Goal: Task Accomplishment & Management: Use online tool/utility

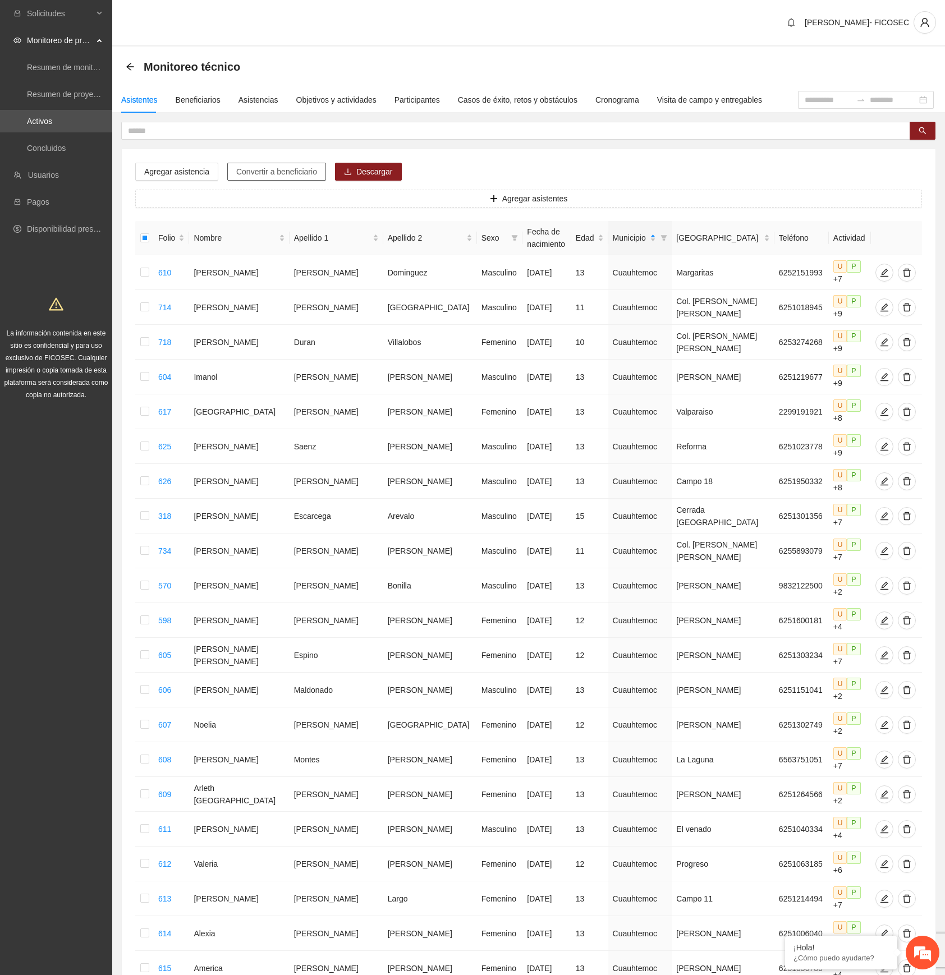
click at [251, 173] on span "Convertir a beneficiario" at bounding box center [276, 171] width 81 height 12
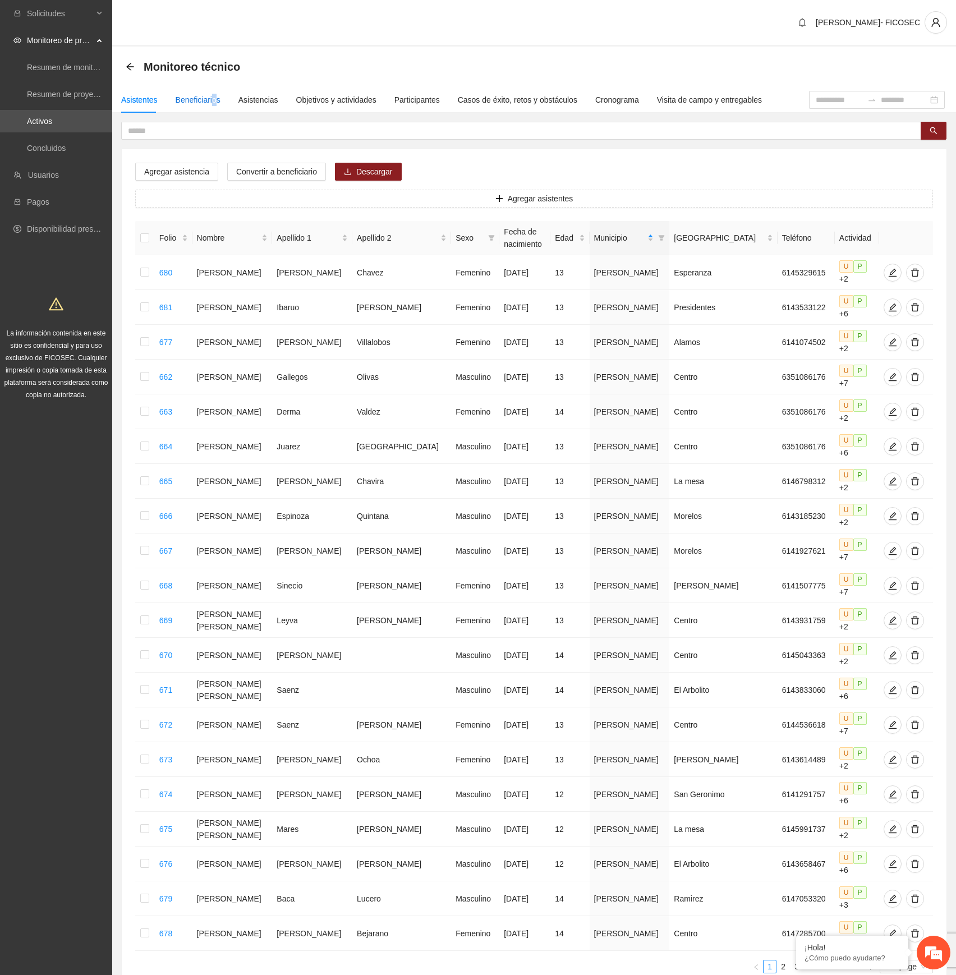
click at [212, 96] on div "Beneficiarios" at bounding box center [198, 100] width 45 height 12
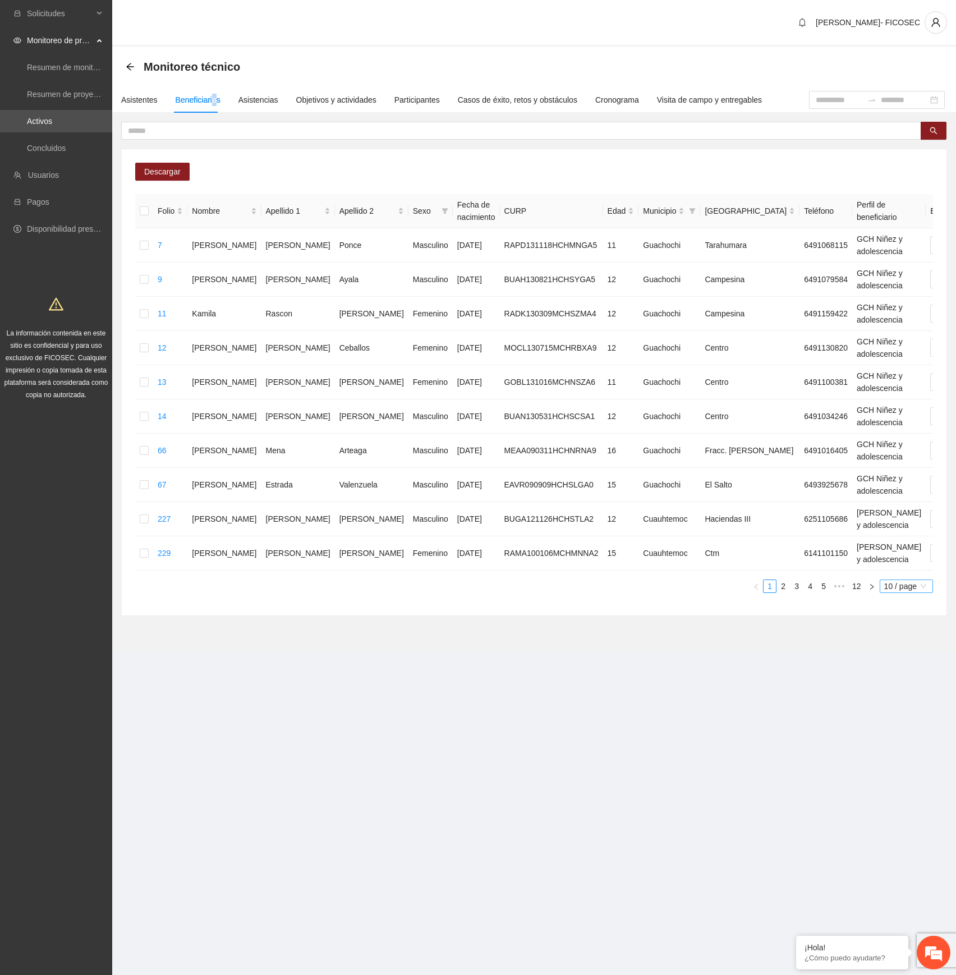
click at [913, 592] on span "10 / page" at bounding box center [906, 586] width 44 height 12
click at [892, 572] on div "100 / page" at bounding box center [906, 566] width 41 height 12
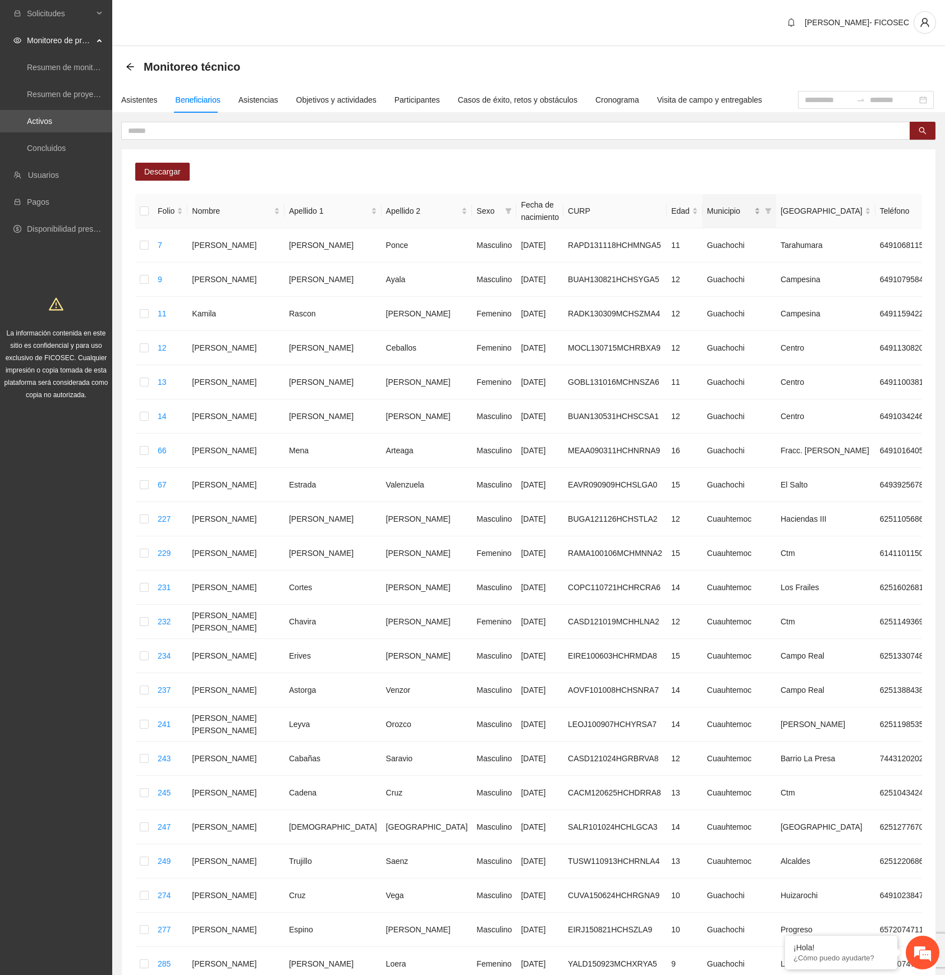
click at [707, 205] on div "Municipio" at bounding box center [733, 211] width 53 height 12
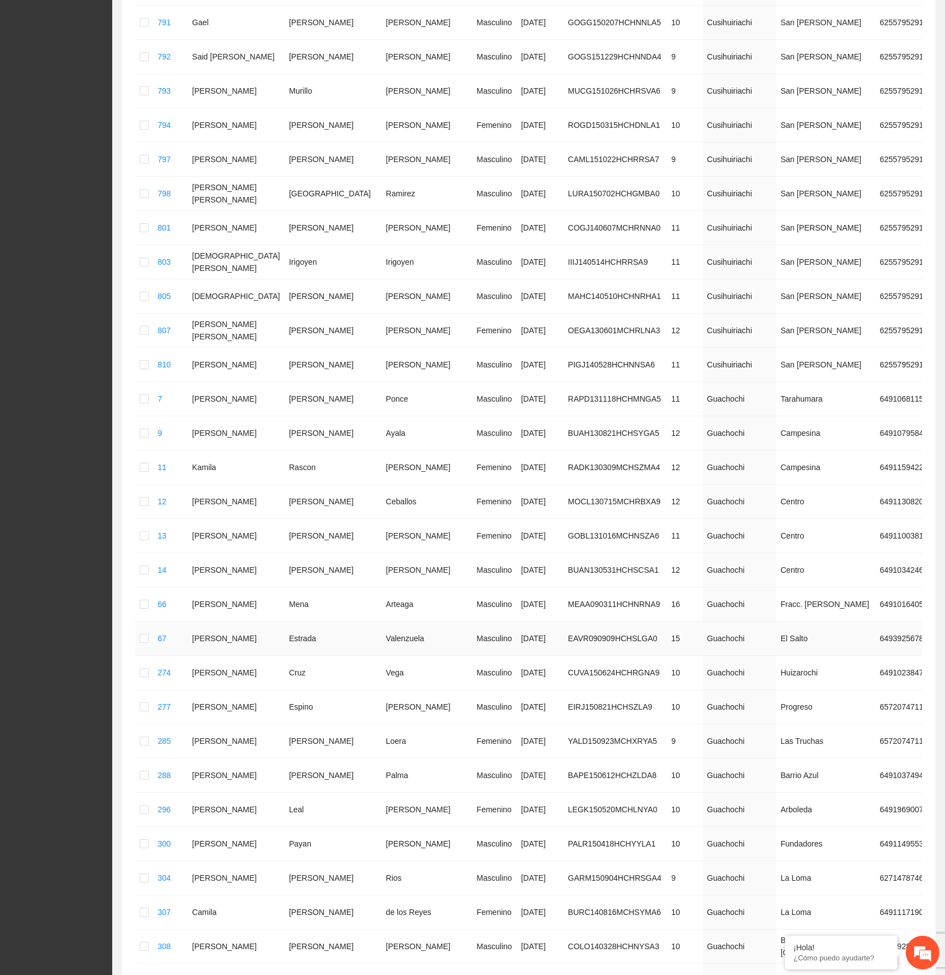
scroll to position [1346, 0]
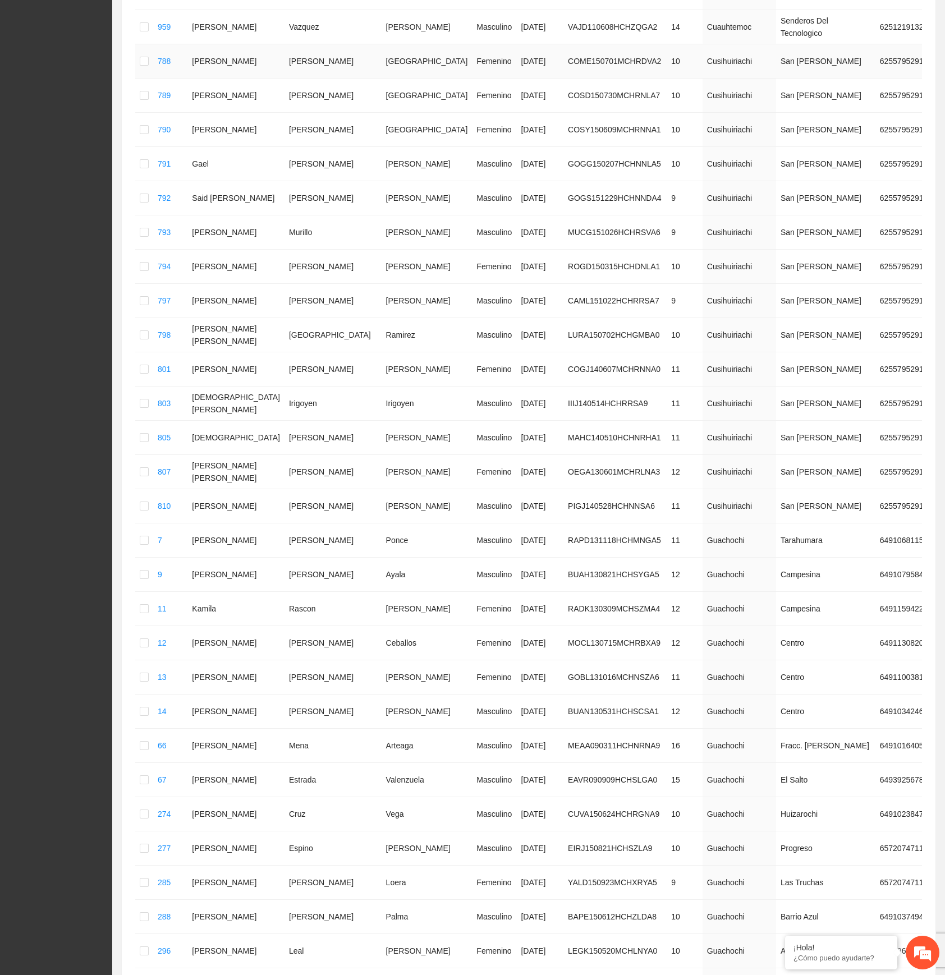
click at [822, 234] on div "Automático" at bounding box center [836, 238] width 71 height 12
click at [824, 270] on div "Automático" at bounding box center [836, 272] width 71 height 12
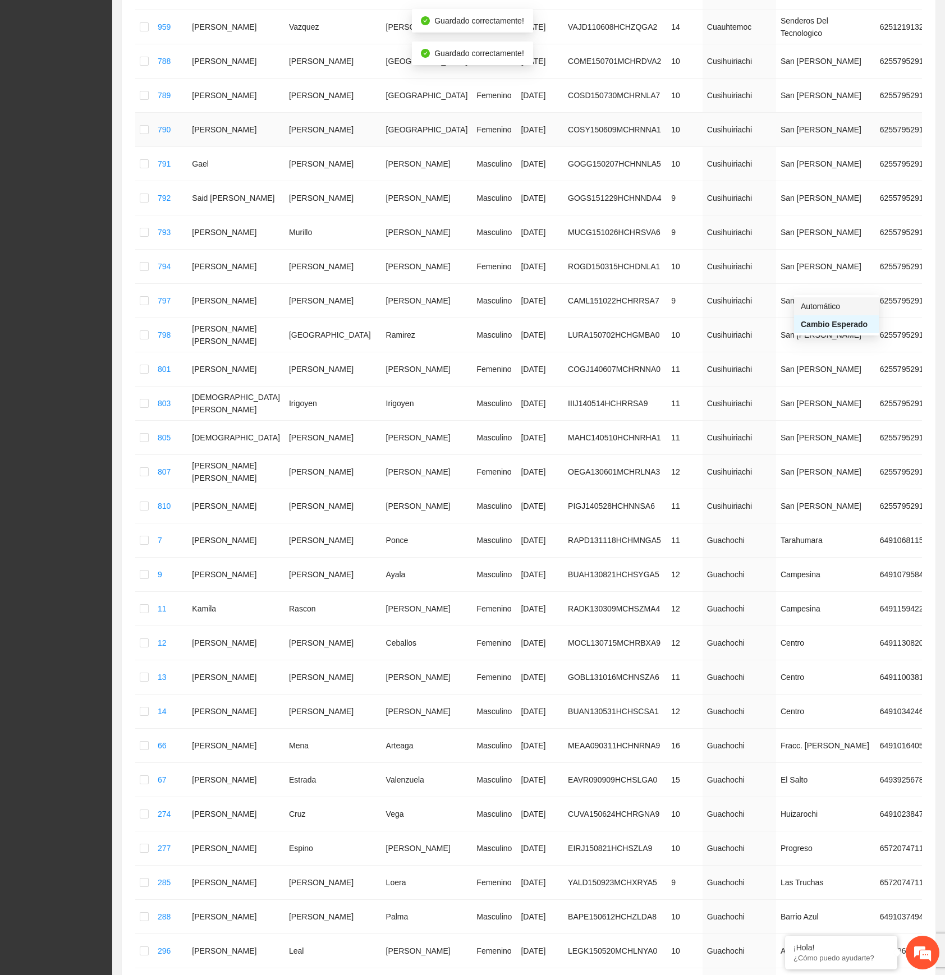
click at [826, 300] on div "Automático" at bounding box center [836, 306] width 71 height 12
click at [820, 337] on div "Automático" at bounding box center [836, 341] width 71 height 12
click at [820, 371] on div "Automático" at bounding box center [836, 375] width 71 height 12
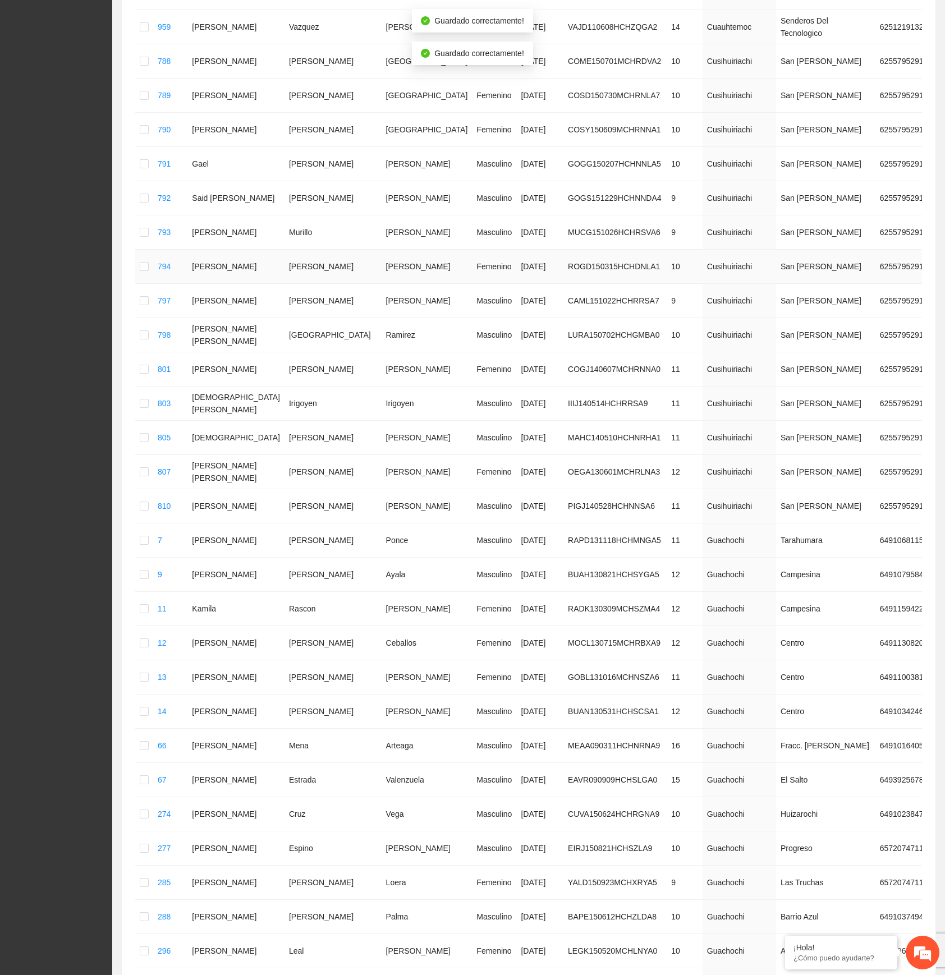
click at [825, 442] on div "Automático" at bounding box center [836, 444] width 71 height 12
click at [831, 479] on div "Automático" at bounding box center [836, 478] width 71 height 12
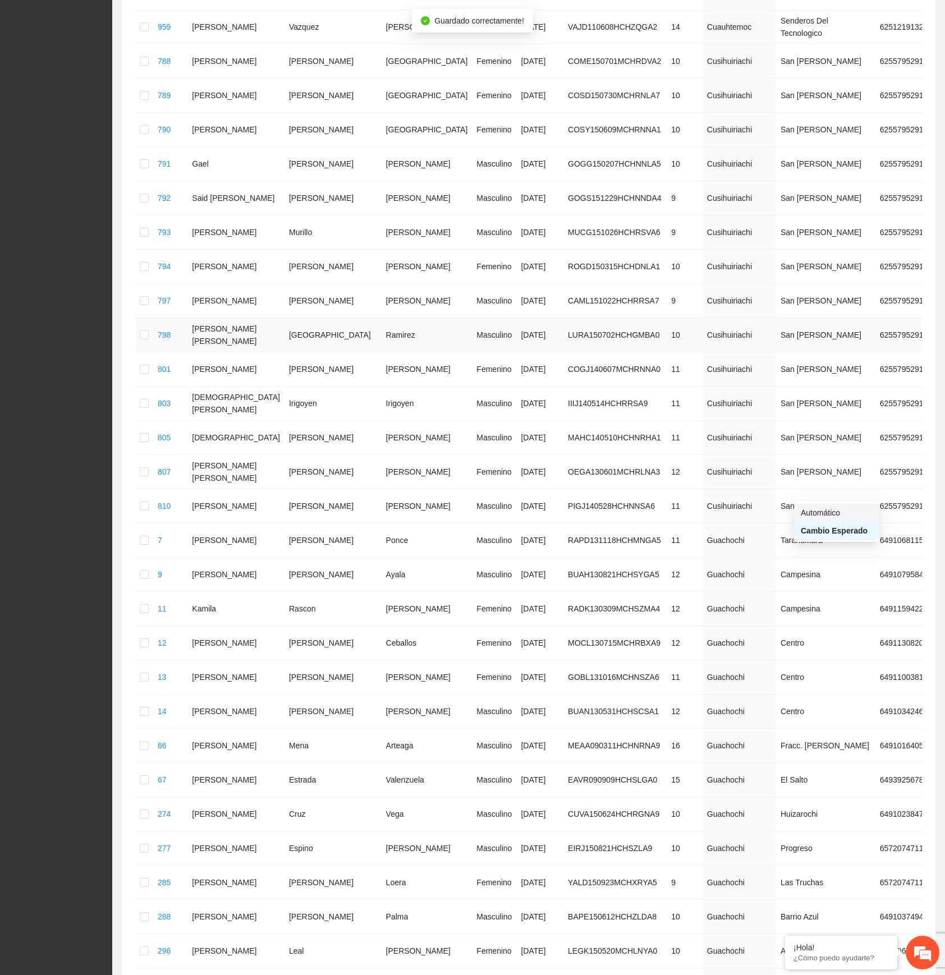
click at [831, 512] on div "Automático" at bounding box center [836, 513] width 71 height 12
click at [828, 545] on div "Automático" at bounding box center [836, 547] width 71 height 12
click at [833, 581] on div "Automático" at bounding box center [836, 582] width 71 height 12
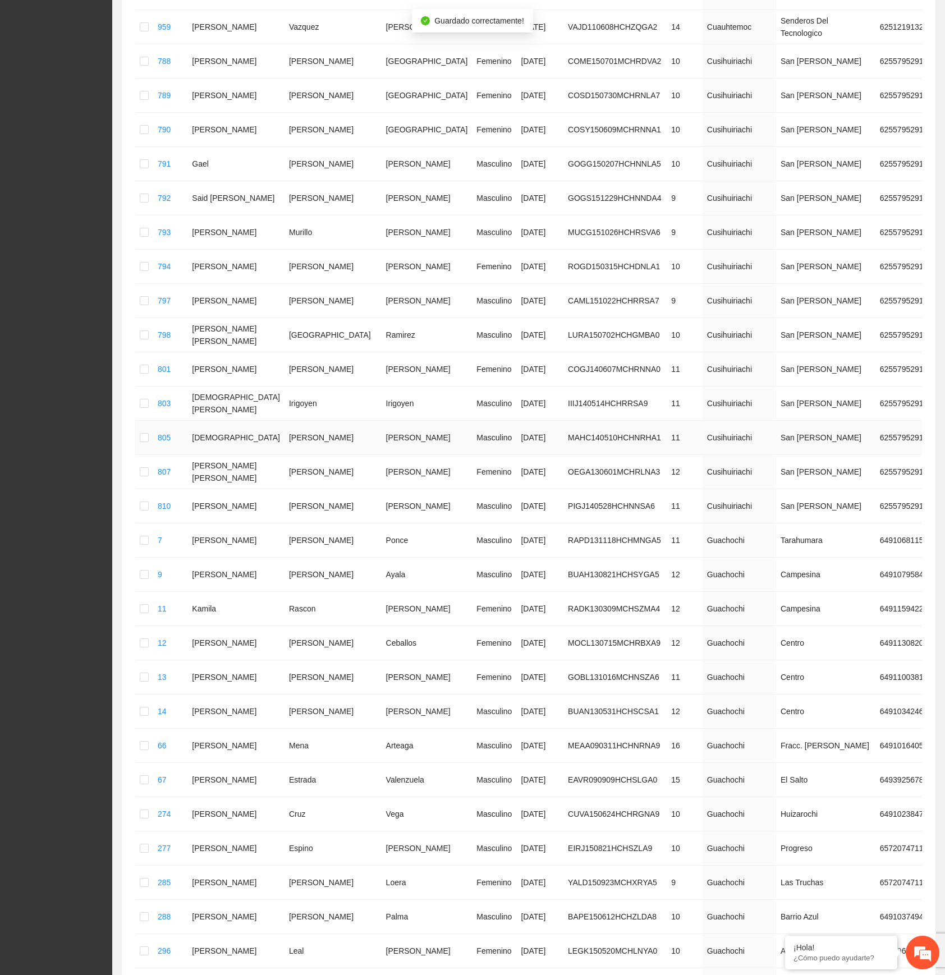
click at [830, 613] on div "Automático" at bounding box center [836, 616] width 71 height 12
click at [817, 649] on div "Automático" at bounding box center [836, 651] width 71 height 12
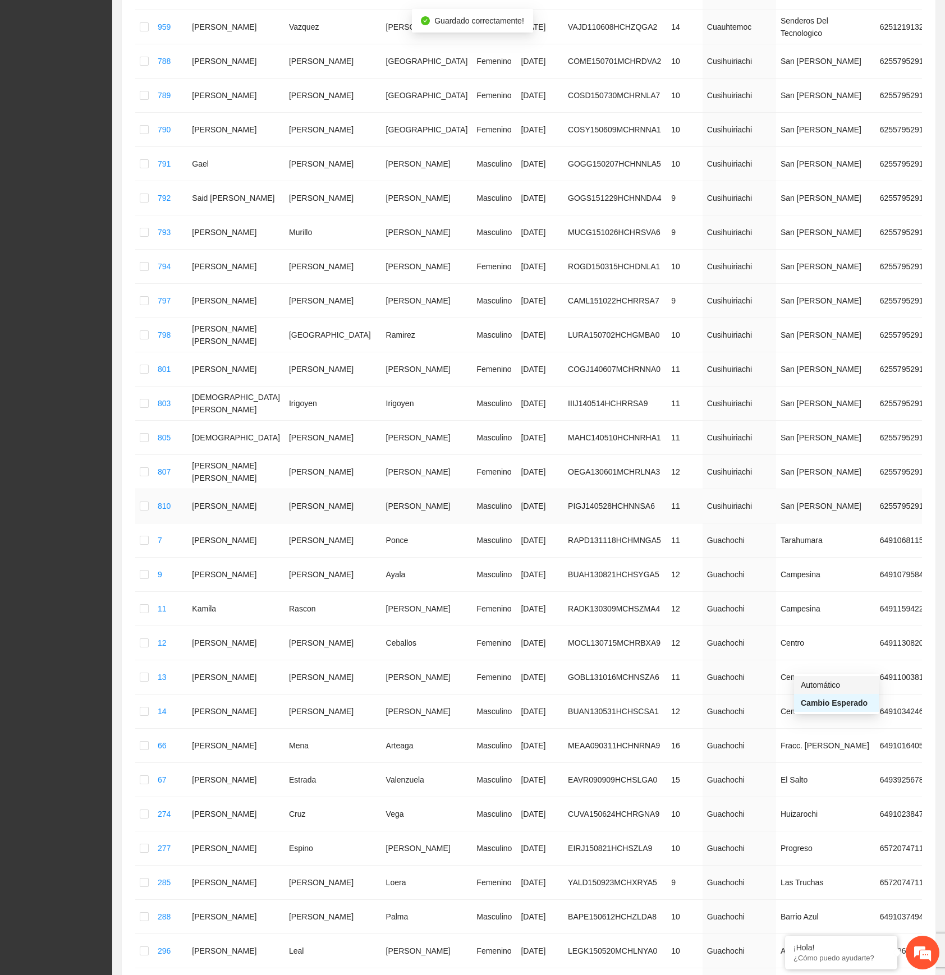
click at [813, 684] on div "Automático" at bounding box center [836, 685] width 71 height 12
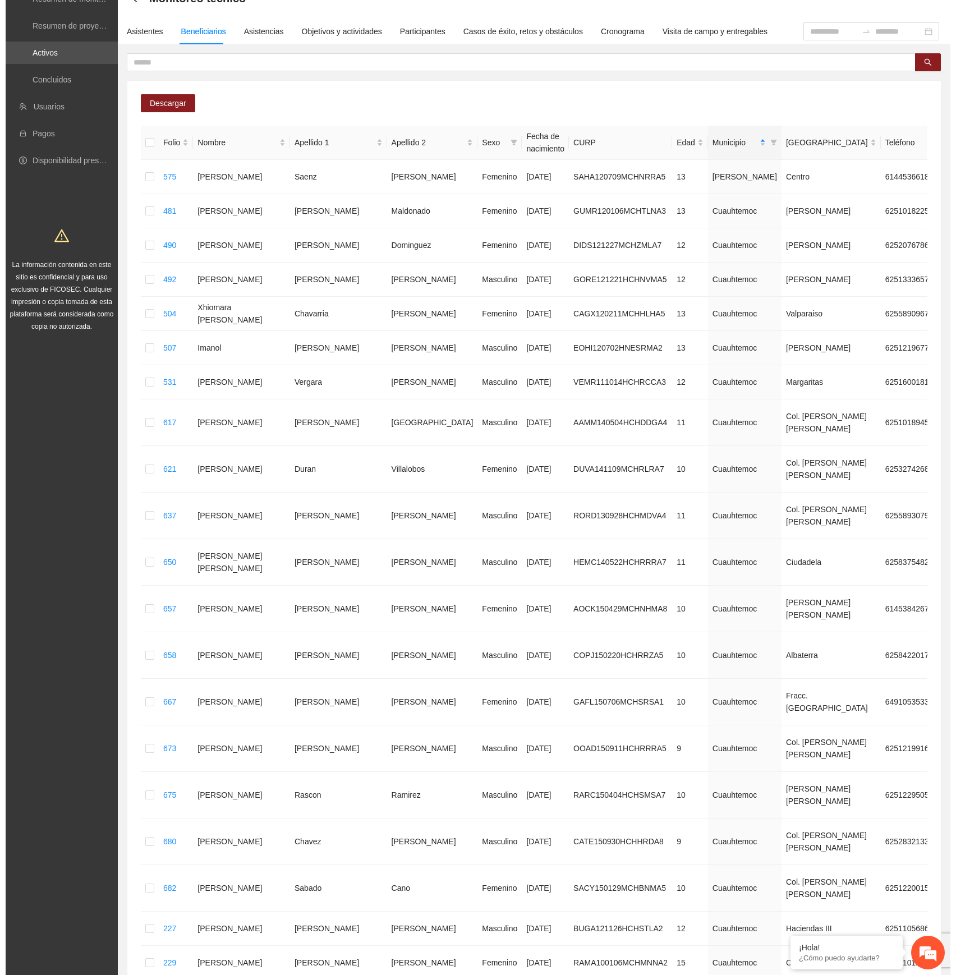
scroll to position [0, 0]
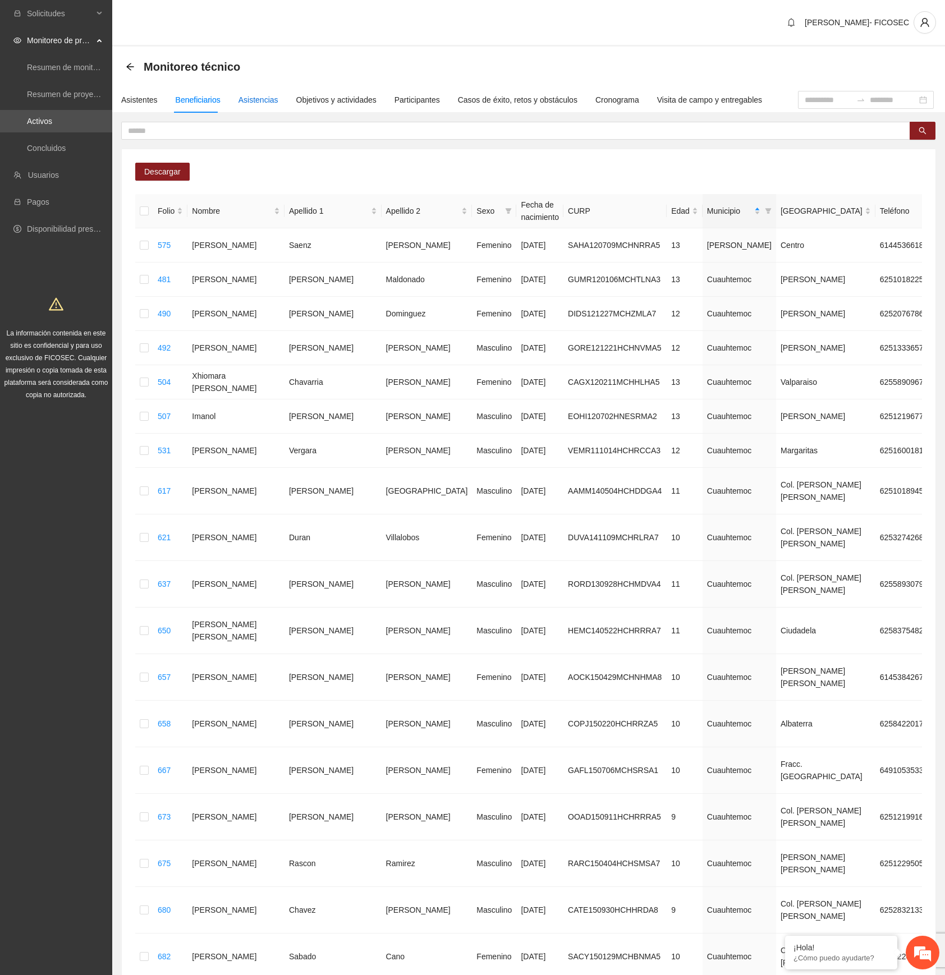
click at [241, 99] on div "Asistencias" at bounding box center [258, 100] width 40 height 12
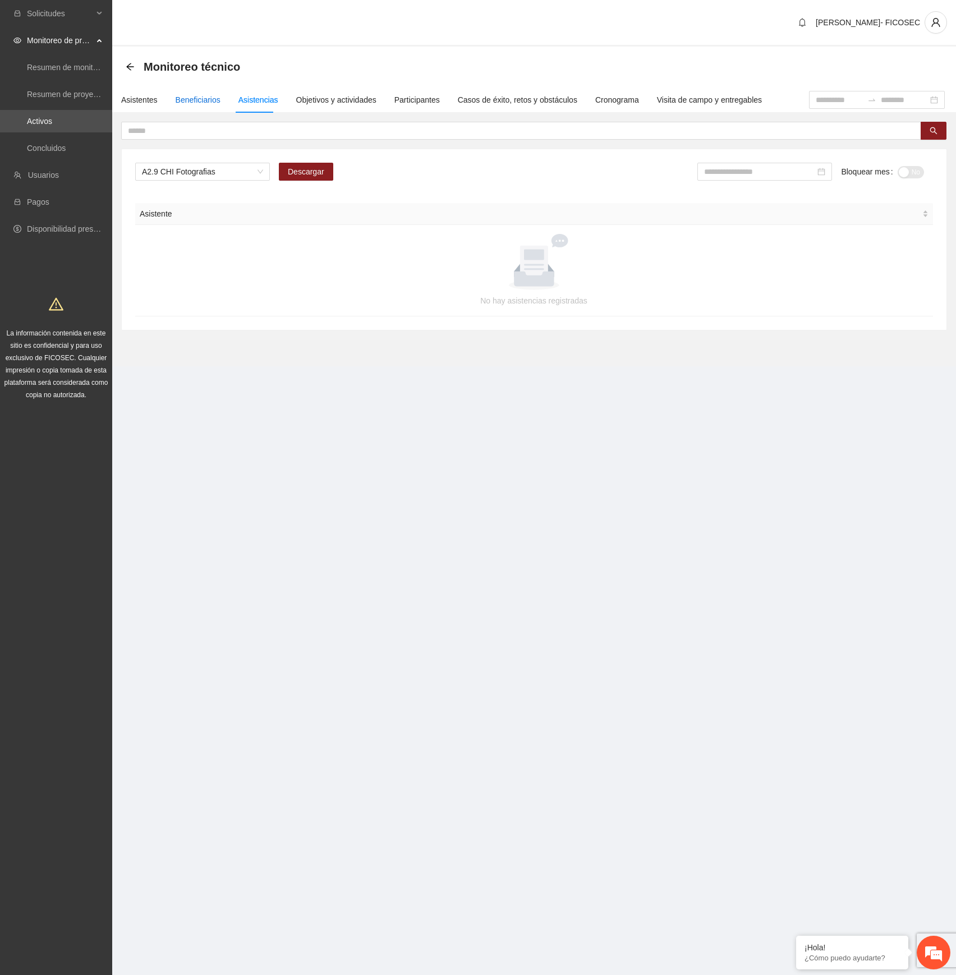
click at [187, 95] on div "Beneficiarios" at bounding box center [198, 100] width 45 height 12
click at [240, 102] on div "Asistencias" at bounding box center [258, 100] width 40 height 12
click at [180, 100] on div "Beneficiarios" at bounding box center [198, 100] width 45 height 12
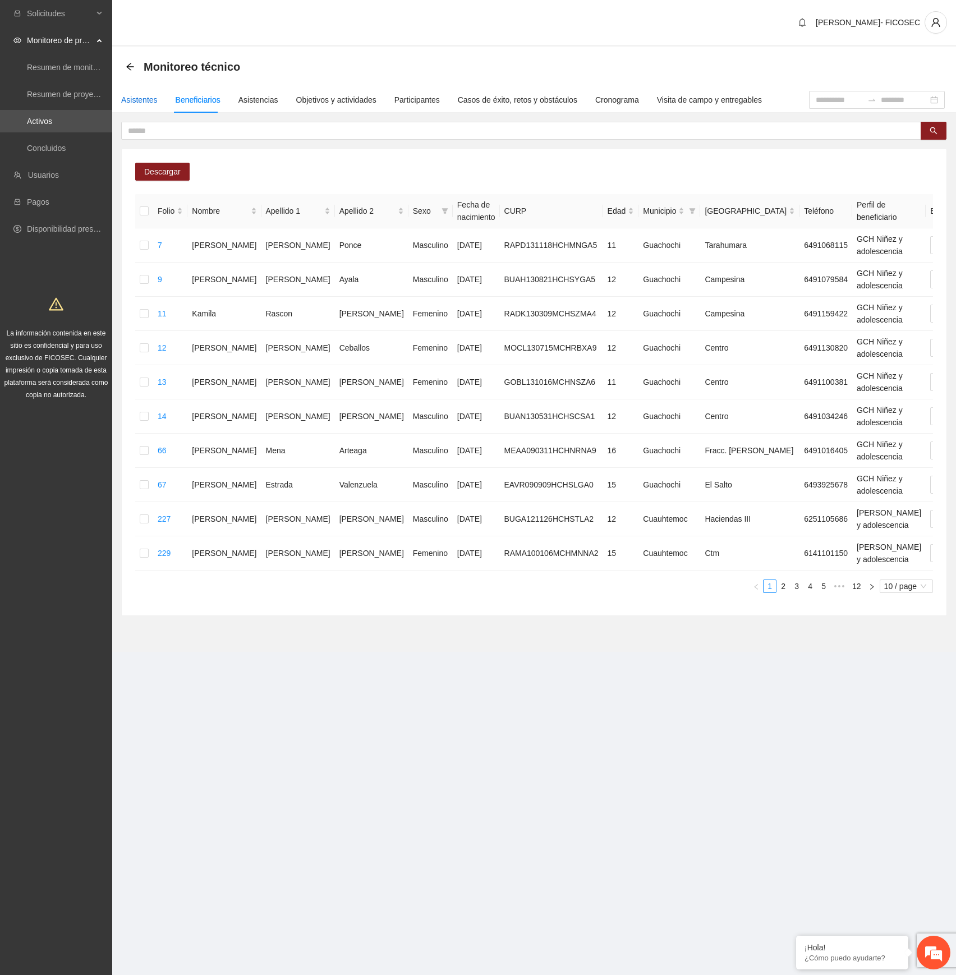
click at [135, 101] on div "Asistentes" at bounding box center [139, 100] width 36 height 12
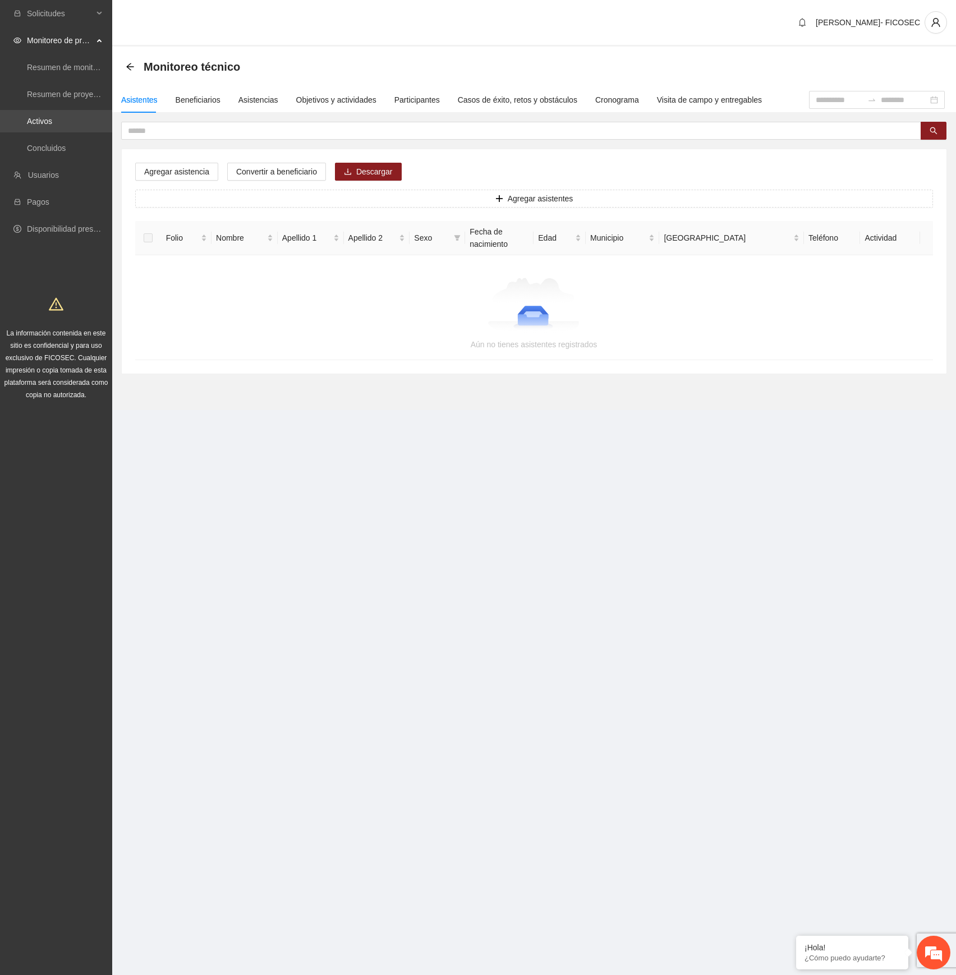
click at [52, 117] on link "Activos" at bounding box center [39, 121] width 25 height 9
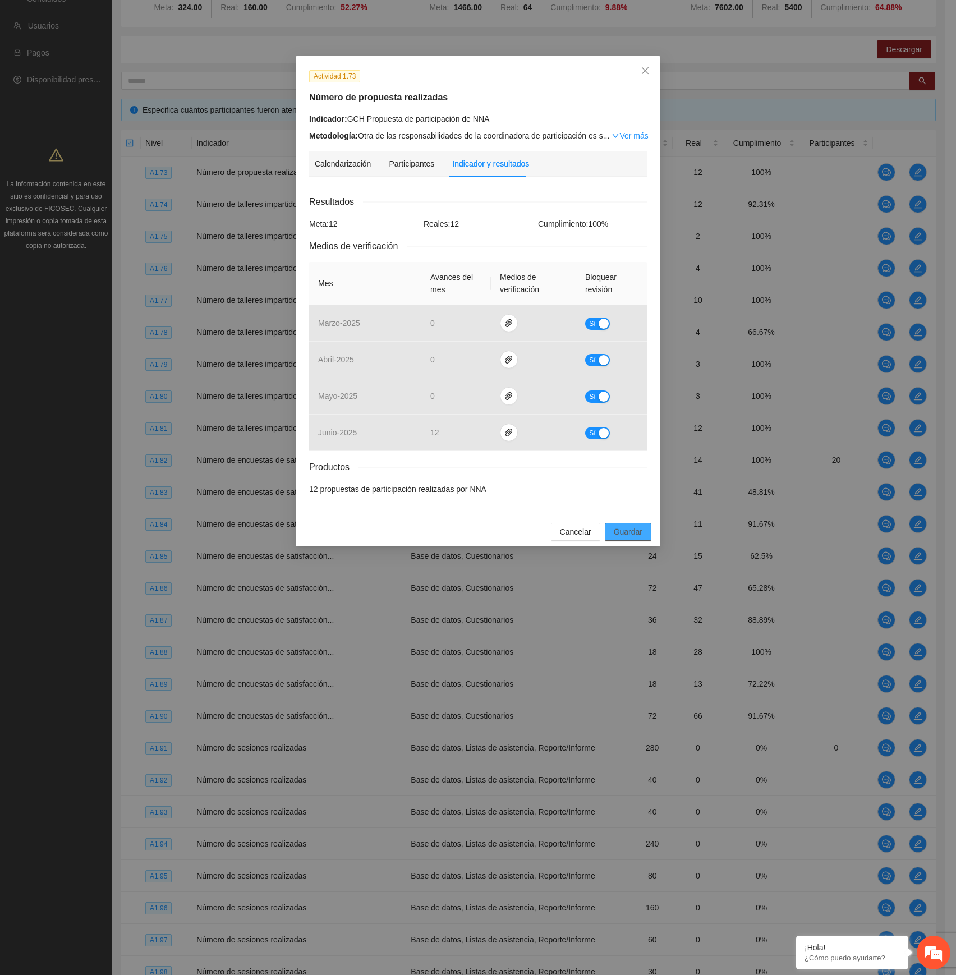
click at [631, 535] on span "Guardar" at bounding box center [628, 532] width 29 height 12
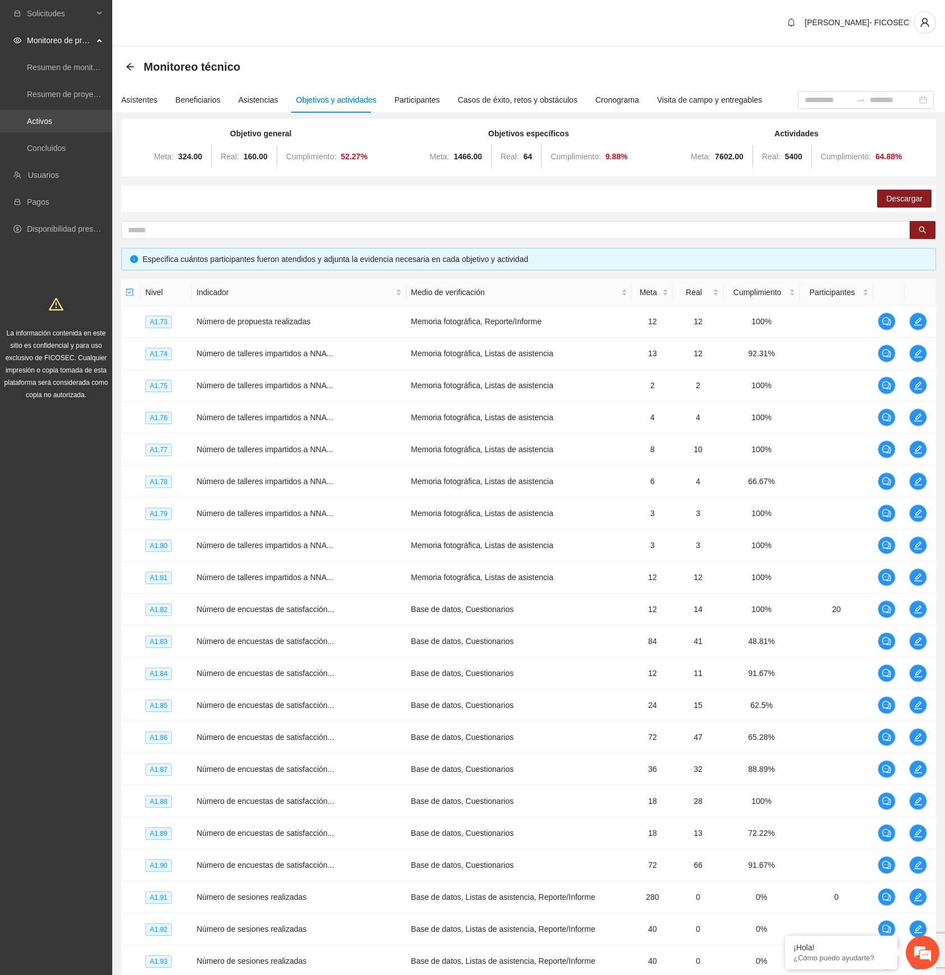
click at [40, 117] on link "Activos" at bounding box center [39, 121] width 25 height 9
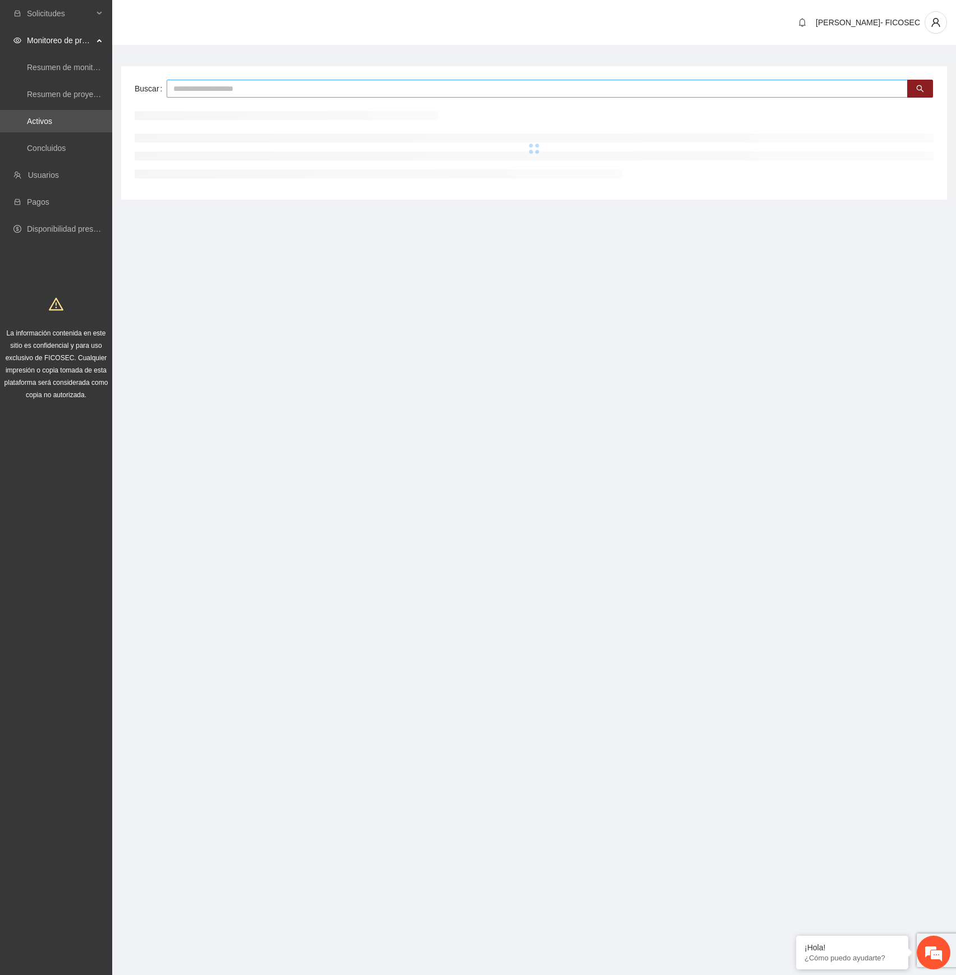
click at [210, 93] on input "text" at bounding box center [537, 89] width 741 height 18
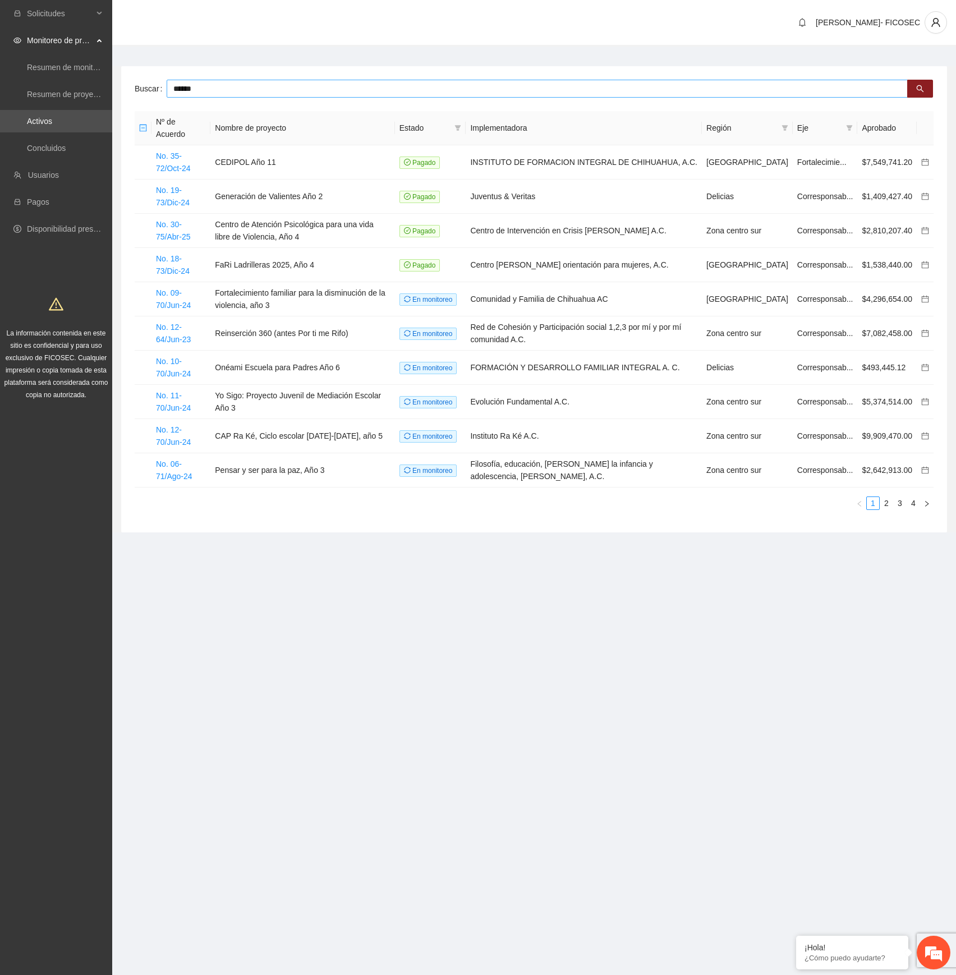
type input "******"
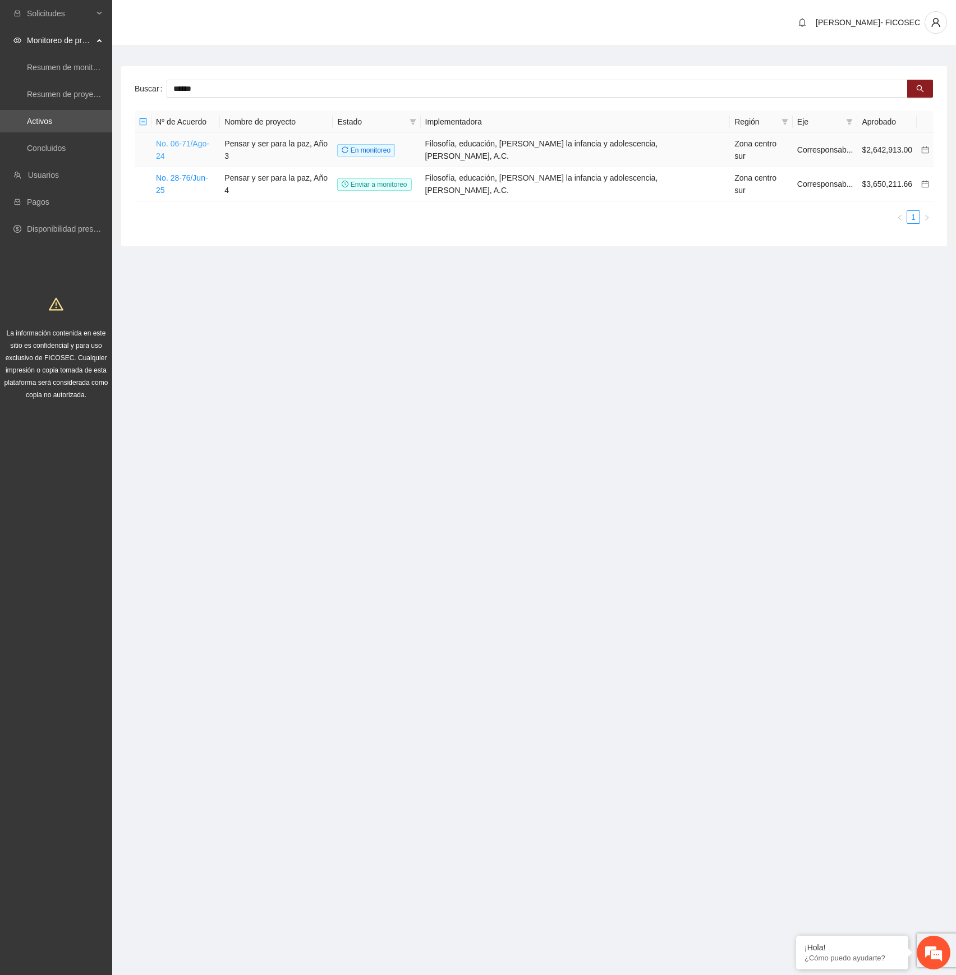
click at [196, 140] on link "No. 06-71/Ago-24" at bounding box center [182, 149] width 53 height 21
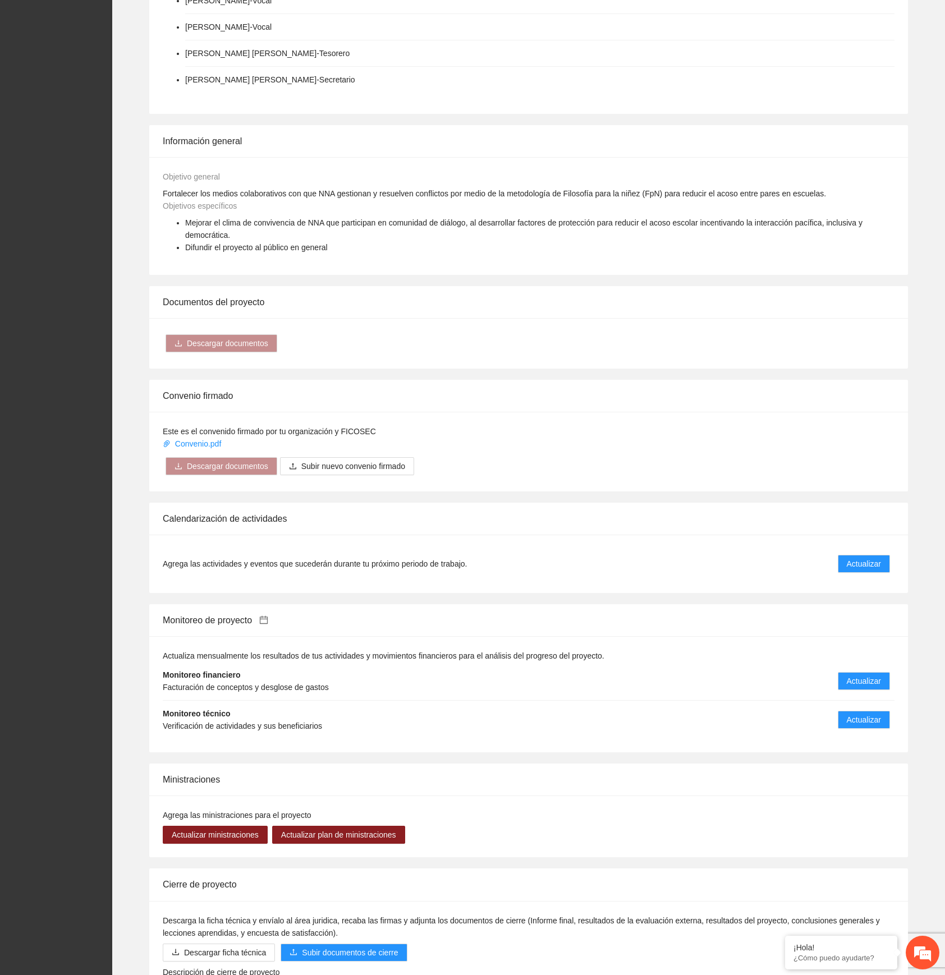
scroll to position [546, 0]
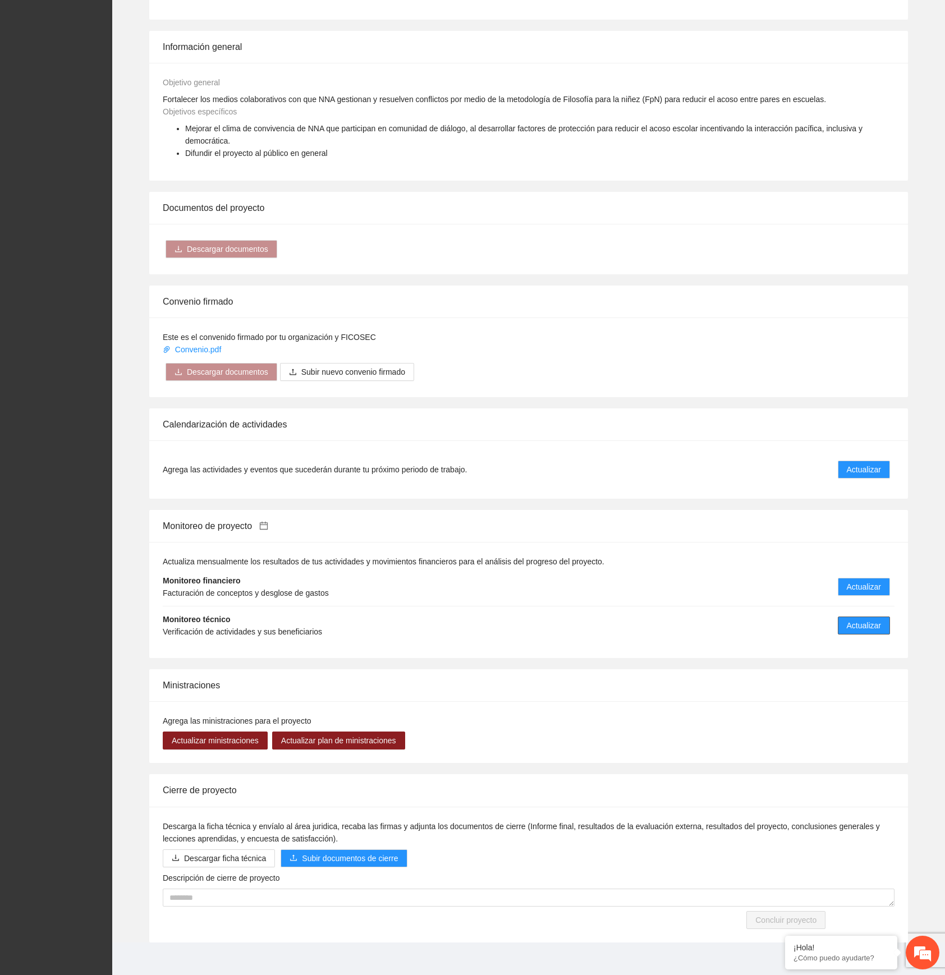
click at [867, 620] on span "Actualizar" at bounding box center [864, 625] width 34 height 12
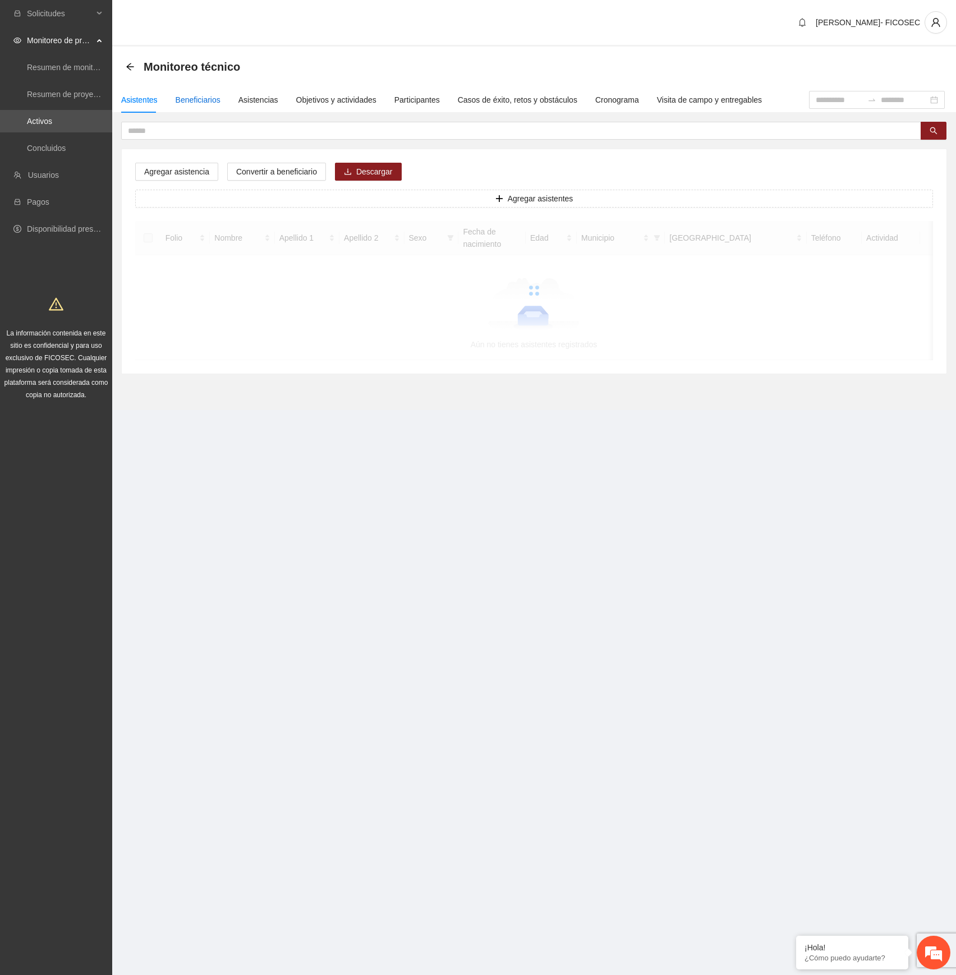
click at [196, 103] on div "Beneficiarios" at bounding box center [198, 100] width 45 height 12
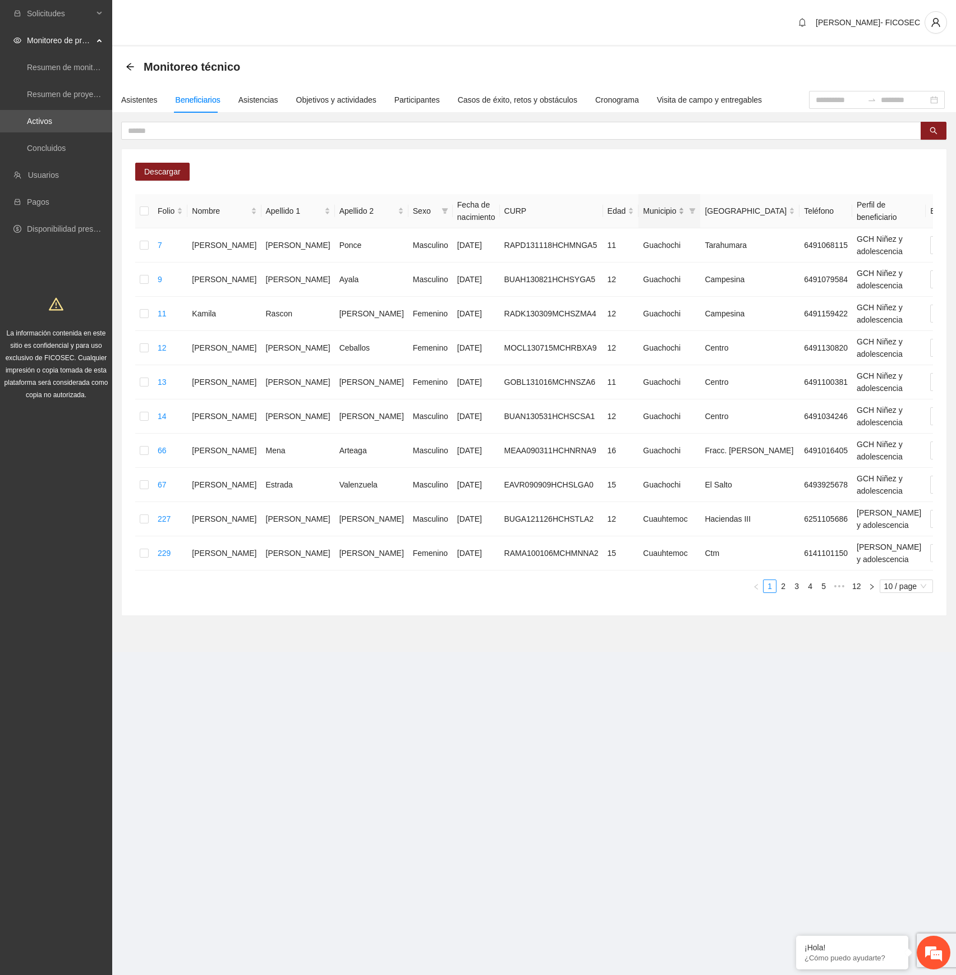
click at [643, 207] on div "Municipio" at bounding box center [664, 211] width 42 height 12
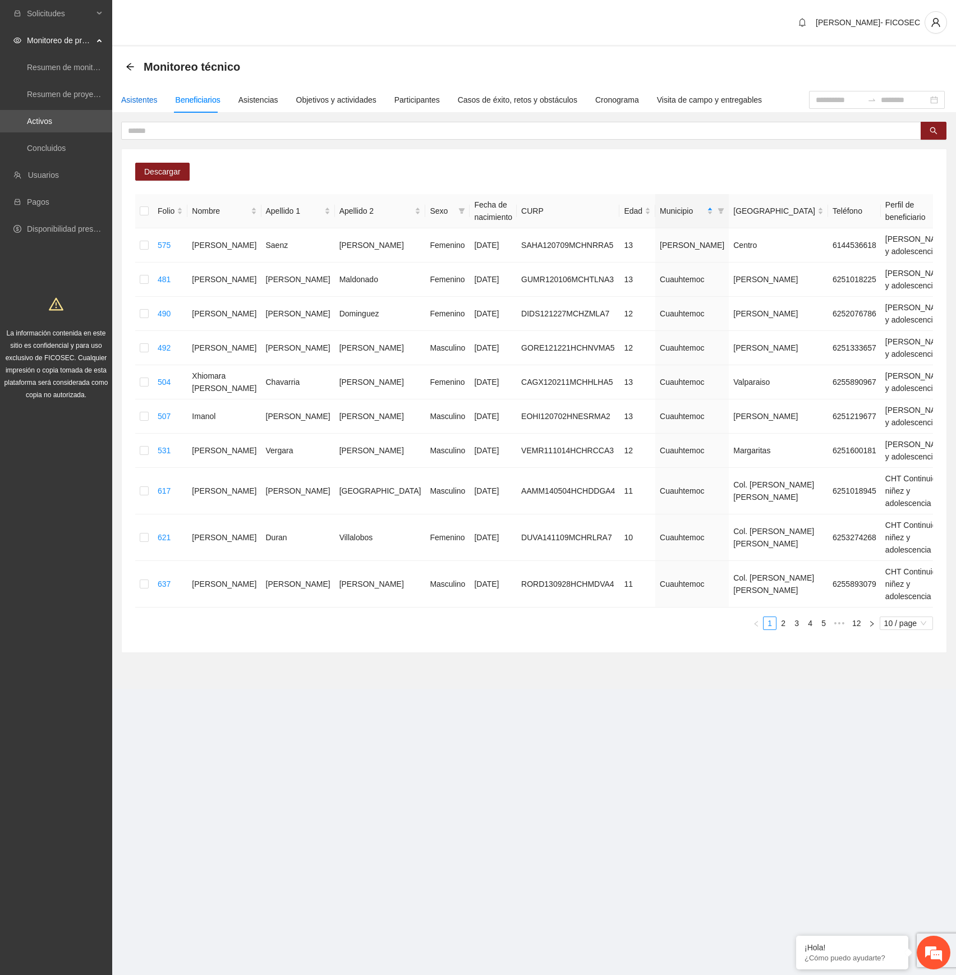
click at [128, 99] on div "Asistentes" at bounding box center [139, 100] width 36 height 12
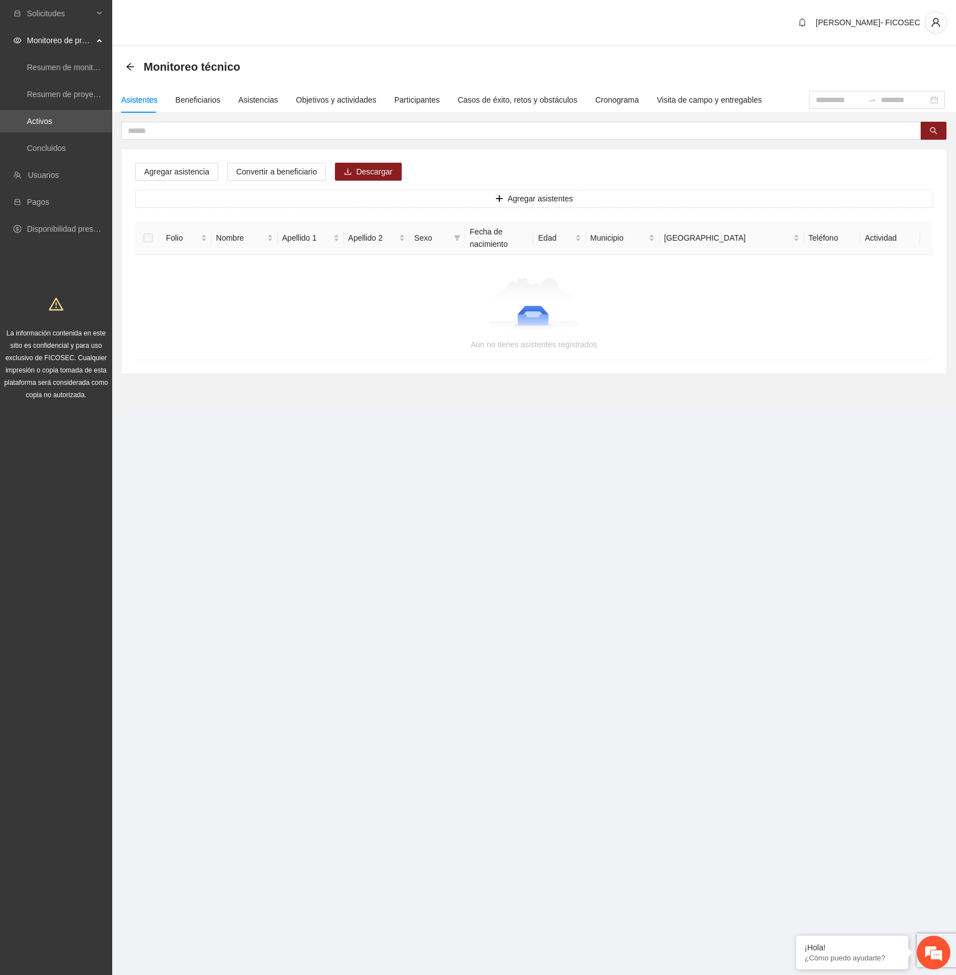
click at [495, 159] on div "Agregar asistencia Convertir a beneficiario Descargar Agregar asistentes Folio …" at bounding box center [534, 261] width 825 height 224
click at [52, 122] on link "Activos" at bounding box center [39, 121] width 25 height 9
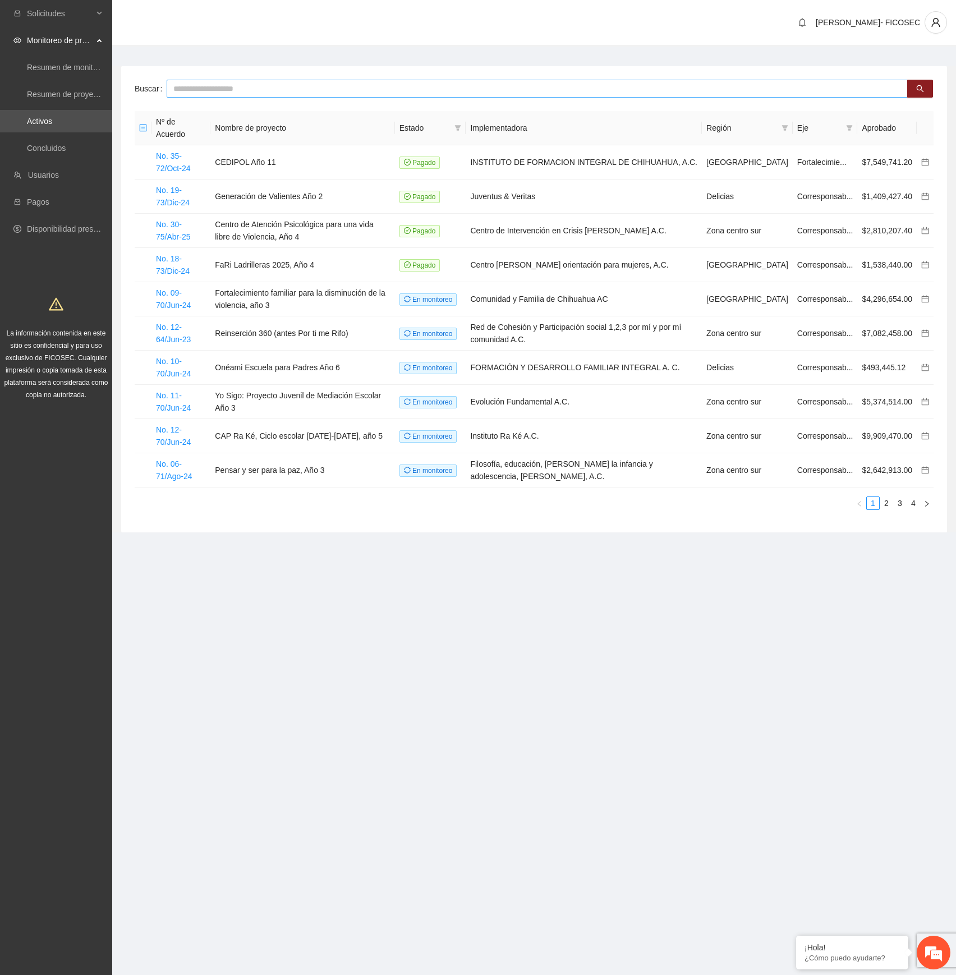
click at [191, 81] on input "text" at bounding box center [537, 89] width 741 height 18
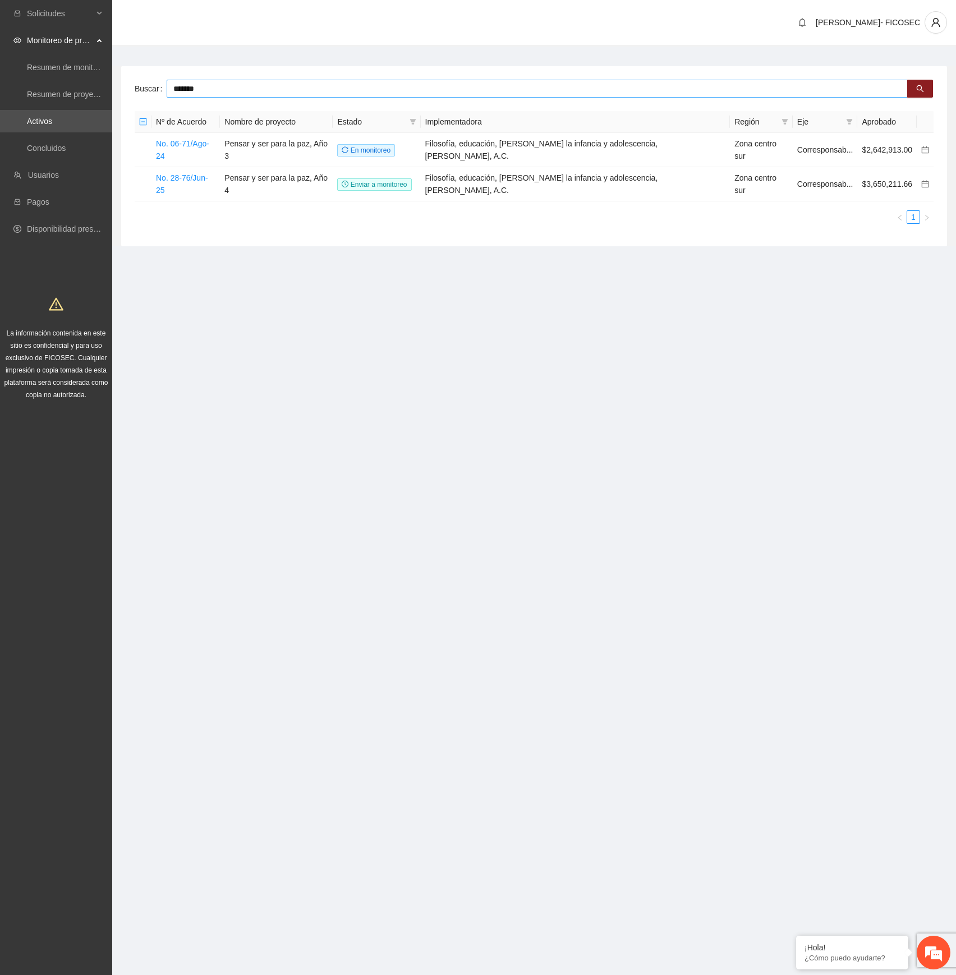
click at [205, 92] on input "*******" at bounding box center [537, 89] width 741 height 18
type input "*****"
click at [199, 144] on link "No. 06-71/Ago-24" at bounding box center [182, 149] width 53 height 21
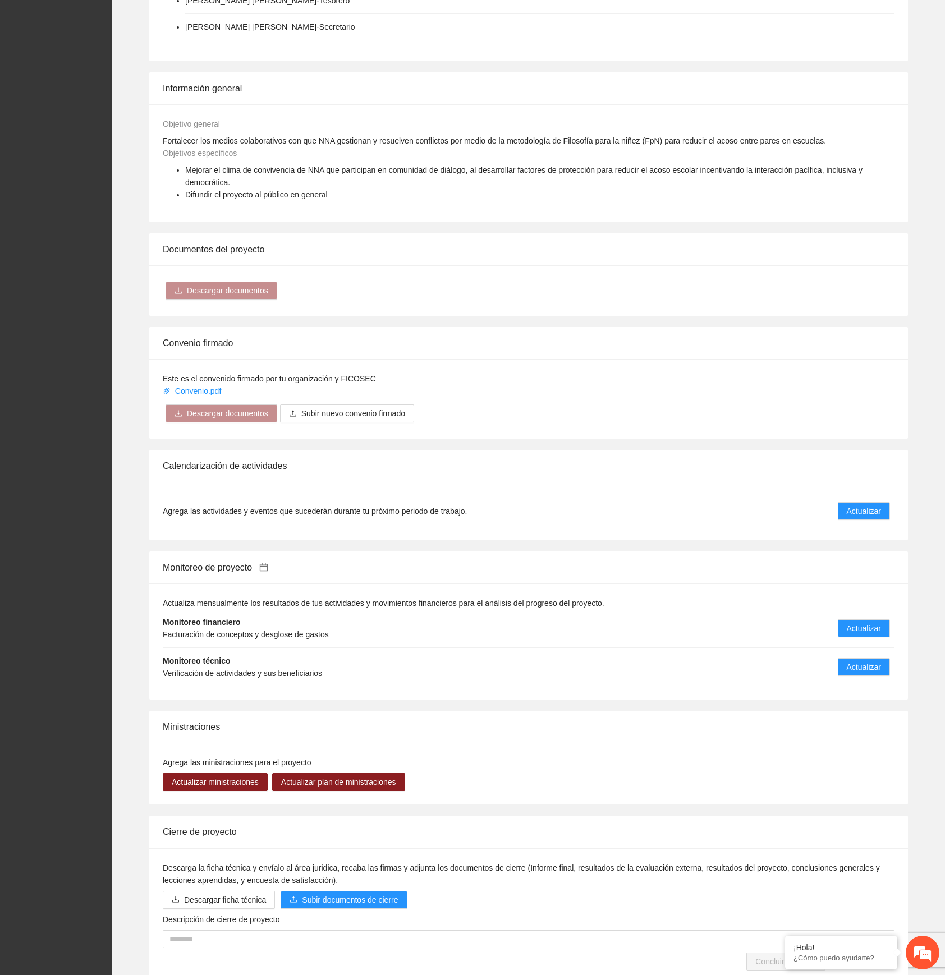
scroll to position [546, 0]
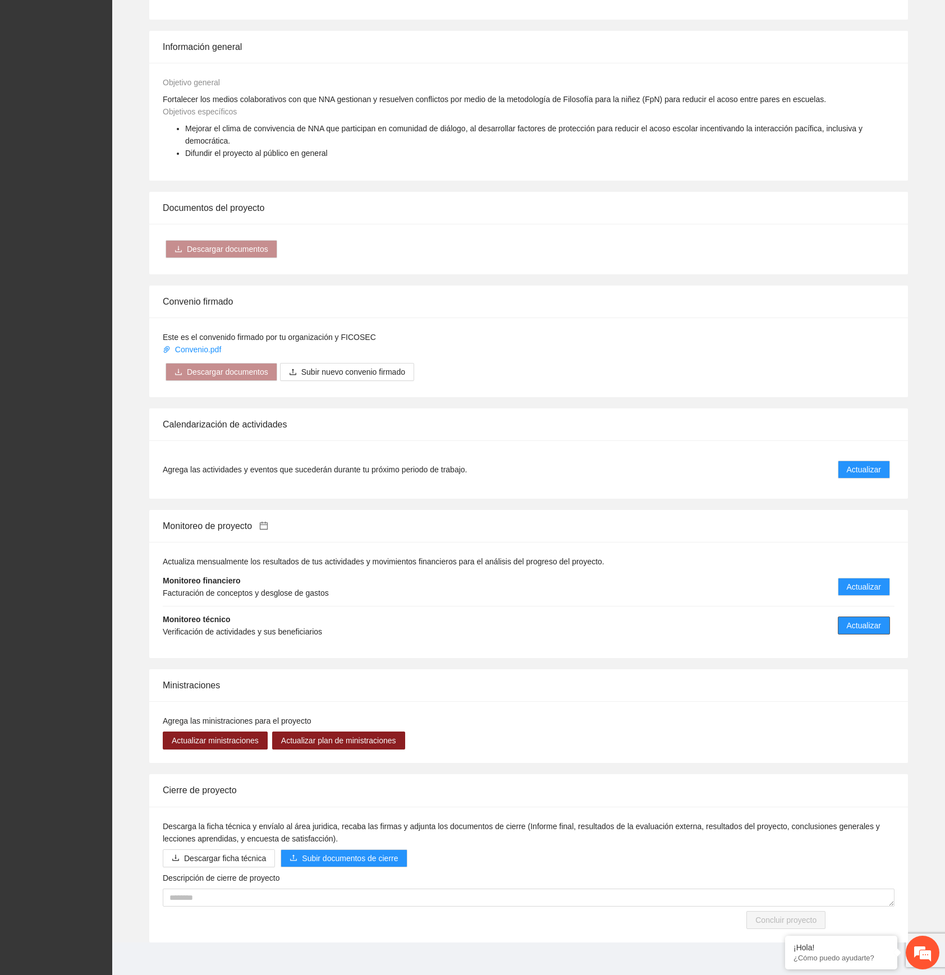
click at [838, 620] on button "Actualizar" at bounding box center [864, 626] width 52 height 18
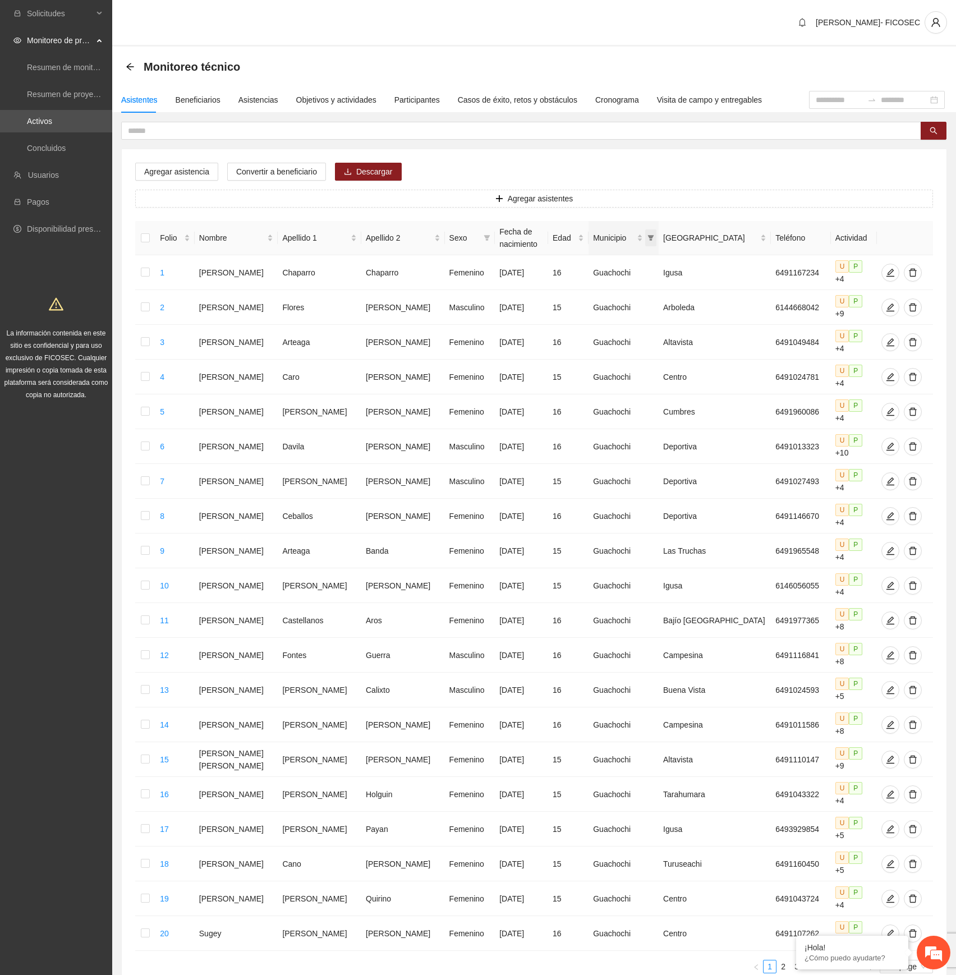
click at [656, 232] on span "Municipio" at bounding box center [650, 237] width 11 height 17
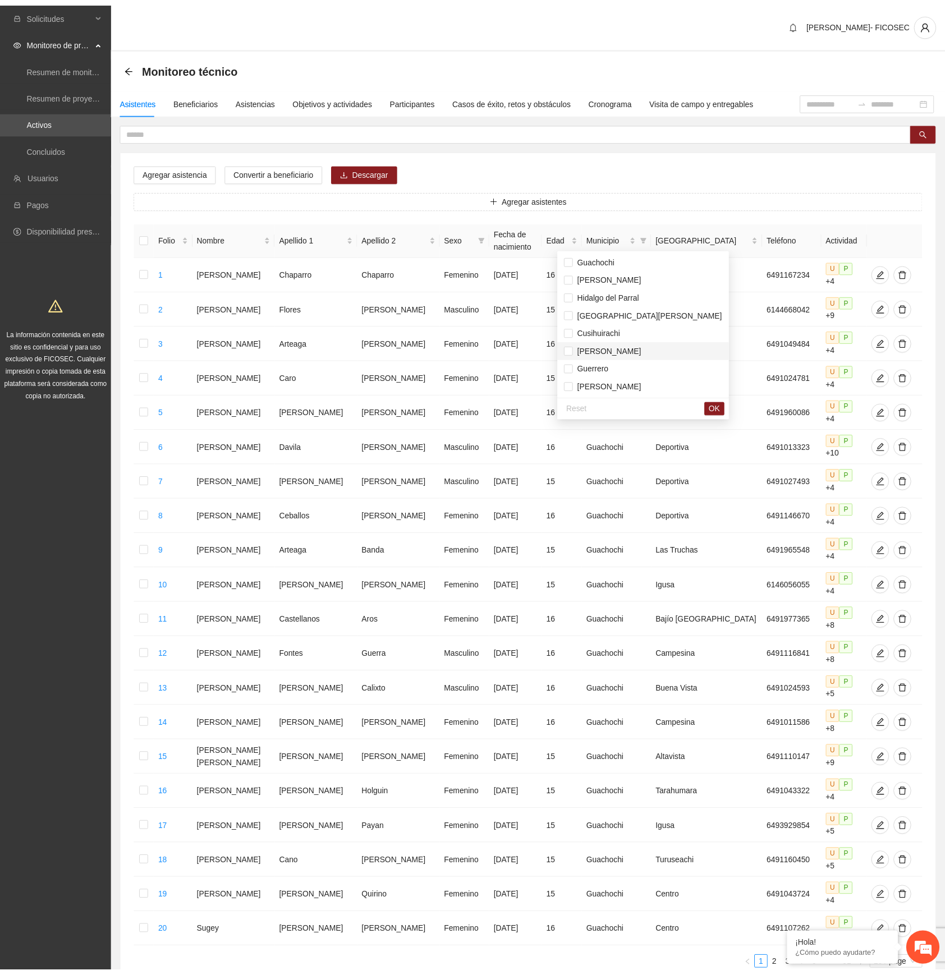
scroll to position [18, 0]
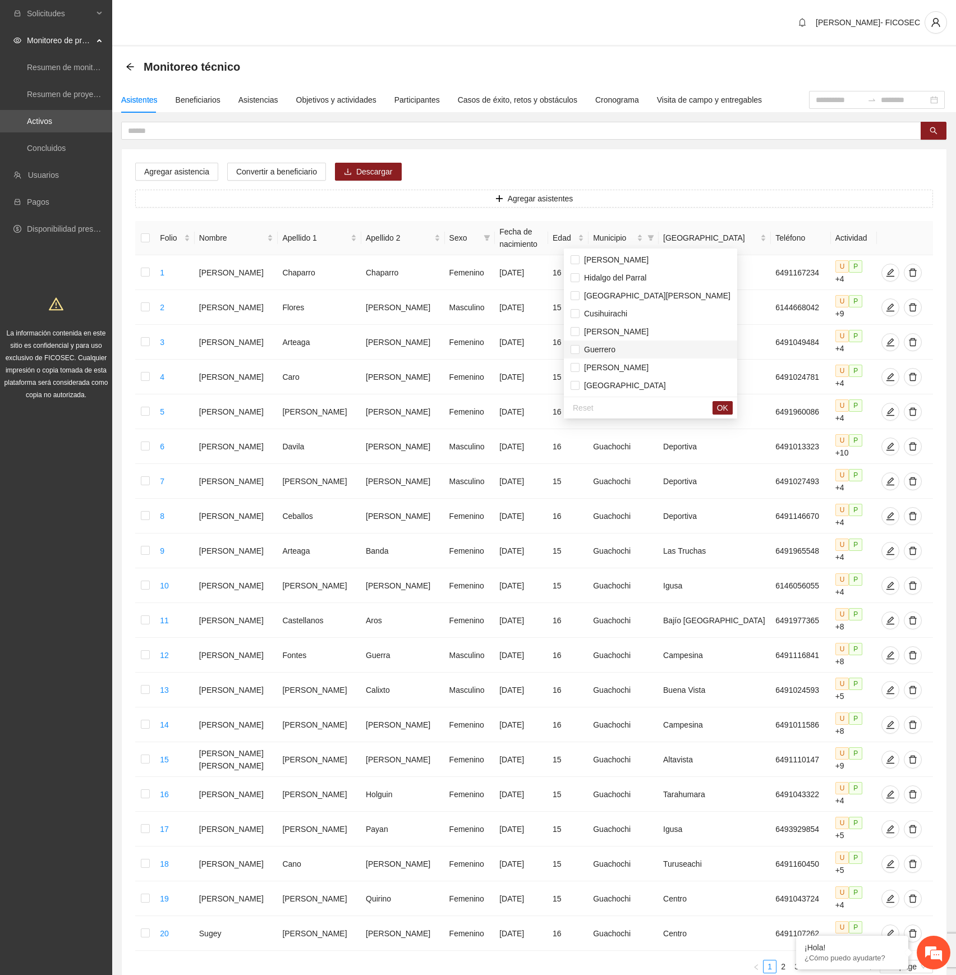
click at [604, 350] on span "Guerrero" at bounding box center [598, 349] width 36 height 9
click at [717, 407] on span "OK" at bounding box center [722, 408] width 11 height 12
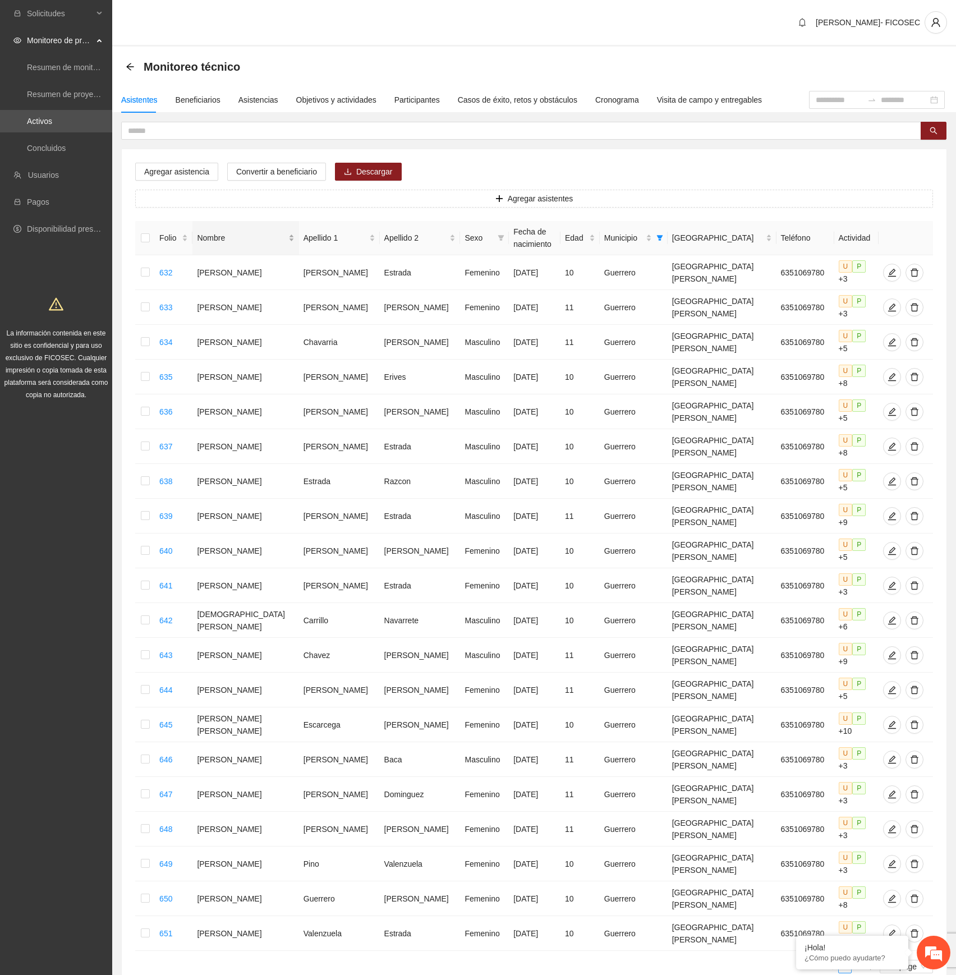
click at [265, 238] on div "Nombre" at bounding box center [245, 238] width 97 height 12
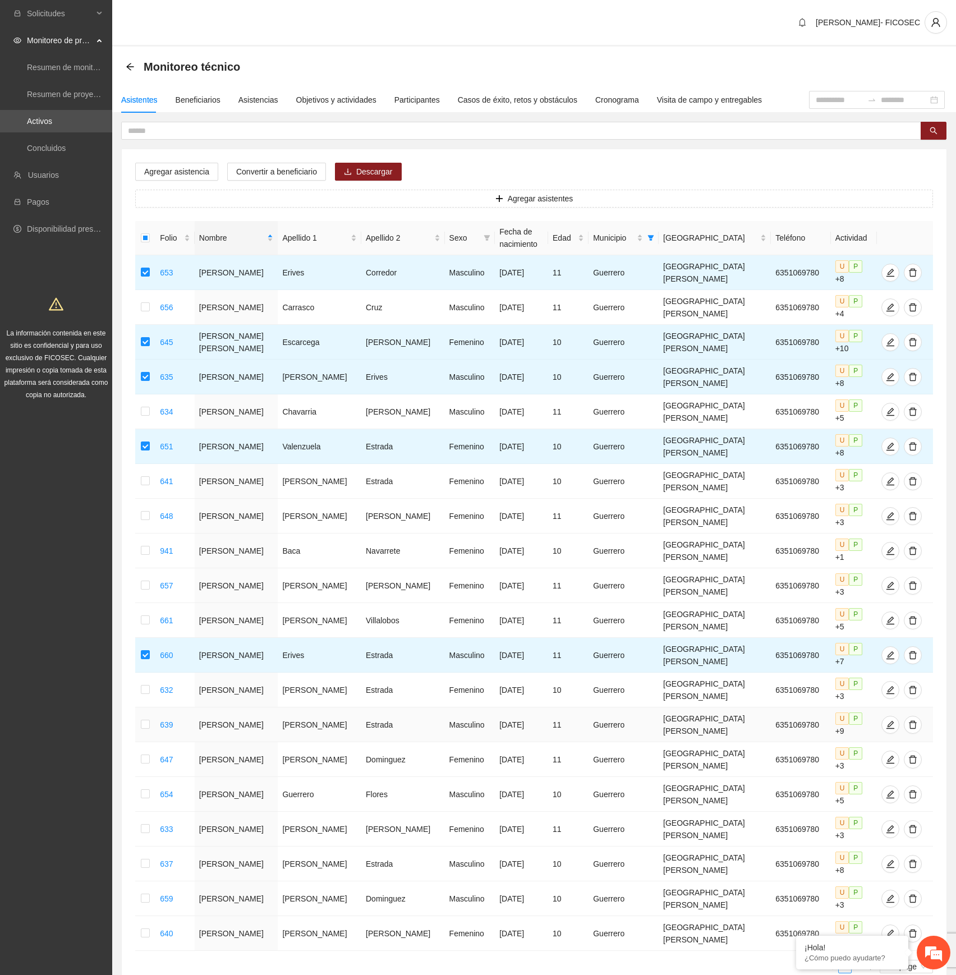
click at [153, 707] on td at bounding box center [145, 724] width 20 height 35
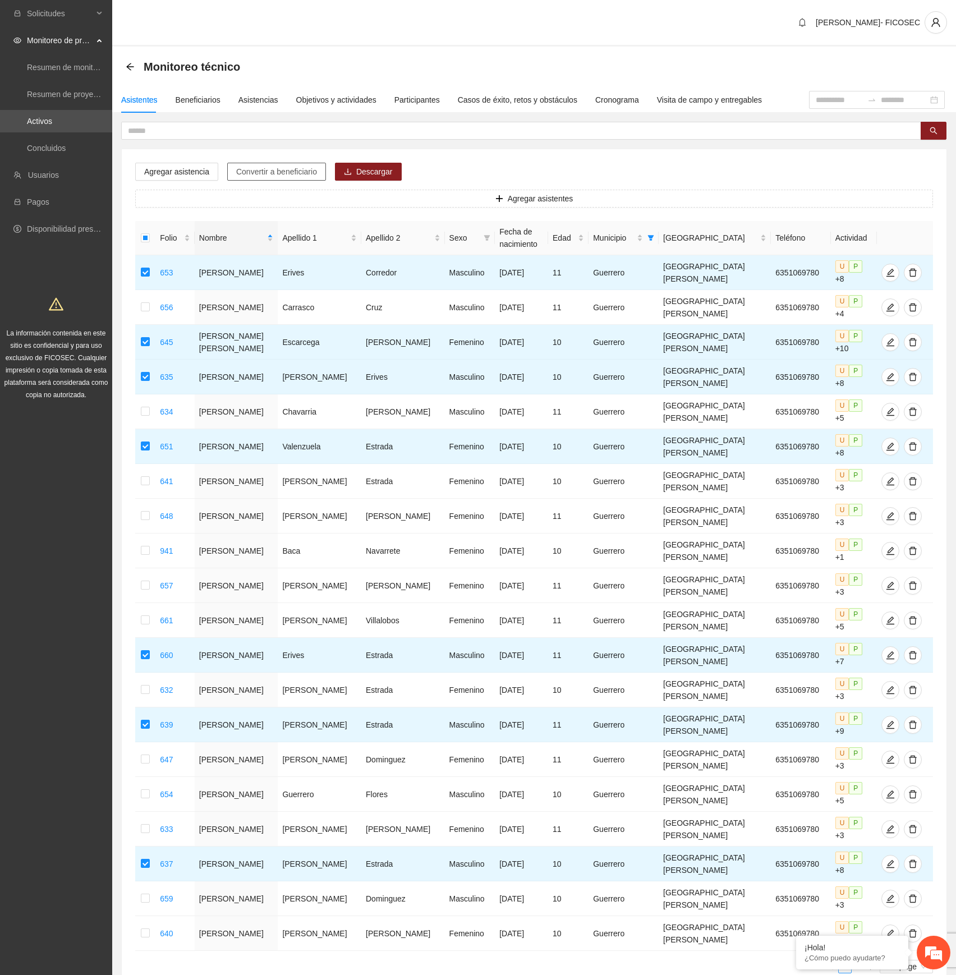
click at [261, 175] on span "Convertir a beneficiario" at bounding box center [276, 171] width 81 height 12
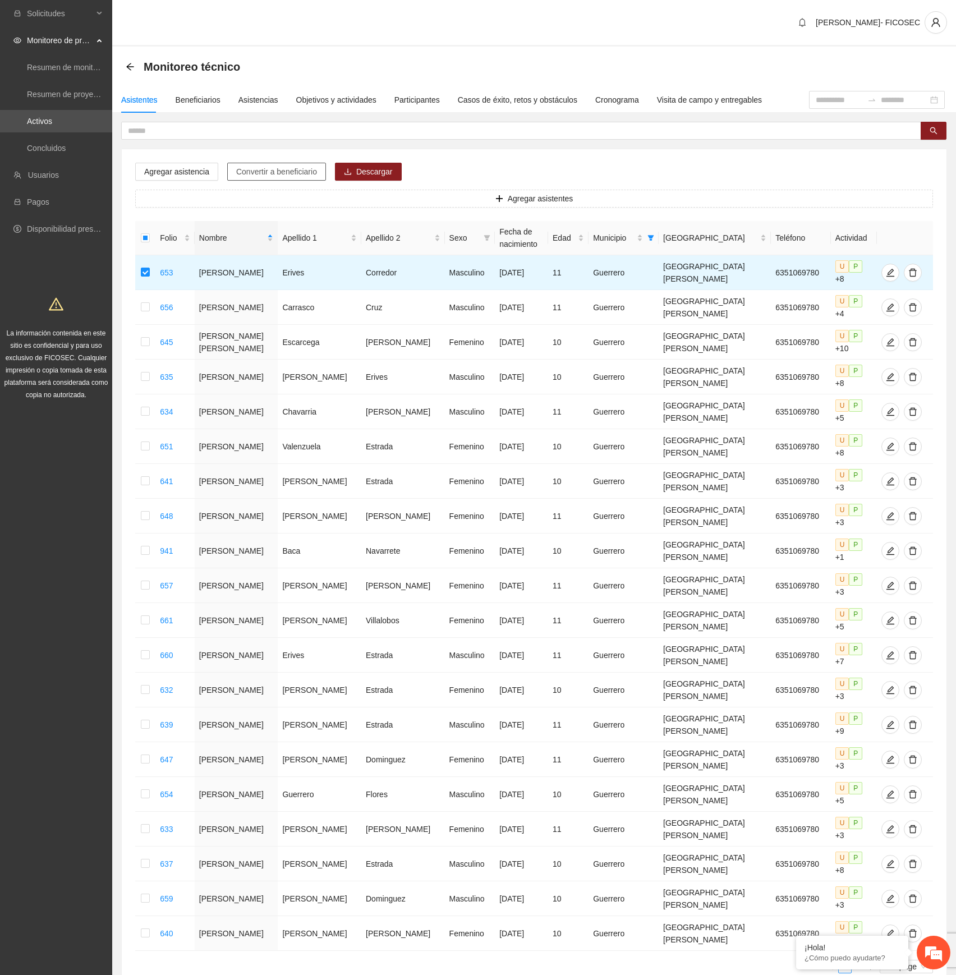
click at [265, 167] on span "Convertir a beneficiario" at bounding box center [276, 171] width 81 height 12
click at [276, 166] on span "Convertir a beneficiario" at bounding box center [276, 171] width 81 height 12
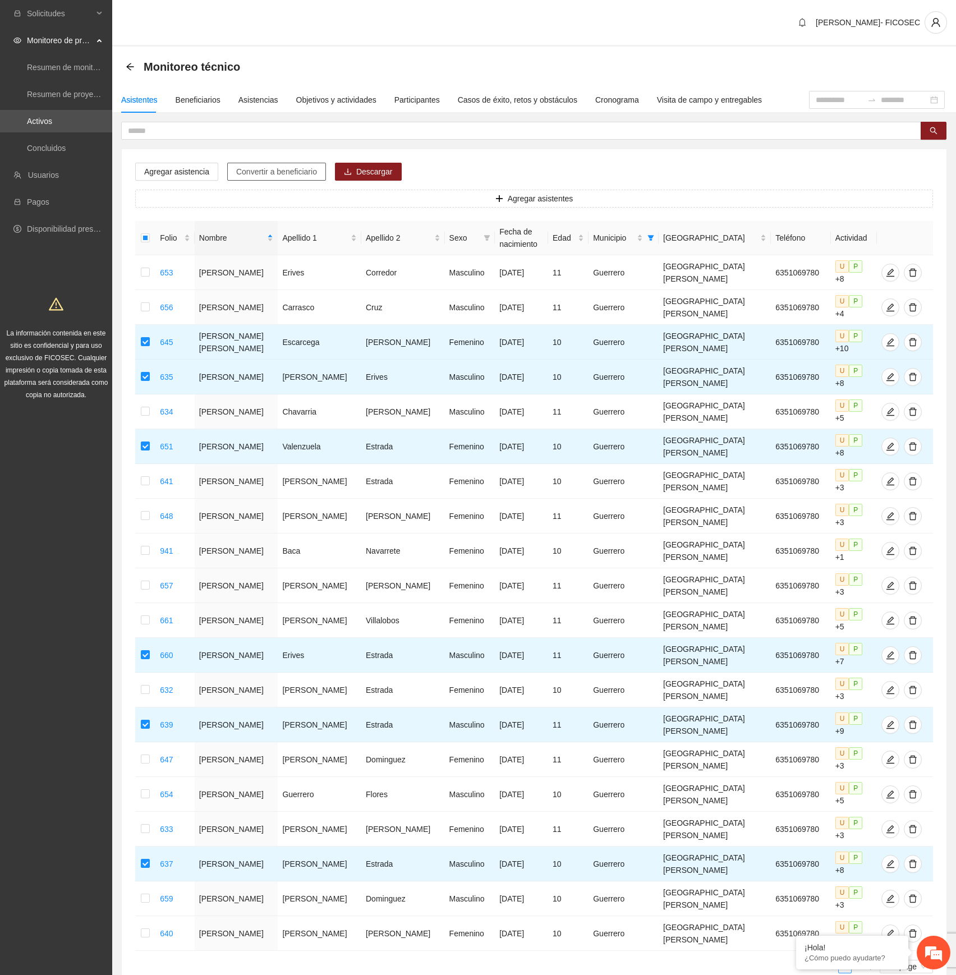
click at [294, 171] on span "Convertir a beneficiario" at bounding box center [276, 171] width 81 height 12
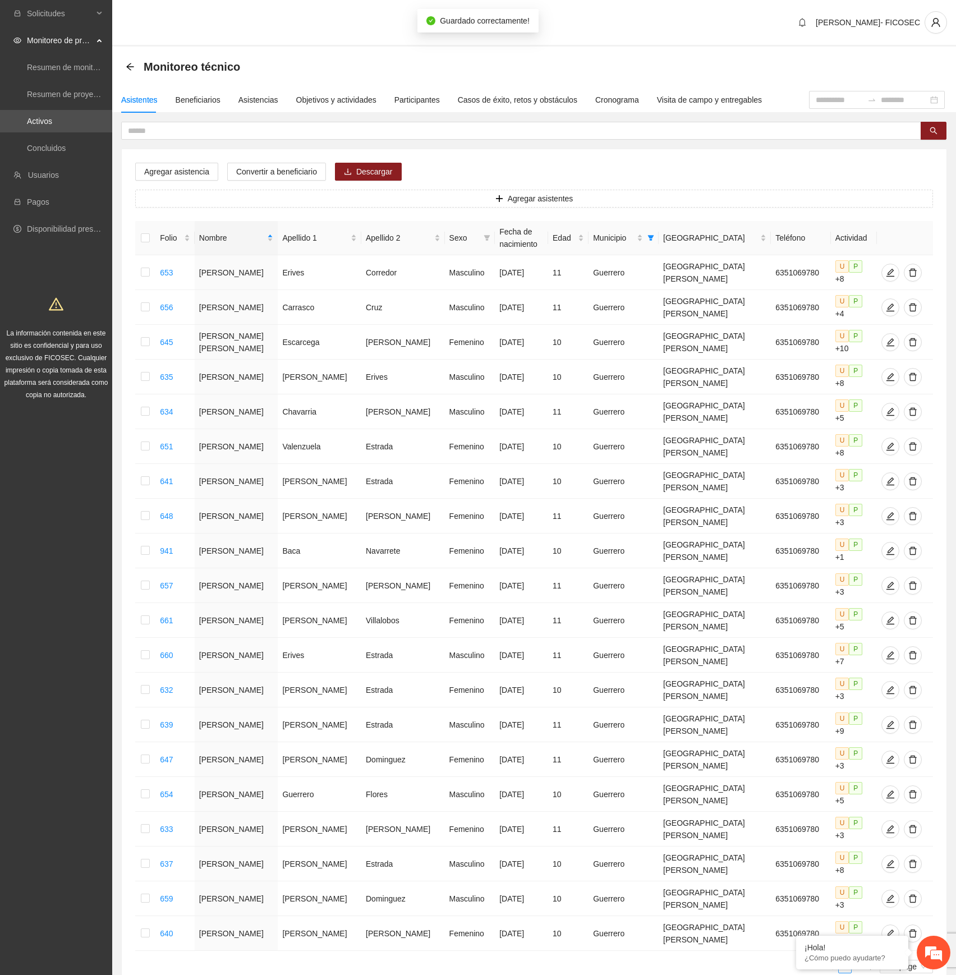
click at [856, 960] on link "2" at bounding box center [858, 966] width 12 height 12
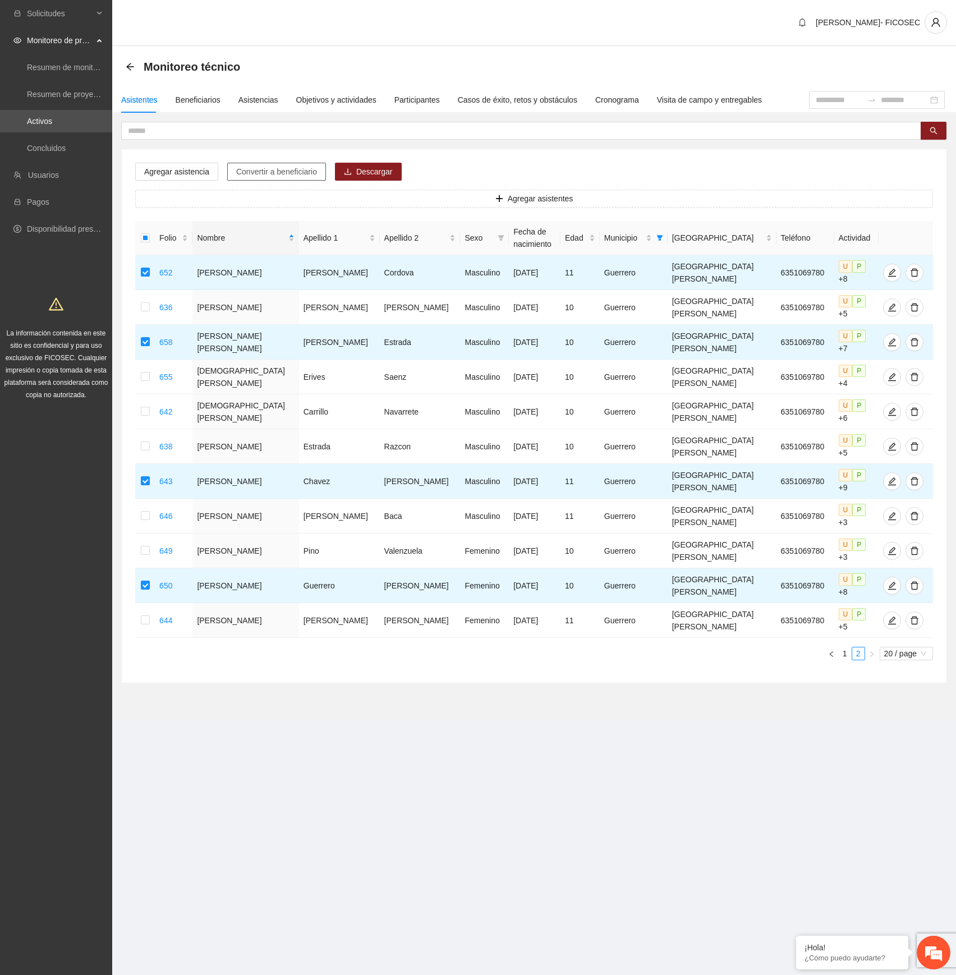
click at [277, 177] on button "Convertir a beneficiario" at bounding box center [276, 172] width 99 height 18
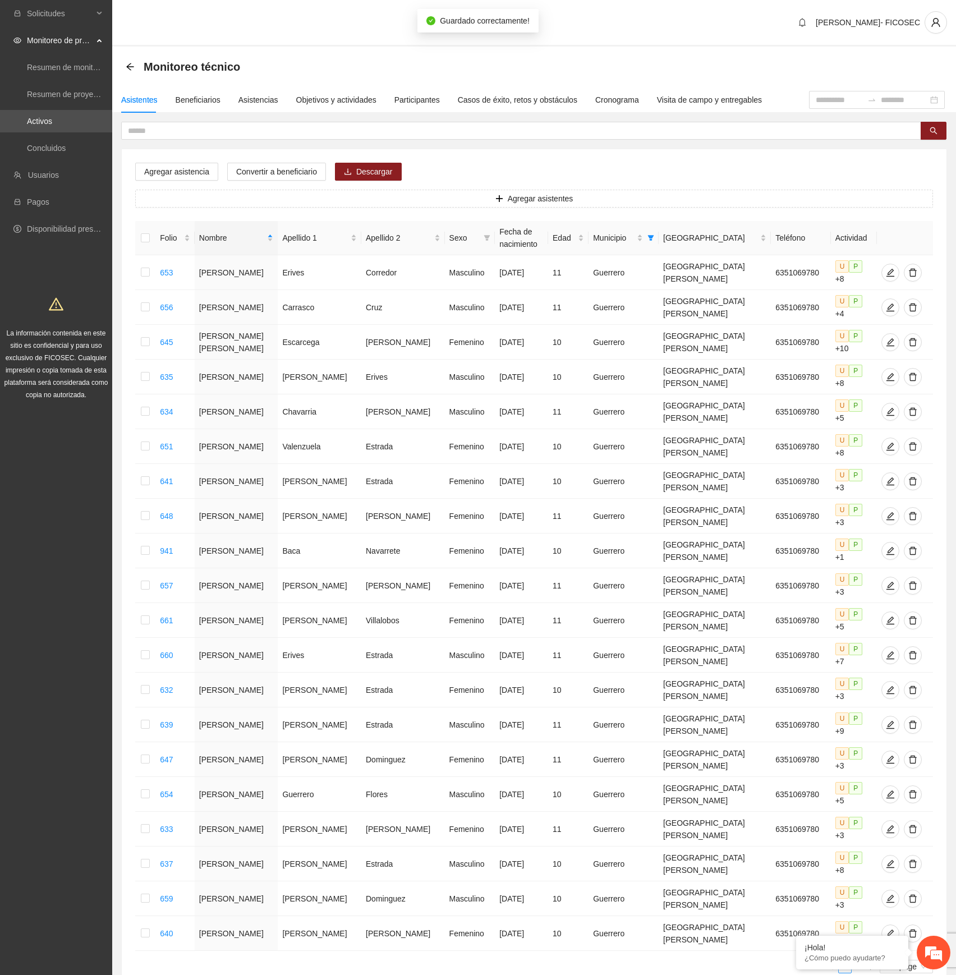
click at [505, 158] on div "Agregar asistencia Convertir a beneficiario Descargar Agregar asistentes Folio …" at bounding box center [534, 572] width 825 height 847
click at [200, 99] on div "Beneficiarios" at bounding box center [198, 100] width 45 height 12
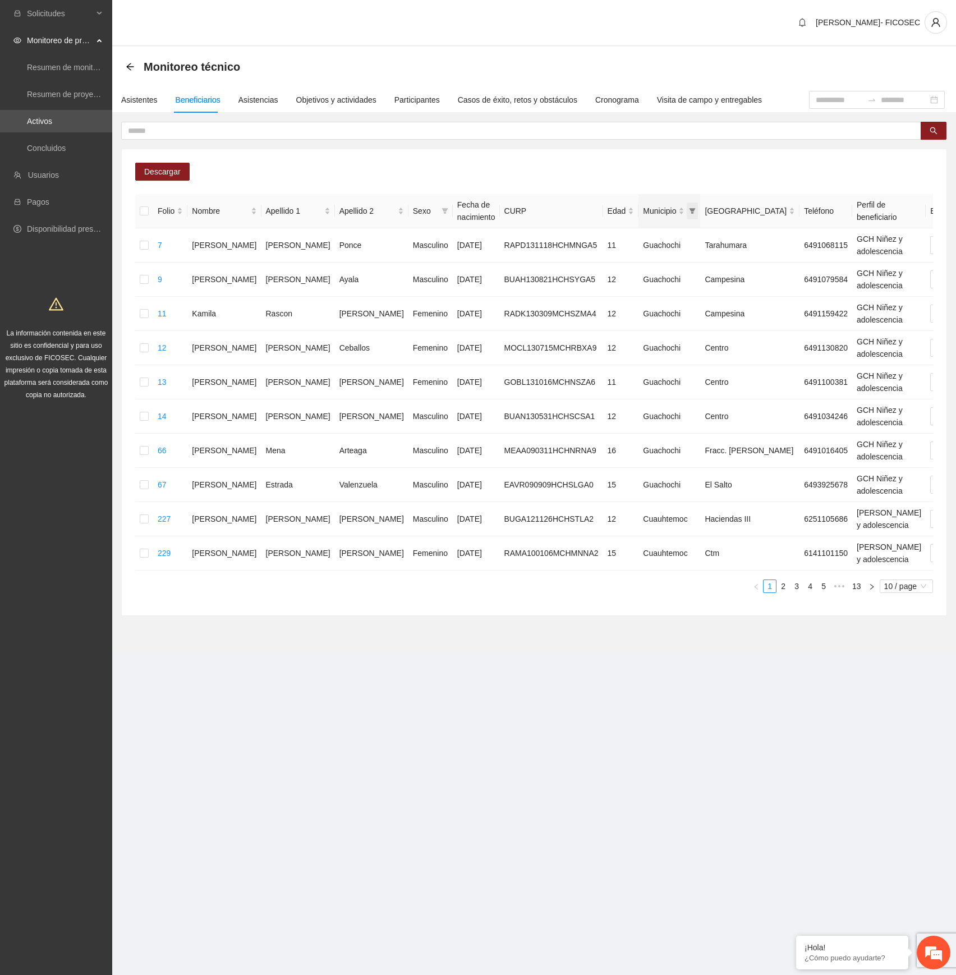
click at [689, 209] on icon "filter" at bounding box center [692, 211] width 6 height 6
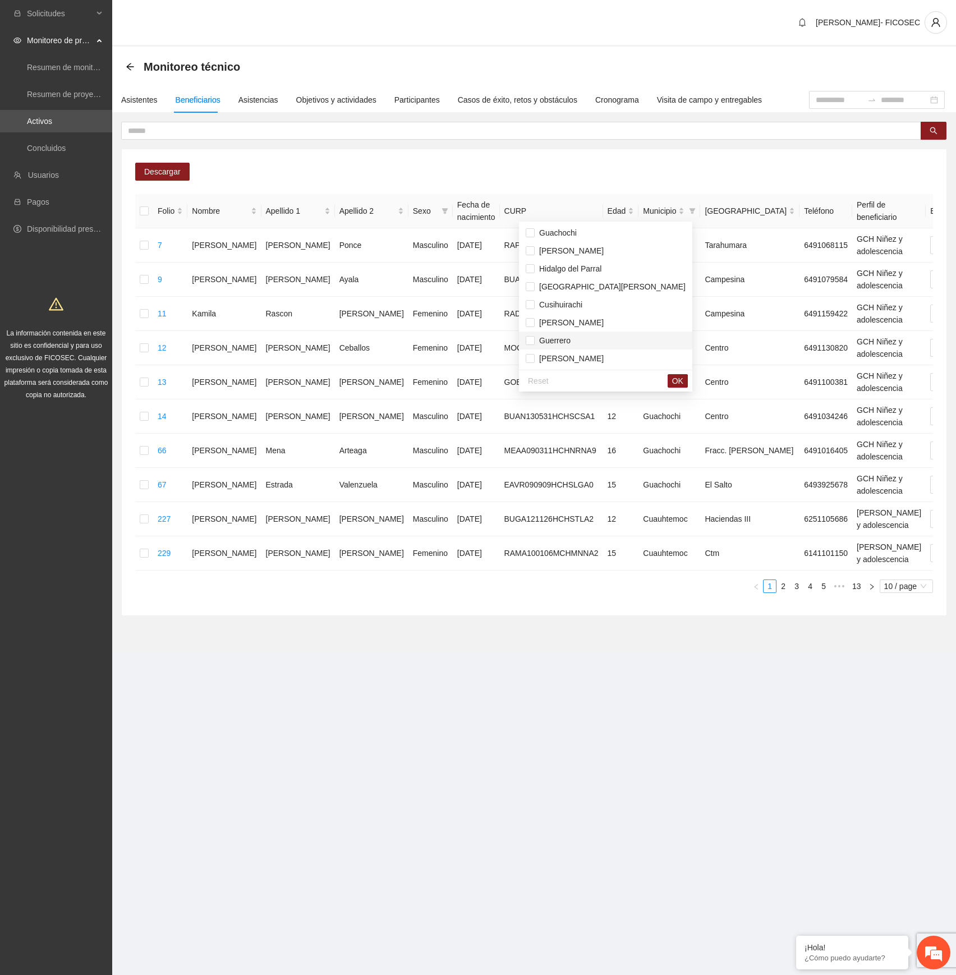
click at [566, 341] on span "Guerrero" at bounding box center [553, 340] width 36 height 9
click at [672, 384] on span "OK" at bounding box center [677, 381] width 11 height 12
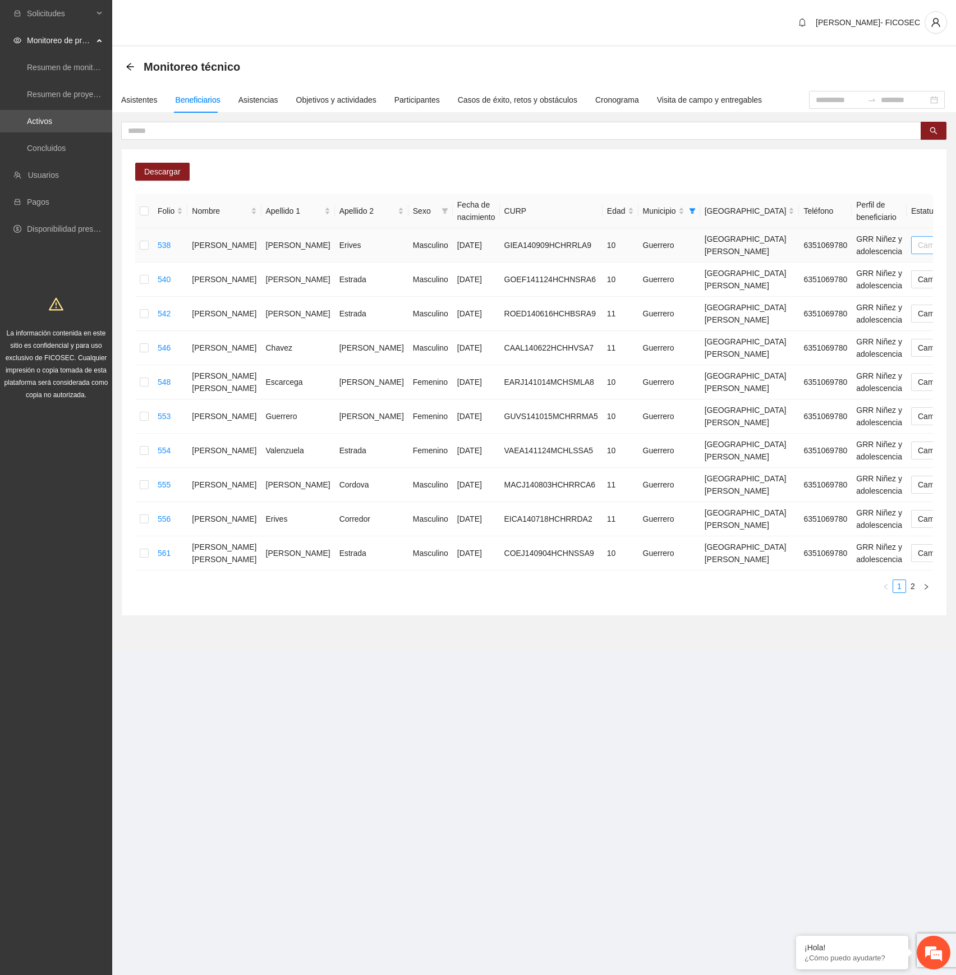
click at [918, 246] on span "Cambio Esperado" at bounding box center [954, 245] width 73 height 17
click at [809, 265] on div "Automático" at bounding box center [814, 268] width 71 height 12
click at [918, 279] on span "Cambio Esperado" at bounding box center [954, 279] width 73 height 17
click at [815, 302] on div "Automático" at bounding box center [814, 302] width 71 height 12
click at [918, 315] on span "Cambio Esperado" at bounding box center [954, 313] width 73 height 17
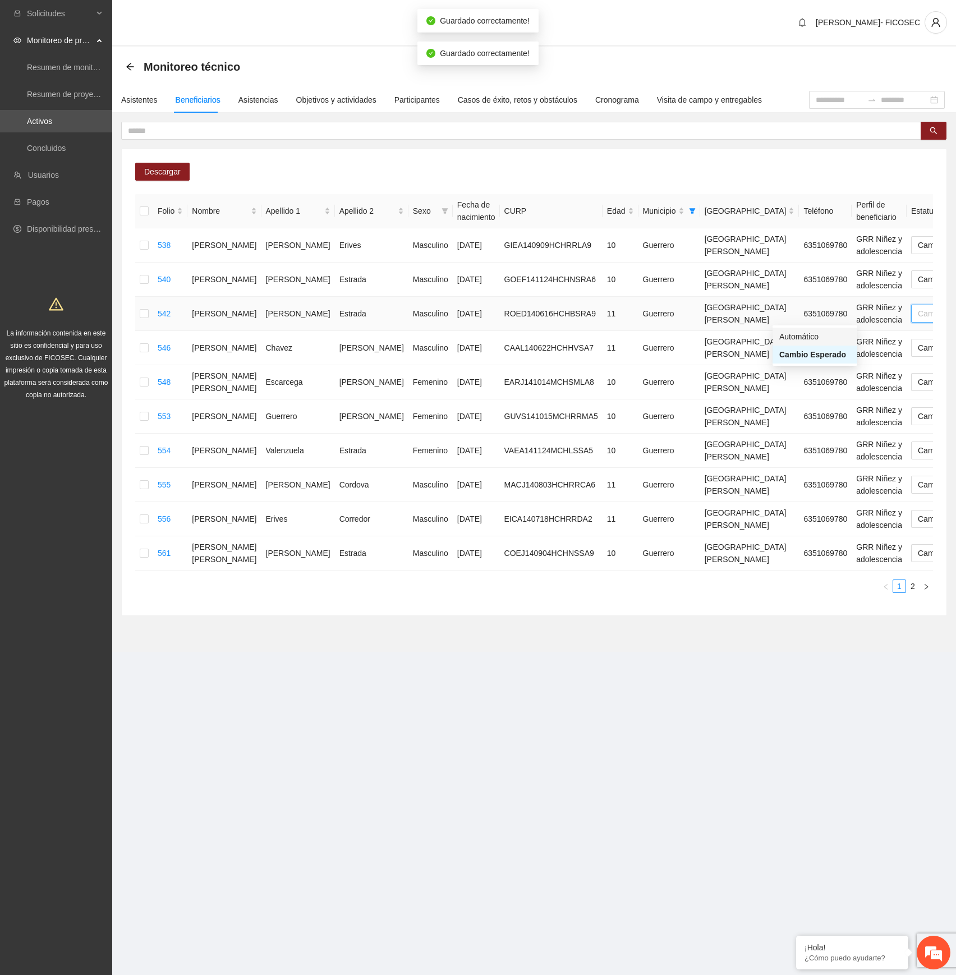
click at [806, 337] on div "Automático" at bounding box center [814, 336] width 71 height 12
click at [918, 353] on span "Cambio Esperado" at bounding box center [954, 347] width 73 height 17
click at [813, 370] on div "Automático" at bounding box center [814, 371] width 71 height 12
click at [918, 384] on span "Cambio Esperado" at bounding box center [954, 382] width 73 height 17
click at [811, 405] on div "Automático" at bounding box center [814, 405] width 71 height 12
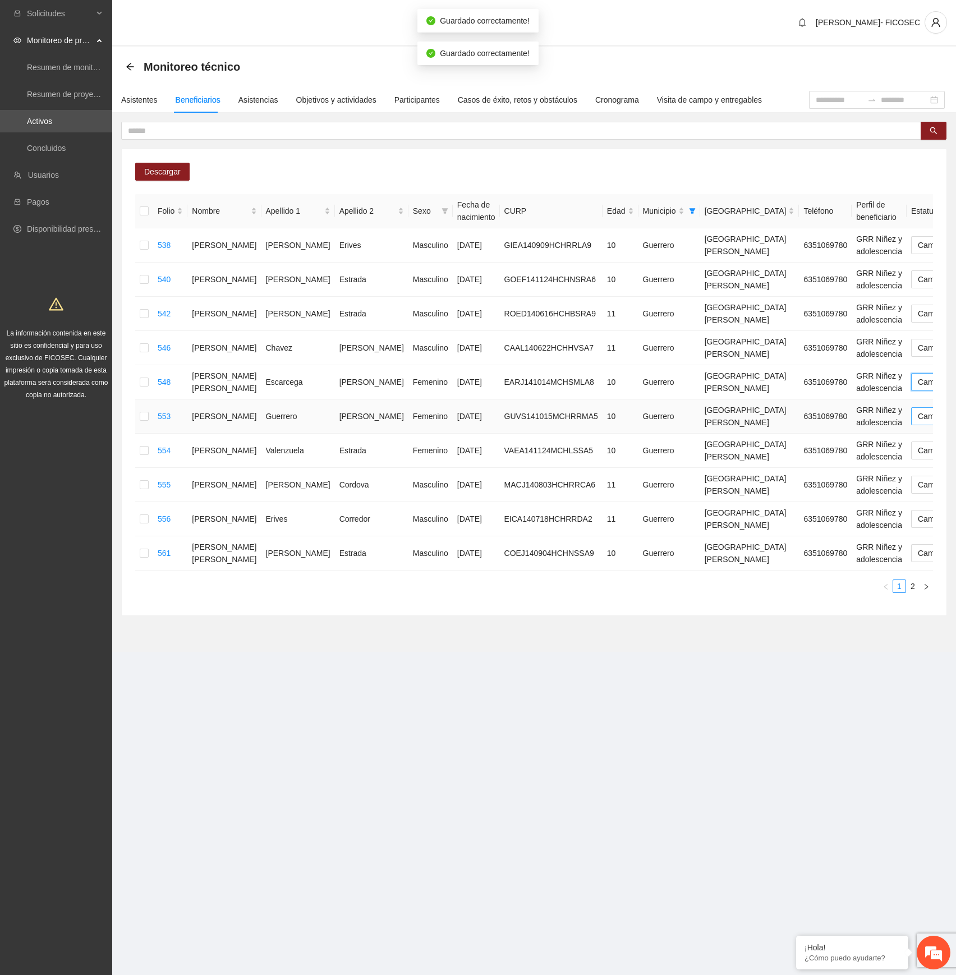
click at [918, 423] on span "Cambio Esperado" at bounding box center [954, 416] width 73 height 17
click at [816, 444] on div "Automático" at bounding box center [814, 440] width 71 height 12
click at [918, 457] on span "Cambio Esperado" at bounding box center [954, 450] width 73 height 17
click at [800, 473] on div "Automático" at bounding box center [814, 474] width 71 height 12
click at [918, 487] on span "Cambio Esperado" at bounding box center [954, 484] width 73 height 17
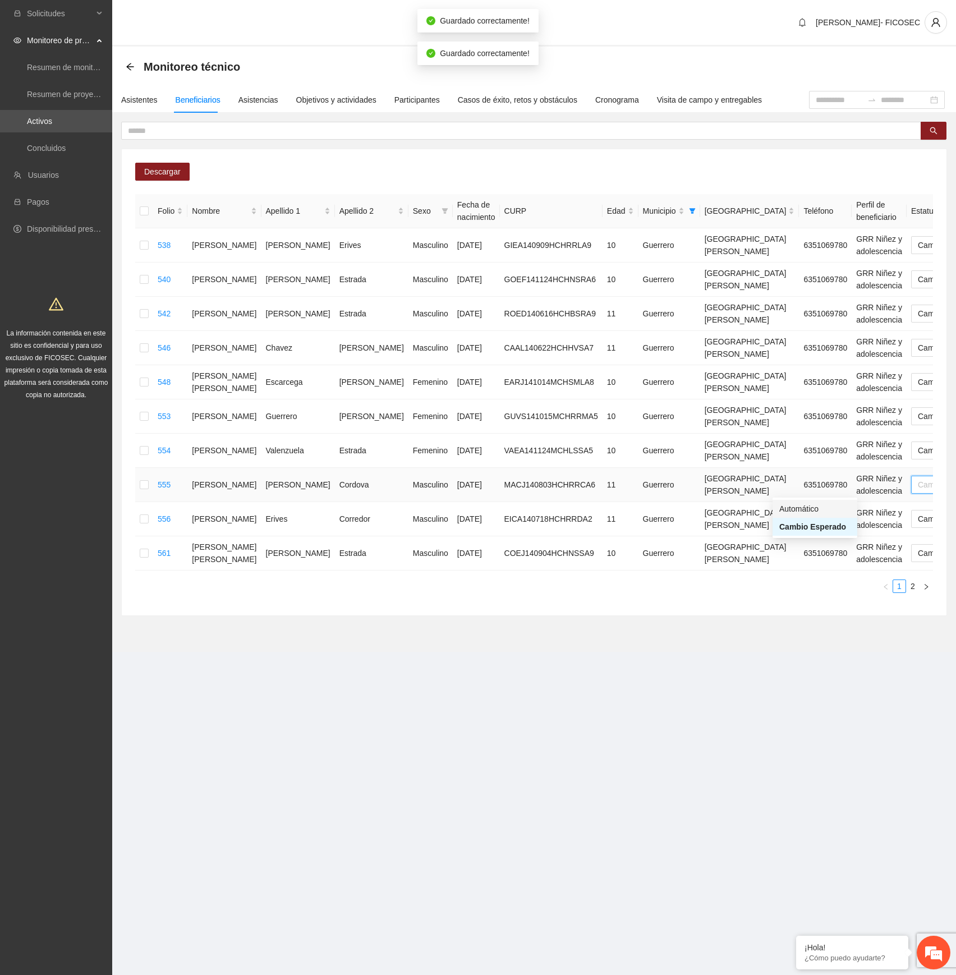
click at [811, 505] on div "Automático" at bounding box center [814, 509] width 71 height 12
click at [918, 527] on span "Cambio Esperado" at bounding box center [954, 519] width 73 height 17
click at [808, 539] on div "Automático" at bounding box center [814, 543] width 71 height 12
click at [918, 553] on span "Cambio Esperado" at bounding box center [954, 553] width 73 height 17
click at [798, 577] on div "Automático" at bounding box center [814, 578] width 71 height 12
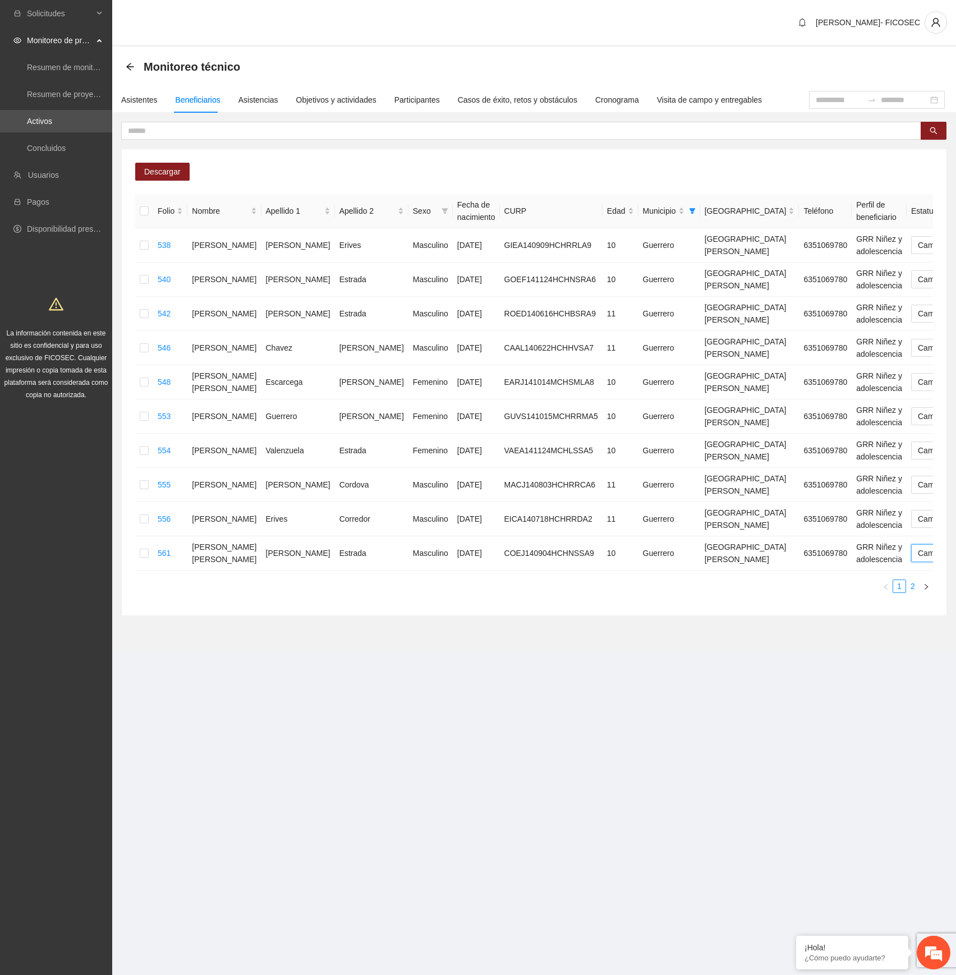
click at [913, 587] on link "2" at bounding box center [913, 586] width 12 height 12
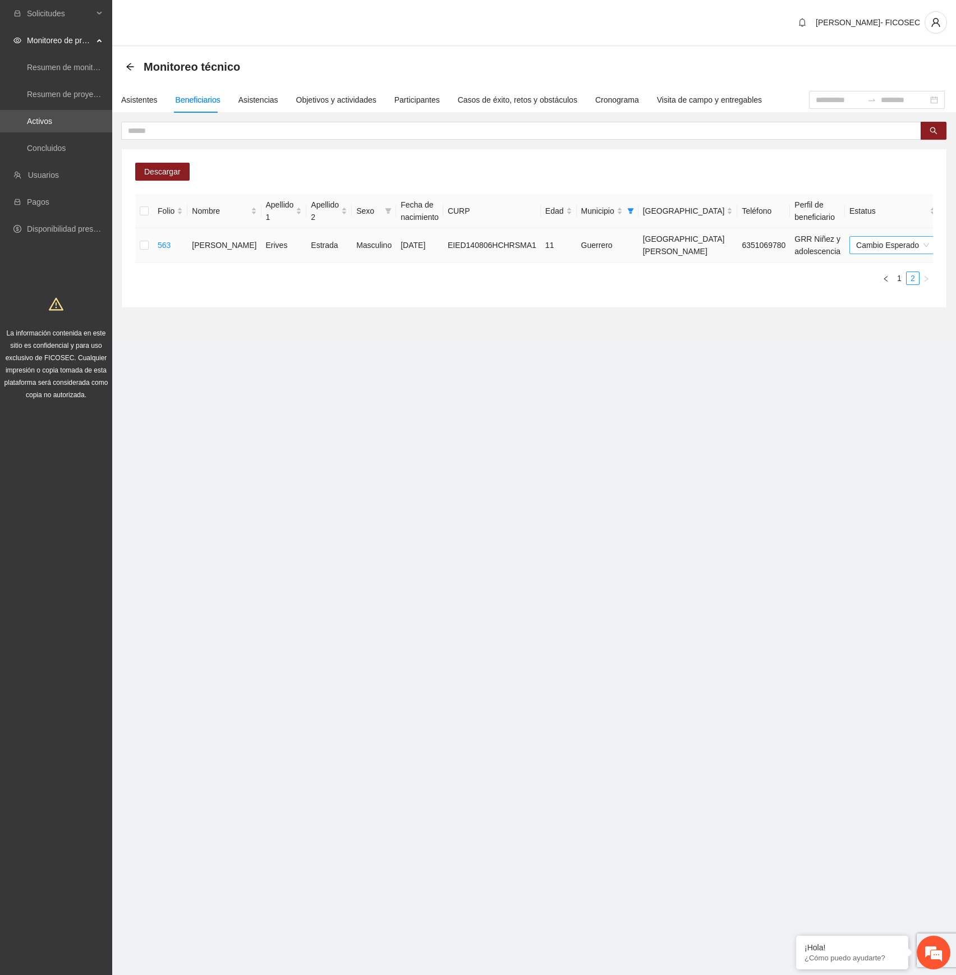
click at [856, 245] on span "Cambio Esperado" at bounding box center [892, 245] width 73 height 17
click at [804, 267] on div "Automático" at bounding box center [809, 268] width 71 height 12
click at [900, 281] on link "1" at bounding box center [899, 278] width 12 height 12
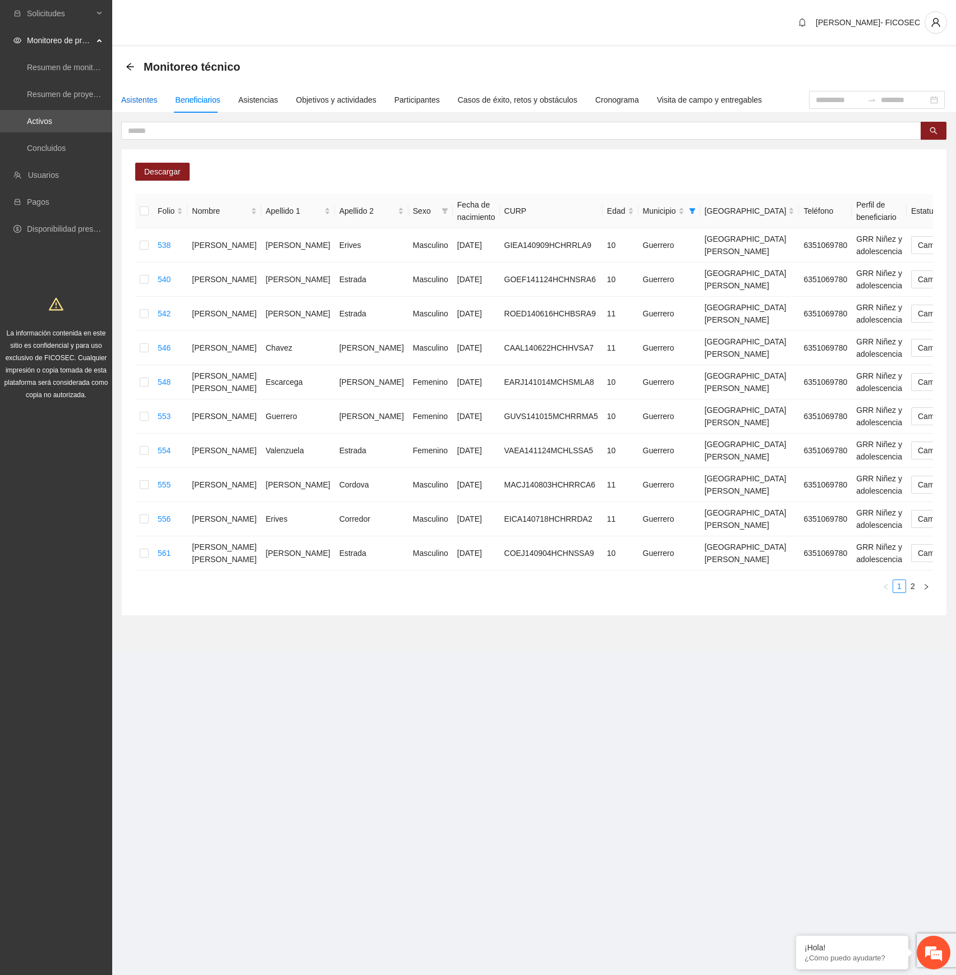
drag, startPoint x: 141, startPoint y: 97, endPoint x: 146, endPoint y: 101, distance: 6.0
click at [141, 97] on div "Asistentes" at bounding box center [139, 100] width 36 height 12
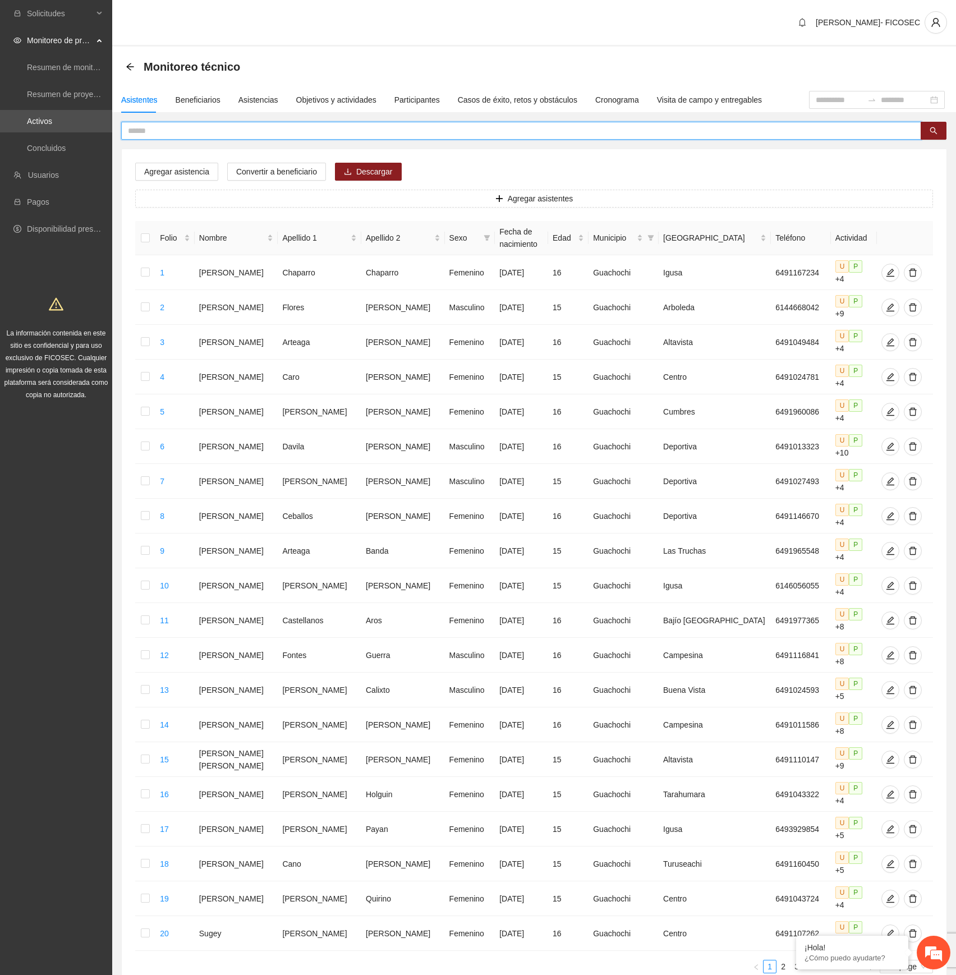
click at [214, 133] on input "text" at bounding box center [517, 131] width 778 height 12
click at [205, 135] on input "text" at bounding box center [517, 131] width 778 height 12
click at [643, 238] on div "Municipio" at bounding box center [618, 238] width 50 height 12
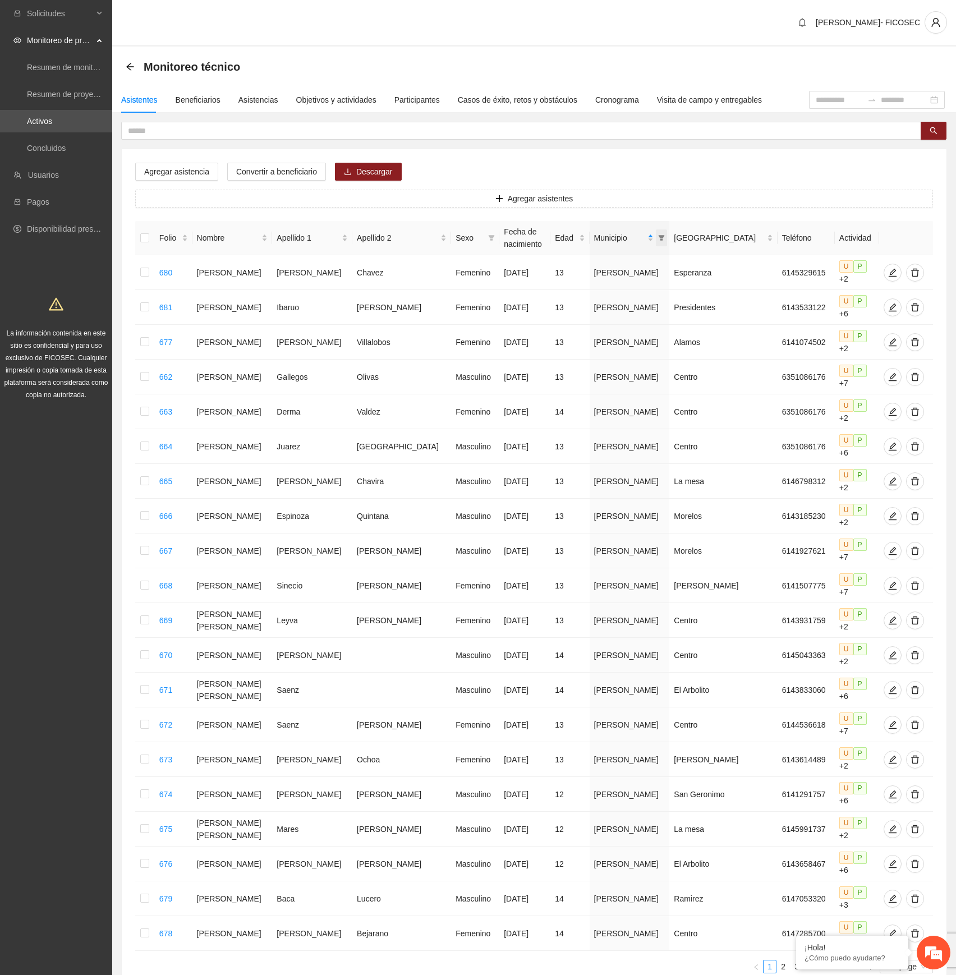
click at [656, 238] on span at bounding box center [661, 237] width 11 height 17
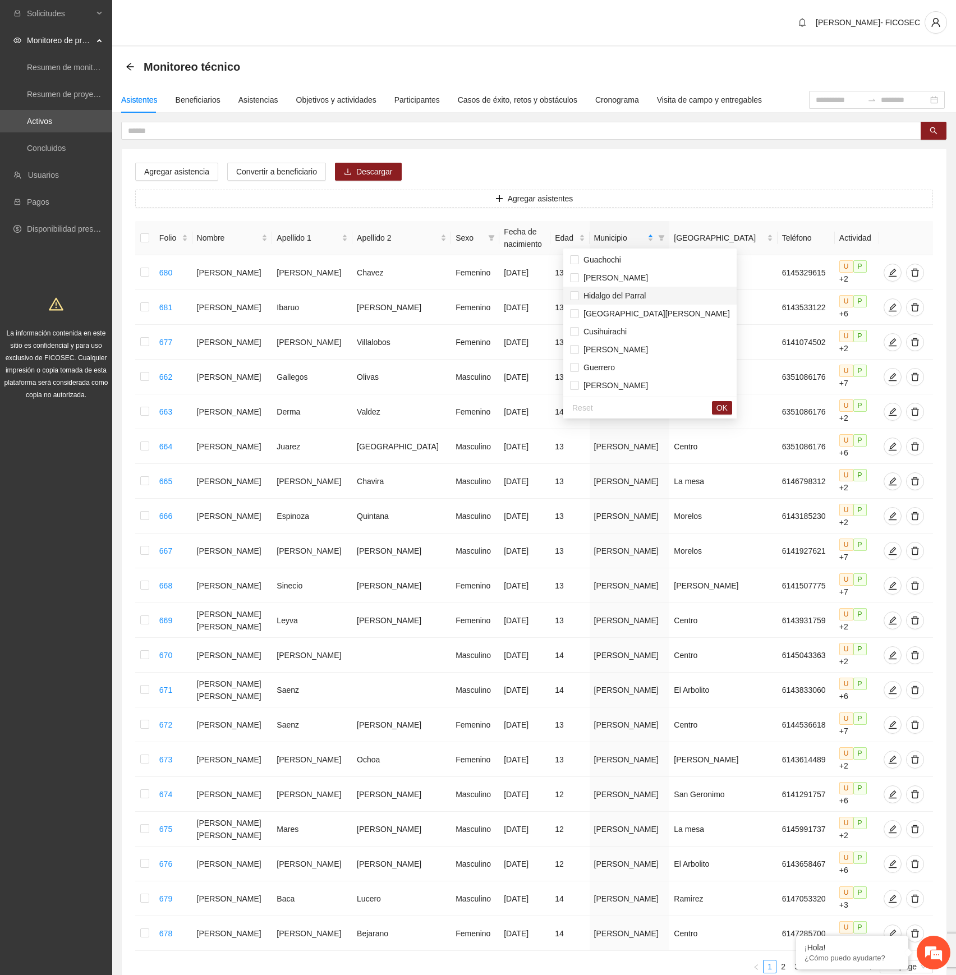
click at [620, 294] on span "Hidalgo del Parral" at bounding box center [612, 295] width 67 height 9
click at [716, 409] on span "OK" at bounding box center [721, 408] width 11 height 12
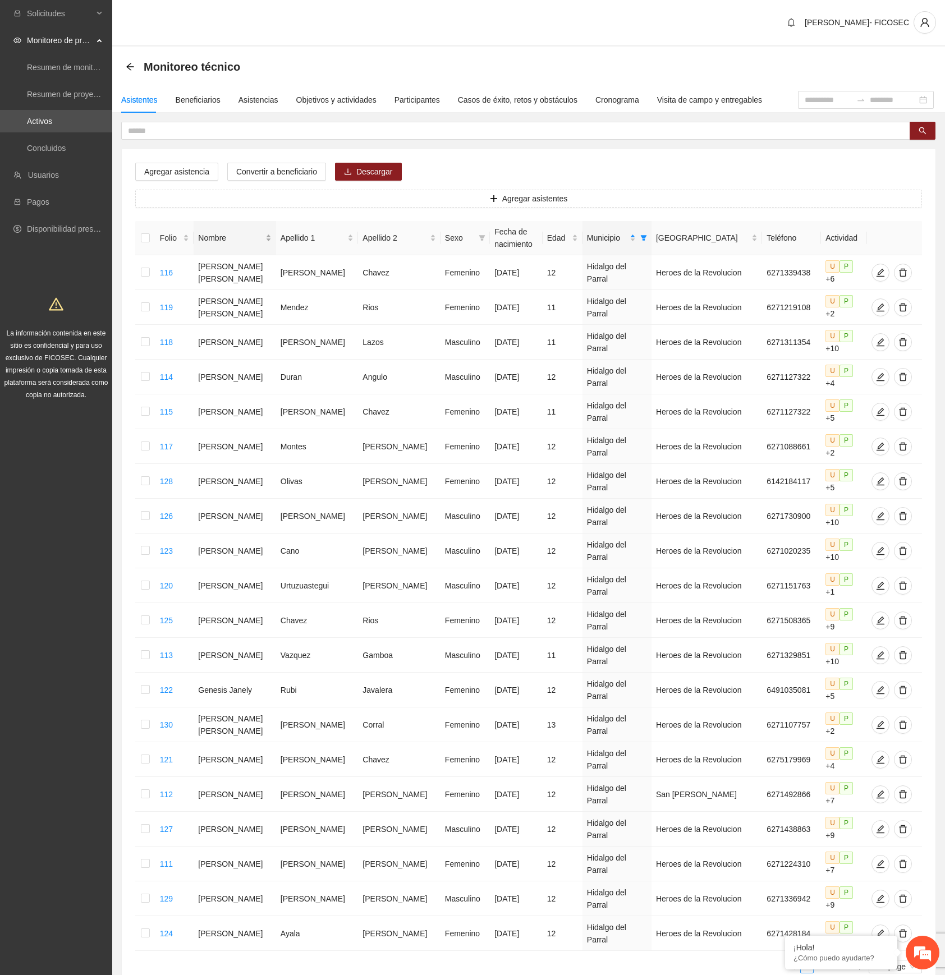
click at [261, 237] on div "Nombre" at bounding box center [234, 238] width 73 height 12
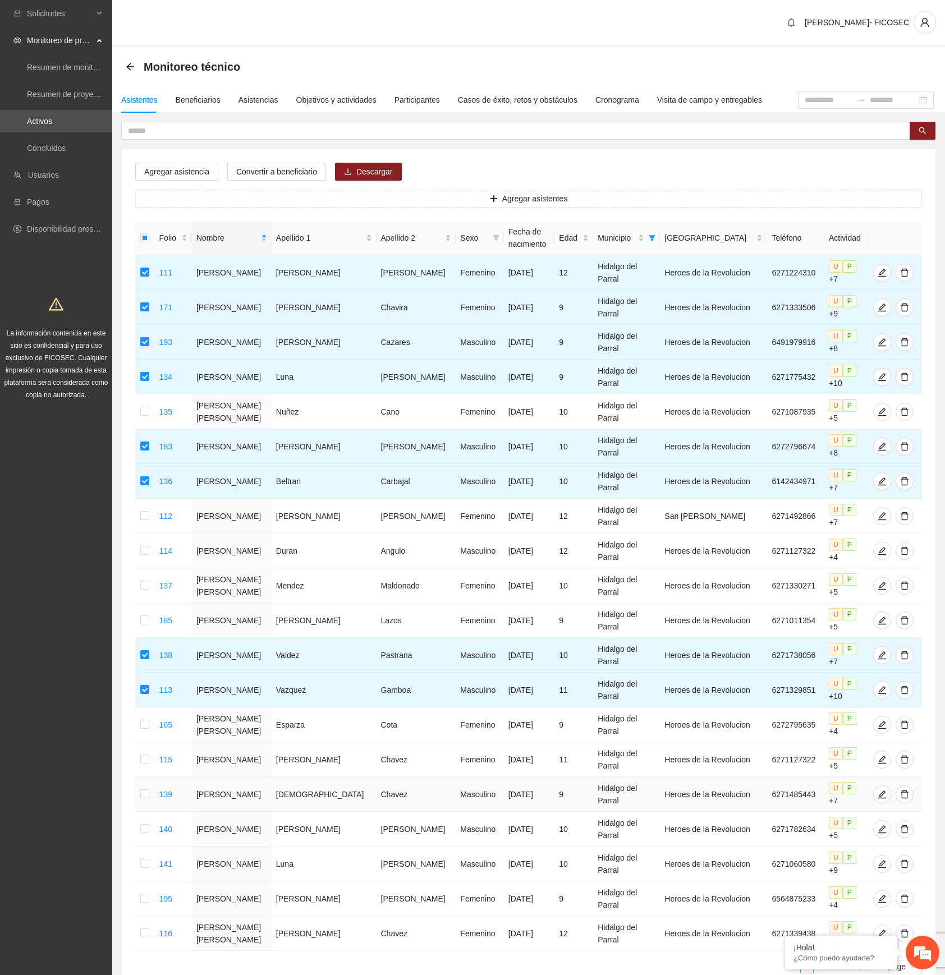
click at [153, 782] on td at bounding box center [145, 794] width 20 height 35
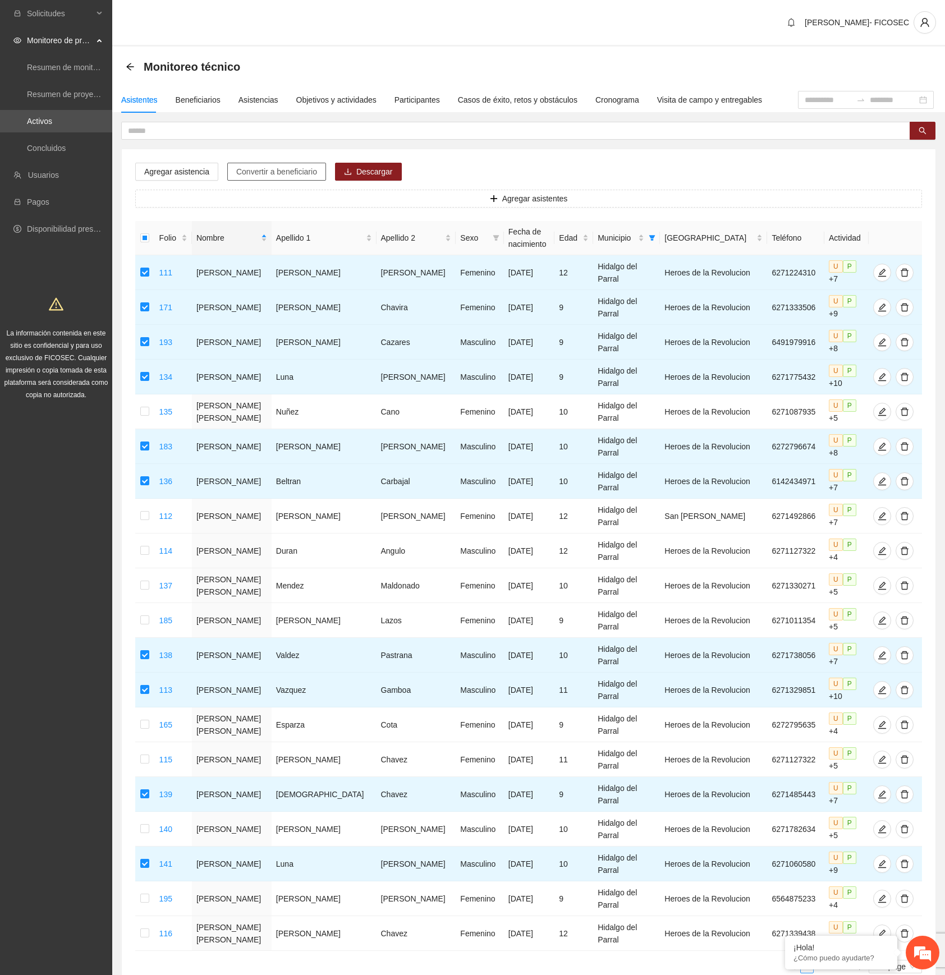
click at [288, 166] on span "Convertir a beneficiario" at bounding box center [276, 171] width 81 height 12
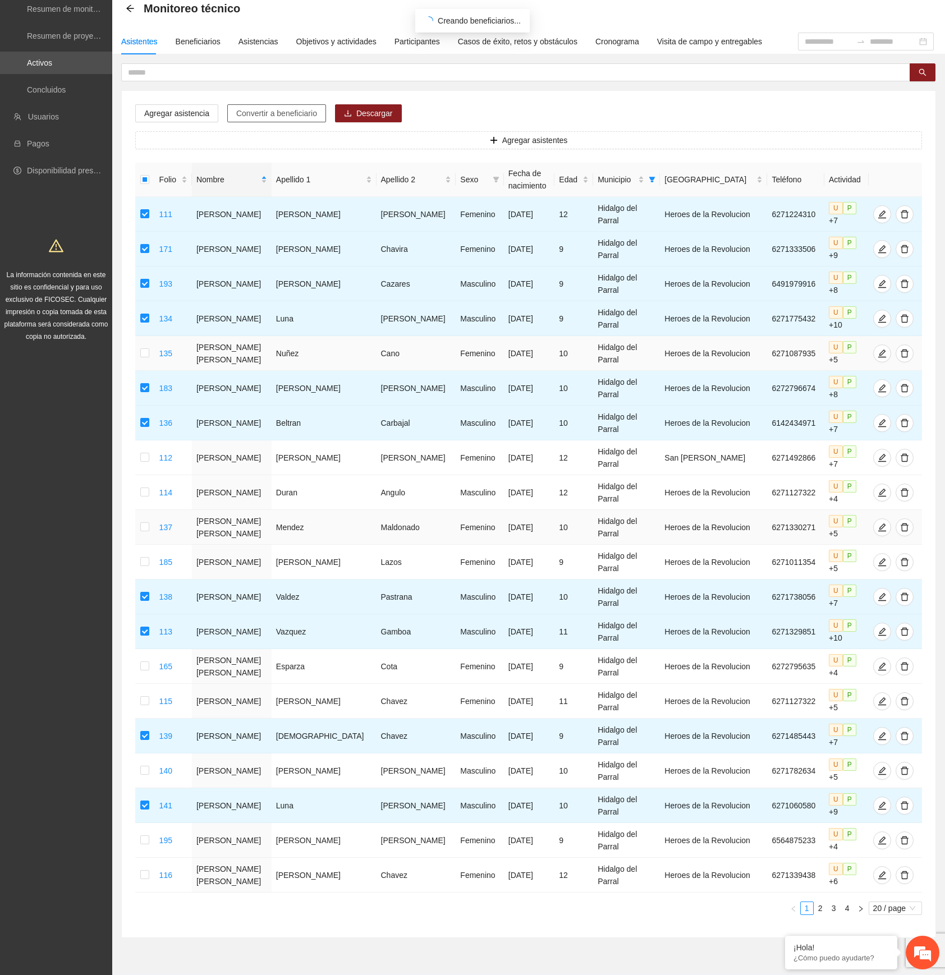
scroll to position [75, 0]
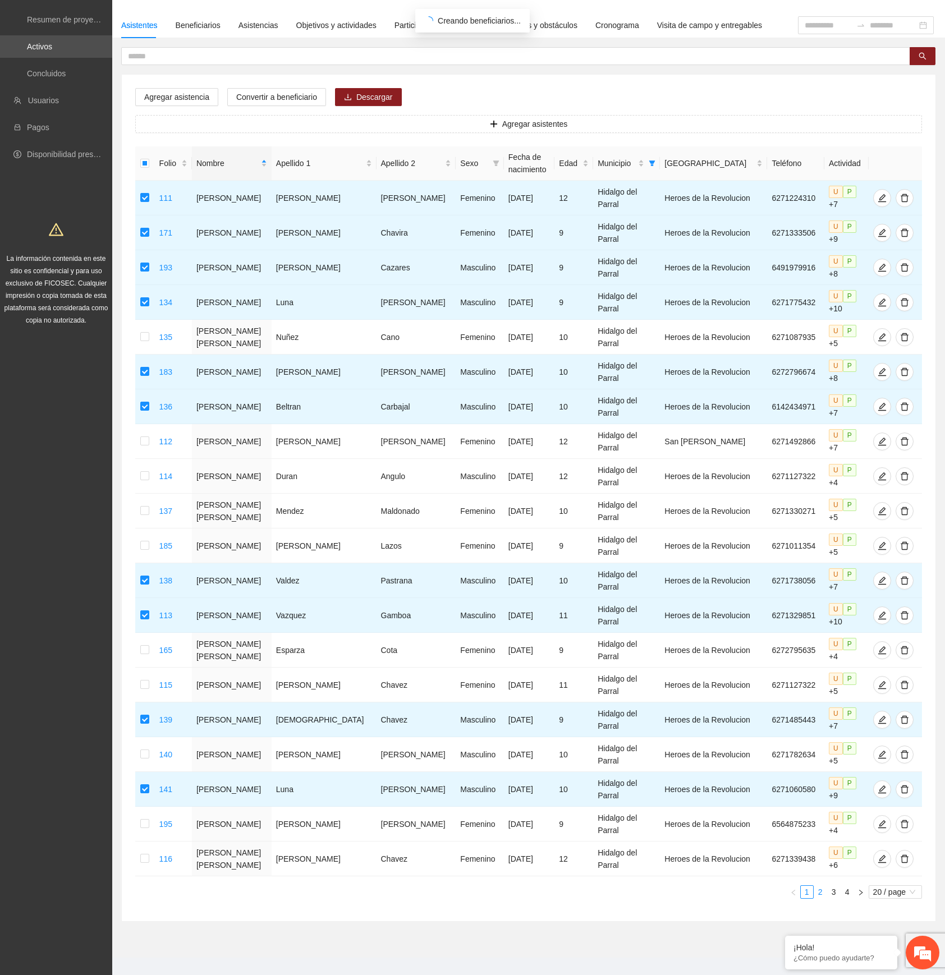
click at [816, 886] on link "2" at bounding box center [820, 892] width 12 height 12
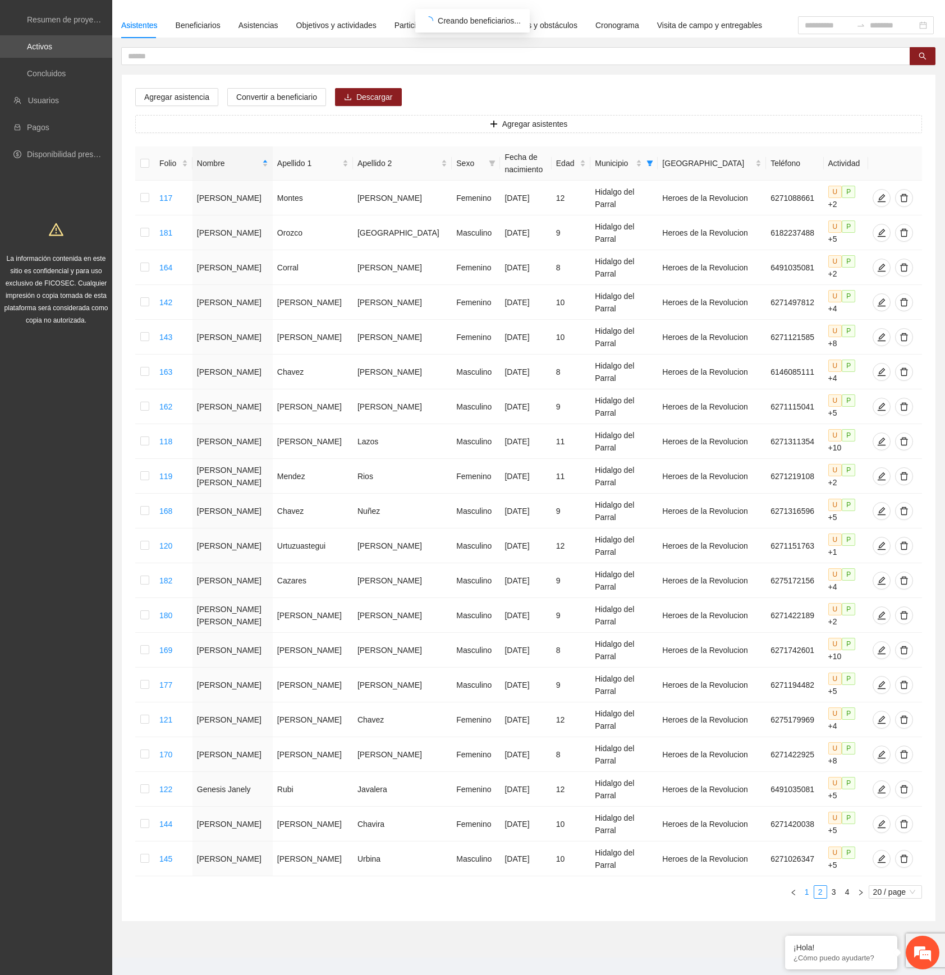
click at [804, 886] on link "1" at bounding box center [807, 892] width 12 height 12
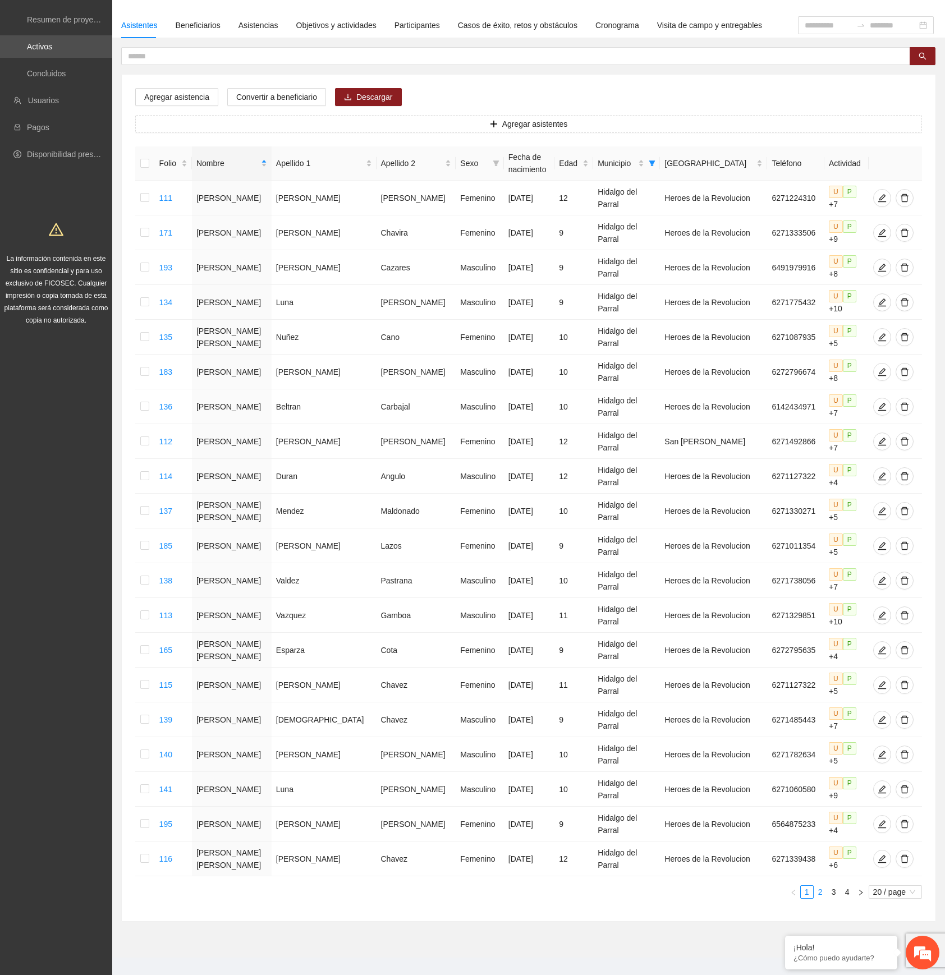
click at [815, 886] on link "2" at bounding box center [820, 892] width 12 height 12
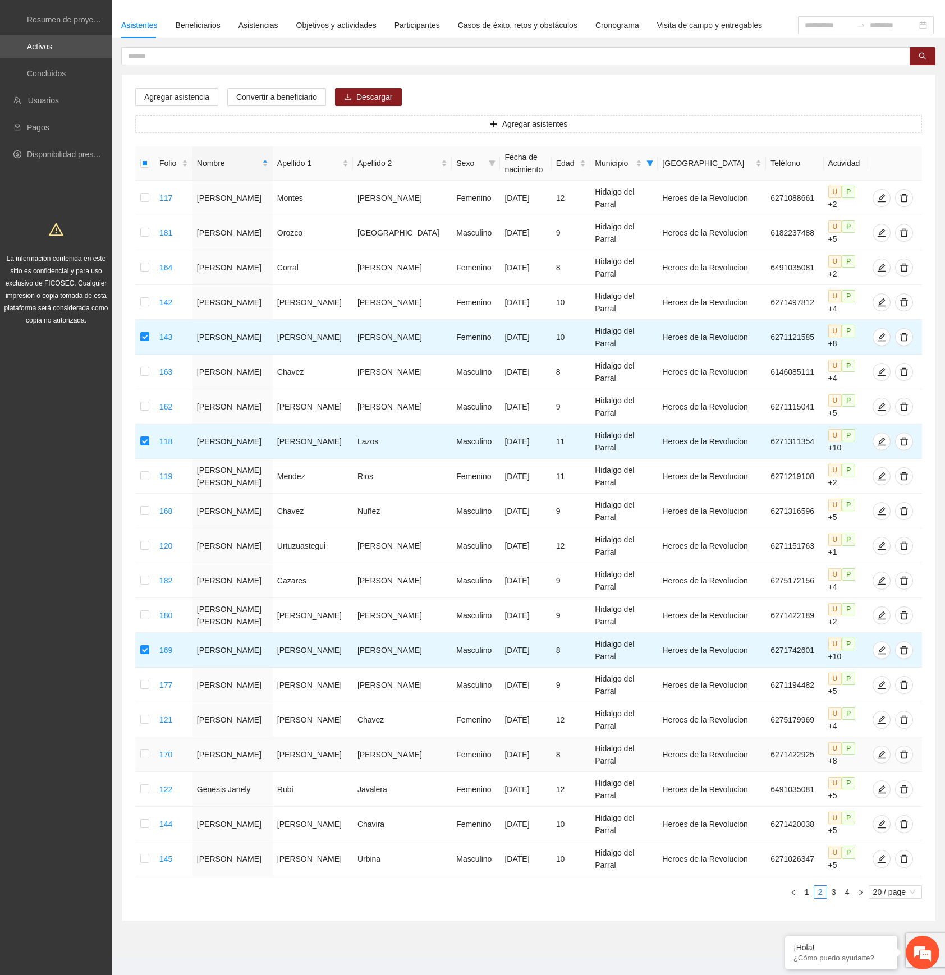
click at [141, 757] on td at bounding box center [145, 754] width 20 height 35
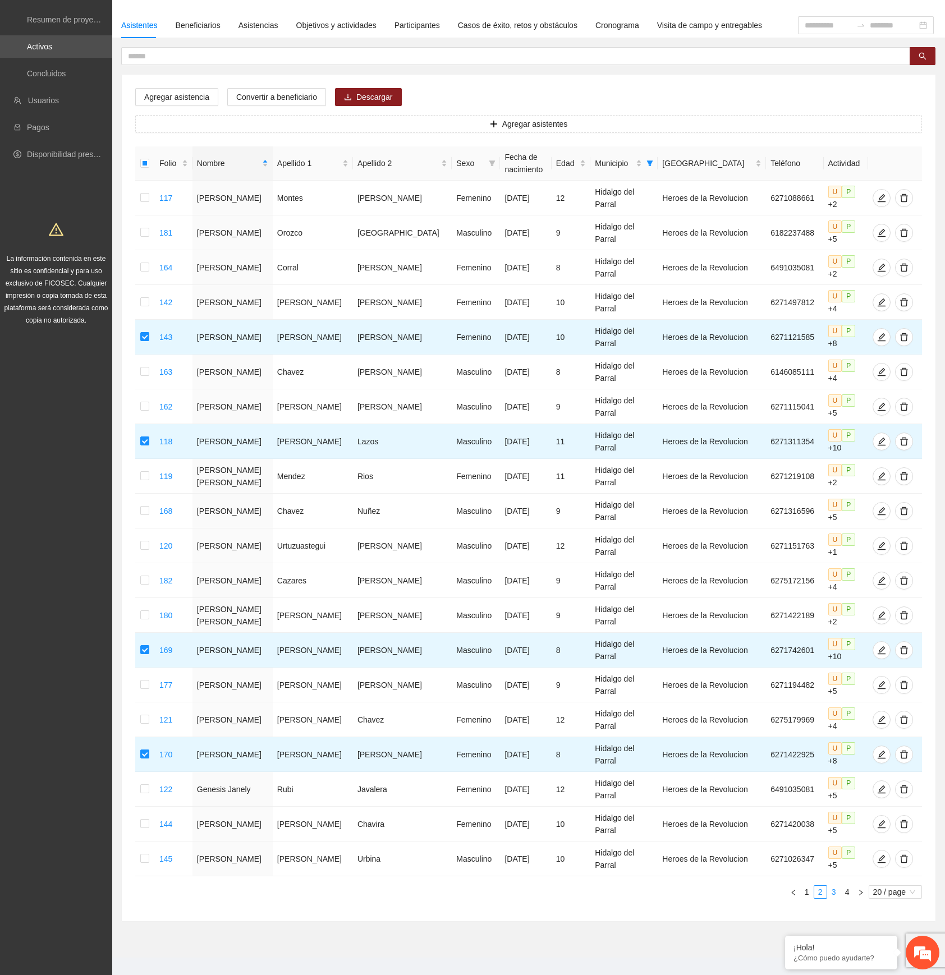
click at [833, 886] on link "3" at bounding box center [833, 892] width 12 height 12
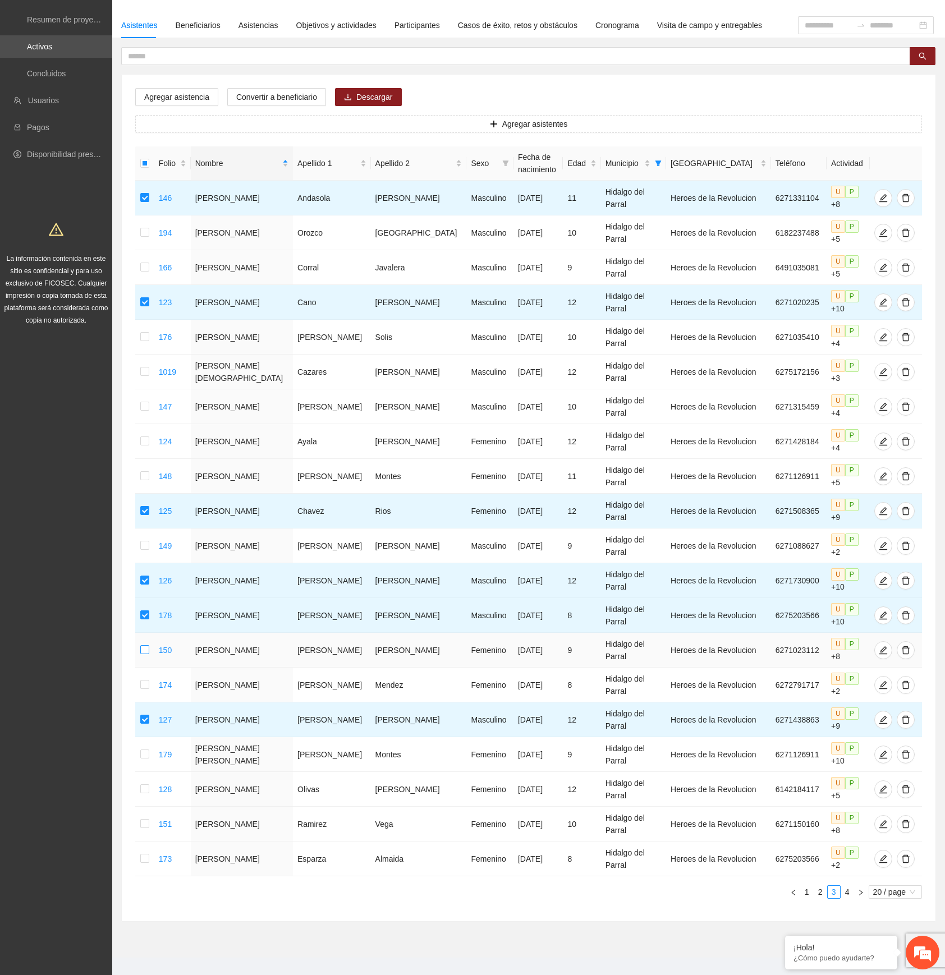
click at [148, 644] on label at bounding box center [144, 650] width 9 height 12
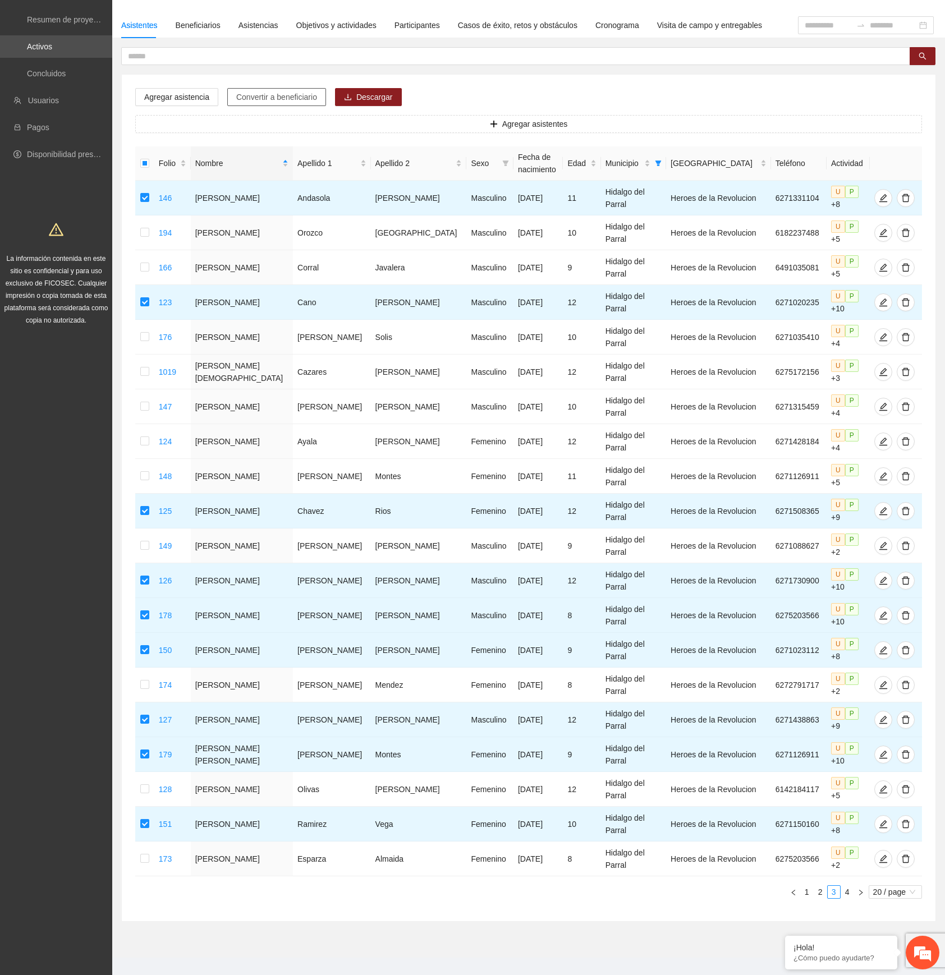
click at [247, 92] on span "Convertir a beneficiario" at bounding box center [276, 97] width 81 height 12
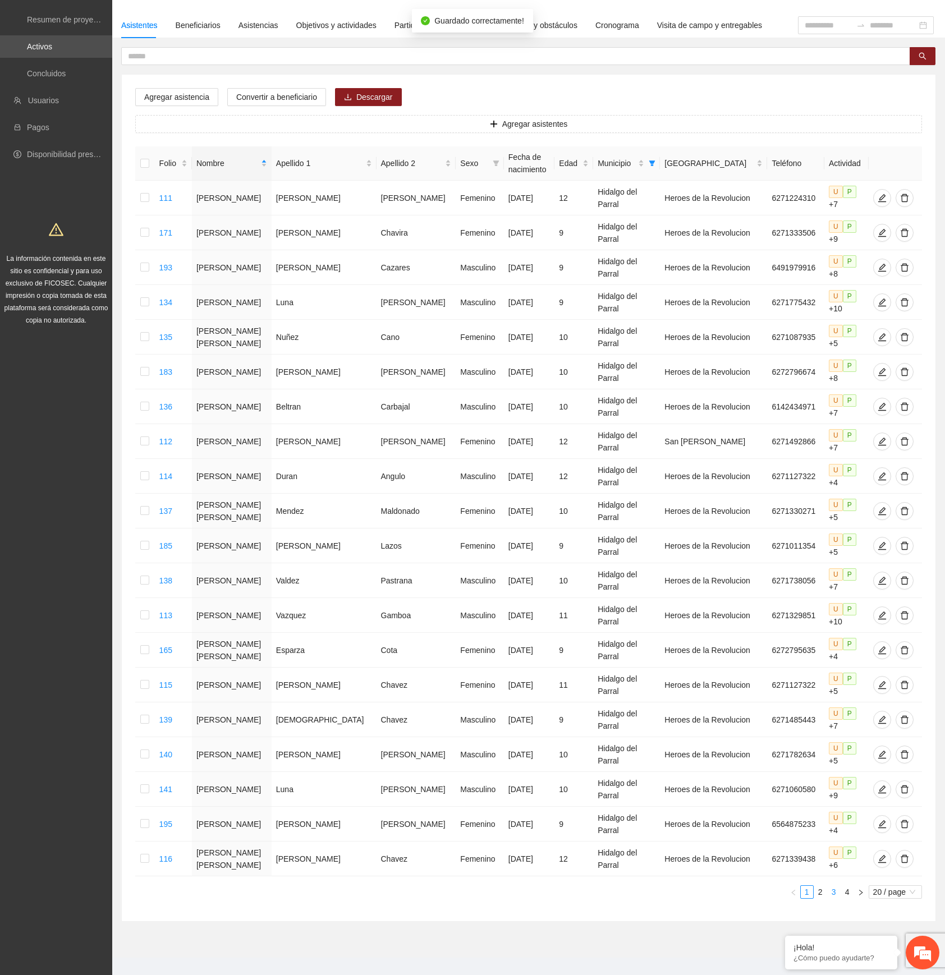
click at [830, 886] on link "3" at bounding box center [833, 892] width 12 height 12
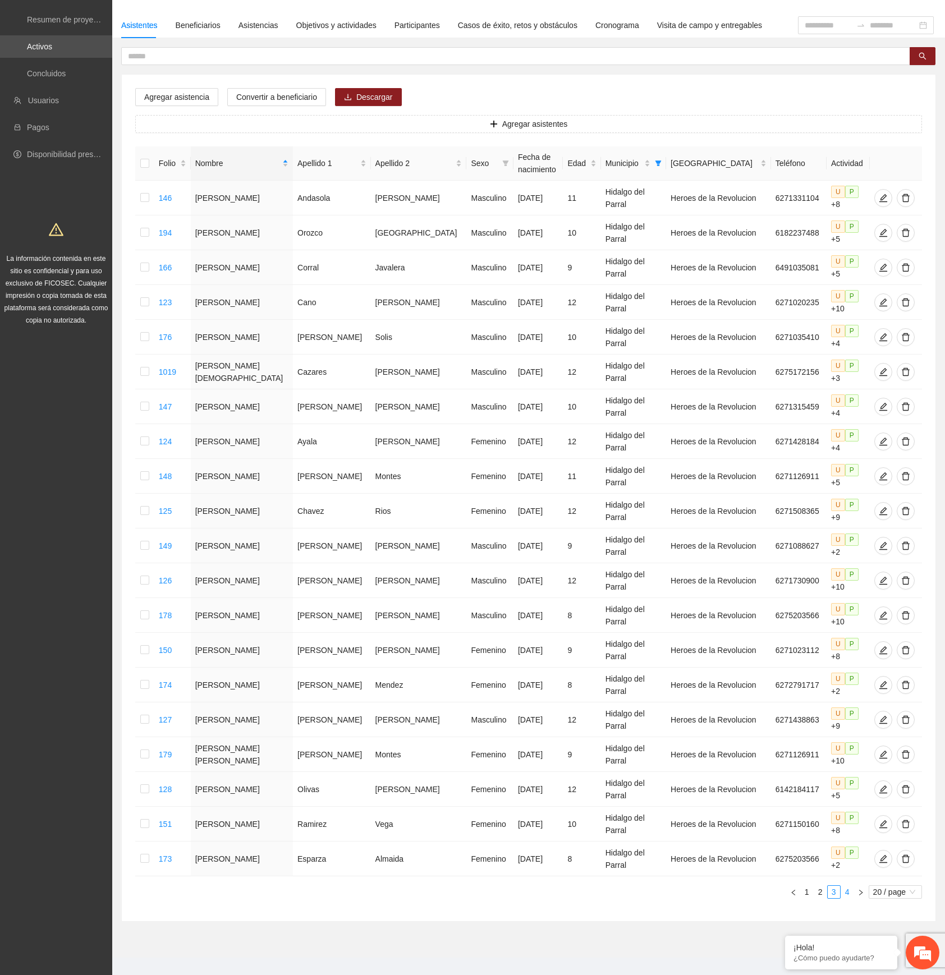
click at [848, 887] on link "4" at bounding box center [847, 892] width 12 height 12
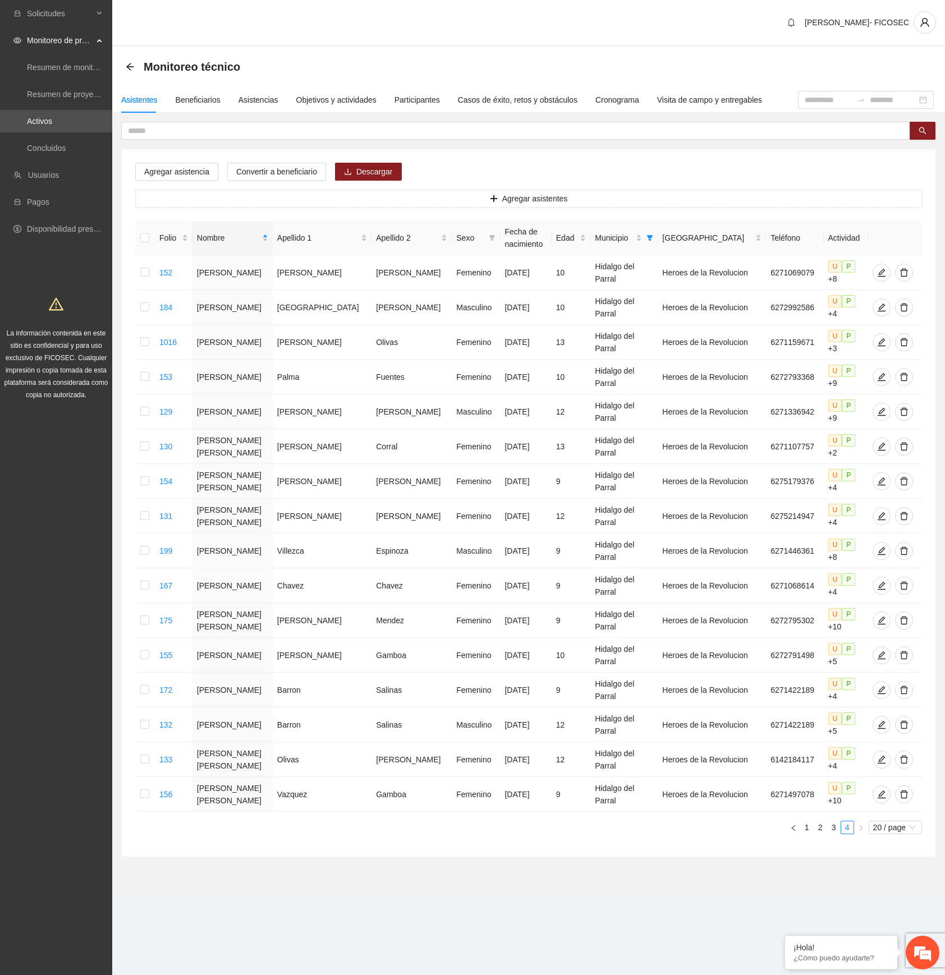
scroll to position [0, 0]
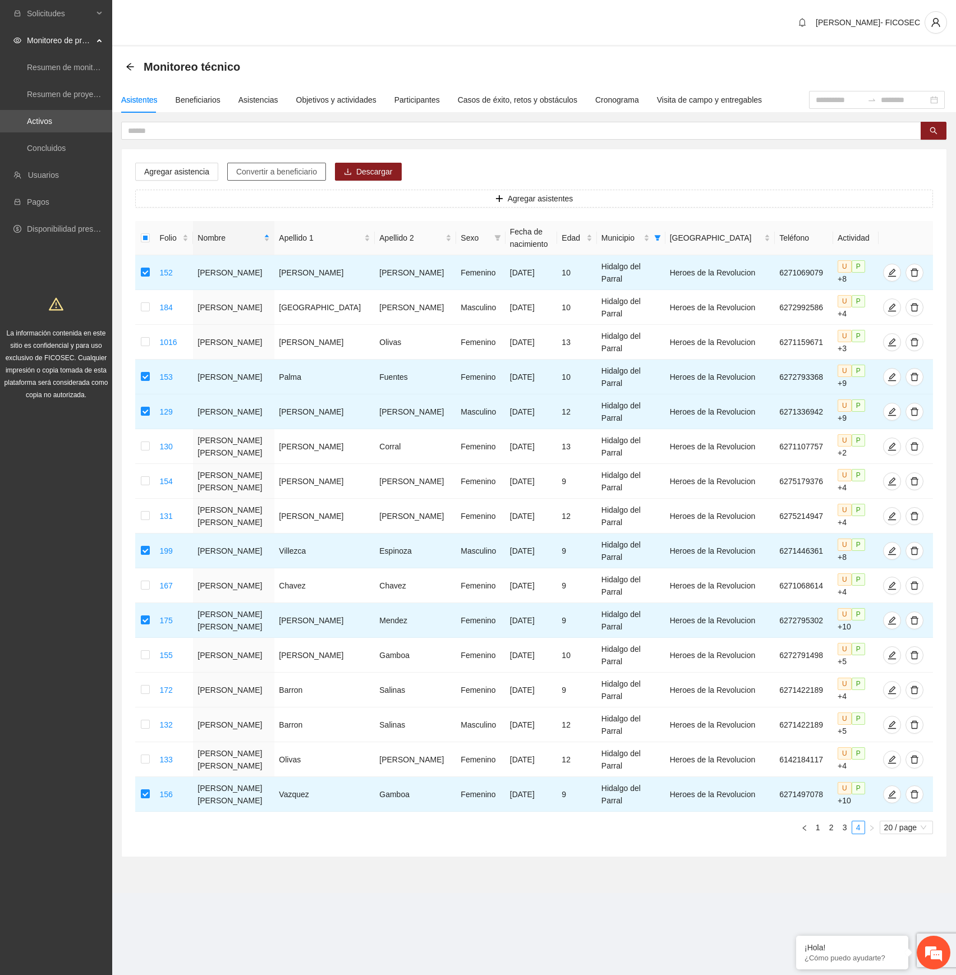
click at [272, 174] on span "Convertir a beneficiario" at bounding box center [276, 171] width 81 height 12
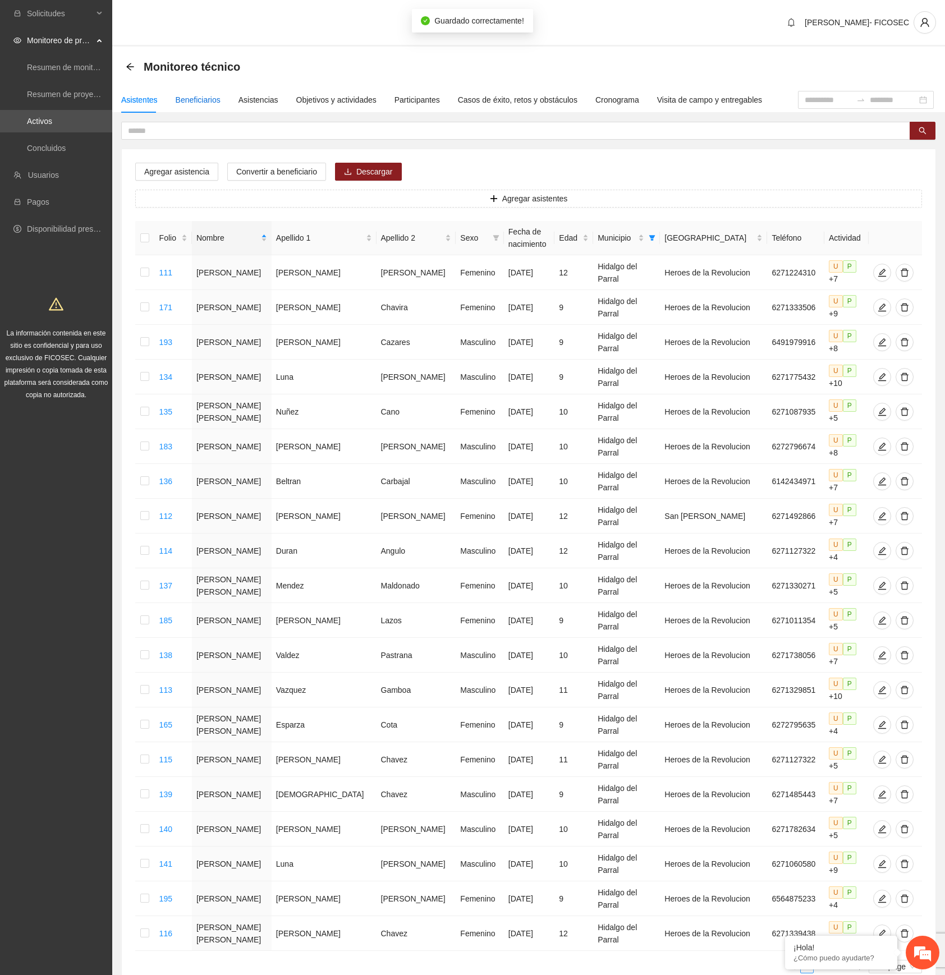
click at [204, 100] on div "Beneficiarios" at bounding box center [198, 100] width 45 height 12
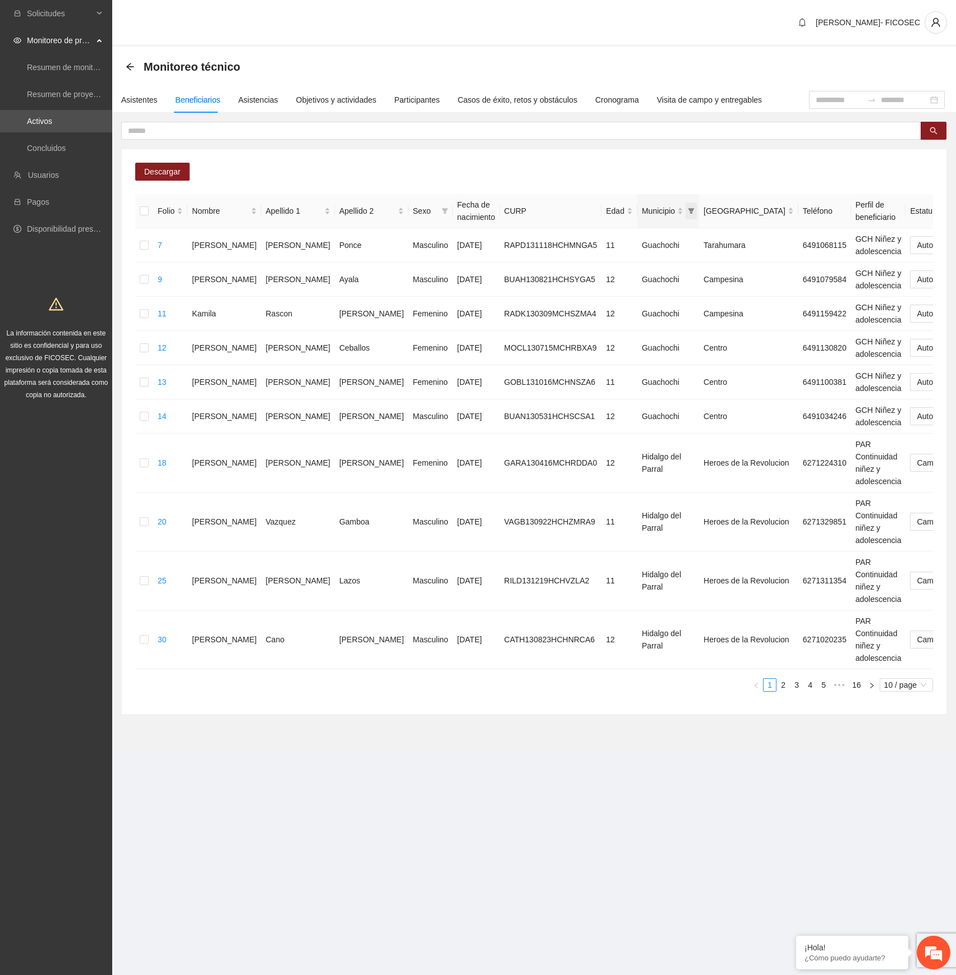
click at [688, 210] on icon "filter" at bounding box center [691, 211] width 7 height 7
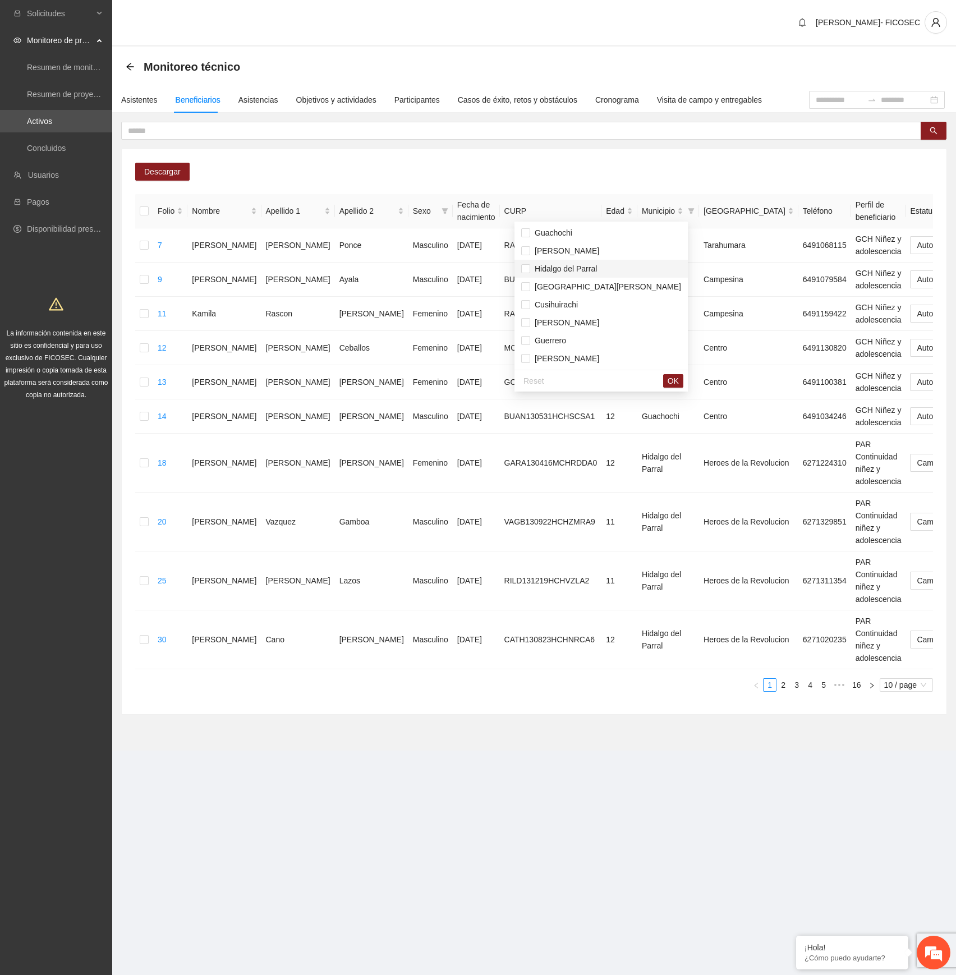
click at [574, 267] on span "Hidalgo del Parral" at bounding box center [563, 268] width 67 height 9
click at [668, 380] on span "OK" at bounding box center [673, 381] width 11 height 12
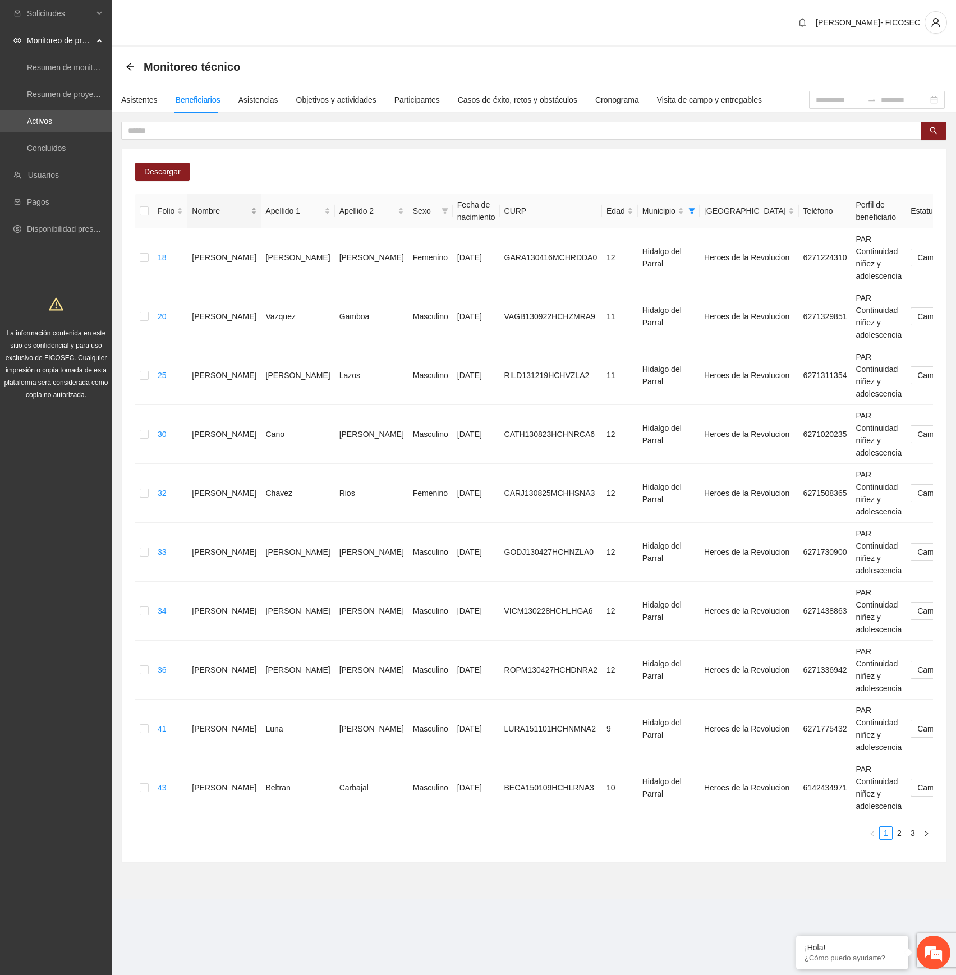
click at [223, 211] on div "Nombre" at bounding box center [224, 211] width 65 height 12
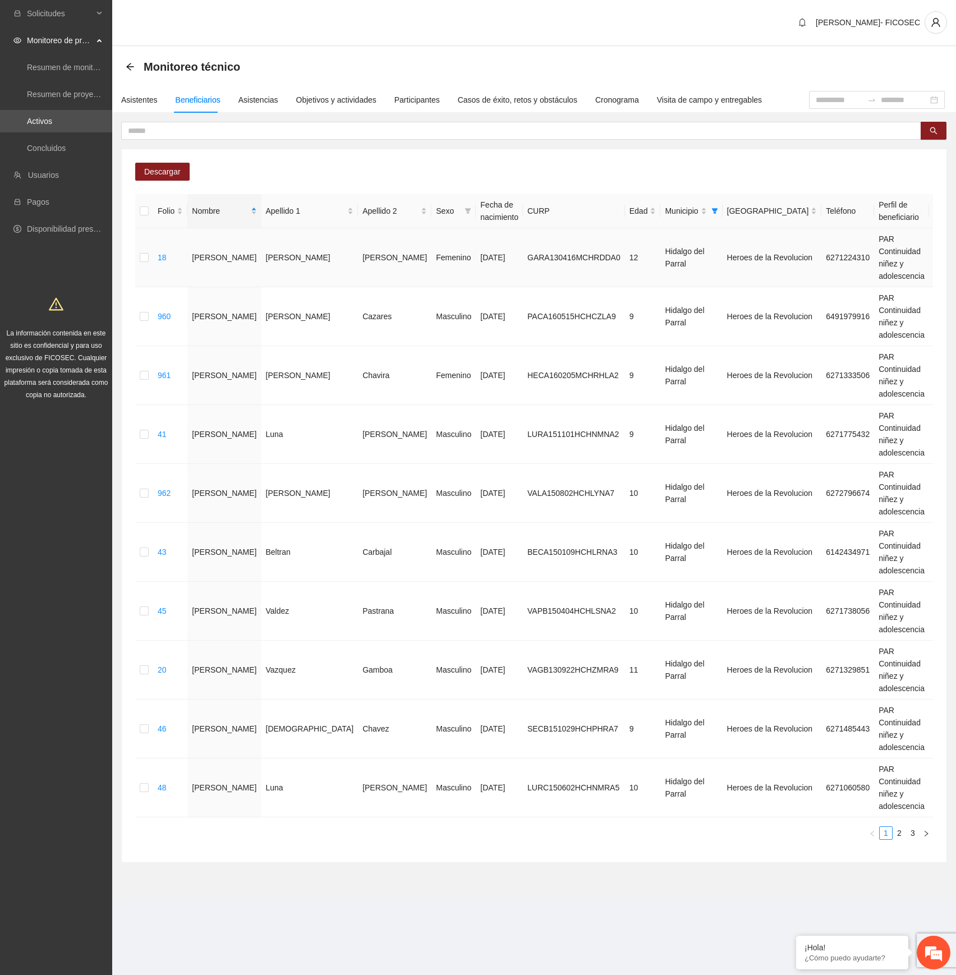
click at [827, 283] on div "Automático" at bounding box center [816, 280] width 71 height 12
click at [808, 398] on div "Automático" at bounding box center [816, 398] width 71 height 12
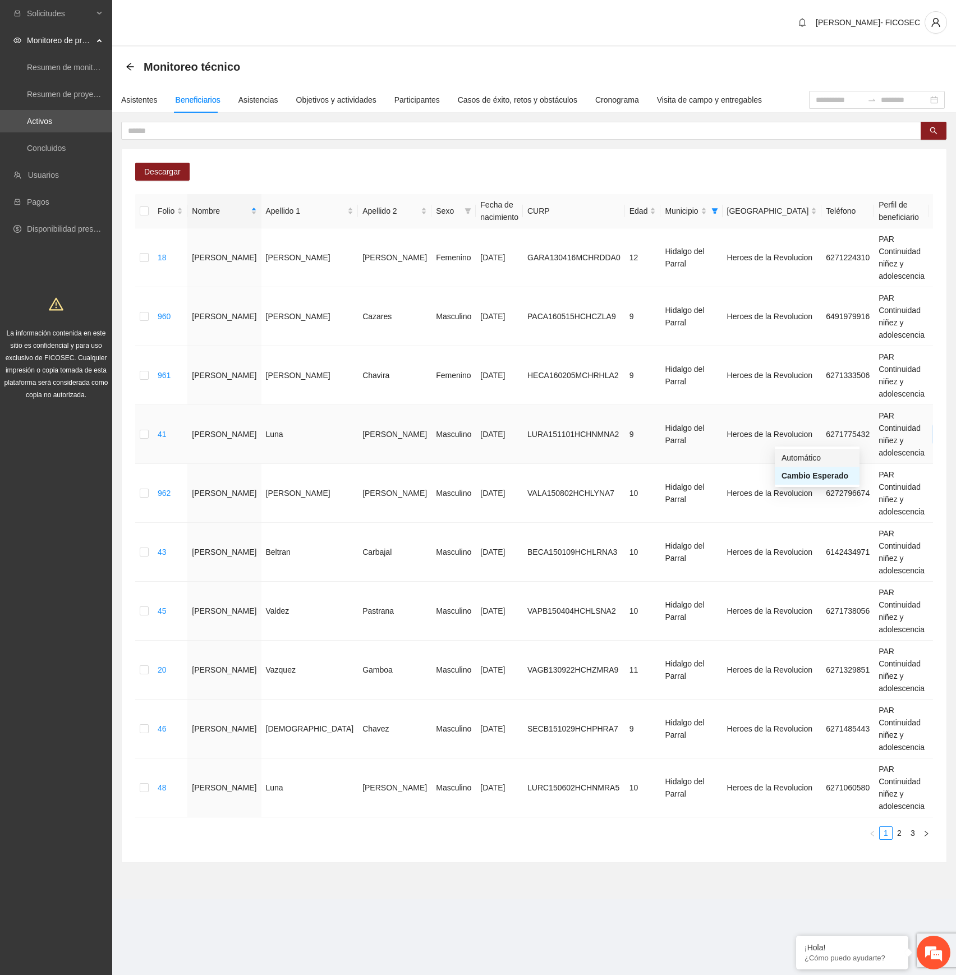
click at [803, 457] on div "Automático" at bounding box center [816, 458] width 71 height 12
click at [816, 517] on div "Automático" at bounding box center [816, 517] width 71 height 12
click at [813, 578] on div "Automático" at bounding box center [816, 575] width 71 height 12
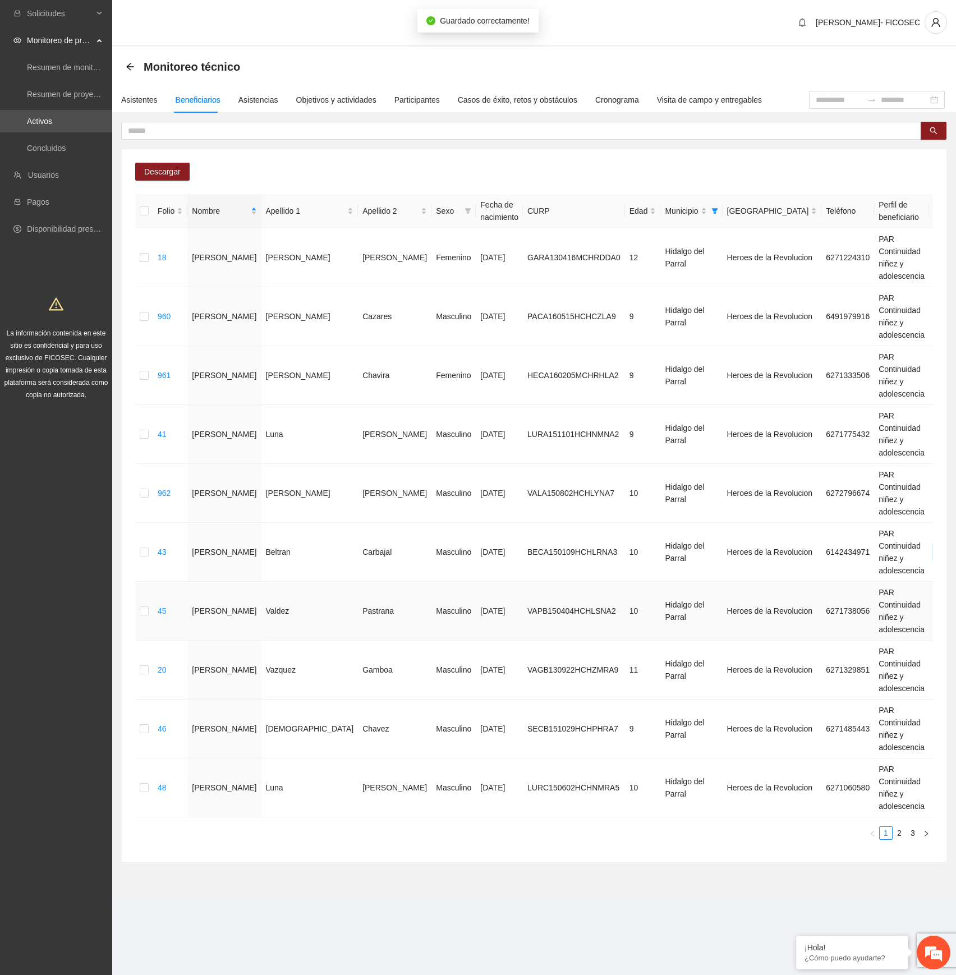
click at [806, 635] on div "Automático" at bounding box center [816, 635] width 71 height 12
click at [815, 696] on div "Automático" at bounding box center [816, 694] width 71 height 12
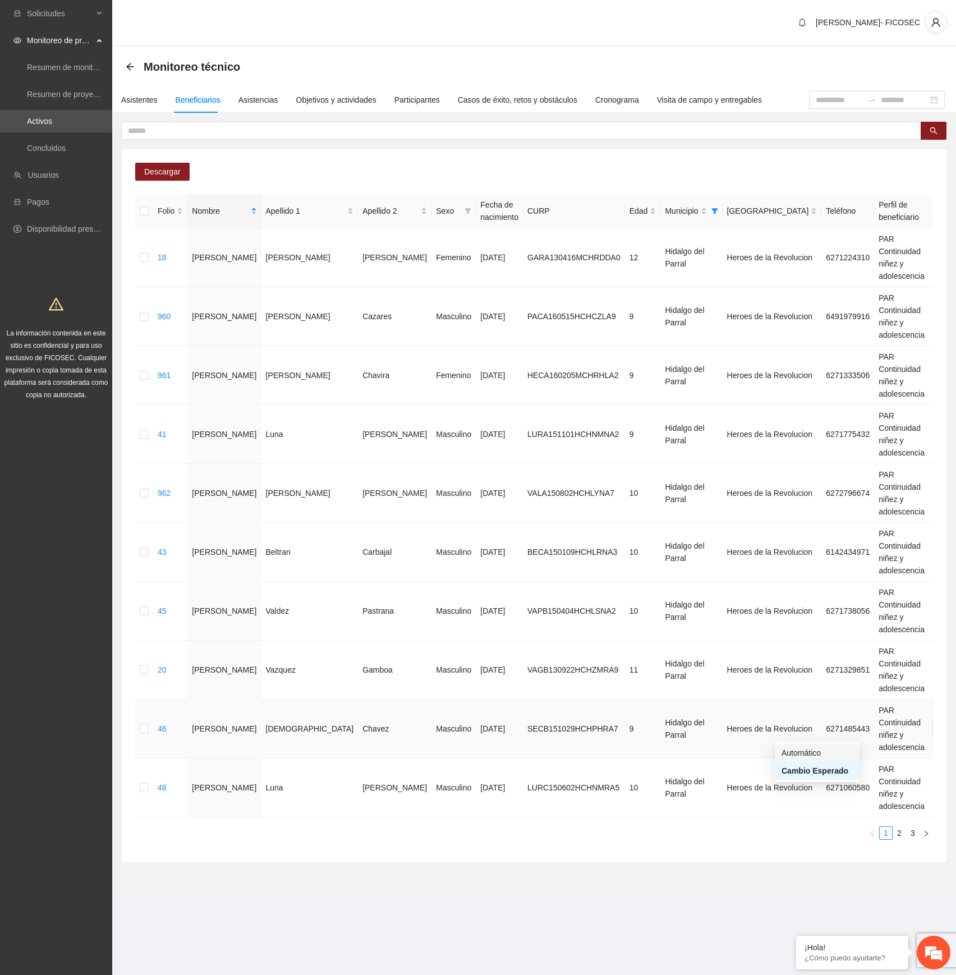
click at [819, 748] on div "Automático" at bounding box center [816, 753] width 71 height 12
click at [799, 813] on div "Automático" at bounding box center [816, 812] width 71 height 12
click at [897, 839] on link "2" at bounding box center [899, 833] width 12 height 12
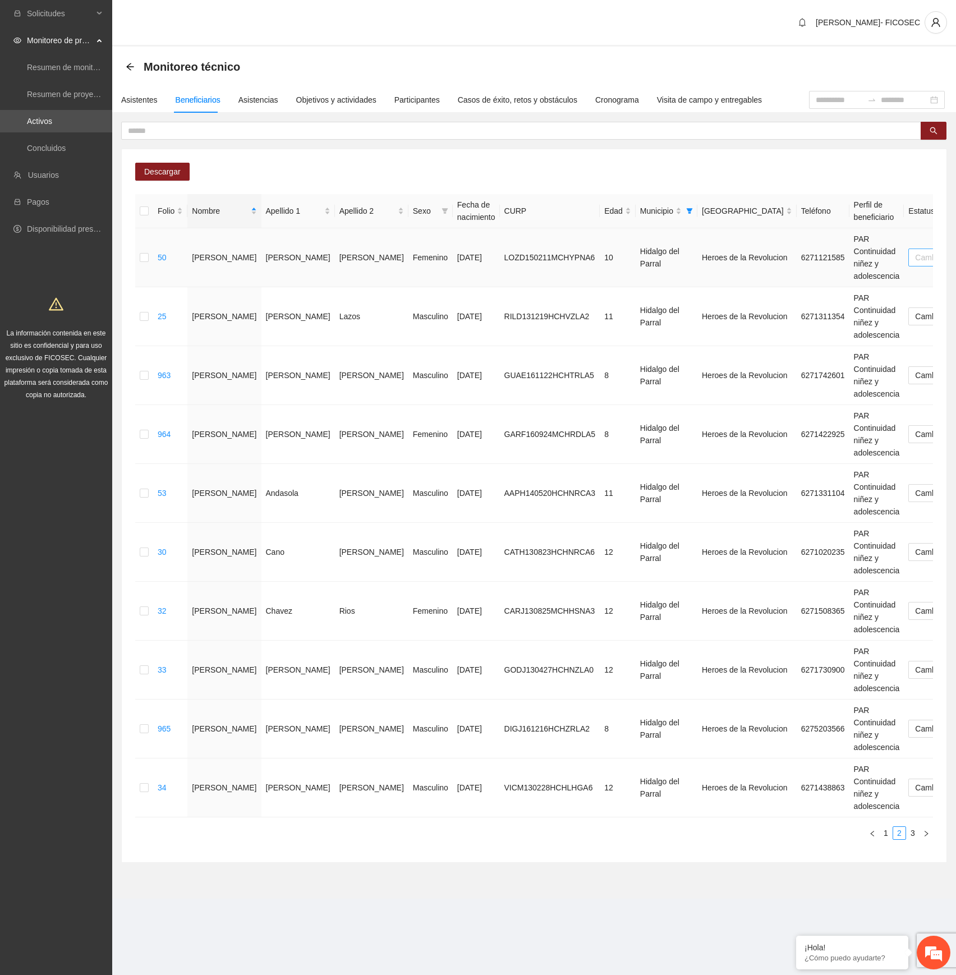
click at [915, 252] on span "Cambio Esperado" at bounding box center [951, 257] width 73 height 17
click at [799, 283] on div "Automático" at bounding box center [816, 280] width 71 height 12
click at [915, 371] on span "Cambio Esperado" at bounding box center [951, 375] width 73 height 17
click at [793, 398] on div "Automático" at bounding box center [816, 398] width 71 height 12
click at [915, 434] on span "Cambio Esperado" at bounding box center [951, 434] width 73 height 17
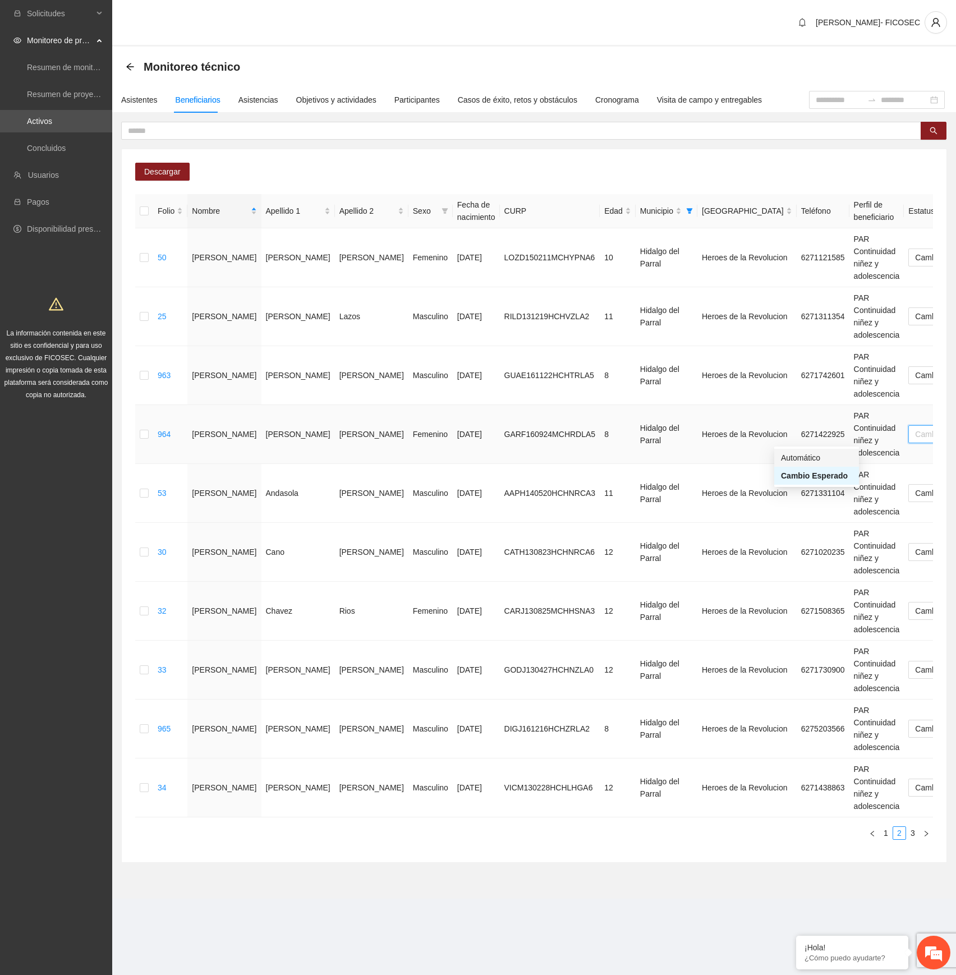
click at [802, 452] on div "Automático" at bounding box center [816, 458] width 71 height 12
click at [915, 496] on span "Cambio Esperado" at bounding box center [951, 493] width 73 height 17
click at [802, 513] on div "Automático" at bounding box center [816, 517] width 71 height 12
click at [915, 609] on span "Cambio Esperado" at bounding box center [951, 611] width 73 height 17
click at [790, 635] on div "Automático" at bounding box center [816, 635] width 71 height 12
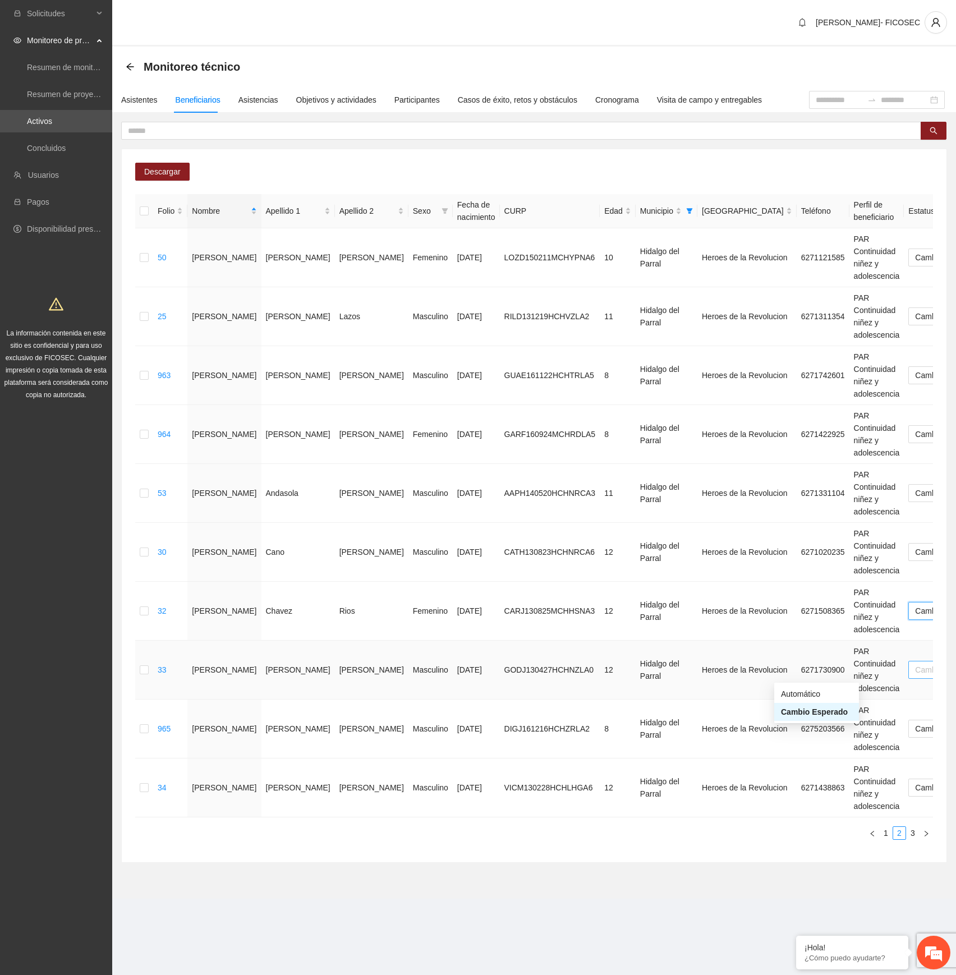
click at [915, 672] on span "Cambio Esperado" at bounding box center [951, 669] width 73 height 17
click at [800, 695] on div "Automático" at bounding box center [816, 694] width 71 height 12
click at [915, 789] on span "Cambio Esperado" at bounding box center [951, 787] width 73 height 17
click at [801, 811] on div "Automático" at bounding box center [816, 812] width 71 height 12
click at [914, 837] on link "3" at bounding box center [913, 833] width 12 height 12
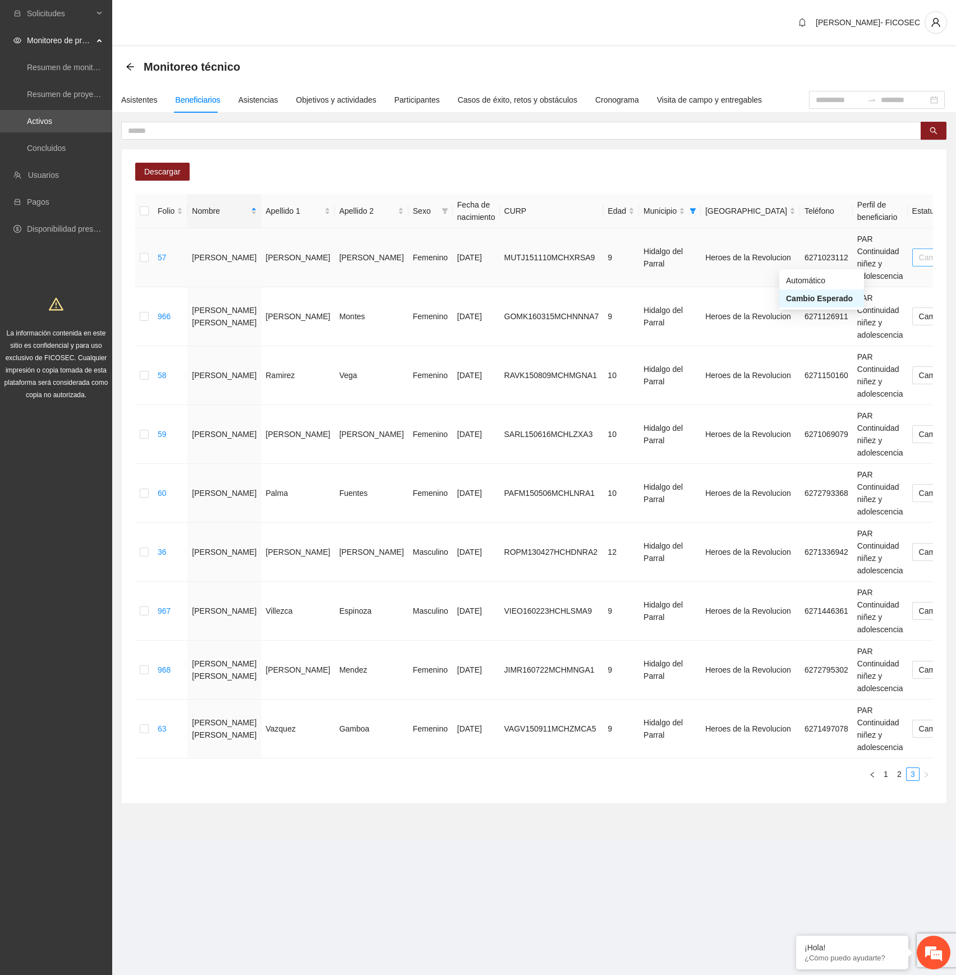
click at [919, 261] on span "Cambio Esperado" at bounding box center [955, 257] width 73 height 17
click at [813, 282] on div "Automático" at bounding box center [821, 280] width 71 height 12
click at [919, 319] on span "Cambio Esperado" at bounding box center [955, 316] width 73 height 17
click at [804, 341] on div "Automático" at bounding box center [821, 339] width 71 height 12
click at [919, 371] on span "Cambio Esperado" at bounding box center [955, 375] width 73 height 17
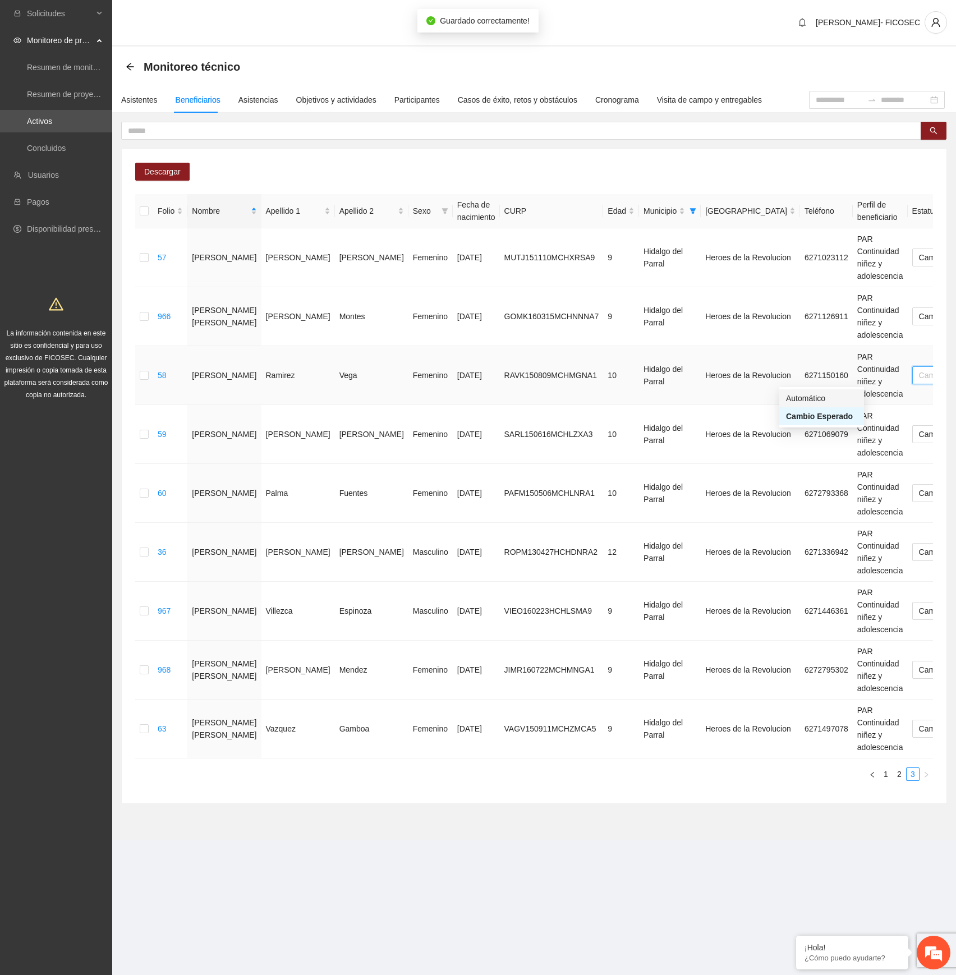
click at [820, 396] on div "Automático" at bounding box center [821, 398] width 71 height 12
click at [919, 430] on span "Cambio Esperado" at bounding box center [955, 434] width 73 height 17
click at [822, 456] on div "Automático" at bounding box center [821, 458] width 71 height 12
click at [919, 496] on span "Cambio Esperado" at bounding box center [955, 493] width 73 height 17
click at [818, 514] on div "Automático" at bounding box center [821, 517] width 71 height 12
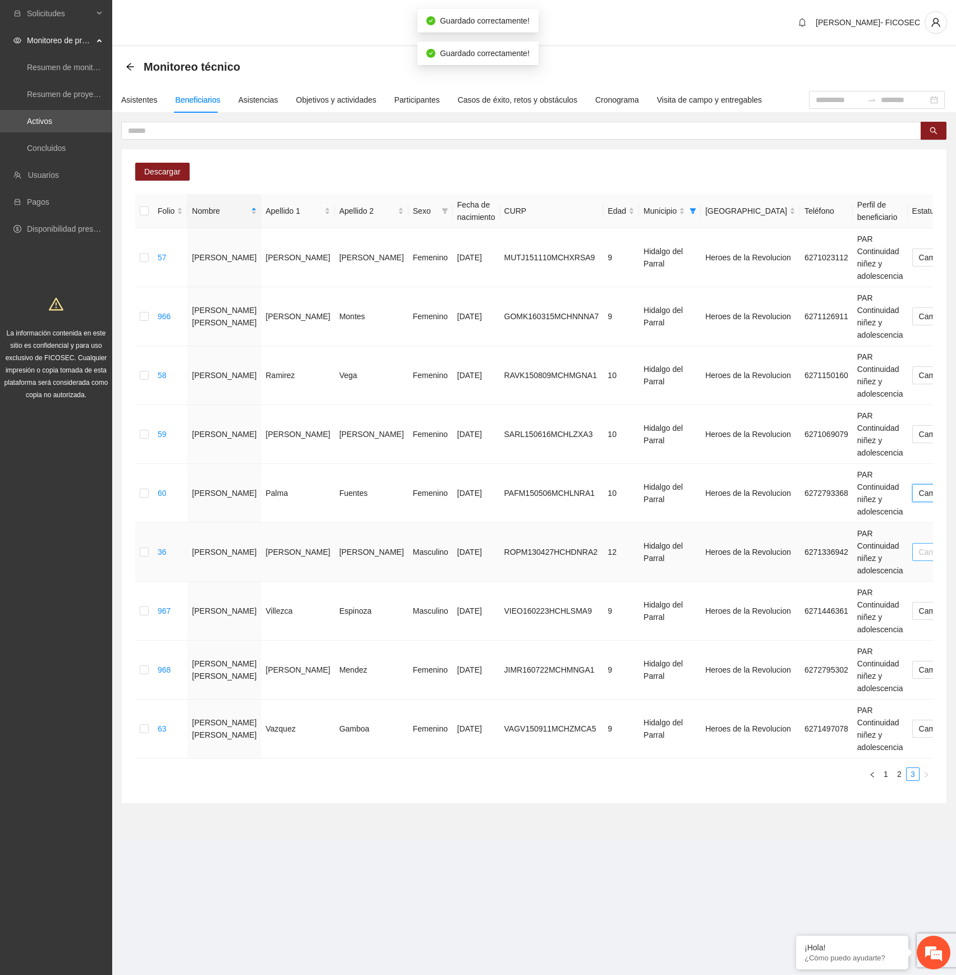
drag, startPoint x: 813, startPoint y: 555, endPoint x: 810, endPoint y: 566, distance: 11.2
click at [919, 555] on span "Cambio Esperado" at bounding box center [955, 552] width 73 height 17
drag, startPoint x: 810, startPoint y: 569, endPoint x: 804, endPoint y: 591, distance: 23.1
click at [810, 570] on div "Automático" at bounding box center [821, 575] width 71 height 12
click at [919, 609] on span "Cambio Esperado" at bounding box center [955, 611] width 73 height 17
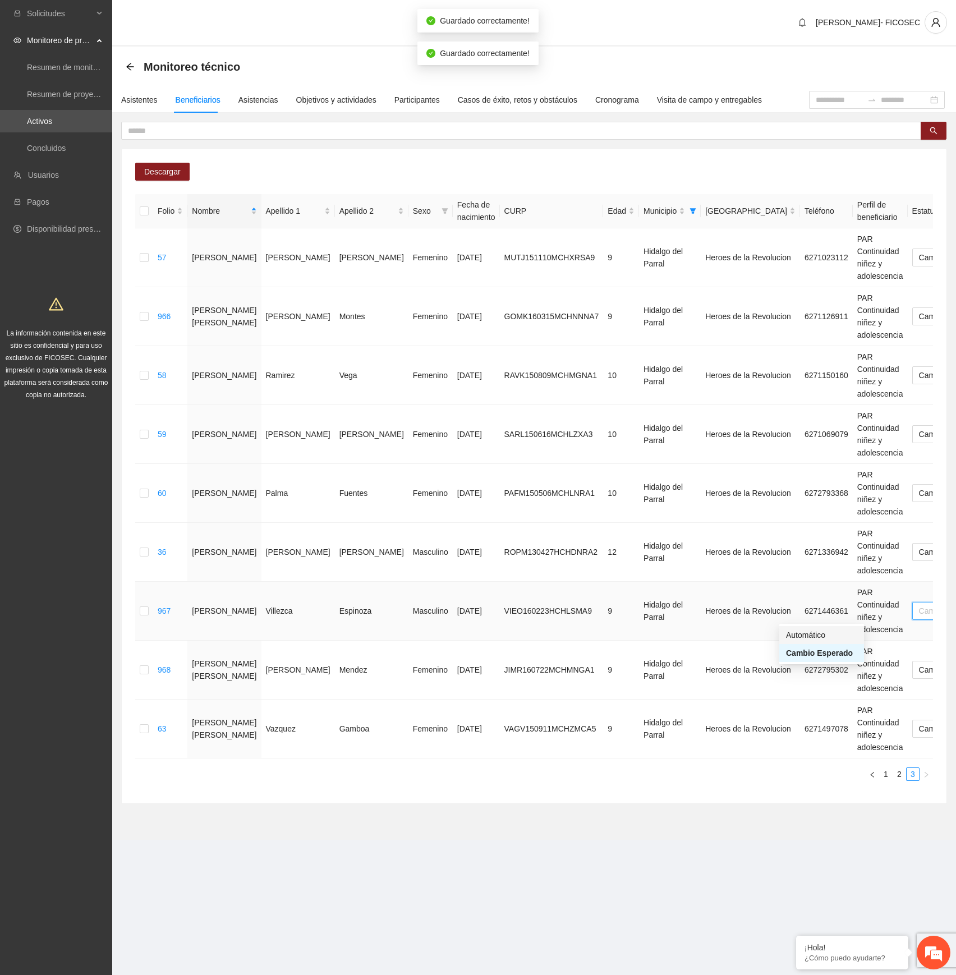
click at [802, 629] on div "Automático" at bounding box center [821, 635] width 71 height 12
click at [919, 669] on span "Cambio Esperado" at bounding box center [955, 669] width 73 height 17
click at [802, 696] on div "Automático" at bounding box center [821, 694] width 71 height 12
click at [919, 728] on span "Cambio Esperado" at bounding box center [955, 728] width 73 height 17
click at [791, 750] on div "Automático" at bounding box center [821, 753] width 71 height 12
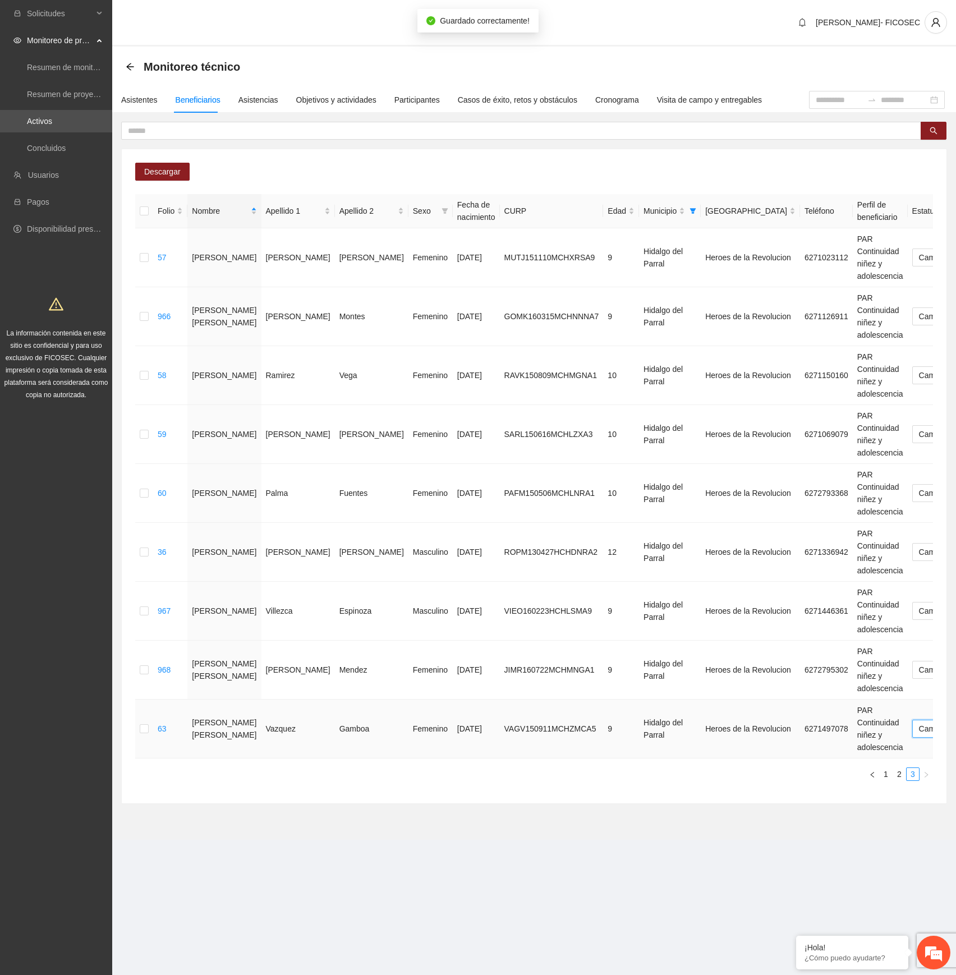
click at [919, 734] on span "Cambio Esperado" at bounding box center [955, 728] width 73 height 17
click at [825, 773] on div "Cambio Esperado" at bounding box center [821, 771] width 71 height 12
click at [919, 737] on span "Cambio Esperado" at bounding box center [955, 728] width 73 height 17
click at [810, 771] on div "Cambio Esperado" at bounding box center [821, 771] width 71 height 12
click at [142, 96] on div "Asistentes" at bounding box center [139, 100] width 36 height 12
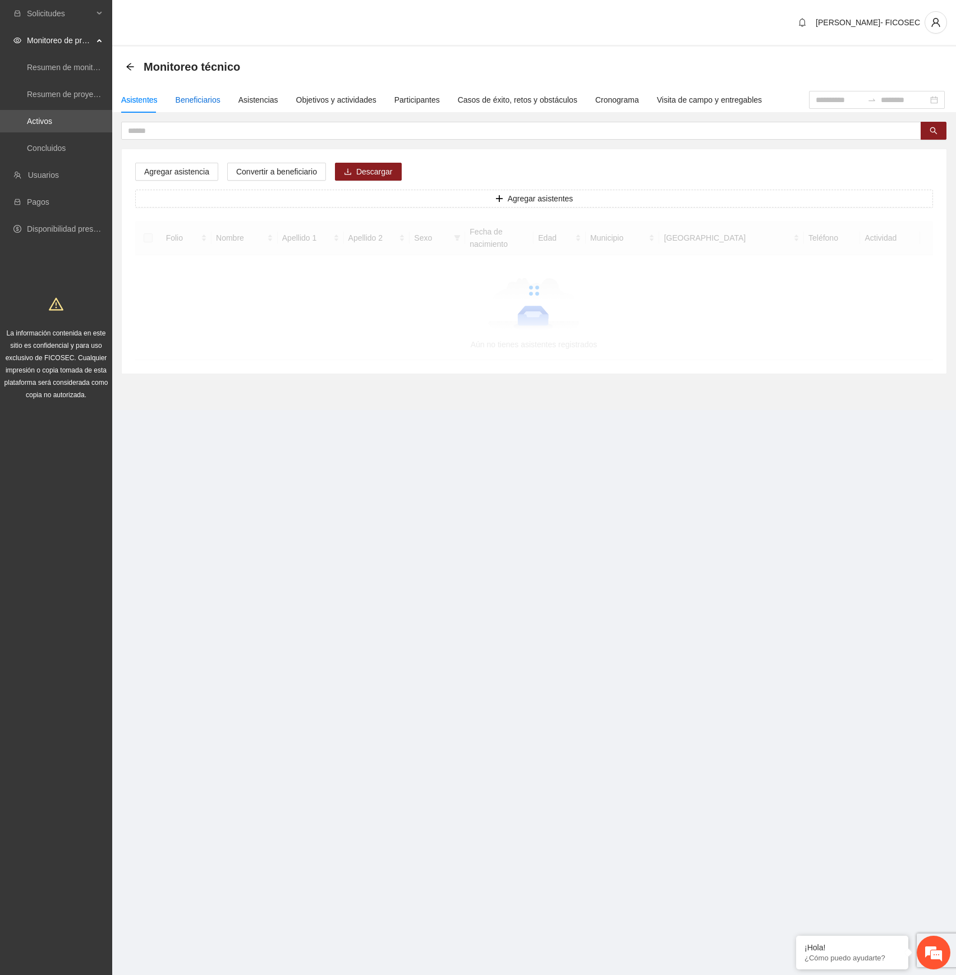
click at [183, 101] on div "Beneficiarios" at bounding box center [198, 100] width 45 height 12
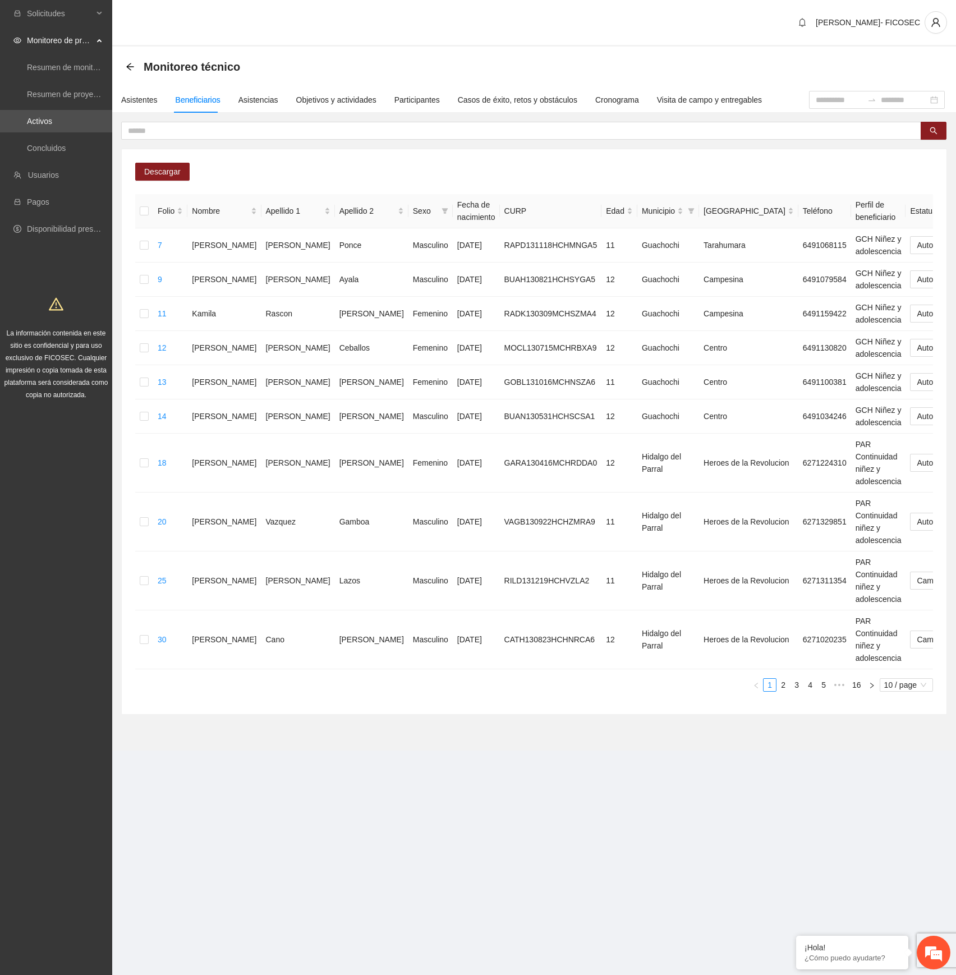
drag, startPoint x: 650, startPoint y: 752, endPoint x: 629, endPoint y: 734, distance: 27.4
click at [649, 751] on section "Monitoreo técnico Asistentes Beneficiarios Asistencias Objetivos y actividades …" at bounding box center [534, 399] width 844 height 704
click at [688, 213] on icon "filter" at bounding box center [691, 211] width 6 height 6
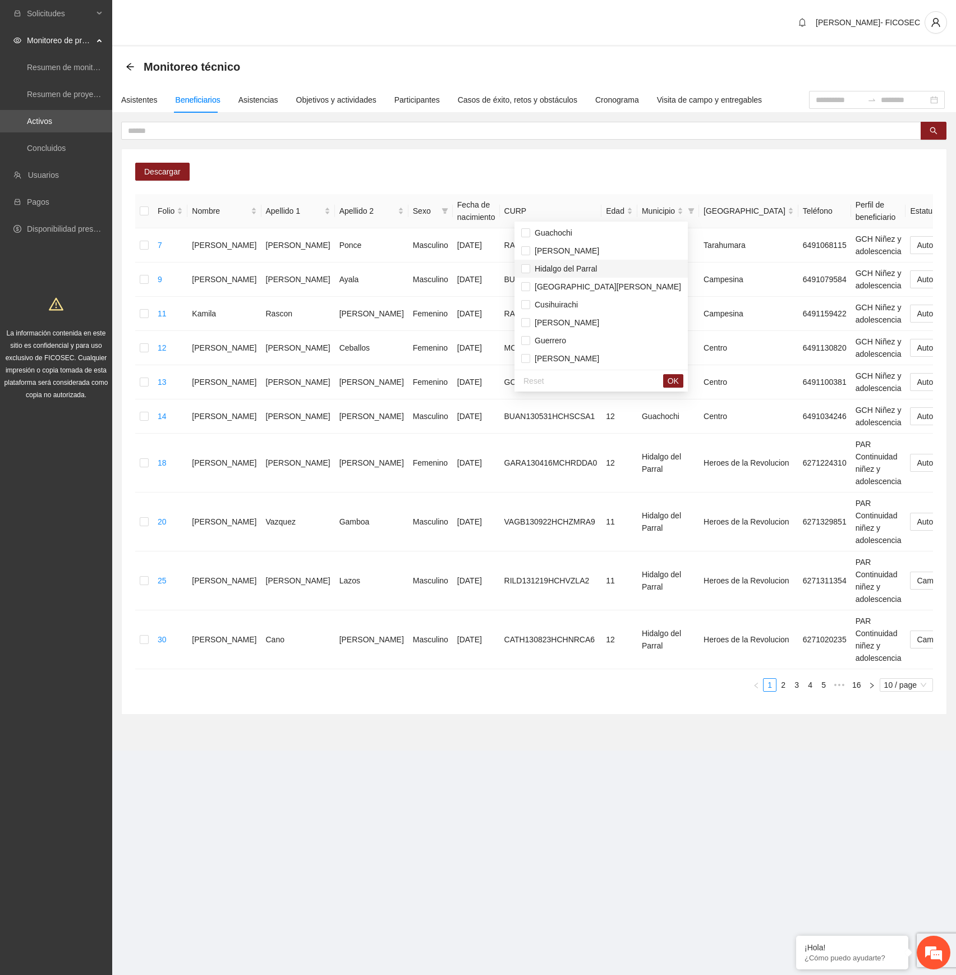
click at [548, 268] on span "Hidalgo del Parral" at bounding box center [563, 268] width 67 height 9
click at [555, 268] on span "Hidalgo del Parral" at bounding box center [563, 268] width 67 height 9
click at [663, 380] on button "OK" at bounding box center [673, 380] width 20 height 13
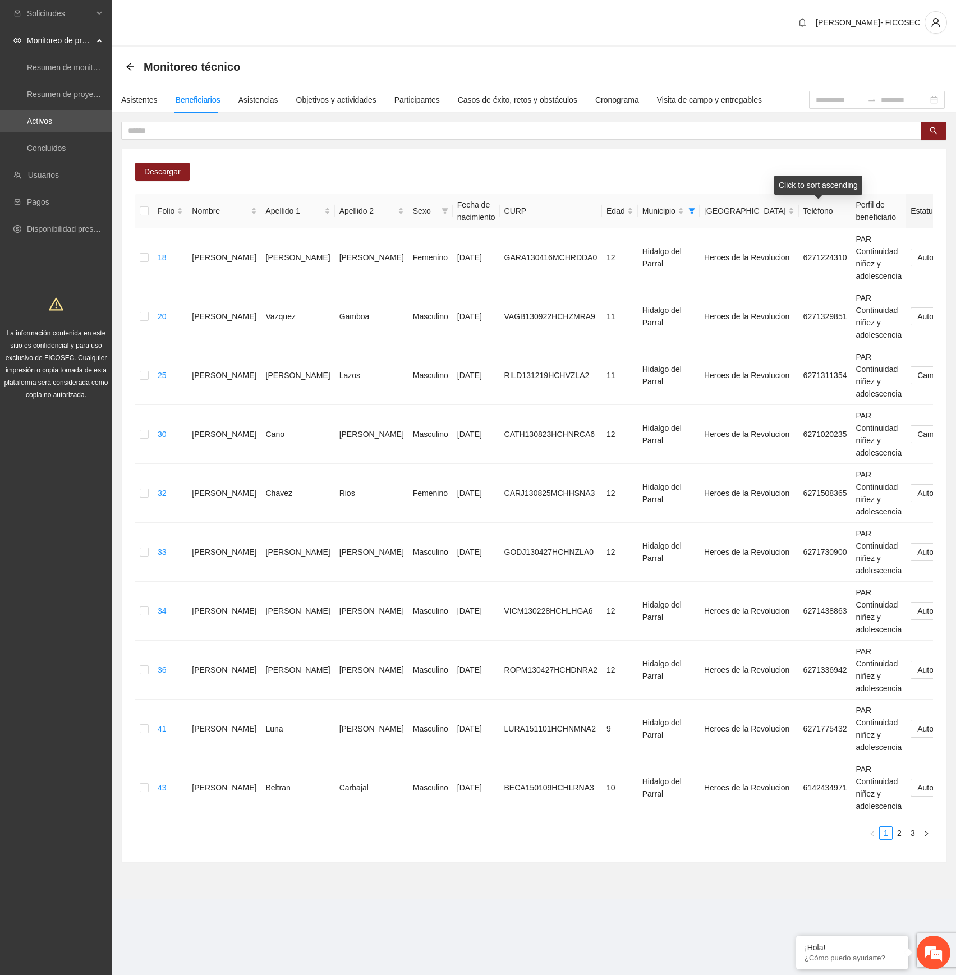
click at [911, 212] on div "Estatus" at bounding box center [954, 211] width 86 height 12
click at [897, 839] on link "2" at bounding box center [899, 833] width 12 height 12
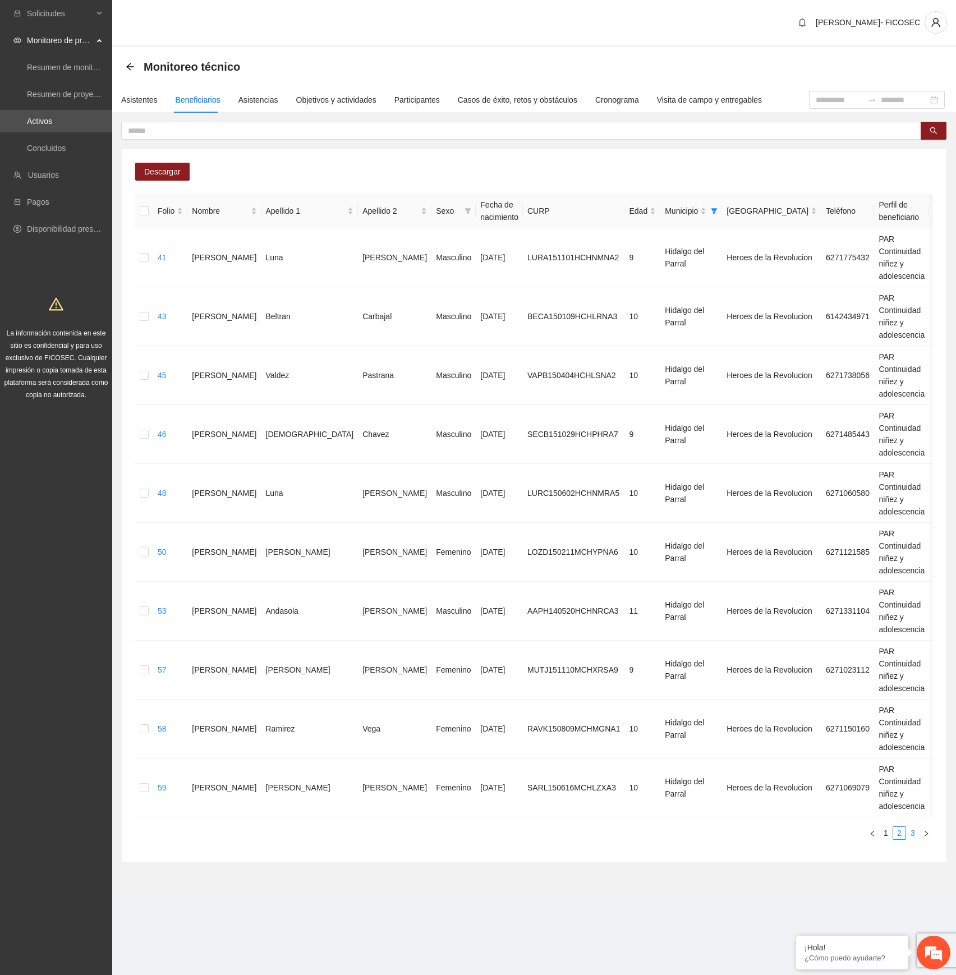
click at [912, 839] on link "3" at bounding box center [913, 833] width 12 height 12
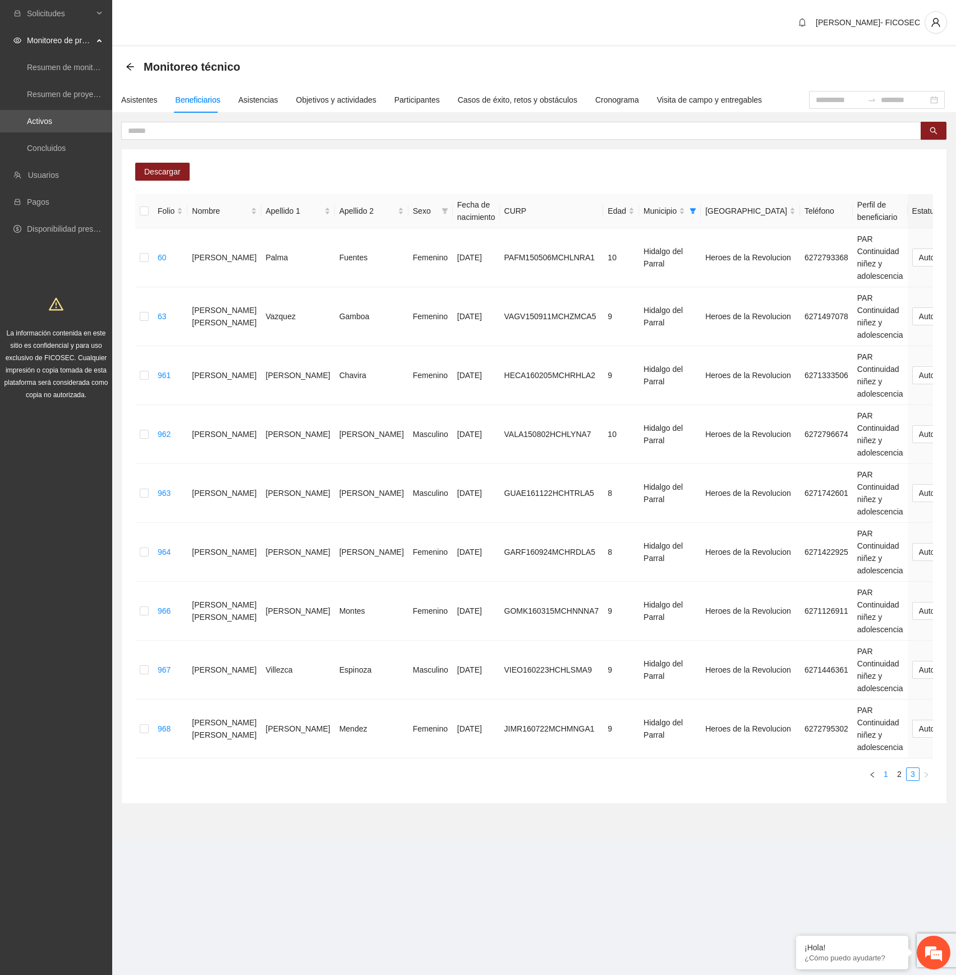
click at [882, 771] on link "1" at bounding box center [886, 774] width 12 height 12
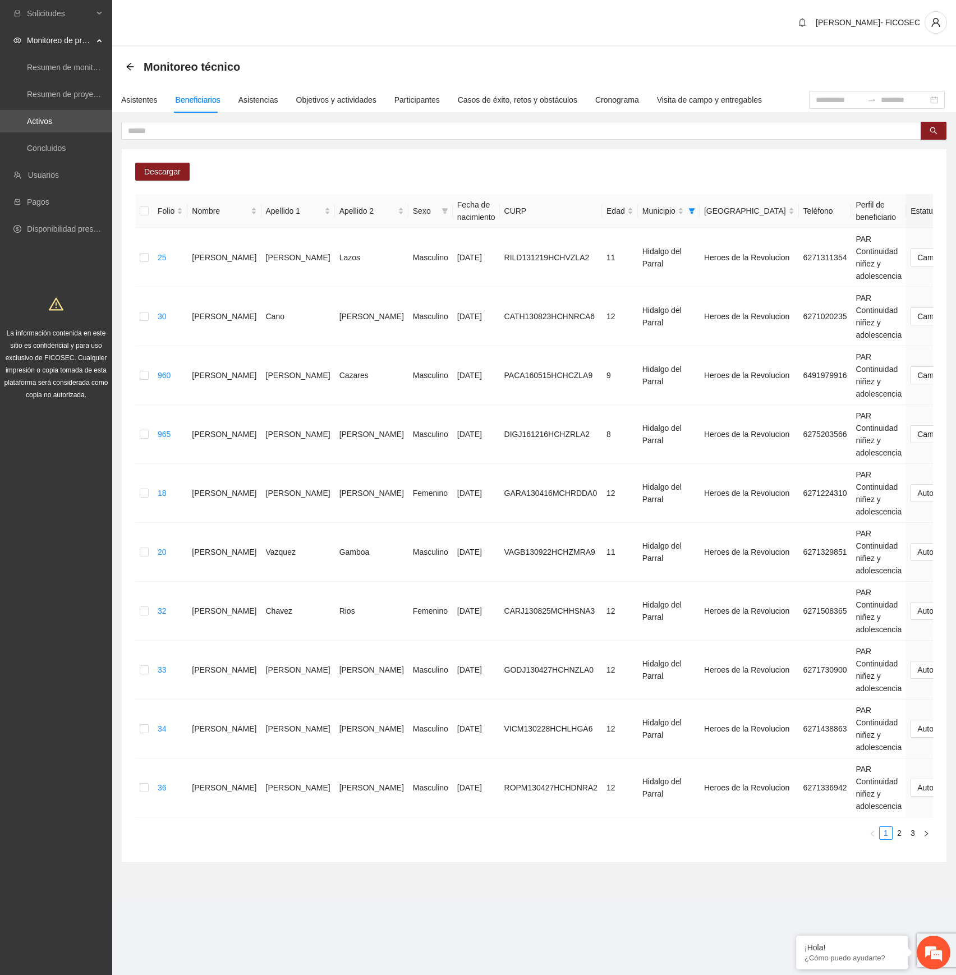
click at [912, 831] on link "3" at bounding box center [913, 833] width 12 height 12
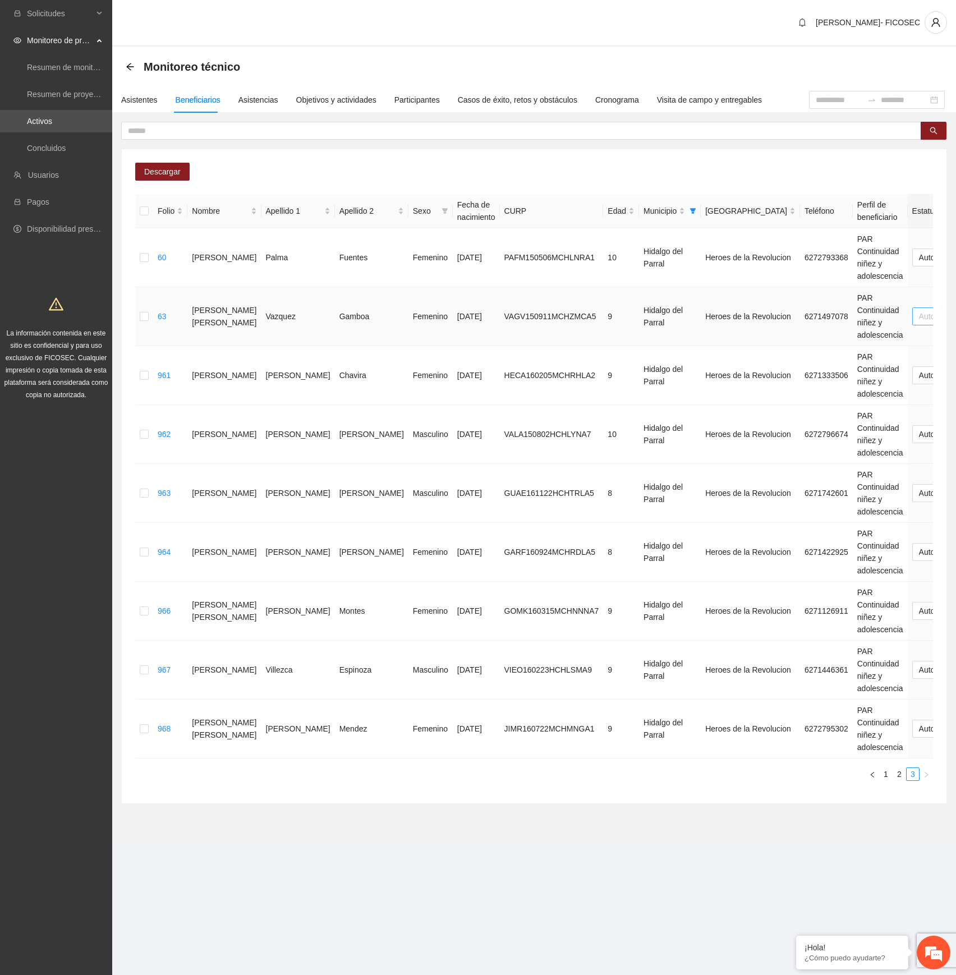
click at [919, 316] on span "Automático" at bounding box center [943, 316] width 49 height 17
click at [816, 357] on div "Cambio Esperado" at bounding box center [819, 357] width 51 height 12
click at [128, 99] on div "Asistentes" at bounding box center [139, 100] width 36 height 12
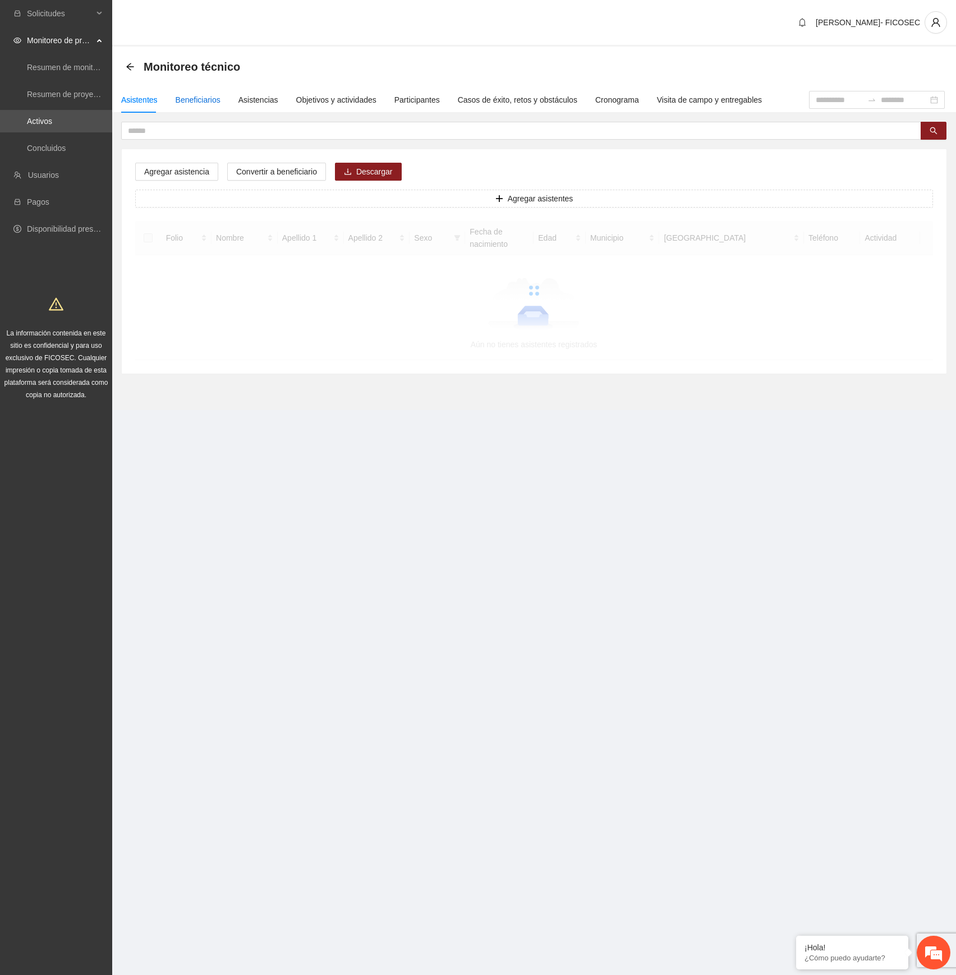
click at [204, 104] on div "Beneficiarios" at bounding box center [198, 100] width 45 height 12
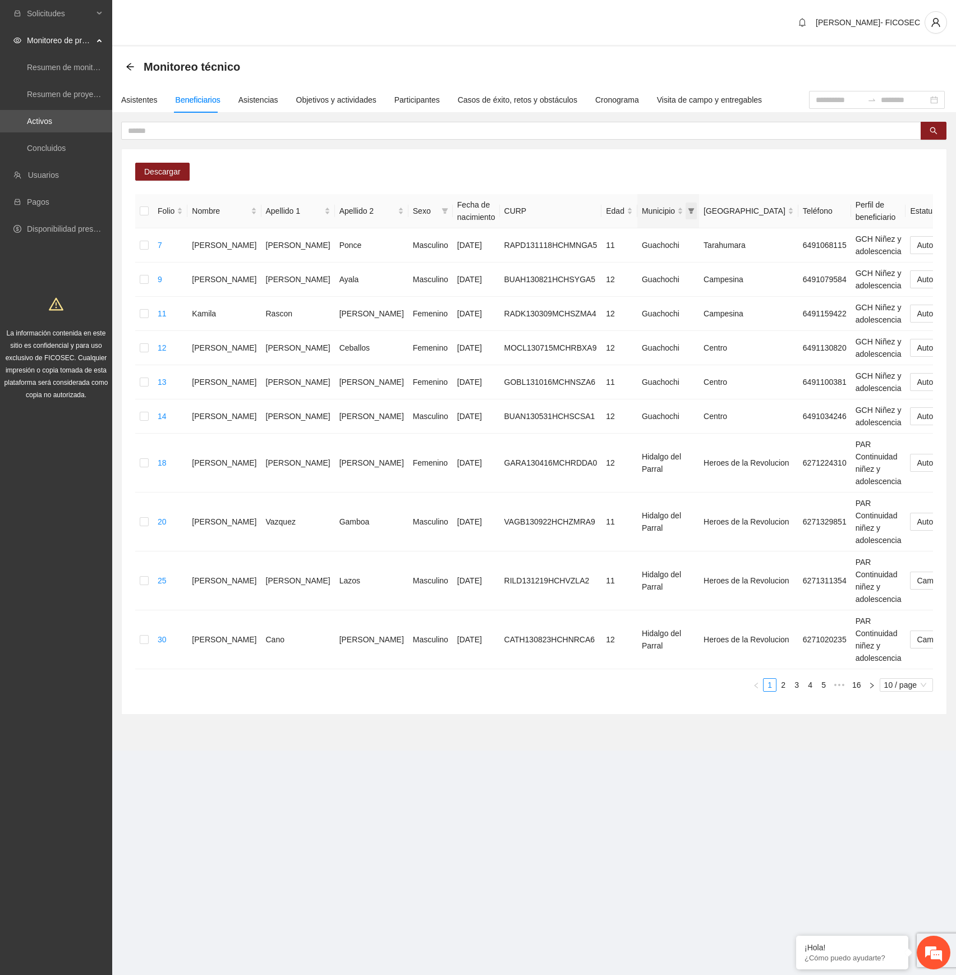
click at [686, 209] on span "Municipio" at bounding box center [691, 211] width 11 height 17
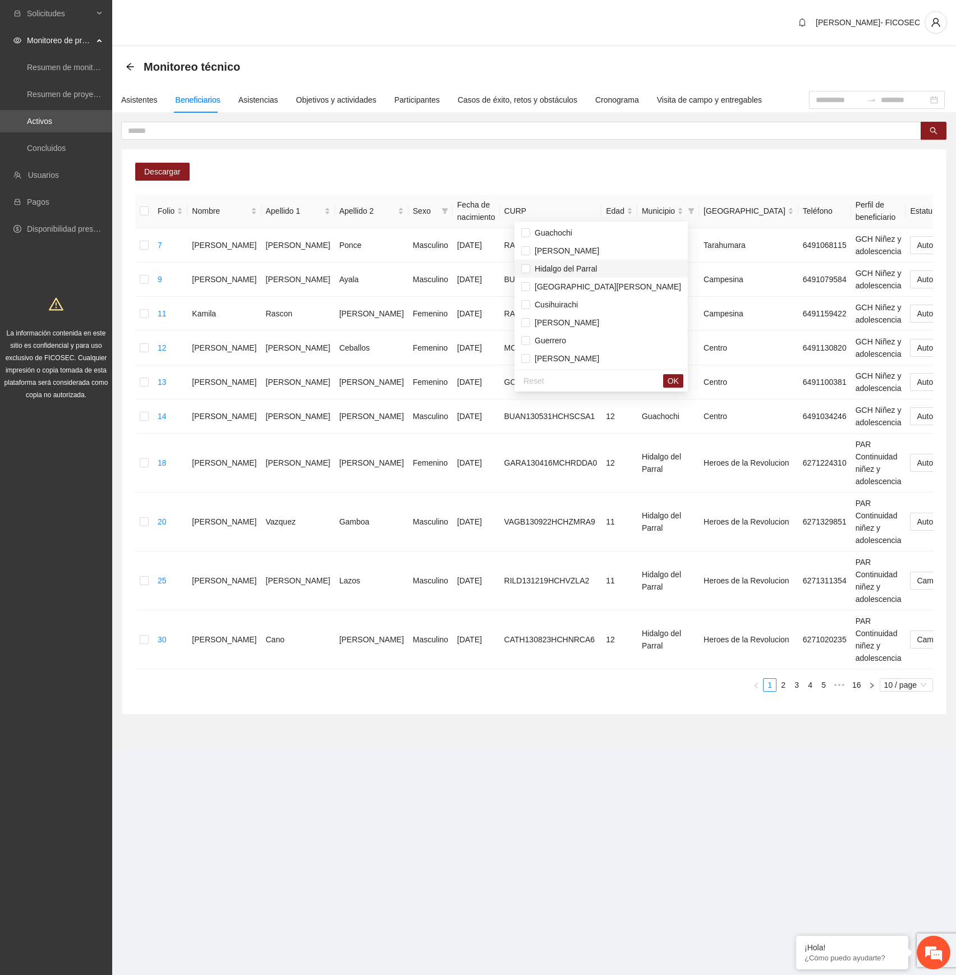
click at [553, 265] on span "Hidalgo del Parral" at bounding box center [563, 268] width 67 height 9
click at [668, 384] on span "OK" at bounding box center [673, 381] width 11 height 12
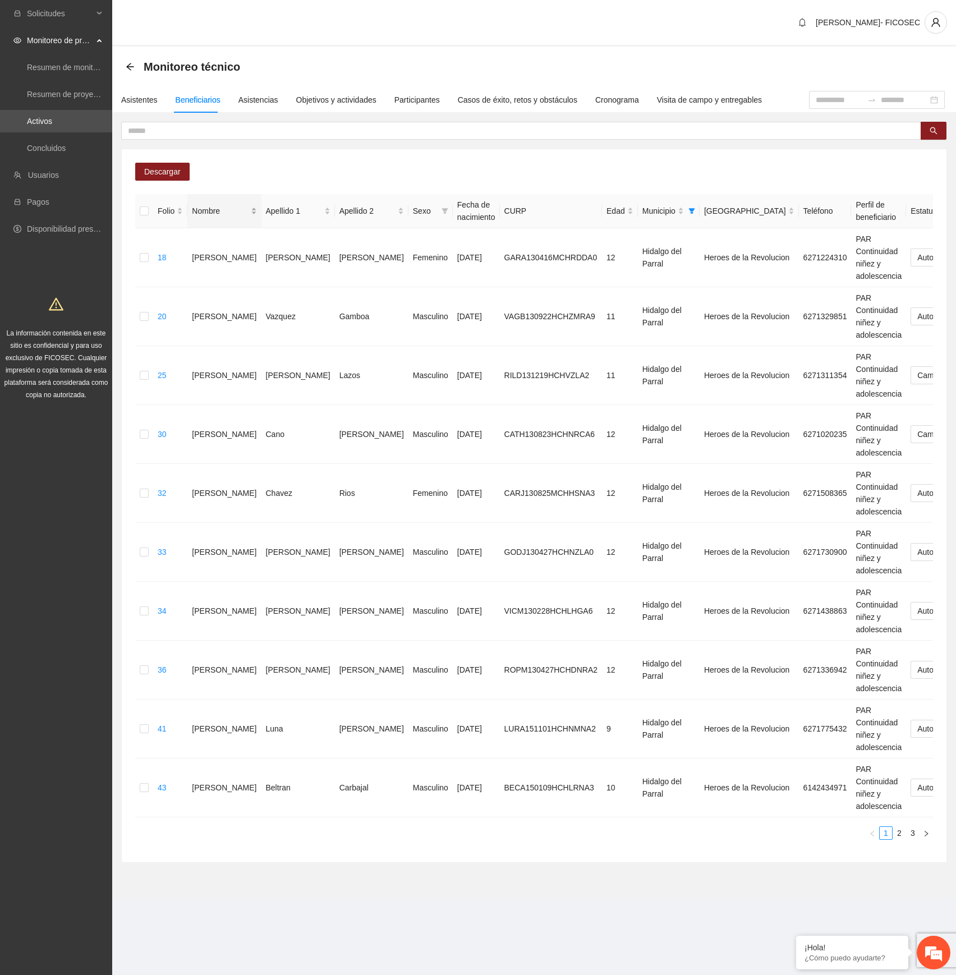
click at [225, 207] on div "Nombre" at bounding box center [224, 211] width 65 height 12
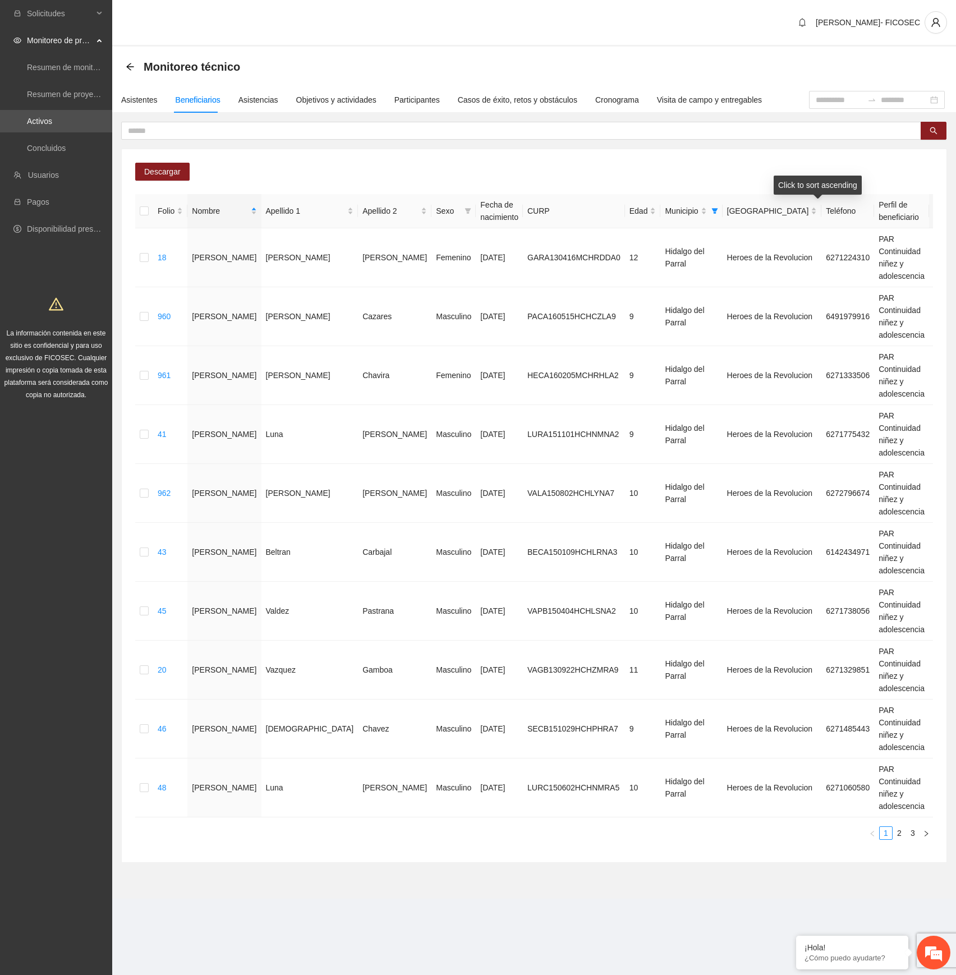
click at [934, 210] on div "Estatus" at bounding box center [965, 211] width 63 height 12
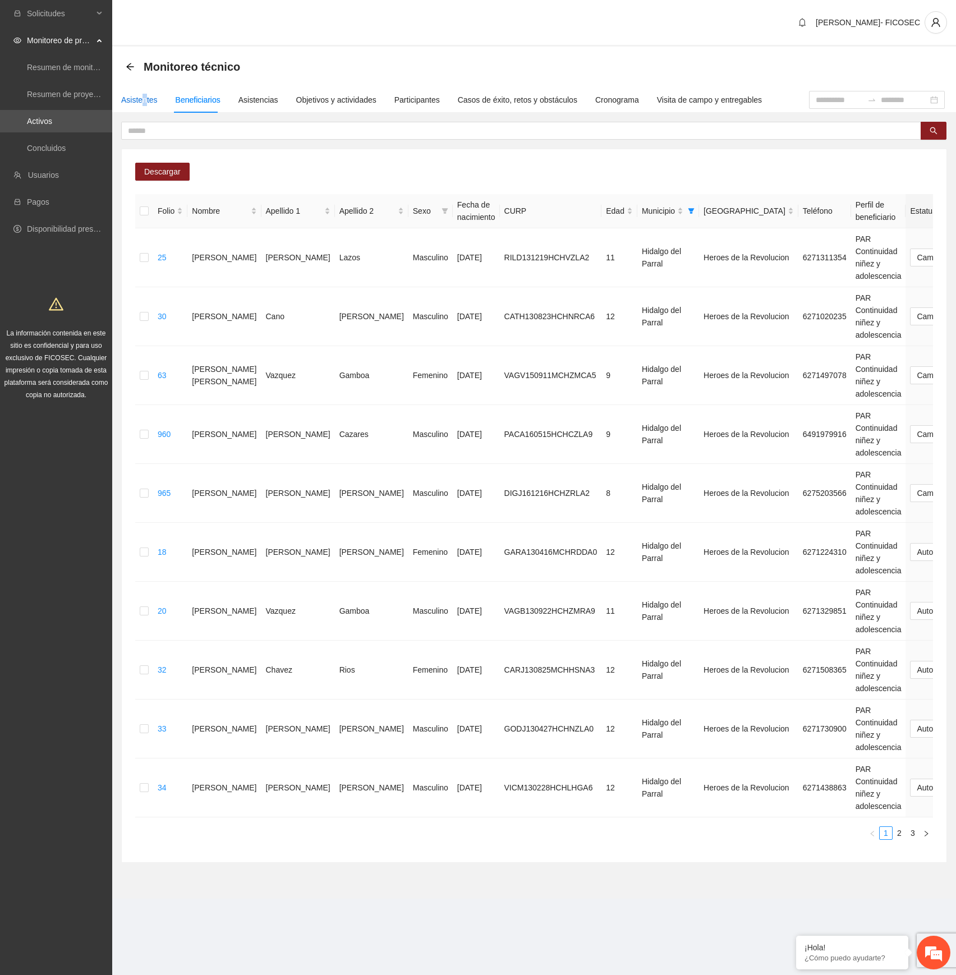
drag, startPoint x: 146, startPoint y: 94, endPoint x: 138, endPoint y: 93, distance: 8.0
click at [140, 94] on div "Asistentes" at bounding box center [139, 100] width 36 height 12
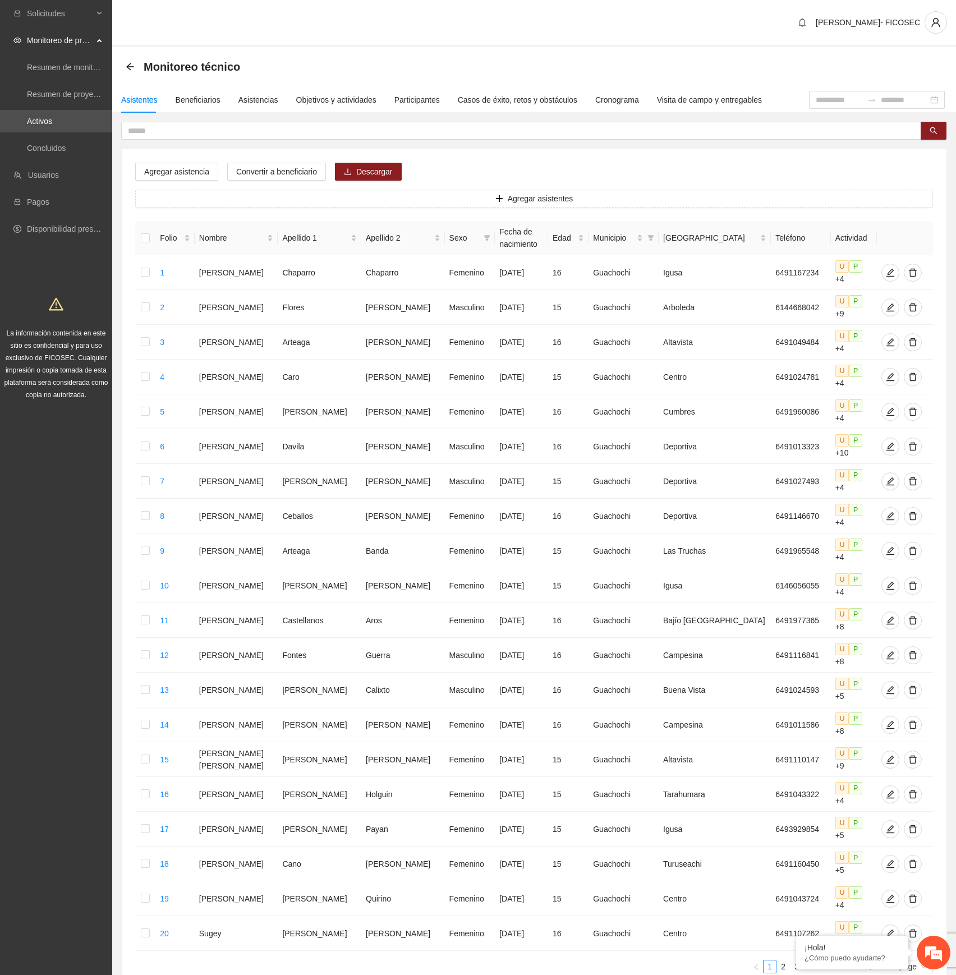
click at [381, 44] on div "[PERSON_NAME]- FICOSEC" at bounding box center [534, 23] width 844 height 47
click at [654, 236] on icon "filter" at bounding box center [651, 238] width 6 height 6
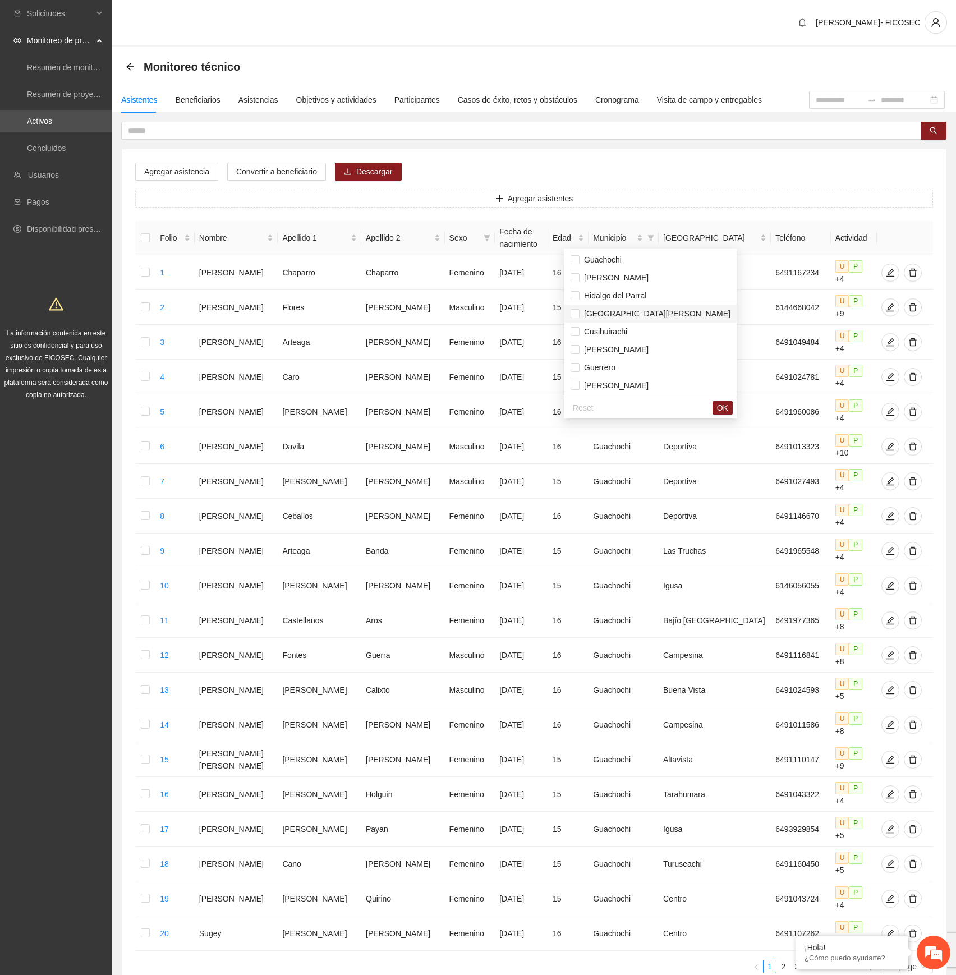
click at [619, 312] on span "[GEOGRAPHIC_DATA][PERSON_NAME]" at bounding box center [655, 313] width 151 height 9
click at [717, 407] on span "OK" at bounding box center [722, 408] width 11 height 12
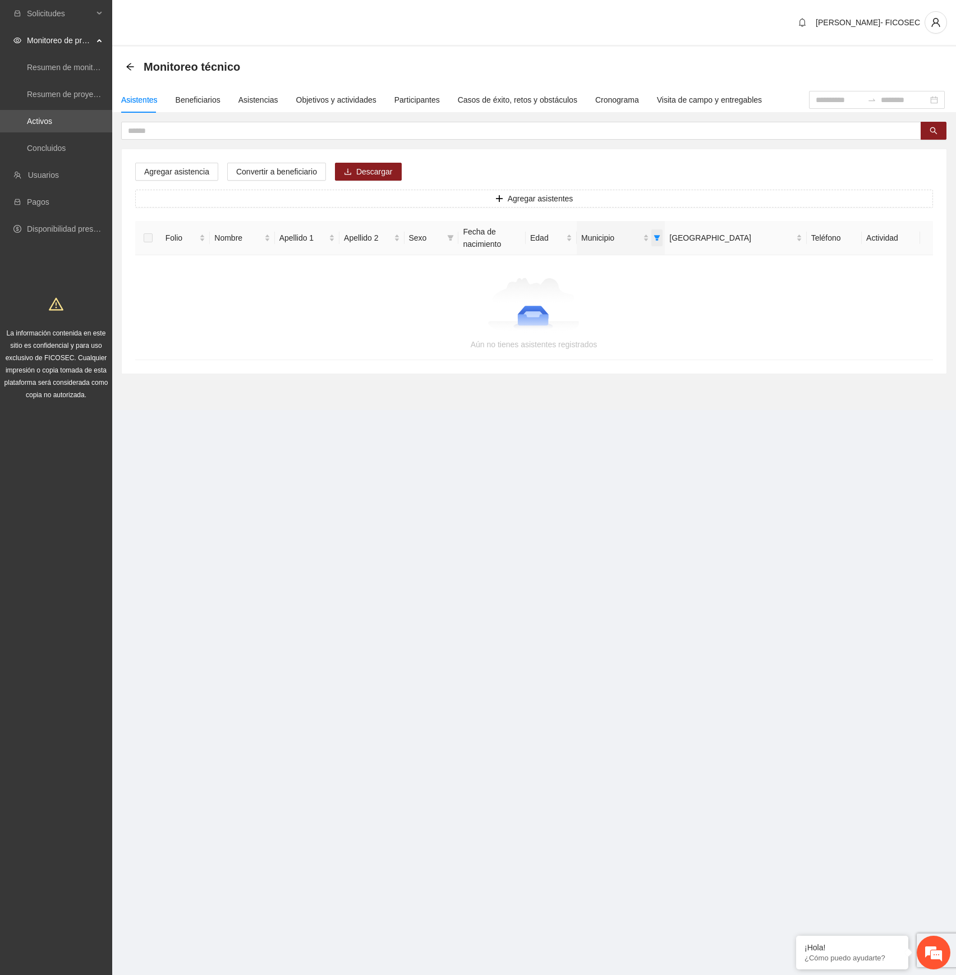
click at [660, 237] on icon "filter" at bounding box center [657, 238] width 7 height 7
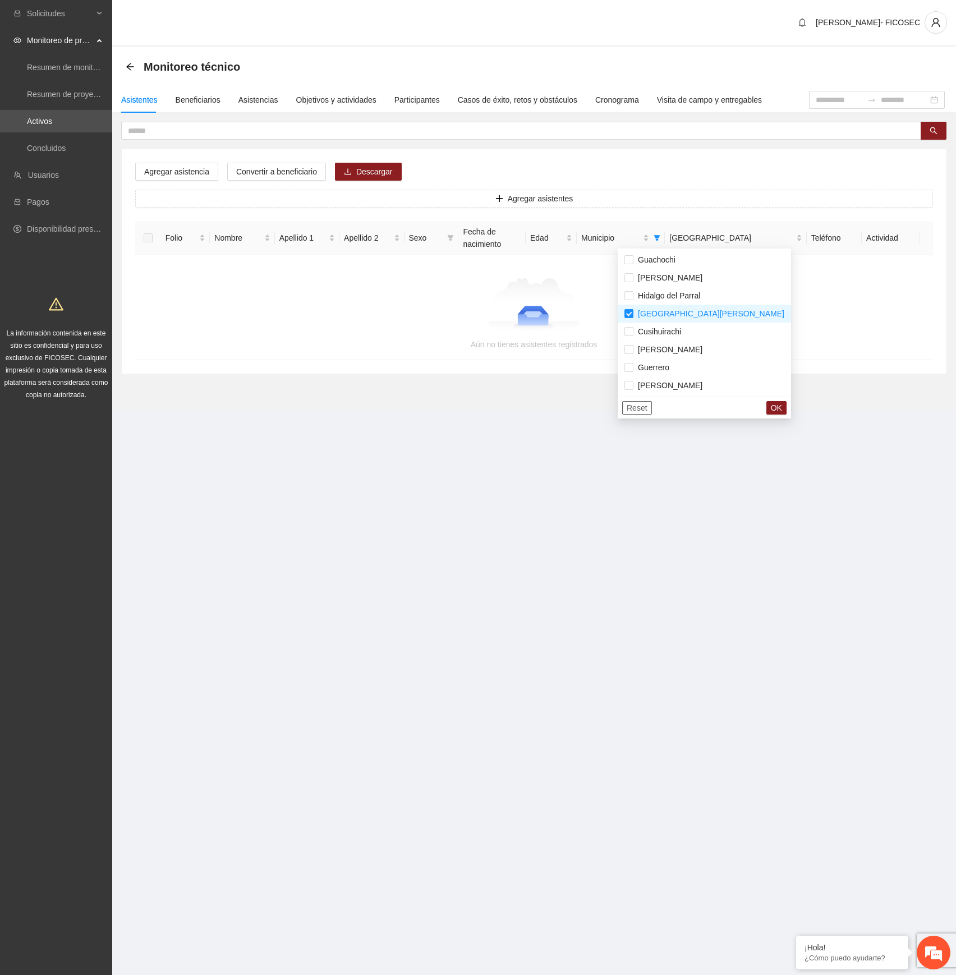
click at [638, 404] on span "Reset" at bounding box center [637, 408] width 21 height 12
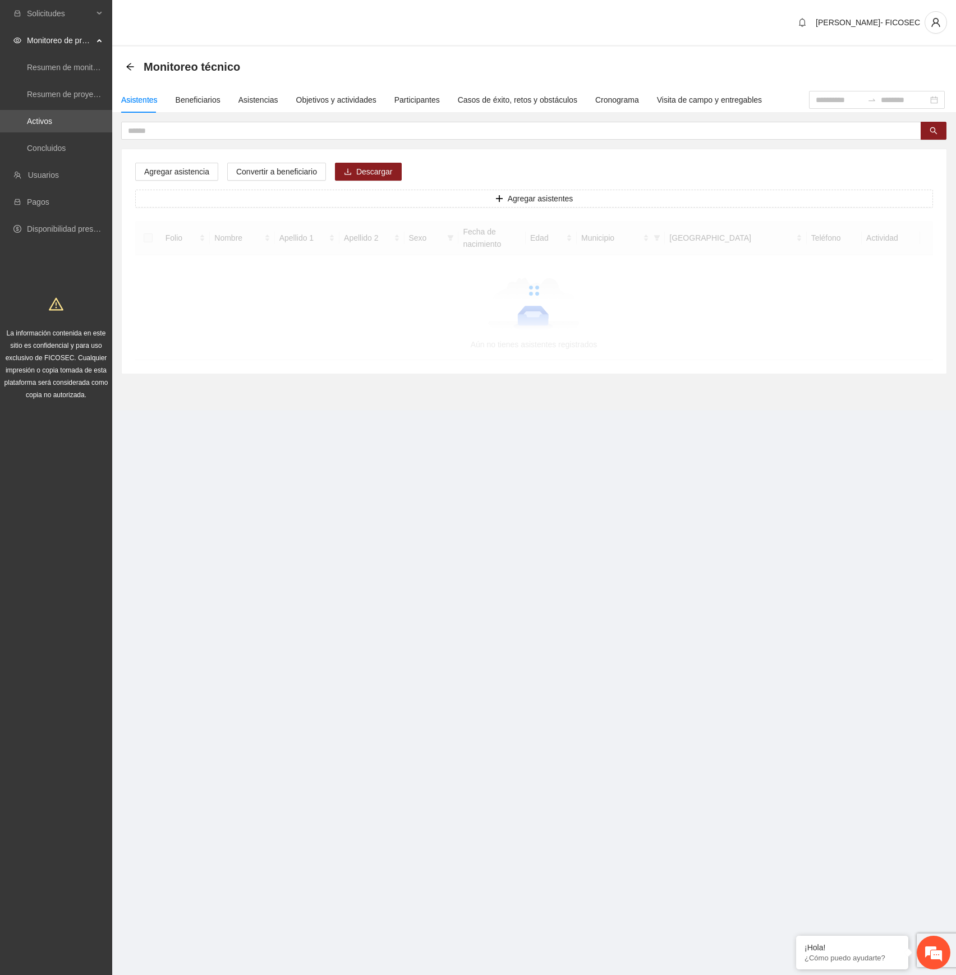
click at [537, 378] on section "Monitoreo técnico Asistentes Beneficiarios Asistencias Objetivos y actividades …" at bounding box center [534, 229] width 844 height 364
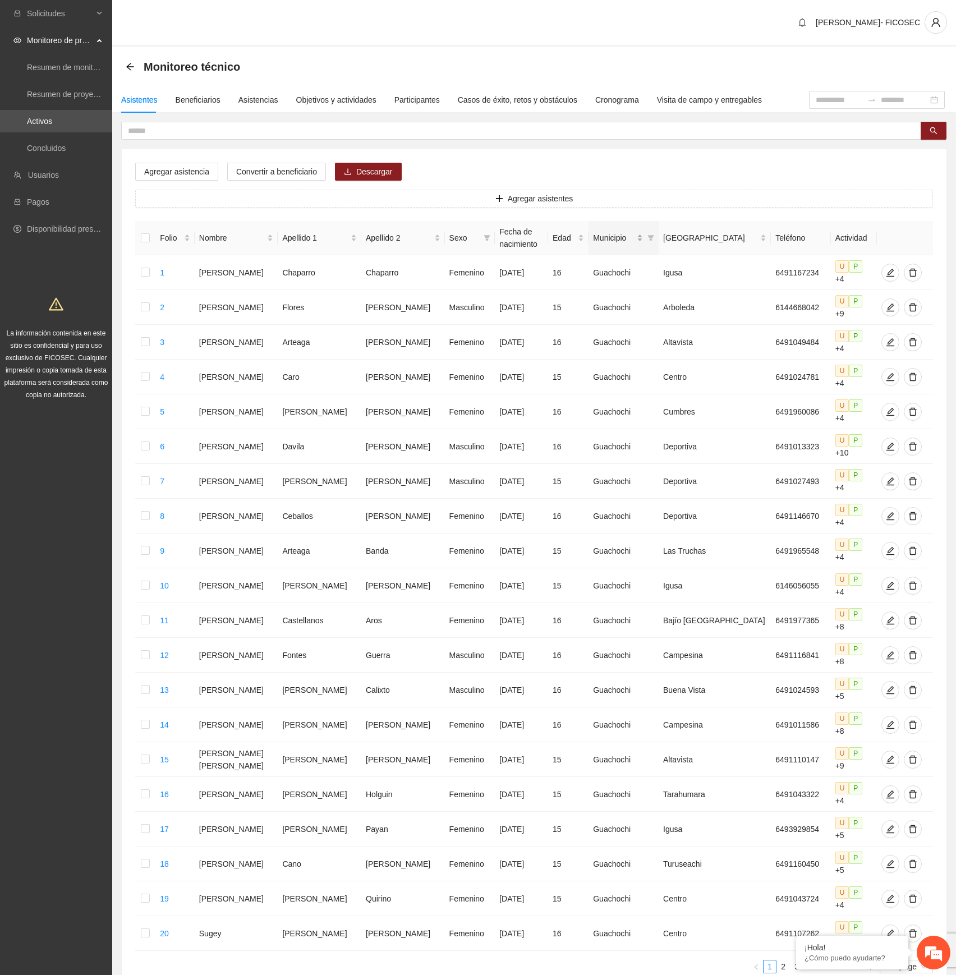
click at [643, 238] on div "Municipio" at bounding box center [618, 238] width 50 height 12
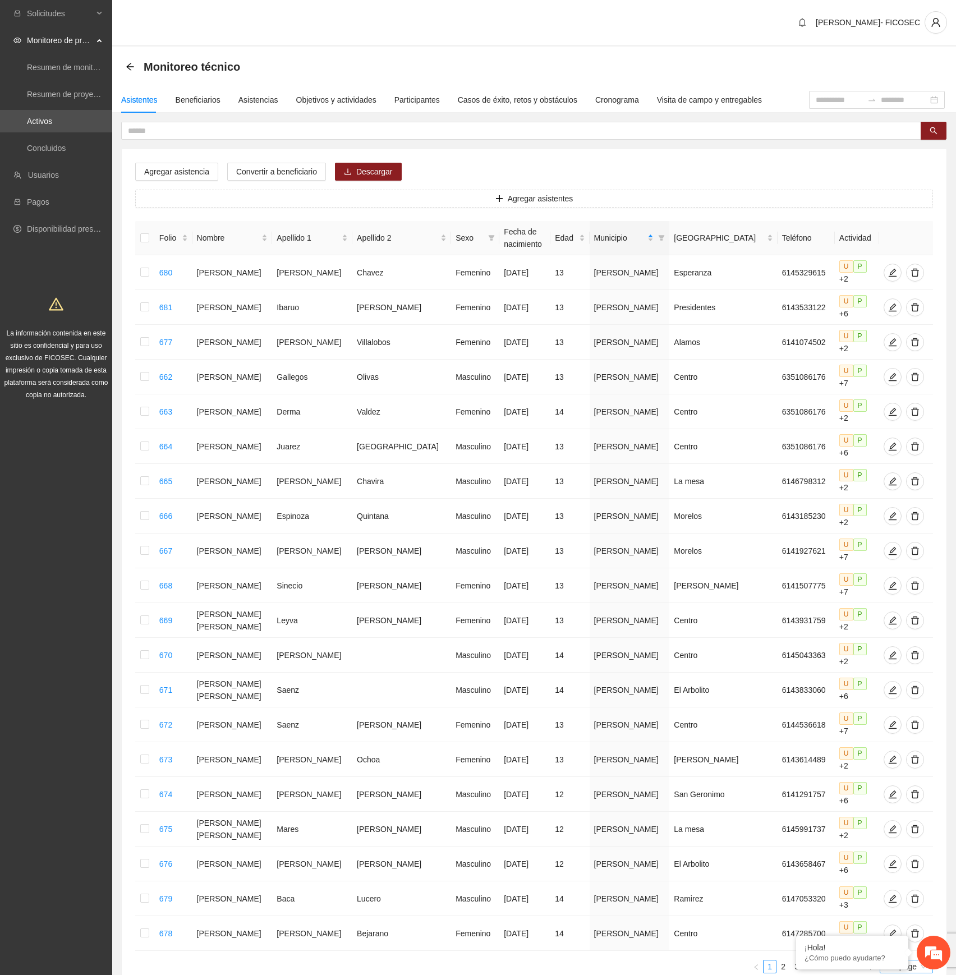
click at [909, 960] on span "20 / page" at bounding box center [906, 966] width 44 height 12
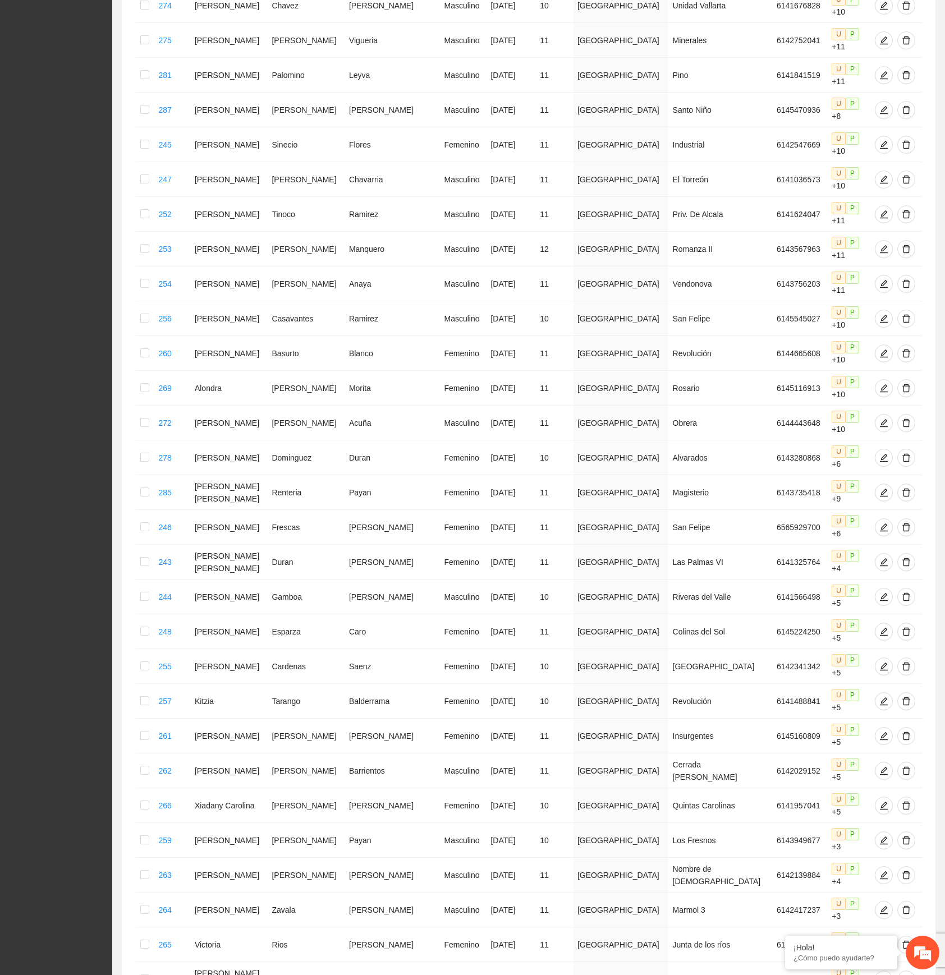
scroll to position [2262, 0]
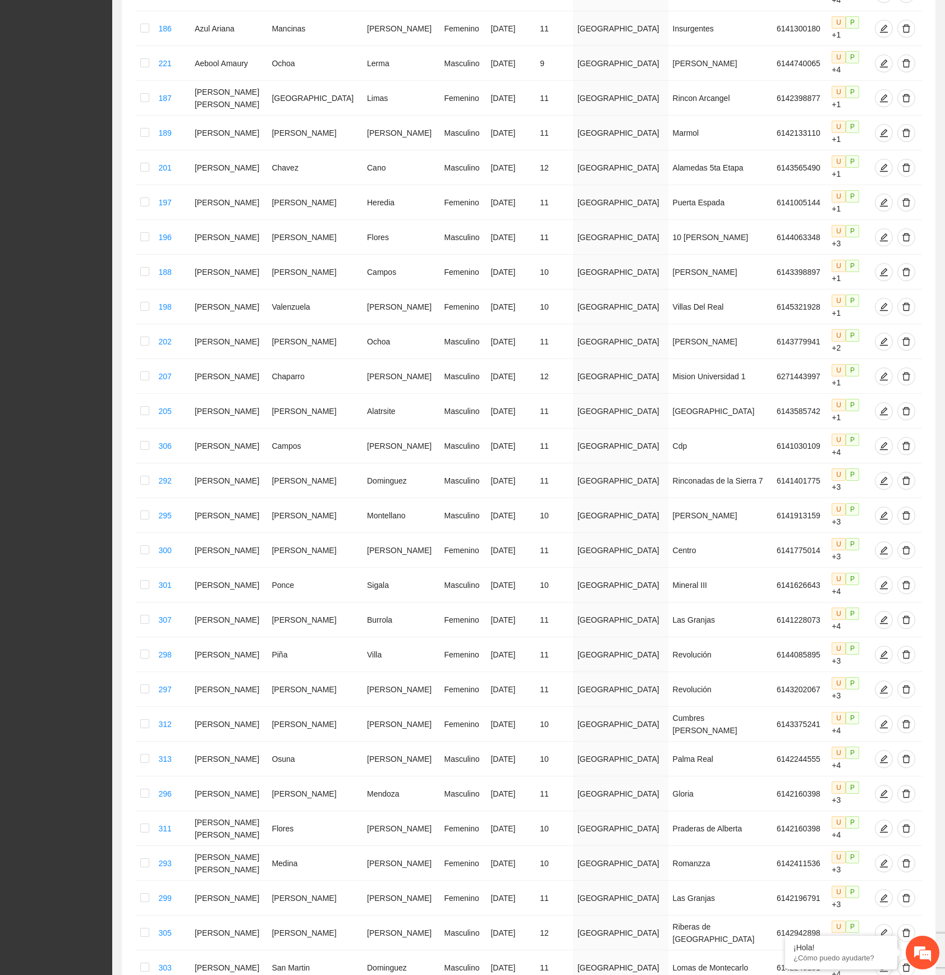
scroll to position [2356, 0]
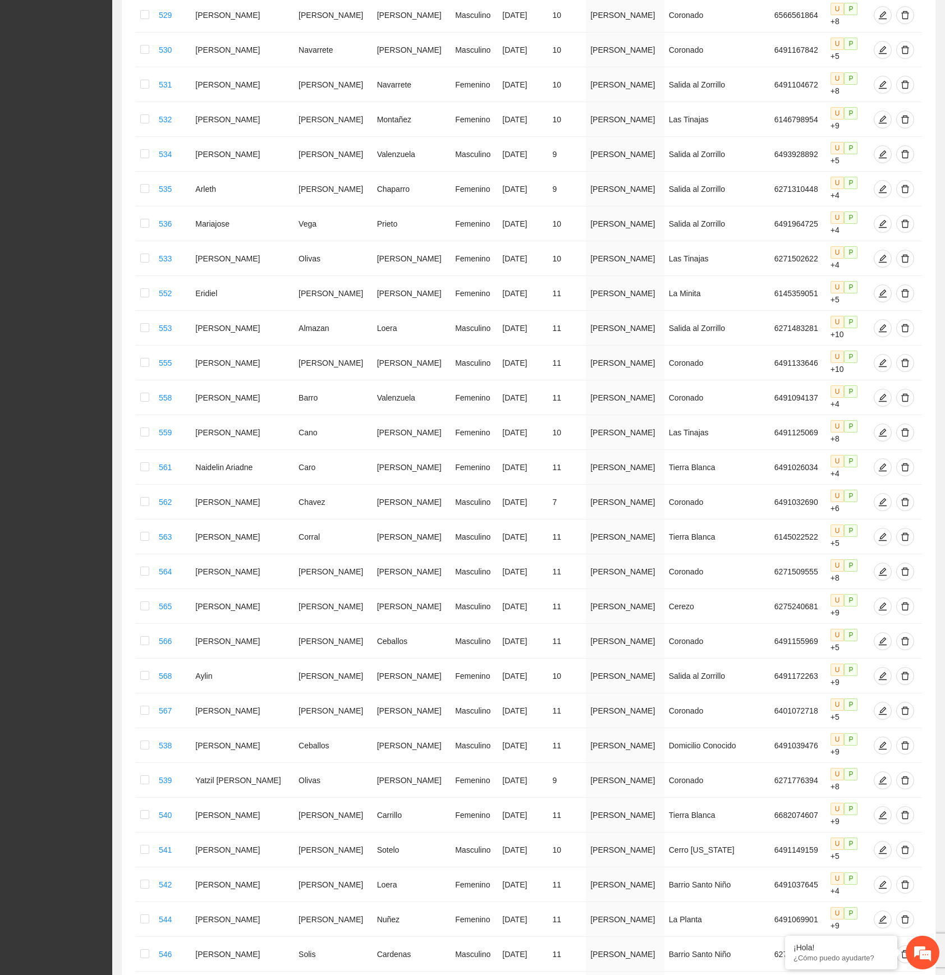
scroll to position [2309, 0]
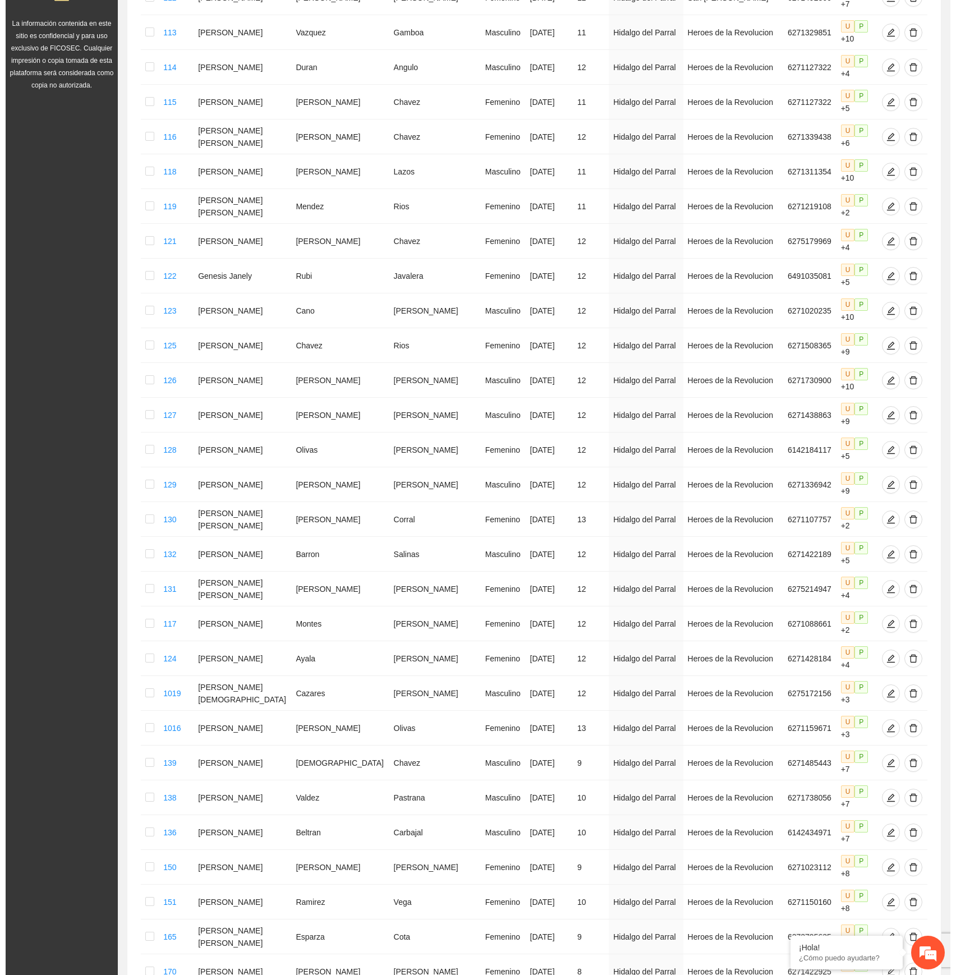
scroll to position [0, 0]
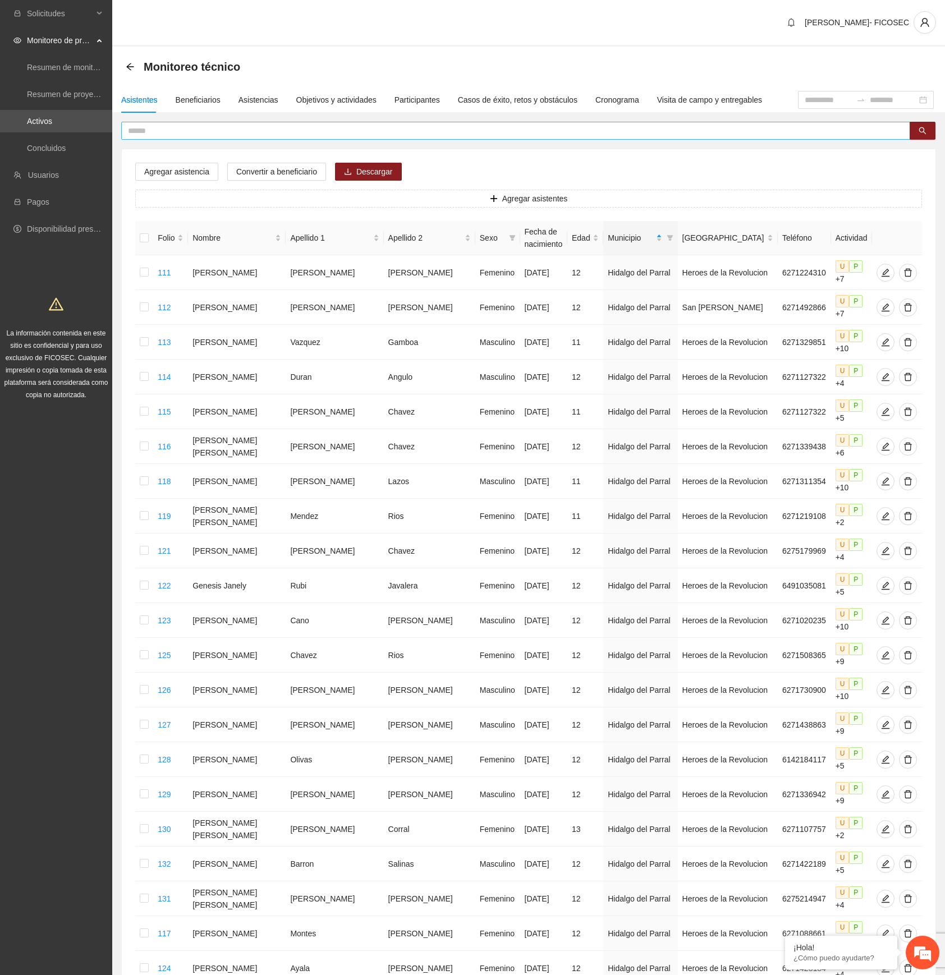
click at [509, 131] on input "text" at bounding box center [511, 131] width 766 height 12
paste input "**********"
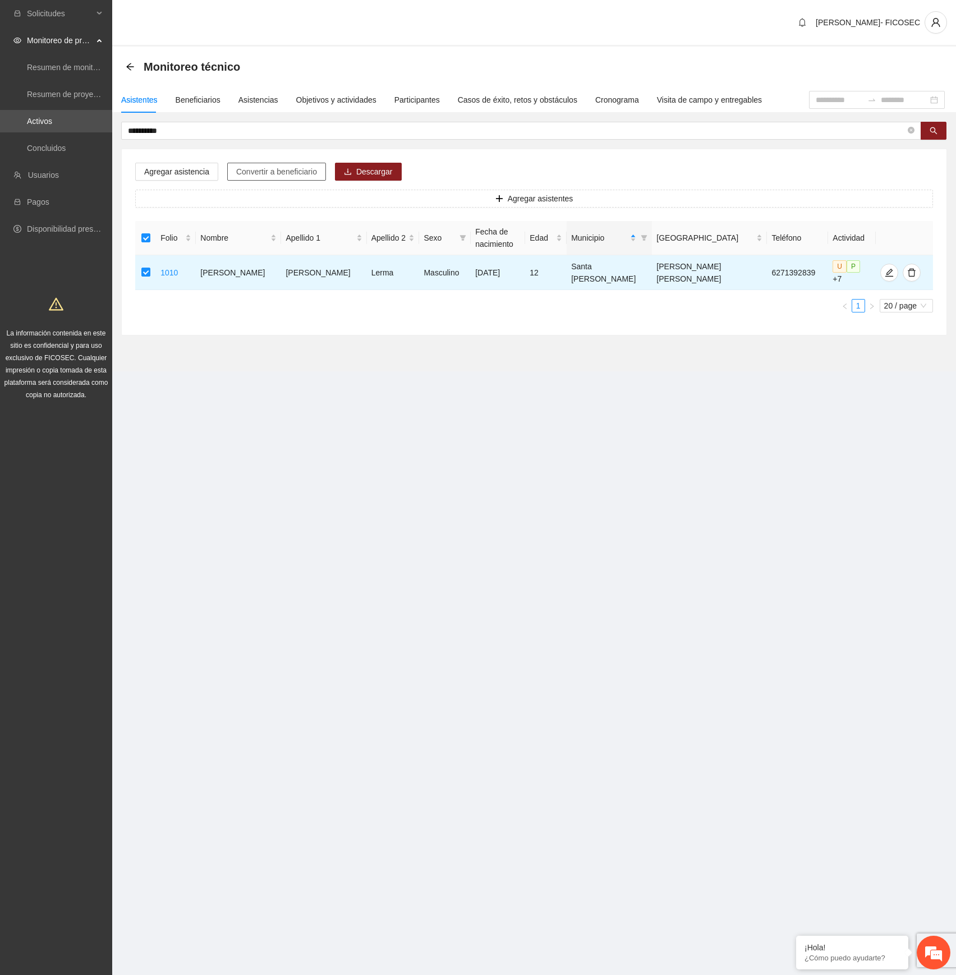
click at [286, 169] on span "Convertir a beneficiario" at bounding box center [276, 171] width 81 height 12
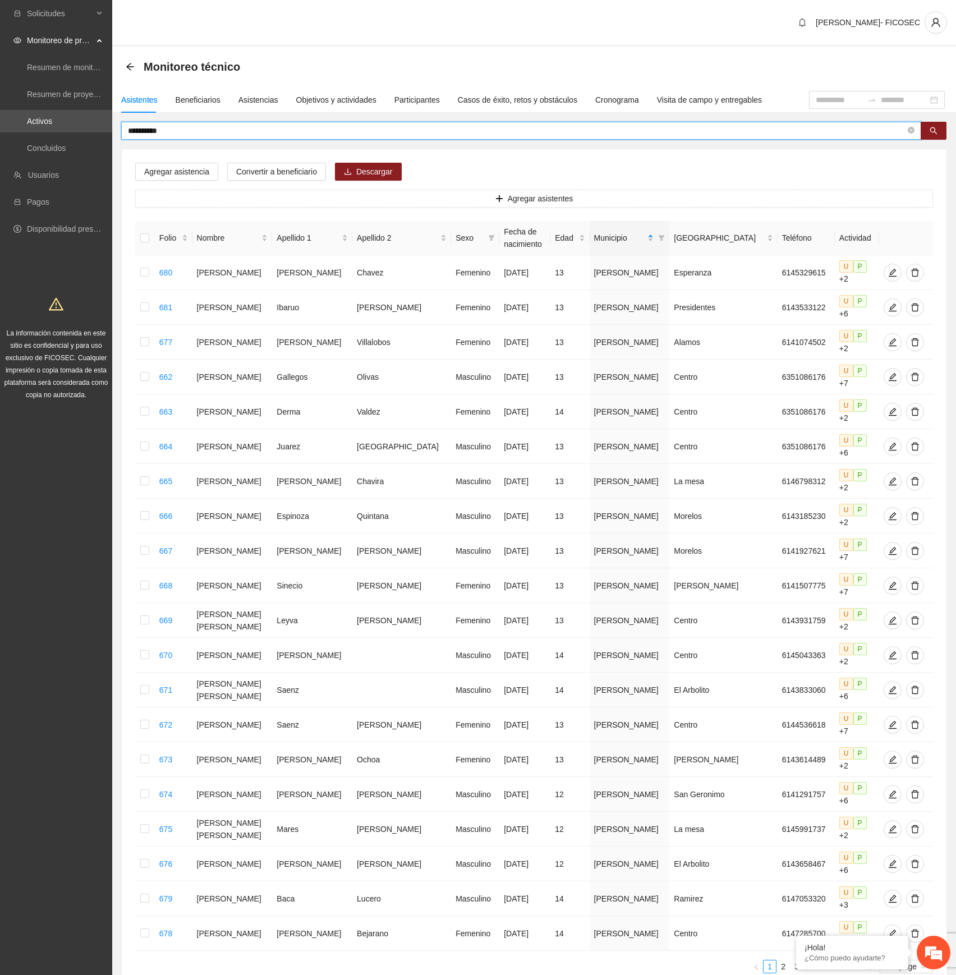
click at [576, 126] on input "**********" at bounding box center [517, 131] width 778 height 12
paste input "**********"
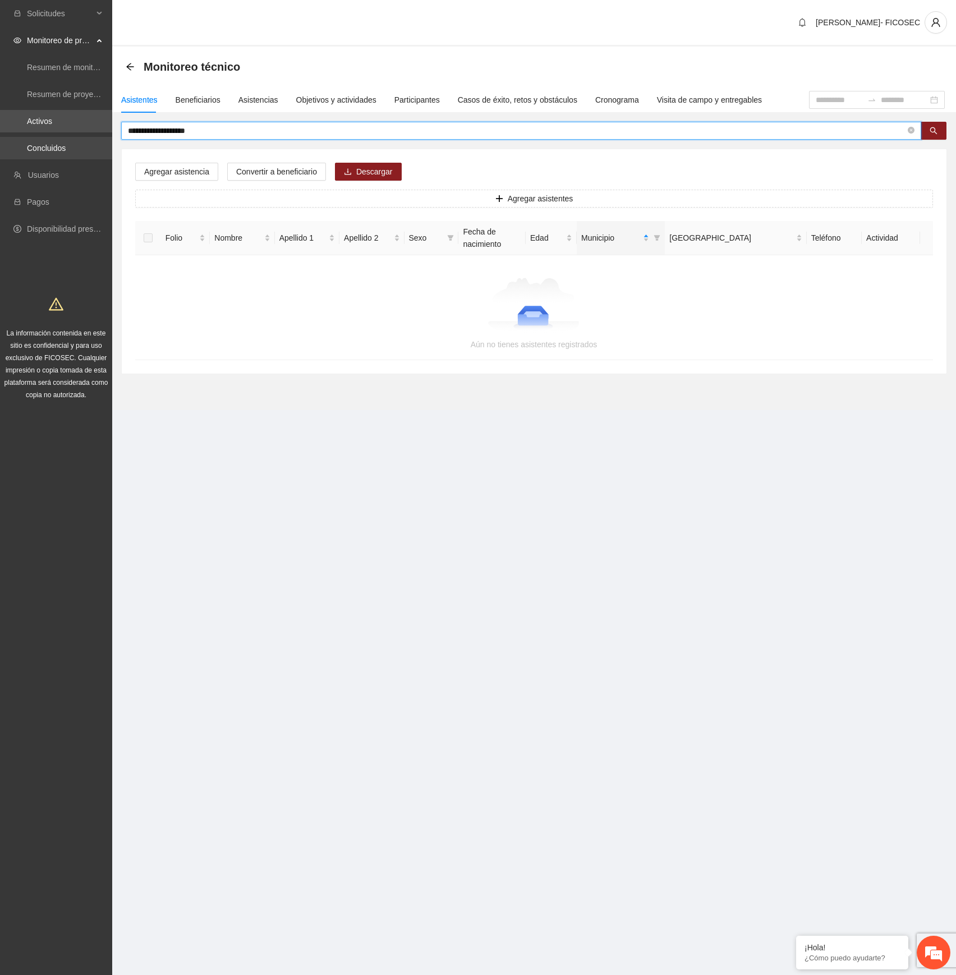
drag, startPoint x: 224, startPoint y: 133, endPoint x: 88, endPoint y: 146, distance: 137.5
click at [88, 146] on section "**********" at bounding box center [478, 487] width 956 height 975
paste input "text"
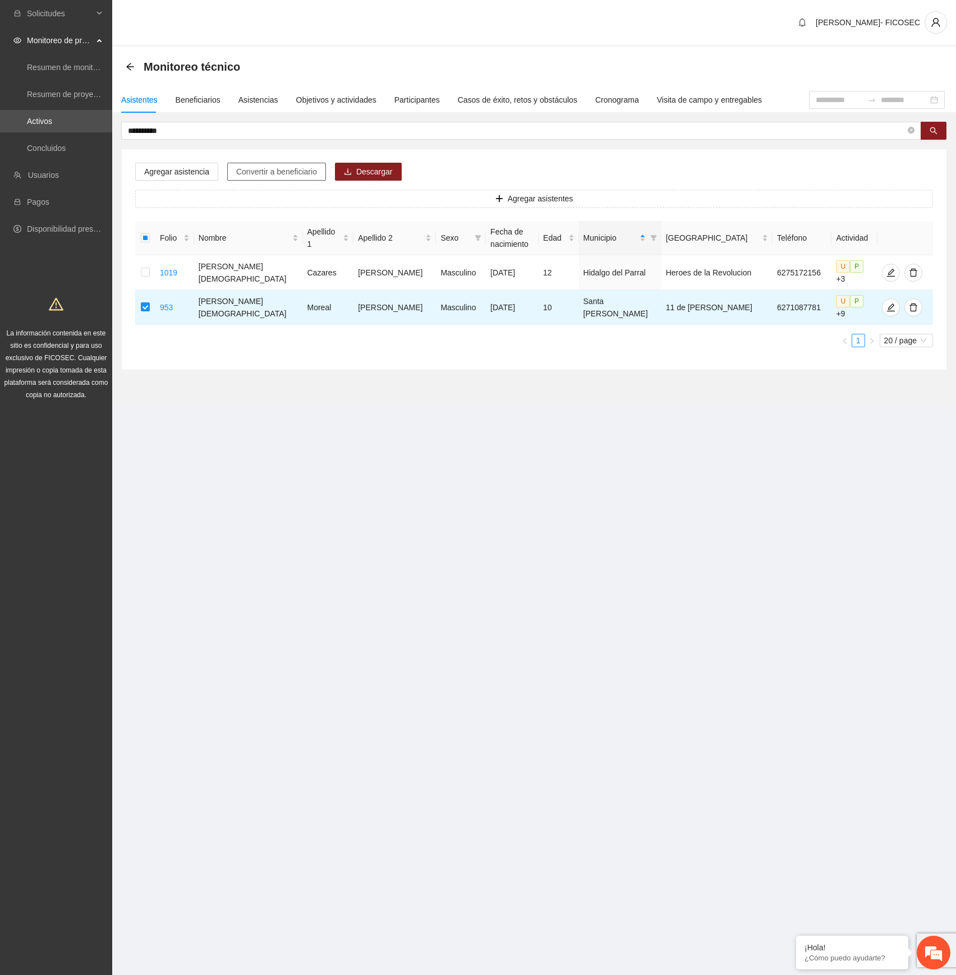
click at [273, 173] on span "Convertir a beneficiario" at bounding box center [276, 171] width 81 height 12
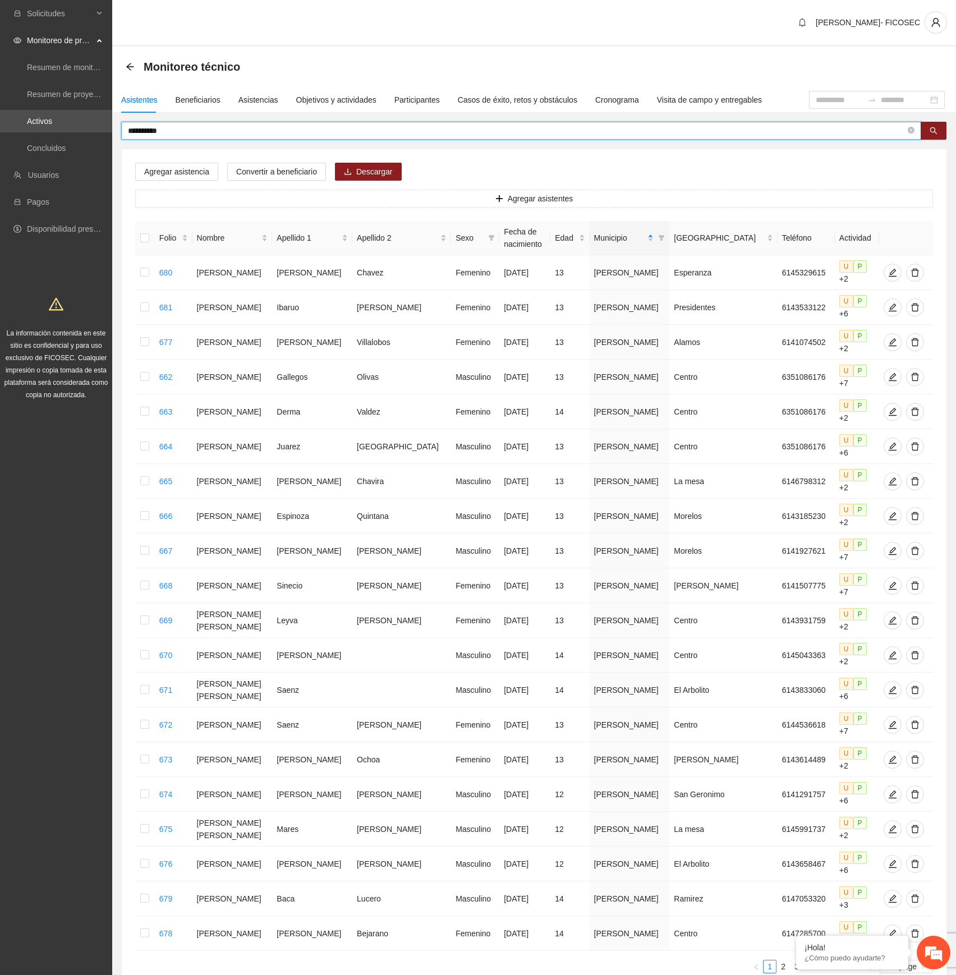
click at [241, 130] on input "**********" at bounding box center [517, 131] width 778 height 12
paste input "*"
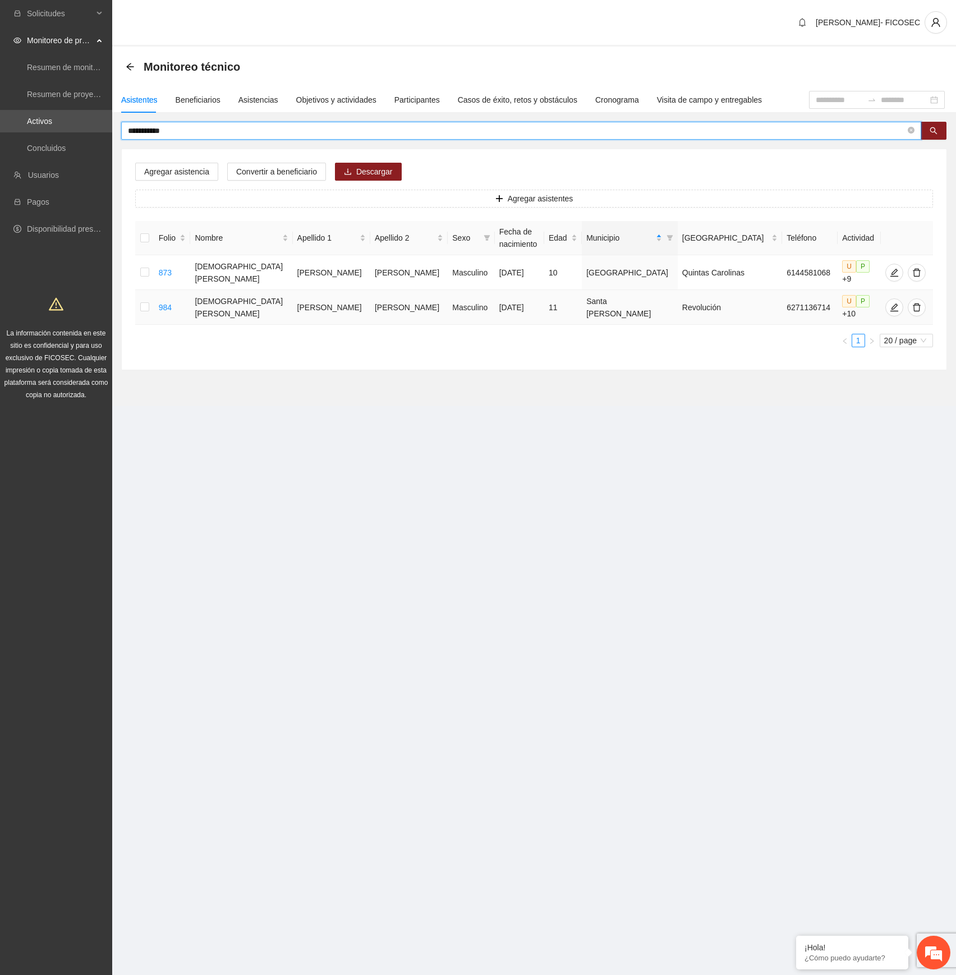
click at [139, 301] on td at bounding box center [144, 307] width 19 height 35
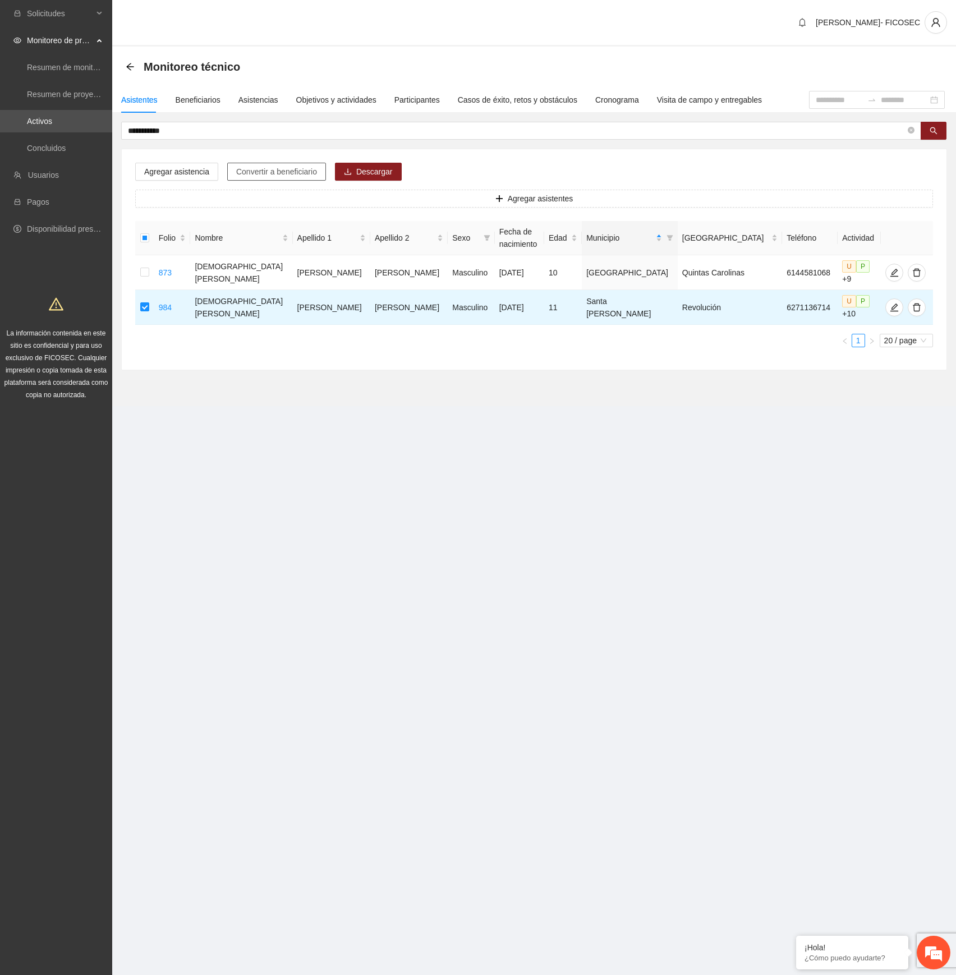
click at [256, 166] on span "Convertir a beneficiario" at bounding box center [276, 171] width 81 height 12
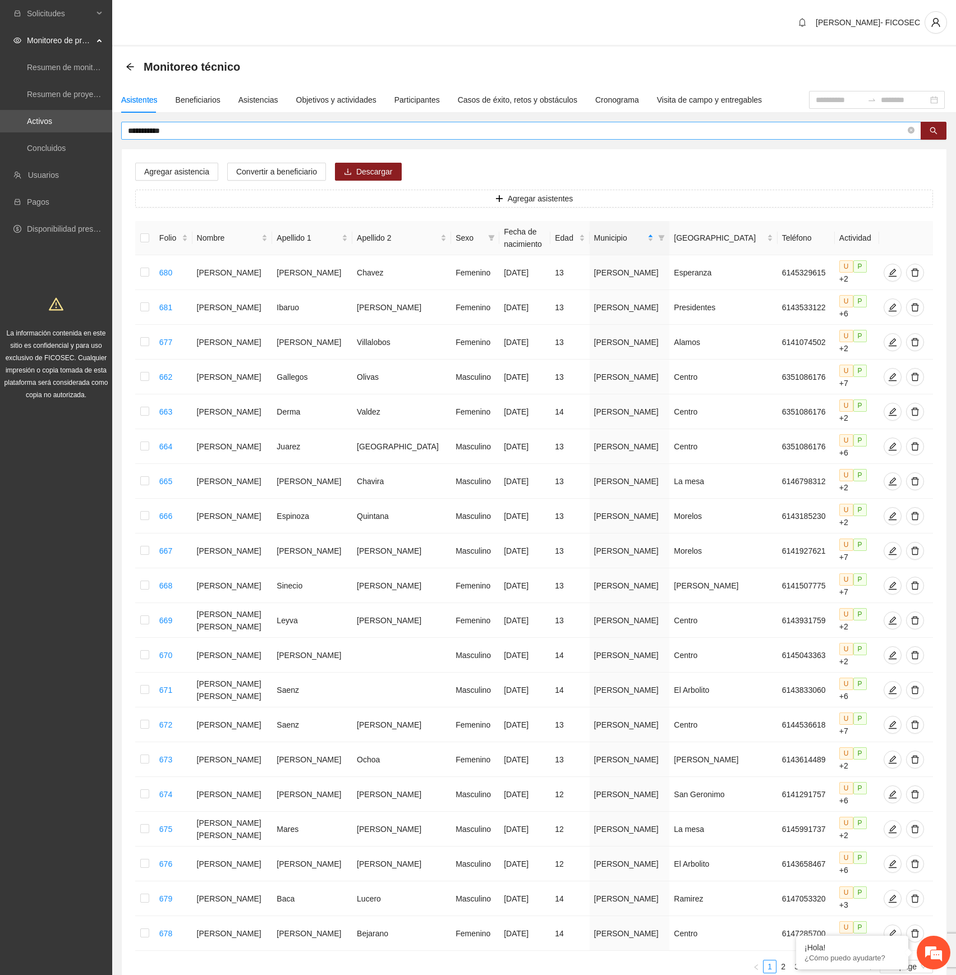
click at [217, 128] on input "**********" at bounding box center [517, 131] width 778 height 12
click at [218, 130] on input "**********" at bounding box center [517, 131] width 778 height 12
paste input "***"
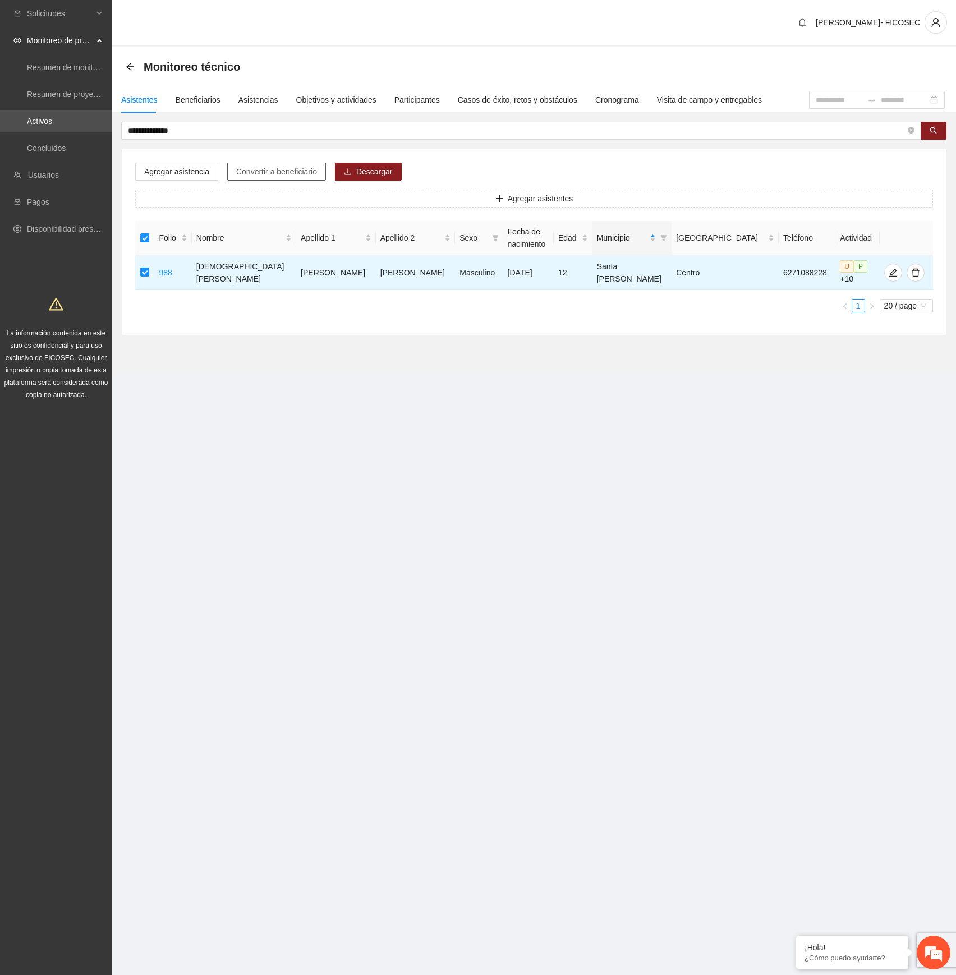
click at [299, 173] on span "Convertir a beneficiario" at bounding box center [276, 171] width 81 height 12
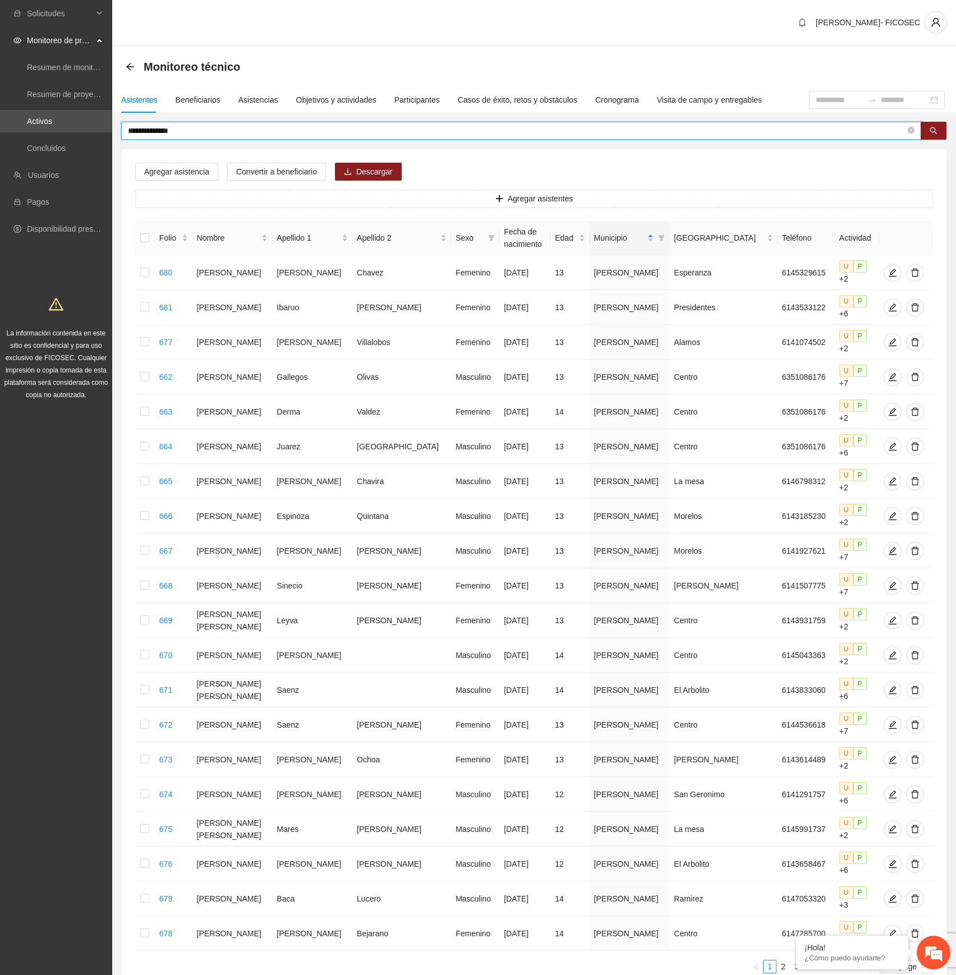
click at [283, 126] on input "**********" at bounding box center [517, 131] width 778 height 12
paste input "text"
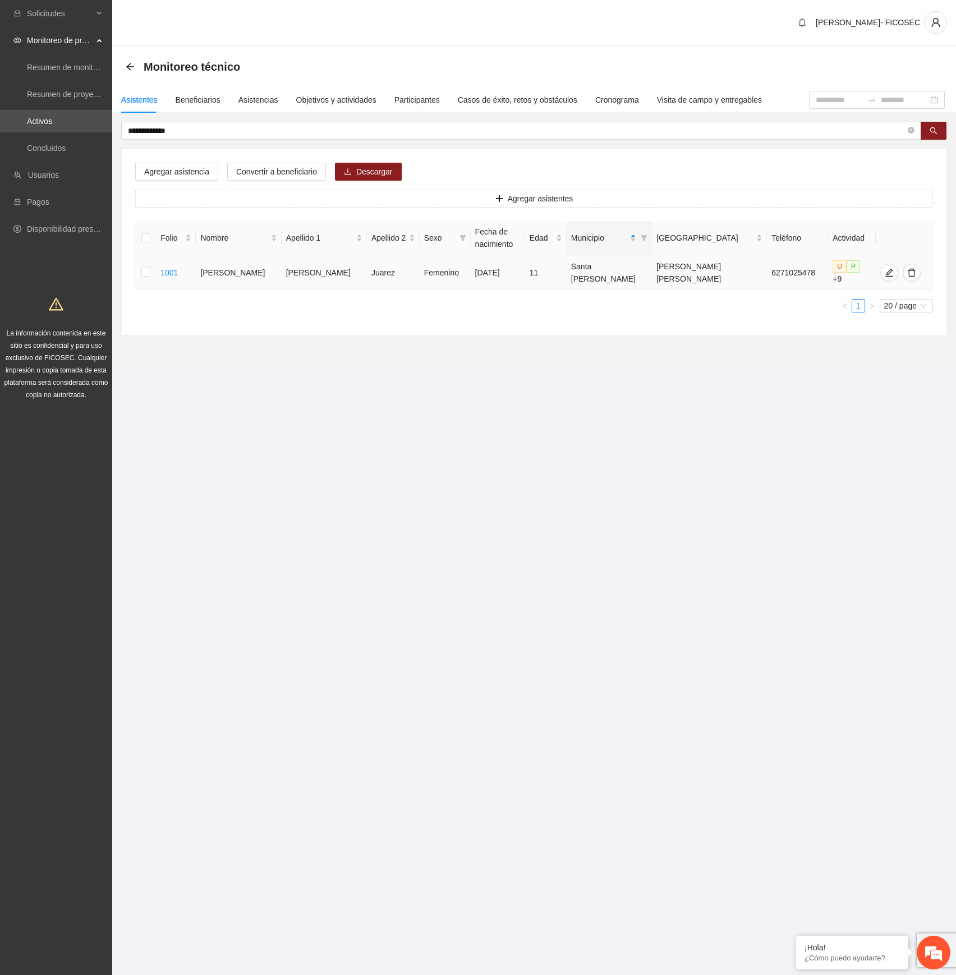
click at [142, 273] on td at bounding box center [145, 272] width 21 height 35
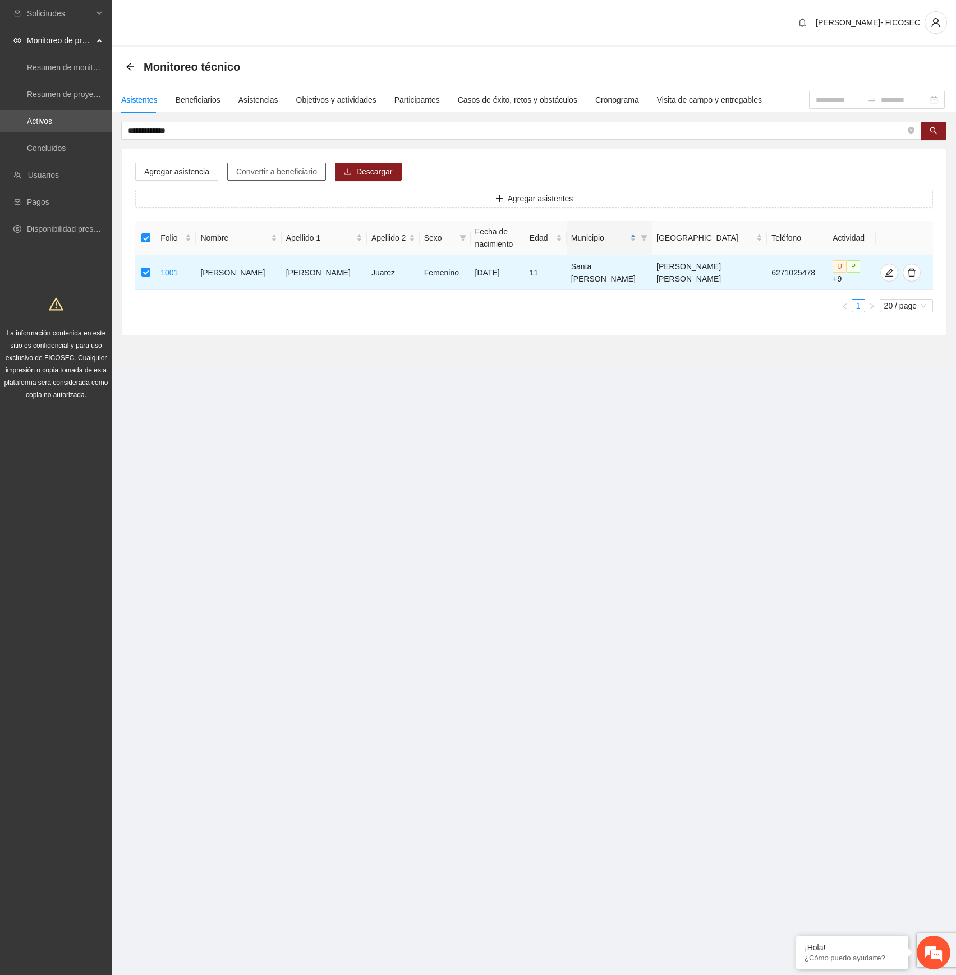
click at [274, 172] on span "Convertir a beneficiario" at bounding box center [276, 171] width 81 height 12
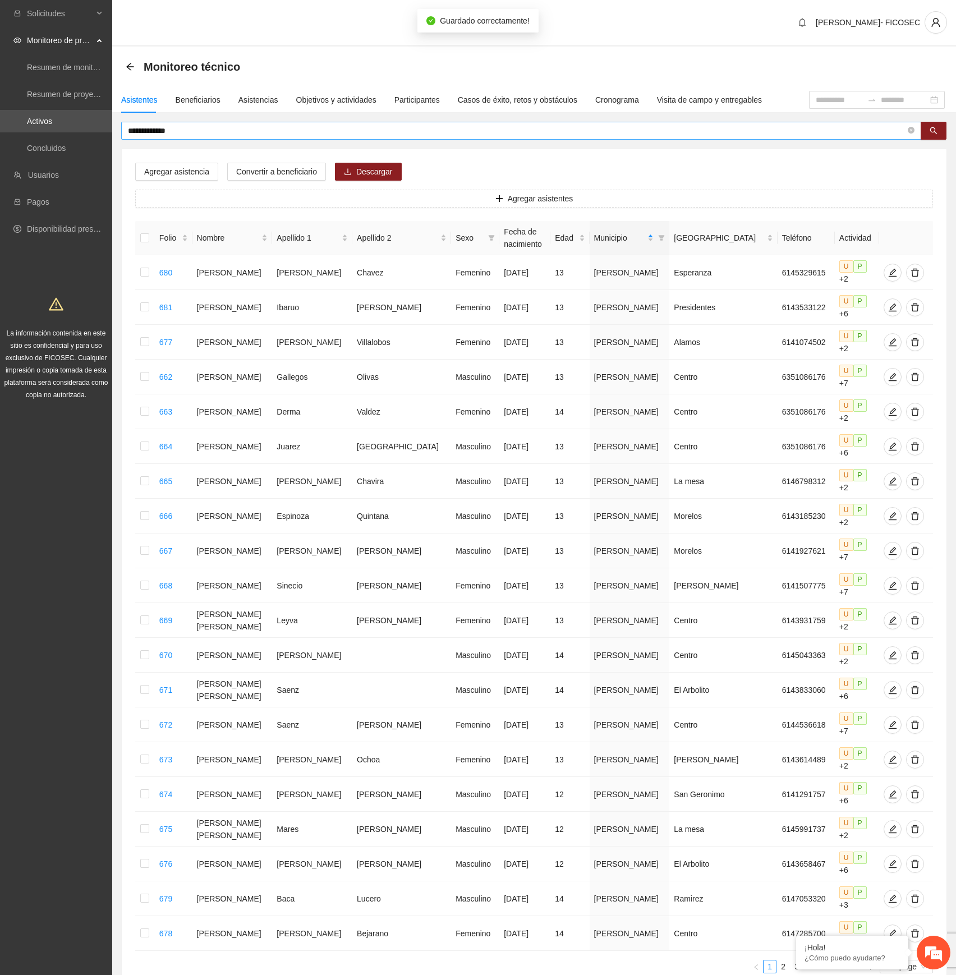
click at [297, 129] on input "**********" at bounding box center [517, 131] width 778 height 12
paste input "**"
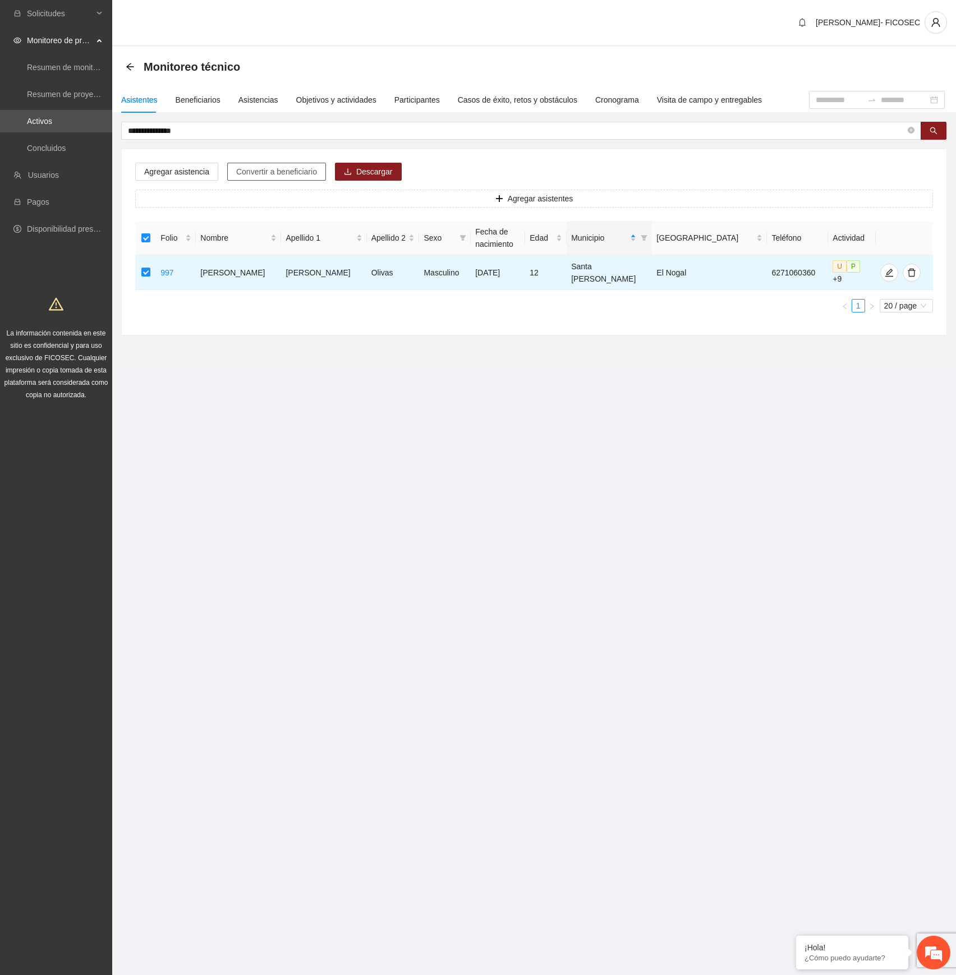
click at [254, 173] on span "Convertir a beneficiario" at bounding box center [276, 171] width 81 height 12
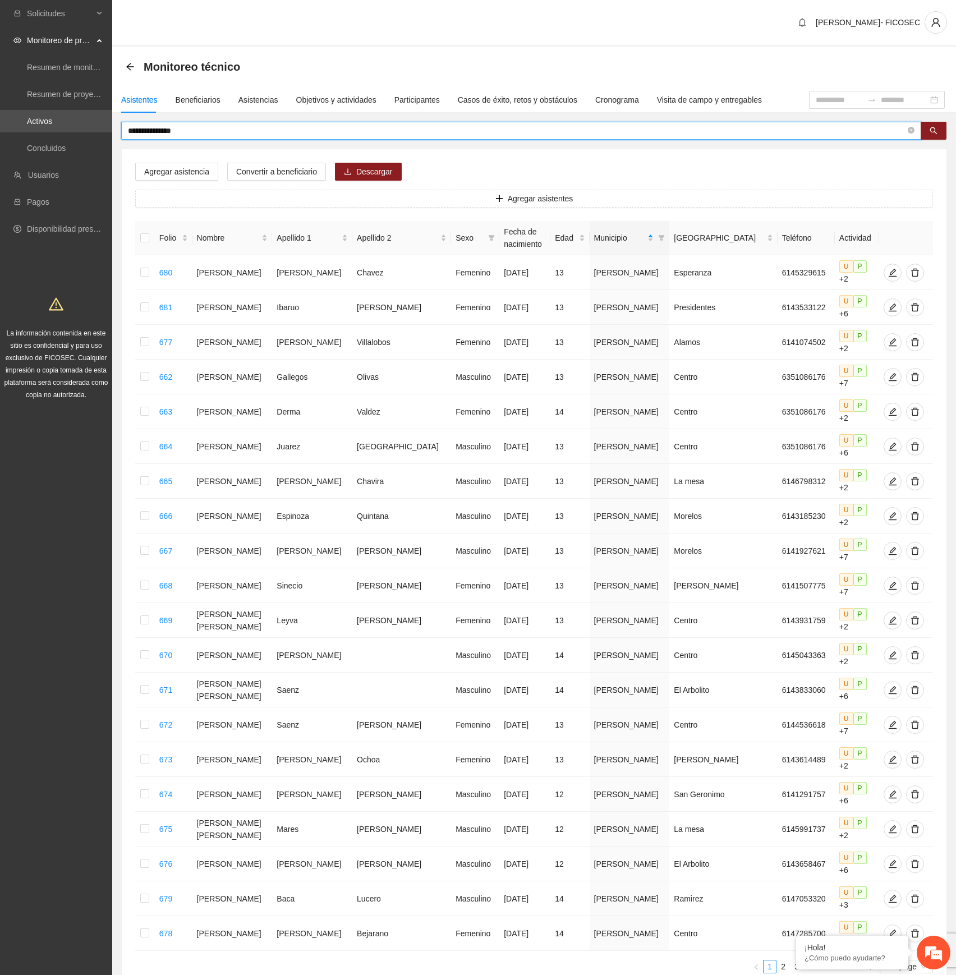
click at [194, 128] on input "**********" at bounding box center [517, 131] width 778 height 12
paste input "***"
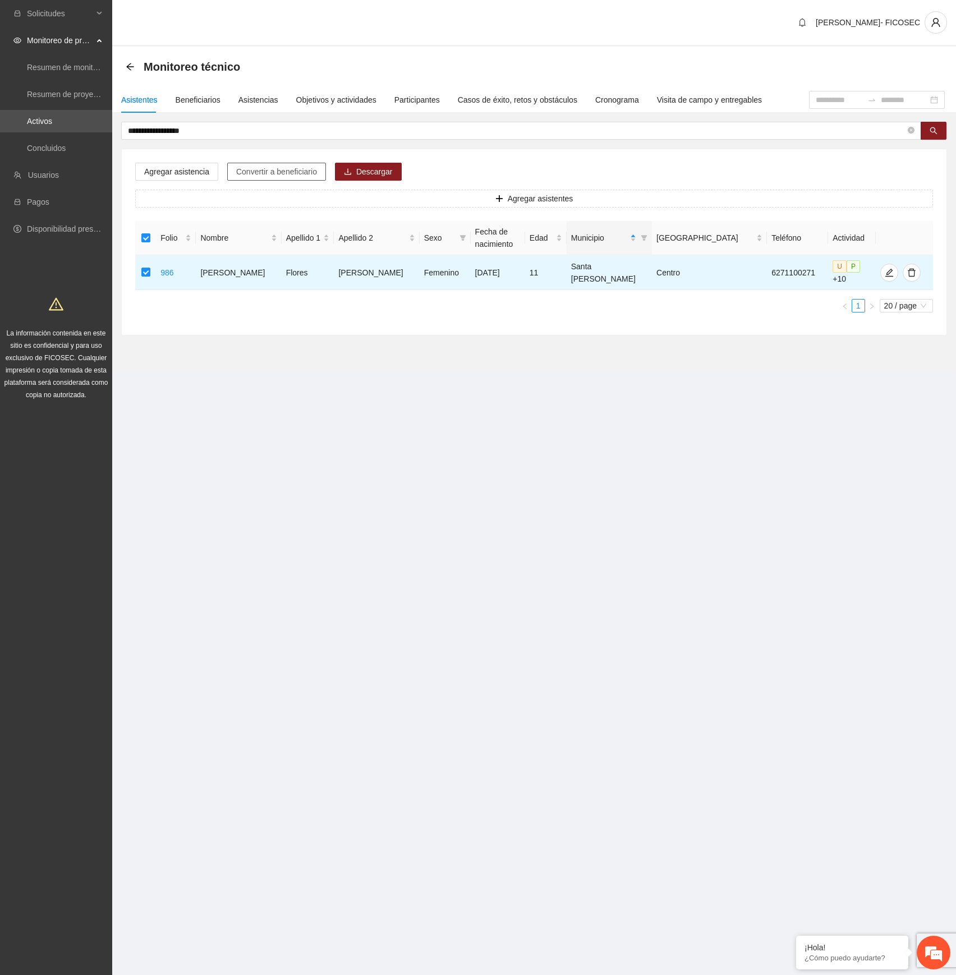
click at [267, 171] on span "Convertir a beneficiario" at bounding box center [276, 171] width 81 height 12
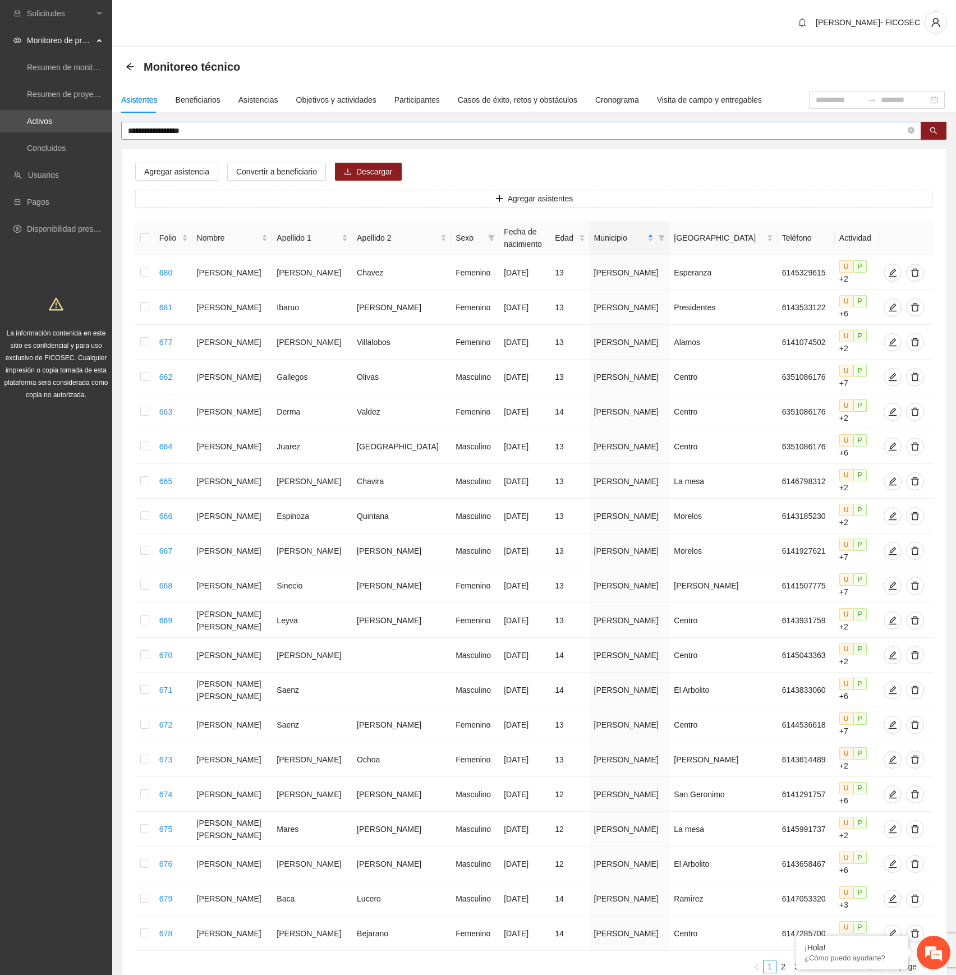
click at [220, 127] on input "**********" at bounding box center [517, 131] width 778 height 12
paste input "text"
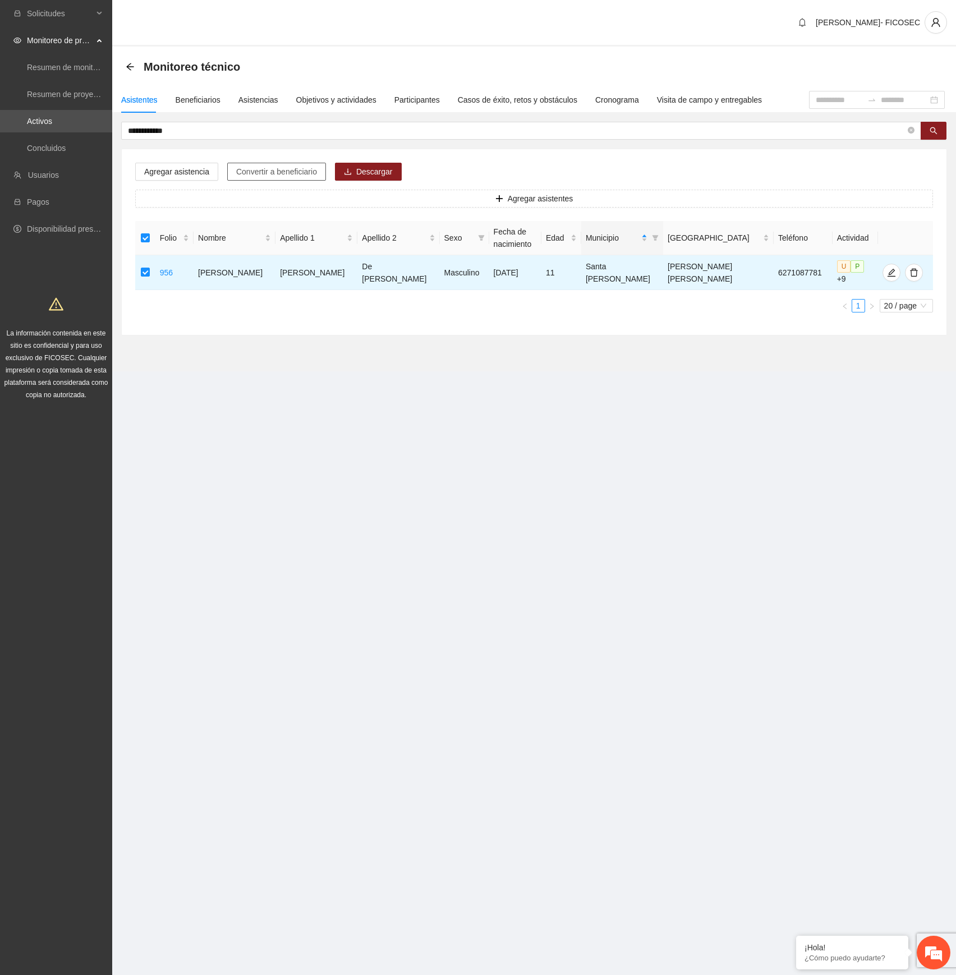
click at [274, 171] on span "Convertir a beneficiario" at bounding box center [276, 171] width 81 height 12
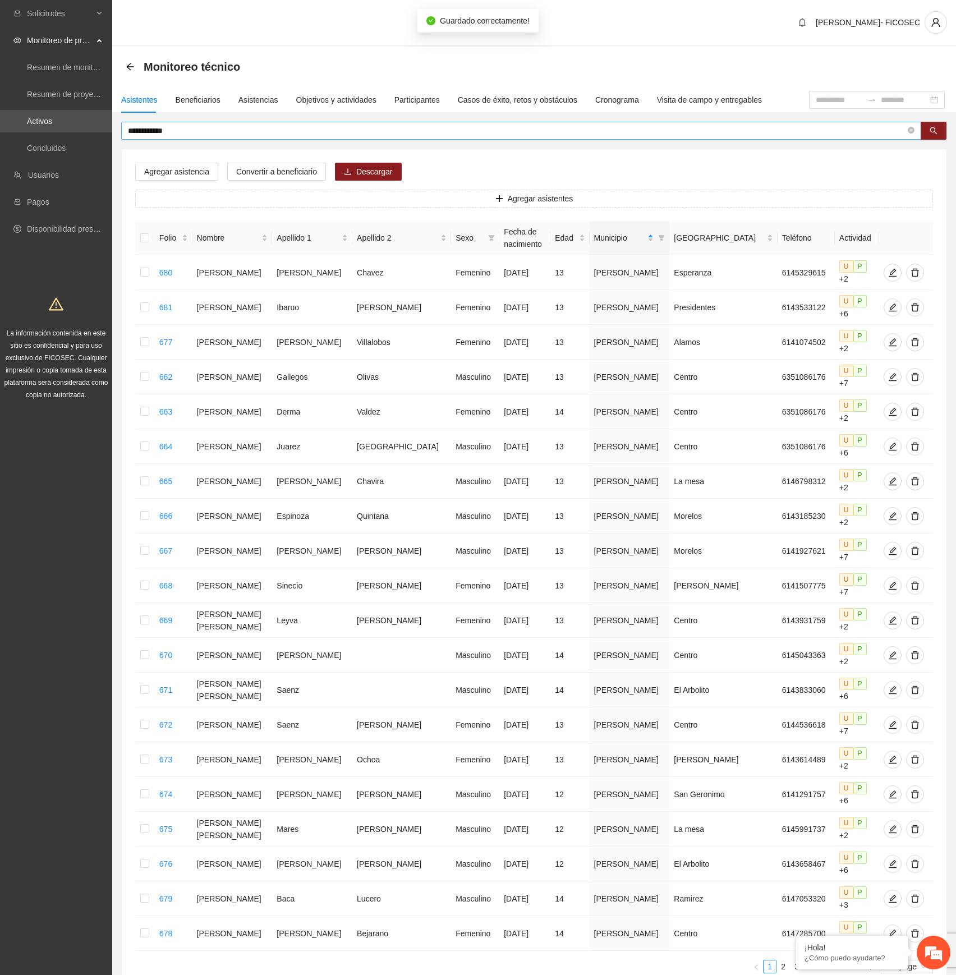
click at [432, 126] on input "**********" at bounding box center [517, 131] width 778 height 12
paste input "text"
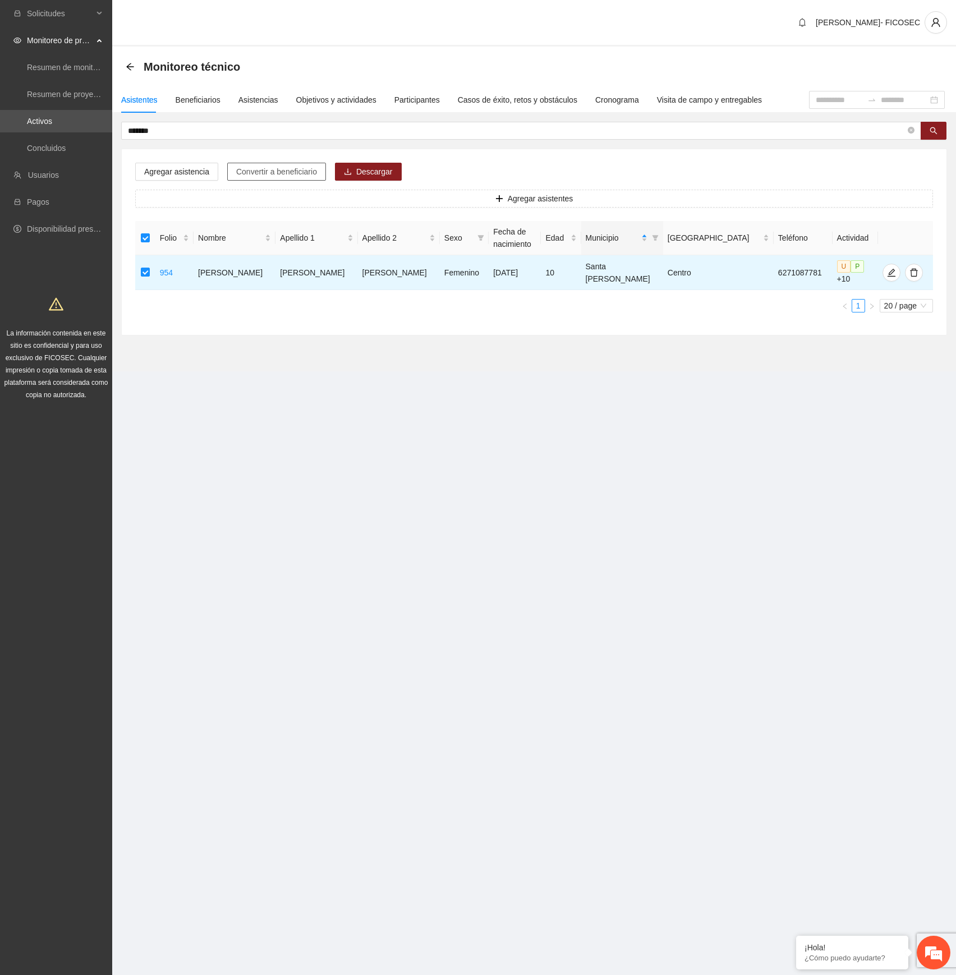
click at [306, 169] on span "Convertir a beneficiario" at bounding box center [276, 171] width 81 height 12
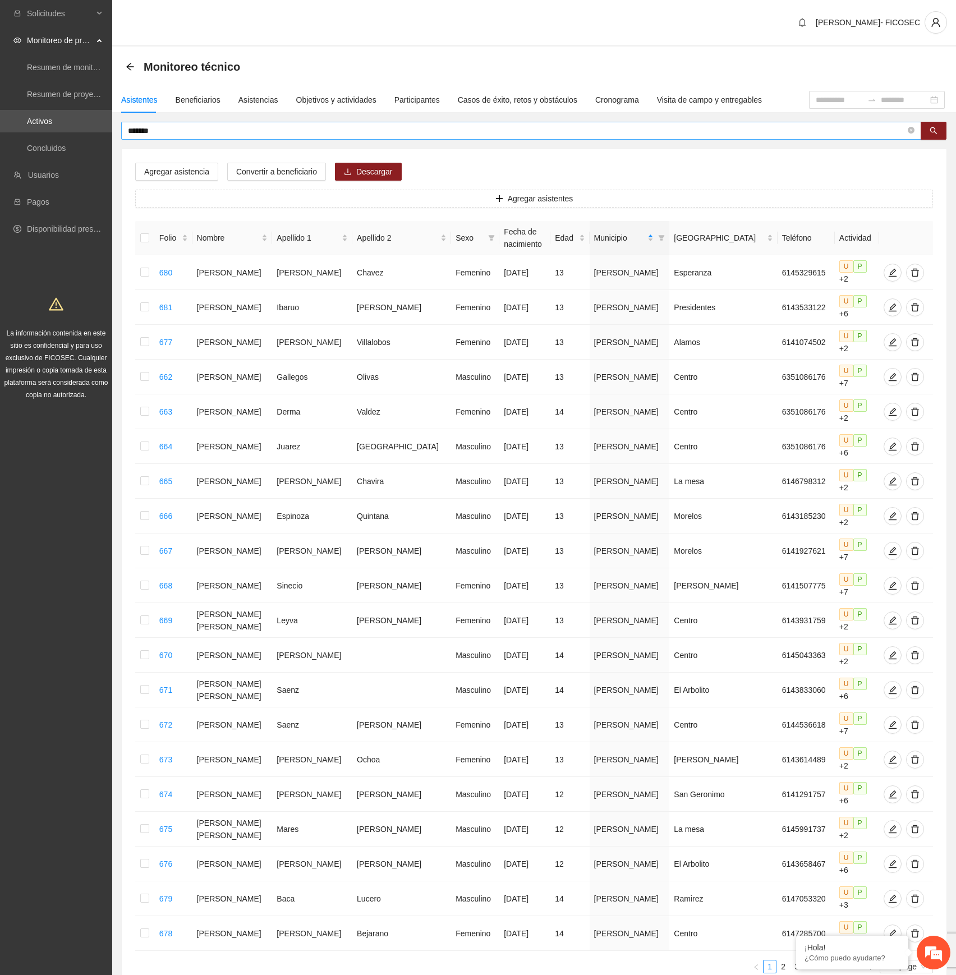
click at [384, 123] on span "*******" at bounding box center [521, 131] width 800 height 18
click at [384, 125] on input "*******" at bounding box center [517, 131] width 778 height 12
paste input "*****"
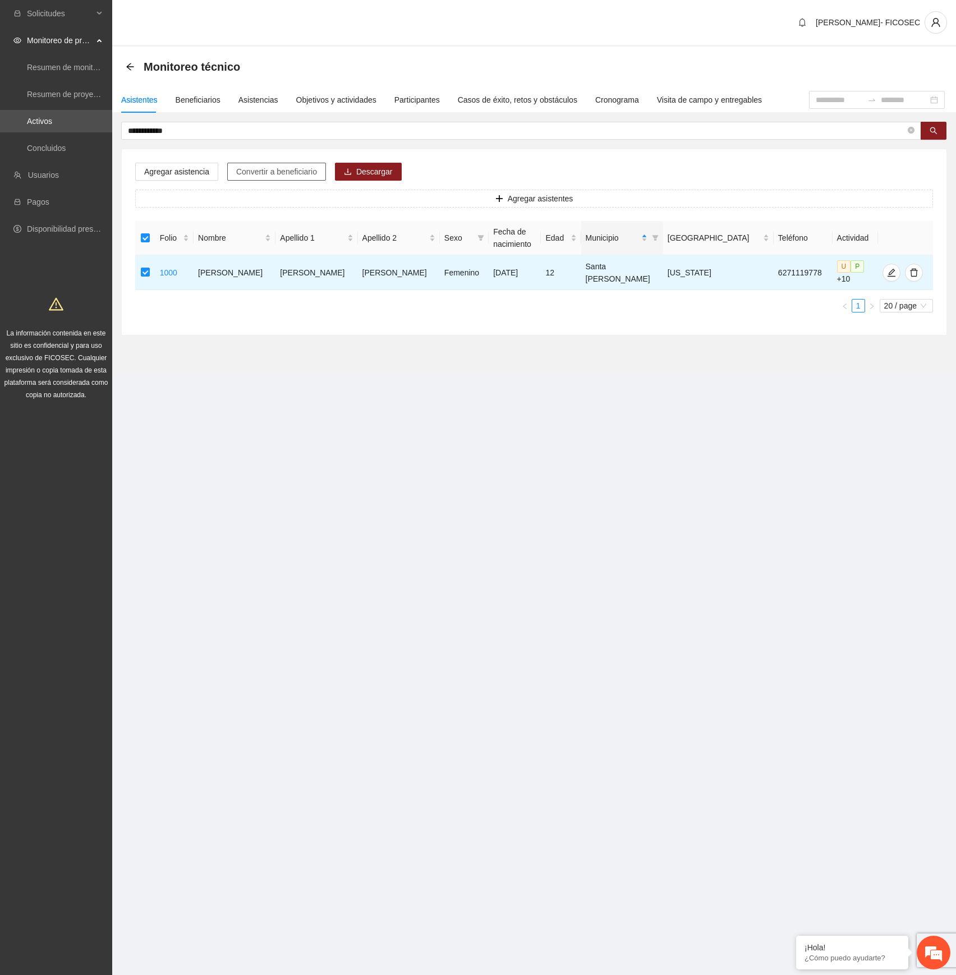
click at [268, 166] on span "Convertir a beneficiario" at bounding box center [276, 171] width 81 height 12
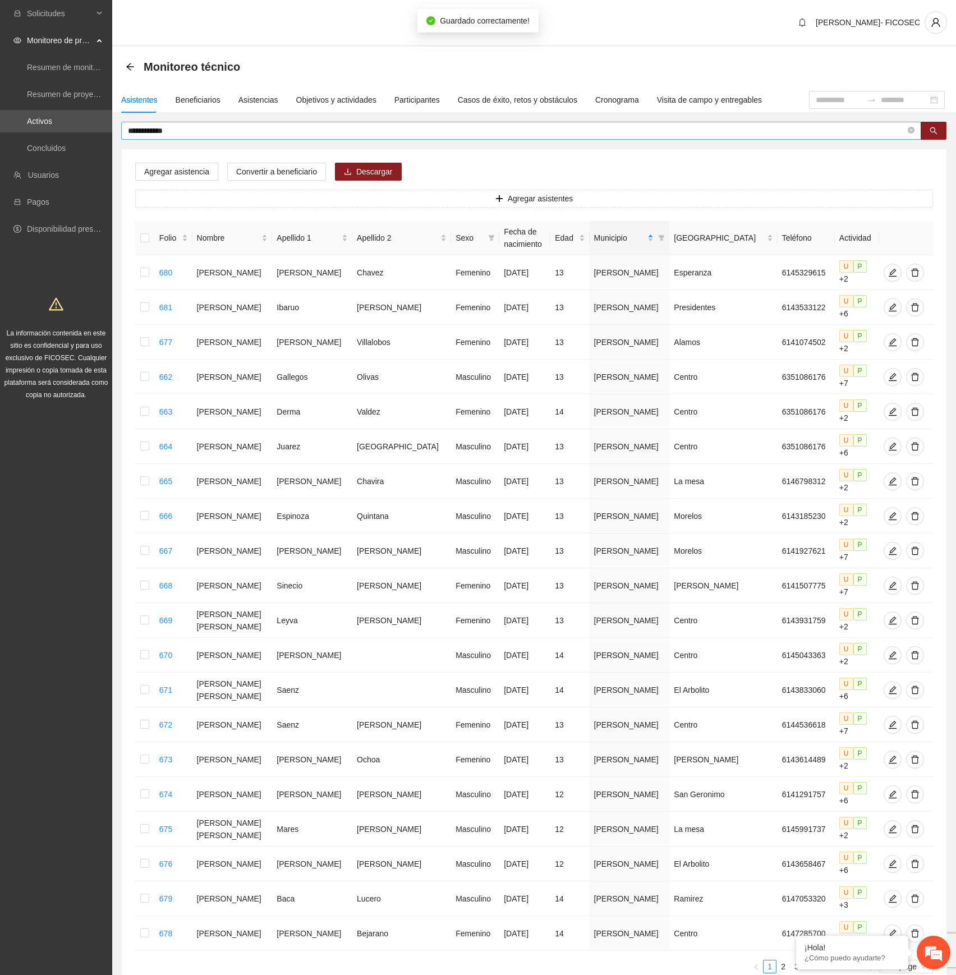
click at [471, 131] on input "**********" at bounding box center [517, 131] width 778 height 12
paste input "text"
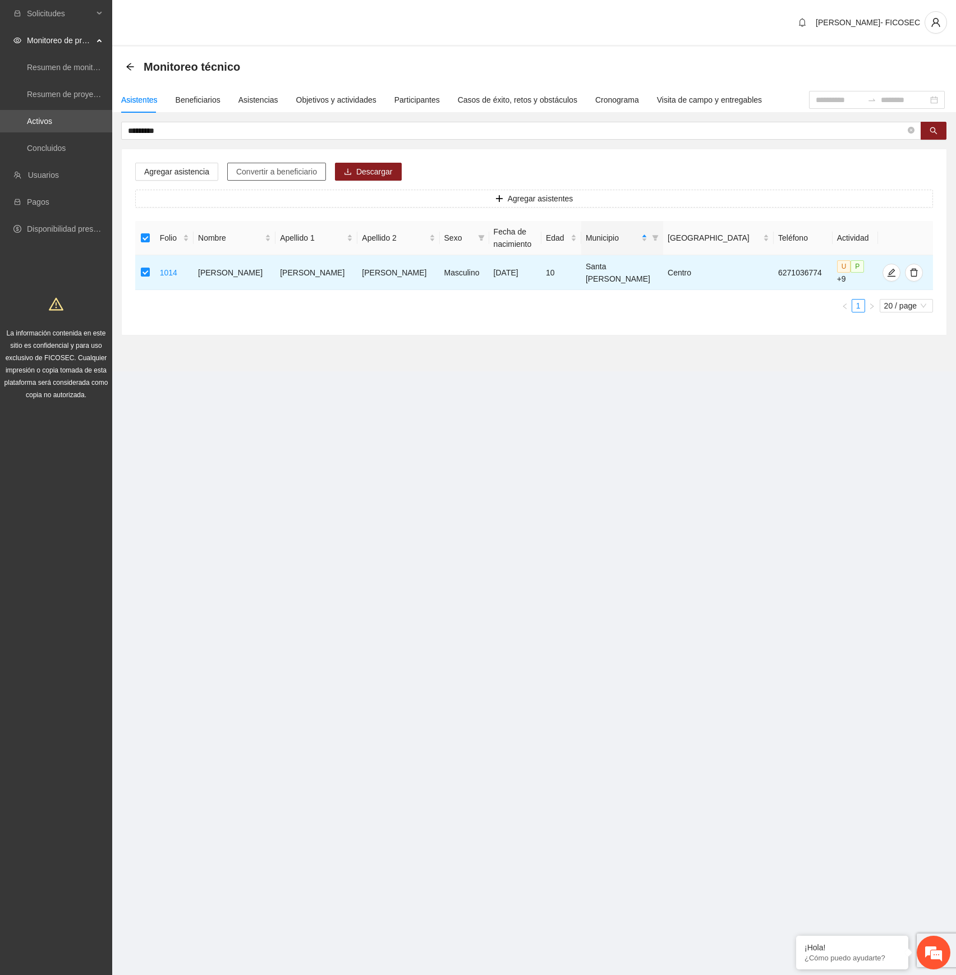
click at [272, 178] on button "Convertir a beneficiario" at bounding box center [276, 172] width 99 height 18
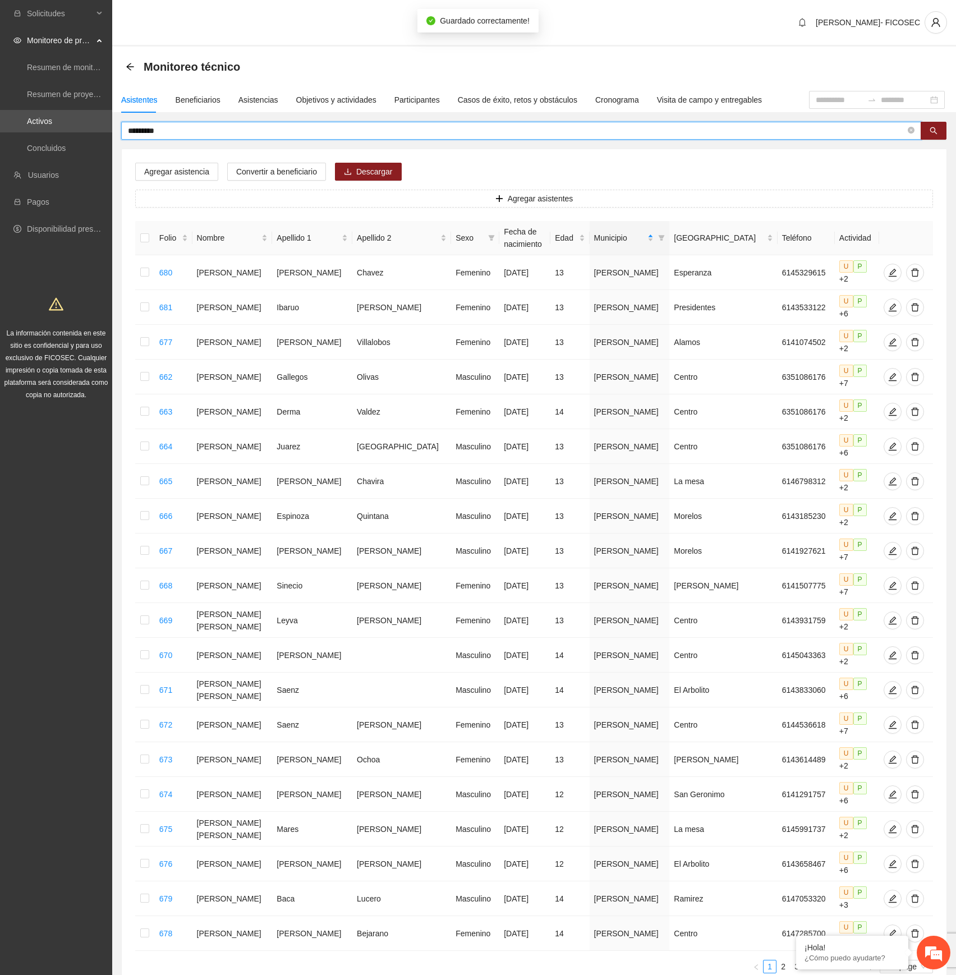
click at [355, 132] on input "*********" at bounding box center [517, 131] width 778 height 12
paste input "***"
type input "**********"
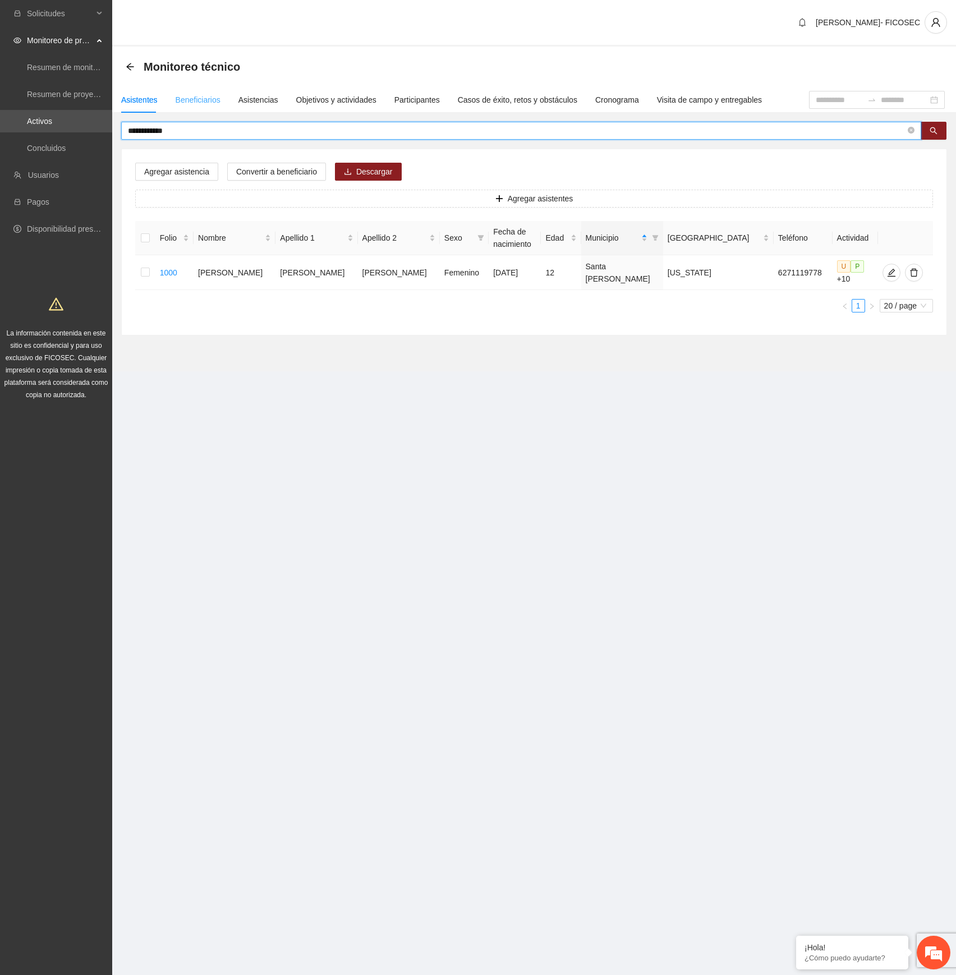
click at [191, 91] on div "Beneficiarios" at bounding box center [198, 100] width 45 height 26
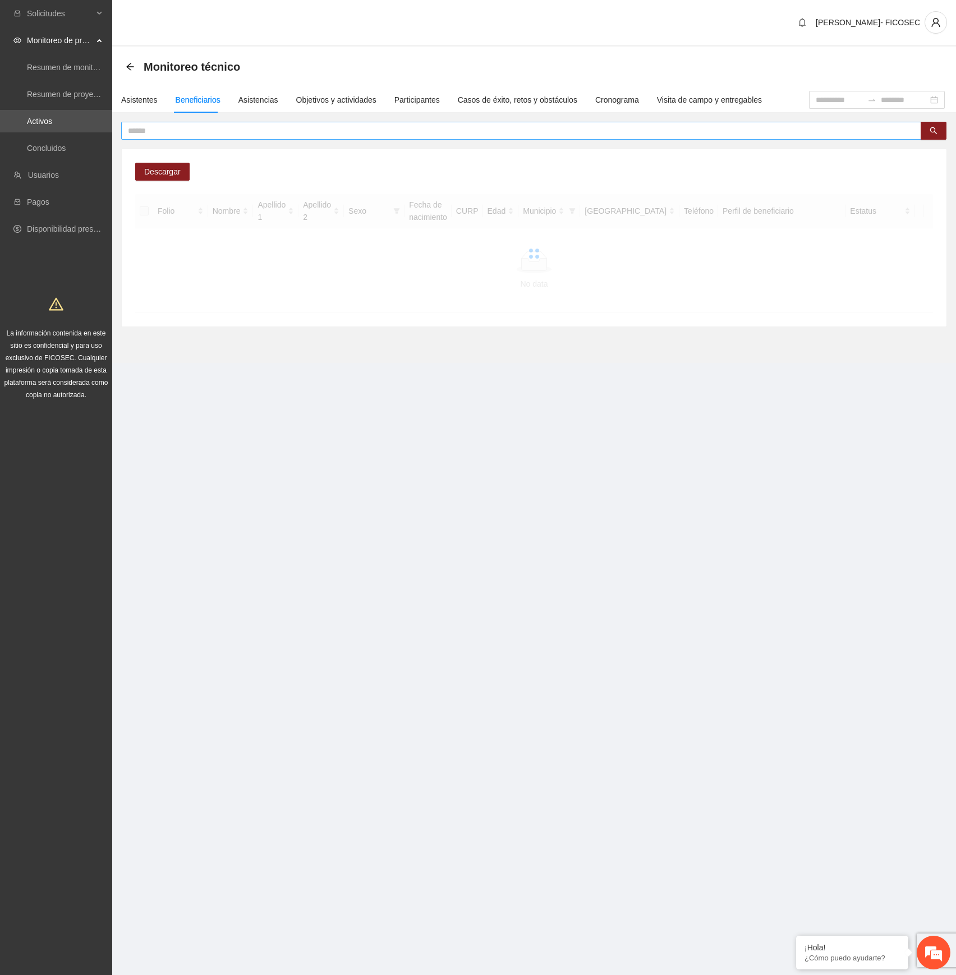
click at [332, 126] on input "text" at bounding box center [517, 131] width 778 height 12
click at [337, 131] on input "text" at bounding box center [517, 131] width 778 height 12
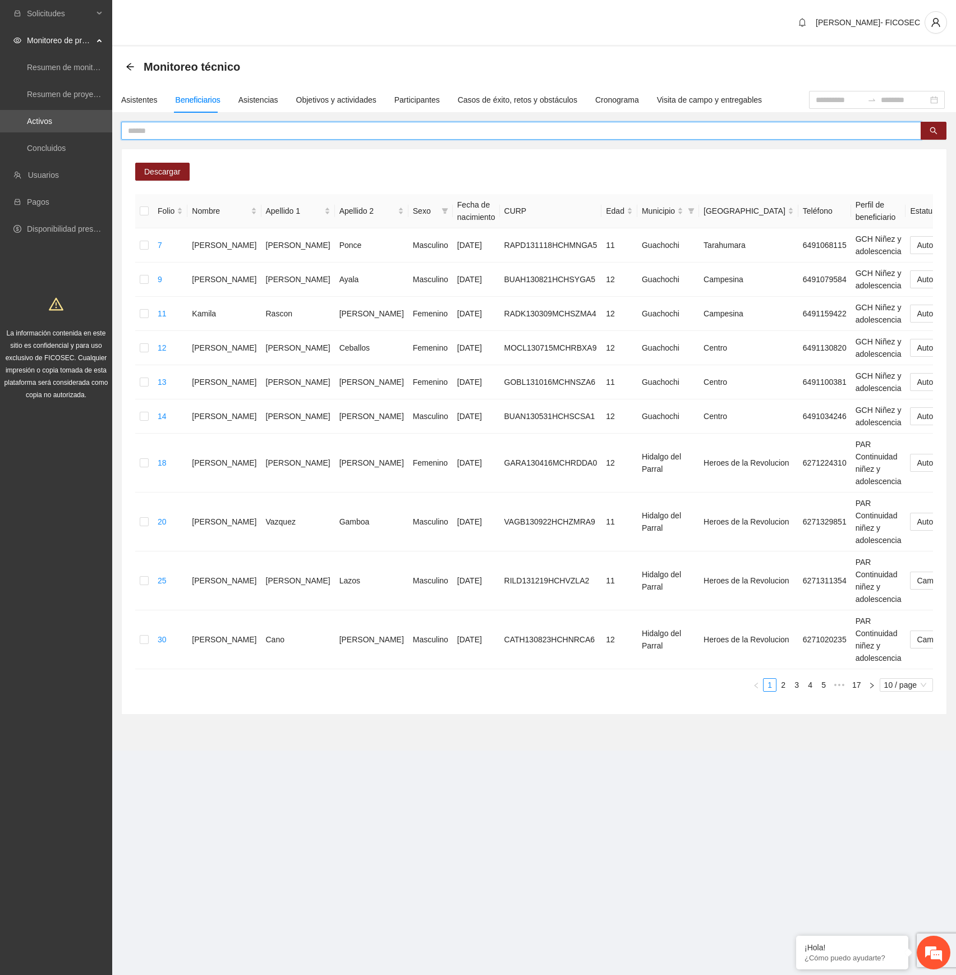
paste input "**********"
type input "**********"
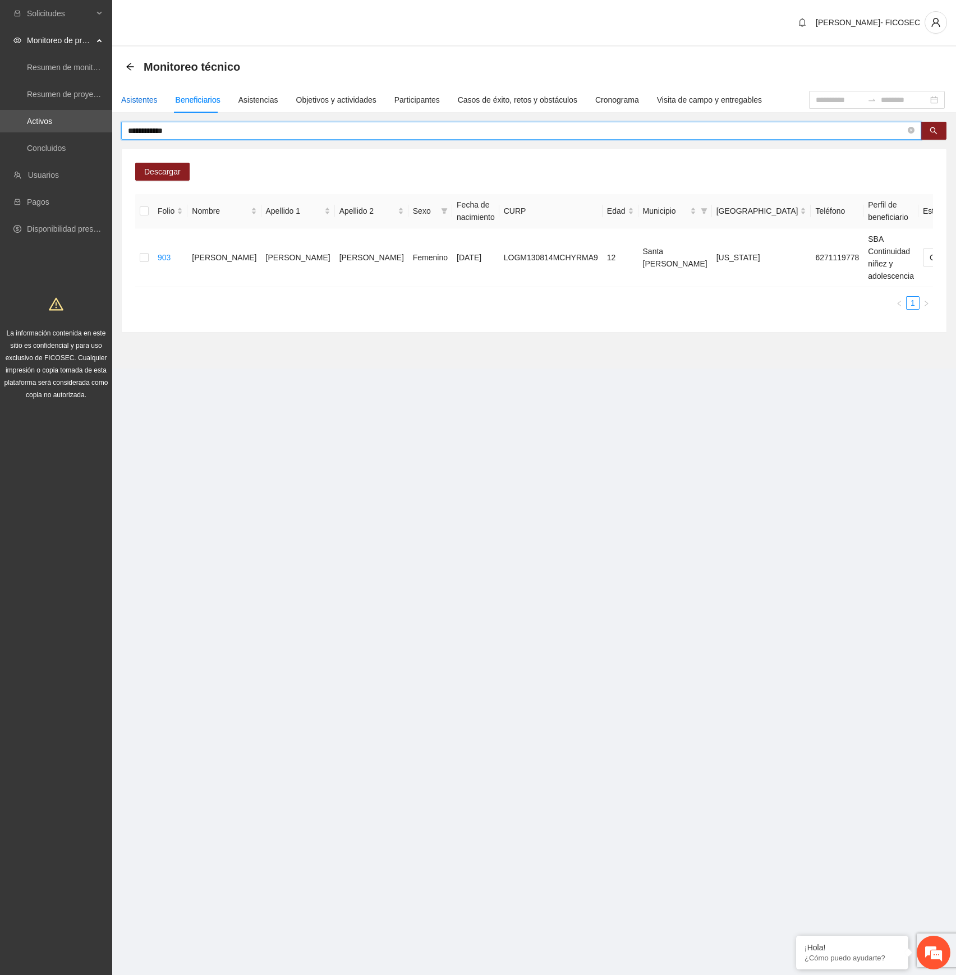
click at [144, 96] on div "Asistentes" at bounding box center [139, 100] width 36 height 12
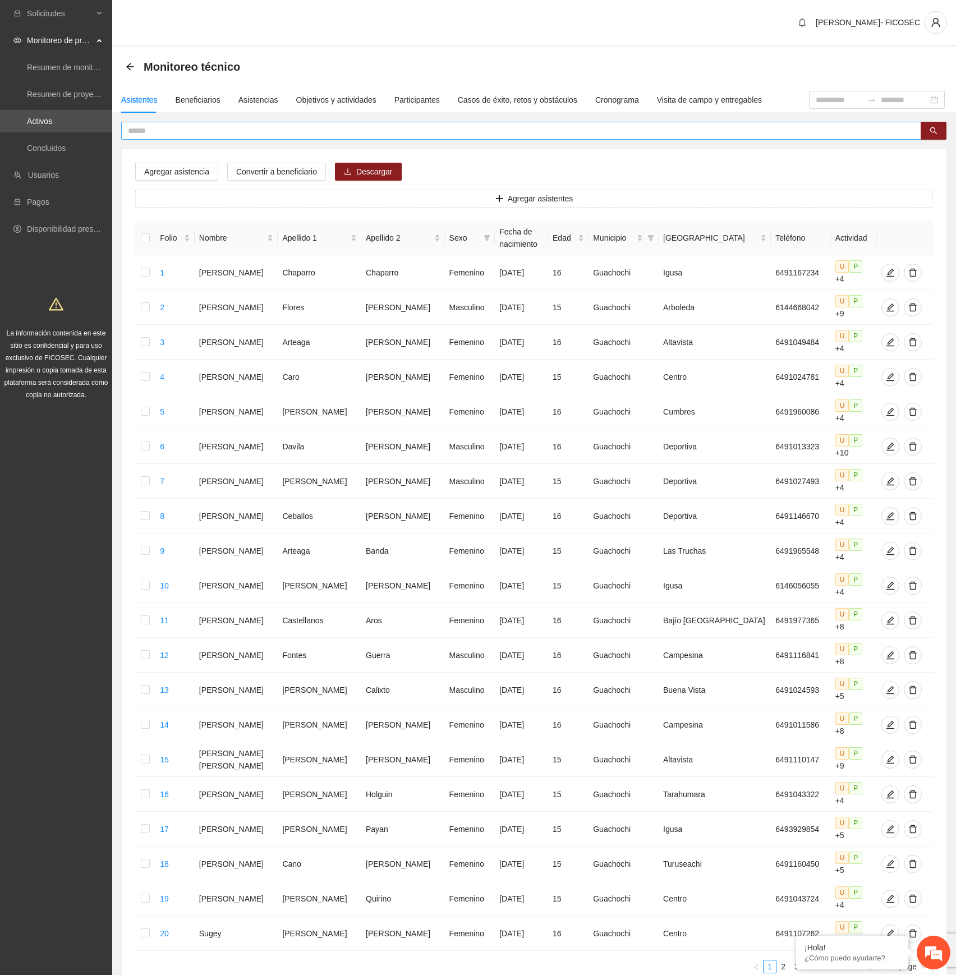
click at [289, 129] on input "text" at bounding box center [517, 131] width 778 height 12
paste input "**********"
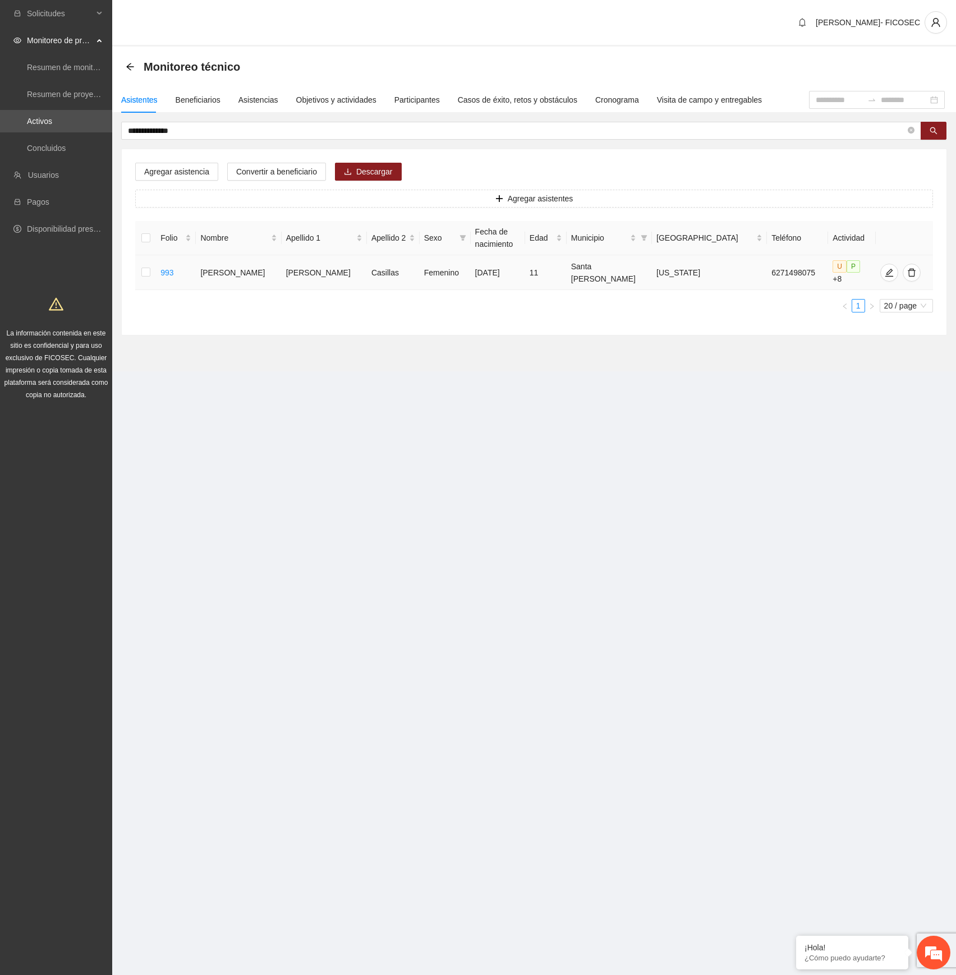
click at [153, 266] on td at bounding box center [145, 272] width 21 height 35
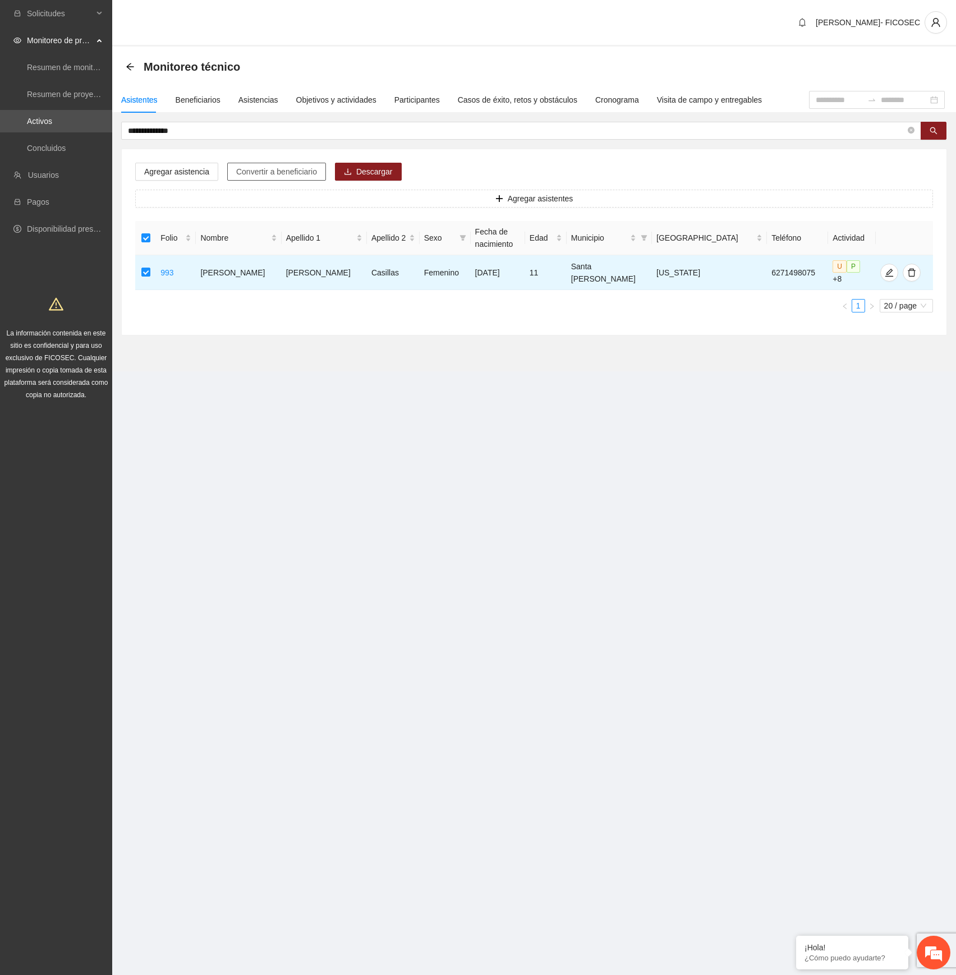
click at [261, 172] on span "Convertir a beneficiario" at bounding box center [276, 171] width 81 height 12
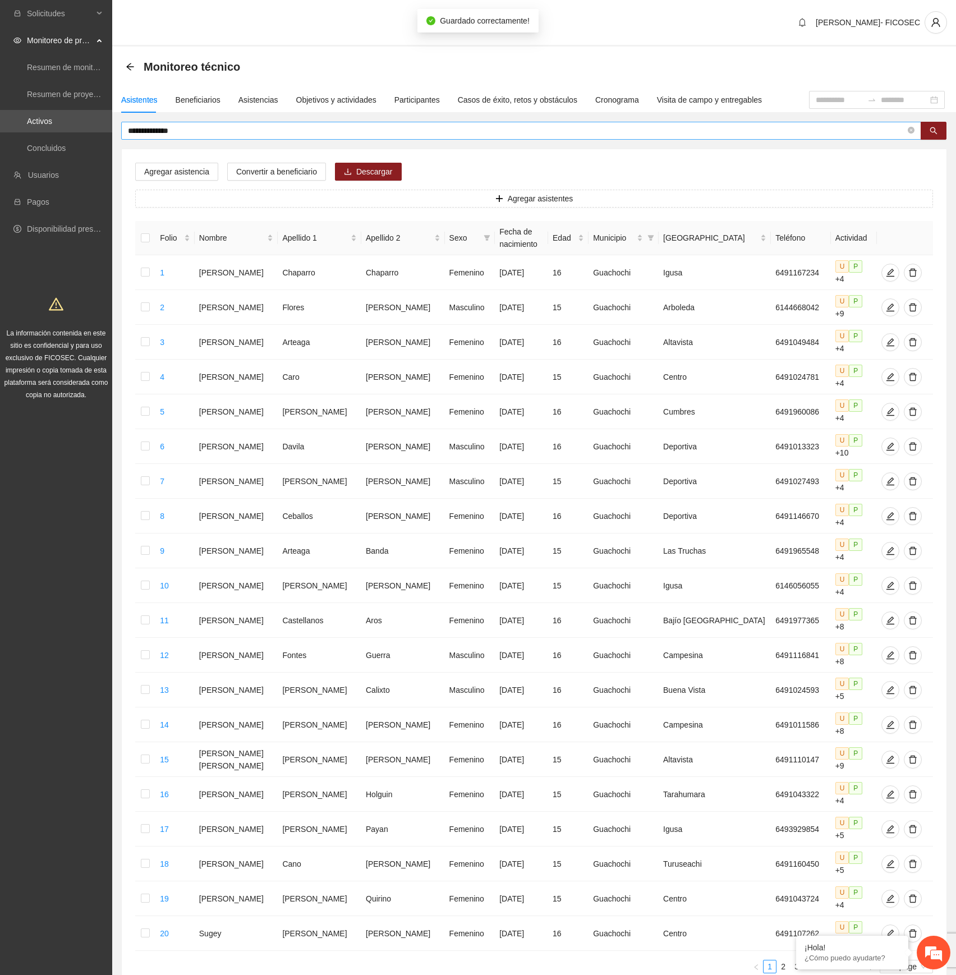
click at [239, 132] on input "**********" at bounding box center [517, 131] width 778 height 12
click at [238, 132] on input "**********" at bounding box center [517, 131] width 778 height 12
paste input "***"
type input "**********"
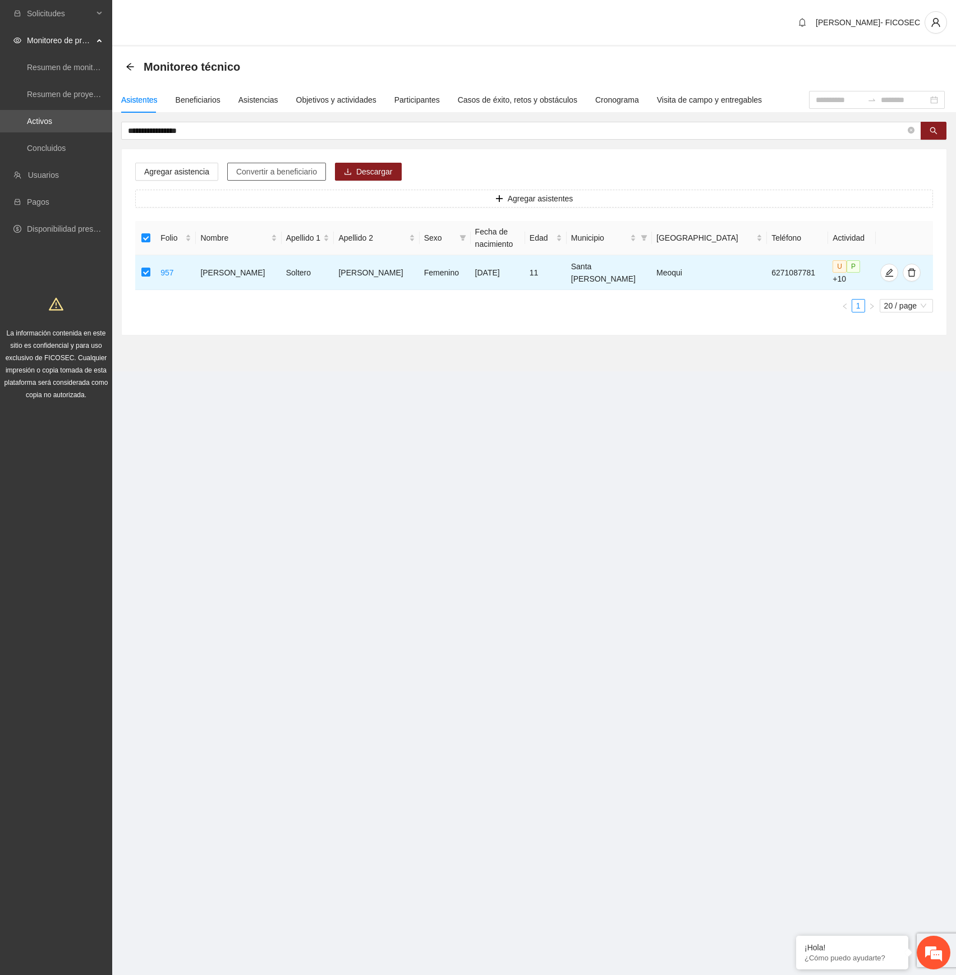
click at [265, 171] on span "Convertir a beneficiario" at bounding box center [276, 171] width 81 height 12
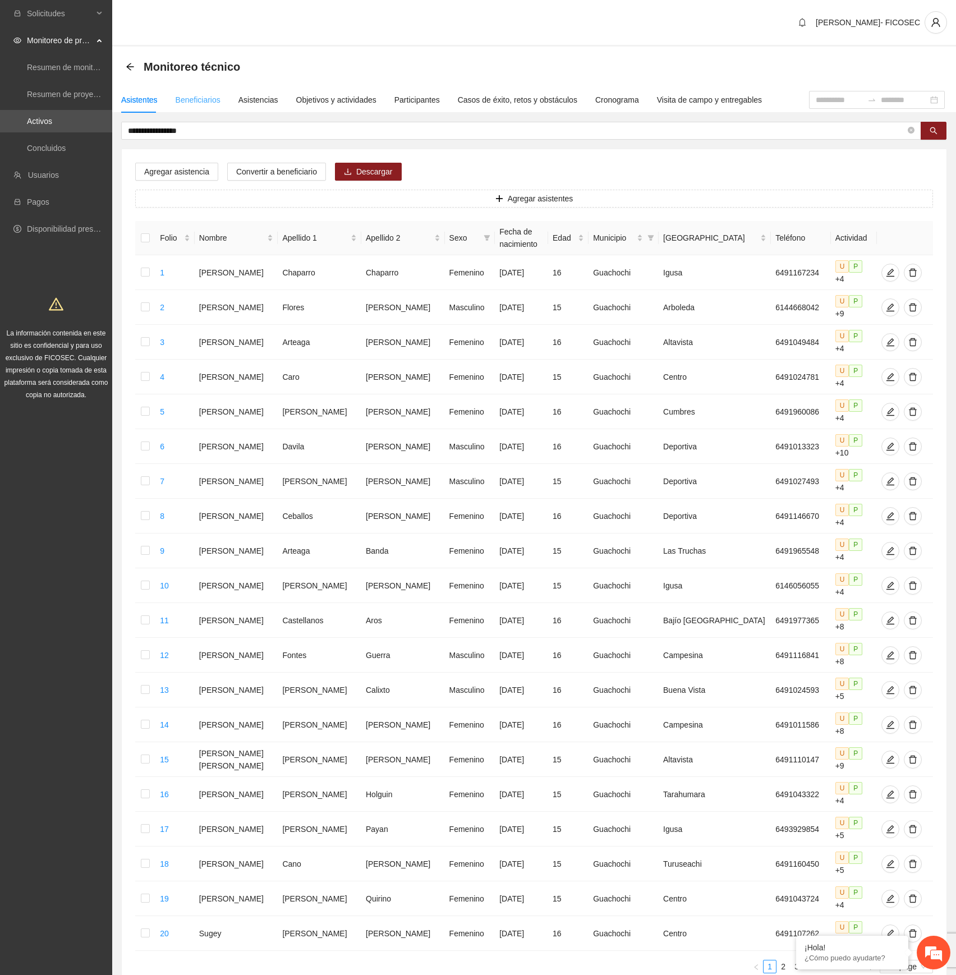
click at [189, 93] on div "Beneficiarios" at bounding box center [198, 100] width 45 height 26
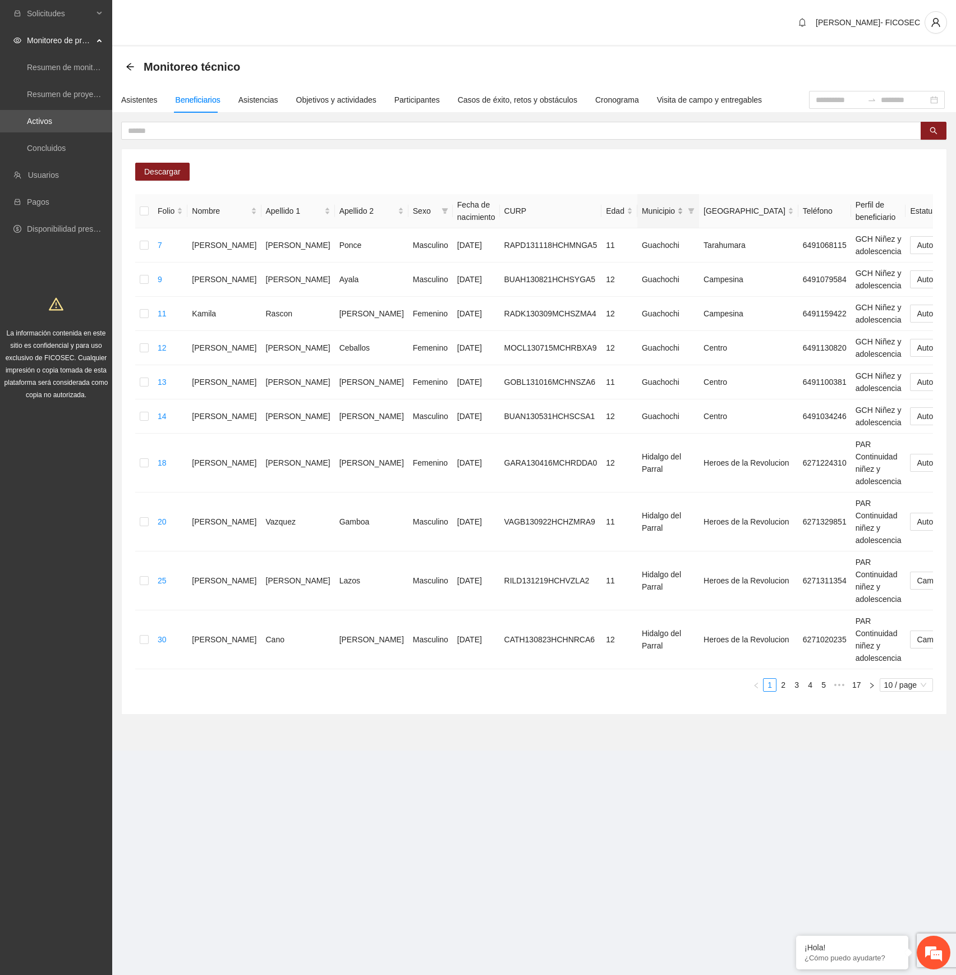
click at [642, 208] on div "Municipio" at bounding box center [663, 211] width 42 height 12
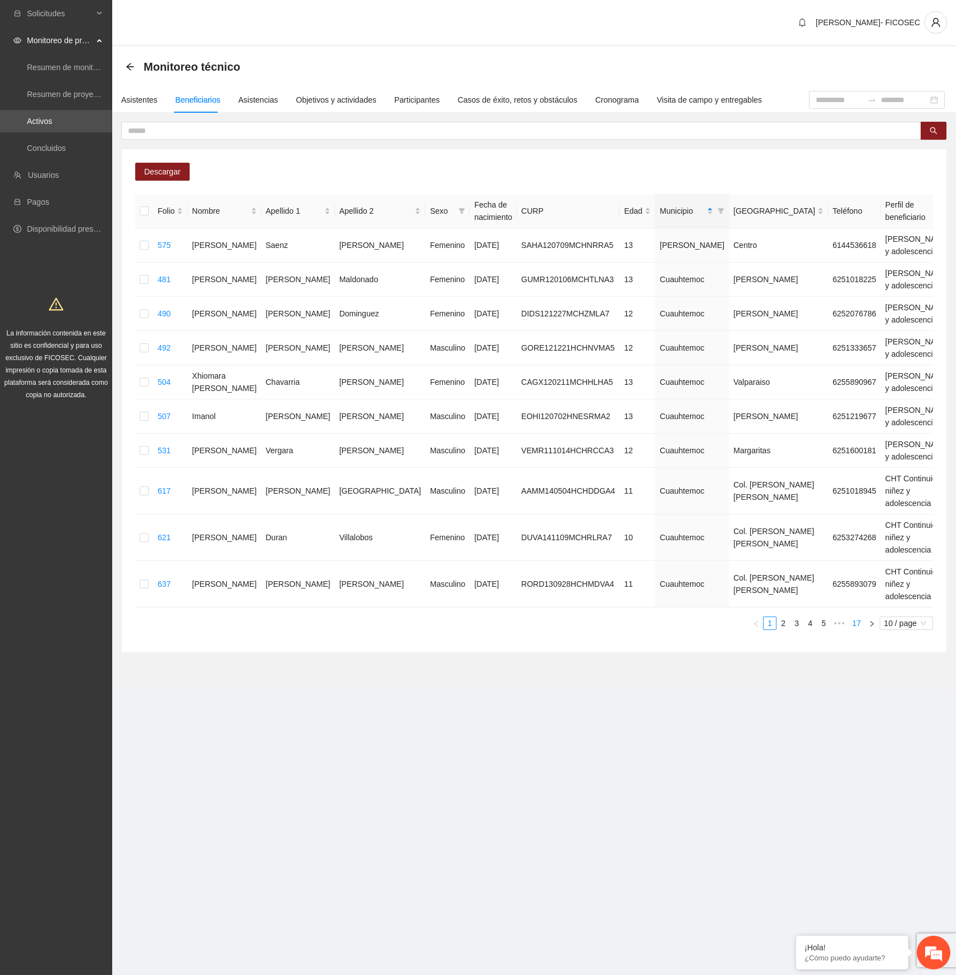
click at [862, 629] on link "17" at bounding box center [857, 623] width 16 height 12
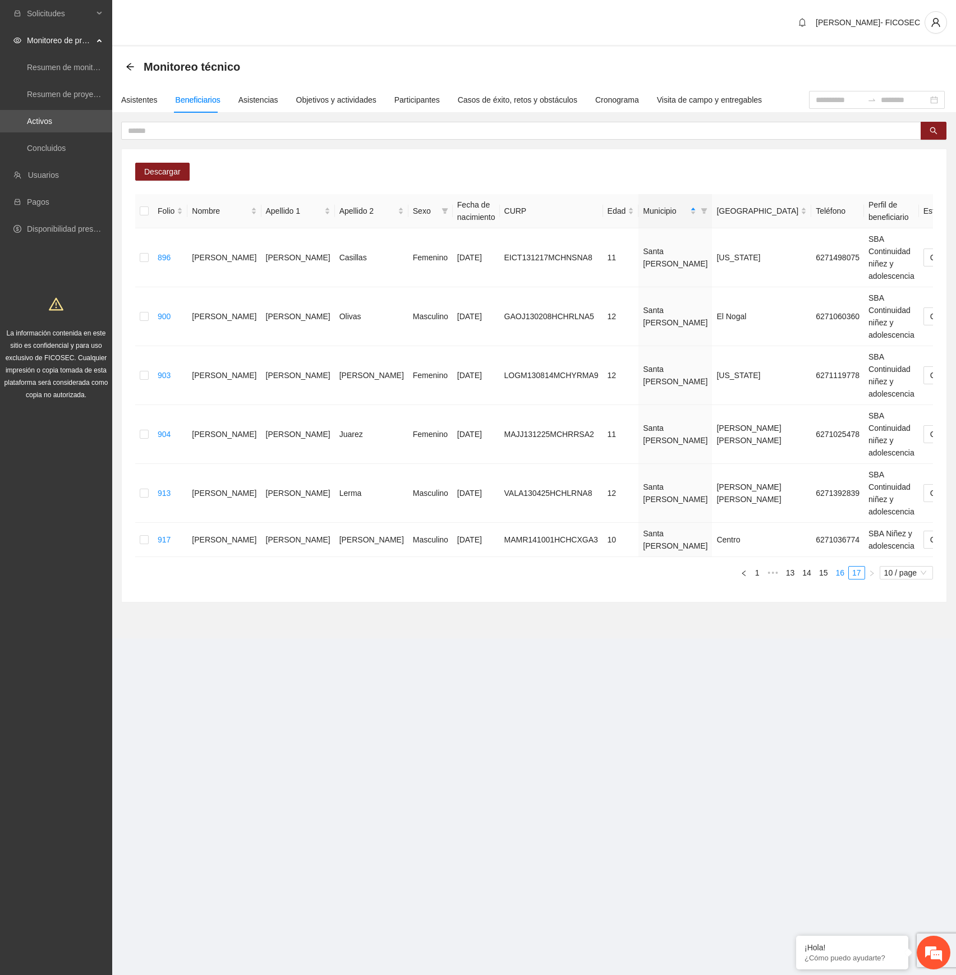
click at [838, 573] on link "16" at bounding box center [840, 573] width 16 height 12
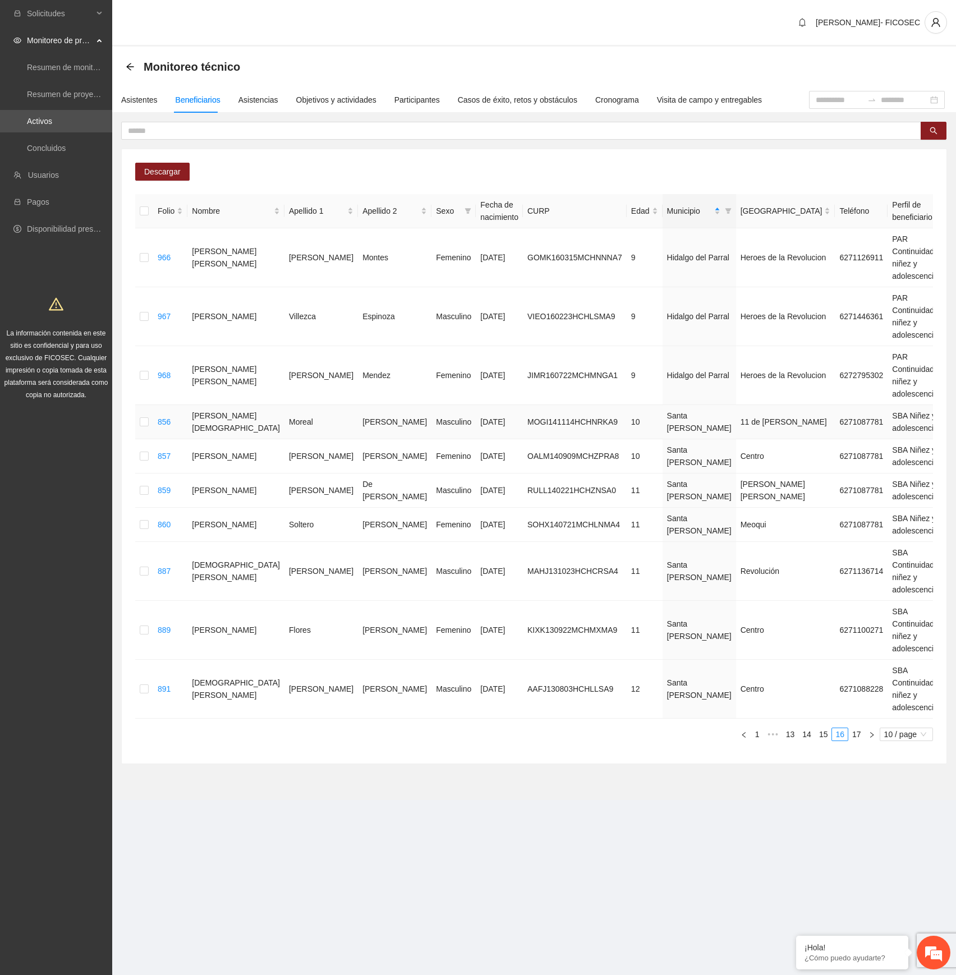
click at [819, 442] on div "Automático" at bounding box center [823, 445] width 71 height 12
click at [816, 480] on div "Automático" at bounding box center [823, 479] width 71 height 12
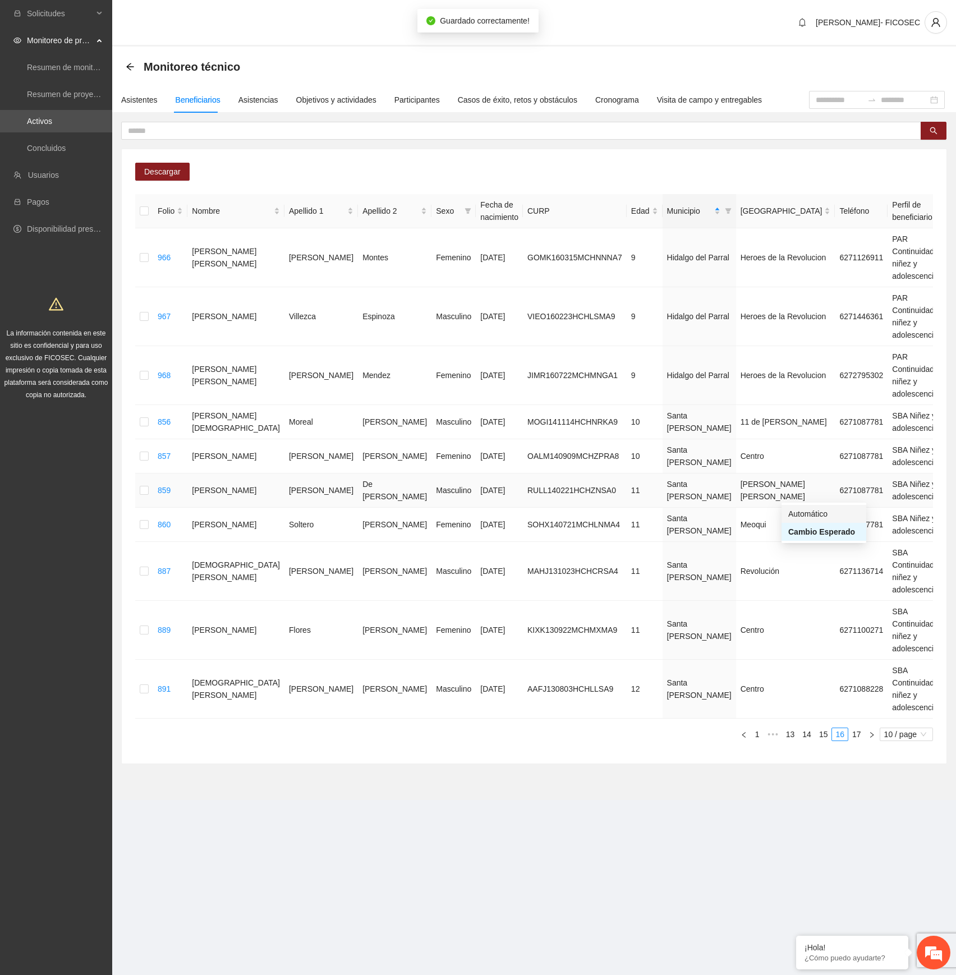
click at [819, 513] on div "Automático" at bounding box center [823, 514] width 71 height 12
click at [827, 546] on div "Automático" at bounding box center [823, 549] width 71 height 12
click at [818, 658] on div "Automático" at bounding box center [823, 654] width 71 height 12
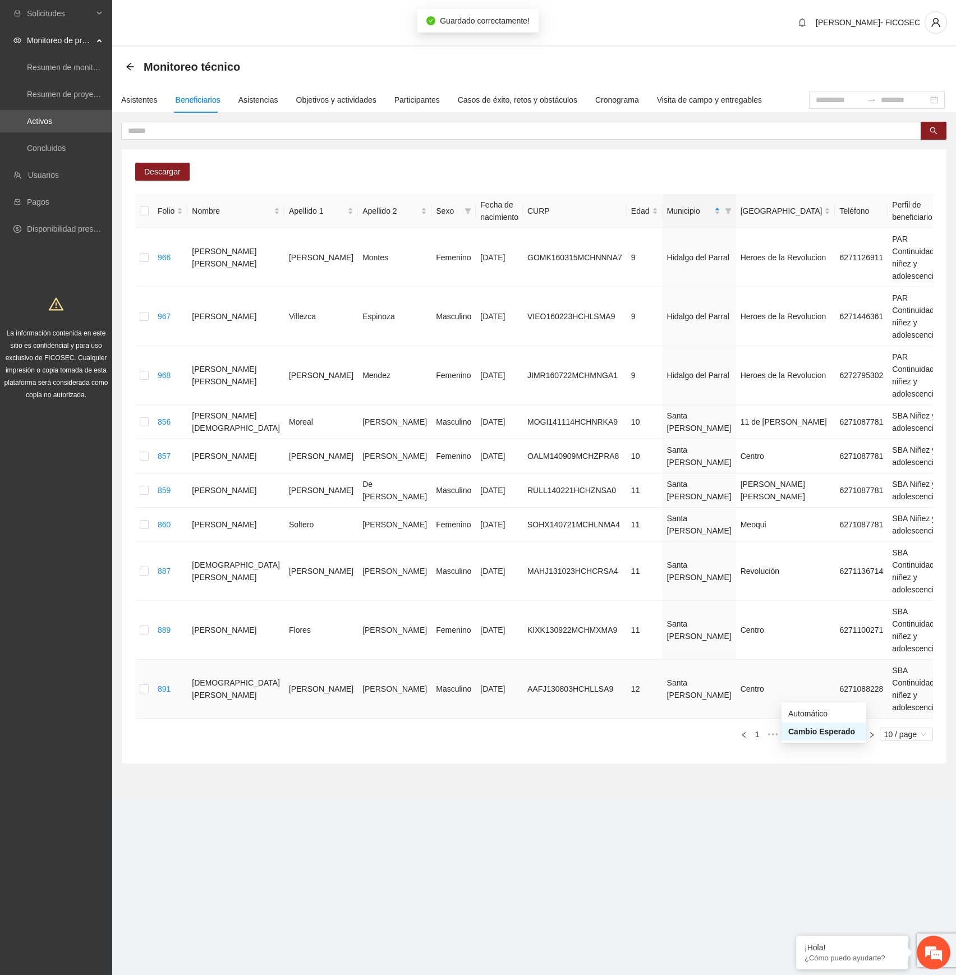
click at [813, 717] on div "Automático" at bounding box center [823, 713] width 71 height 12
click at [856, 739] on link "17" at bounding box center [857, 734] width 16 height 12
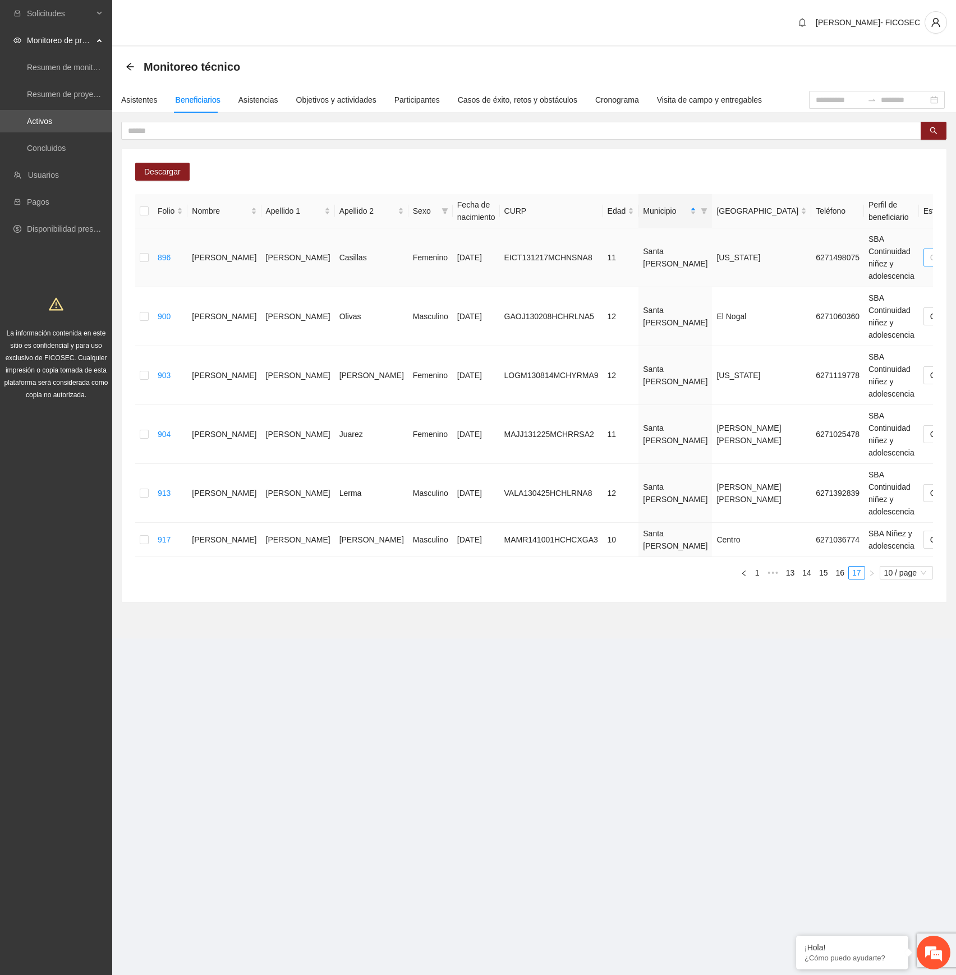
click at [930, 260] on span "Cambio Esperado" at bounding box center [966, 257] width 73 height 17
click at [807, 282] on div "Automático" at bounding box center [818, 280] width 71 height 12
click at [930, 320] on span "Cambio Esperado" at bounding box center [966, 316] width 73 height 17
click at [806, 337] on div "Automático" at bounding box center [818, 339] width 71 height 12
click at [930, 371] on span "Cambio Esperado" at bounding box center [966, 375] width 73 height 17
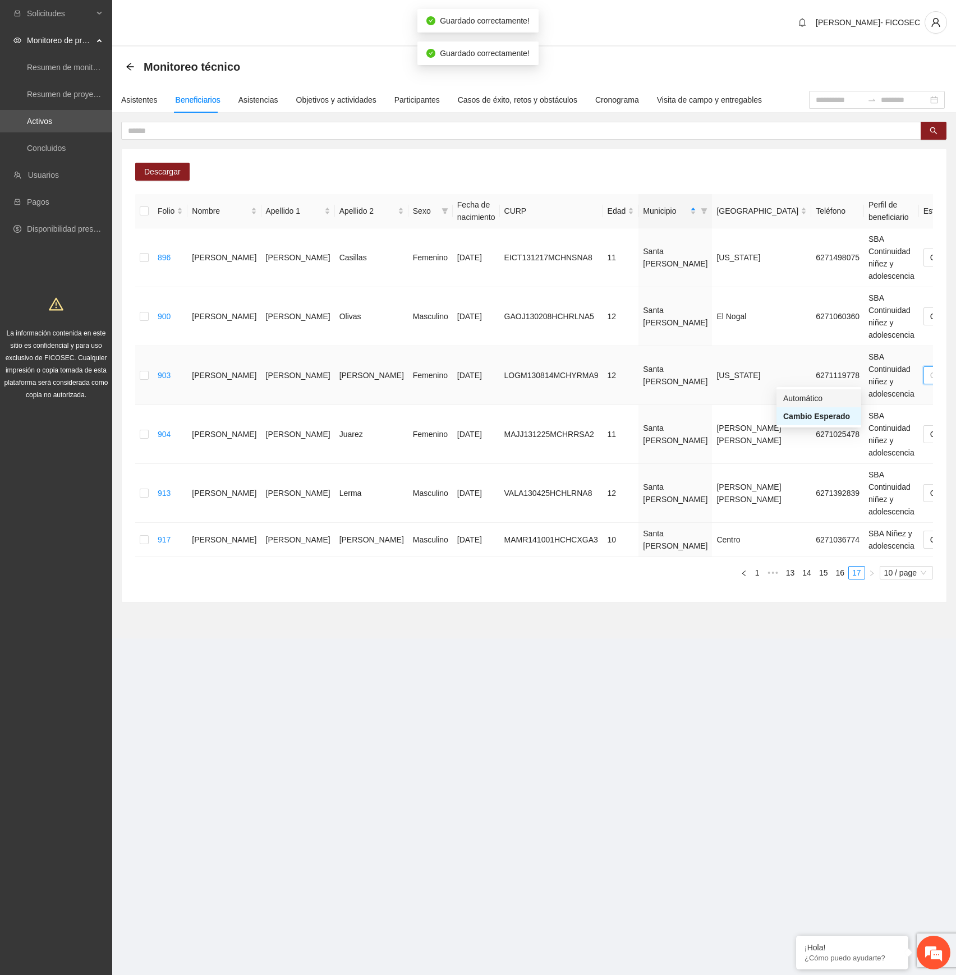
click at [815, 394] on div "Automático" at bounding box center [818, 398] width 71 height 12
click at [930, 434] on span "Cambio Esperado" at bounding box center [966, 434] width 73 height 17
click at [813, 456] on div "Automático" at bounding box center [818, 458] width 71 height 12
click at [930, 489] on span "Cambio Esperado" at bounding box center [966, 493] width 73 height 17
click at [804, 515] on div "Automático" at bounding box center [818, 517] width 71 height 12
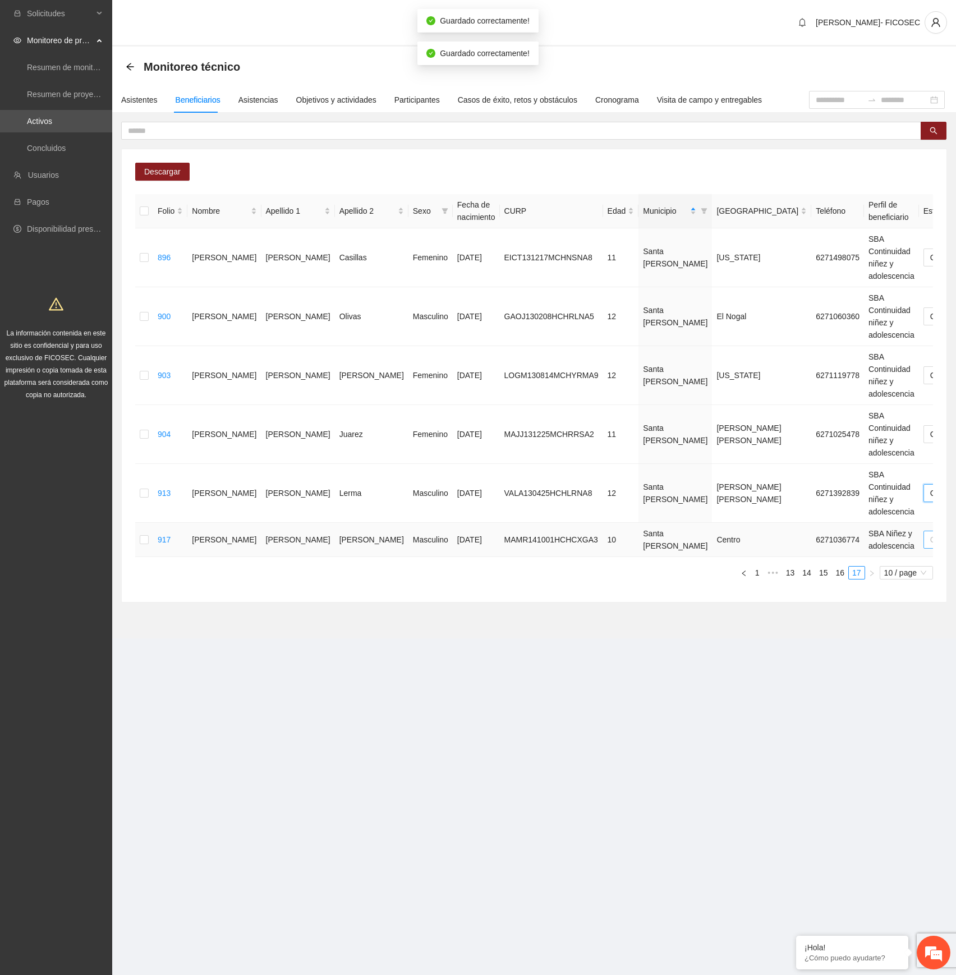
click at [930, 541] on span "Cambio Esperado" at bounding box center [966, 539] width 73 height 17
click at [806, 563] on div "Automático" at bounding box center [818, 563] width 71 height 12
click at [142, 104] on div "Asistentes" at bounding box center [139, 100] width 36 height 12
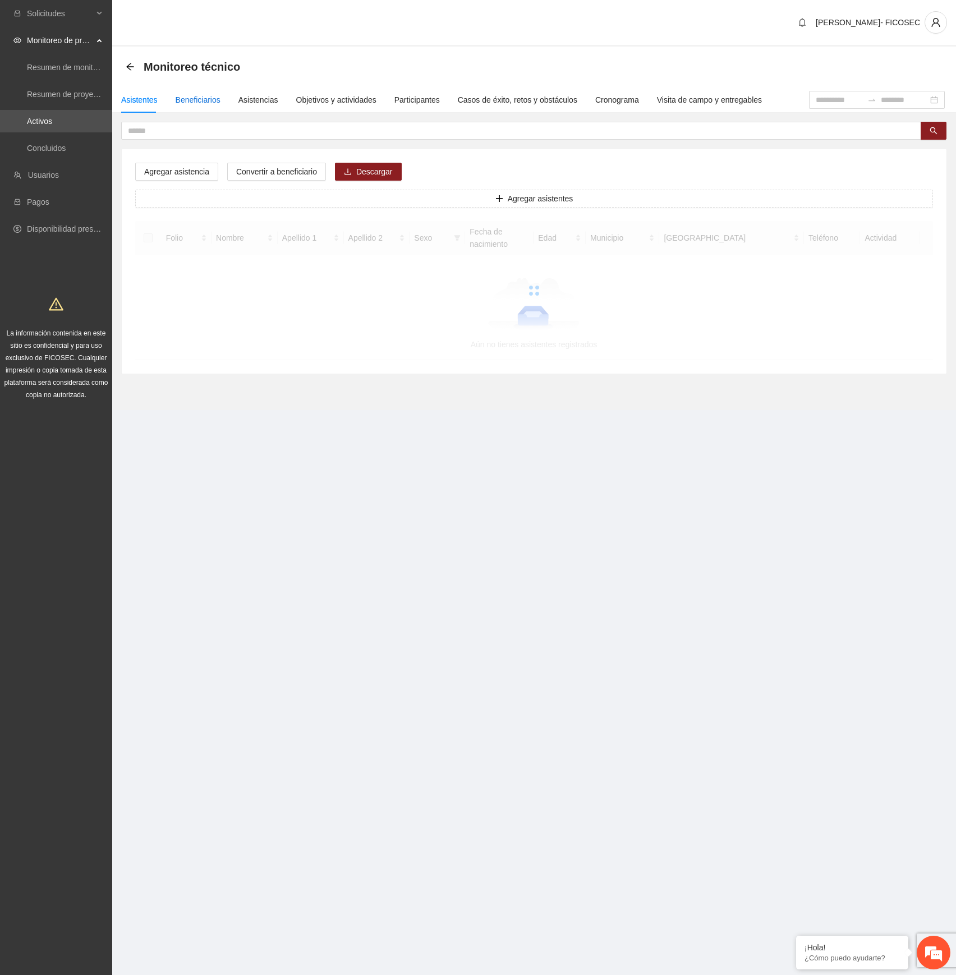
click at [200, 99] on div "Beneficiarios" at bounding box center [198, 100] width 45 height 12
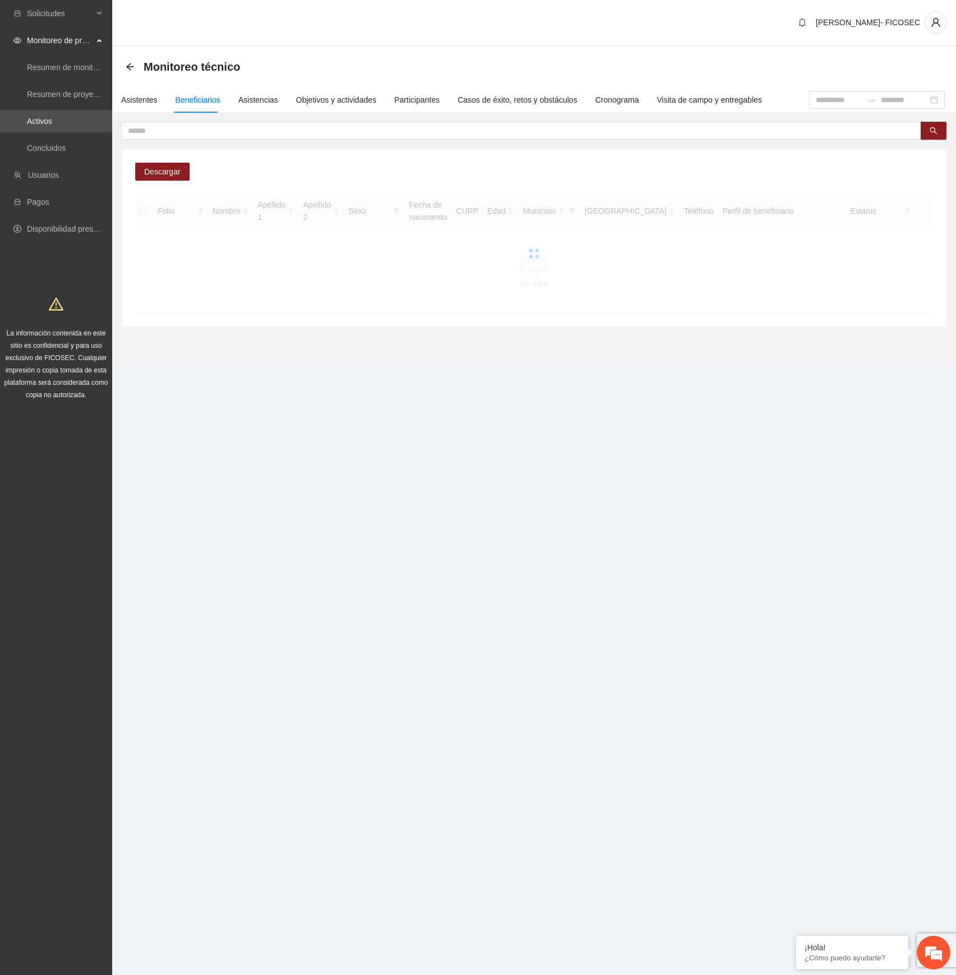
click at [733, 376] on section "[PERSON_NAME]- FICOSEC Monitoreo técnico Asistentes Beneficiarios Asistencias O…" at bounding box center [534, 197] width 844 height 394
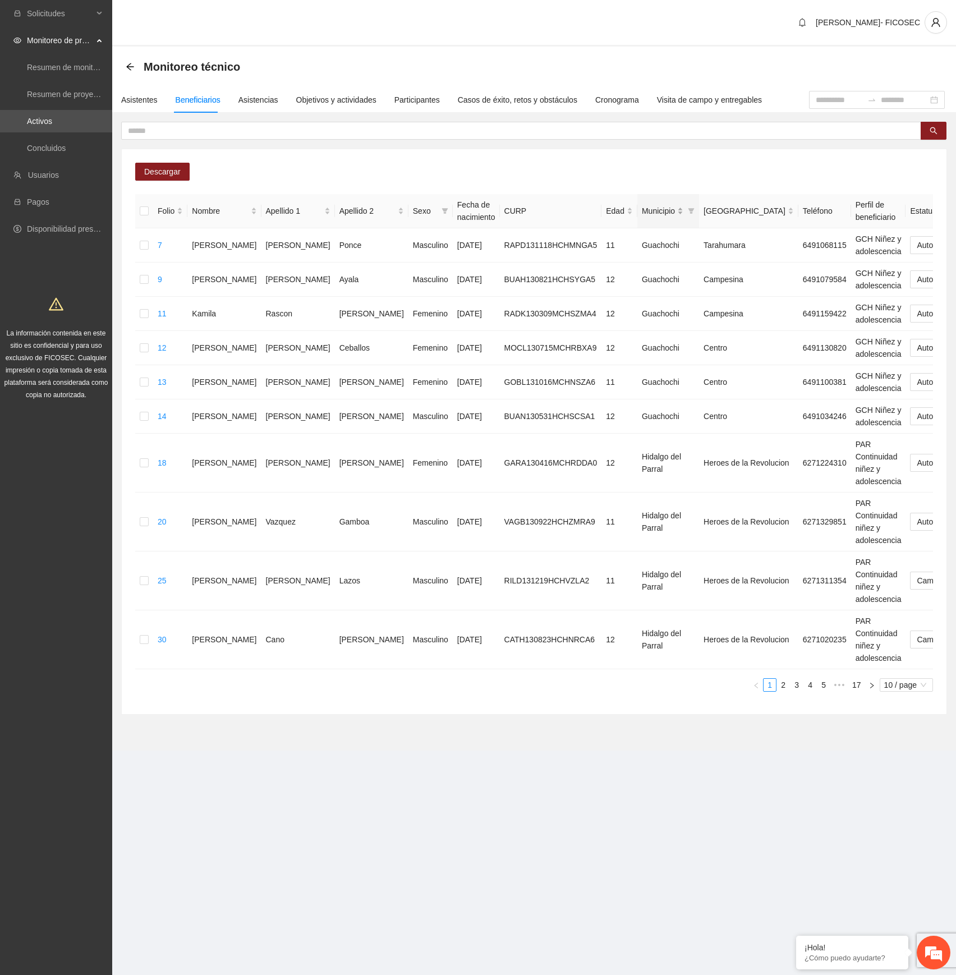
click at [642, 210] on div "Municipio" at bounding box center [663, 211] width 42 height 12
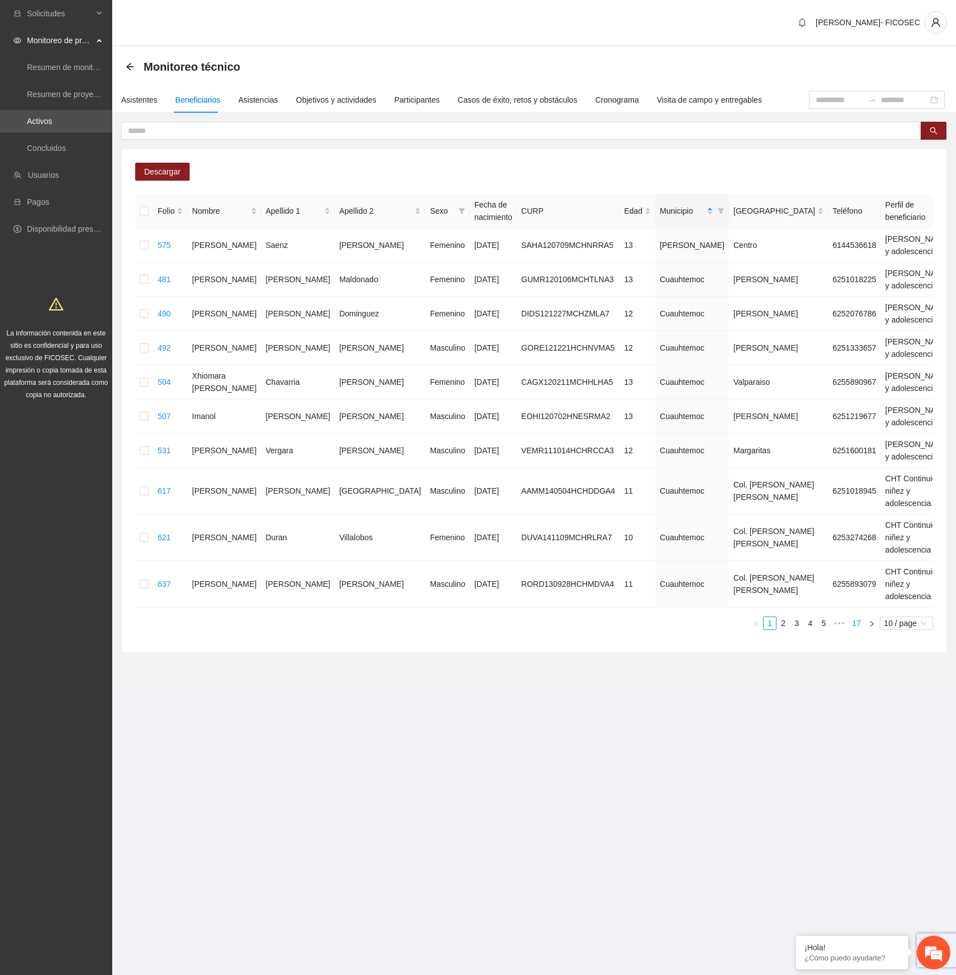
click at [855, 629] on link "17" at bounding box center [857, 623] width 16 height 12
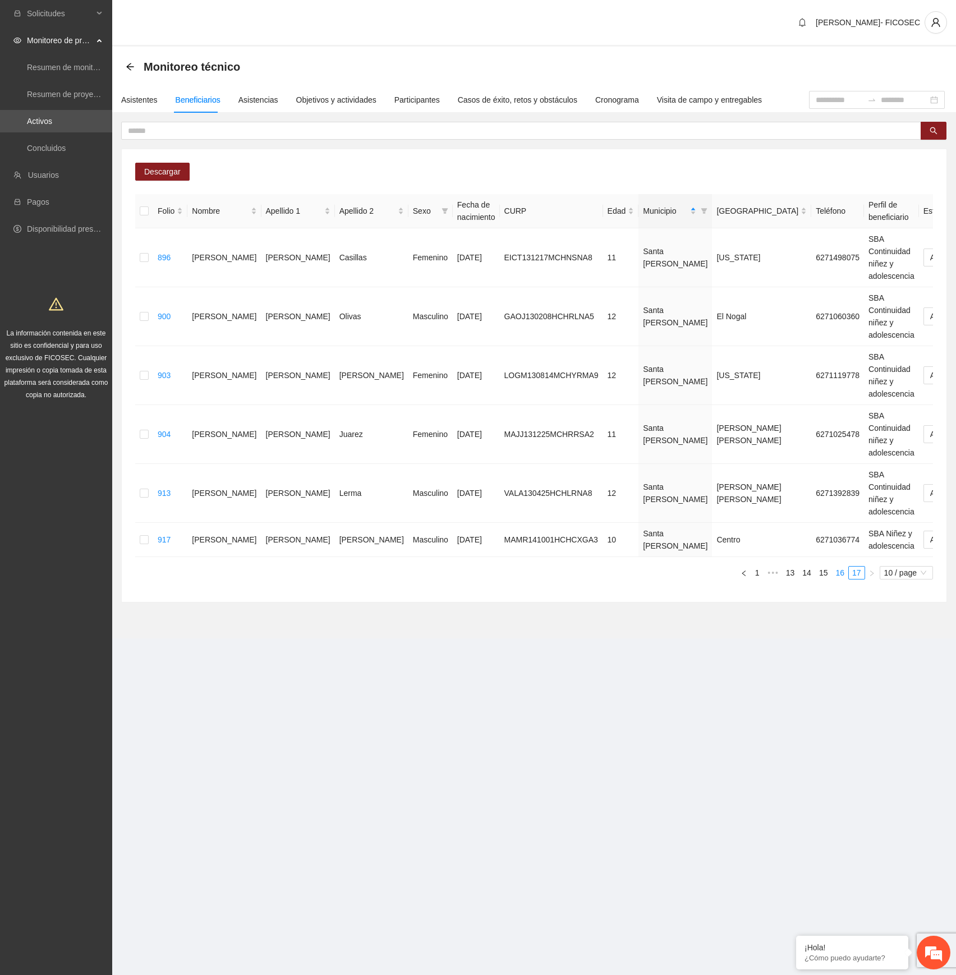
click at [838, 571] on link "16" at bounding box center [840, 573] width 16 height 12
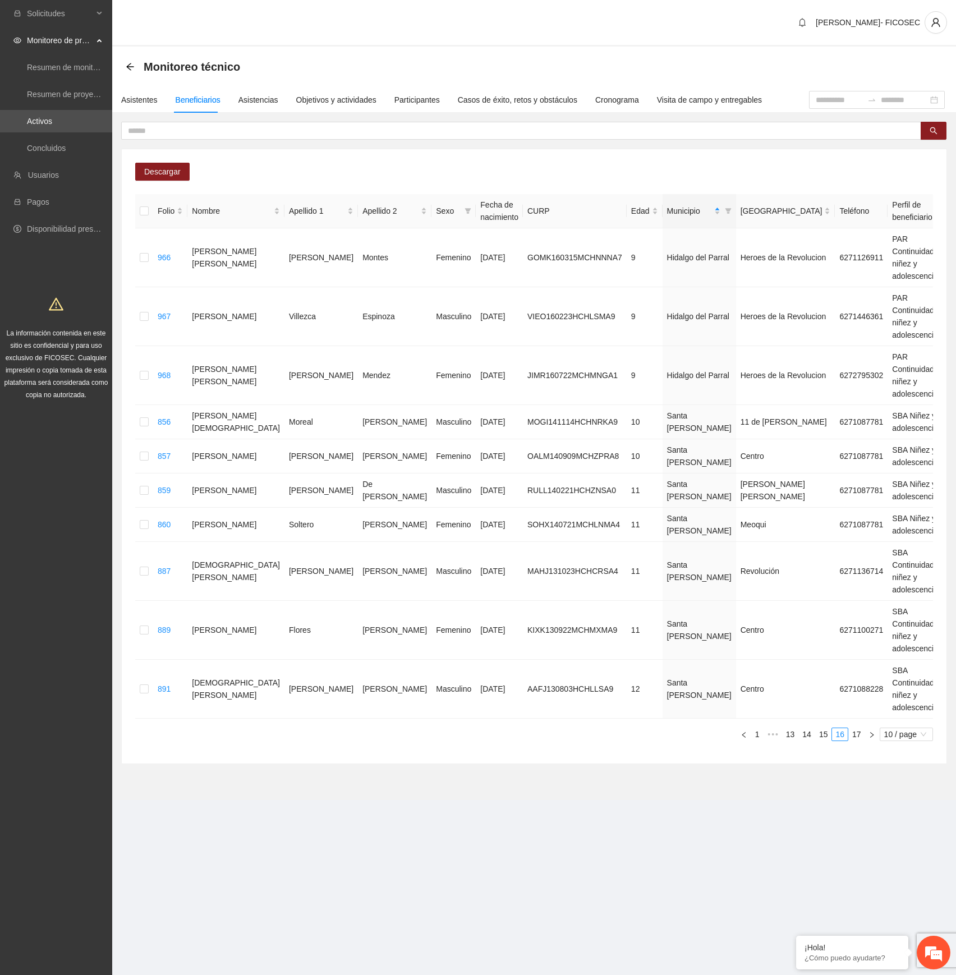
click at [753, 786] on section "Monitoreo técnico Asistentes Beneficiarios Asistencias Objetivos y actividades …" at bounding box center [534, 423] width 844 height 753
click at [142, 97] on div "Asistentes" at bounding box center [139, 100] width 36 height 12
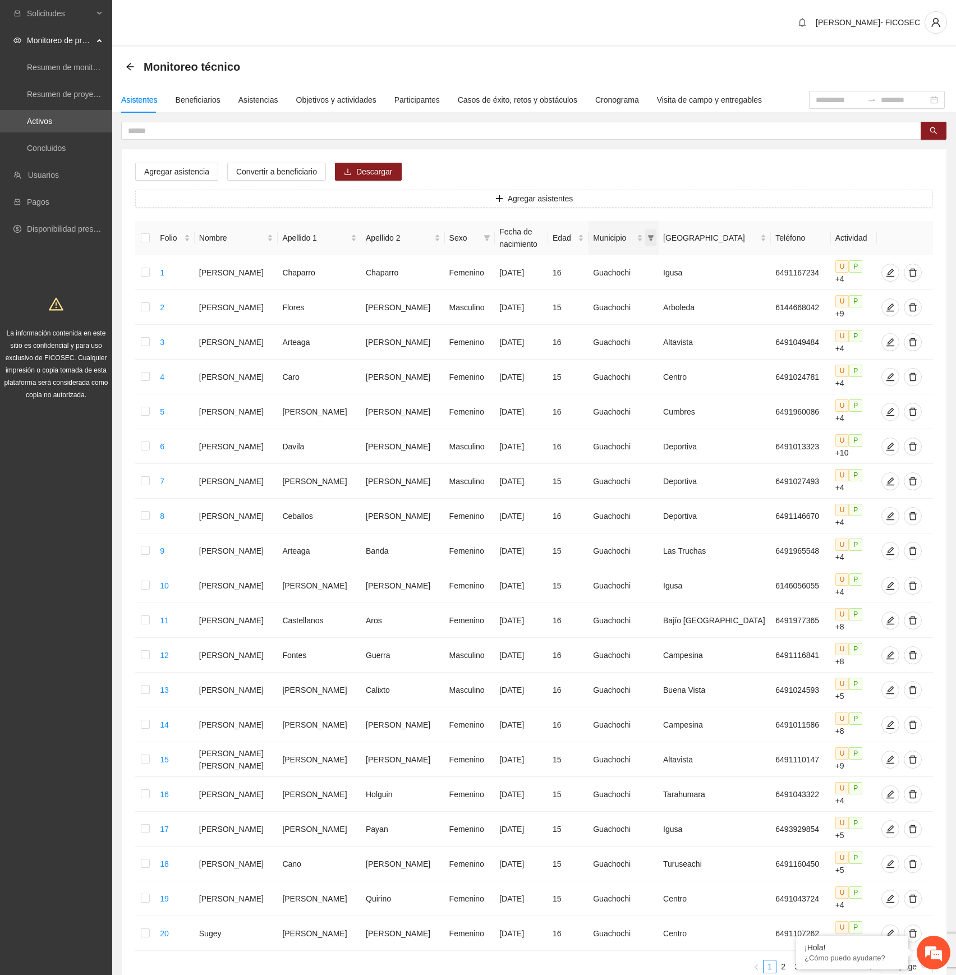
click at [654, 237] on icon "filter" at bounding box center [651, 238] width 6 height 6
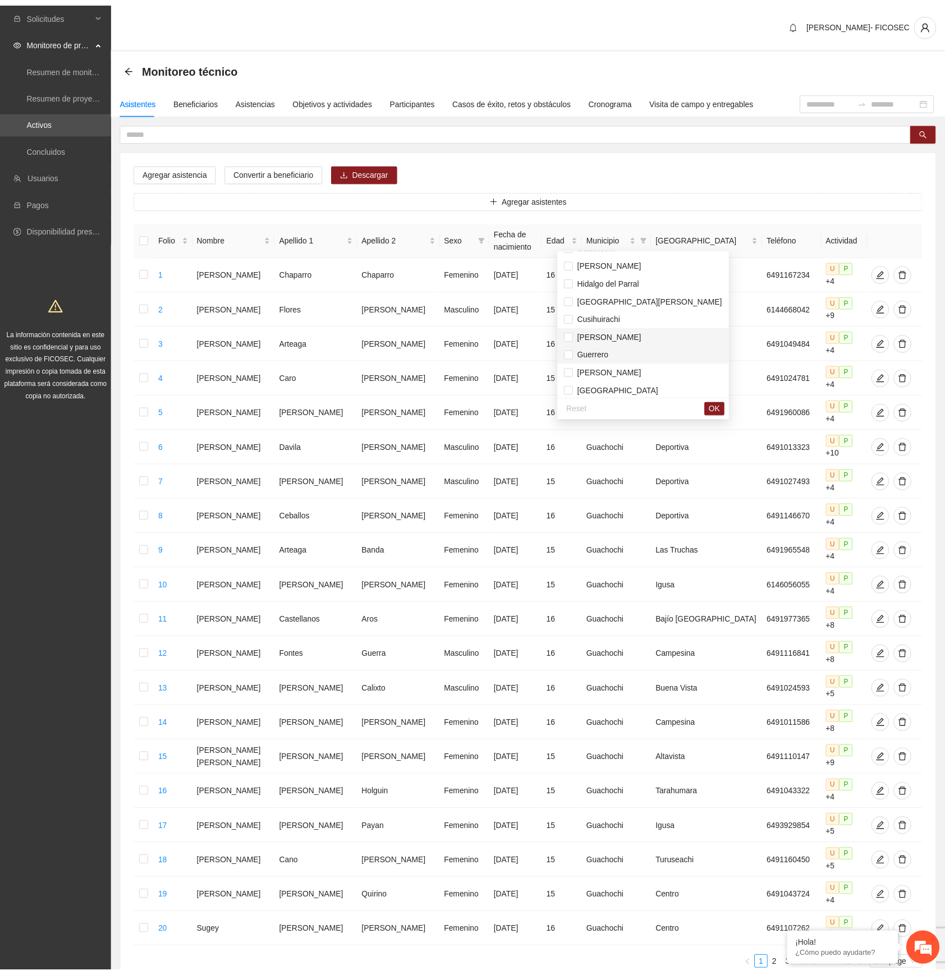
scroll to position [18, 0]
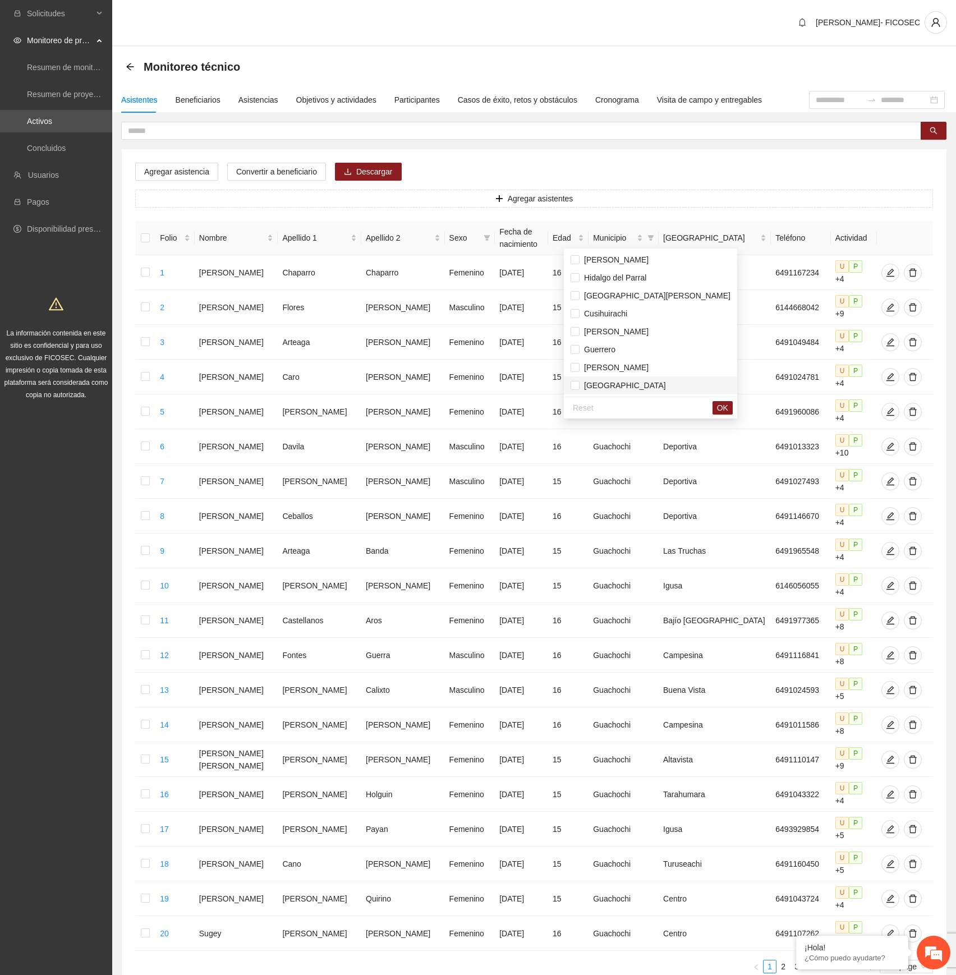
click at [601, 385] on span "[GEOGRAPHIC_DATA]" at bounding box center [623, 385] width 86 height 9
click at [717, 406] on span "OK" at bounding box center [722, 408] width 11 height 12
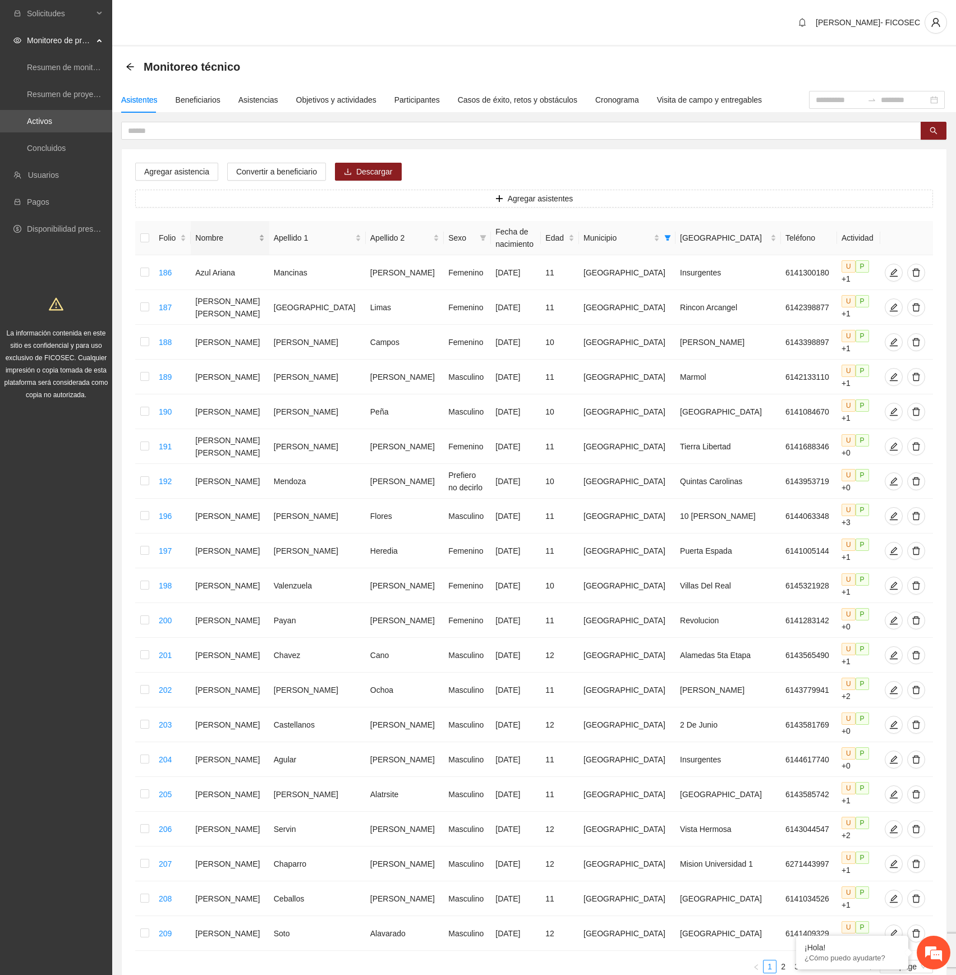
drag, startPoint x: 201, startPoint y: 236, endPoint x: 214, endPoint y: 245, distance: 15.4
click at [186, 236] on div "Folio" at bounding box center [172, 238] width 27 height 12
click at [898, 960] on span "20 / page" at bounding box center [906, 966] width 44 height 12
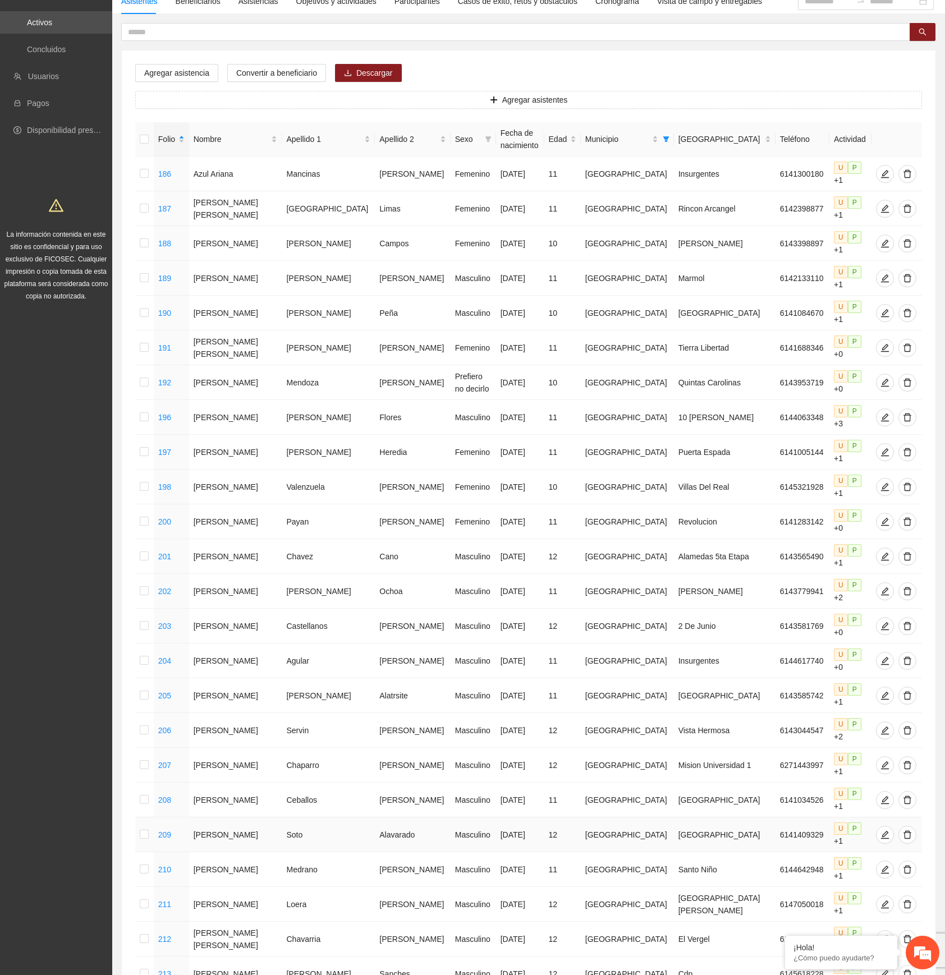
scroll to position [0, 0]
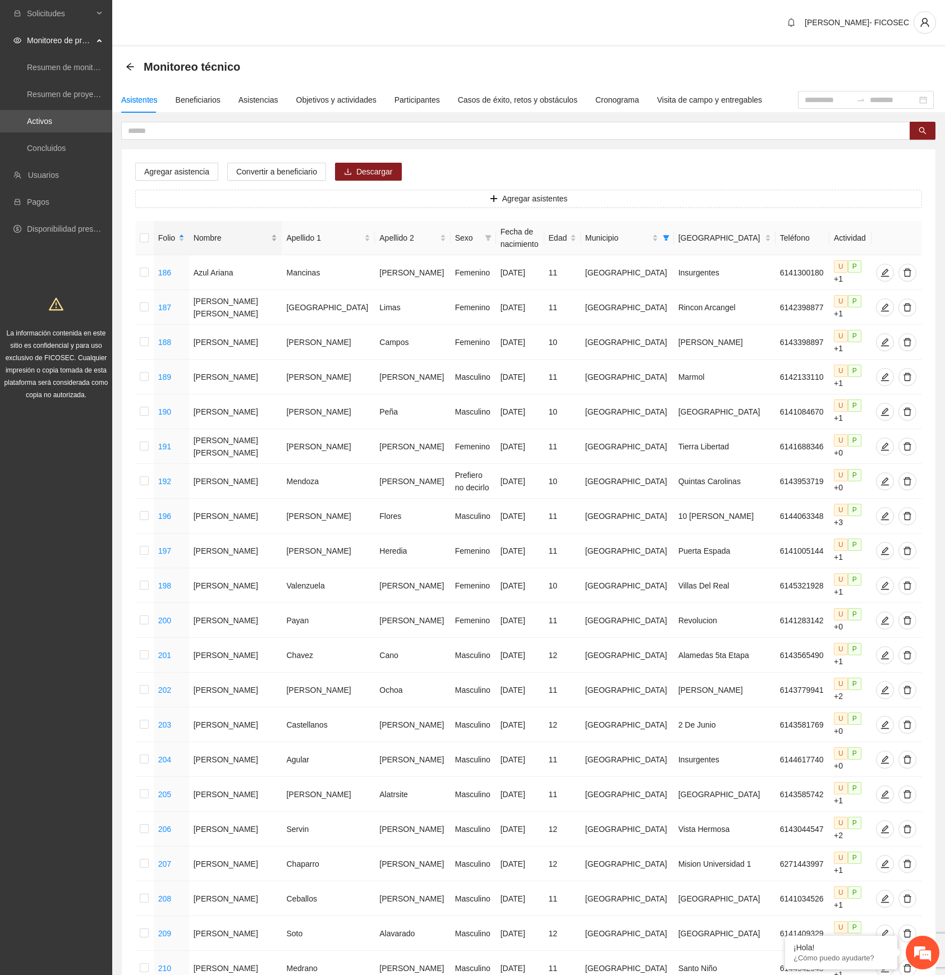
click at [259, 233] on div "Nombre" at bounding box center [236, 238] width 84 height 12
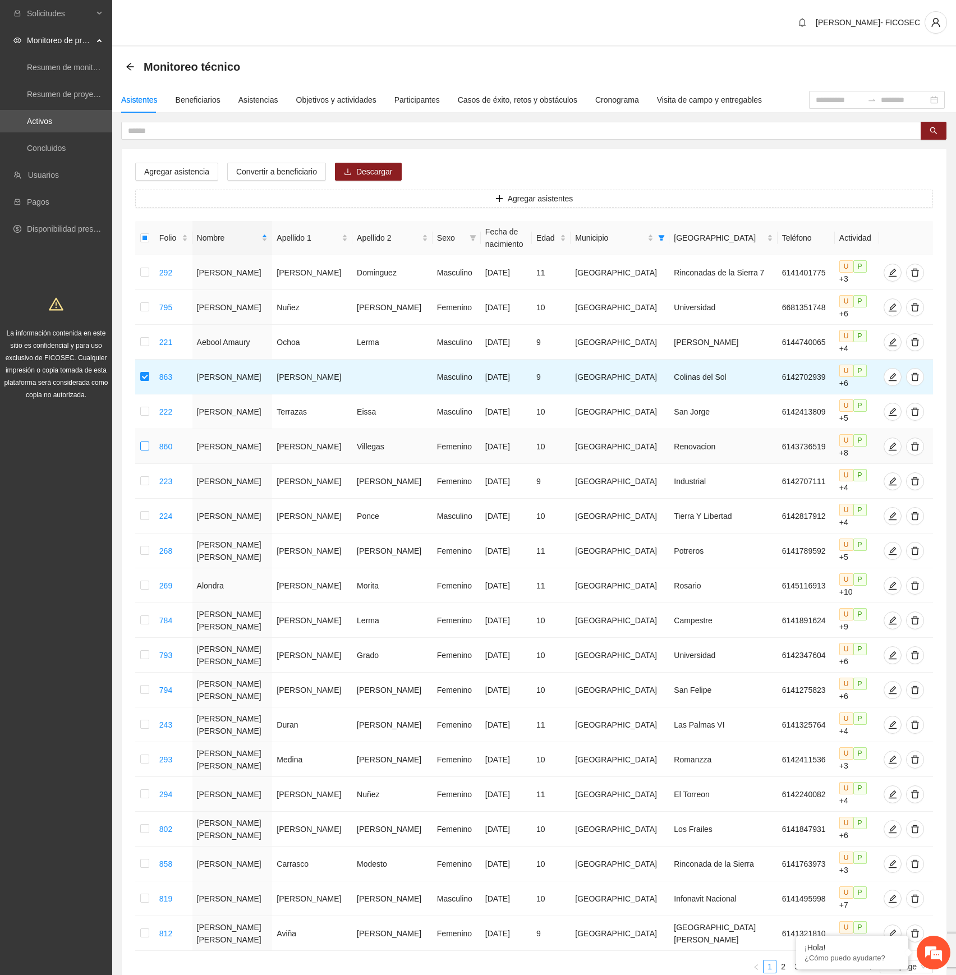
click at [146, 440] on label at bounding box center [144, 446] width 9 height 12
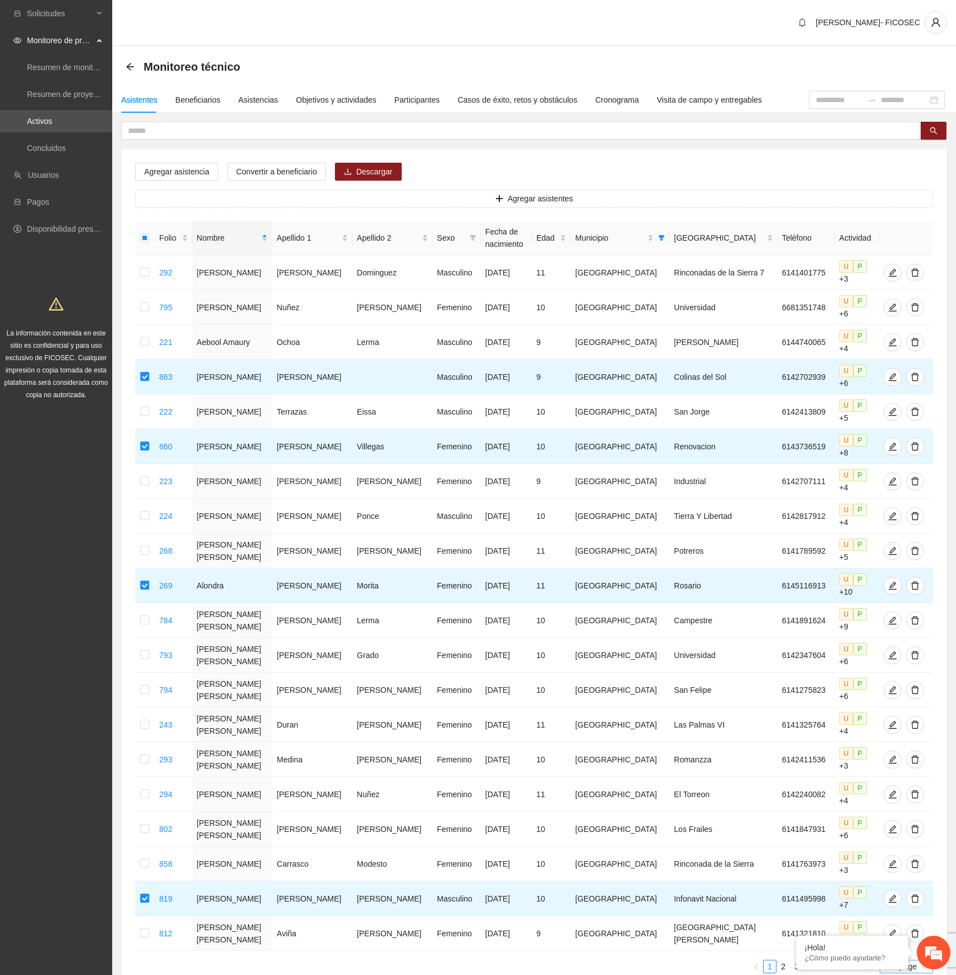
click at [910, 960] on span "20 / page" at bounding box center [906, 966] width 44 height 12
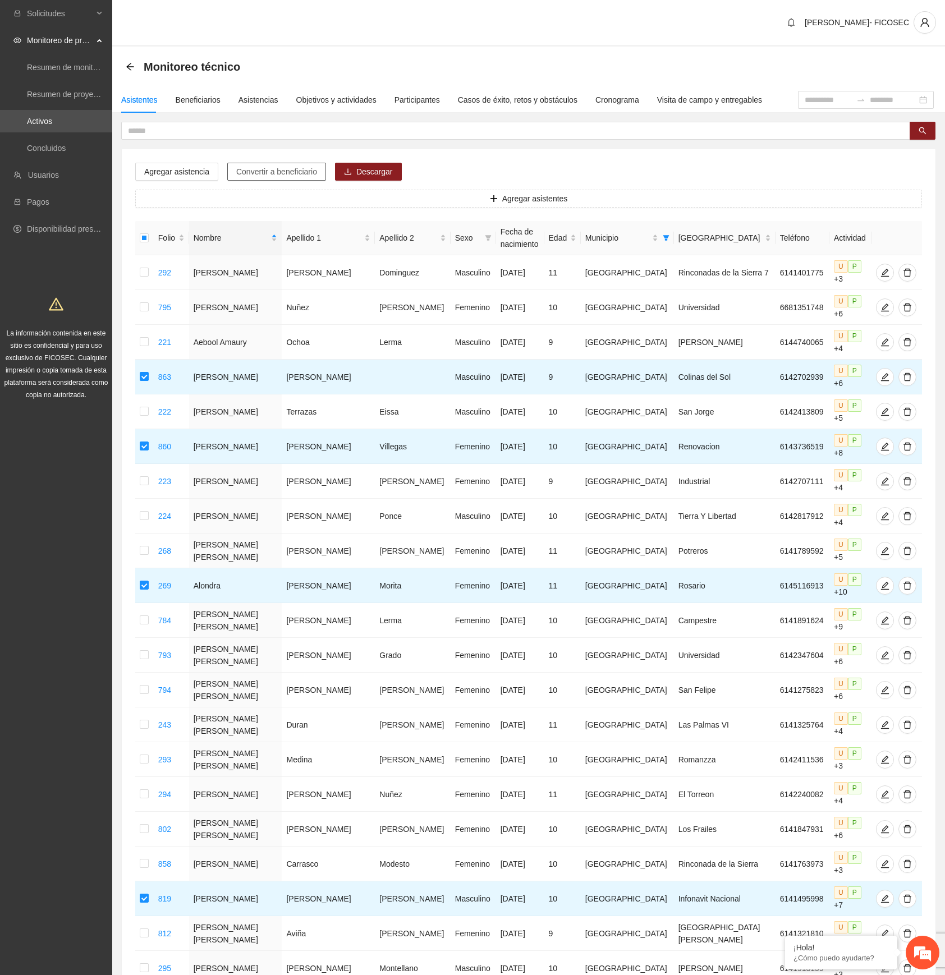
click at [263, 175] on span "Convertir a beneficiario" at bounding box center [276, 171] width 81 height 12
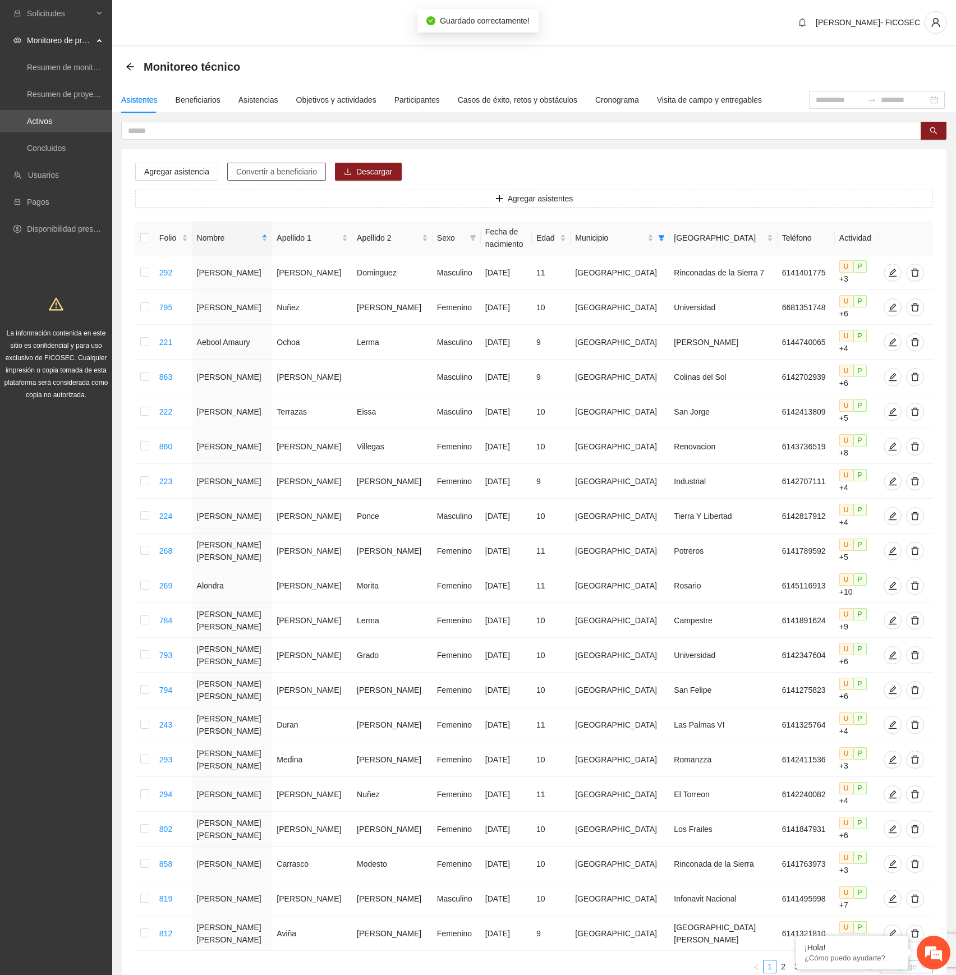
click at [907, 960] on span "20 / page" at bounding box center [906, 966] width 44 height 12
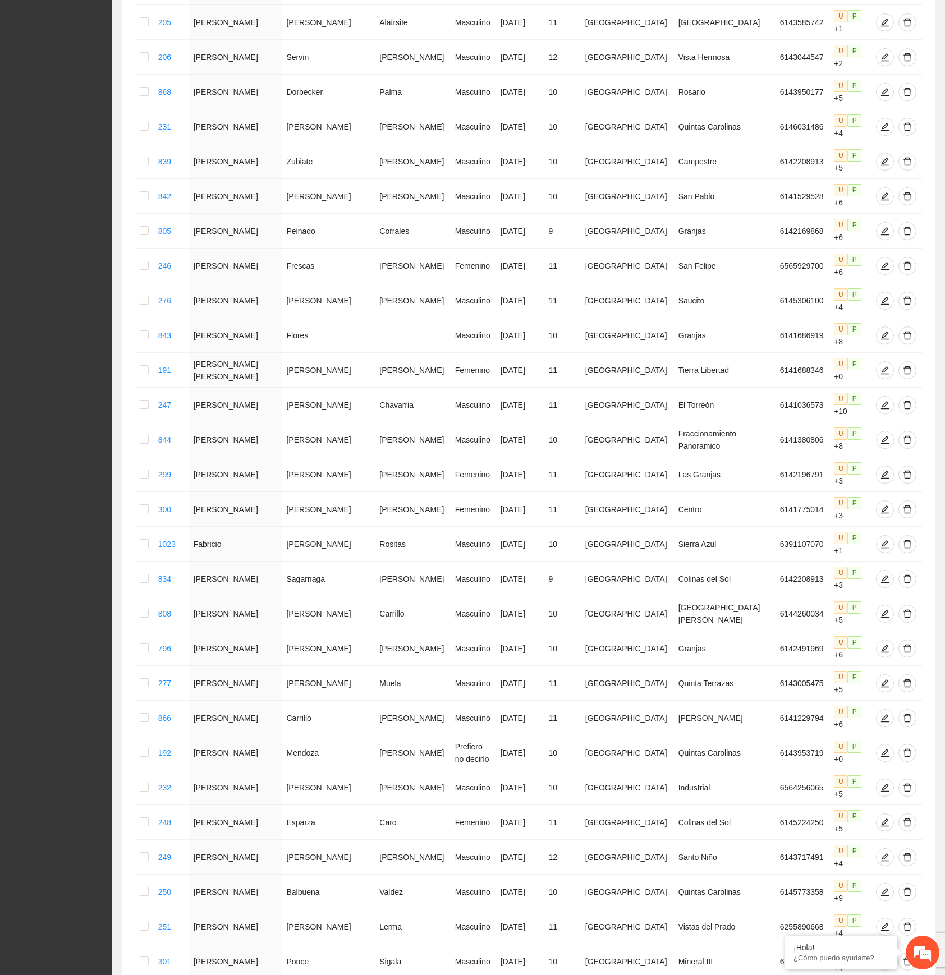
scroll to position [2309, 0]
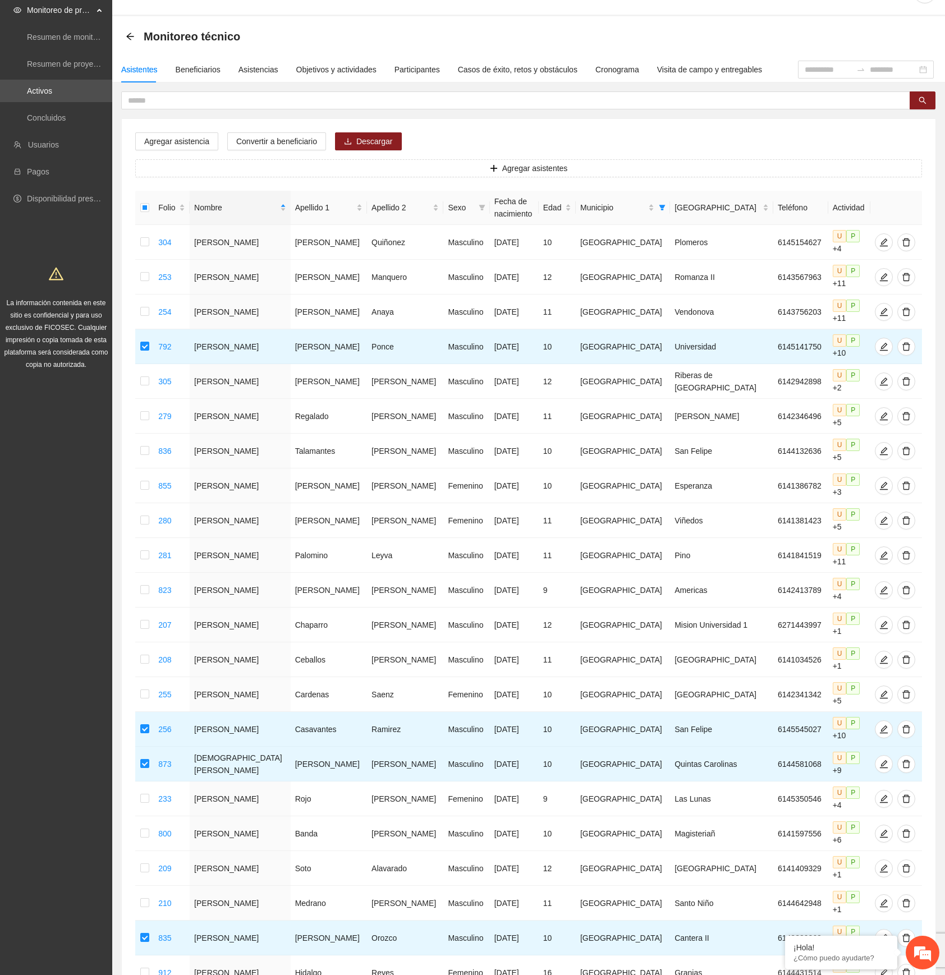
scroll to position [0, 0]
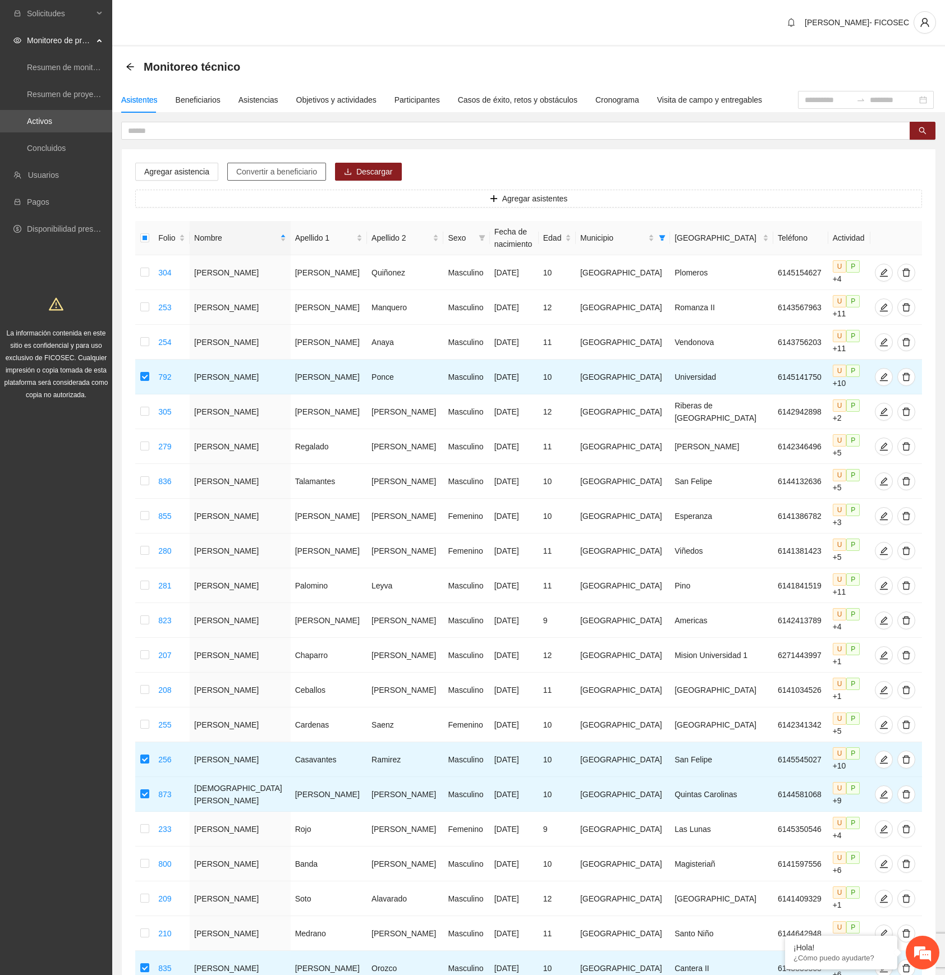
click at [255, 174] on span "Convertir a beneficiario" at bounding box center [276, 171] width 81 height 12
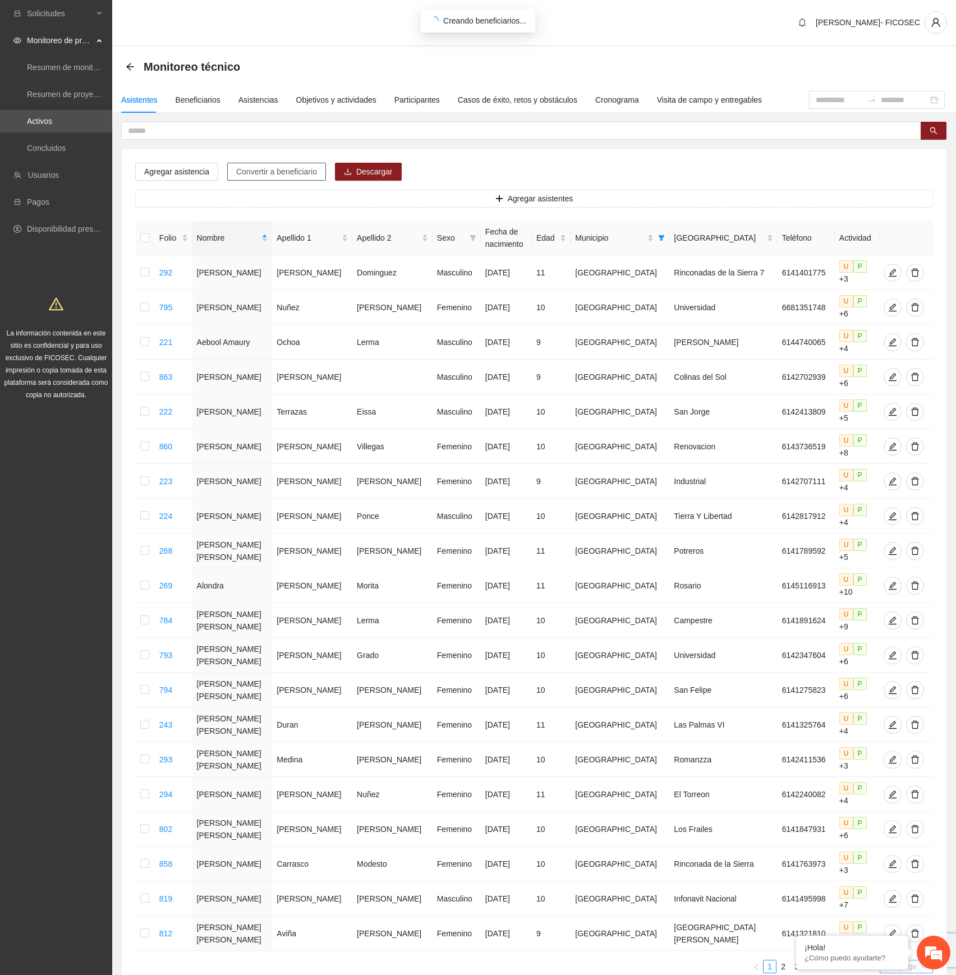
click at [887, 960] on span "20 / page" at bounding box center [906, 966] width 44 height 12
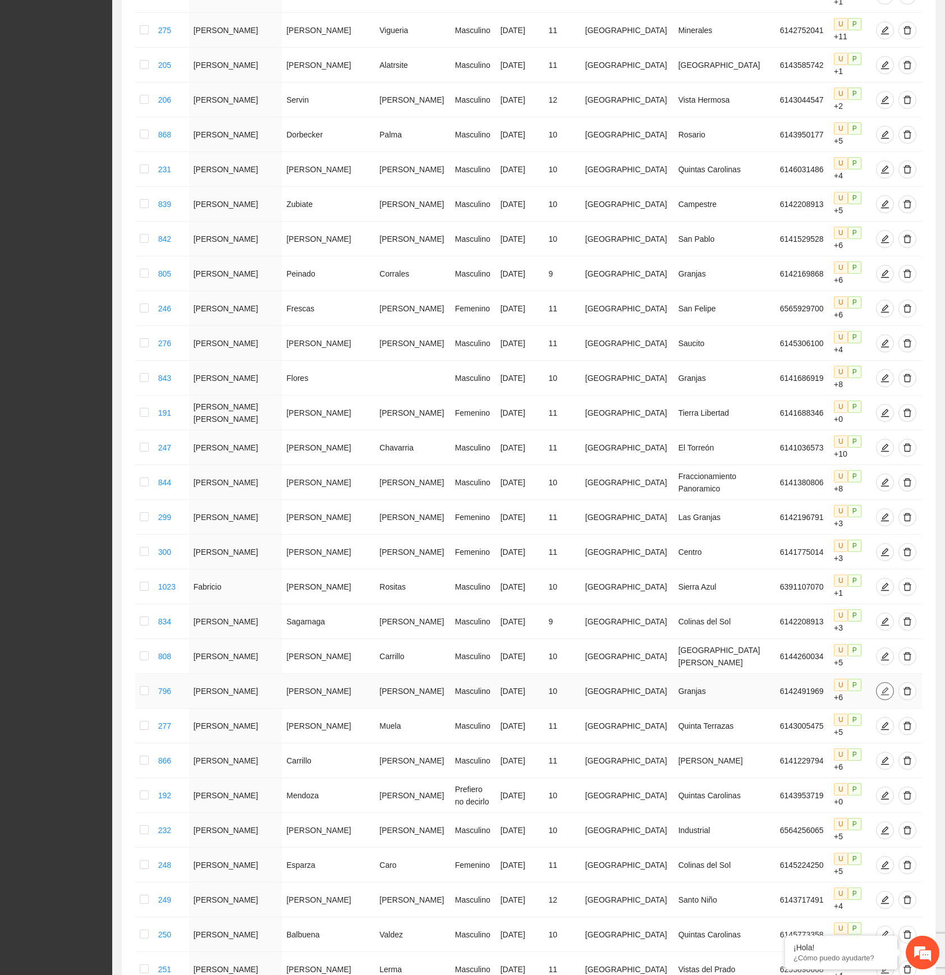
scroll to position [2309, 0]
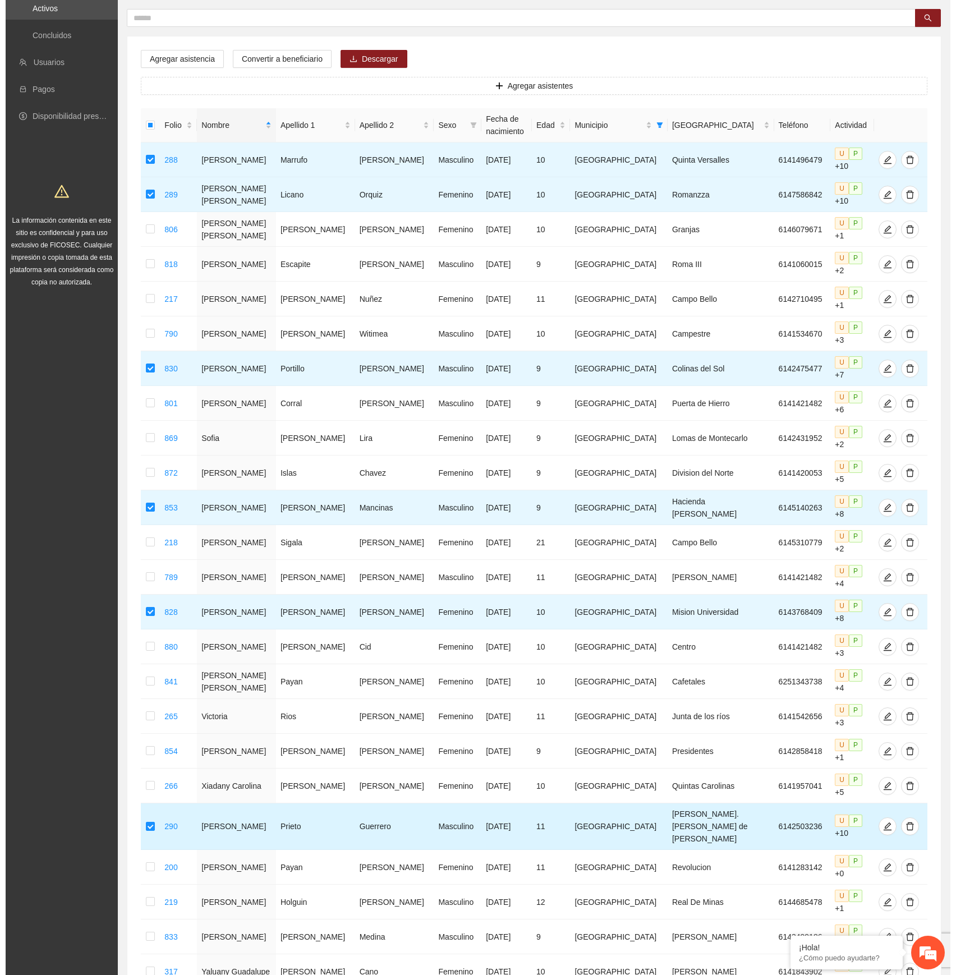
scroll to position [0, 0]
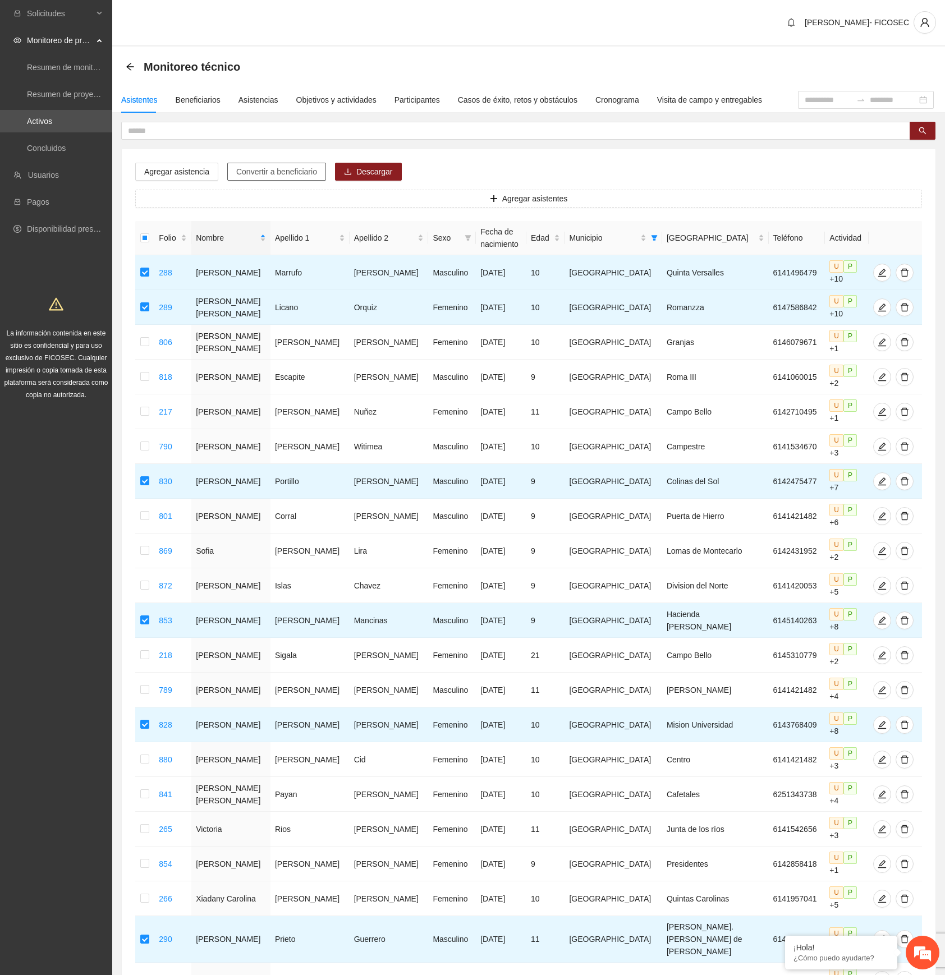
click at [306, 171] on span "Convertir a beneficiario" at bounding box center [276, 171] width 81 height 12
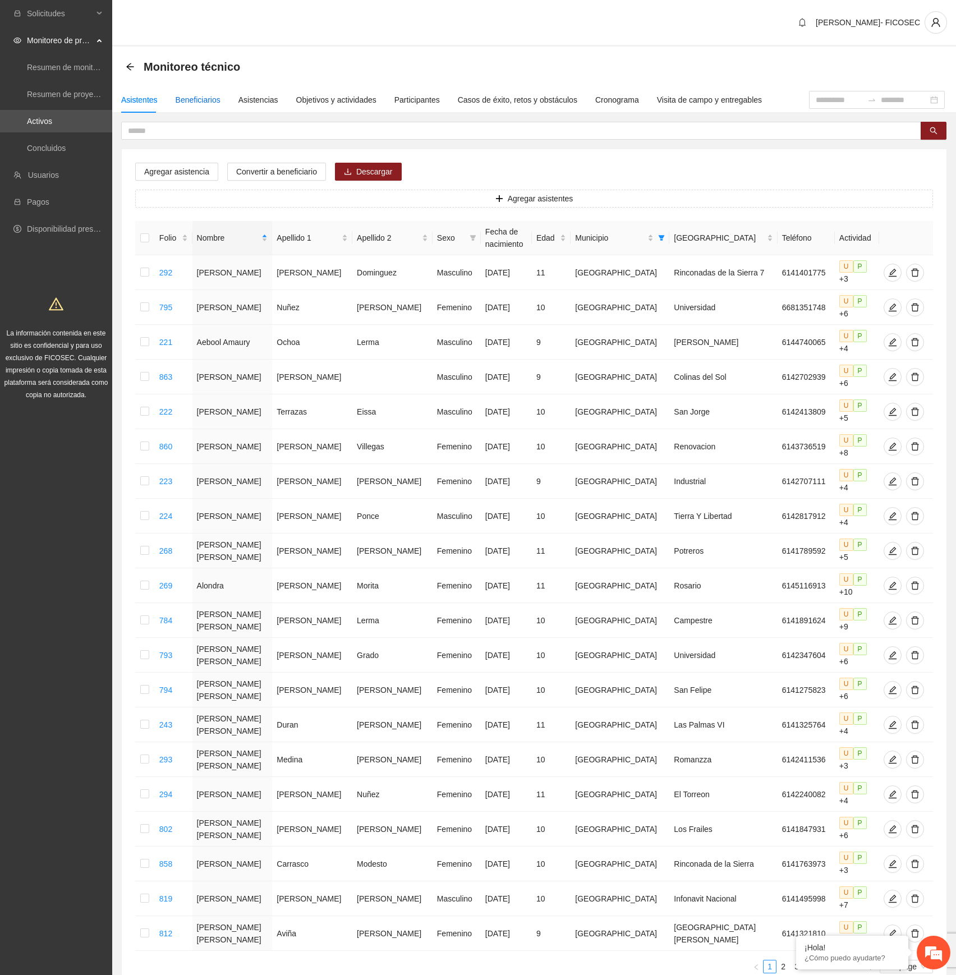
click at [200, 101] on div "Beneficiarios" at bounding box center [198, 100] width 45 height 12
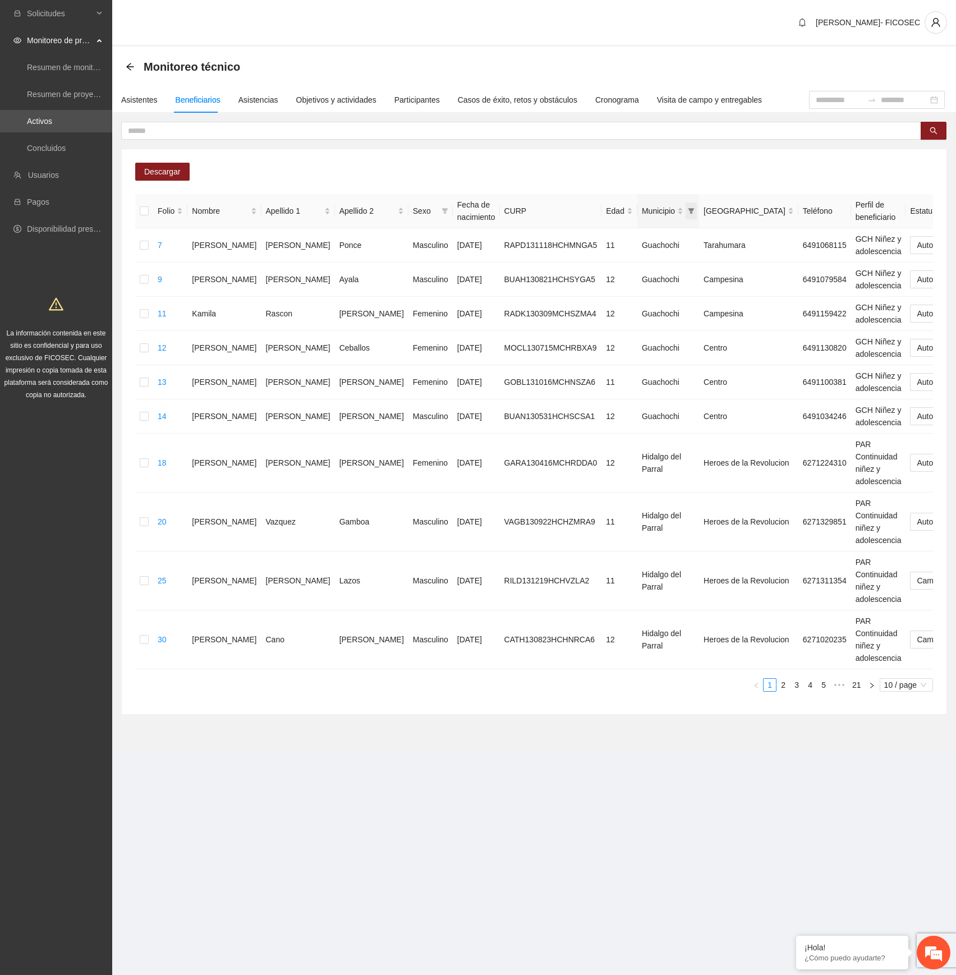
click at [688, 209] on icon "filter" at bounding box center [691, 211] width 6 height 6
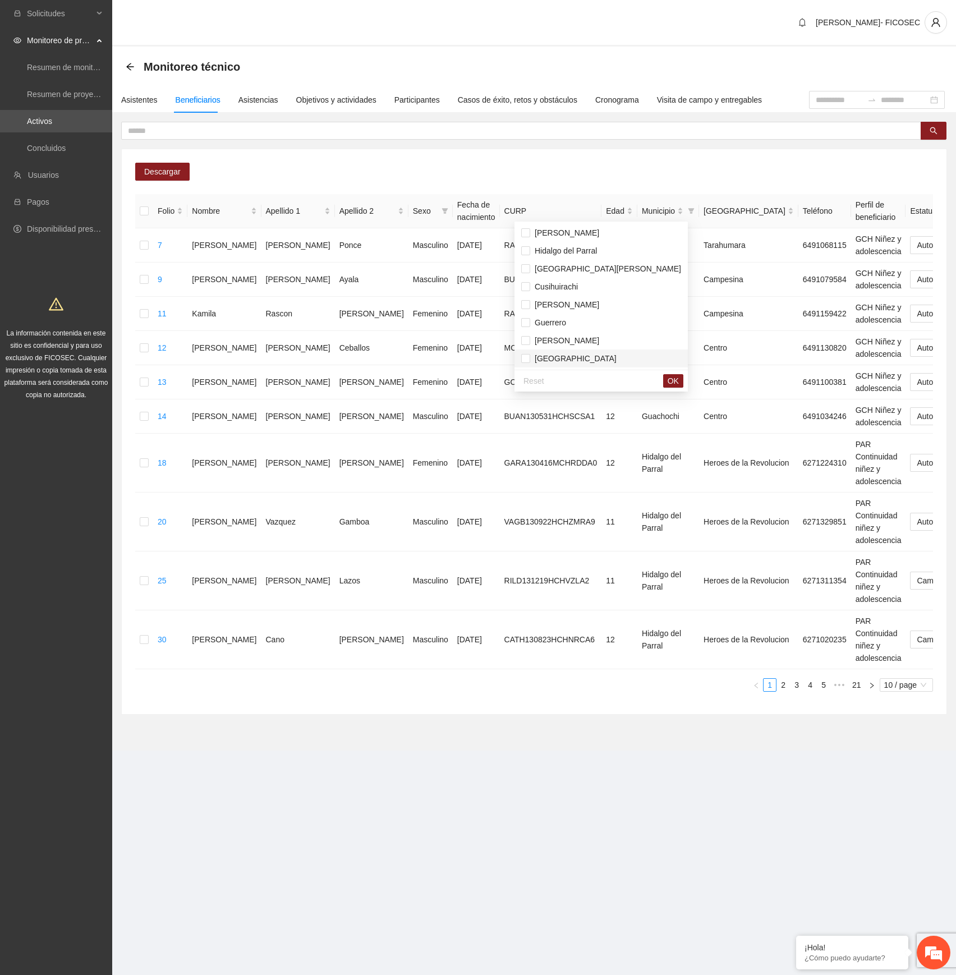
click at [566, 355] on span "[GEOGRAPHIC_DATA]" at bounding box center [573, 358] width 86 height 9
click at [668, 384] on span "OK" at bounding box center [673, 381] width 11 height 12
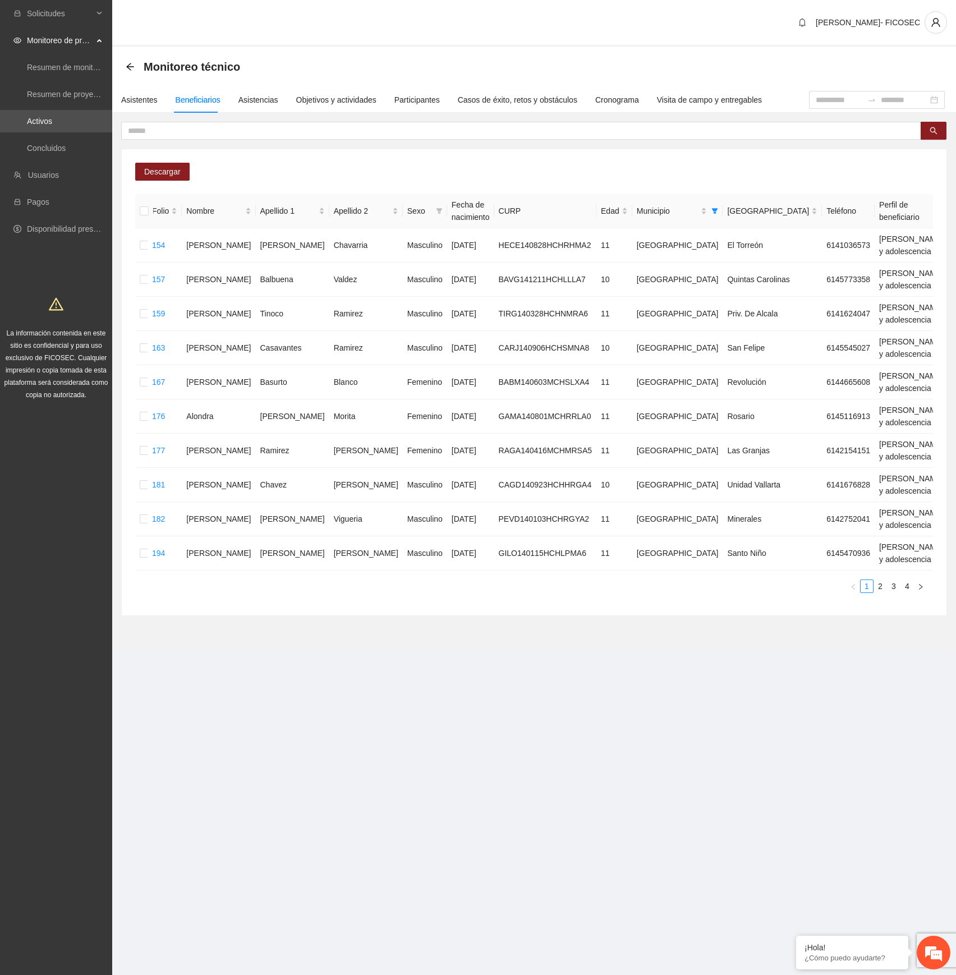
scroll to position [0, 3]
click at [222, 205] on div "Nombre" at bounding box center [221, 211] width 65 height 12
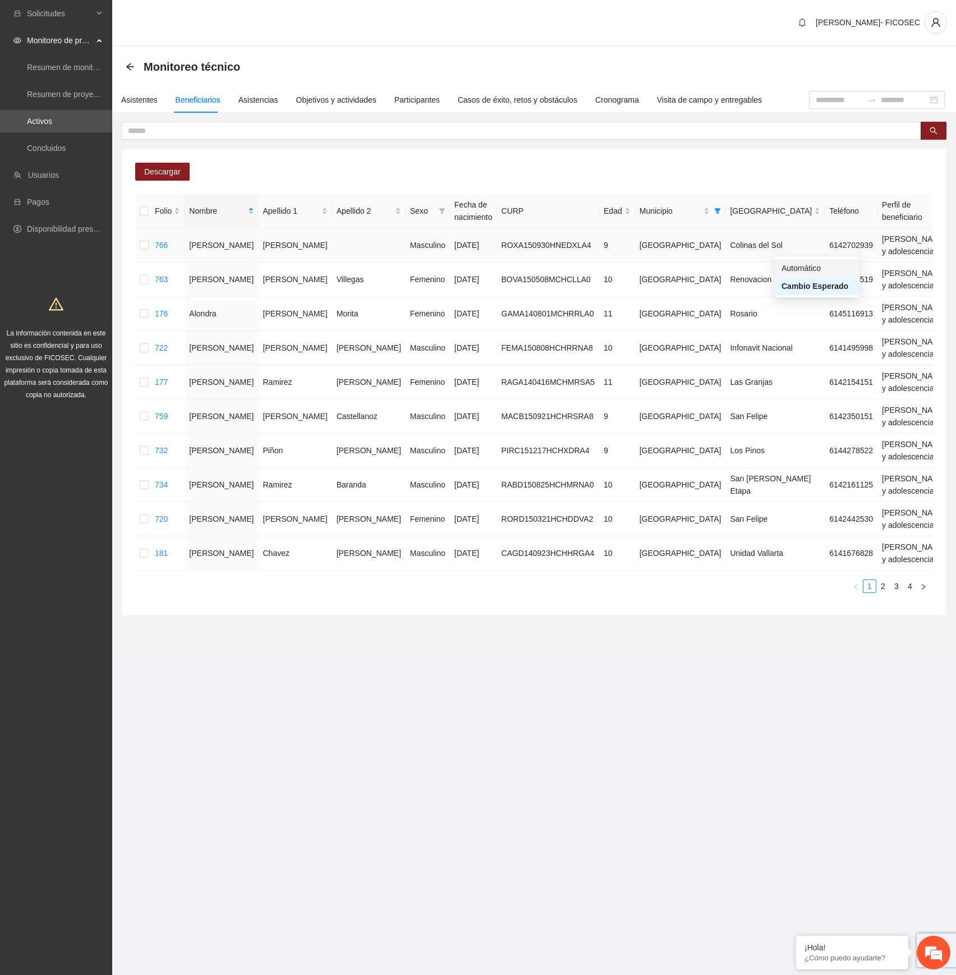
click at [825, 267] on div "Automático" at bounding box center [816, 268] width 71 height 12
click at [834, 297] on div "Automático" at bounding box center [816, 302] width 71 height 12
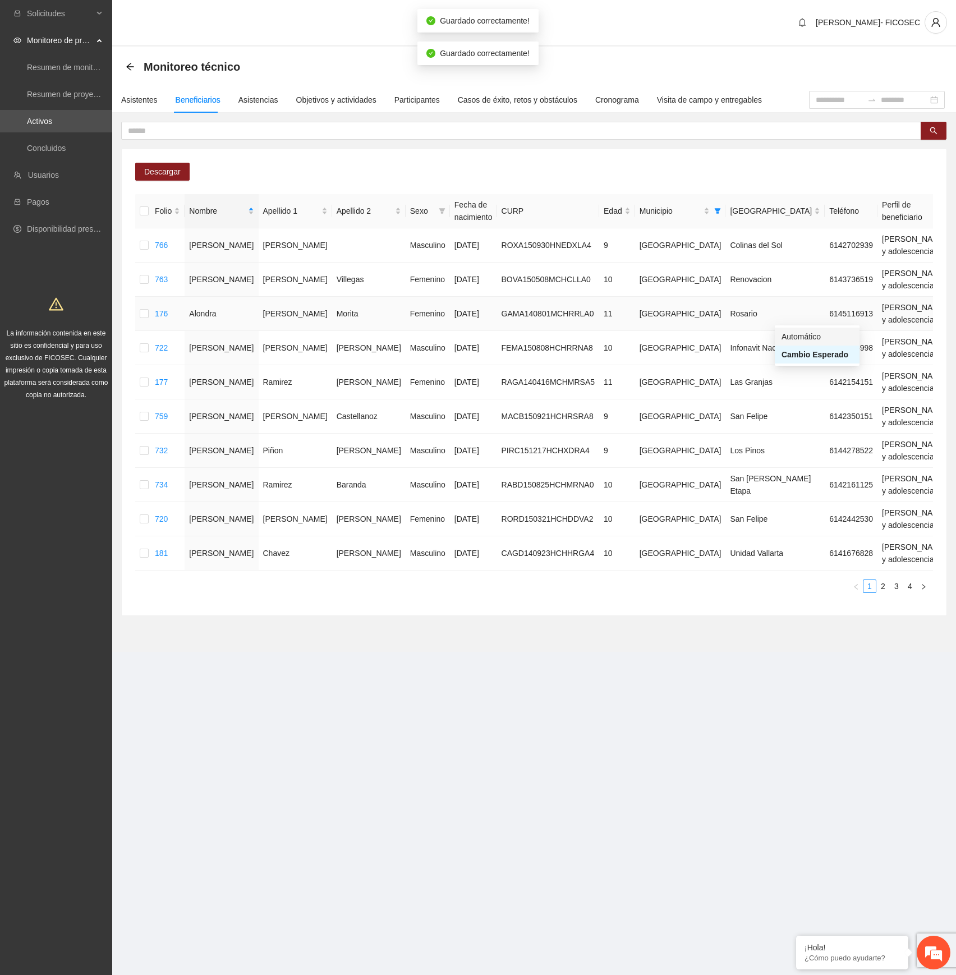
click at [819, 338] on div "Automático" at bounding box center [816, 336] width 71 height 12
click at [813, 369] on div "Automático" at bounding box center [816, 371] width 71 height 12
click at [809, 404] on div "Automático" at bounding box center [816, 405] width 71 height 12
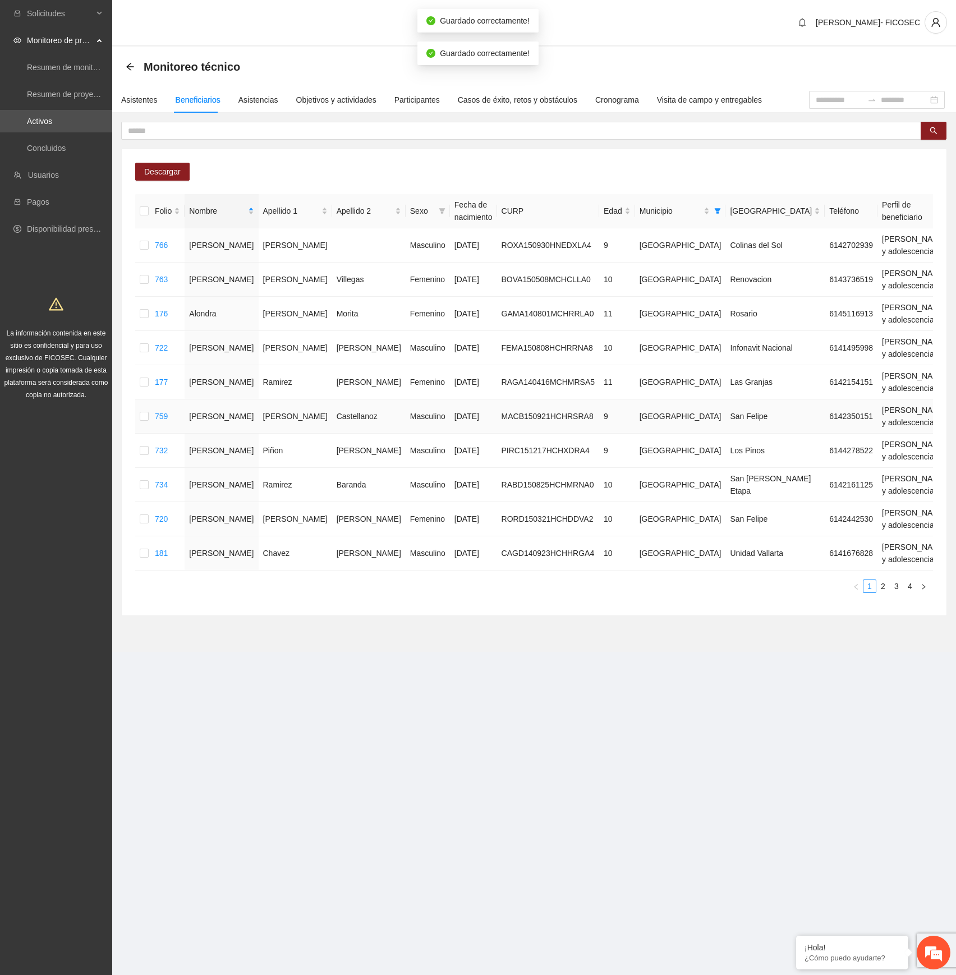
click at [815, 440] on div "Automático" at bounding box center [816, 440] width 71 height 12
click at [807, 472] on div "Automático" at bounding box center [816, 474] width 71 height 12
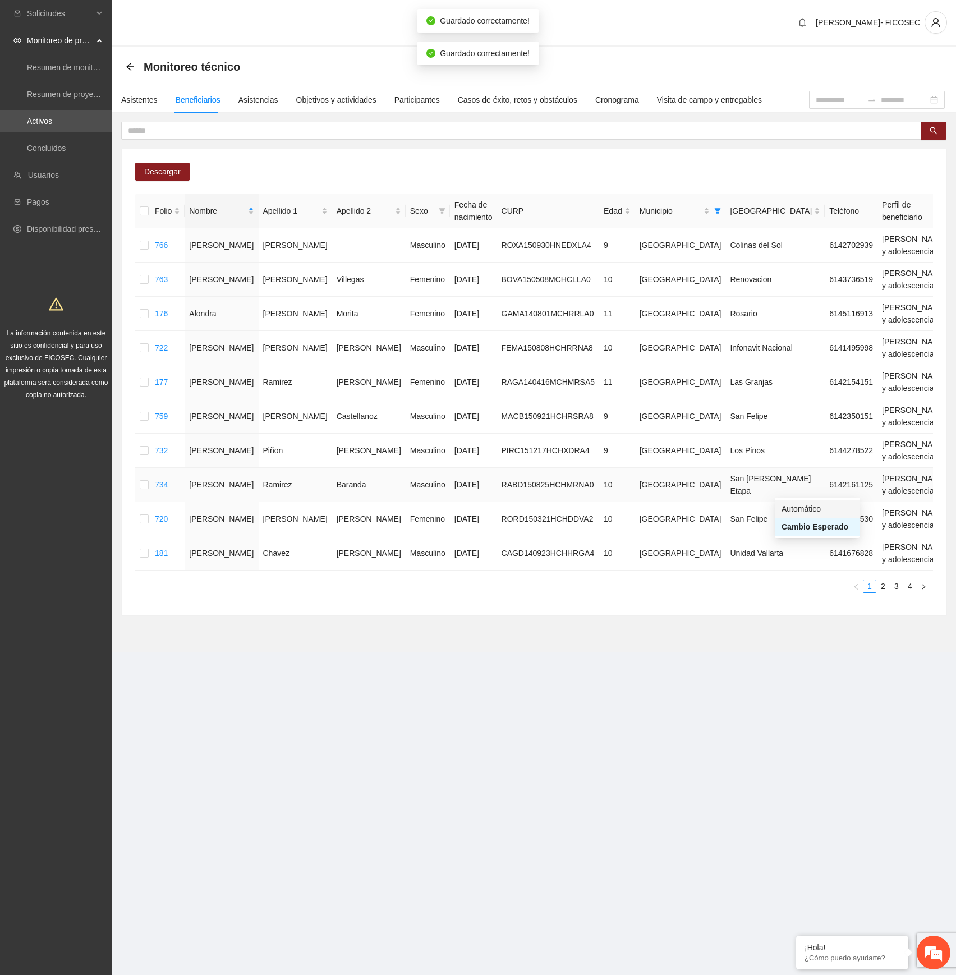
click at [813, 505] on div "Automático" at bounding box center [816, 509] width 71 height 12
click at [804, 544] on div "Automático" at bounding box center [816, 543] width 71 height 12
click at [800, 578] on div "Automático" at bounding box center [816, 578] width 71 height 12
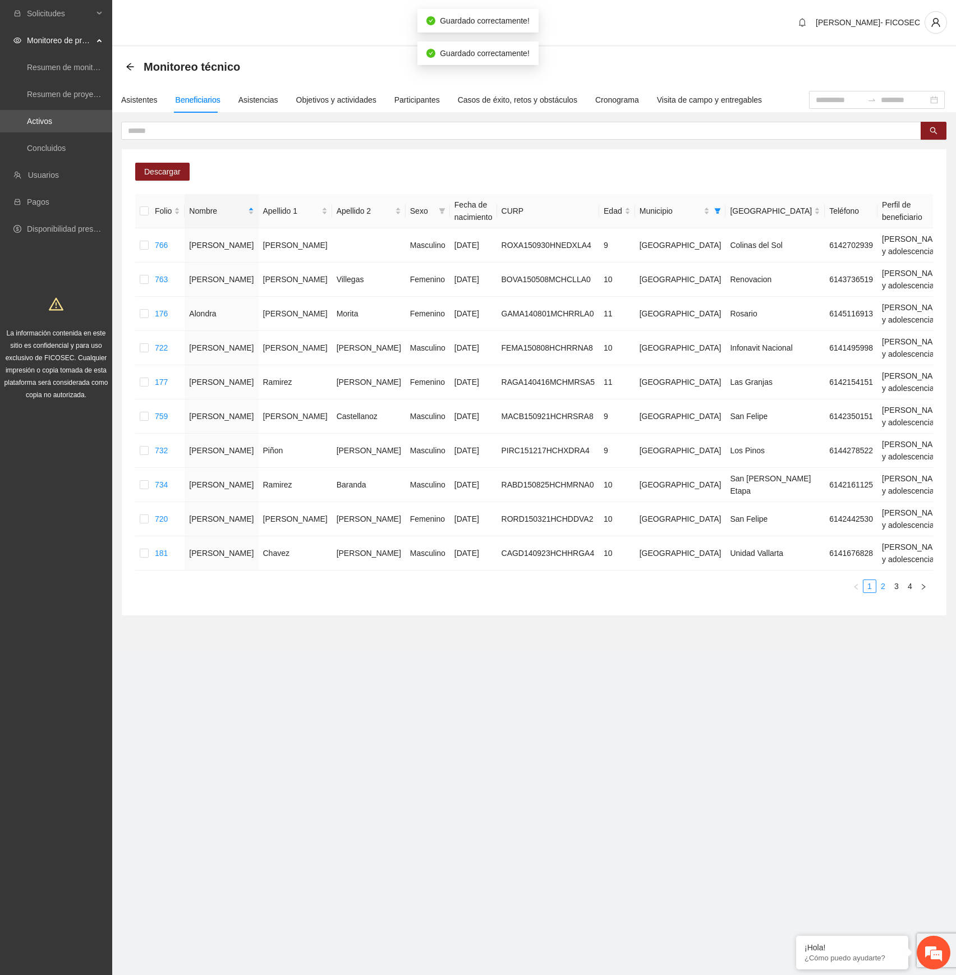
click at [881, 591] on link "2" at bounding box center [883, 586] width 12 height 12
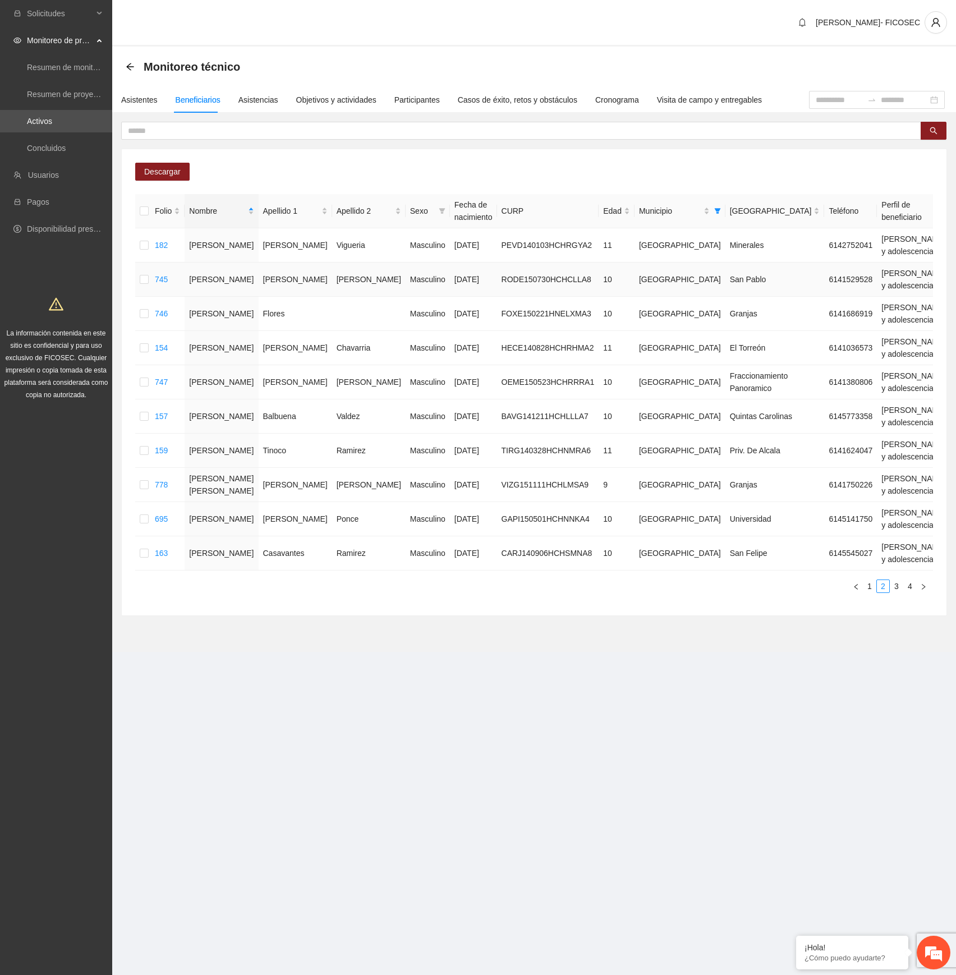
click at [827, 301] on div "Automático" at bounding box center [832, 302] width 71 height 12
click at [835, 337] on div "Automático" at bounding box center [832, 336] width 71 height 12
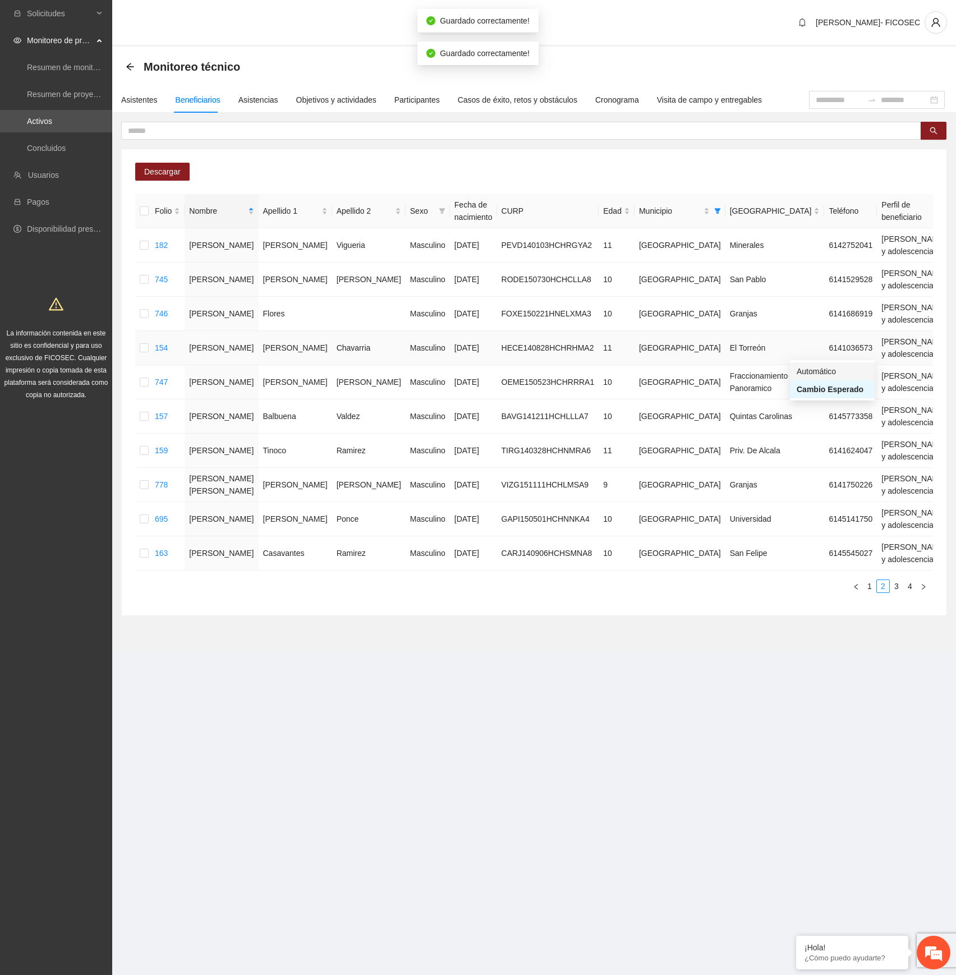
click at [836, 369] on div "Automático" at bounding box center [832, 371] width 71 height 12
click at [825, 404] on div "Automático" at bounding box center [832, 405] width 71 height 12
click at [820, 439] on div "Automático" at bounding box center [832, 440] width 71 height 12
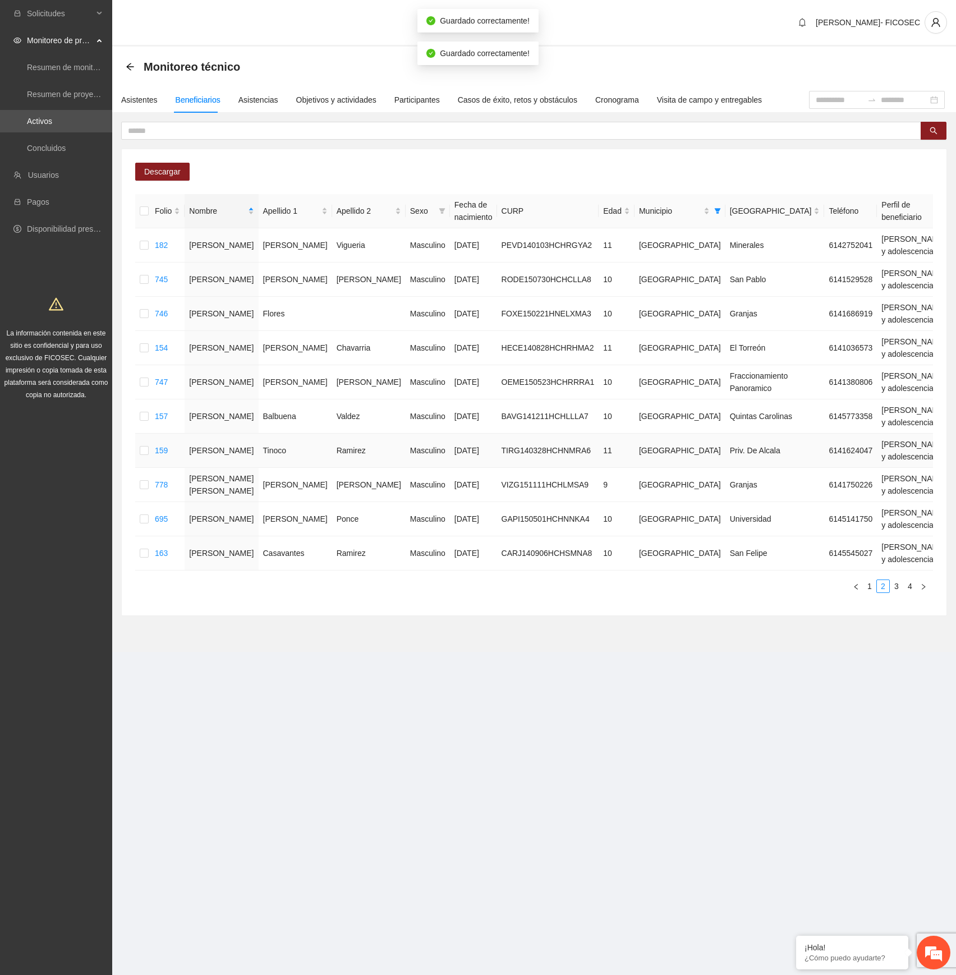
click at [827, 473] on div "Automático" at bounding box center [832, 474] width 71 height 12
click at [820, 508] on div "Automático" at bounding box center [832, 509] width 71 height 12
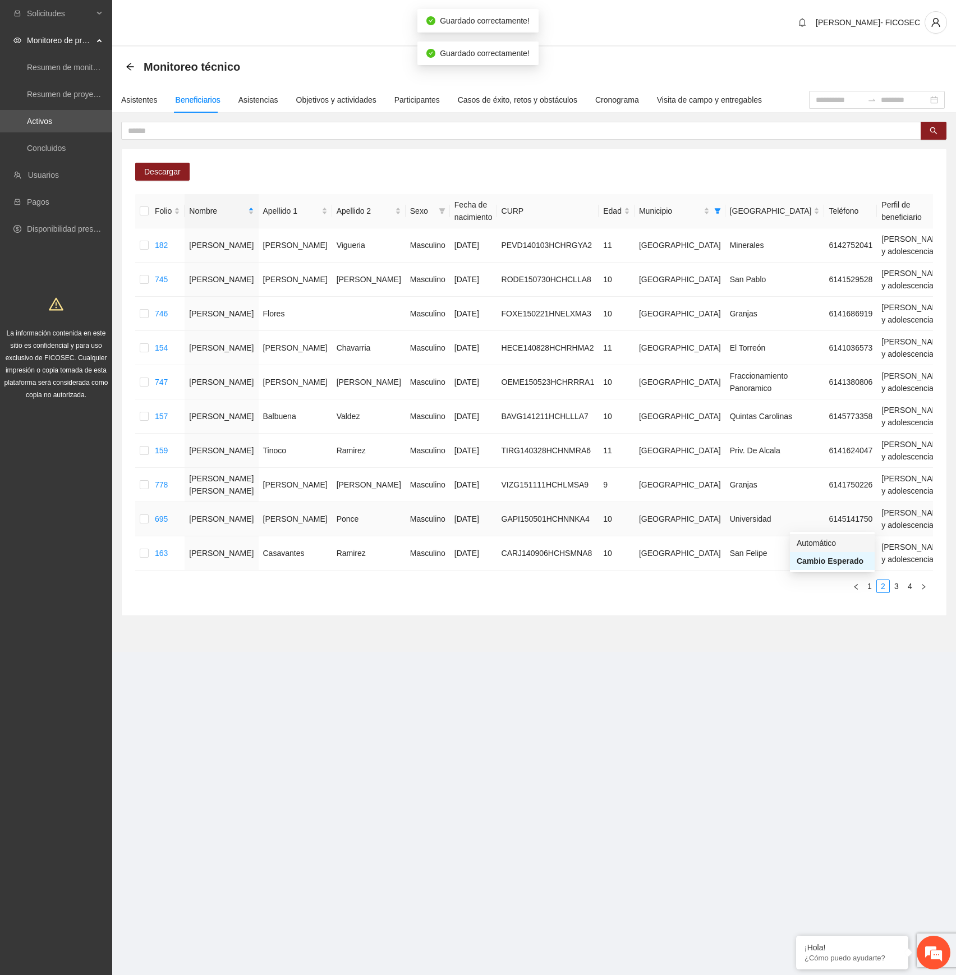
click at [818, 544] on div "Automático" at bounding box center [832, 543] width 71 height 12
click at [812, 581] on div "Automático" at bounding box center [832, 578] width 71 height 12
click at [894, 586] on link "3" at bounding box center [896, 586] width 12 height 12
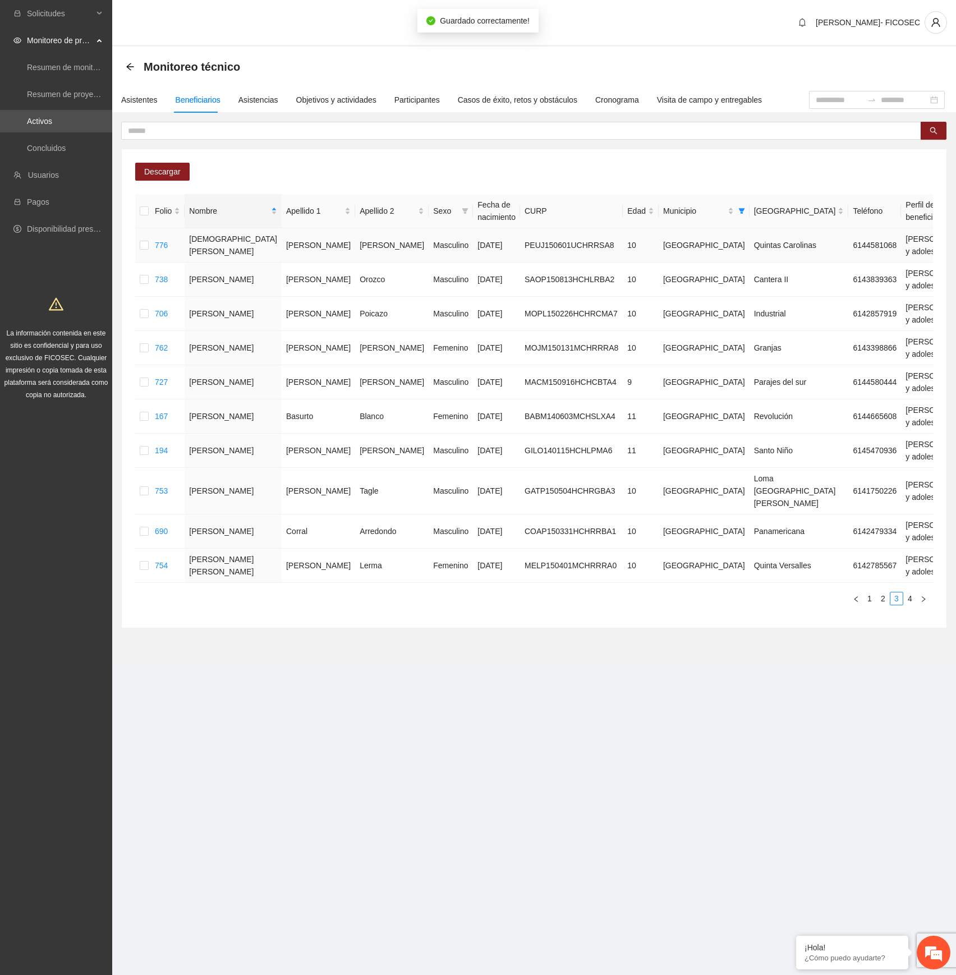
click at [816, 268] on div "Automático" at bounding box center [824, 268] width 71 height 12
click at [827, 308] on div "Automático" at bounding box center [824, 302] width 71 height 12
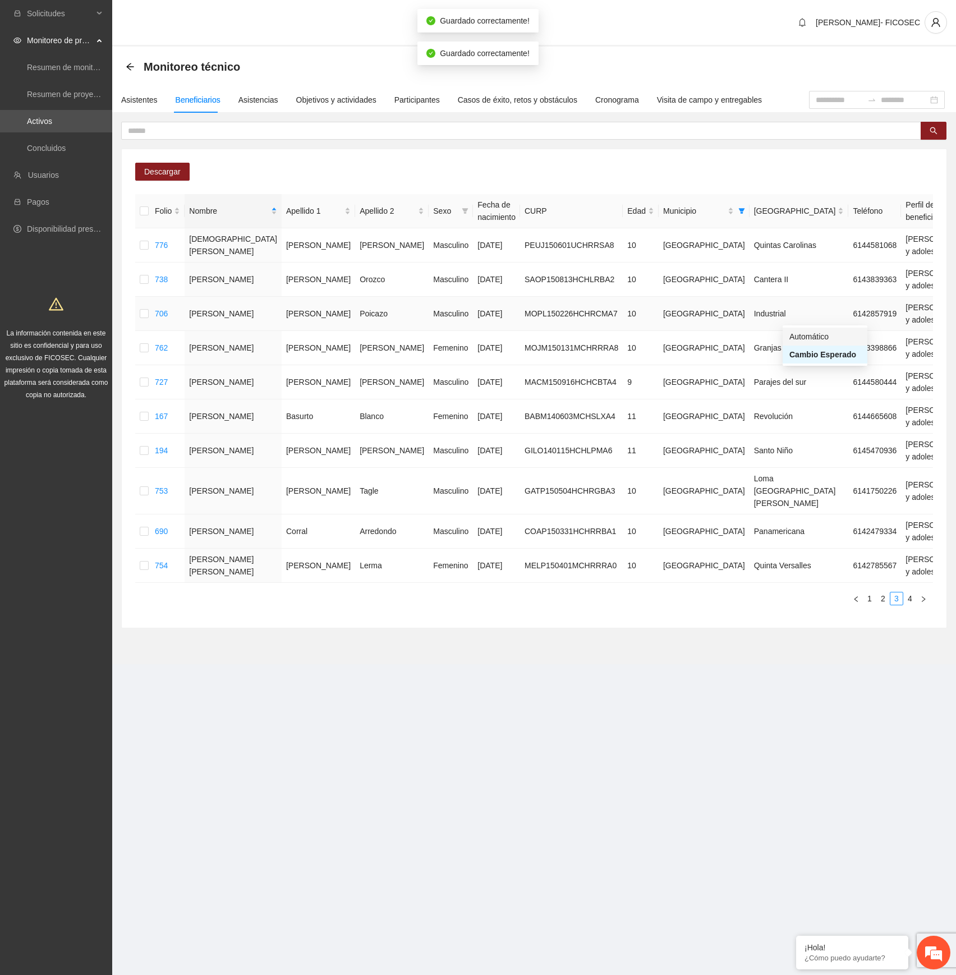
click at [822, 333] on div "Automático" at bounding box center [824, 336] width 71 height 12
click at [827, 366] on div "Automático" at bounding box center [824, 371] width 71 height 12
click at [827, 403] on div "Automático" at bounding box center [824, 405] width 71 height 12
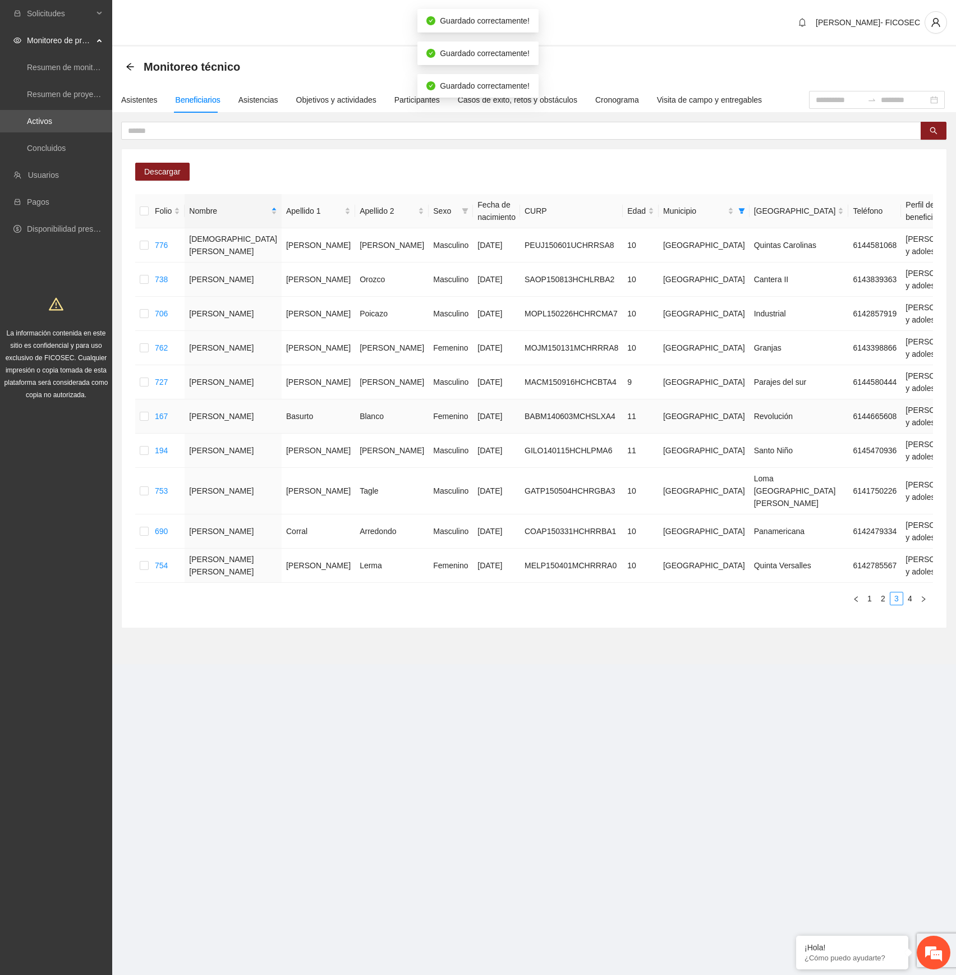
click at [815, 442] on div "Automático" at bounding box center [824, 440] width 71 height 12
click at [817, 470] on div "Automático" at bounding box center [824, 474] width 71 height 12
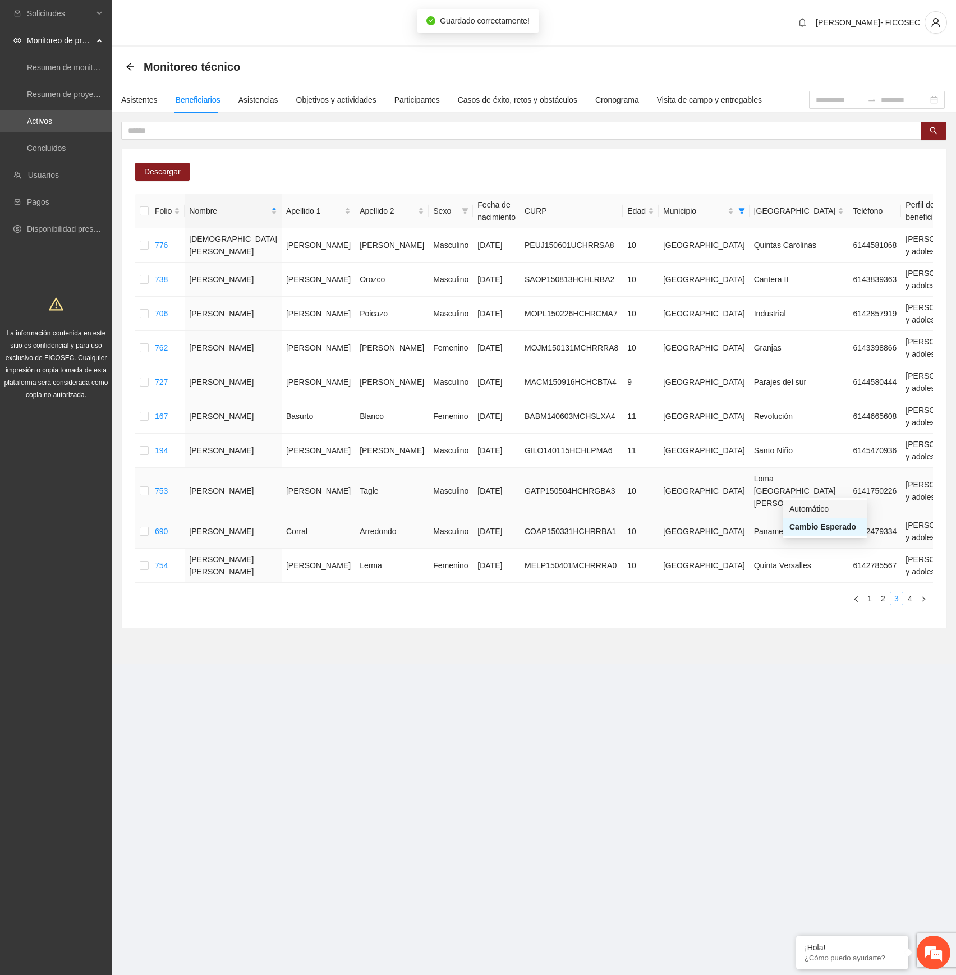
drag, startPoint x: 809, startPoint y: 508, endPoint x: 809, endPoint y: 516, distance: 7.9
click at [809, 509] on div "Automático" at bounding box center [824, 509] width 71 height 12
click at [822, 539] on div "Automático" at bounding box center [824, 543] width 71 height 12
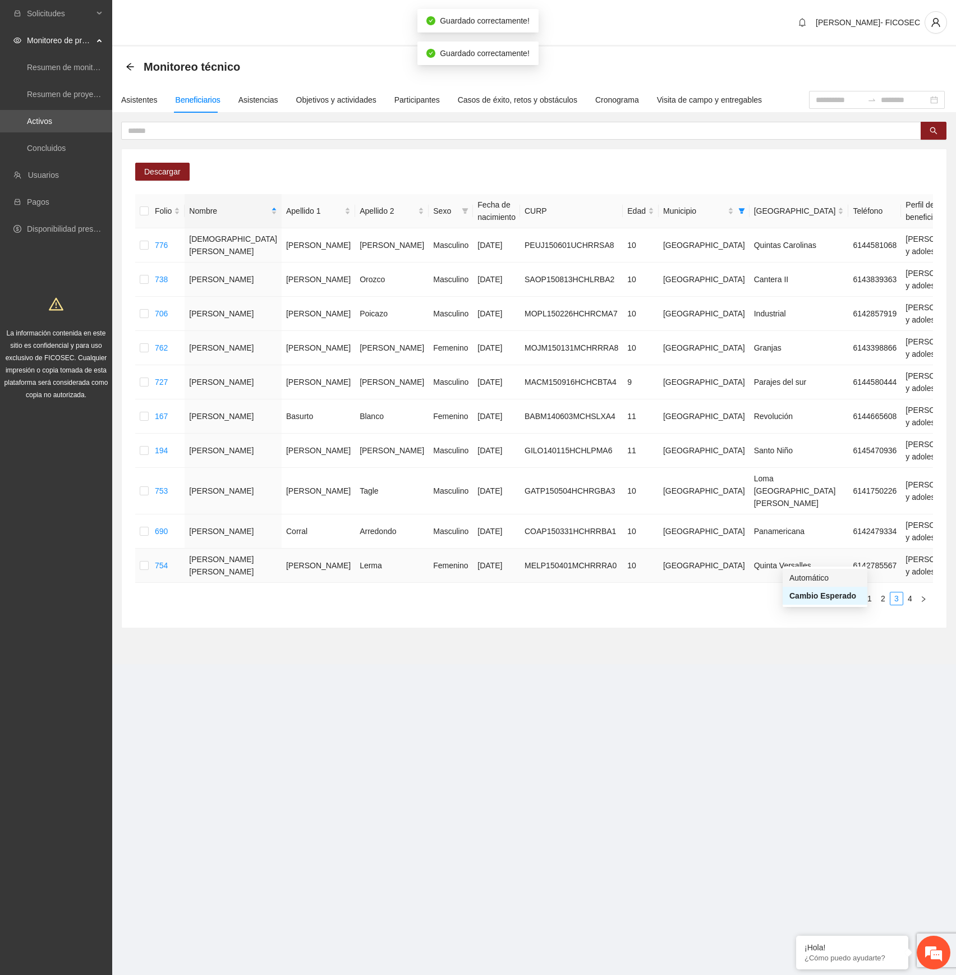
click at [815, 578] on div "Automático" at bounding box center [824, 578] width 71 height 12
click at [905, 592] on link "4" at bounding box center [910, 598] width 12 height 12
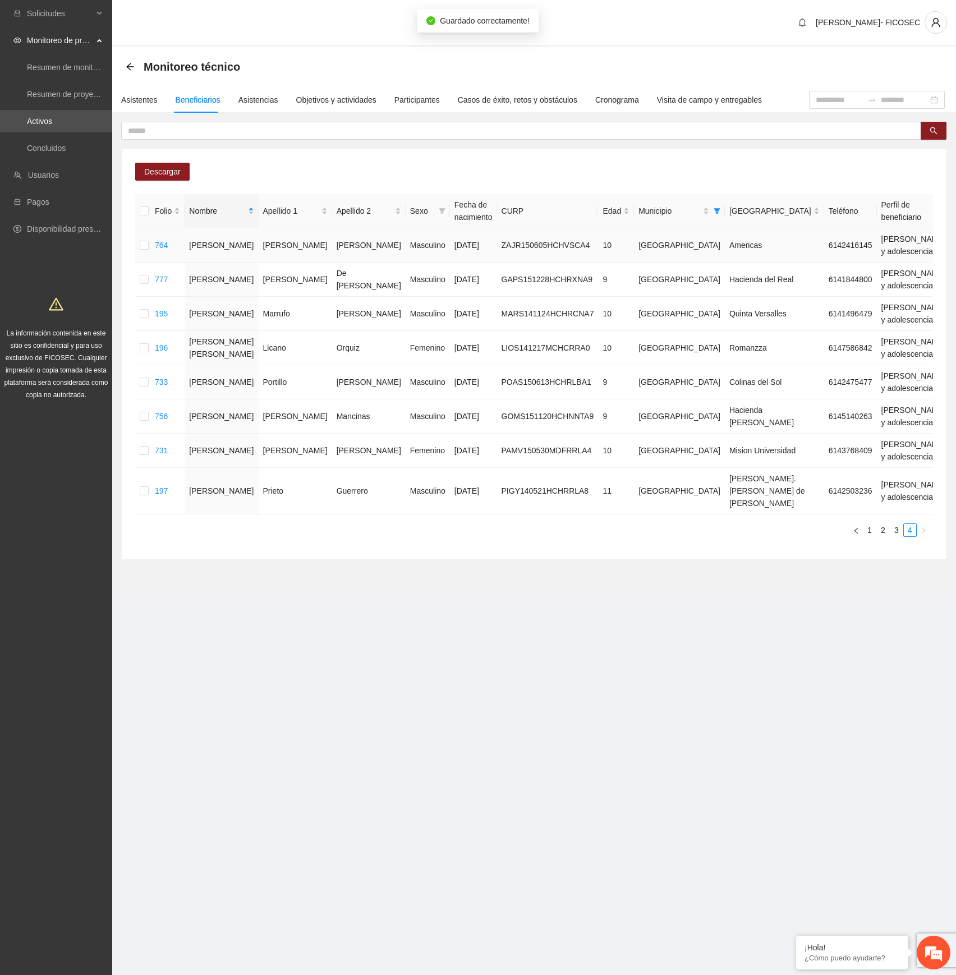
click at [806, 272] on div "Automático" at bounding box center [817, 268] width 71 height 12
click at [808, 300] on div "Automático" at bounding box center [817, 302] width 71 height 12
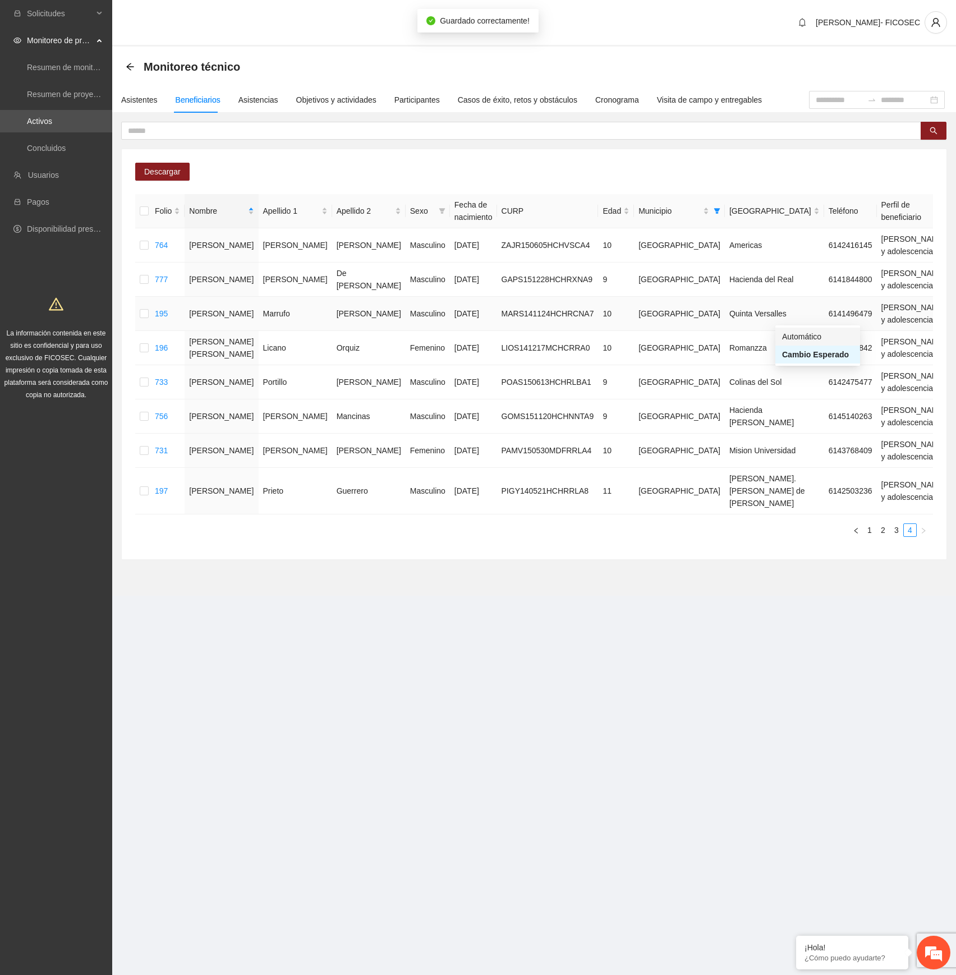
click at [799, 337] on div "Automático" at bounding box center [817, 336] width 71 height 12
click at [806, 369] on div "Automático" at bounding box center [817, 371] width 71 height 12
click at [802, 402] on div "Automático" at bounding box center [817, 405] width 71 height 12
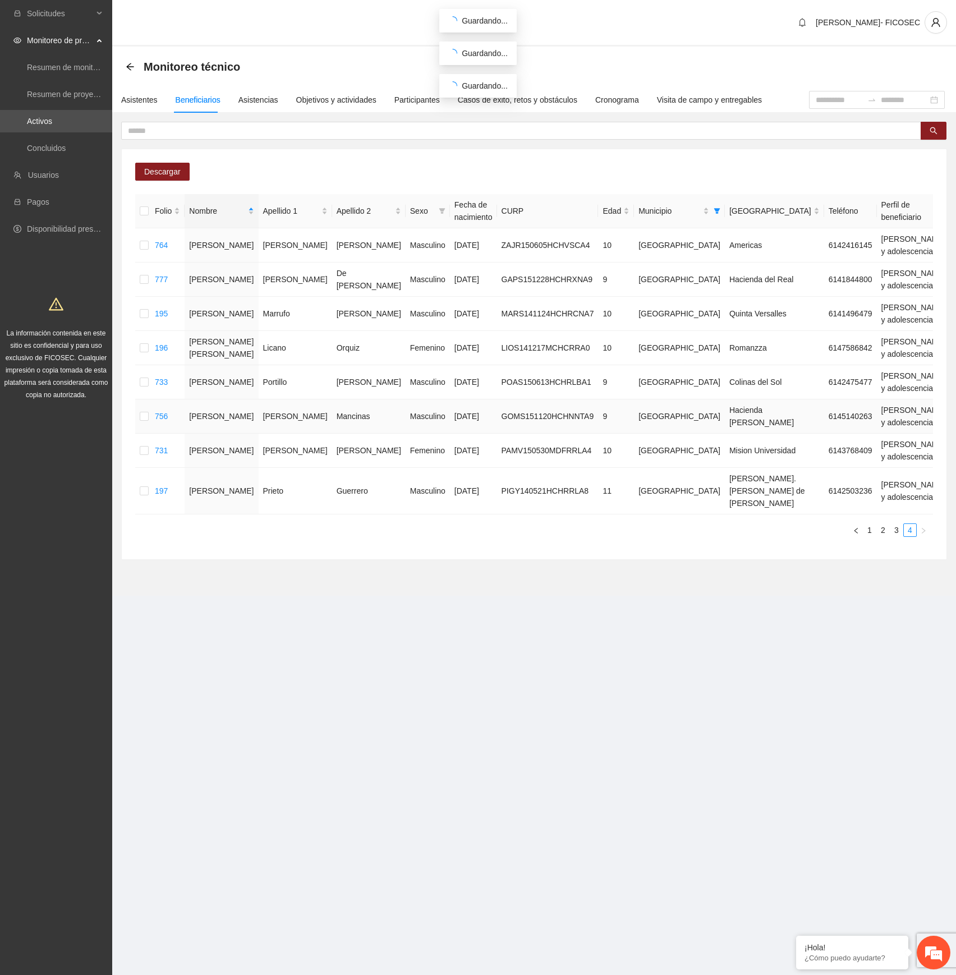
click at [790, 434] on div "Automático" at bounding box center [817, 440] width 71 height 12
click at [802, 440] on div "Automático" at bounding box center [817, 440] width 71 height 12
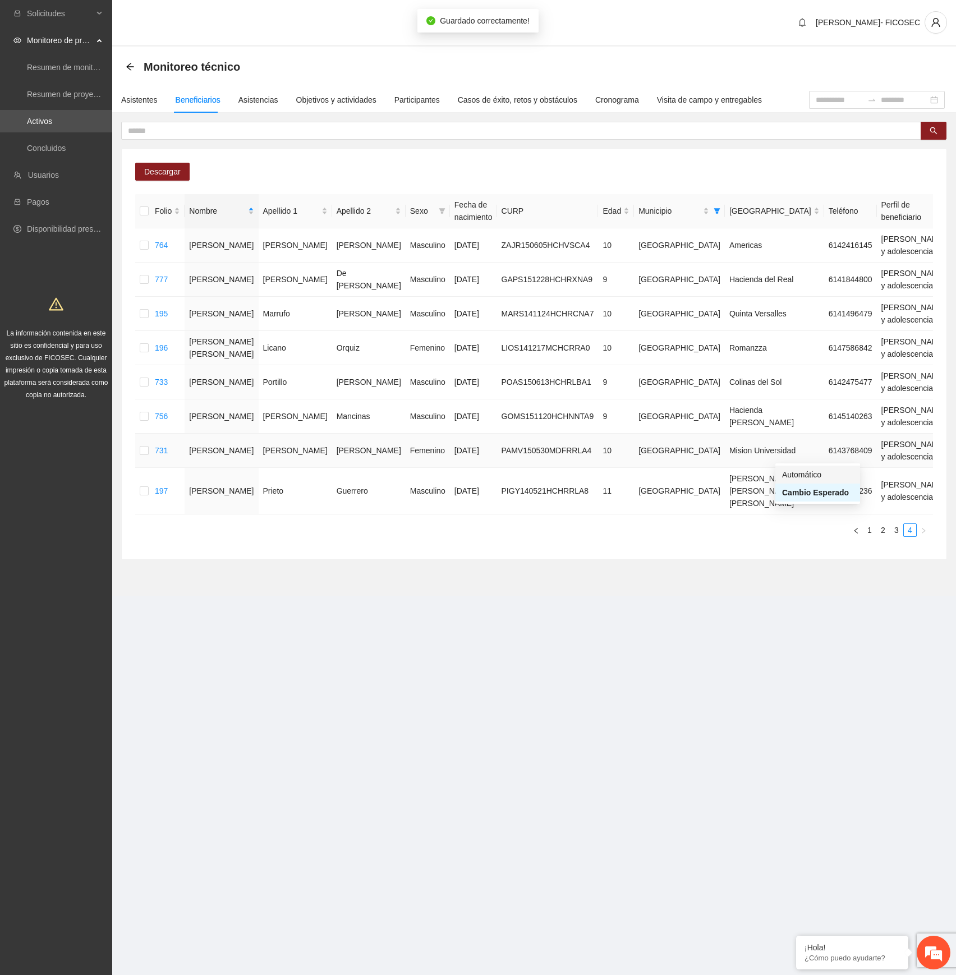
click at [793, 473] on div "Automático" at bounding box center [817, 474] width 71 height 12
click at [801, 514] on div "Automático" at bounding box center [817, 515] width 71 height 12
click at [146, 95] on div "Asistentes" at bounding box center [139, 100] width 36 height 12
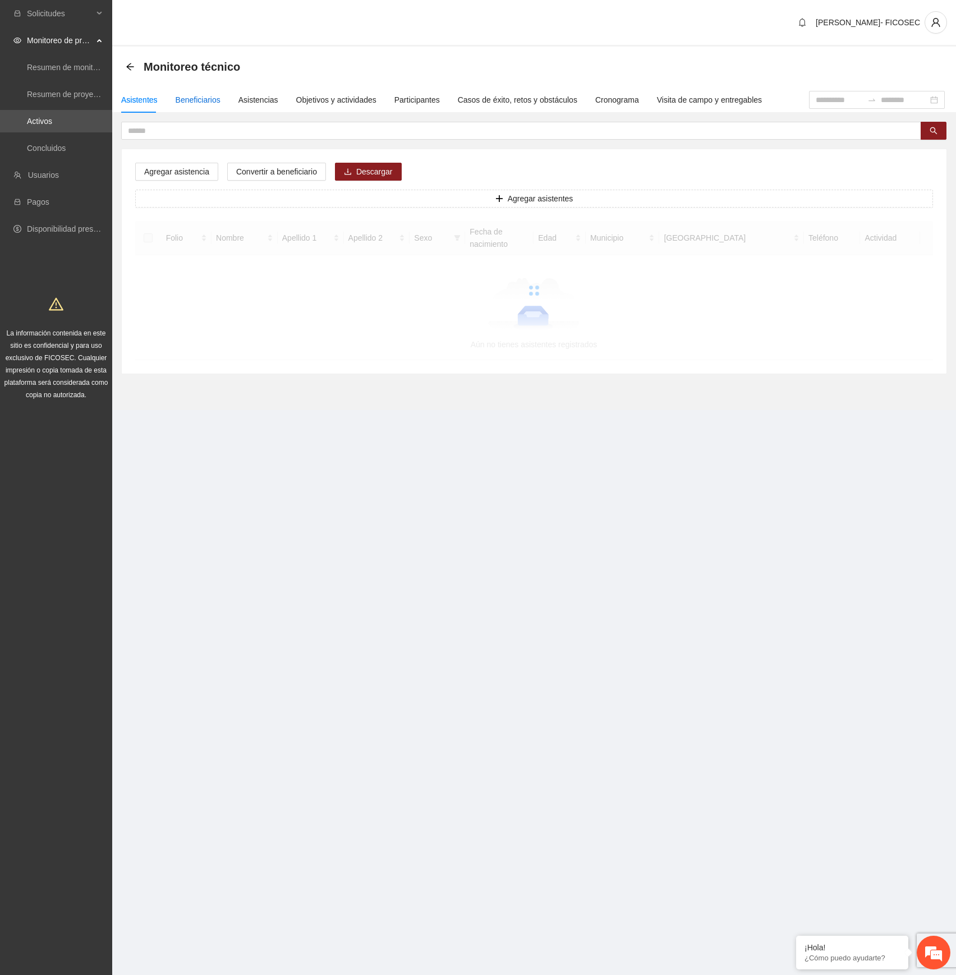
click at [189, 99] on div "Beneficiarios" at bounding box center [198, 100] width 45 height 12
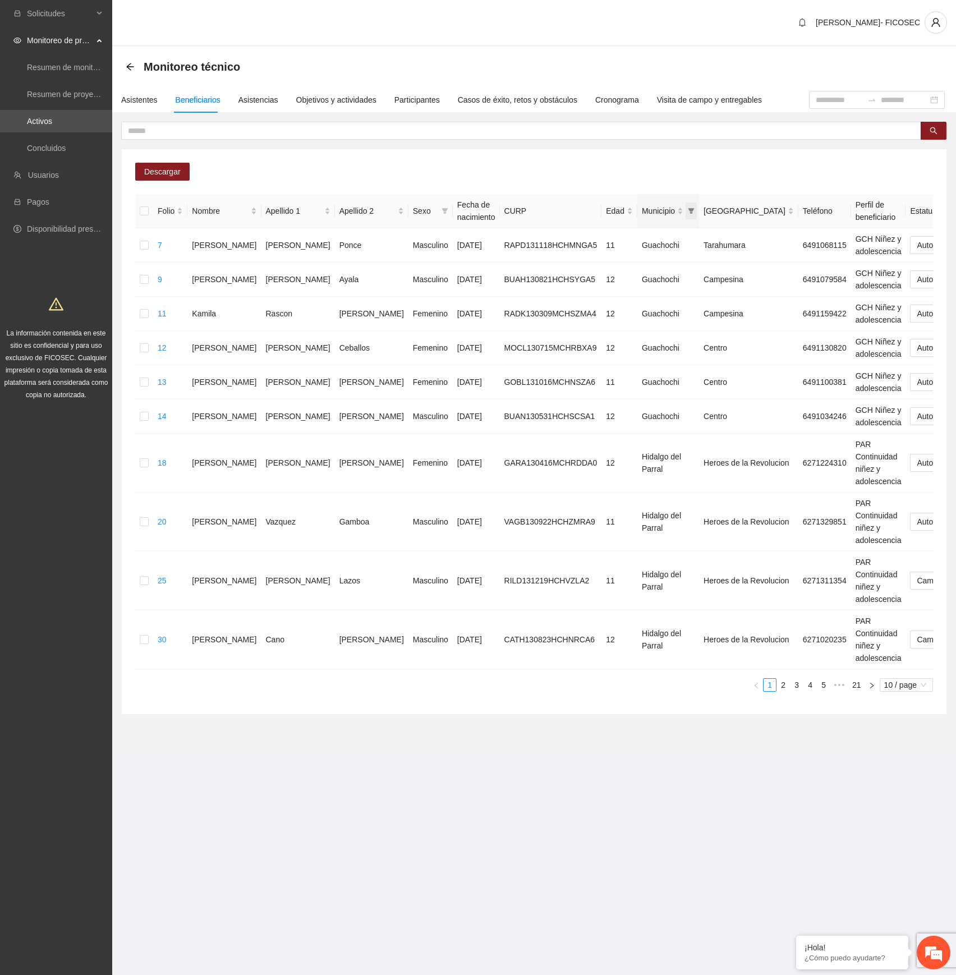
click at [688, 211] on icon "filter" at bounding box center [691, 211] width 6 height 6
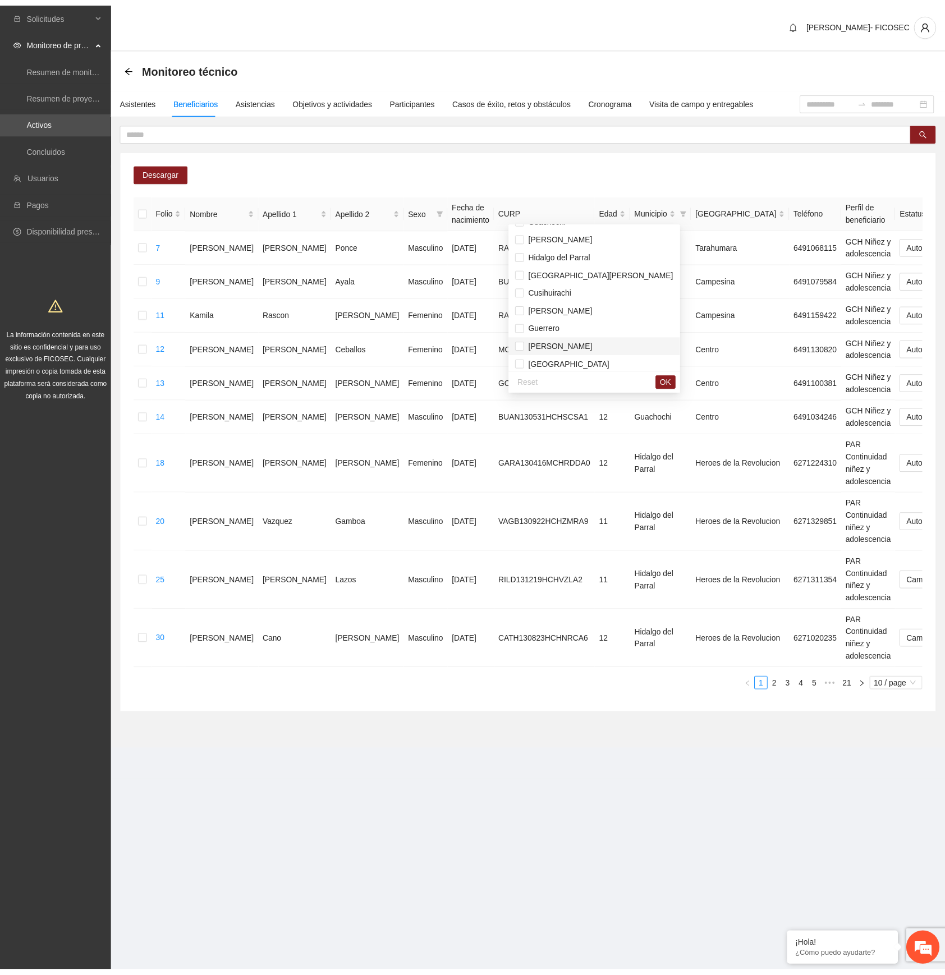
scroll to position [18, 0]
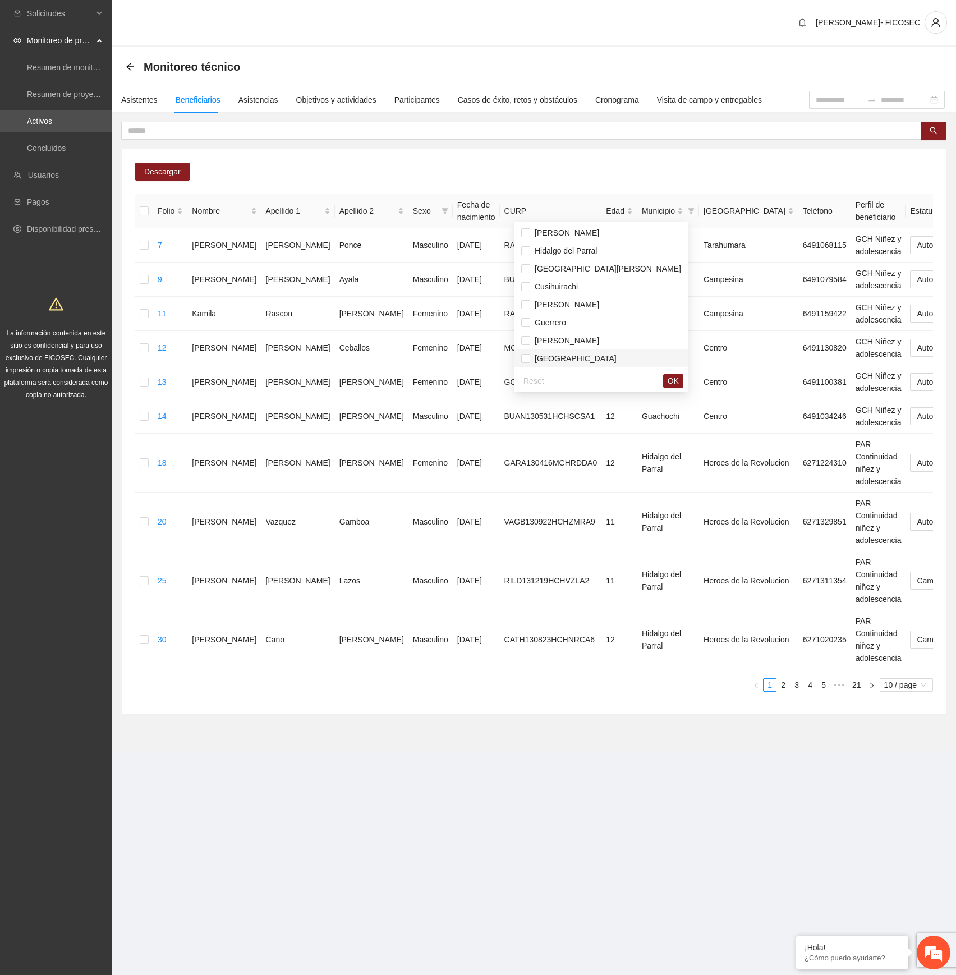
click at [569, 359] on span "[GEOGRAPHIC_DATA]" at bounding box center [573, 358] width 86 height 9
click at [668, 380] on span "OK" at bounding box center [673, 381] width 11 height 12
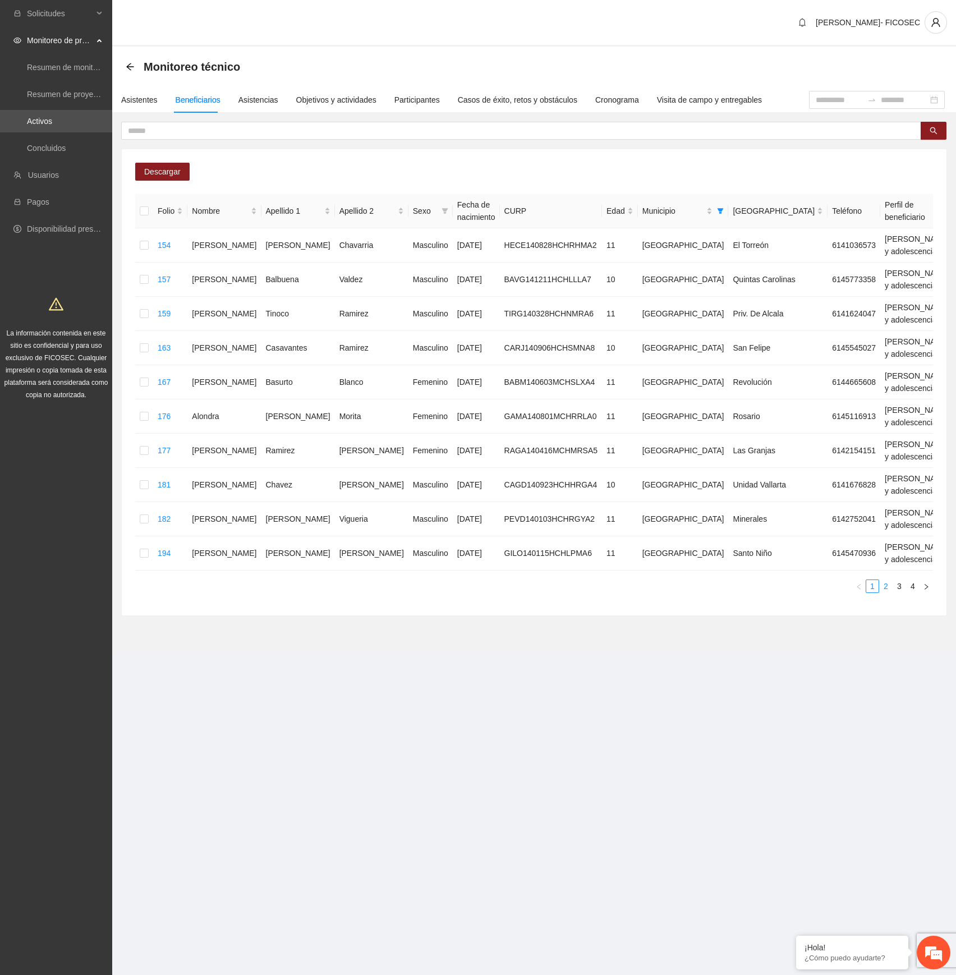
click at [884, 589] on link "2" at bounding box center [886, 586] width 12 height 12
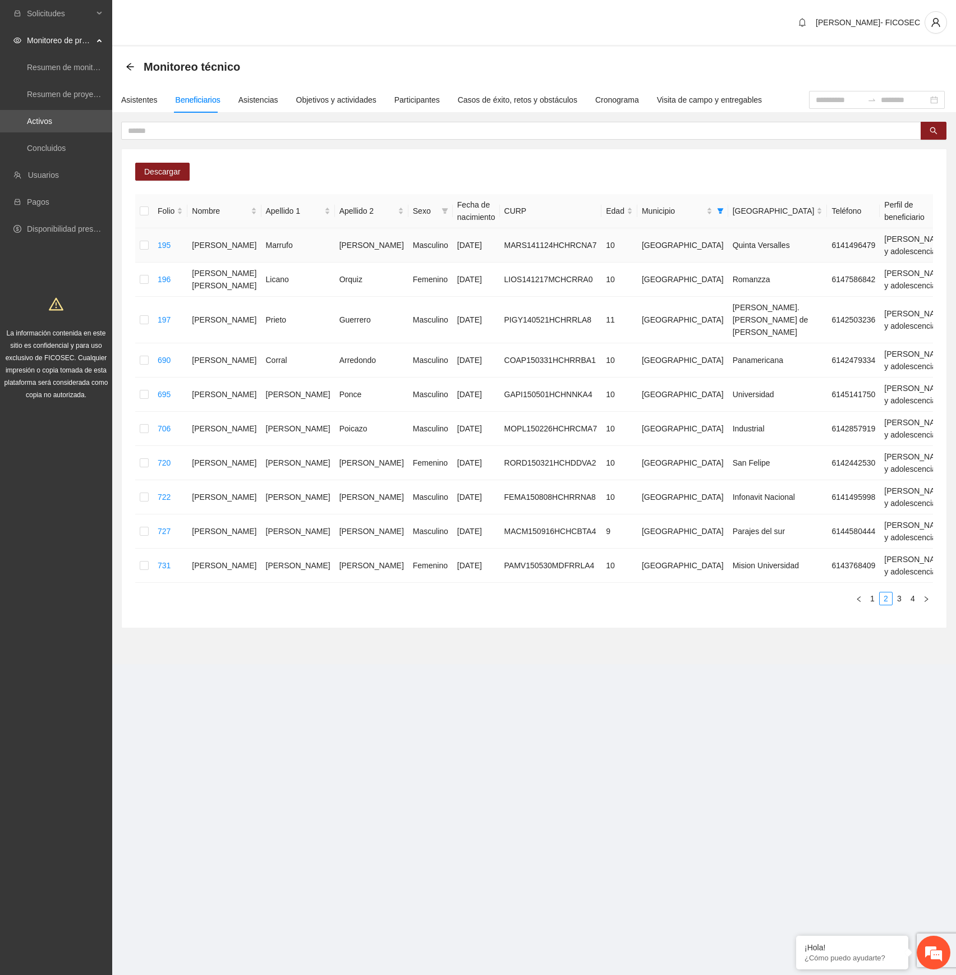
click at [815, 265] on div "Automático" at bounding box center [827, 268] width 71 height 12
click at [900, 602] on link "3" at bounding box center [899, 598] width 12 height 12
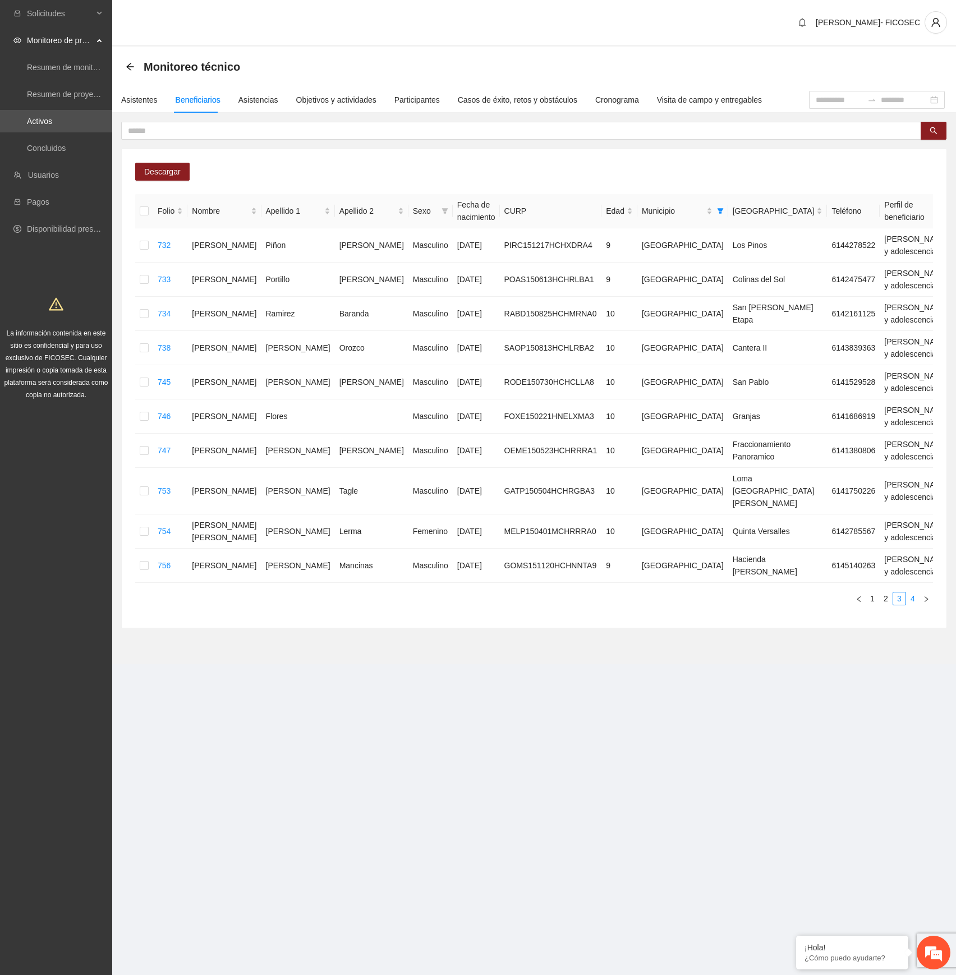
click at [912, 592] on link "4" at bounding box center [913, 598] width 12 height 12
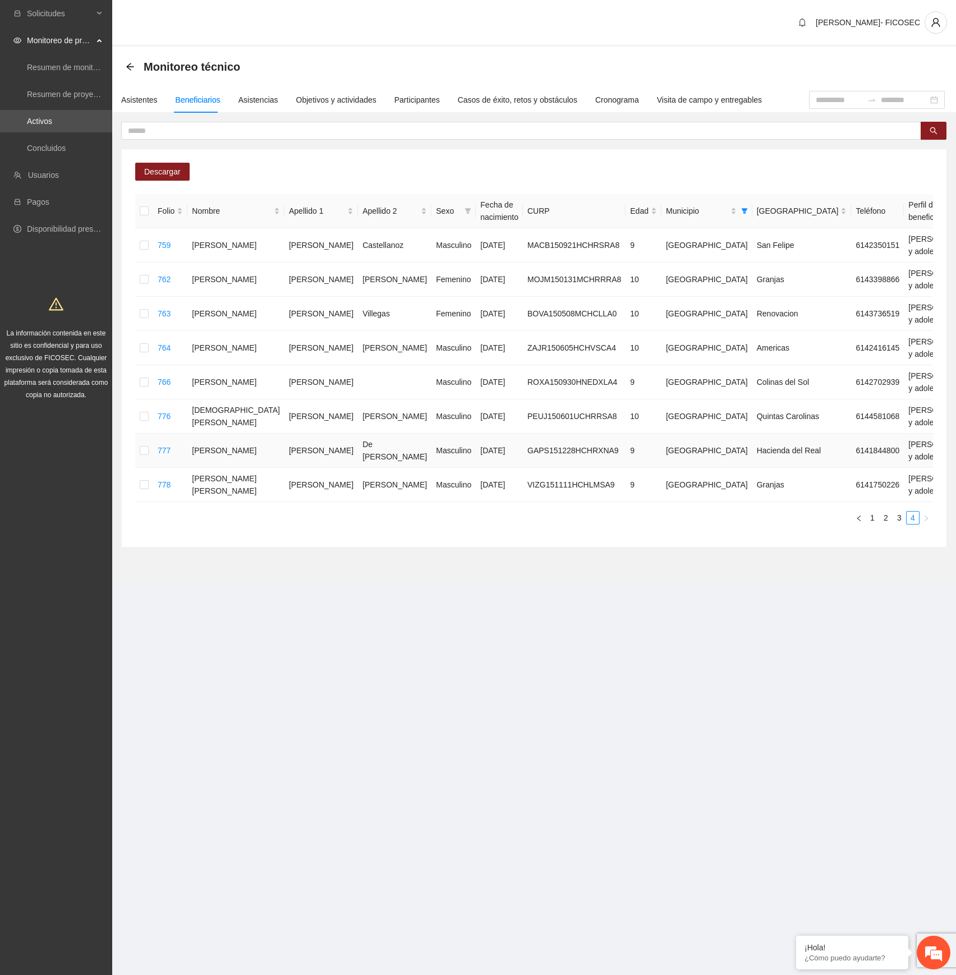
drag, startPoint x: 580, startPoint y: 532, endPoint x: 457, endPoint y: 449, distance: 148.6
click at [550, 517] on div "Descargar Folio Nombre Apellido 1 Apellido 2 Sexo Fecha de nacimiento CURP Edad…" at bounding box center [534, 348] width 825 height 398
click at [139, 99] on div "Asistentes" at bounding box center [139, 100] width 36 height 12
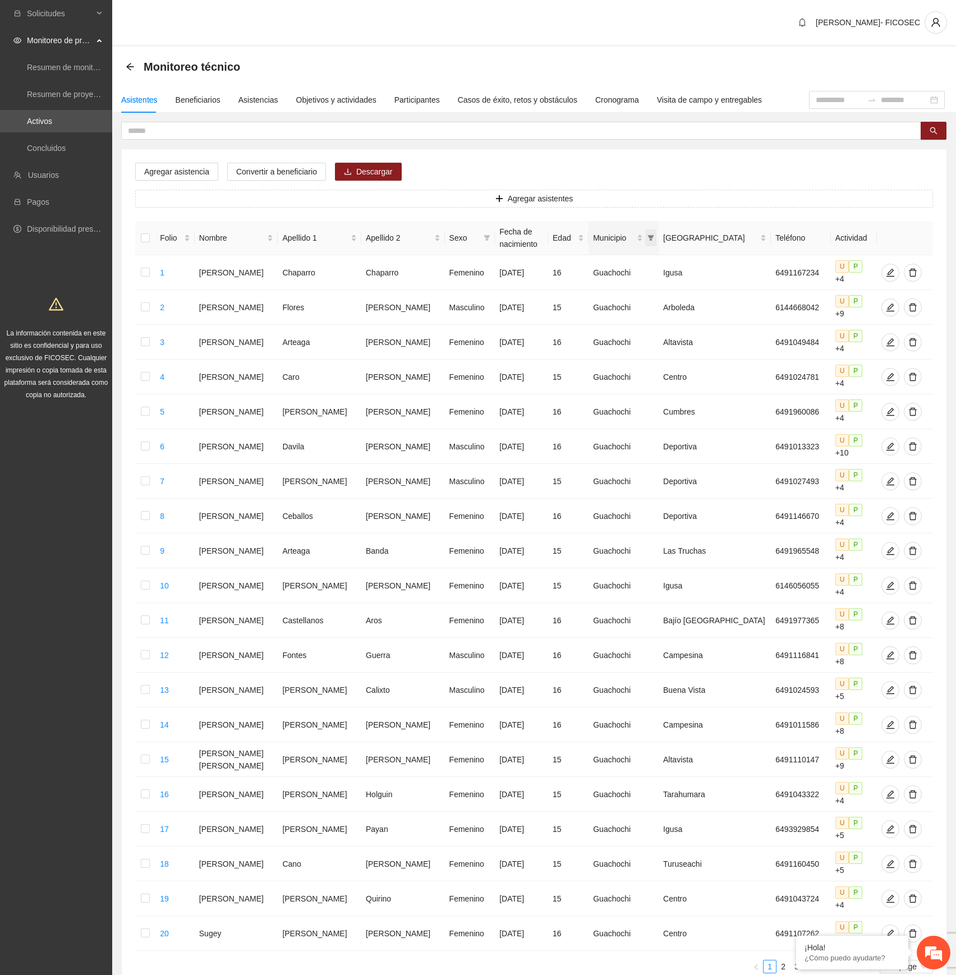
click at [654, 236] on icon "filter" at bounding box center [651, 238] width 6 height 6
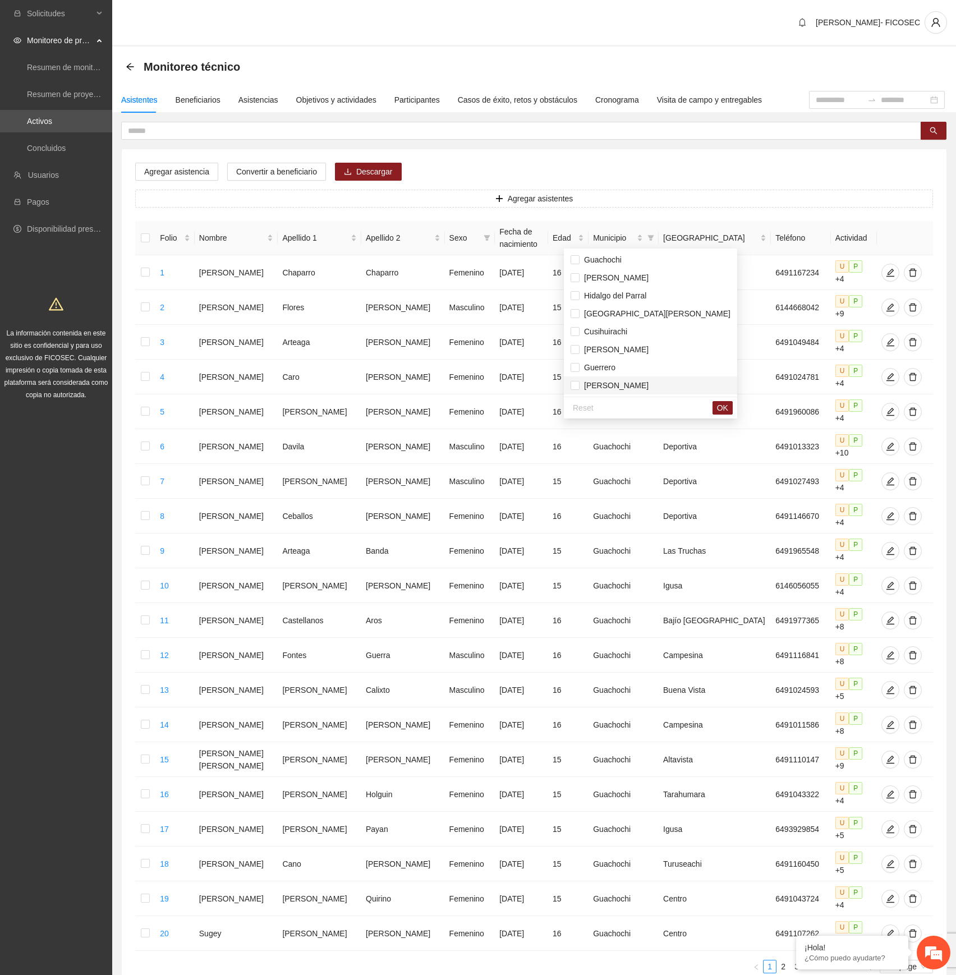
click at [604, 389] on span "[PERSON_NAME]" at bounding box center [614, 385] width 69 height 9
click at [717, 407] on span "OK" at bounding box center [722, 408] width 11 height 12
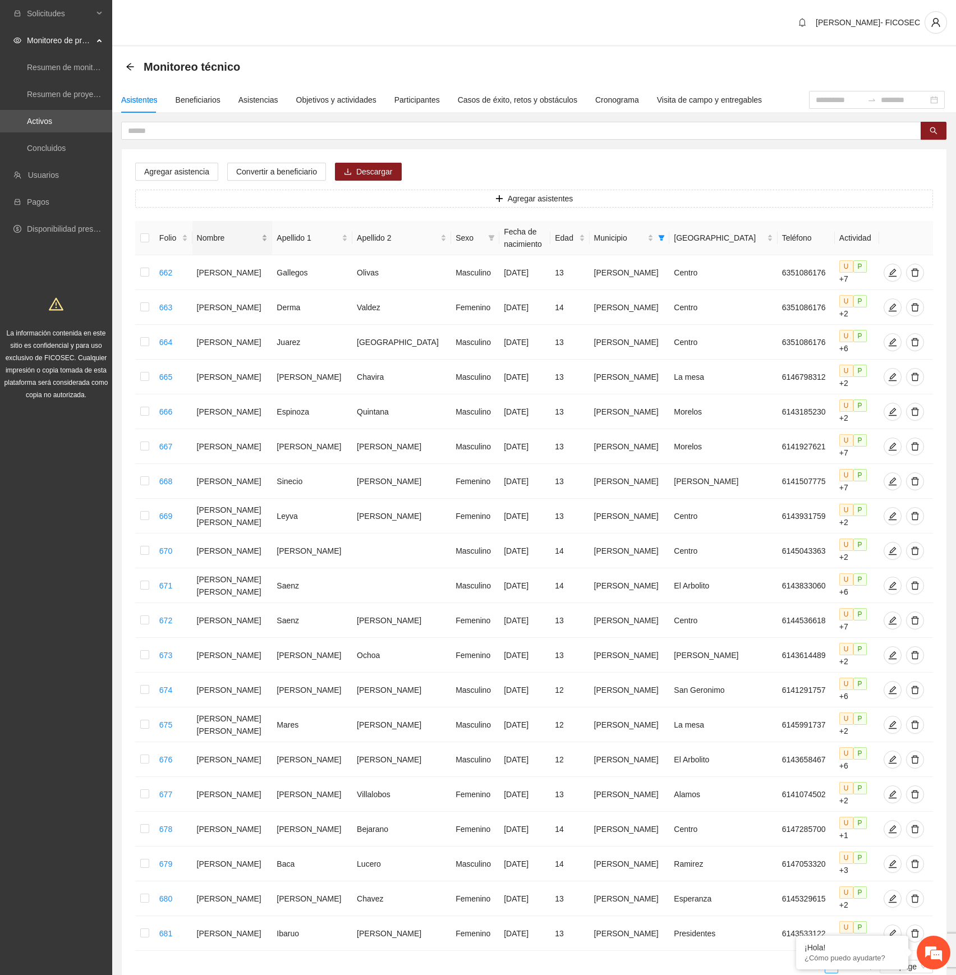
click at [265, 236] on div "Nombre" at bounding box center [232, 238] width 71 height 12
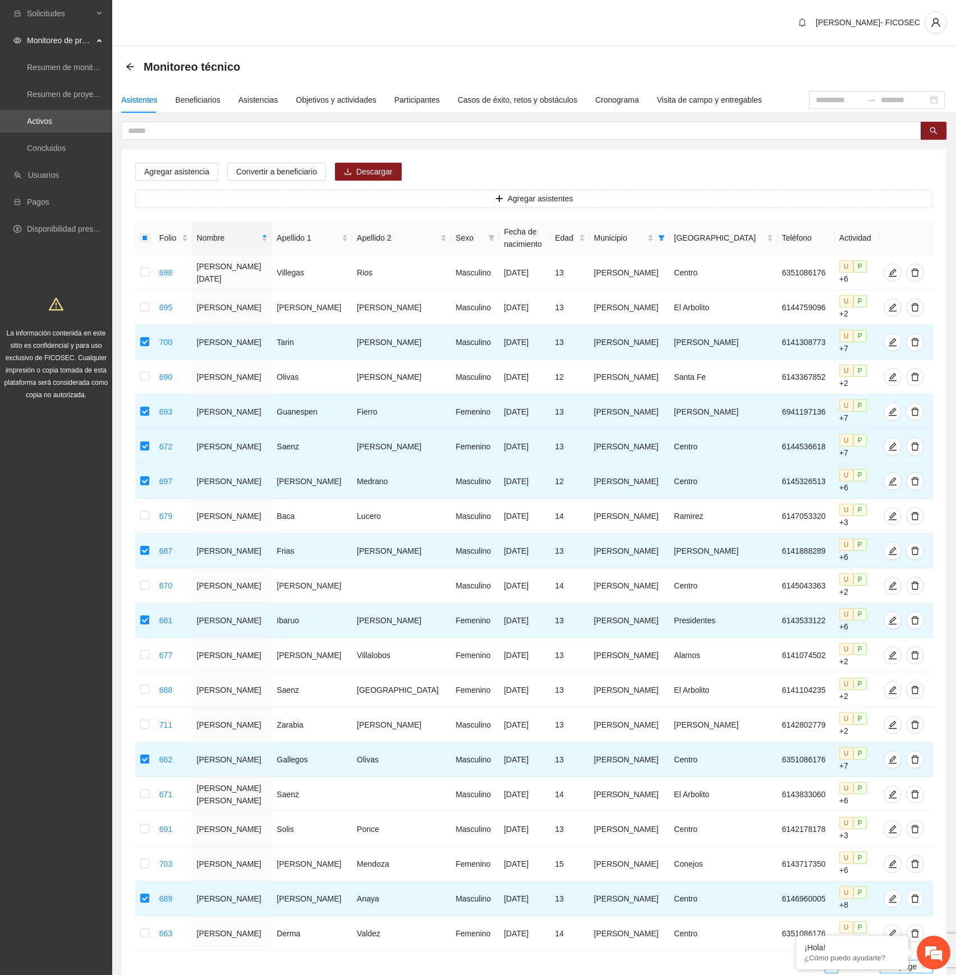
click at [897, 960] on span "20 / page" at bounding box center [906, 966] width 44 height 12
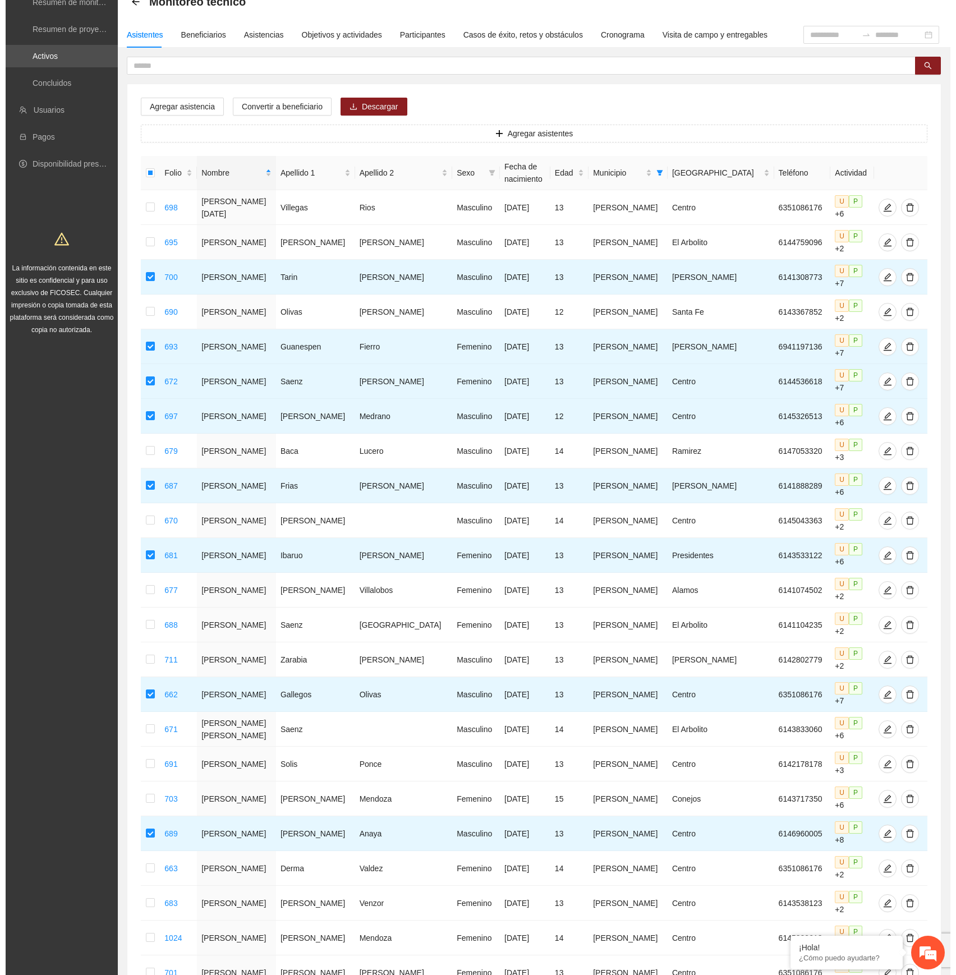
scroll to position [0, 0]
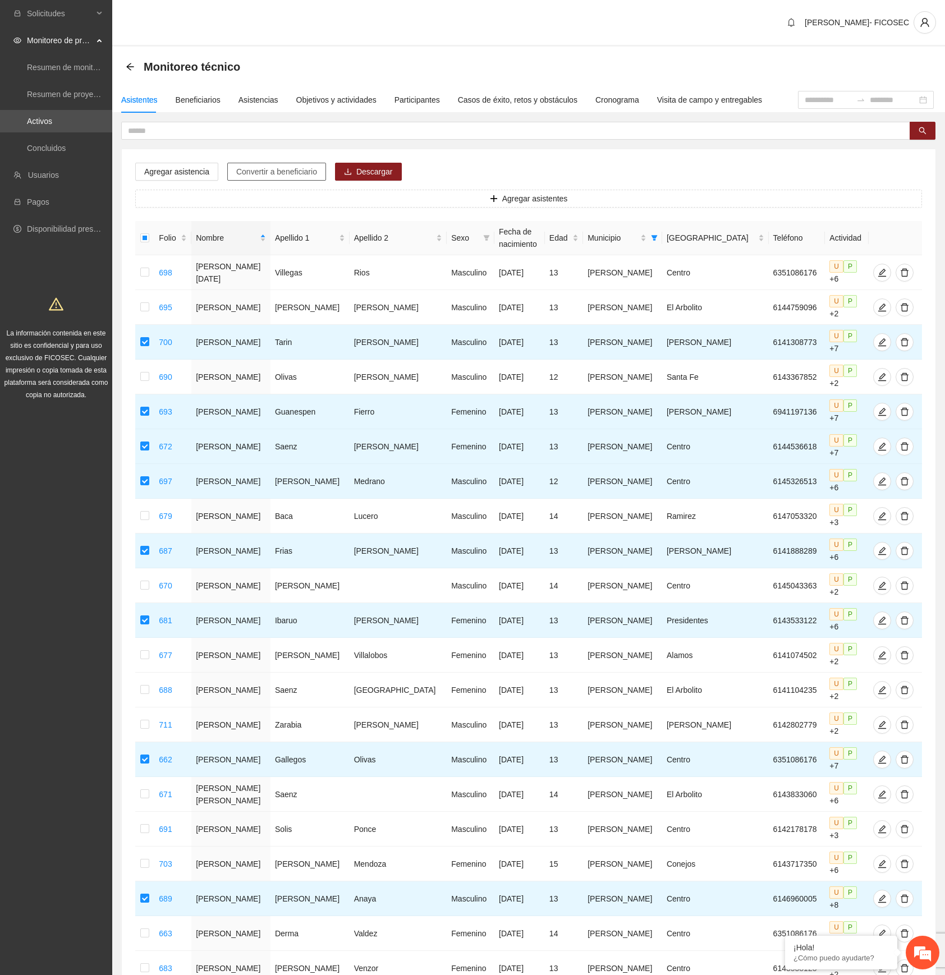
click at [274, 173] on span "Convertir a beneficiario" at bounding box center [276, 171] width 81 height 12
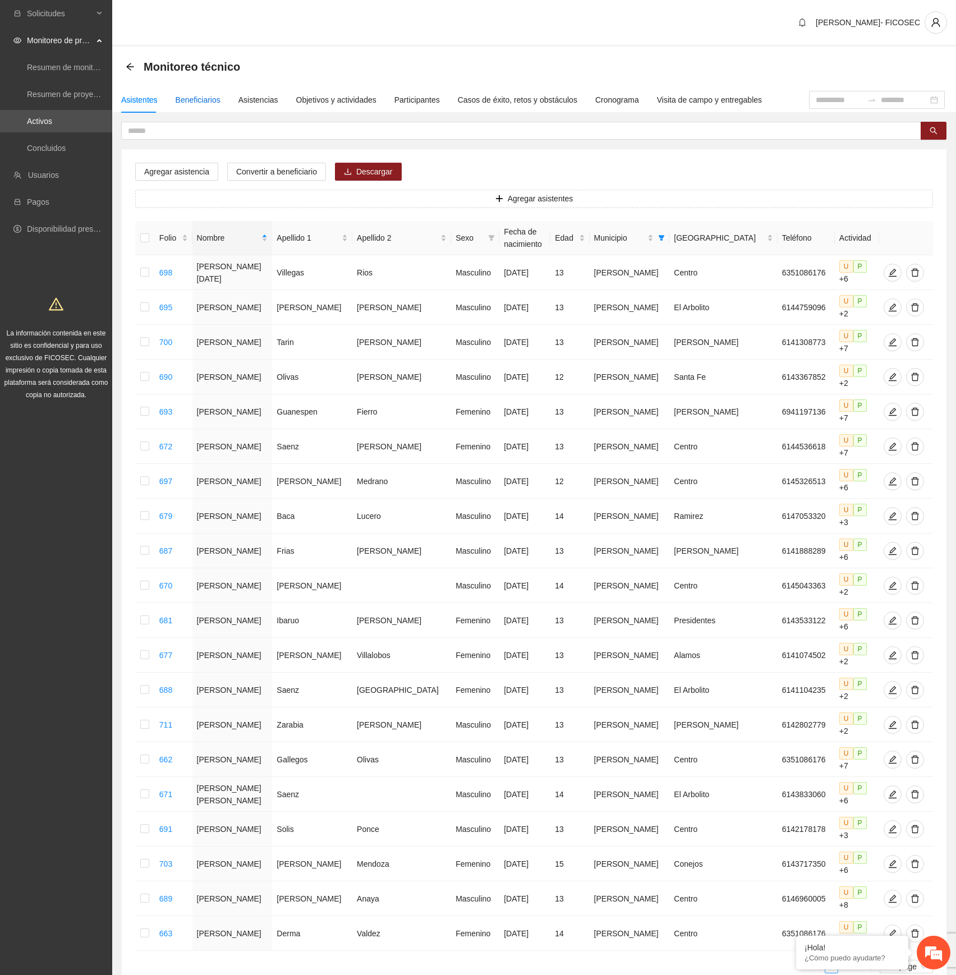
click at [198, 97] on div "Beneficiarios" at bounding box center [198, 100] width 45 height 12
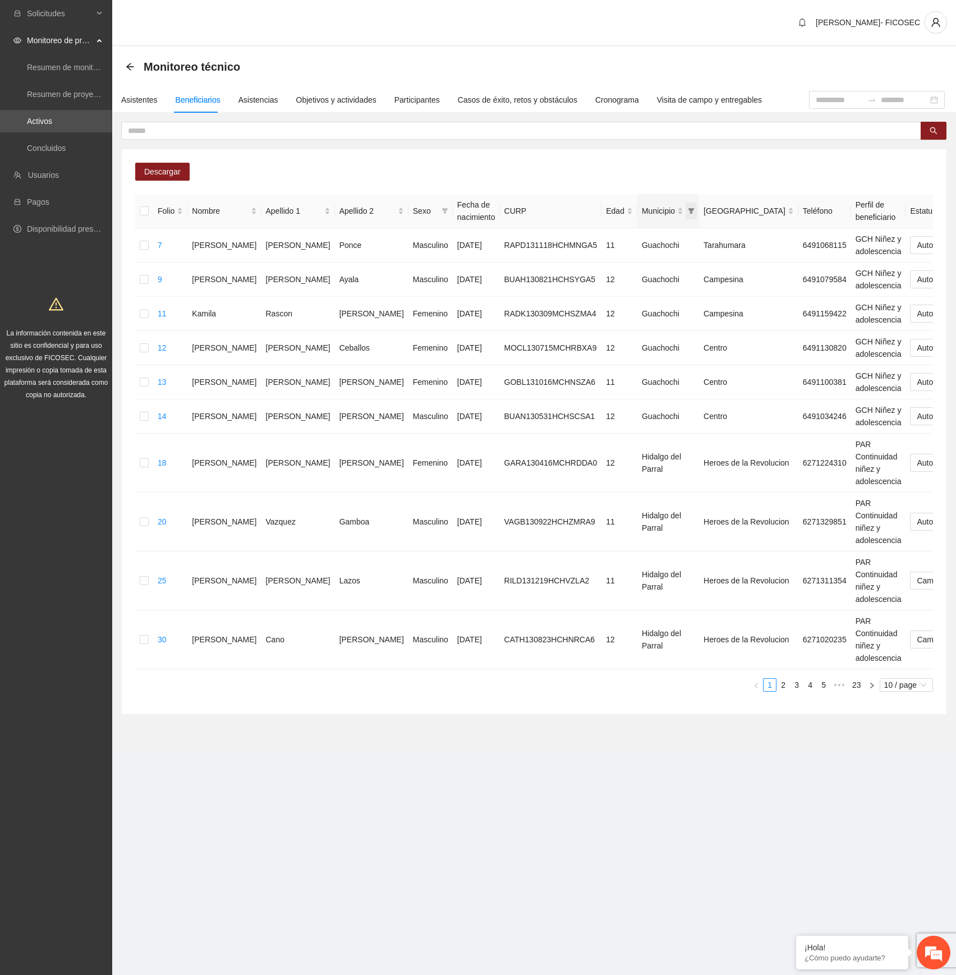
click at [688, 210] on icon "filter" at bounding box center [691, 211] width 6 height 6
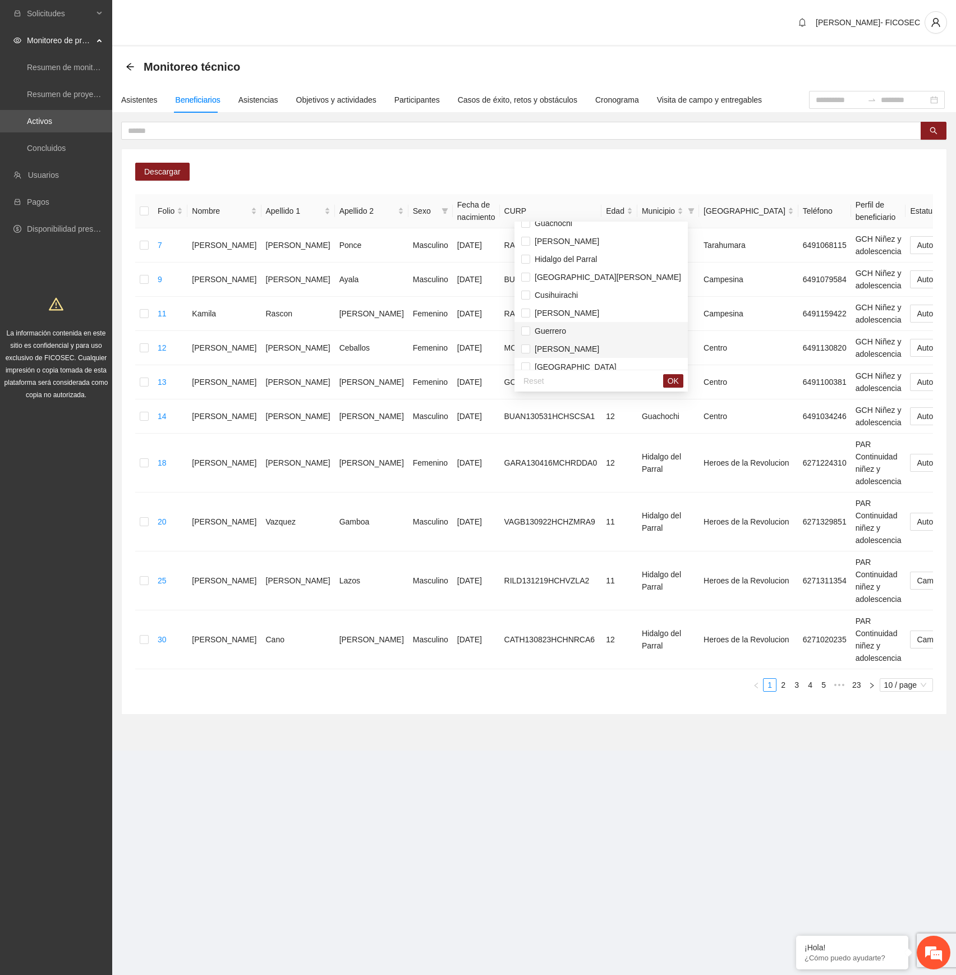
scroll to position [18, 0]
click at [554, 339] on span "[PERSON_NAME]" at bounding box center [564, 340] width 69 height 9
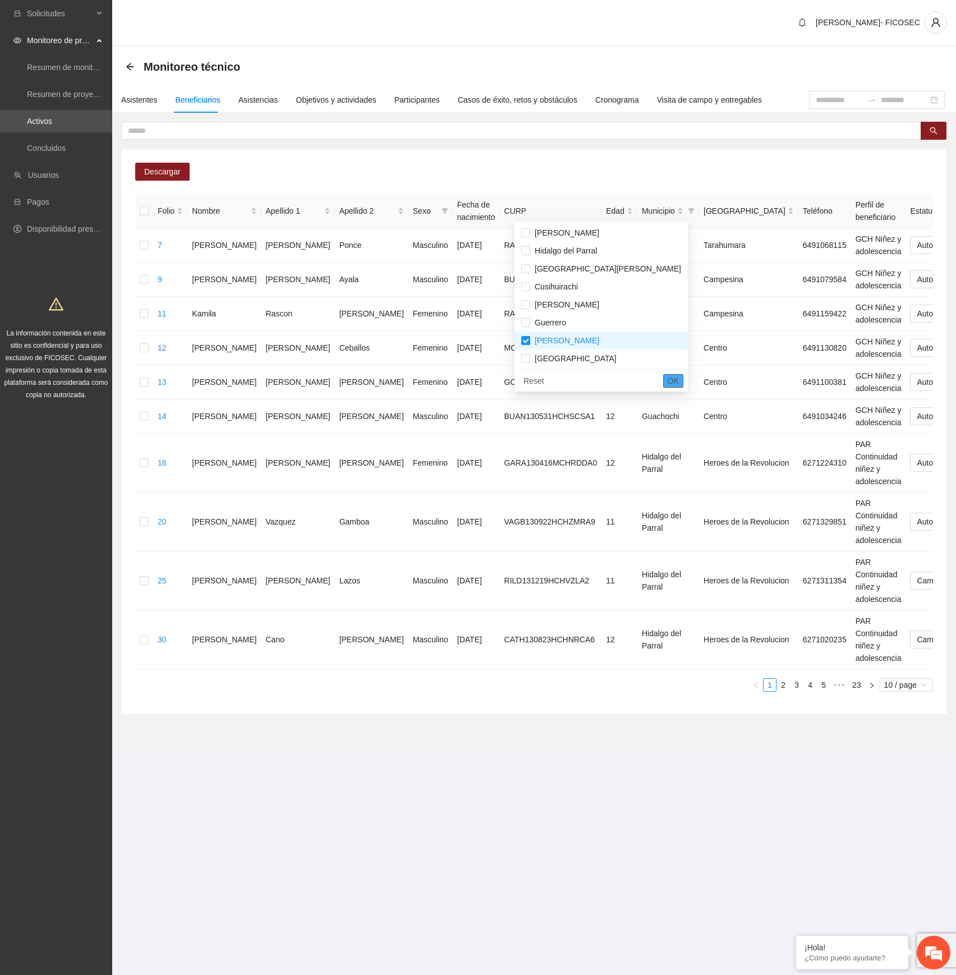
click at [668, 377] on span "OK" at bounding box center [673, 381] width 11 height 12
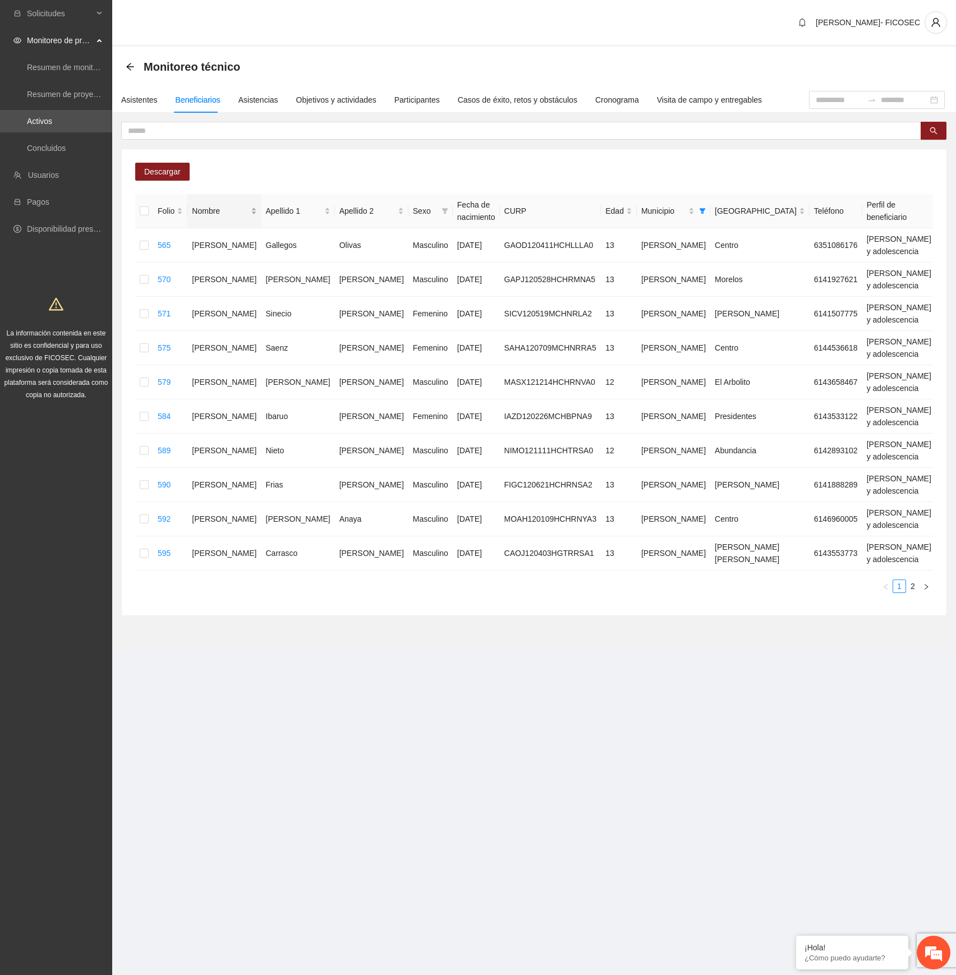
click at [228, 208] on div "Nombre" at bounding box center [224, 211] width 65 height 12
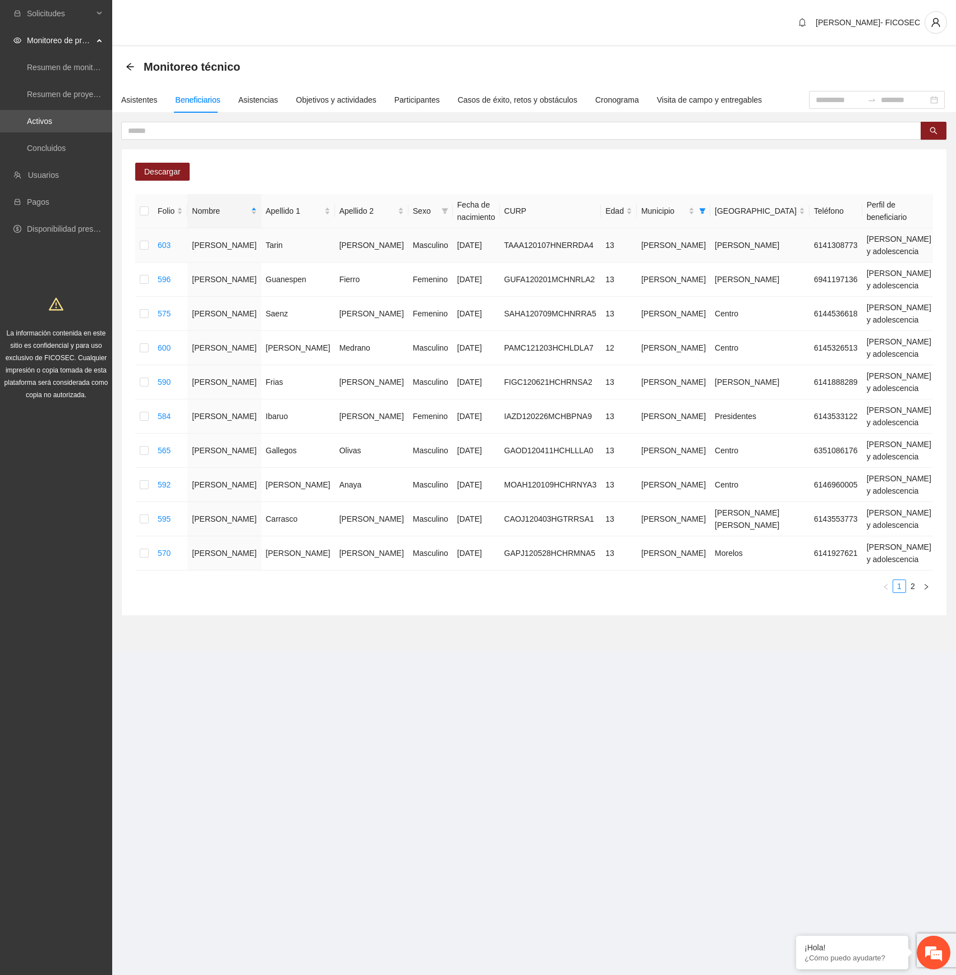
click at [831, 265] on div "Automático" at bounding box center [819, 268] width 71 height 12
click at [825, 302] on div "Automático" at bounding box center [819, 302] width 71 height 12
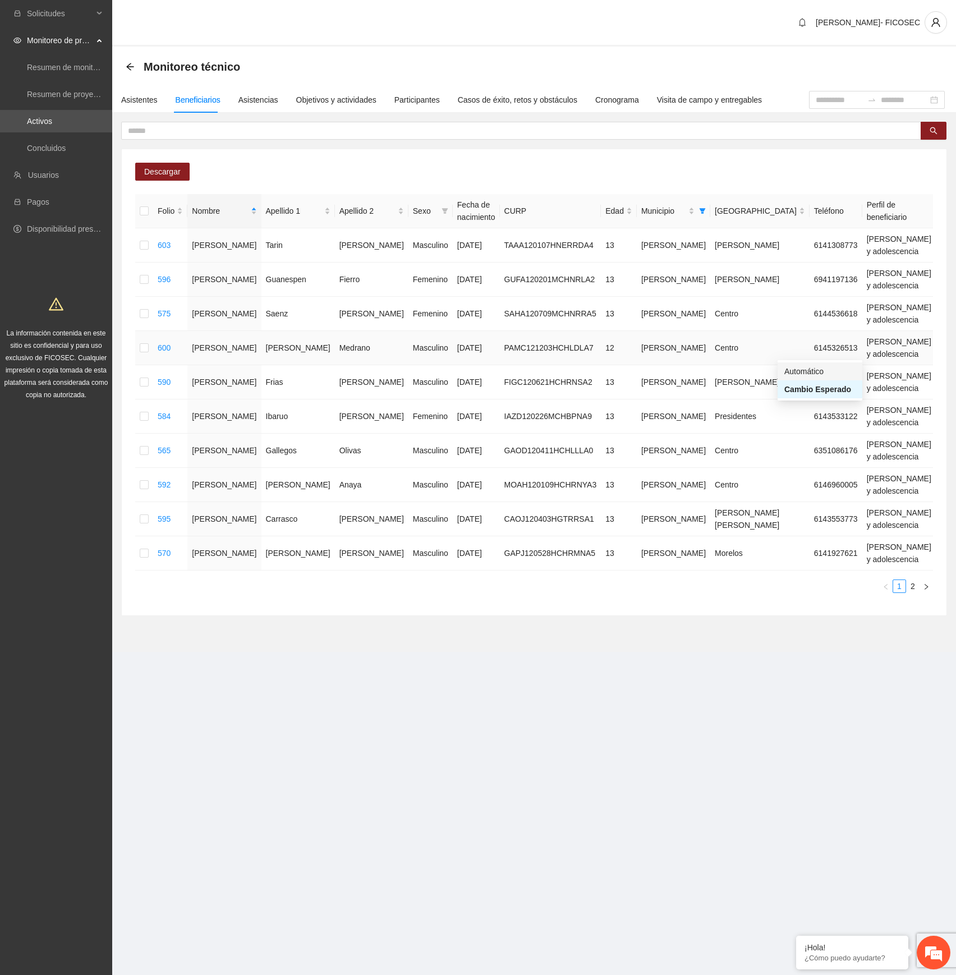
click at [820, 374] on div "Automático" at bounding box center [819, 371] width 71 height 12
click at [815, 476] on div "Automático" at bounding box center [819, 474] width 71 height 12
click at [799, 542] on div "Automático" at bounding box center [819, 543] width 71 height 12
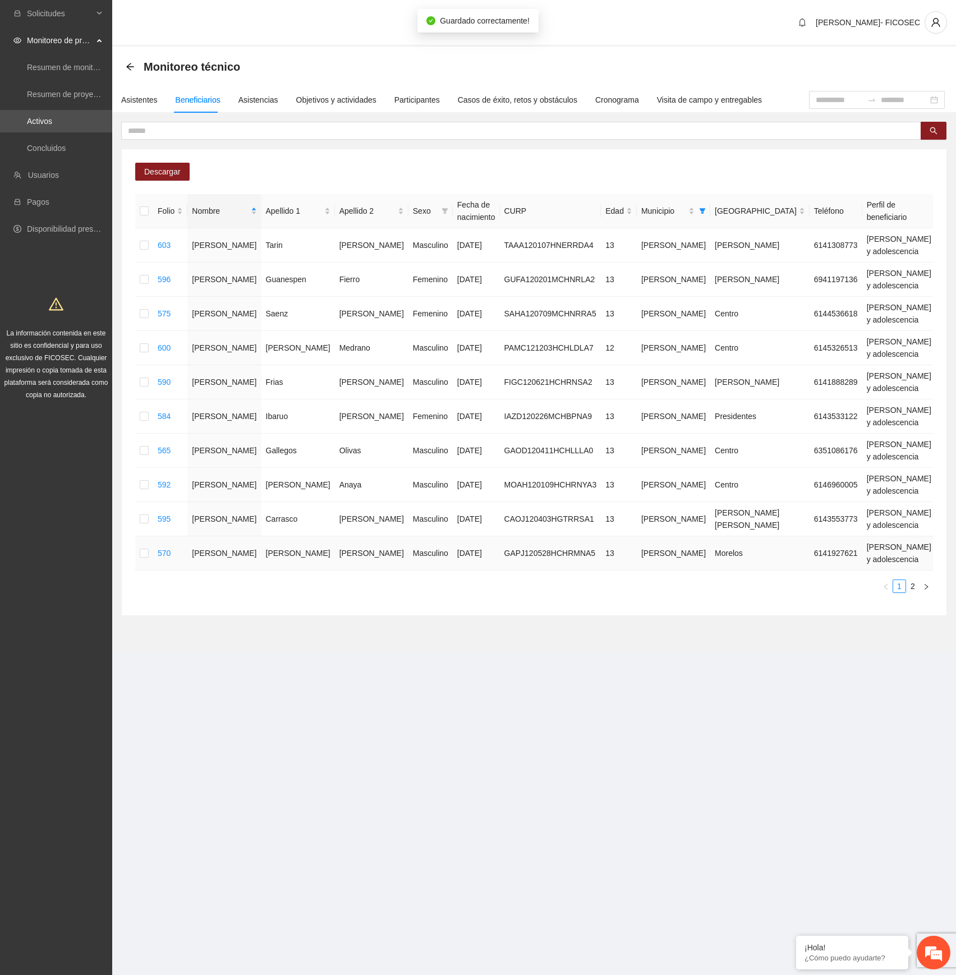
click at [804, 577] on div "Automático" at bounding box center [819, 578] width 71 height 12
drag, startPoint x: 911, startPoint y: 592, endPoint x: 912, endPoint y: 584, distance: 8.5
click at [912, 589] on link "2" at bounding box center [913, 586] width 12 height 12
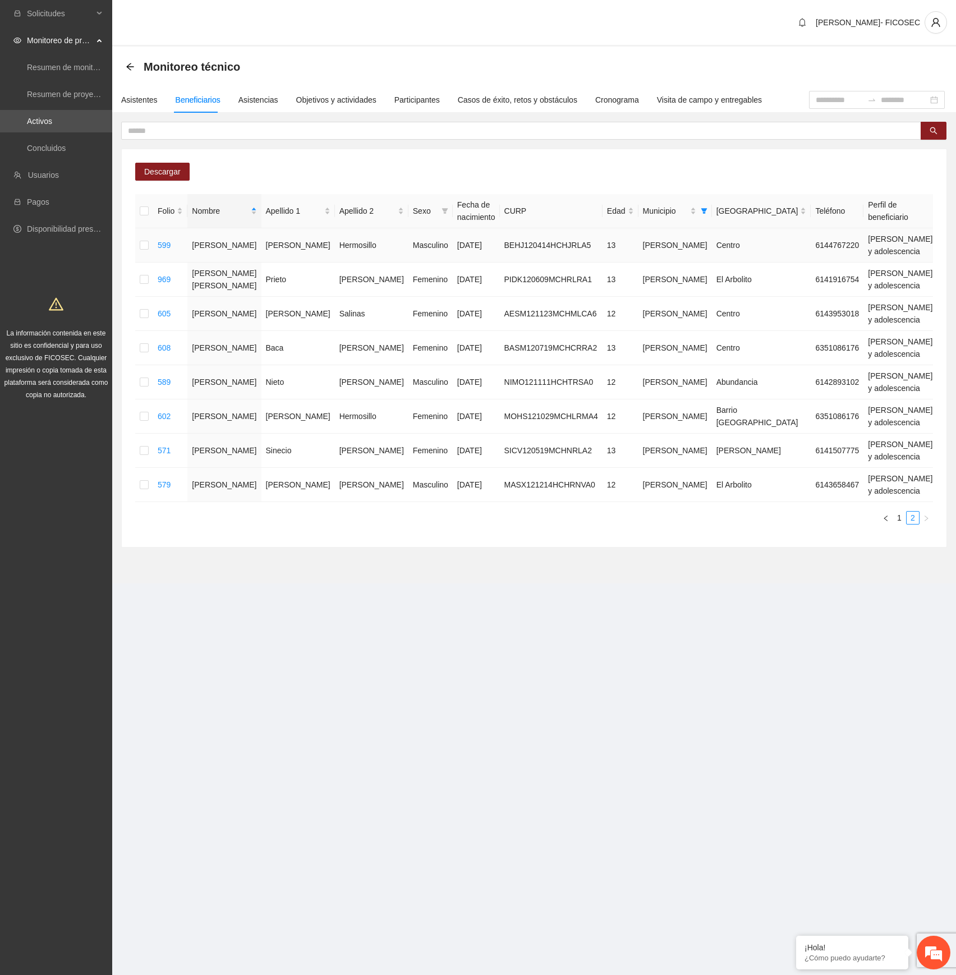
click at [809, 269] on div "Automático" at bounding box center [822, 268] width 71 height 12
click at [812, 337] on div "Automático" at bounding box center [822, 336] width 71 height 12
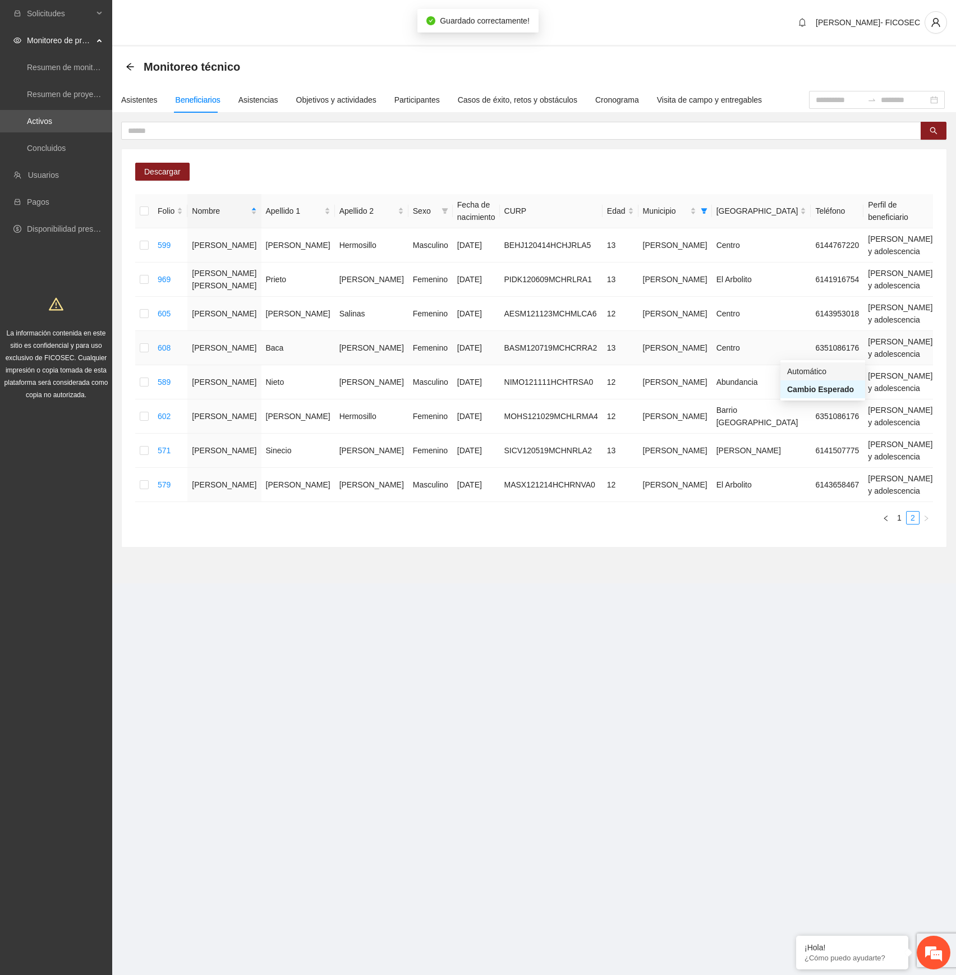
click at [816, 370] on div "Automático" at bounding box center [822, 371] width 71 height 12
click at [818, 402] on div "Automático" at bounding box center [822, 405] width 71 height 12
click at [813, 438] on div "Automático" at bounding box center [822, 440] width 71 height 12
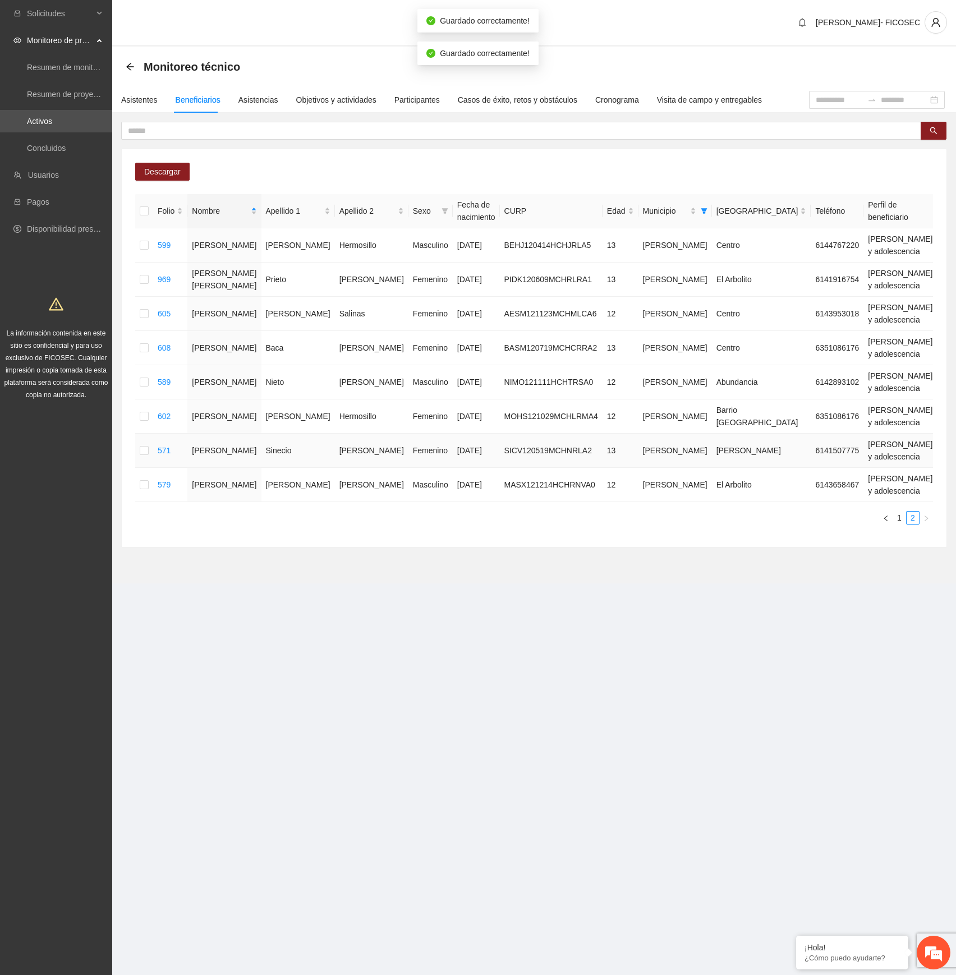
click at [817, 475] on div "Automático" at bounding box center [822, 474] width 71 height 12
click at [701, 214] on icon "filter" at bounding box center [704, 211] width 7 height 7
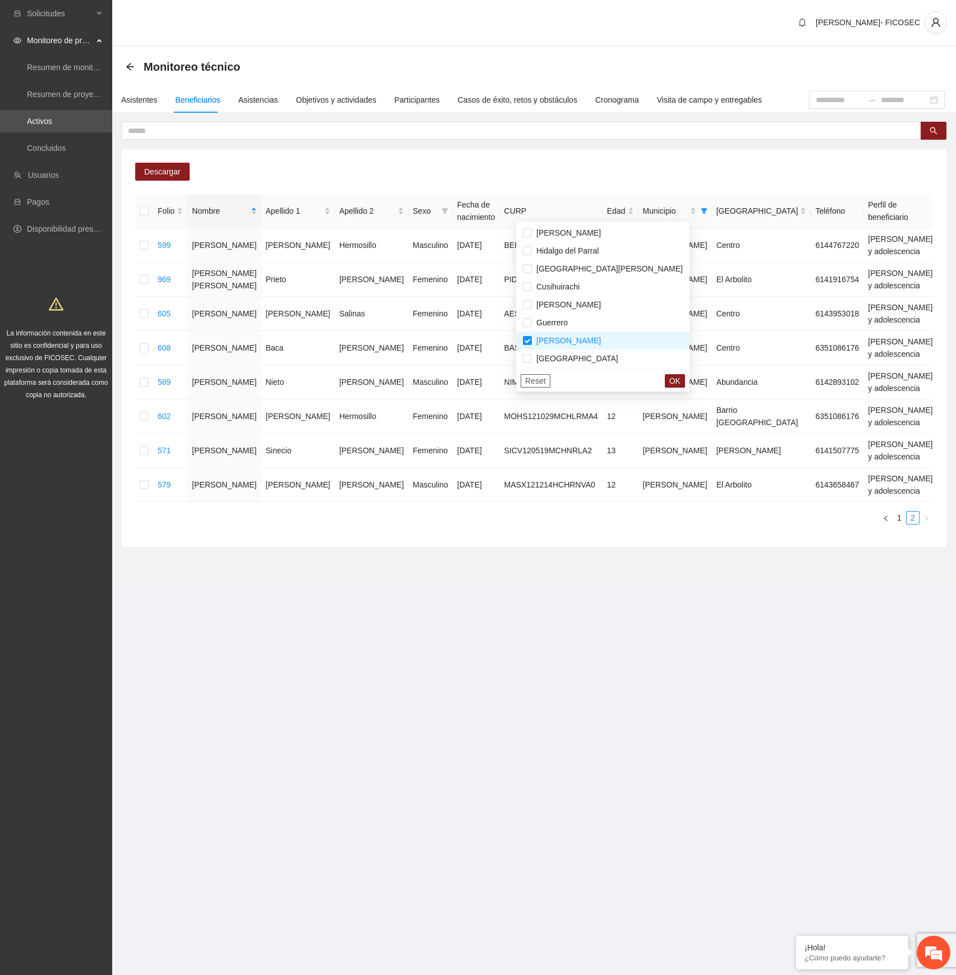
click at [541, 380] on span "Reset" at bounding box center [535, 381] width 21 height 12
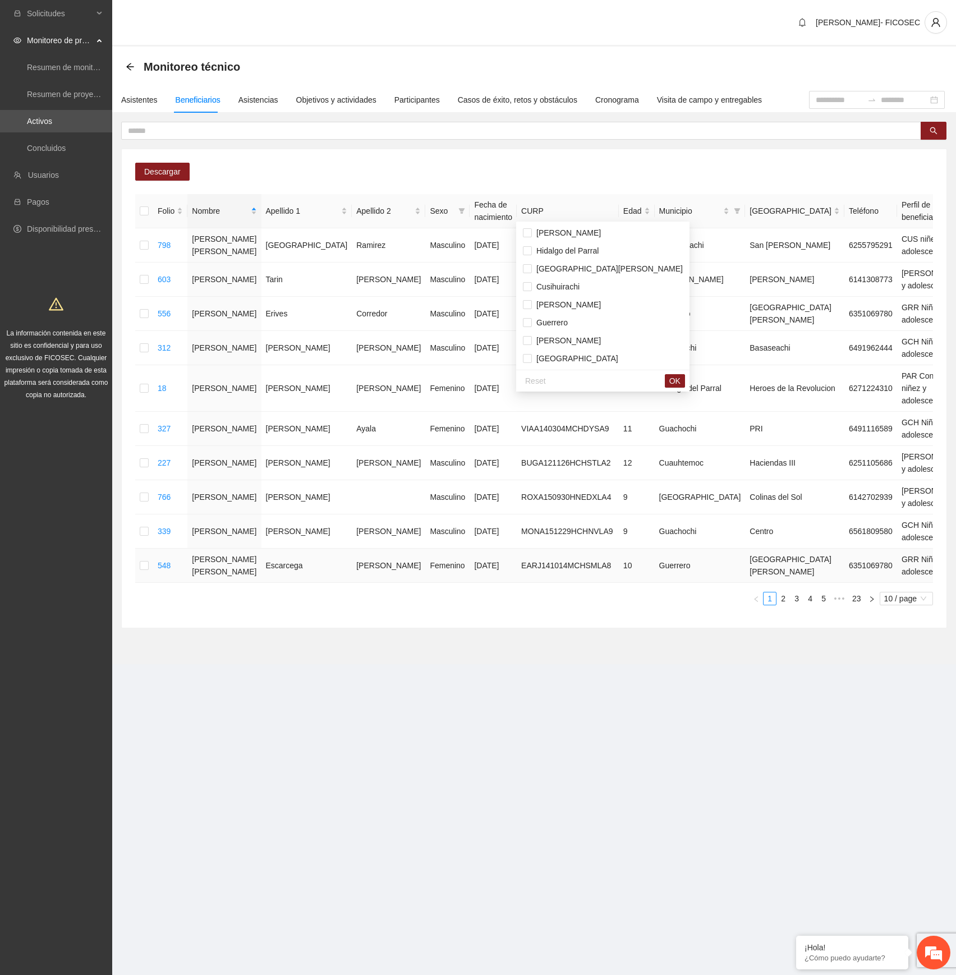
click at [503, 581] on section "Monitoreo técnico Asistentes Beneficiarios Asistencias Objetivos y actividades …" at bounding box center [534, 356] width 844 height 618
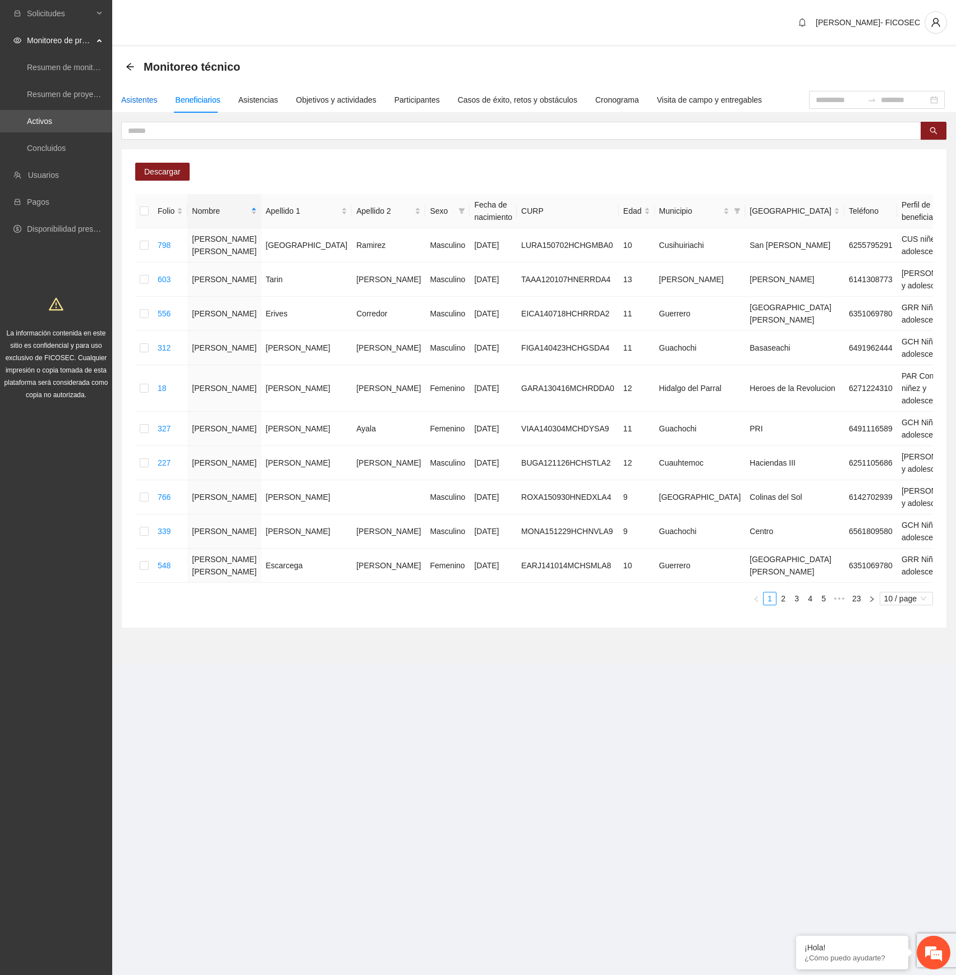
click at [145, 97] on div "Asistentes" at bounding box center [139, 100] width 36 height 12
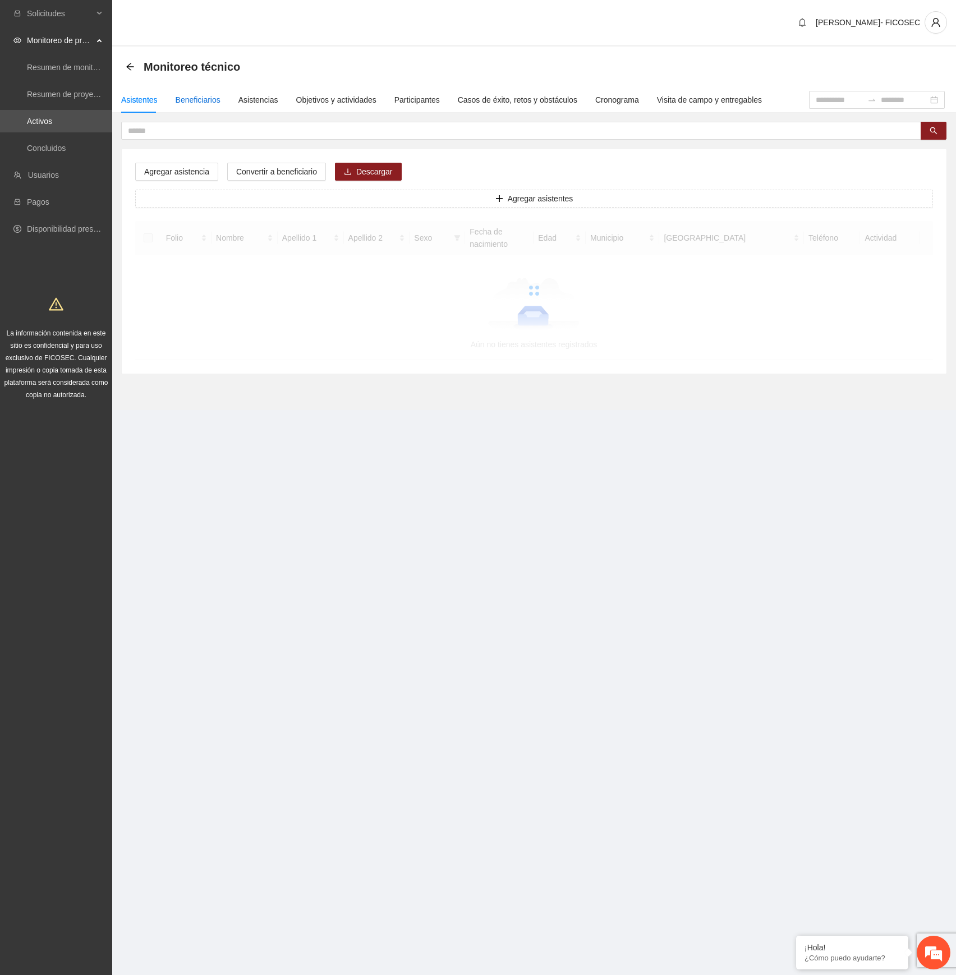
click at [189, 102] on div "Beneficiarios" at bounding box center [198, 100] width 45 height 12
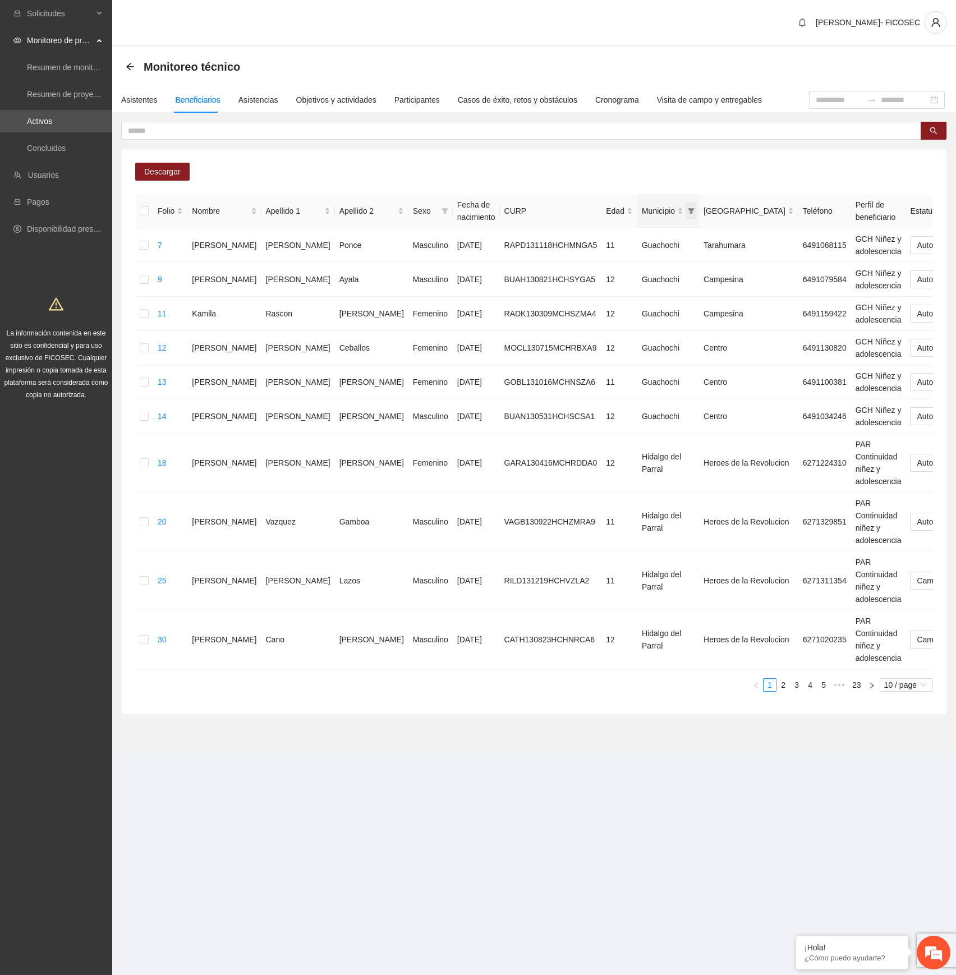
click at [688, 211] on icon "filter" at bounding box center [691, 211] width 6 height 6
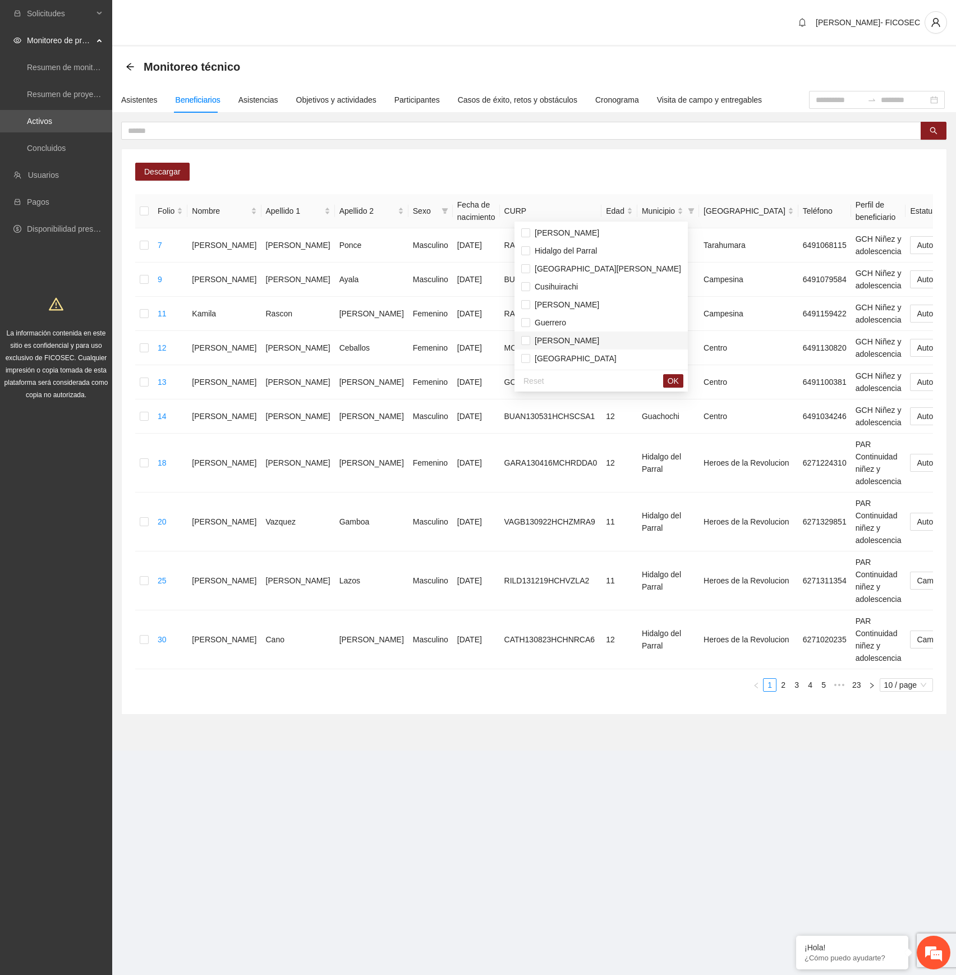
click at [561, 342] on span "[PERSON_NAME]" at bounding box center [601, 340] width 160 height 12
click at [668, 385] on span "OK" at bounding box center [673, 381] width 11 height 12
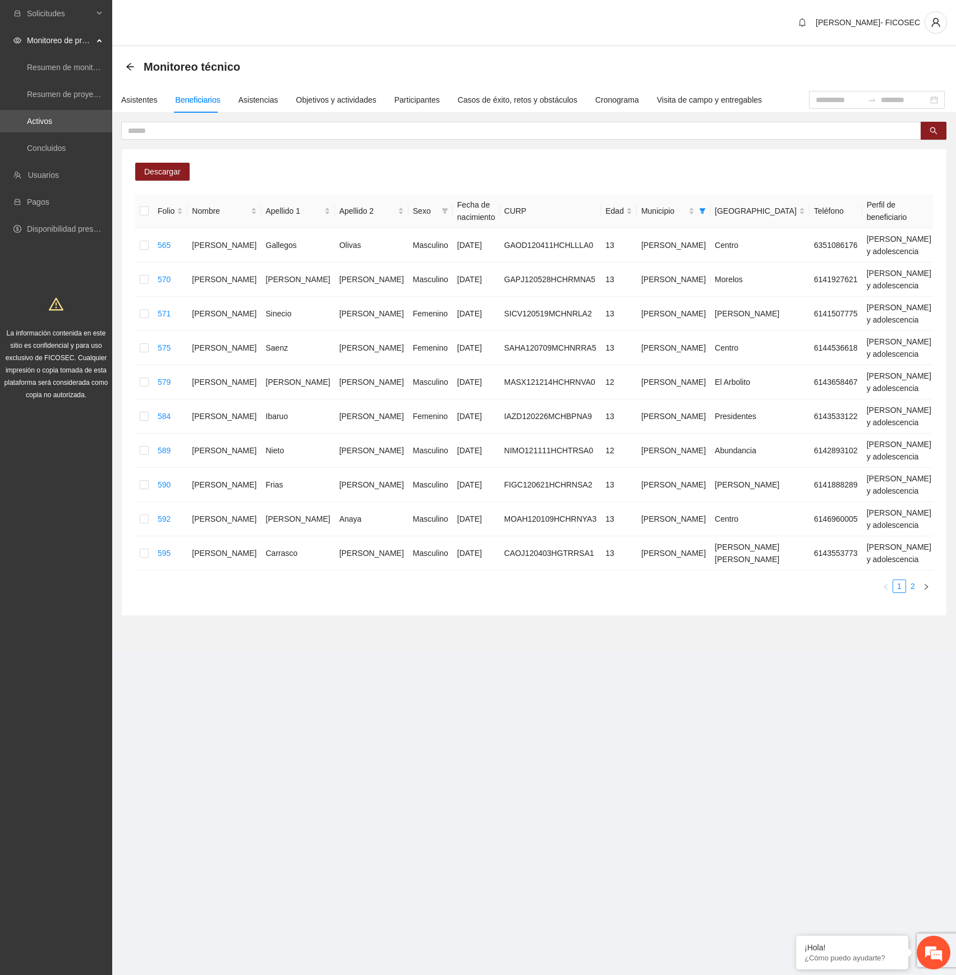
click at [912, 585] on link "2" at bounding box center [913, 586] width 12 height 12
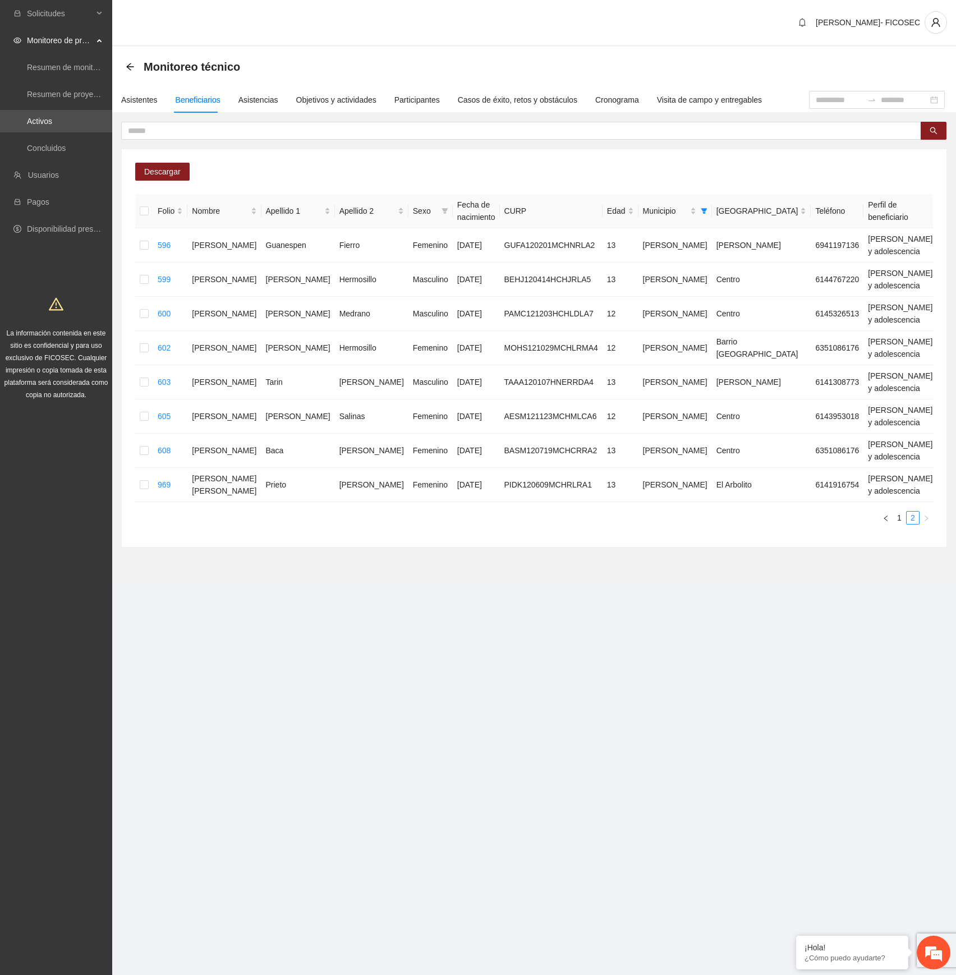
click at [476, 583] on section "Monitoreo técnico Asistentes Beneficiarios Asistencias Objetivos y actividades …" at bounding box center [534, 315] width 844 height 537
click at [898, 517] on link "1" at bounding box center [899, 518] width 12 height 12
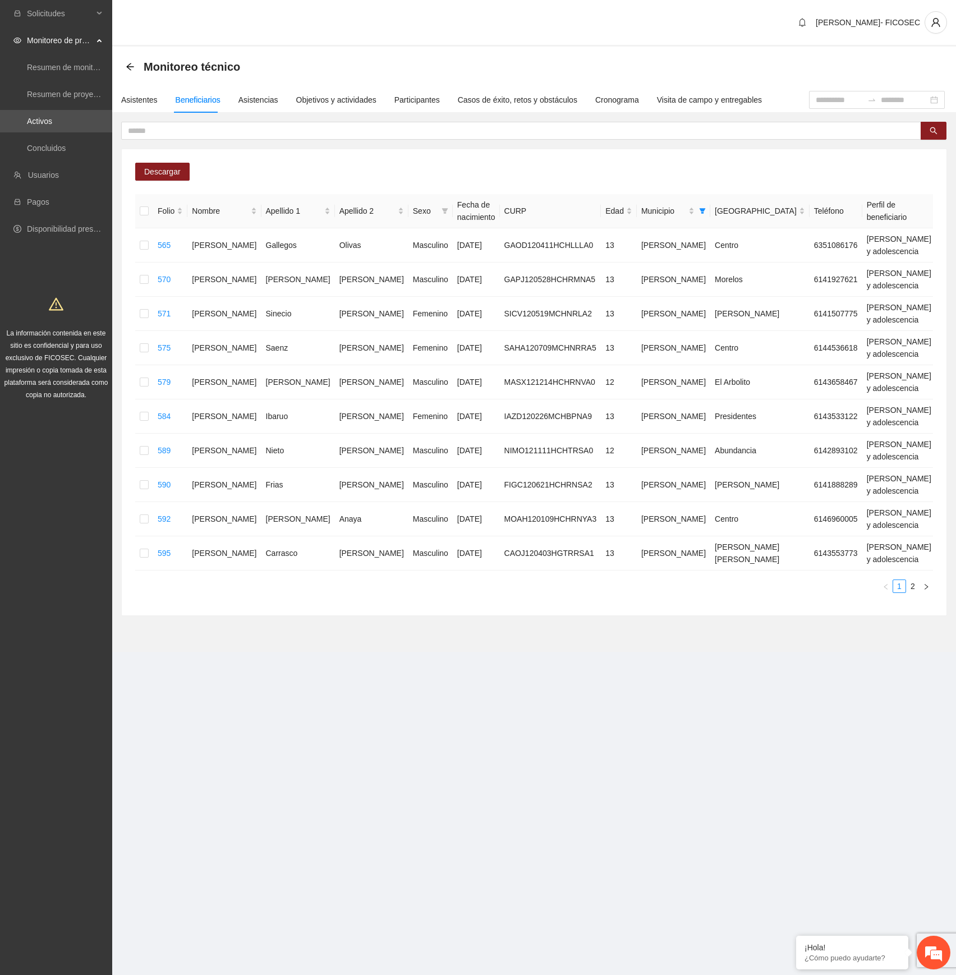
click at [914, 591] on link "2" at bounding box center [913, 586] width 12 height 12
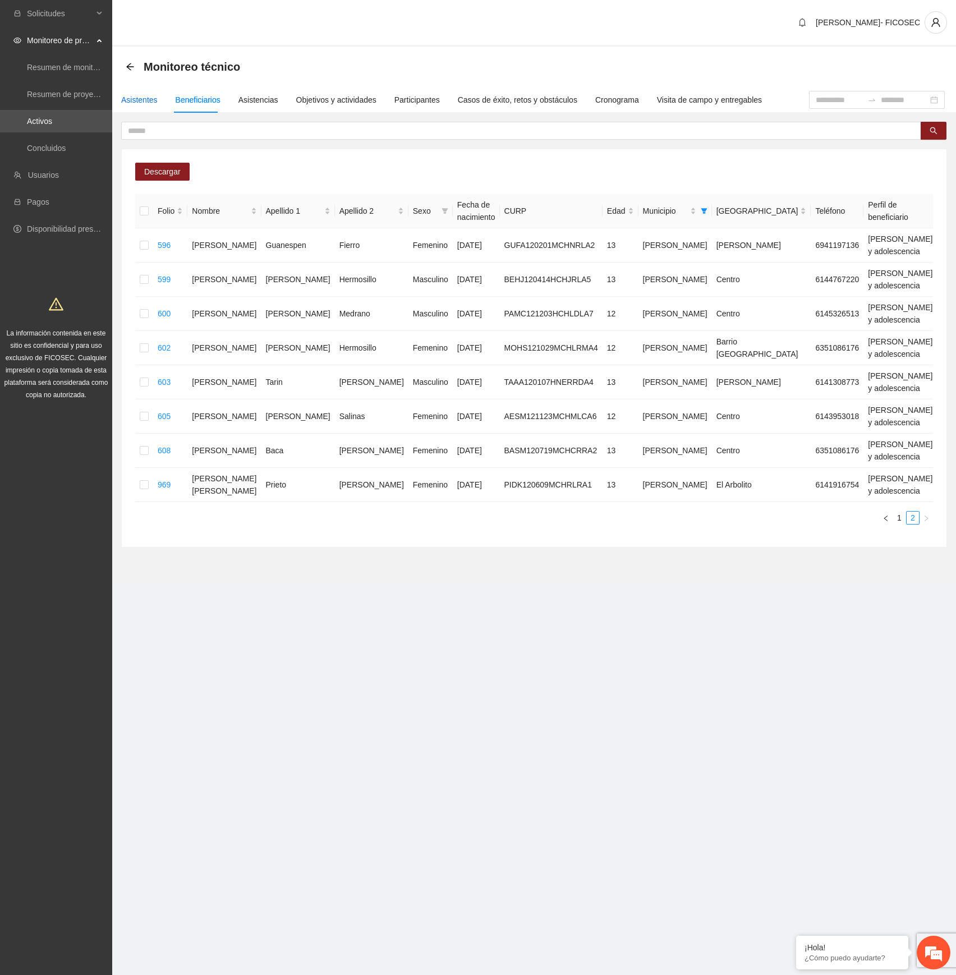
click at [140, 99] on div "Asistentes" at bounding box center [139, 100] width 36 height 12
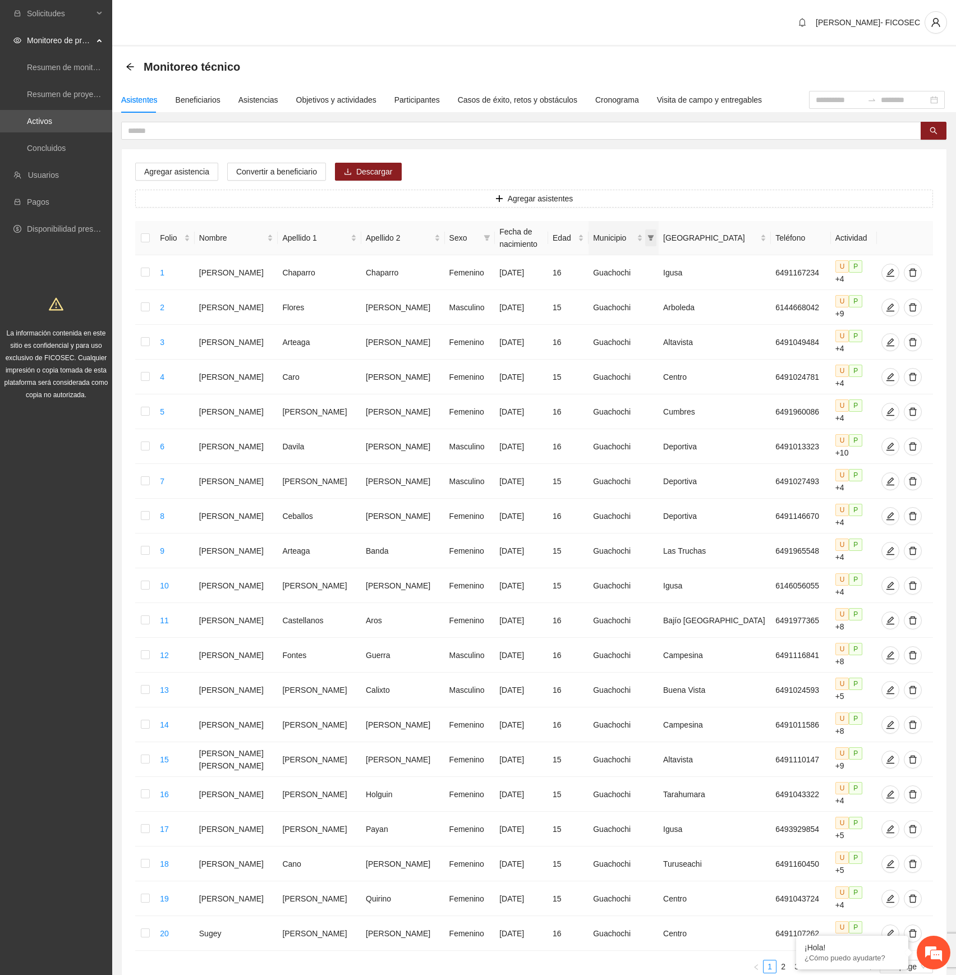
click at [654, 239] on icon "filter" at bounding box center [651, 238] width 6 height 6
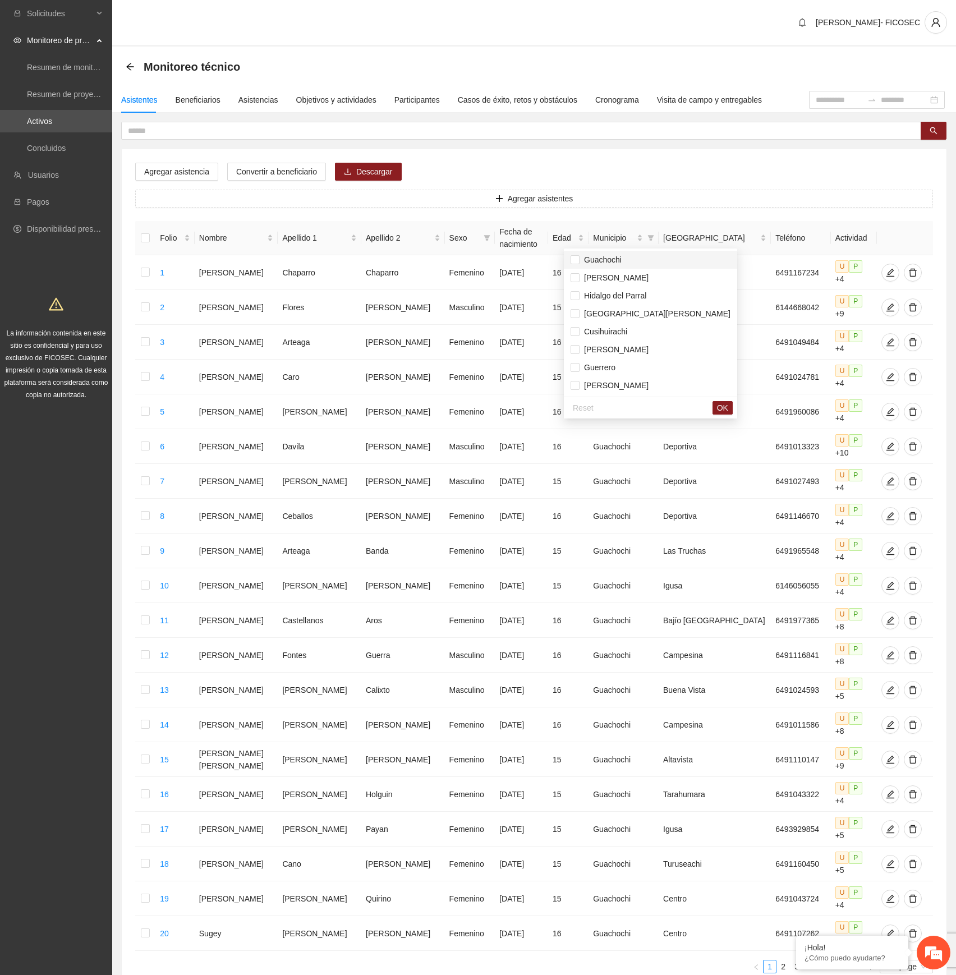
click at [592, 261] on span "Guachochi" at bounding box center [601, 259] width 42 height 9
click at [717, 408] on span "OK" at bounding box center [722, 408] width 11 height 12
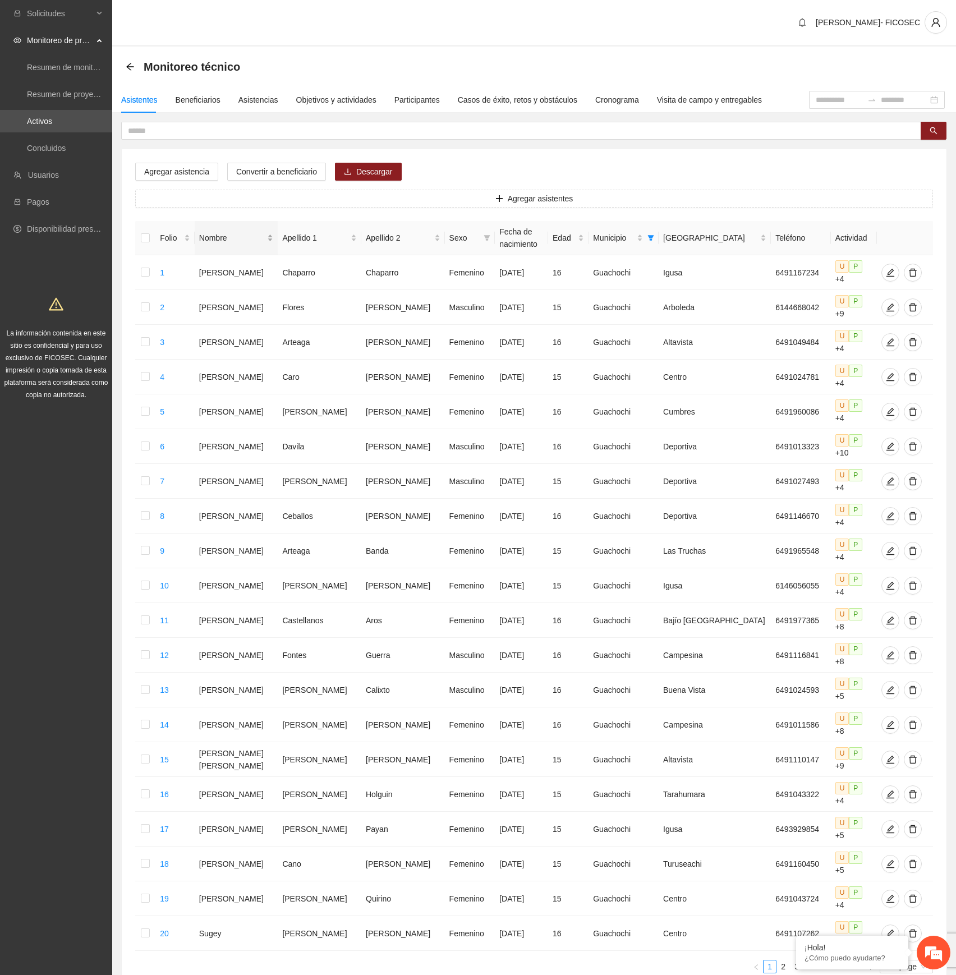
click at [265, 236] on div "Nombre" at bounding box center [236, 238] width 75 height 12
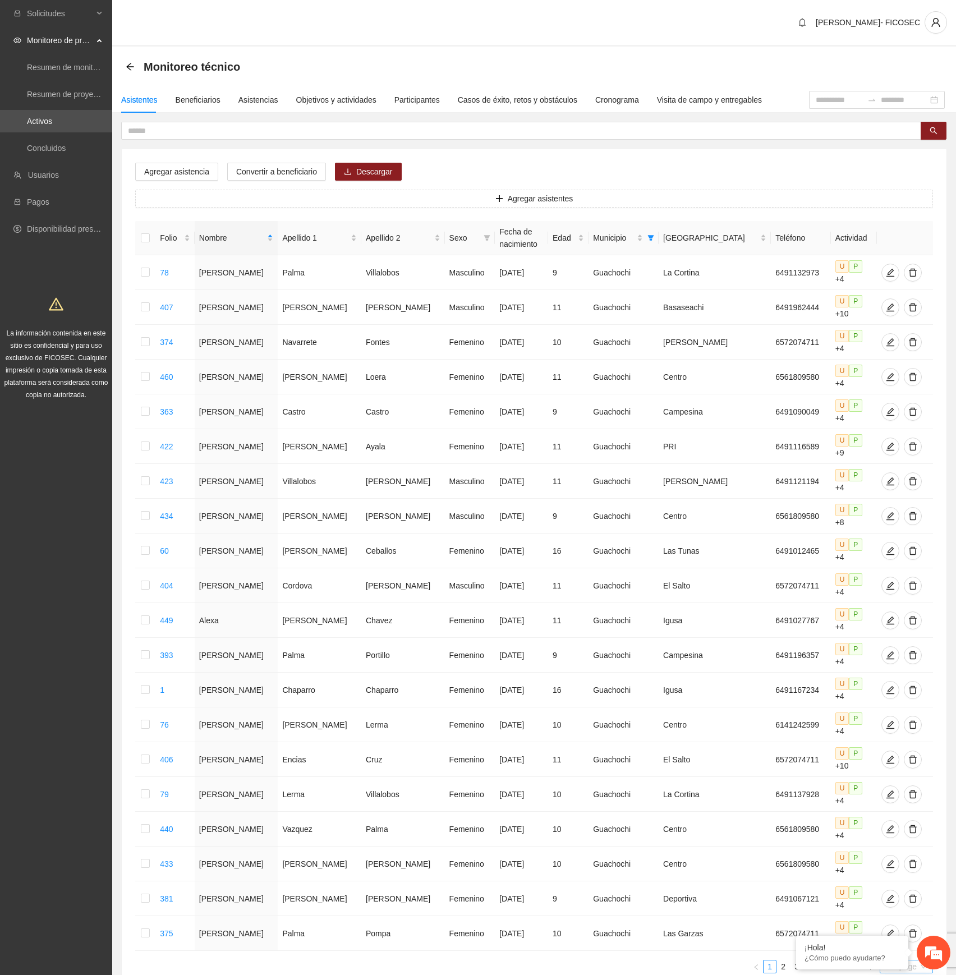
click at [918, 960] on span "20 / page" at bounding box center [906, 966] width 44 height 12
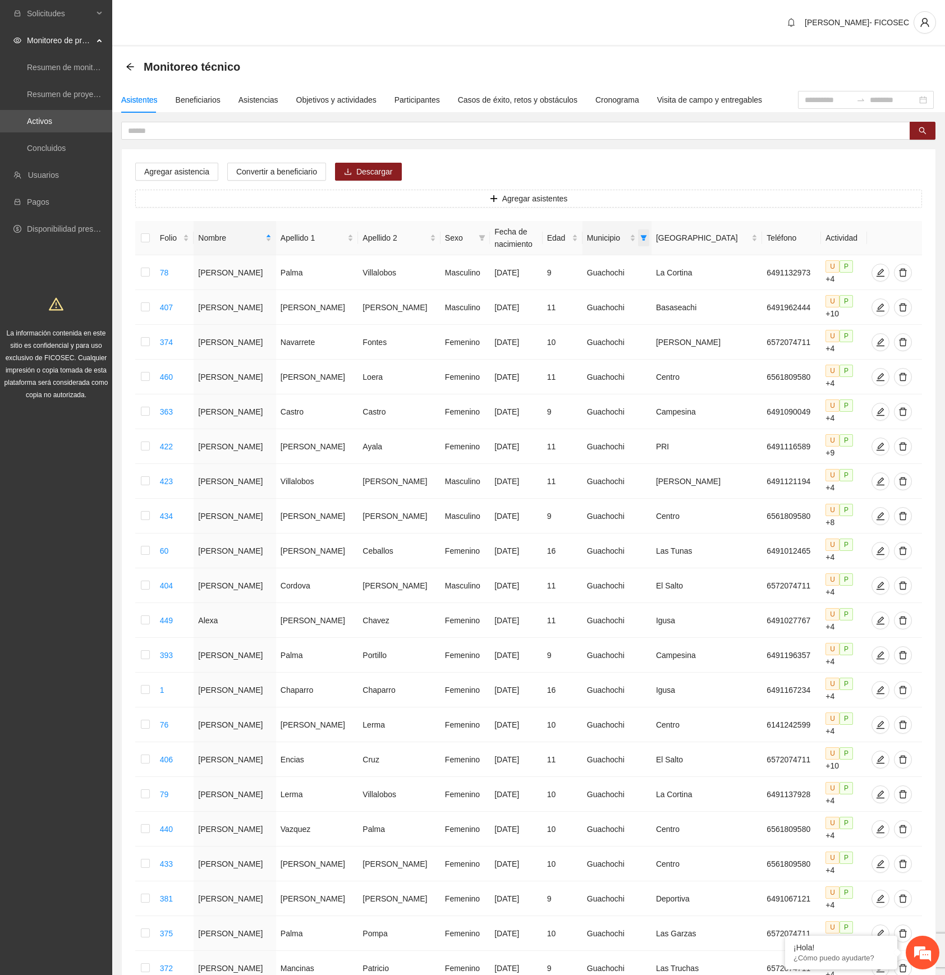
click at [649, 241] on span "Municipio" at bounding box center [643, 237] width 11 height 17
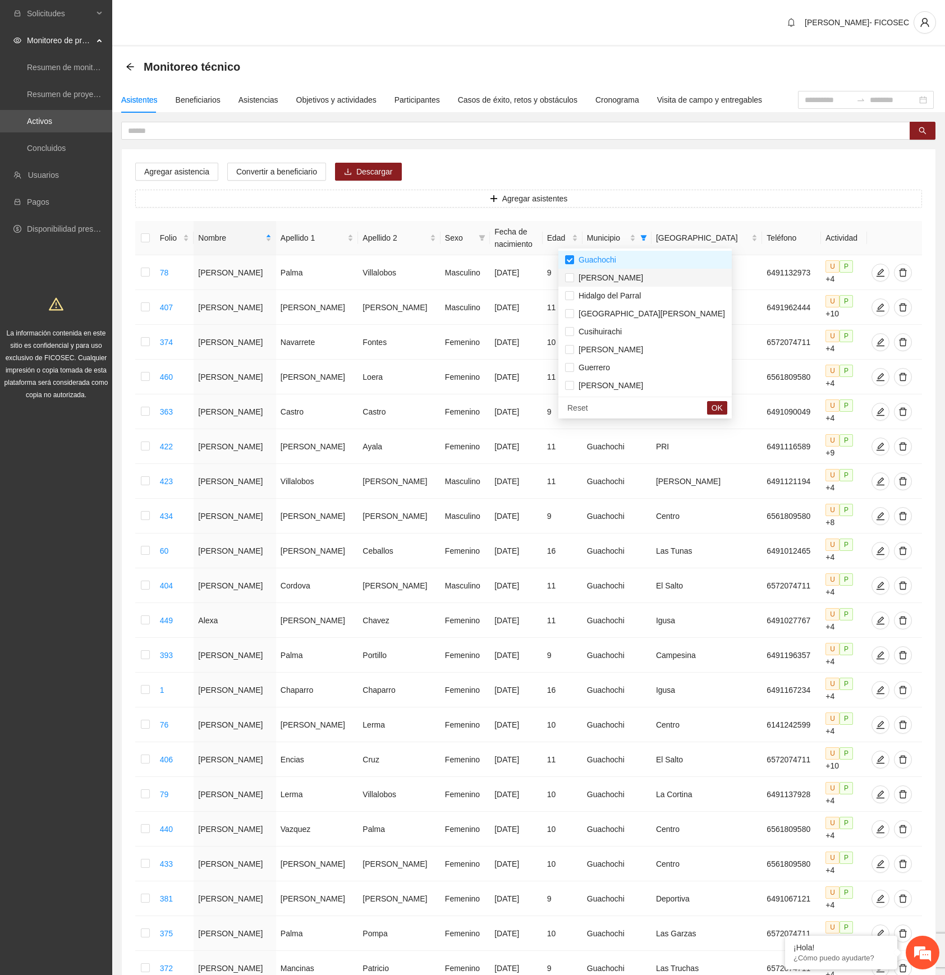
click at [612, 277] on span "[PERSON_NAME]" at bounding box center [608, 277] width 69 height 9
click at [577, 256] on span "Guachochi" at bounding box center [595, 259] width 42 height 9
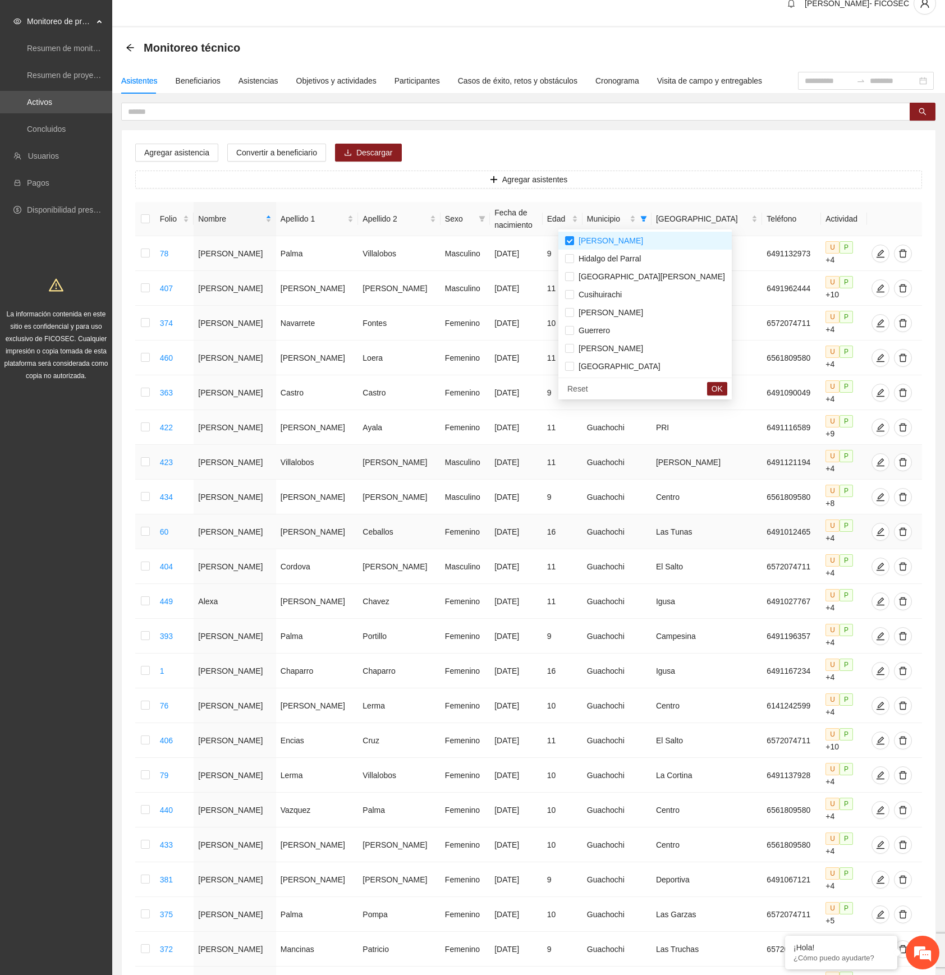
scroll to position [149, 0]
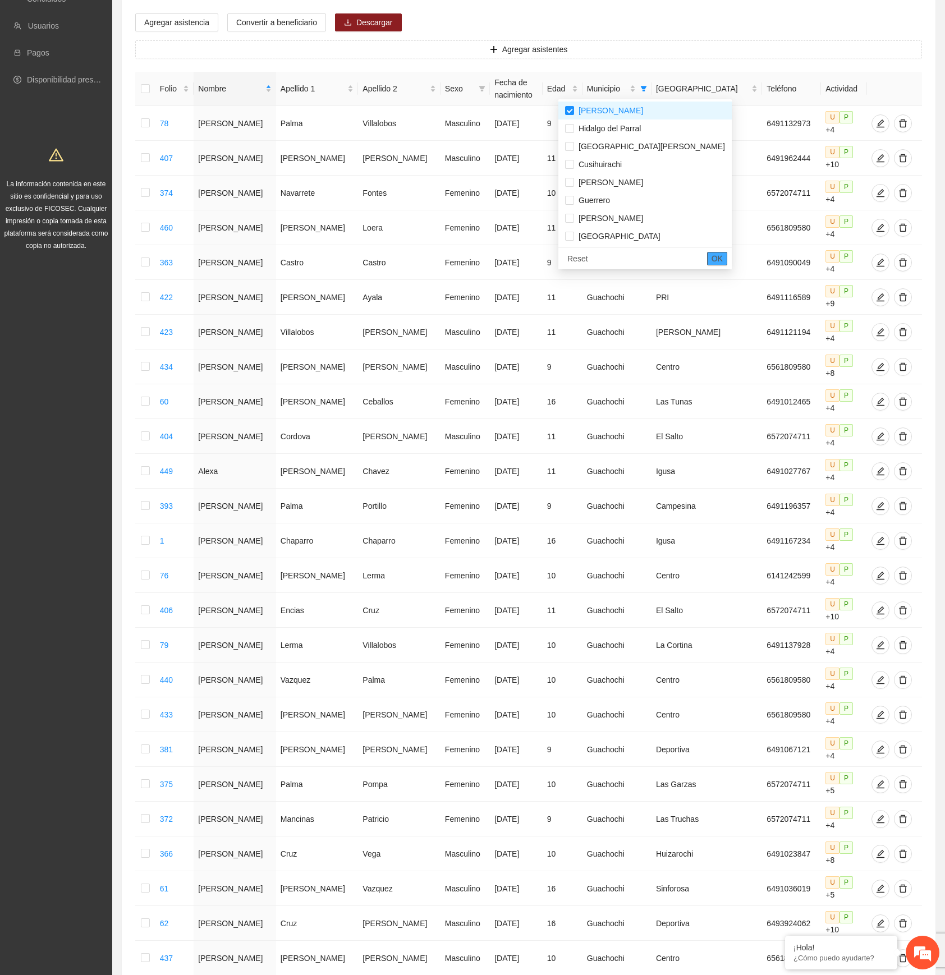
click at [711, 261] on span "OK" at bounding box center [716, 258] width 11 height 12
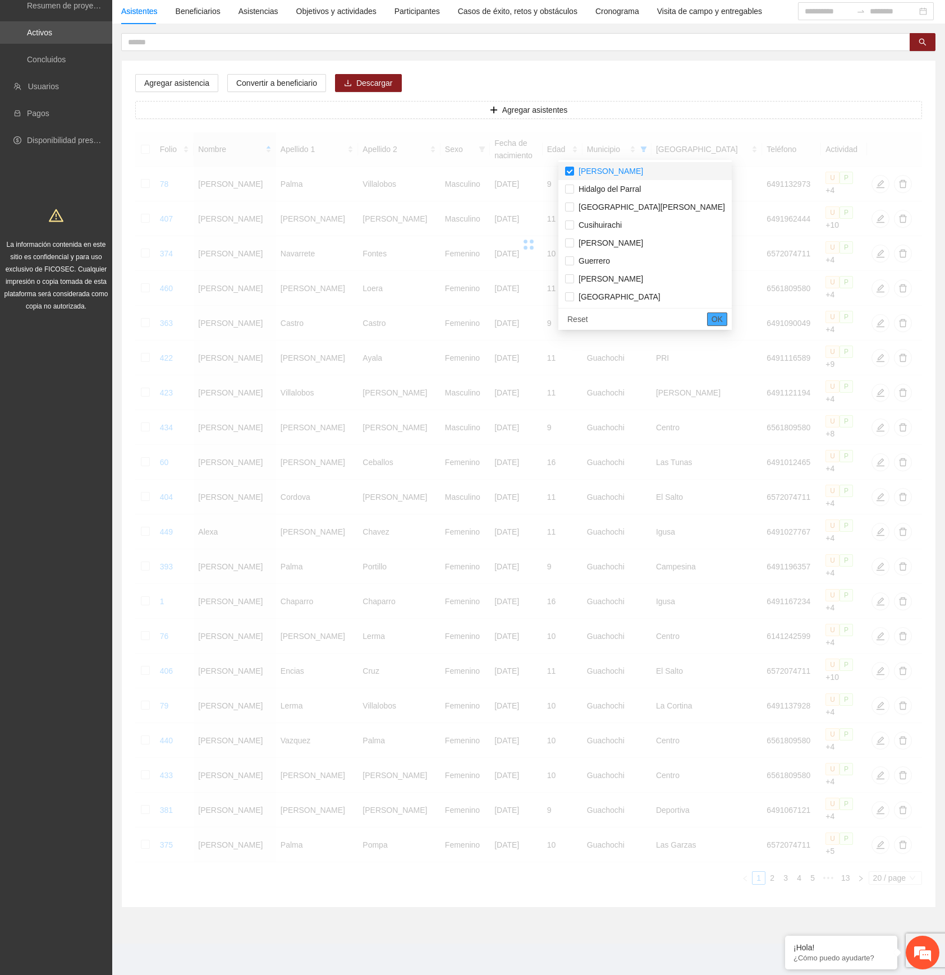
scroll to position [0, 0]
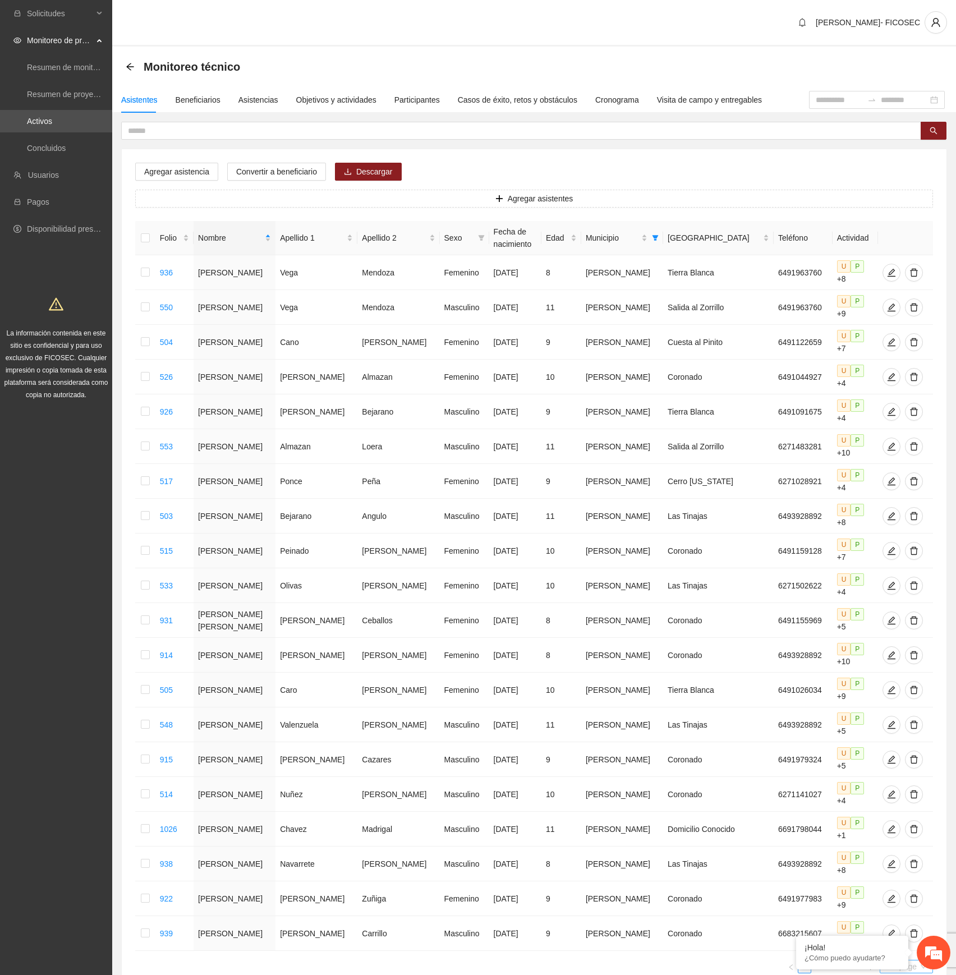
click at [916, 960] on span "20 / page" at bounding box center [906, 966] width 44 height 12
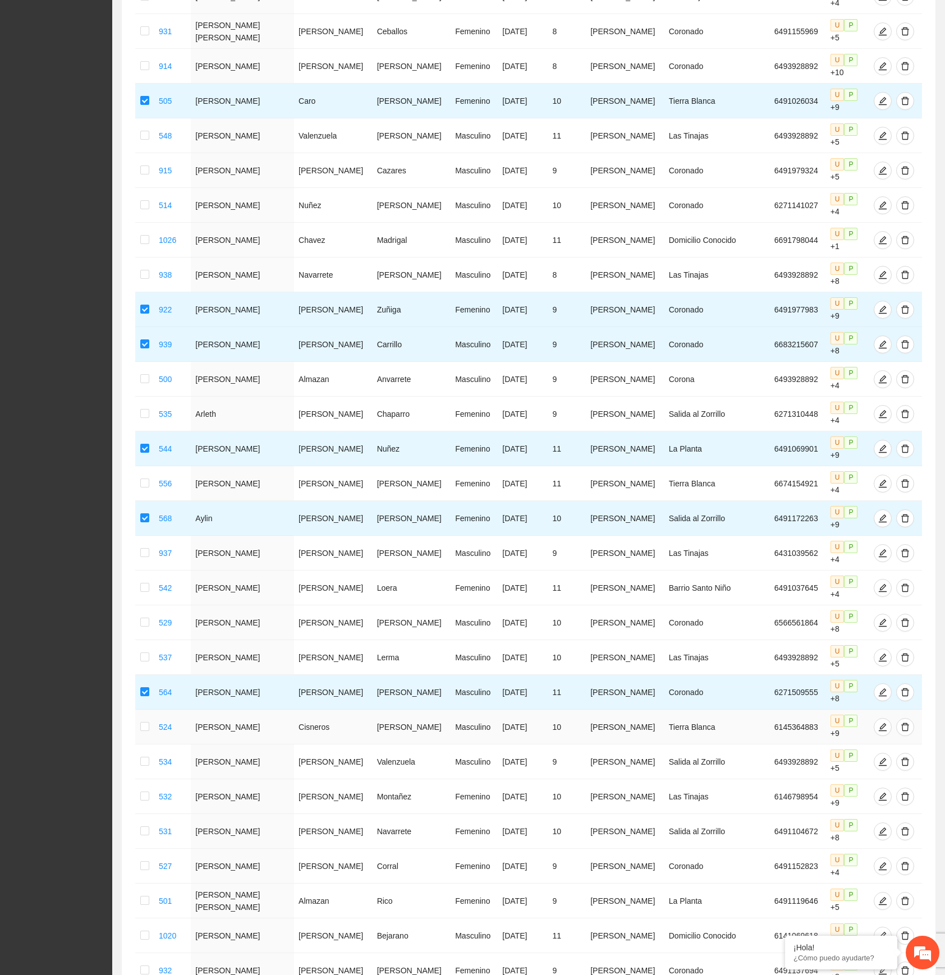
scroll to position [673, 0]
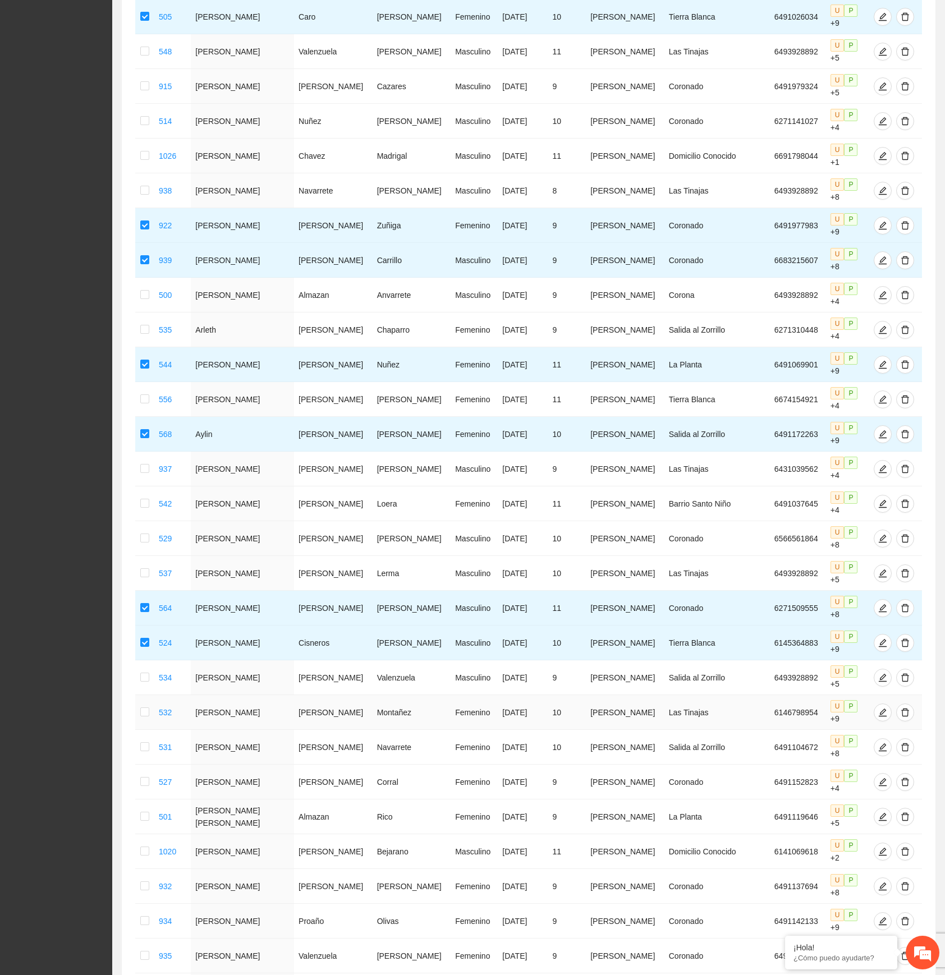
click at [142, 695] on td at bounding box center [144, 712] width 19 height 35
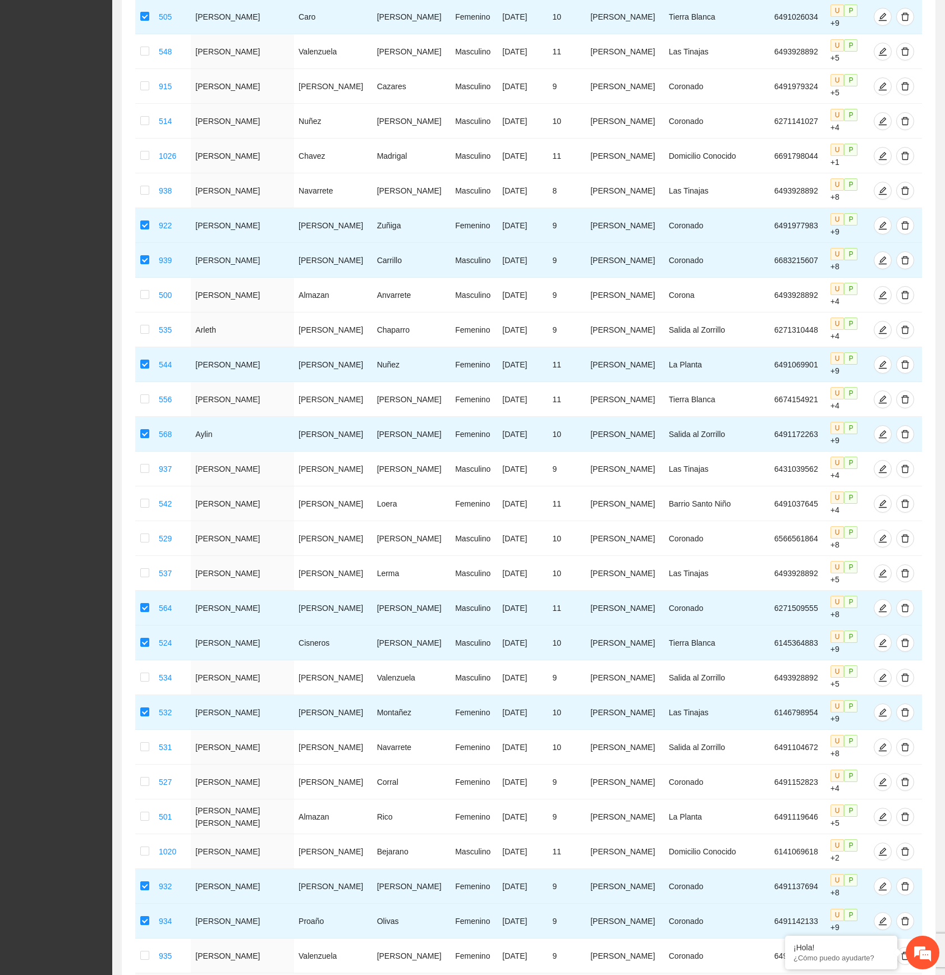
click at [142, 973] on td at bounding box center [144, 990] width 19 height 35
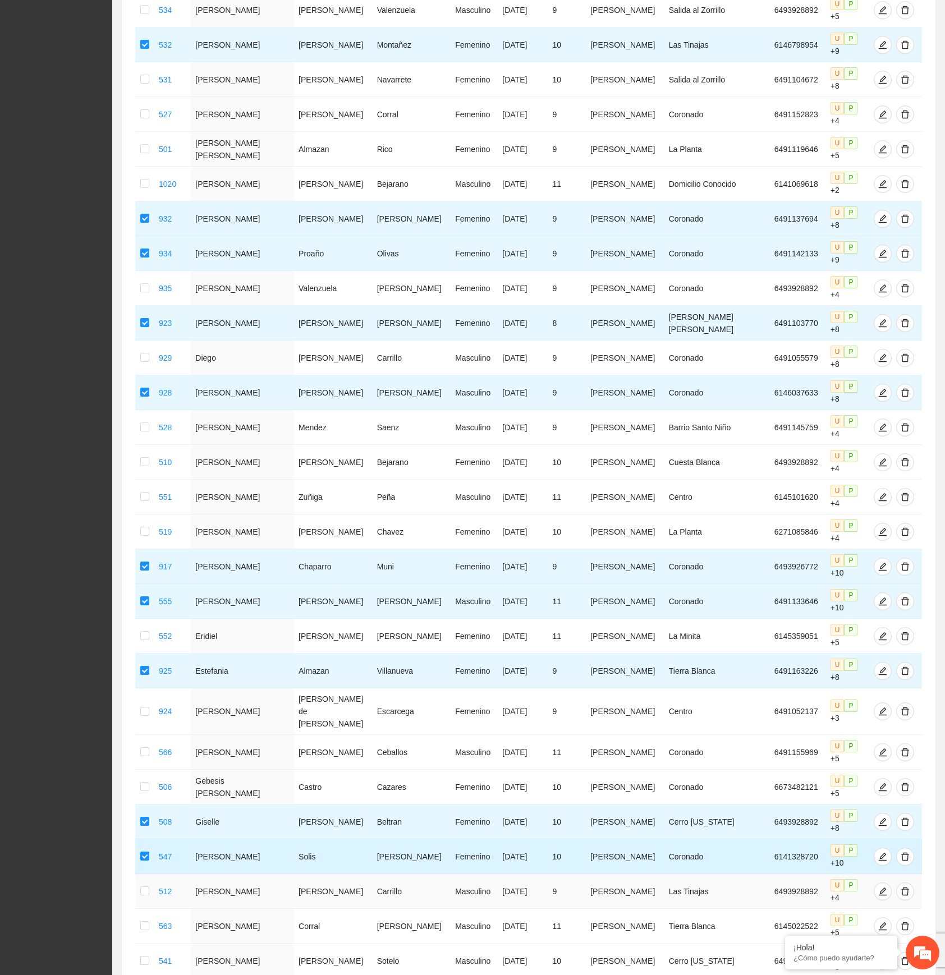
scroll to position [1346, 0]
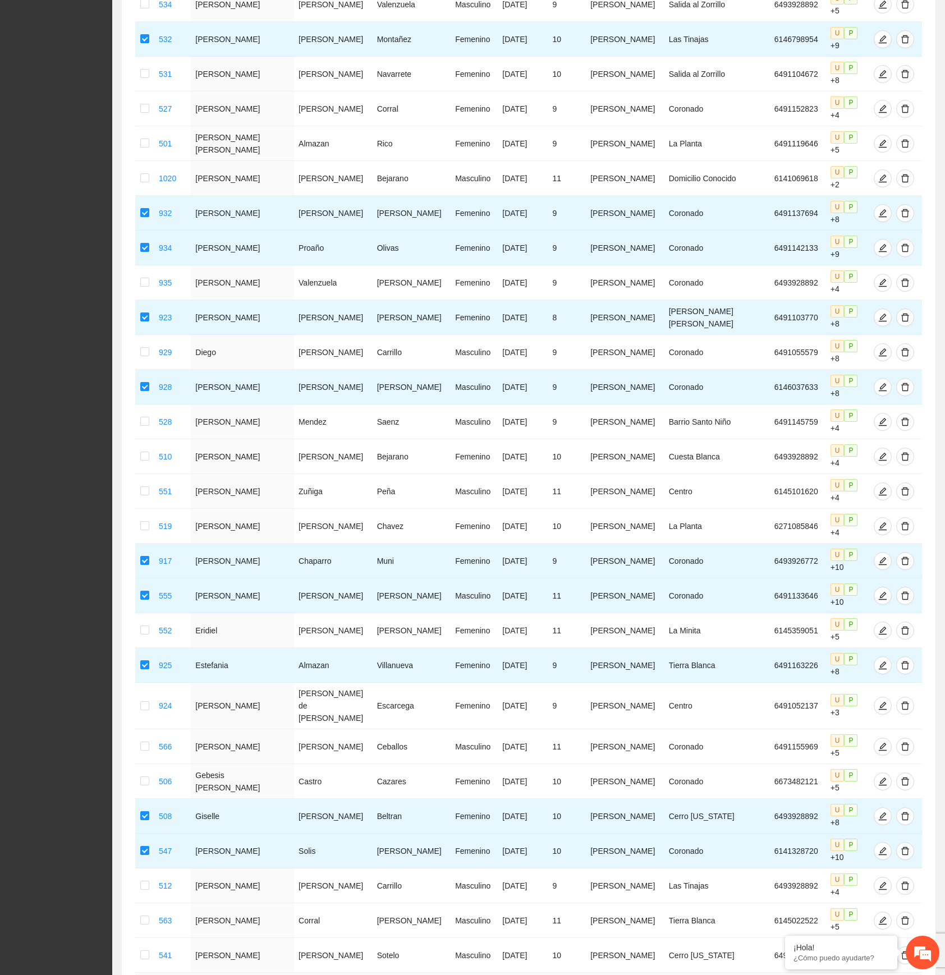
click at [142, 973] on td at bounding box center [144, 990] width 19 height 35
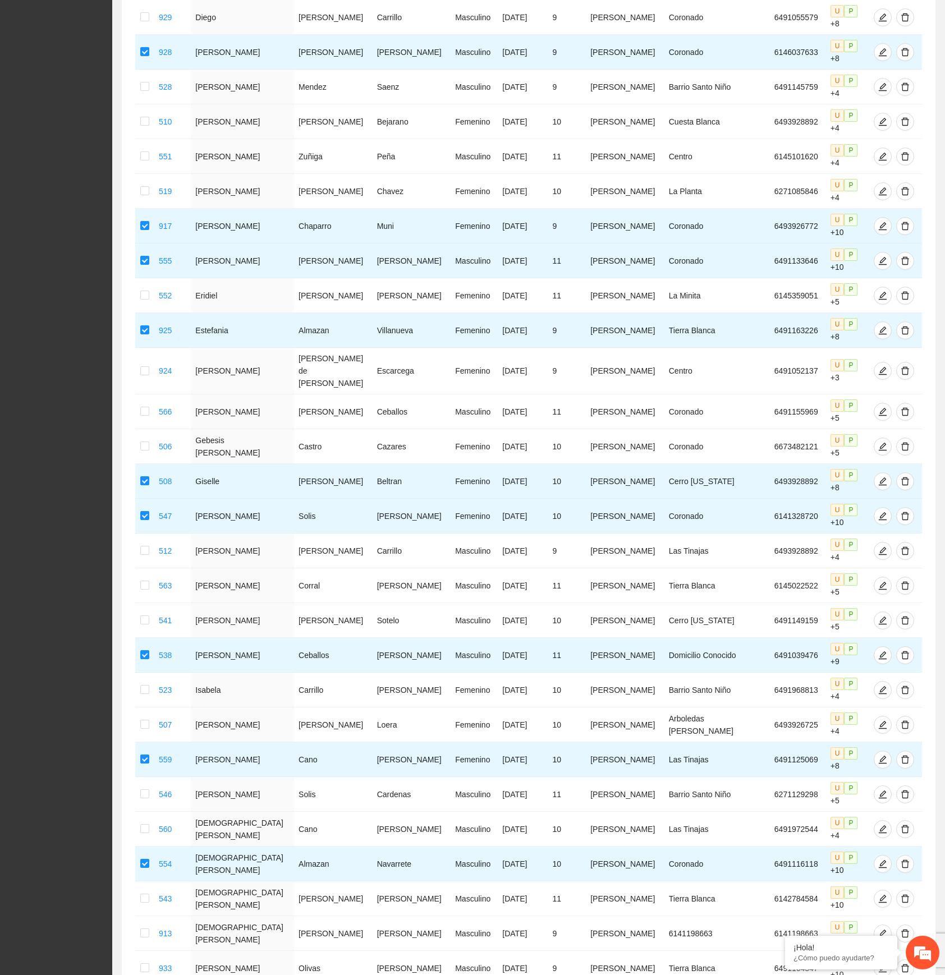
scroll to position [1720, 0]
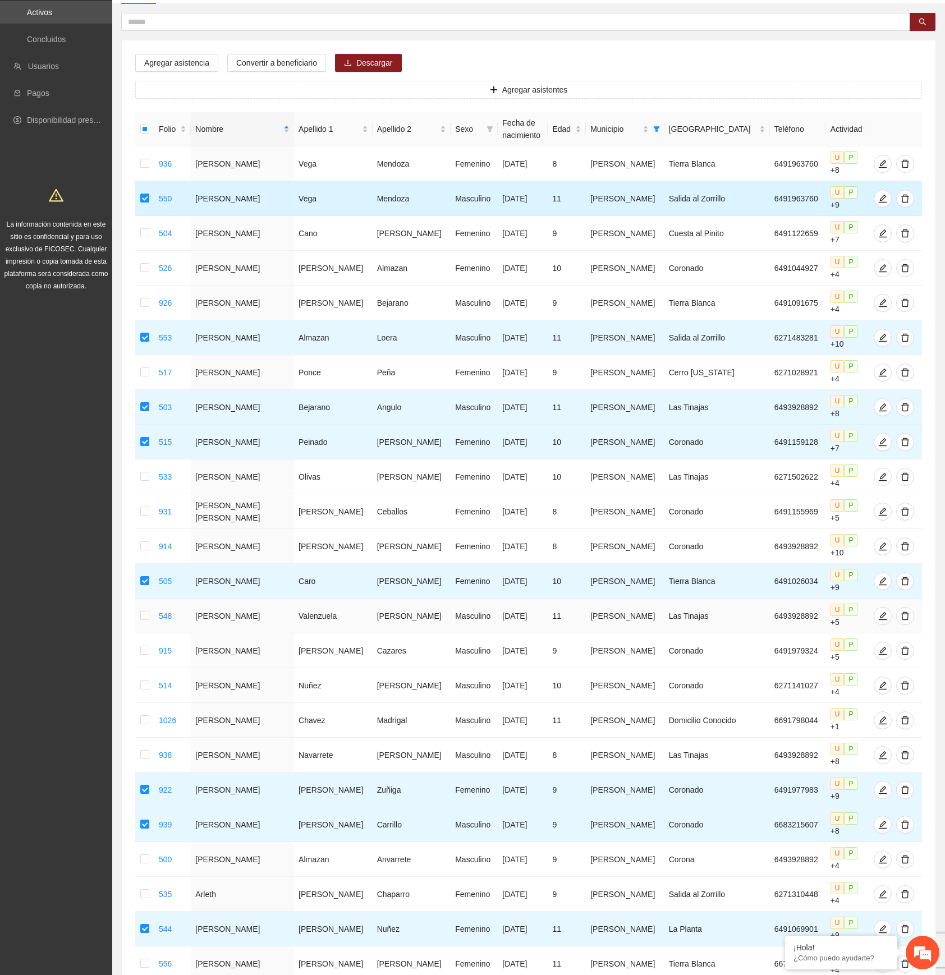
scroll to position [0, 0]
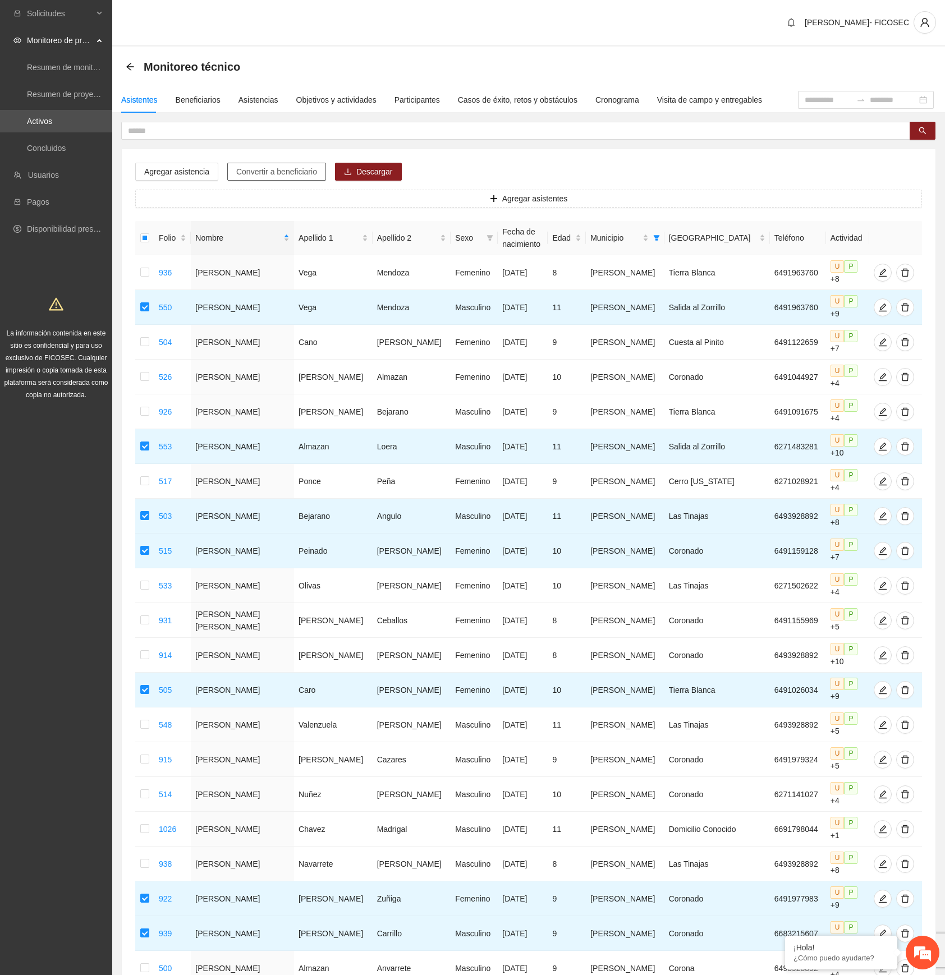
click at [284, 167] on span "Convertir a beneficiario" at bounding box center [276, 171] width 81 height 12
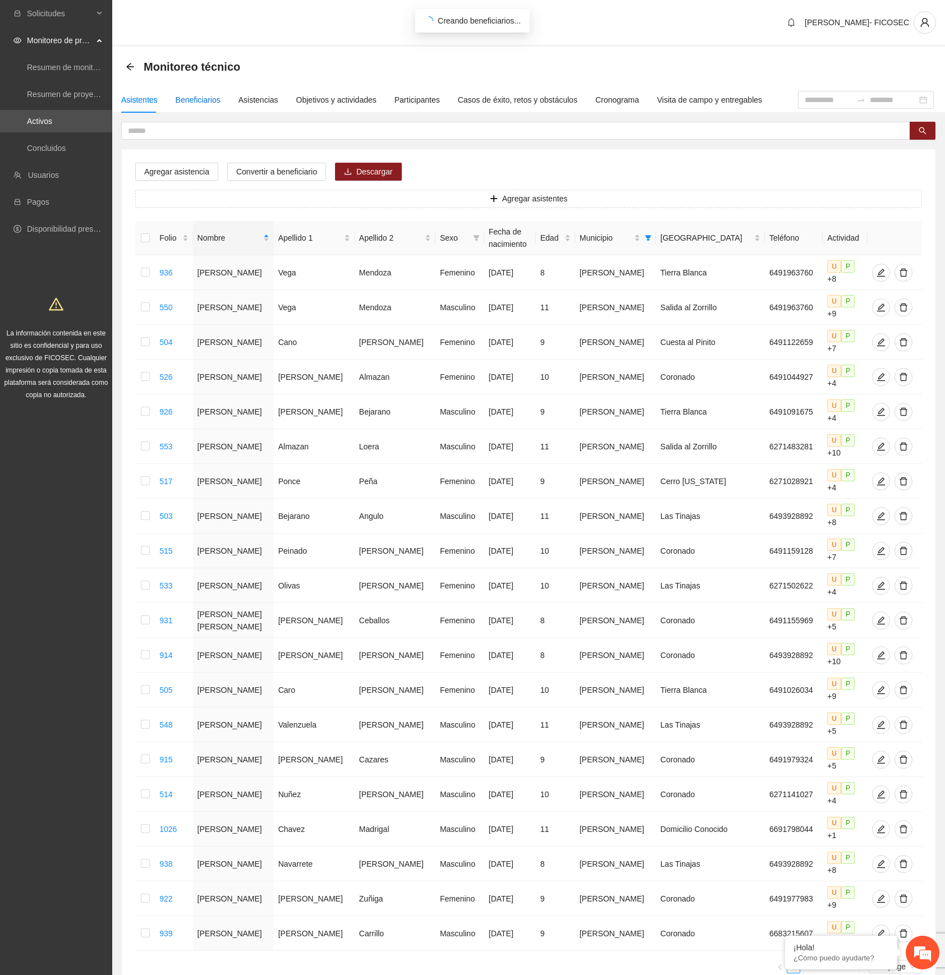
click at [204, 95] on div "Beneficiarios" at bounding box center [198, 100] width 45 height 12
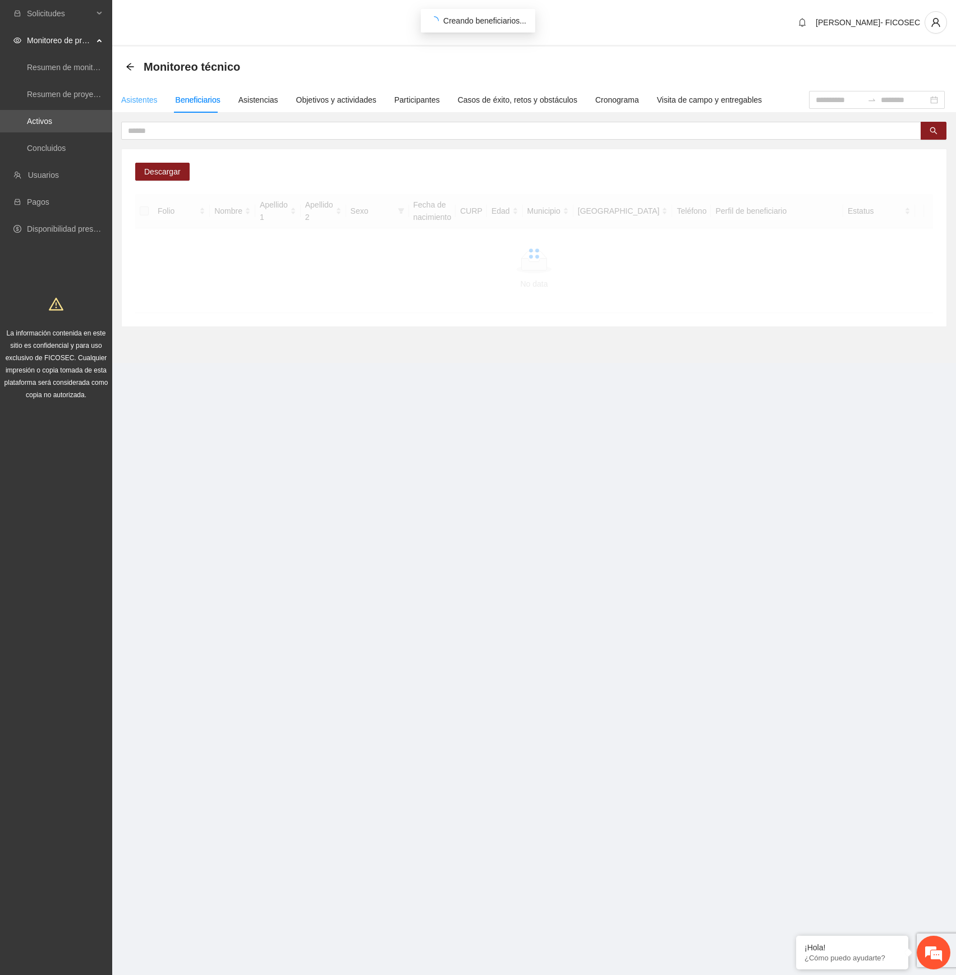
drag, startPoint x: 146, startPoint y: 88, endPoint x: 144, endPoint y: 93, distance: 6.0
click at [144, 88] on div "Asistentes" at bounding box center [139, 100] width 36 height 26
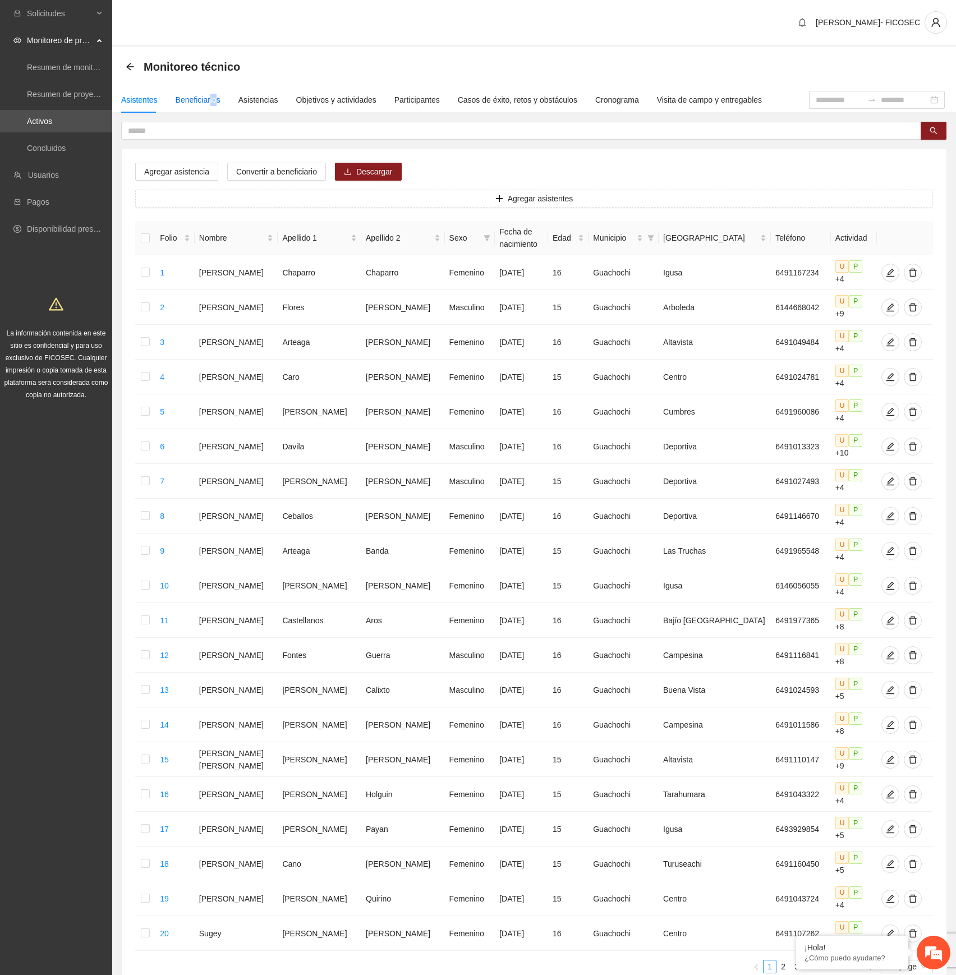
click at [213, 96] on div "Beneficiarios" at bounding box center [198, 100] width 45 height 12
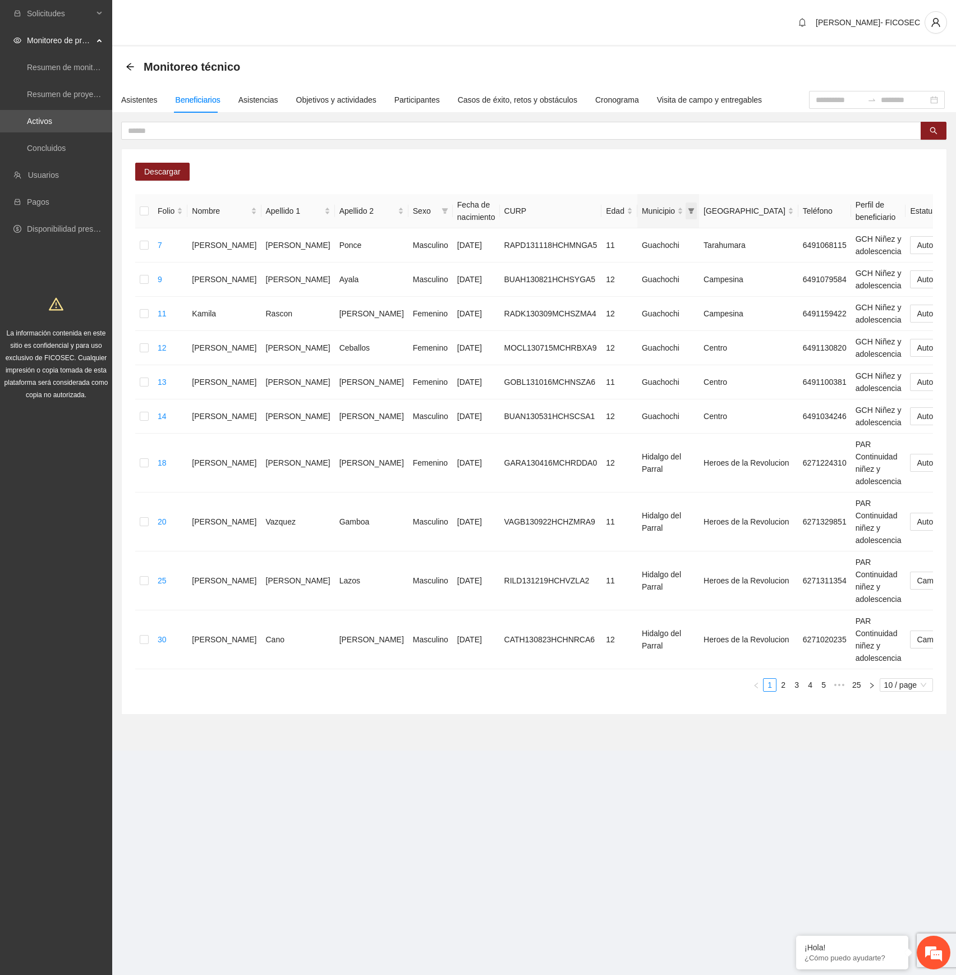
click at [688, 212] on icon "filter" at bounding box center [691, 211] width 6 height 6
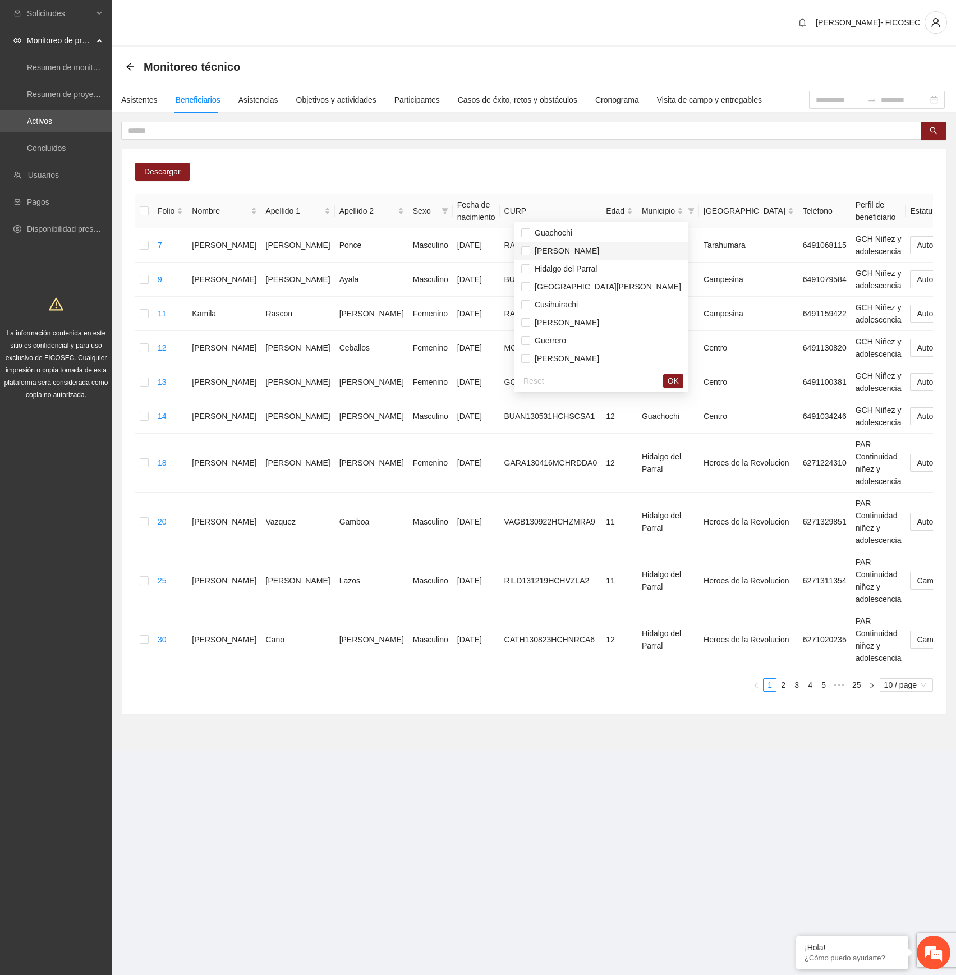
click at [564, 247] on span "[PERSON_NAME]" at bounding box center [564, 250] width 69 height 9
click at [668, 381] on span "OK" at bounding box center [673, 381] width 11 height 12
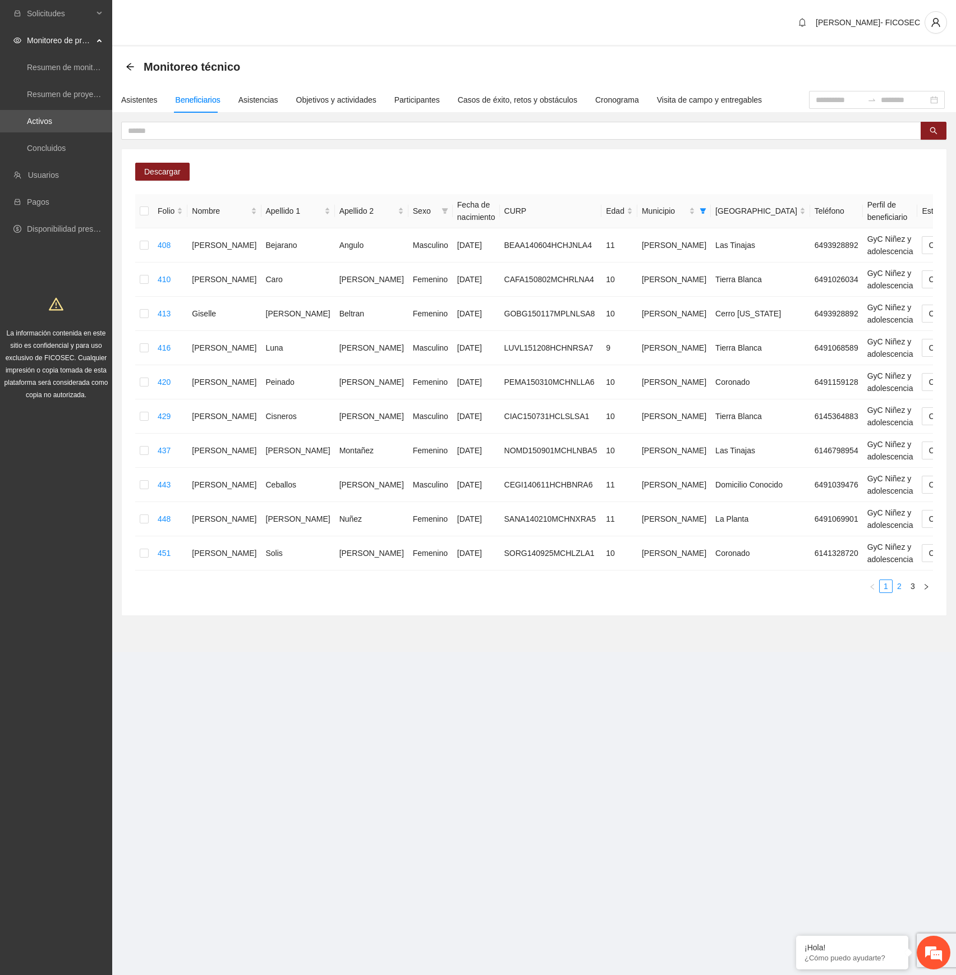
click at [895, 589] on link "2" at bounding box center [899, 586] width 12 height 12
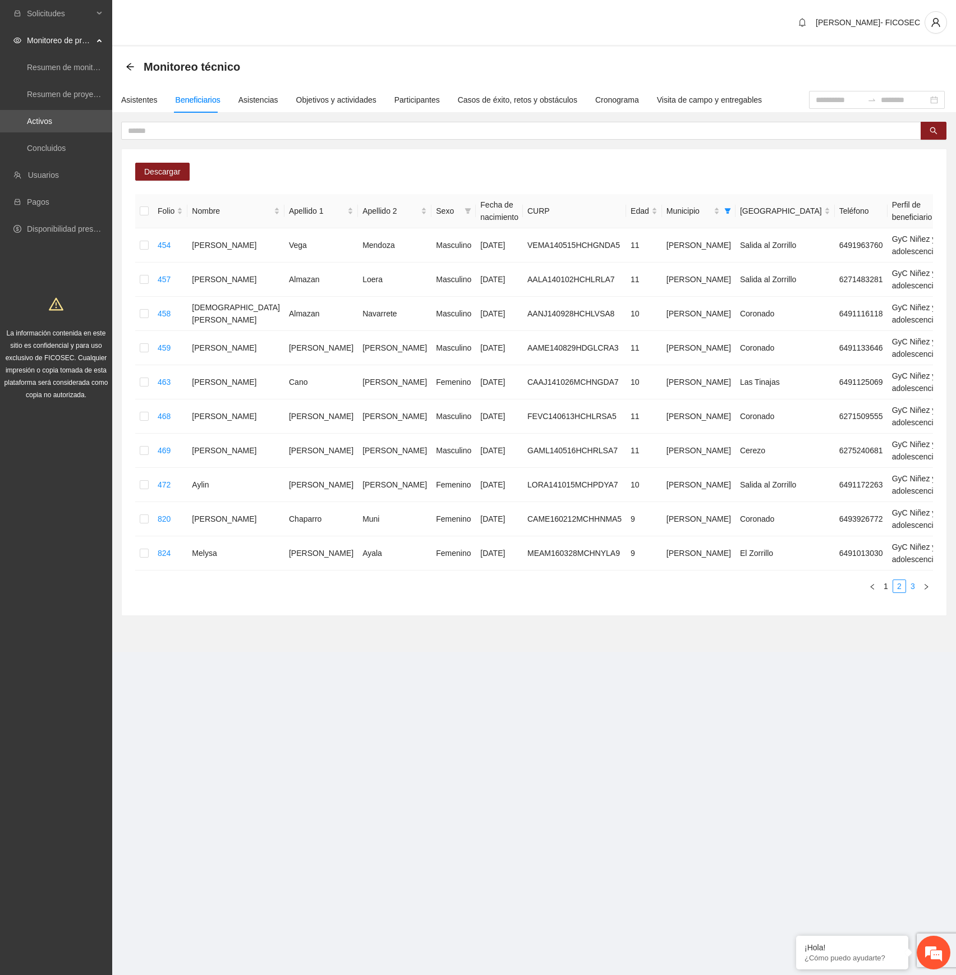
click at [913, 589] on link "3" at bounding box center [913, 586] width 12 height 12
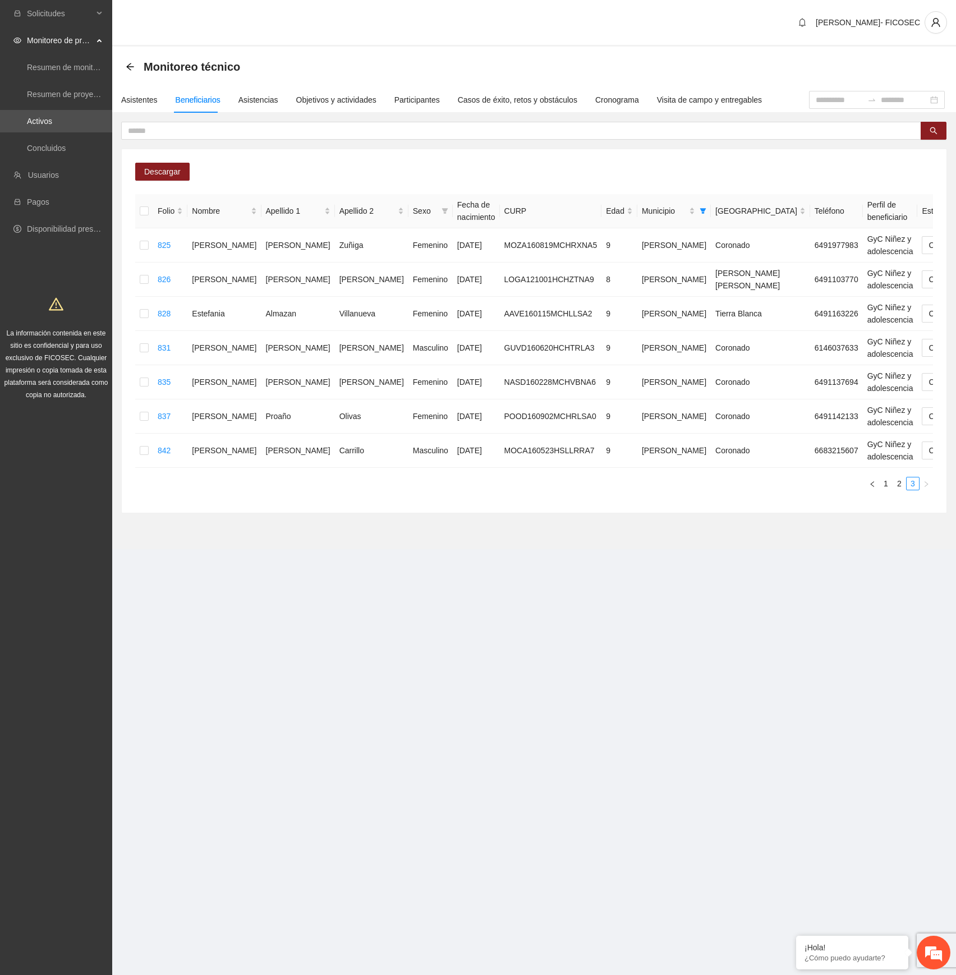
drag, startPoint x: 735, startPoint y: 613, endPoint x: 730, endPoint y: 608, distance: 6.8
click at [734, 613] on section "Solicitudes Monitoreo de proyectos Resumen de monitoreo Resumen de proyectos ap…" at bounding box center [478, 487] width 956 height 975
click at [226, 212] on div "Nombre" at bounding box center [224, 211] width 65 height 12
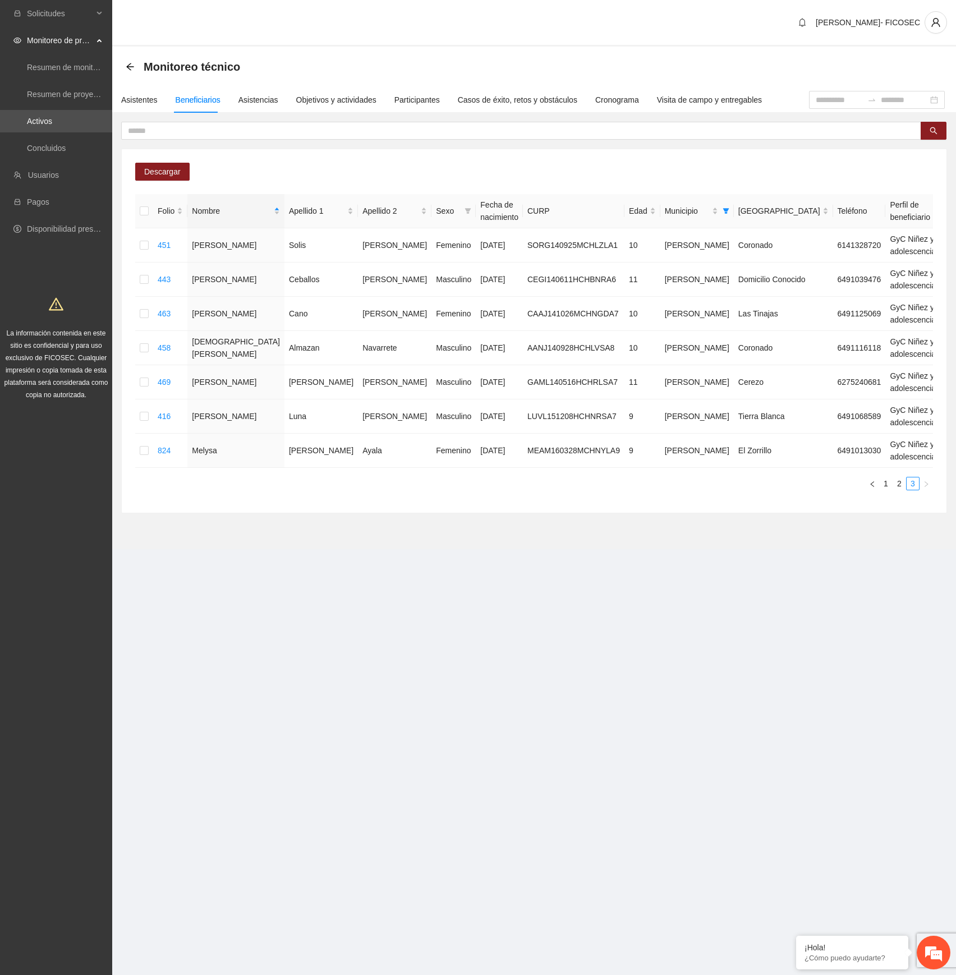
click at [606, 640] on section "Solicitudes Monitoreo de proyectos Resumen de monitoreo Resumen de proyectos ap…" at bounding box center [478, 487] width 956 height 975
click at [885, 484] on link "1" at bounding box center [886, 483] width 12 height 12
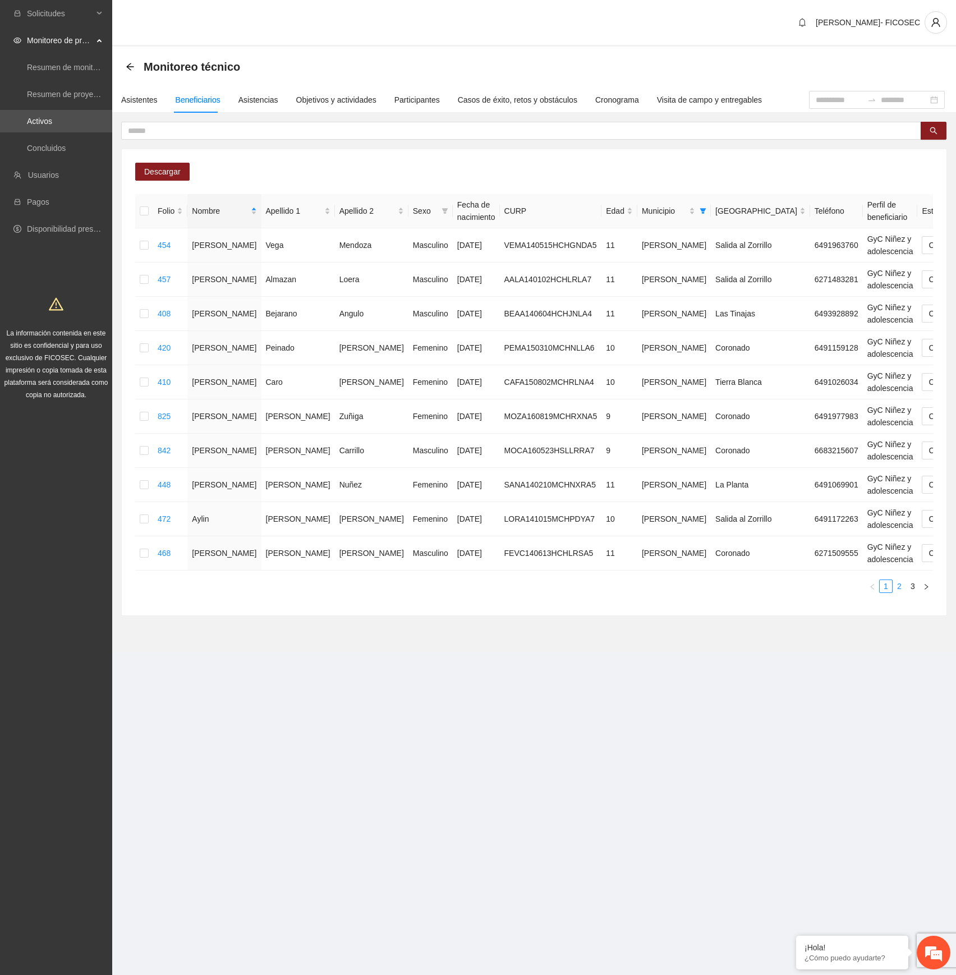
click at [896, 589] on link "2" at bounding box center [899, 586] width 12 height 12
drag, startPoint x: 816, startPoint y: 659, endPoint x: 824, endPoint y: 645, distance: 15.6
click at [816, 652] on section "Monitoreo técnico Asistentes Beneficiarios Asistencias Objetivos y actividades …" at bounding box center [534, 349] width 844 height 605
click at [912, 586] on link "3" at bounding box center [913, 586] width 12 height 12
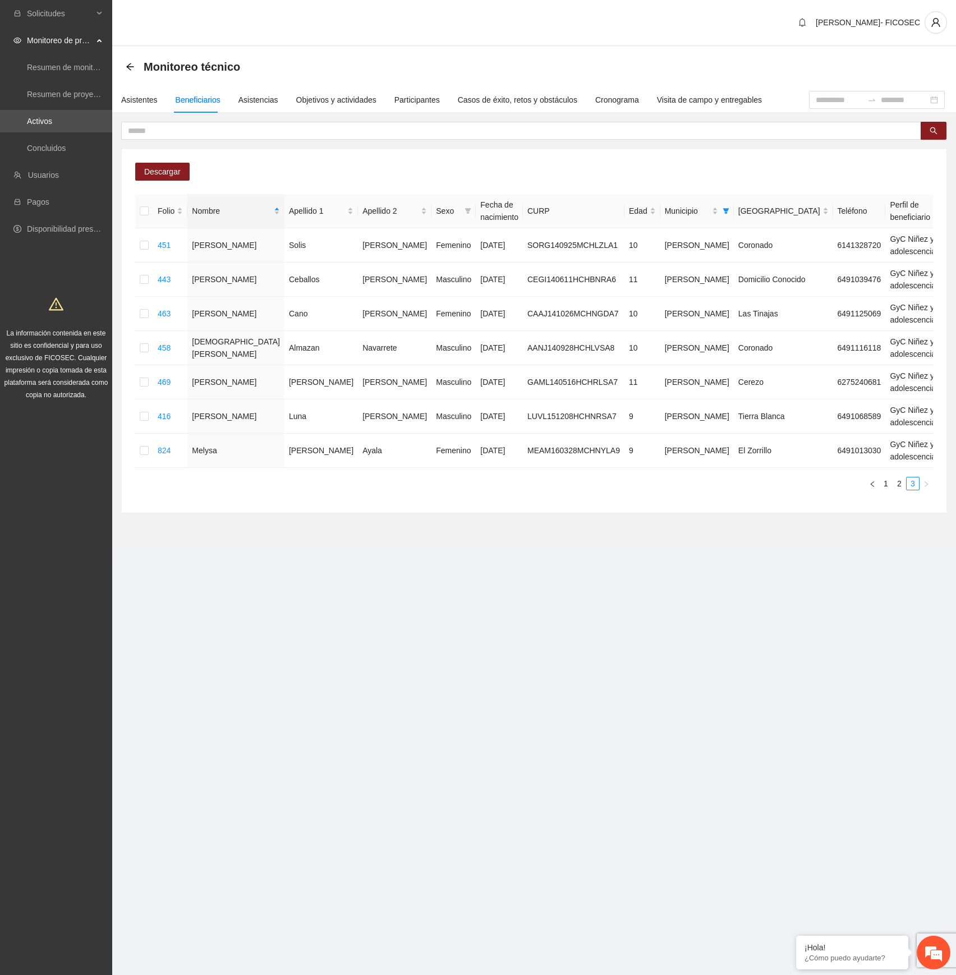
click at [461, 613] on section "Solicitudes Monitoreo de proyectos Resumen de monitoreo Resumen de proyectos ap…" at bounding box center [478, 487] width 956 height 975
click at [128, 99] on div "Asistentes" at bounding box center [139, 100] width 36 height 12
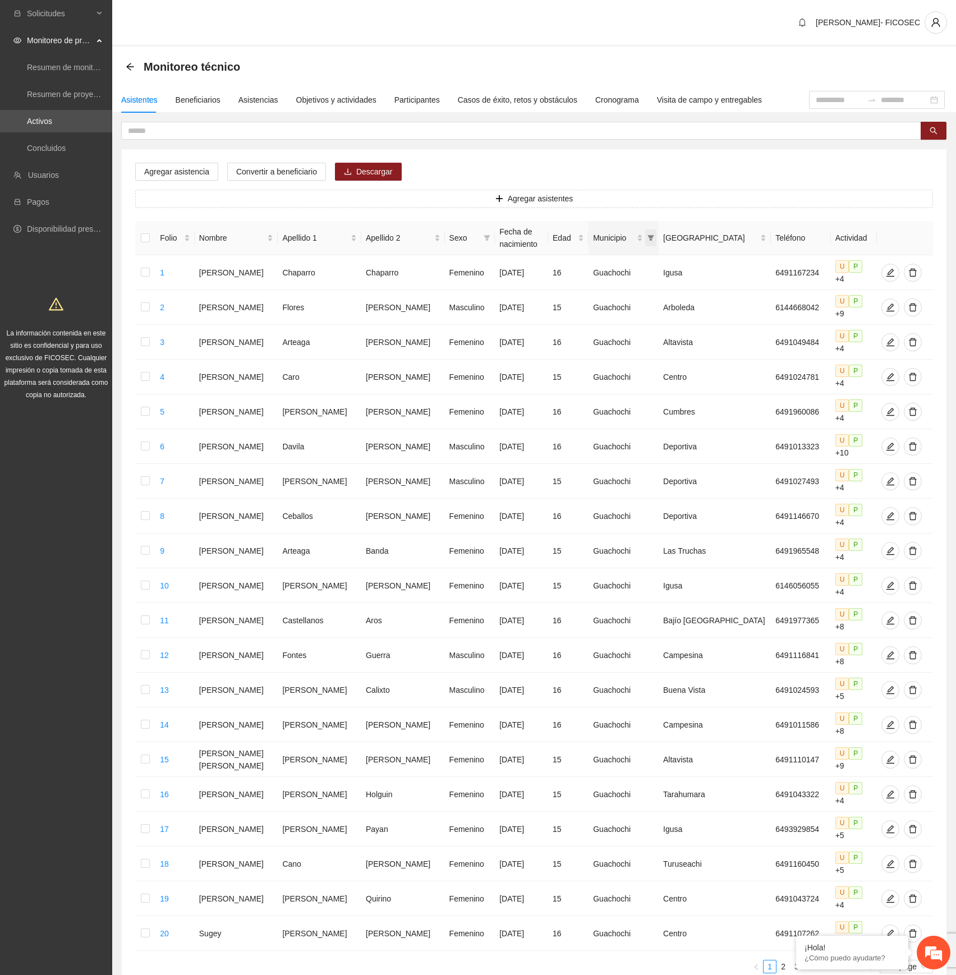
click at [654, 238] on icon "filter" at bounding box center [651, 238] width 6 height 6
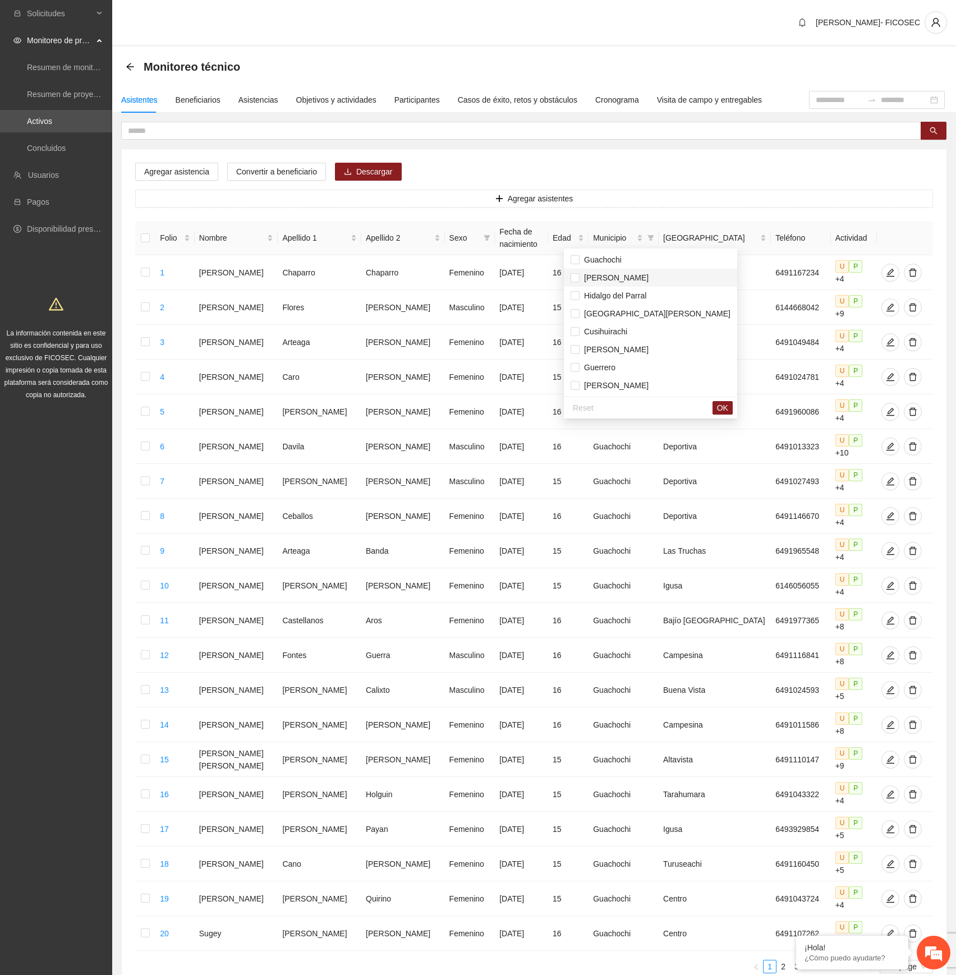
click at [624, 275] on span "[PERSON_NAME]" at bounding box center [614, 277] width 69 height 9
click at [717, 408] on span "OK" at bounding box center [722, 408] width 11 height 12
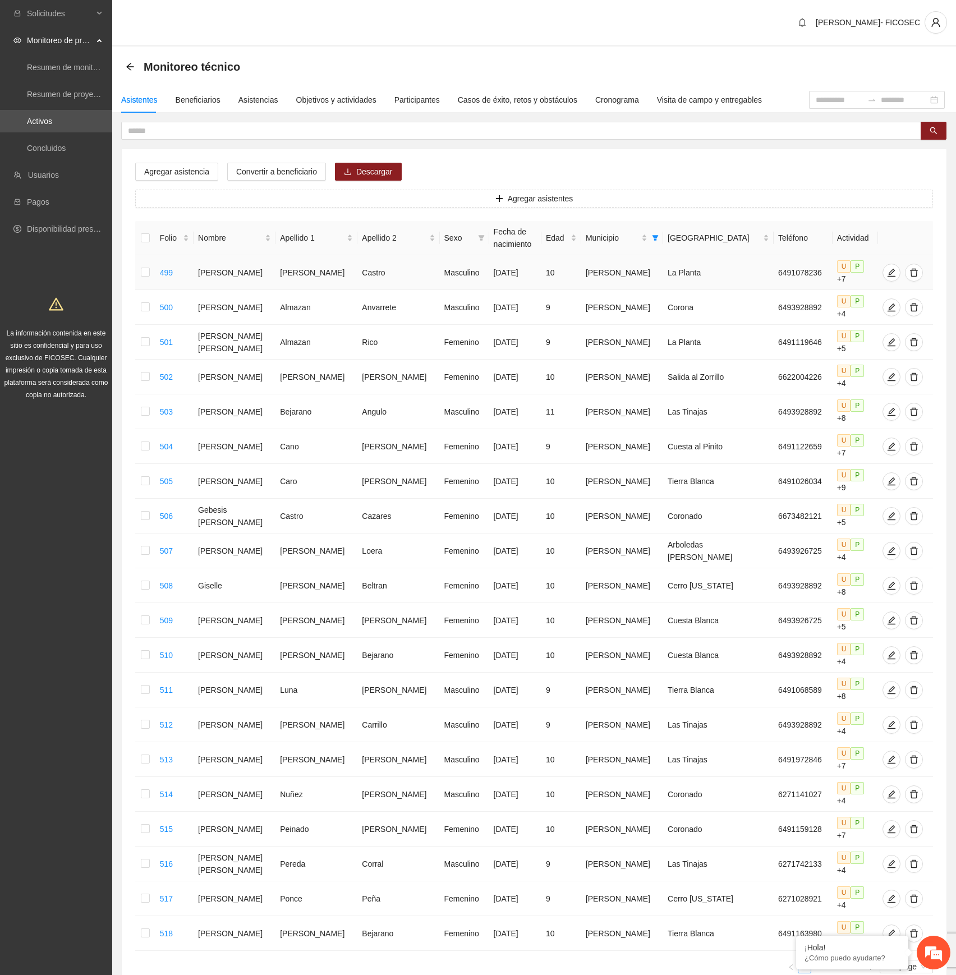
drag, startPoint x: 265, startPoint y: 238, endPoint x: 277, endPoint y: 273, distance: 36.0
click at [263, 238] on div "Nombre" at bounding box center [234, 238] width 73 height 12
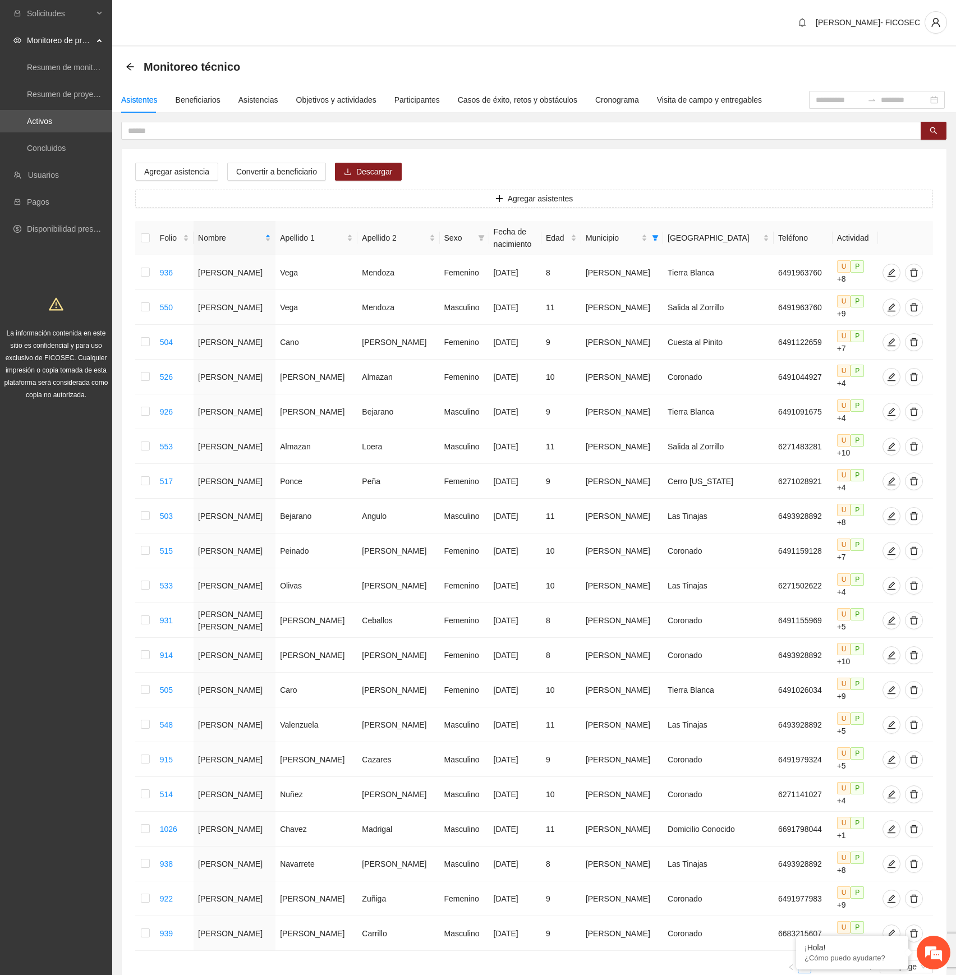
click at [843, 960] on link "4" at bounding box center [845, 966] width 12 height 12
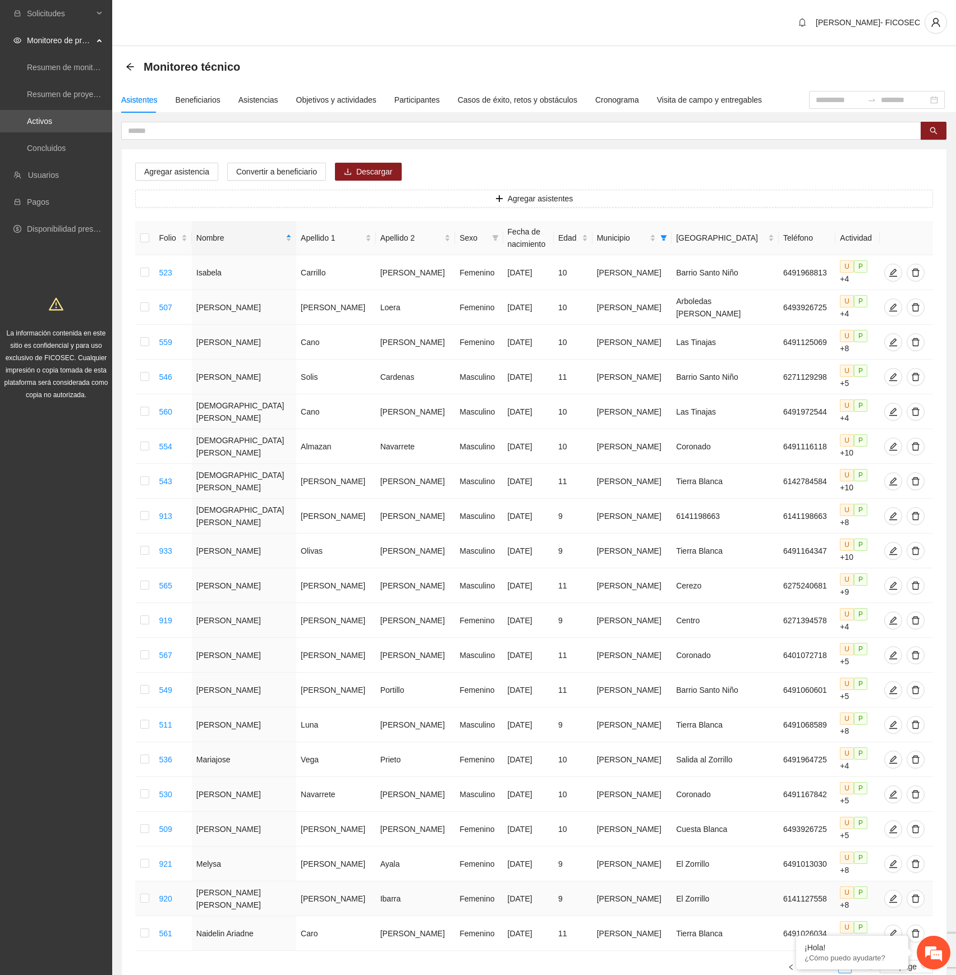
click at [140, 881] on td at bounding box center [145, 898] width 20 height 35
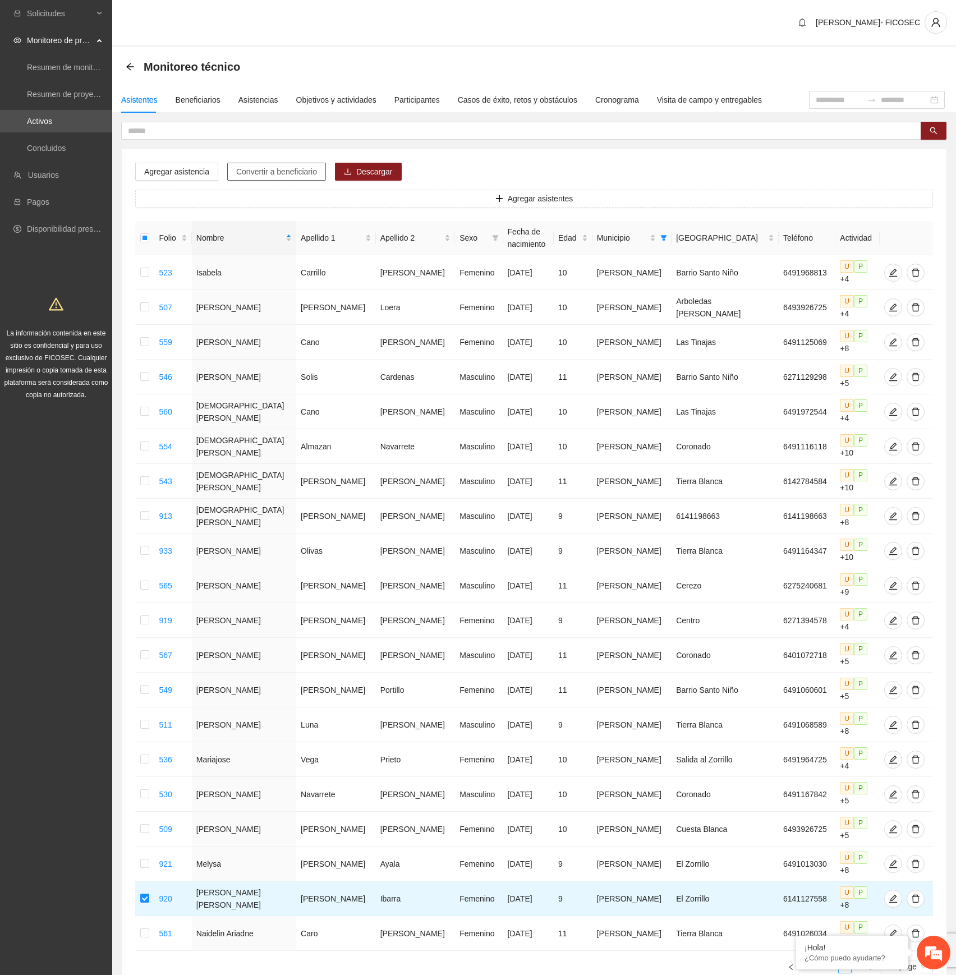
click at [266, 167] on span "Convertir a beneficiario" at bounding box center [276, 171] width 81 height 12
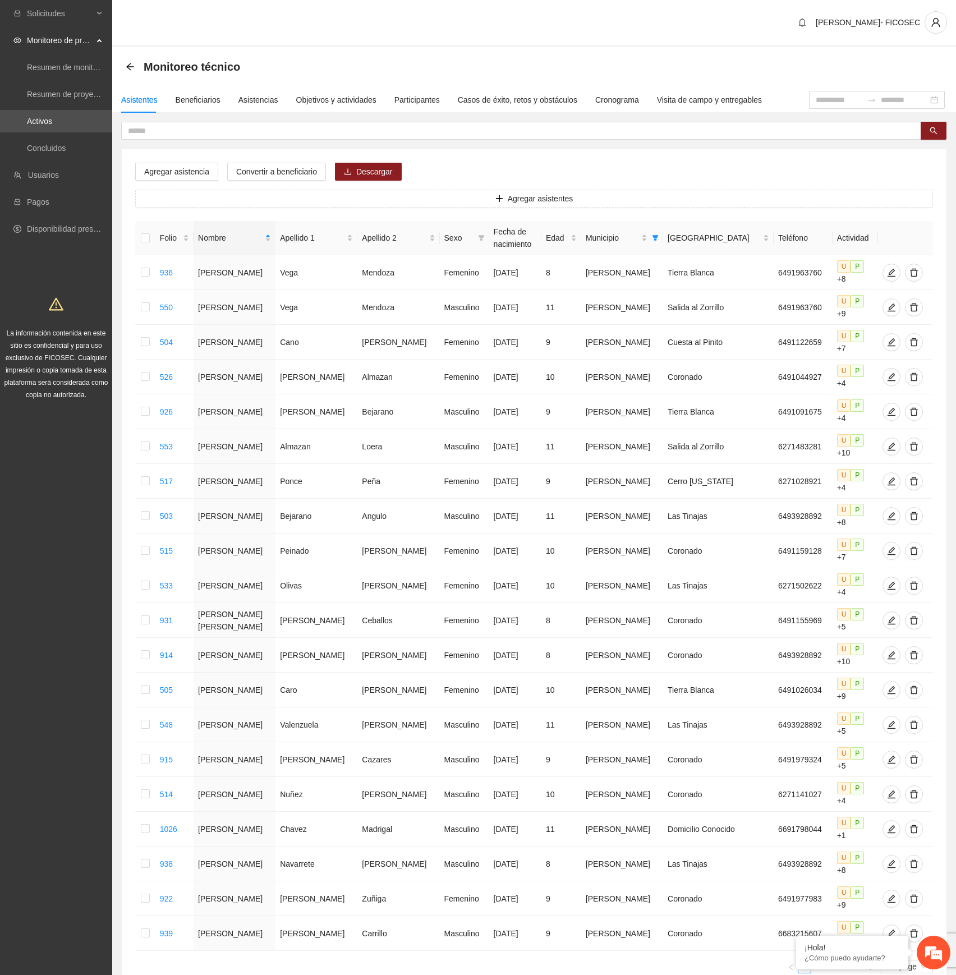
click at [860, 960] on link "5" at bounding box center [858, 966] width 12 height 12
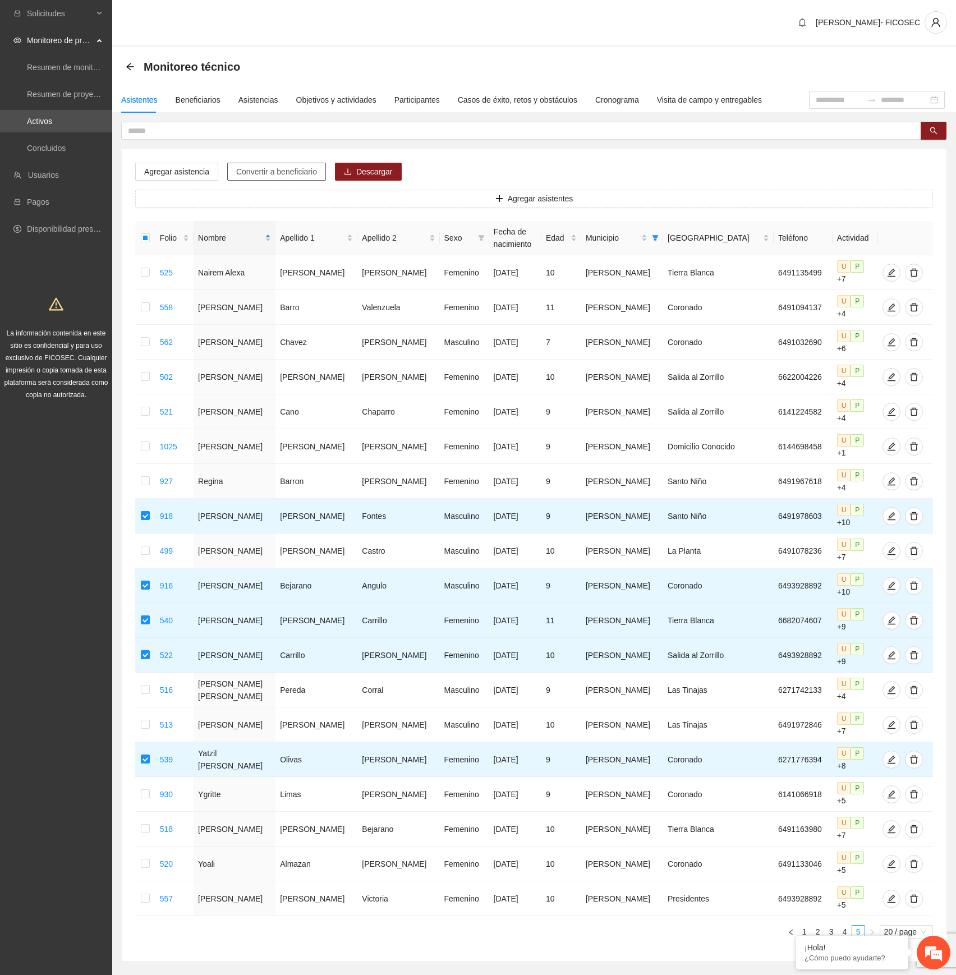
click at [265, 176] on span "Convertir a beneficiario" at bounding box center [276, 171] width 81 height 12
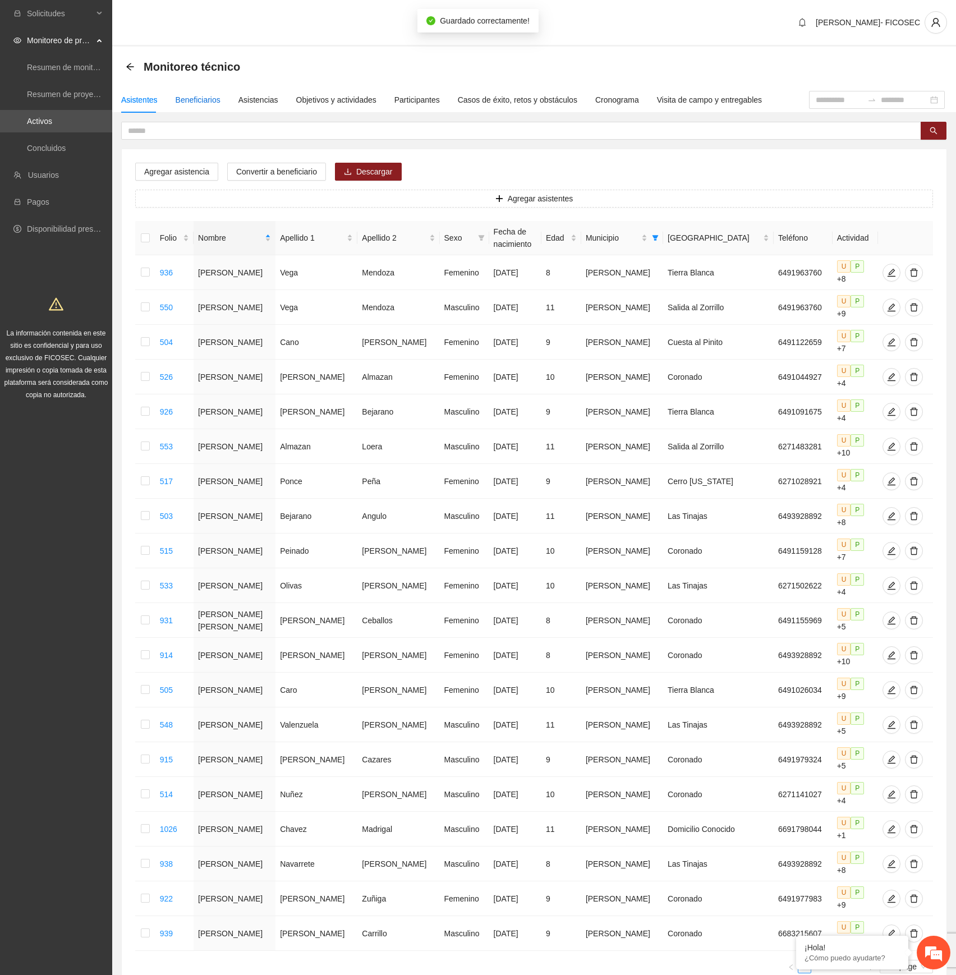
click at [207, 95] on div "Beneficiarios" at bounding box center [198, 100] width 45 height 12
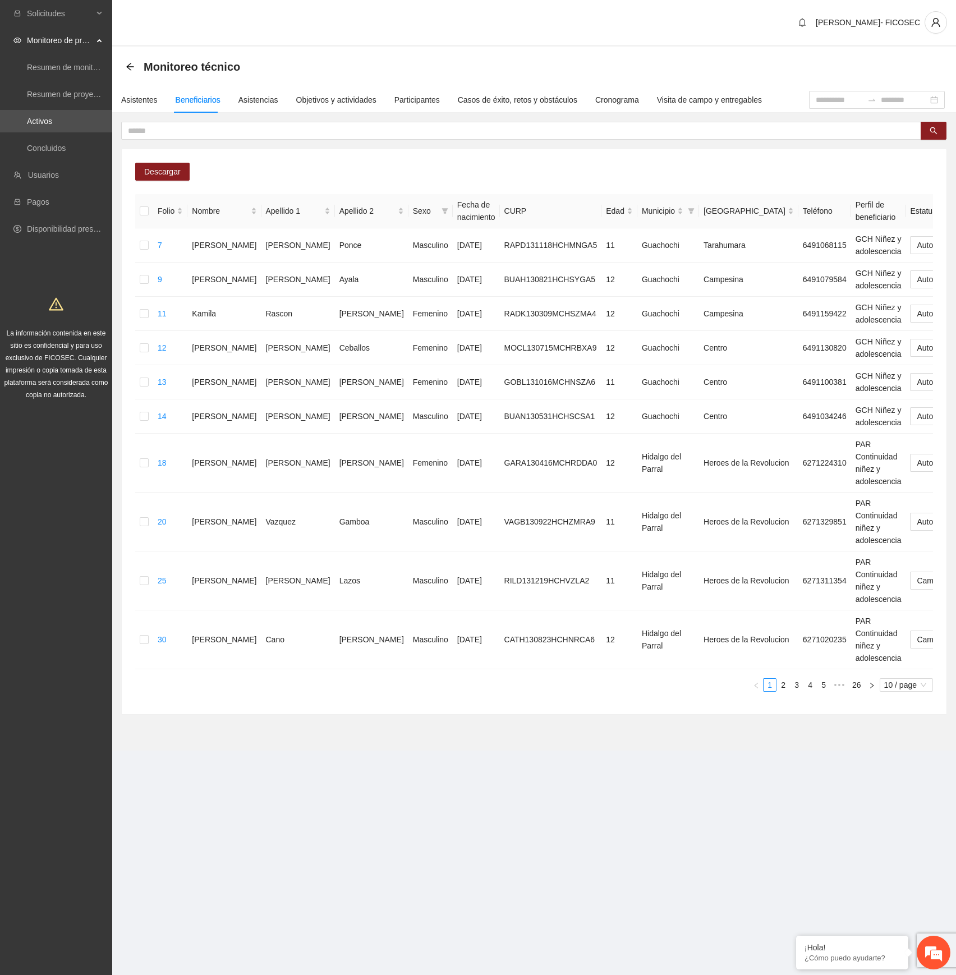
click at [445, 776] on section "[PERSON_NAME]- FICOSEC Monitoreo técnico Asistentes Beneficiarios Asistencias O…" at bounding box center [534, 391] width 844 height 782
click at [909, 689] on span "10 / page" at bounding box center [906, 685] width 44 height 12
click at [909, 665] on div "100 / page" at bounding box center [906, 665] width 41 height 12
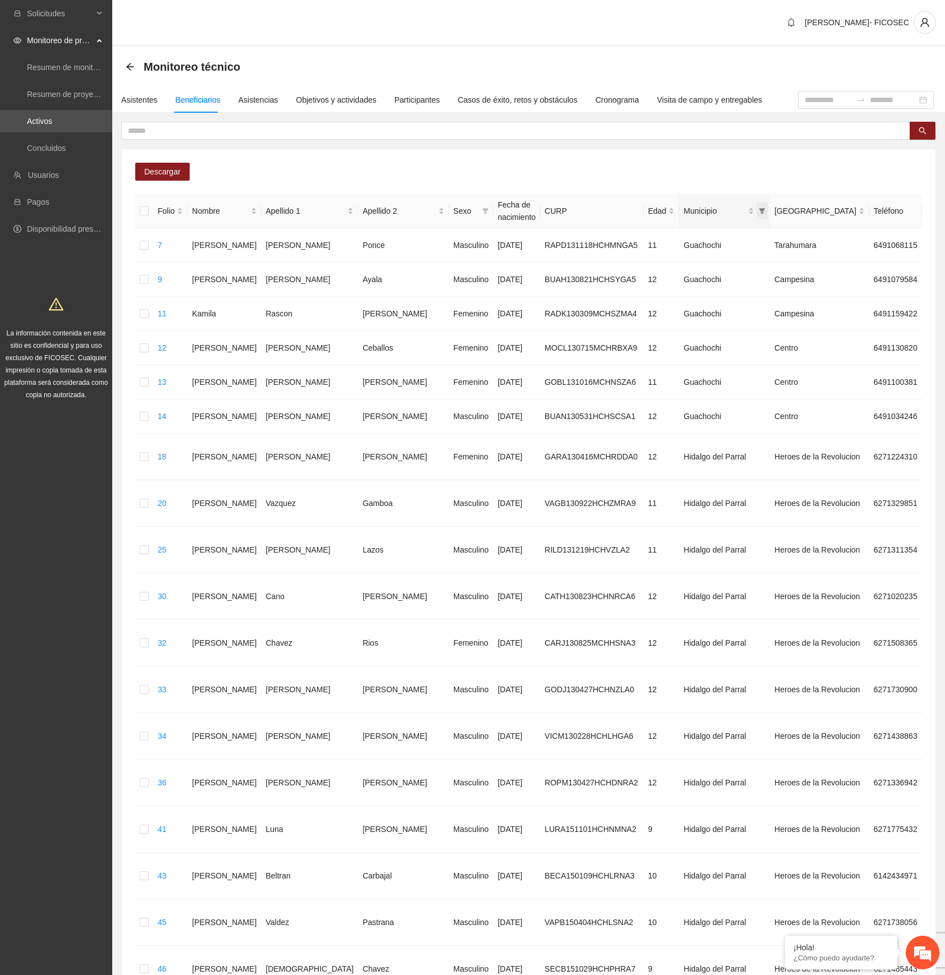
click at [759, 209] on icon "filter" at bounding box center [762, 211] width 6 height 6
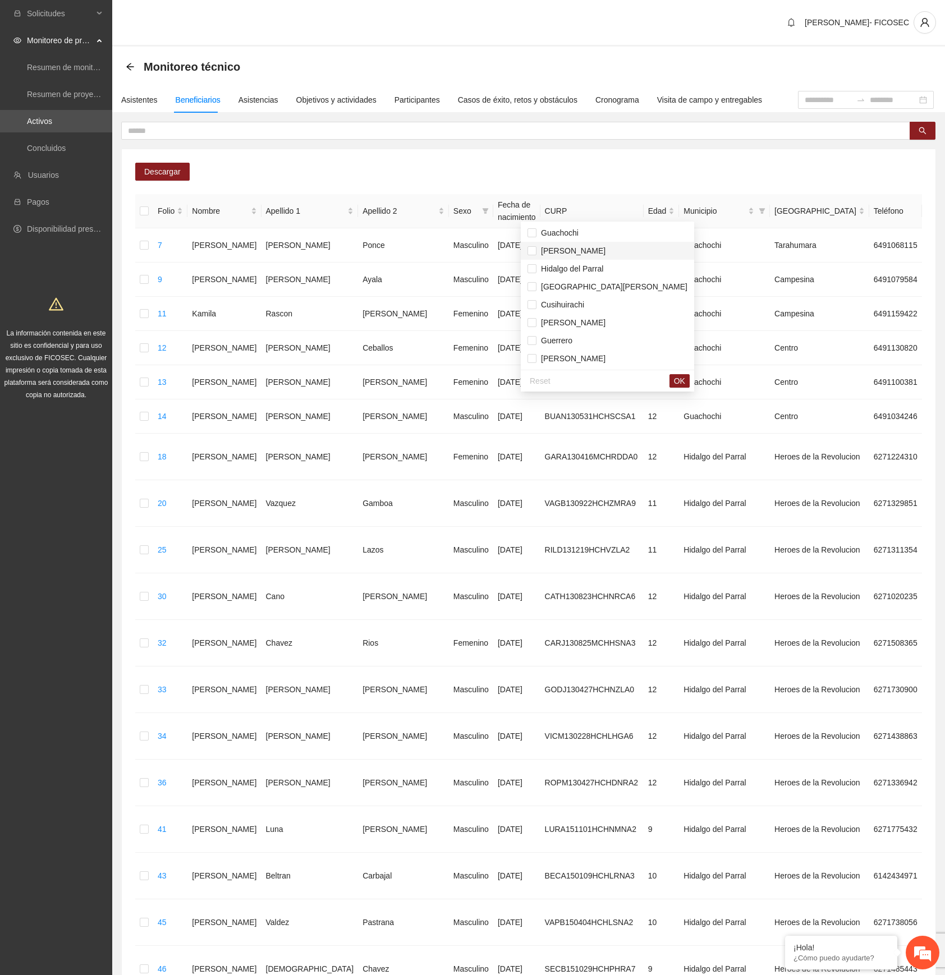
click at [568, 247] on span "[PERSON_NAME]" at bounding box center [570, 250] width 69 height 9
click at [674, 381] on span "OK" at bounding box center [679, 381] width 11 height 12
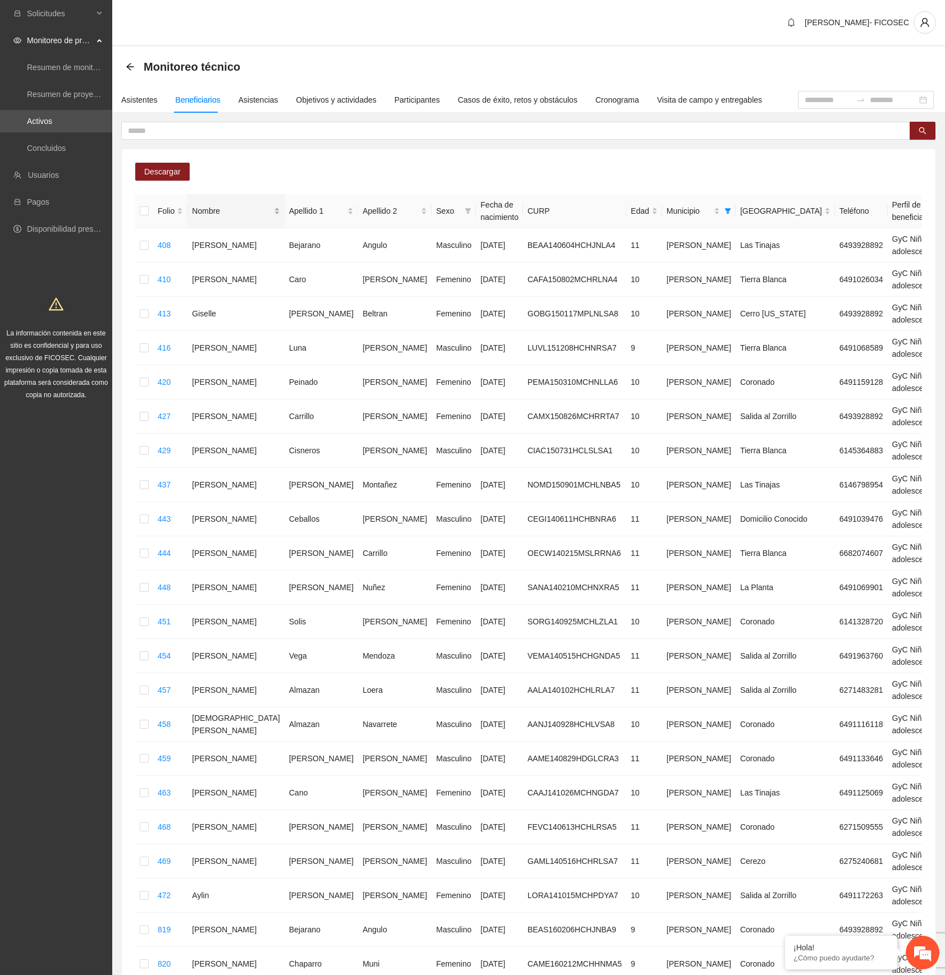
click at [224, 205] on div "Nombre" at bounding box center [236, 211] width 88 height 12
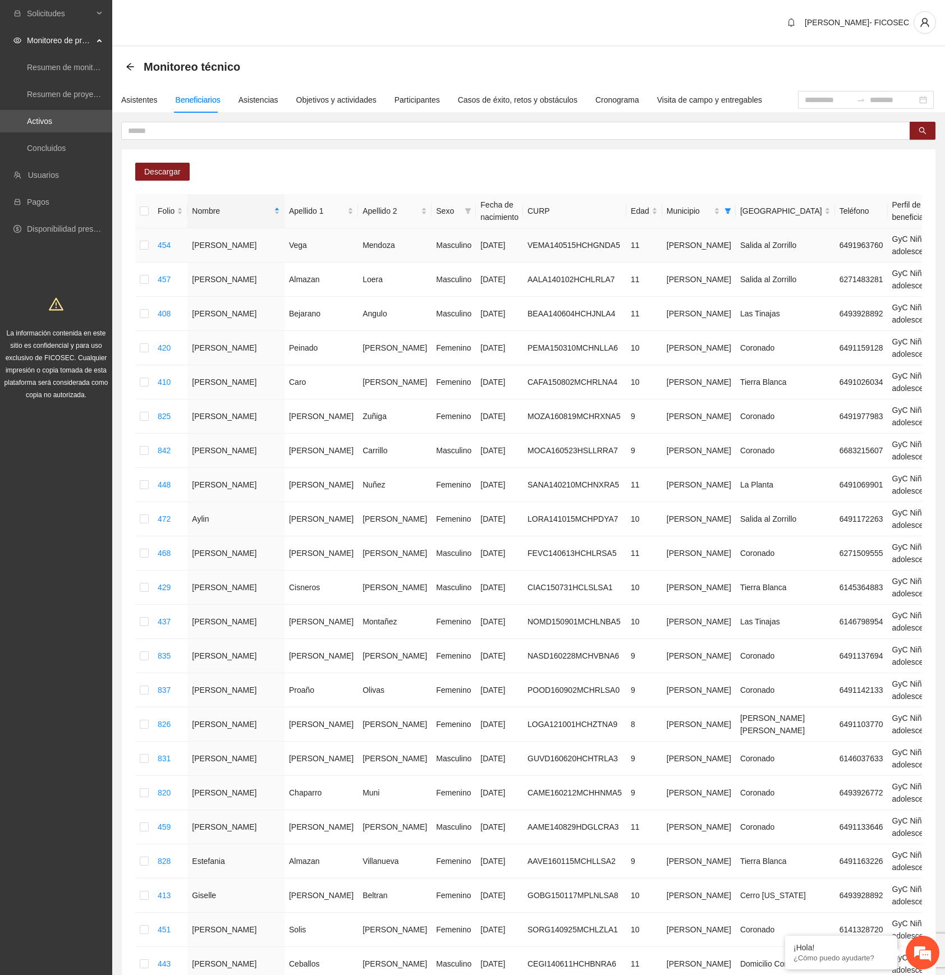
click at [815, 266] on div "Automático" at bounding box center [818, 268] width 71 height 12
click at [808, 298] on div "Automático" at bounding box center [818, 302] width 71 height 12
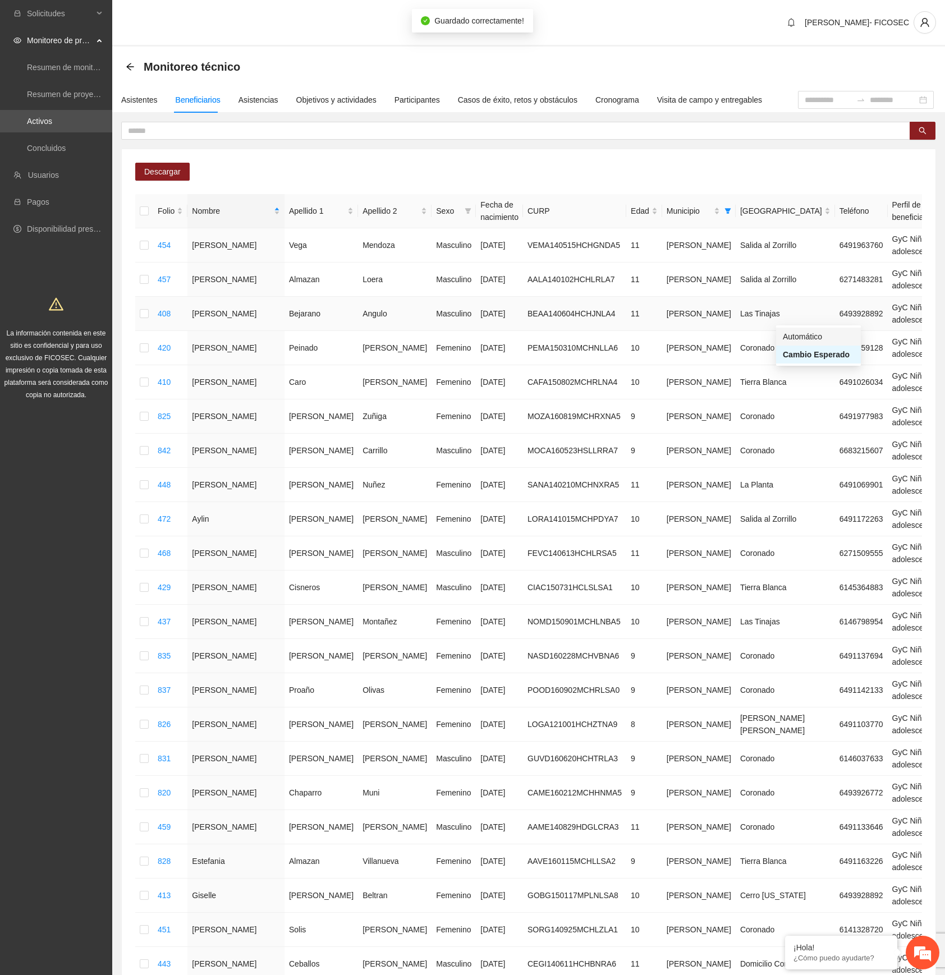
click at [806, 337] on div "Automático" at bounding box center [818, 336] width 71 height 12
click at [804, 403] on div "Automático" at bounding box center [818, 405] width 71 height 12
click at [804, 438] on div "Automático" at bounding box center [818, 440] width 71 height 12
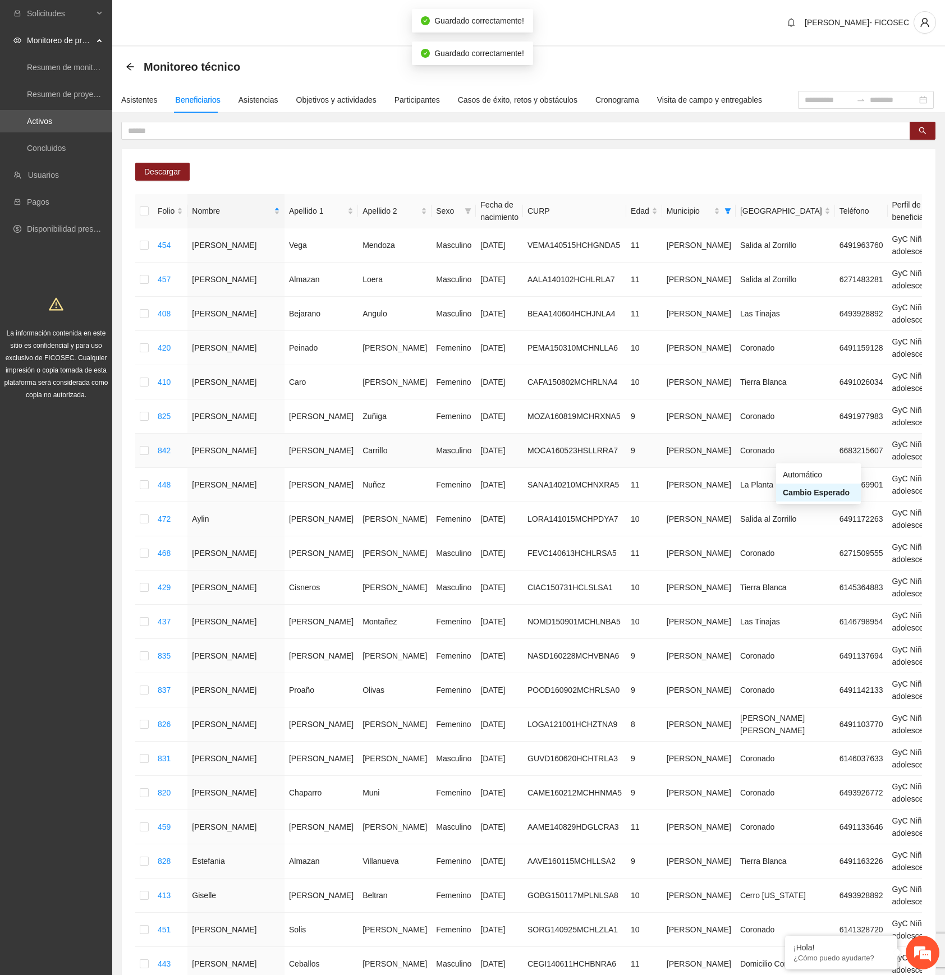
click at [793, 476] on div "Automático" at bounding box center [818, 474] width 71 height 12
click at [802, 506] on div "Automático" at bounding box center [818, 509] width 71 height 12
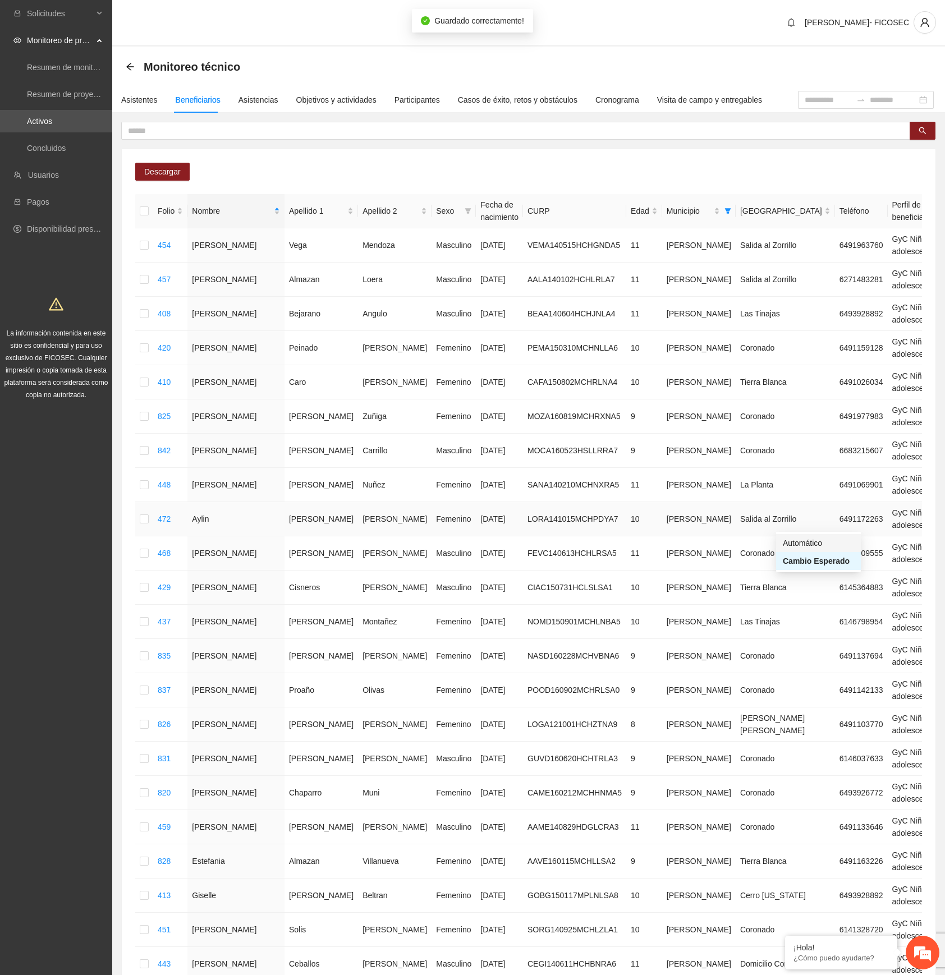
click at [798, 544] on div "Automático" at bounding box center [818, 543] width 71 height 12
click at [809, 578] on div "Automático" at bounding box center [818, 578] width 71 height 12
click at [802, 614] on div "Automático" at bounding box center [818, 612] width 71 height 12
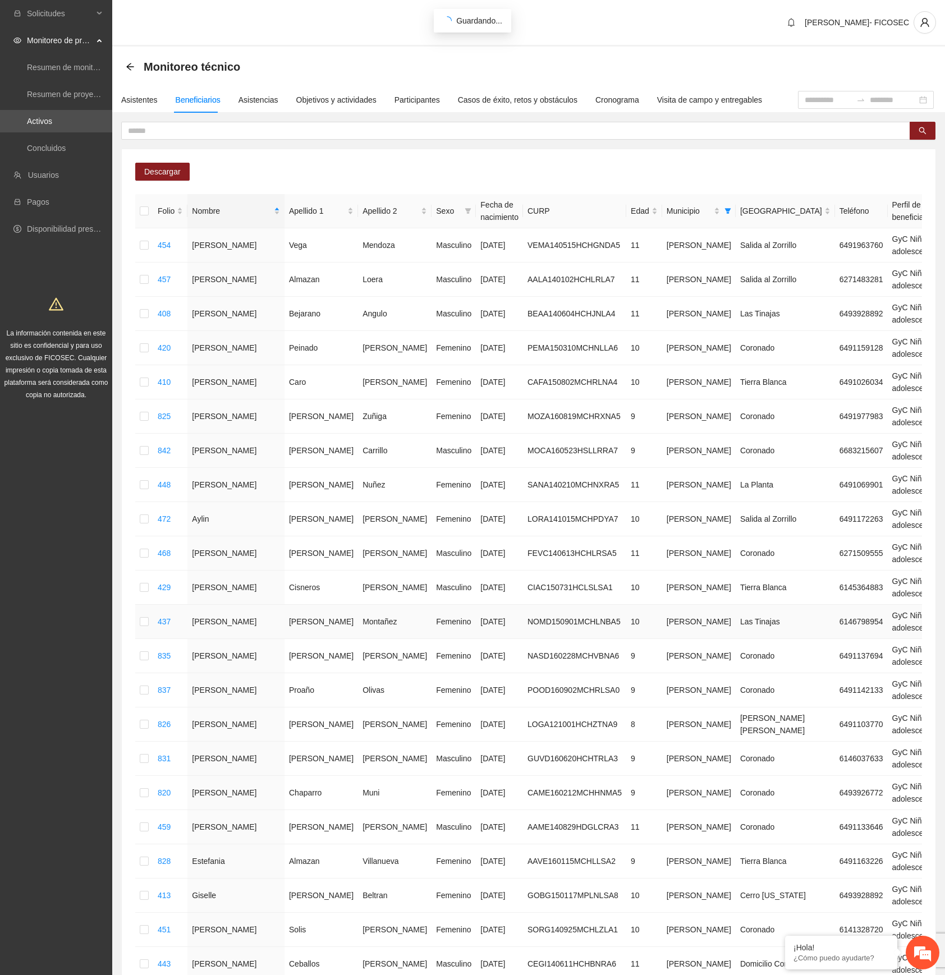
click at [806, 649] on div "Automático" at bounding box center [818, 646] width 71 height 12
click at [813, 678] on div "Automático" at bounding box center [818, 681] width 71 height 12
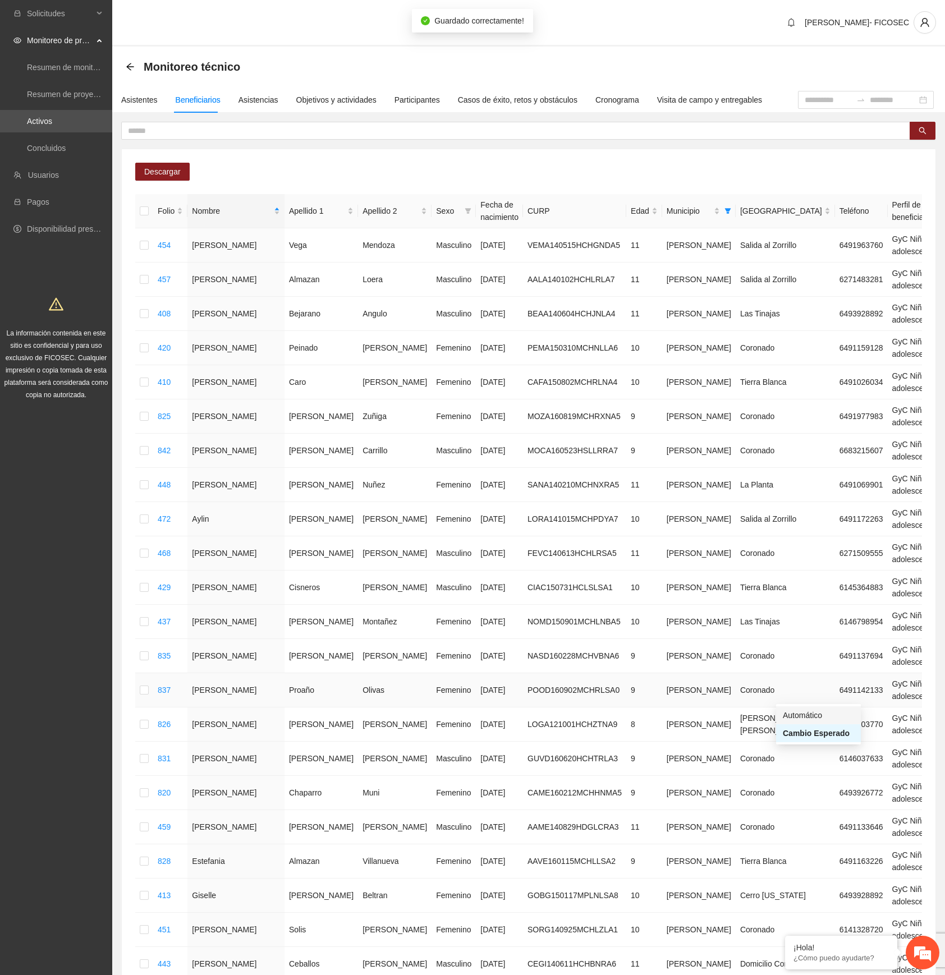
click at [812, 714] on div "Automático" at bounding box center [818, 715] width 71 height 12
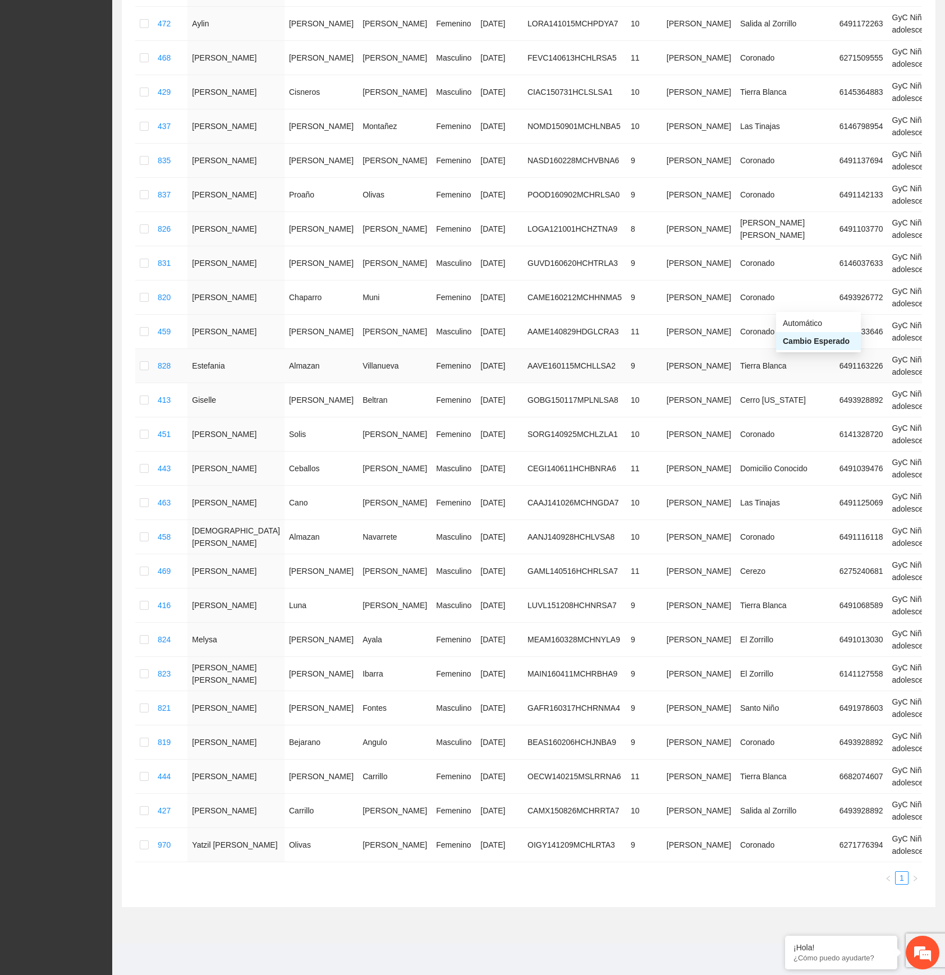
scroll to position [513, 0]
click at [792, 317] on div "Automático" at bounding box center [818, 323] width 71 height 12
click at [810, 352] on div "Automático" at bounding box center [818, 358] width 71 height 12
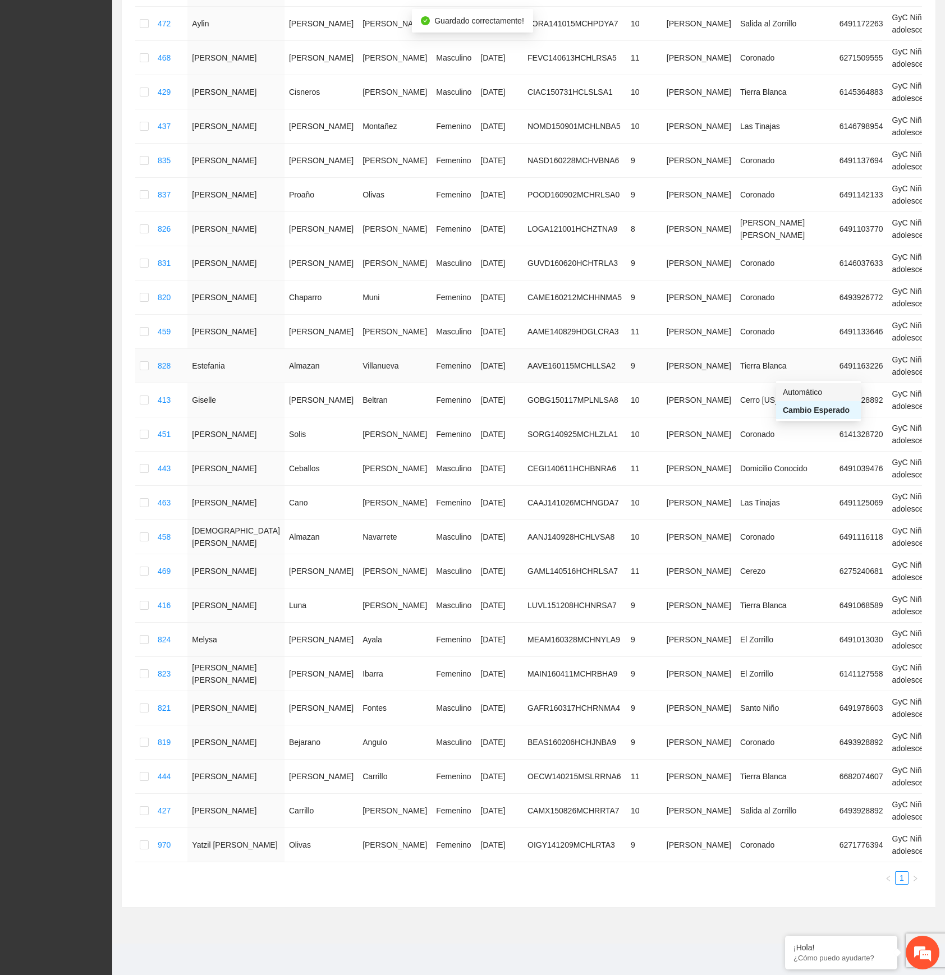
click at [806, 386] on div "Automático" at bounding box center [818, 392] width 71 height 12
click at [820, 420] on div "Automático" at bounding box center [818, 426] width 71 height 12
click at [802, 489] on div "Automático" at bounding box center [818, 495] width 71 height 12
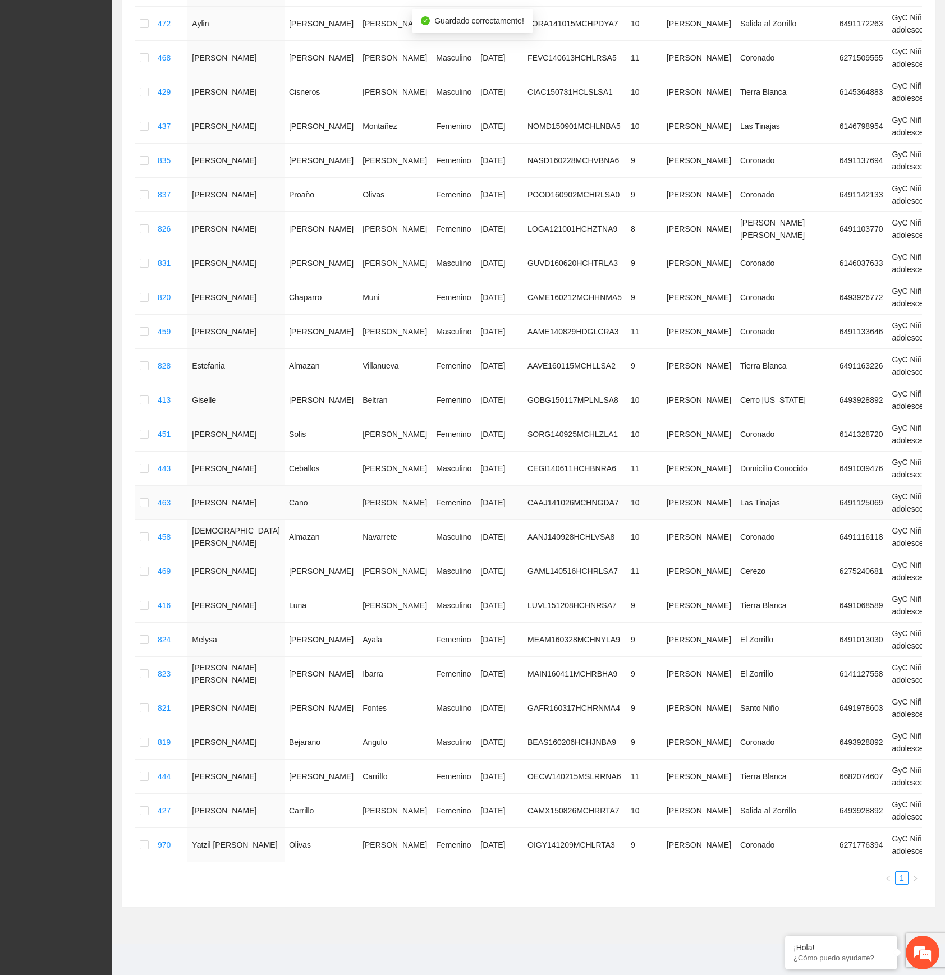
click at [807, 523] on div "Automático" at bounding box center [818, 529] width 71 height 12
click at [802, 592] on div "Automático" at bounding box center [818, 598] width 71 height 12
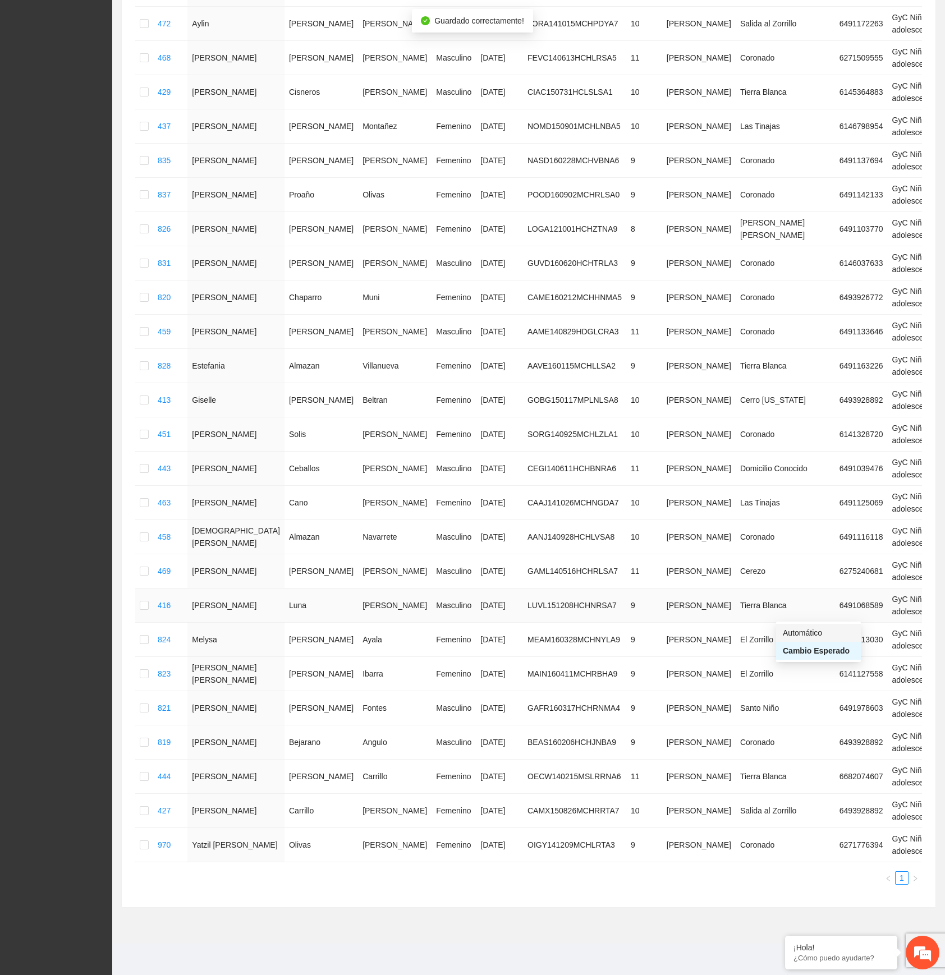
click at [807, 627] on div "Automático" at bounding box center [818, 633] width 71 height 12
click at [797, 799] on div "Automático" at bounding box center [818, 805] width 71 height 12
click at [799, 833] on div "Automático" at bounding box center [818, 839] width 71 height 12
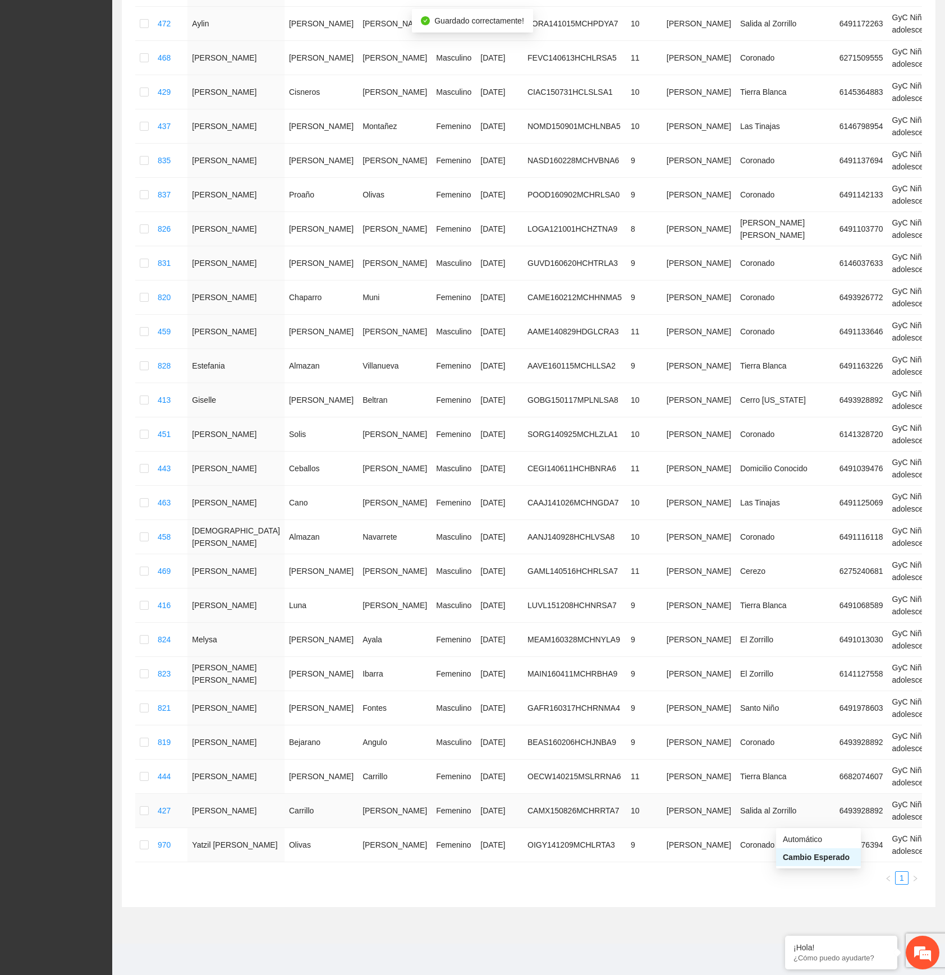
click at [807, 833] on div "Automático" at bounding box center [818, 839] width 71 height 12
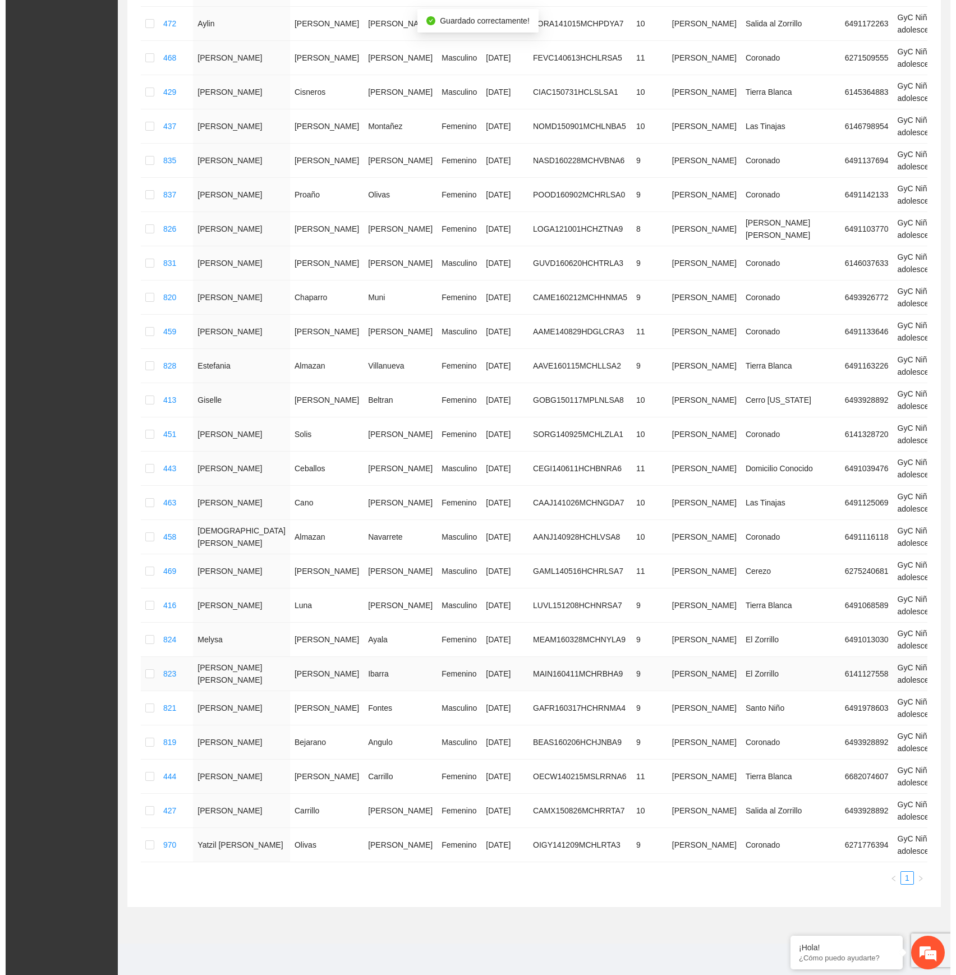
scroll to position [0, 0]
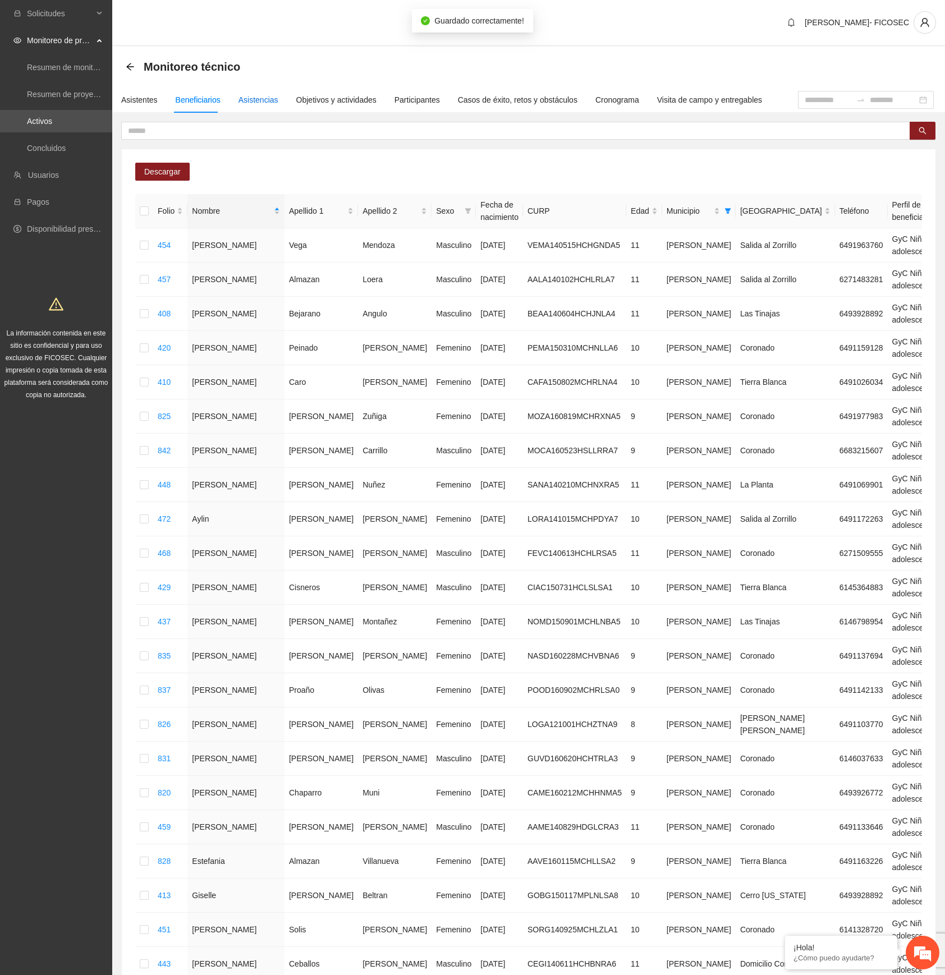
click at [239, 97] on div "Asistencias" at bounding box center [258, 100] width 40 height 12
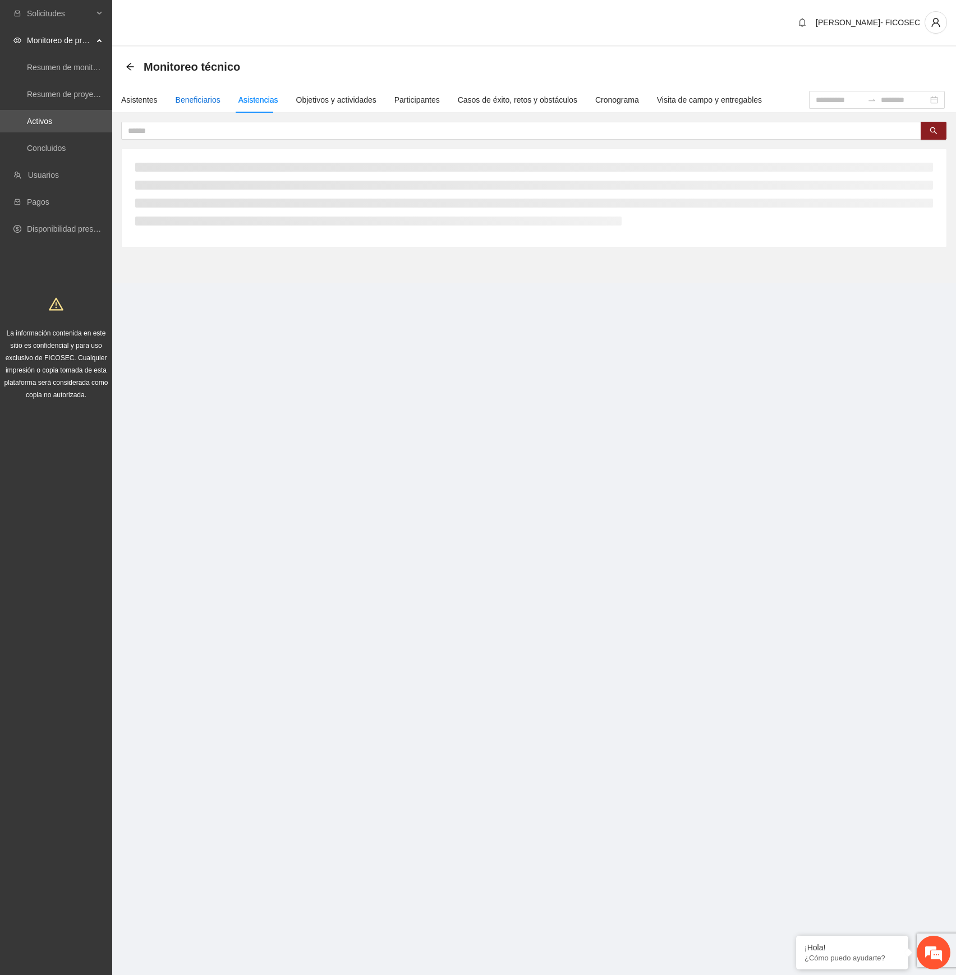
click at [196, 95] on div "Beneficiarios" at bounding box center [198, 100] width 45 height 12
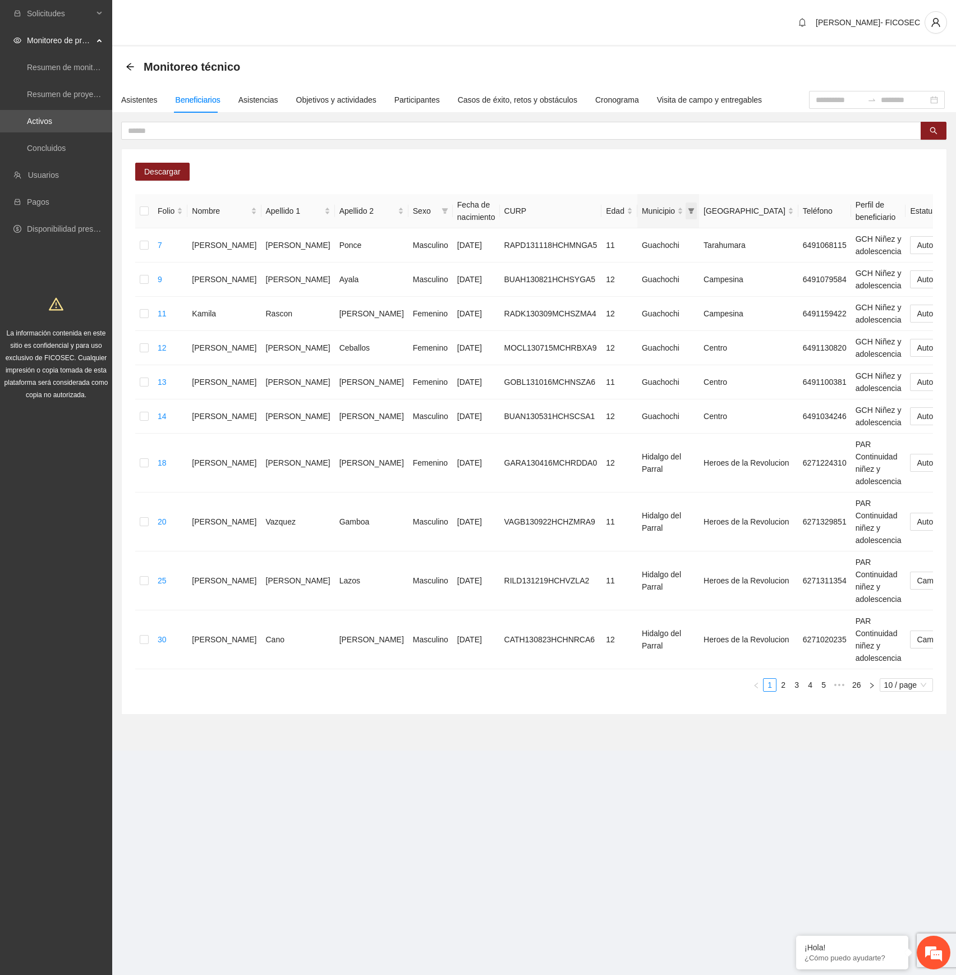
click at [686, 211] on span "Municipio" at bounding box center [691, 211] width 11 height 17
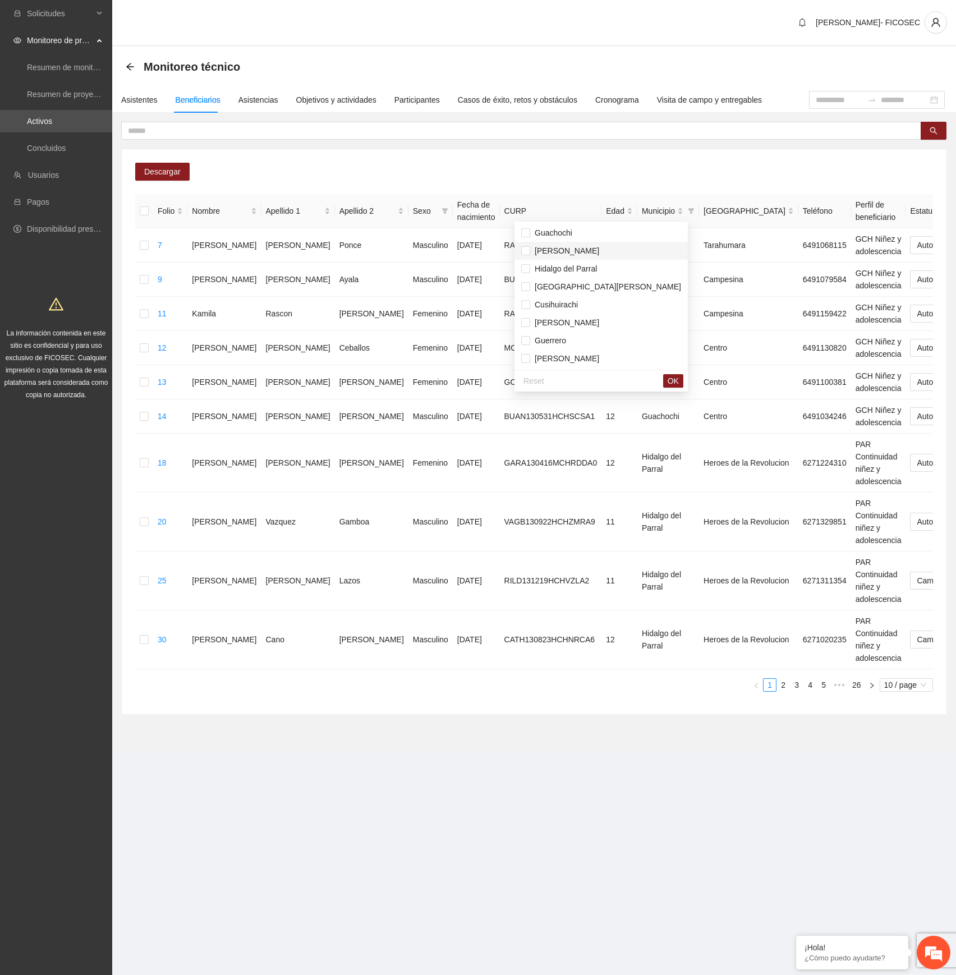
click at [545, 247] on span "[PERSON_NAME]" at bounding box center [564, 250] width 69 height 9
click at [668, 380] on span "OK" at bounding box center [673, 381] width 11 height 12
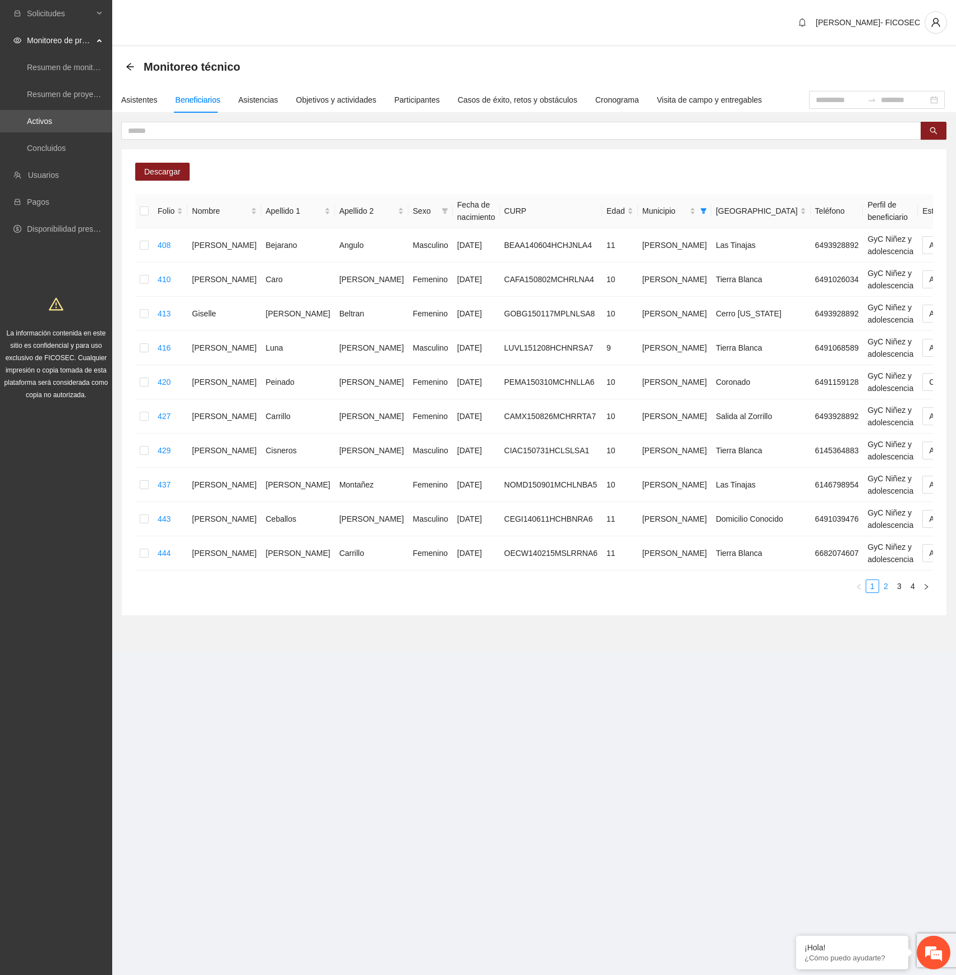
click at [886, 589] on link "2" at bounding box center [886, 586] width 12 height 12
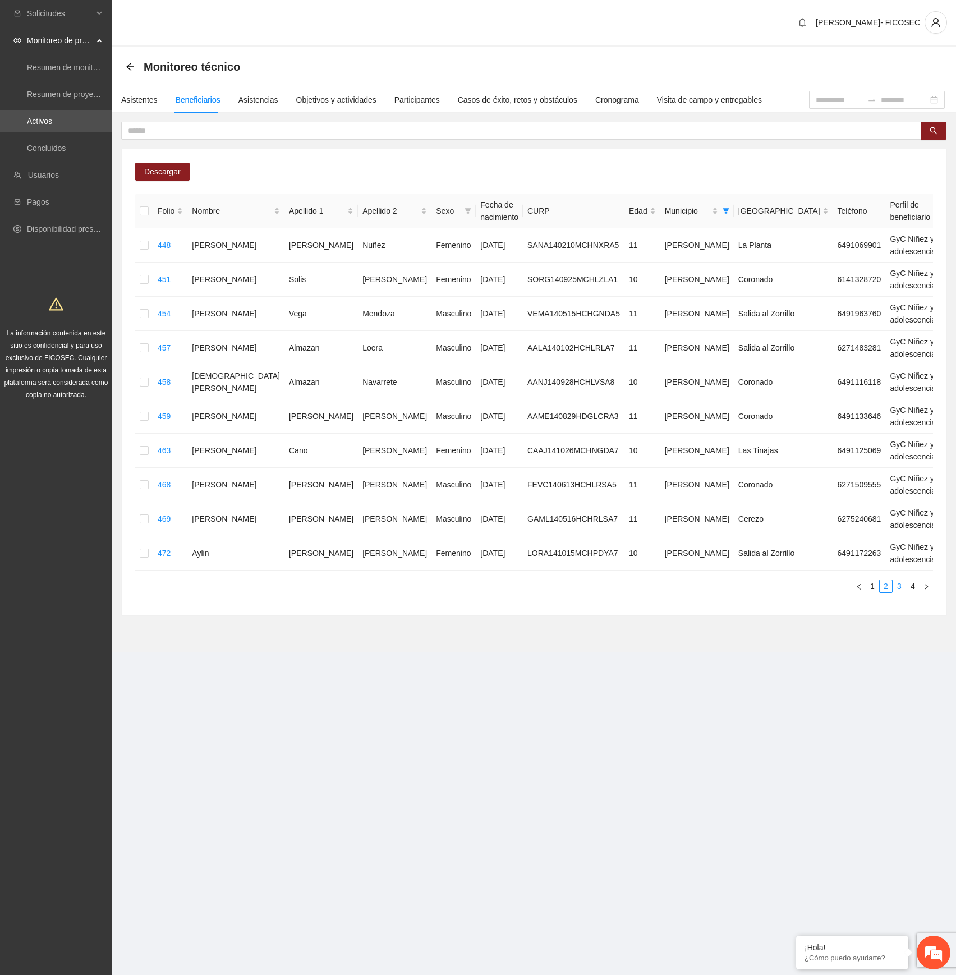
click at [900, 591] on link "3" at bounding box center [899, 586] width 12 height 12
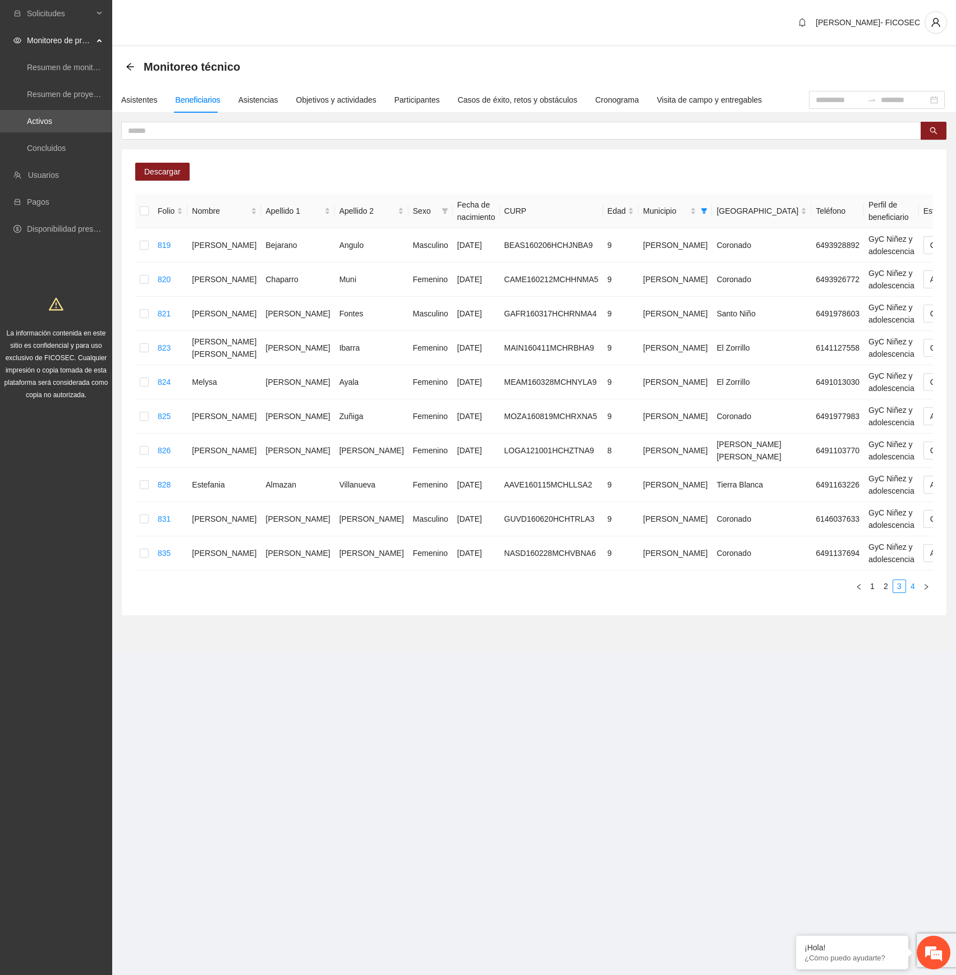
click at [912, 586] on link "4" at bounding box center [913, 586] width 12 height 12
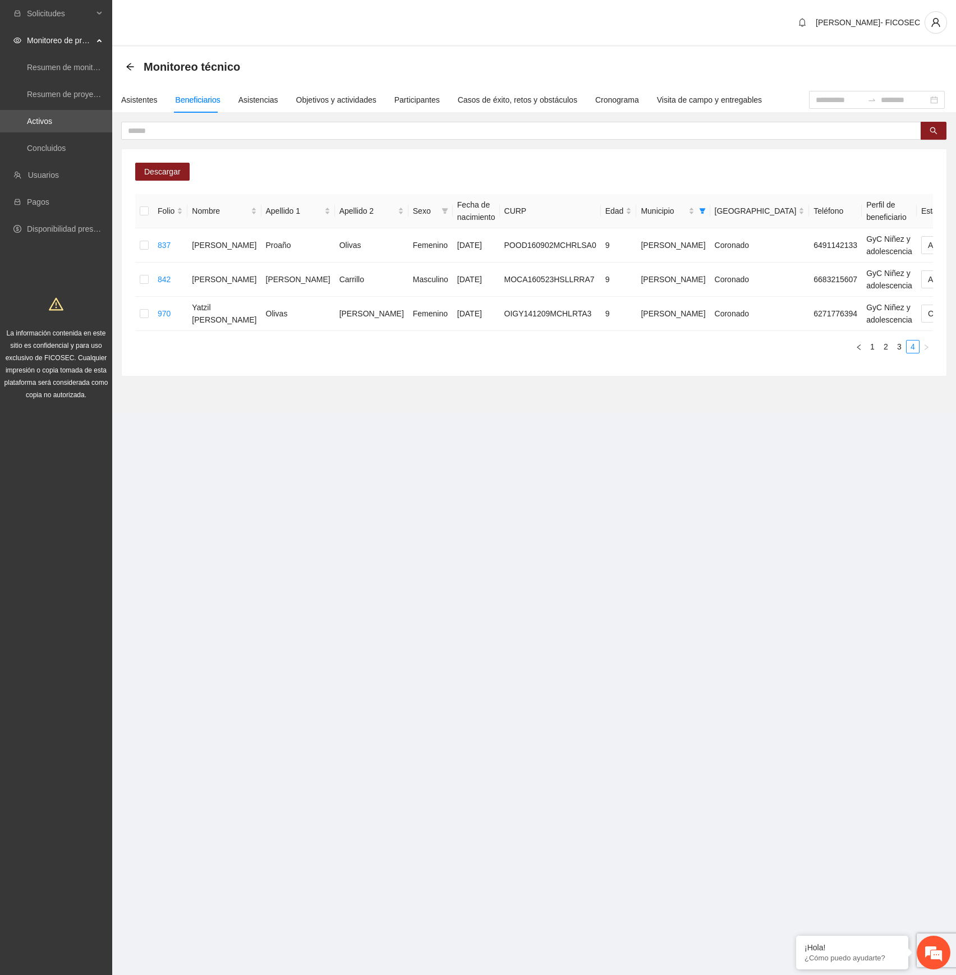
drag, startPoint x: 623, startPoint y: 491, endPoint x: 567, endPoint y: 483, distance: 56.7
click at [623, 488] on section "Solicitudes Monitoreo de proyectos Resumen de monitoreo Resumen de proyectos ap…" at bounding box center [478, 487] width 956 height 975
click at [353, 444] on section "[PERSON_NAME]- FICOSEC Monitoreo técnico Asistentes Beneficiarios Asistencias O…" at bounding box center [534, 222] width 844 height 444
click at [582, 535] on section "Solicitudes Monitoreo de proyectos Resumen de monitoreo Resumen de proyectos ap…" at bounding box center [478, 487] width 956 height 975
click at [149, 94] on div "Asistentes" at bounding box center [139, 100] width 36 height 12
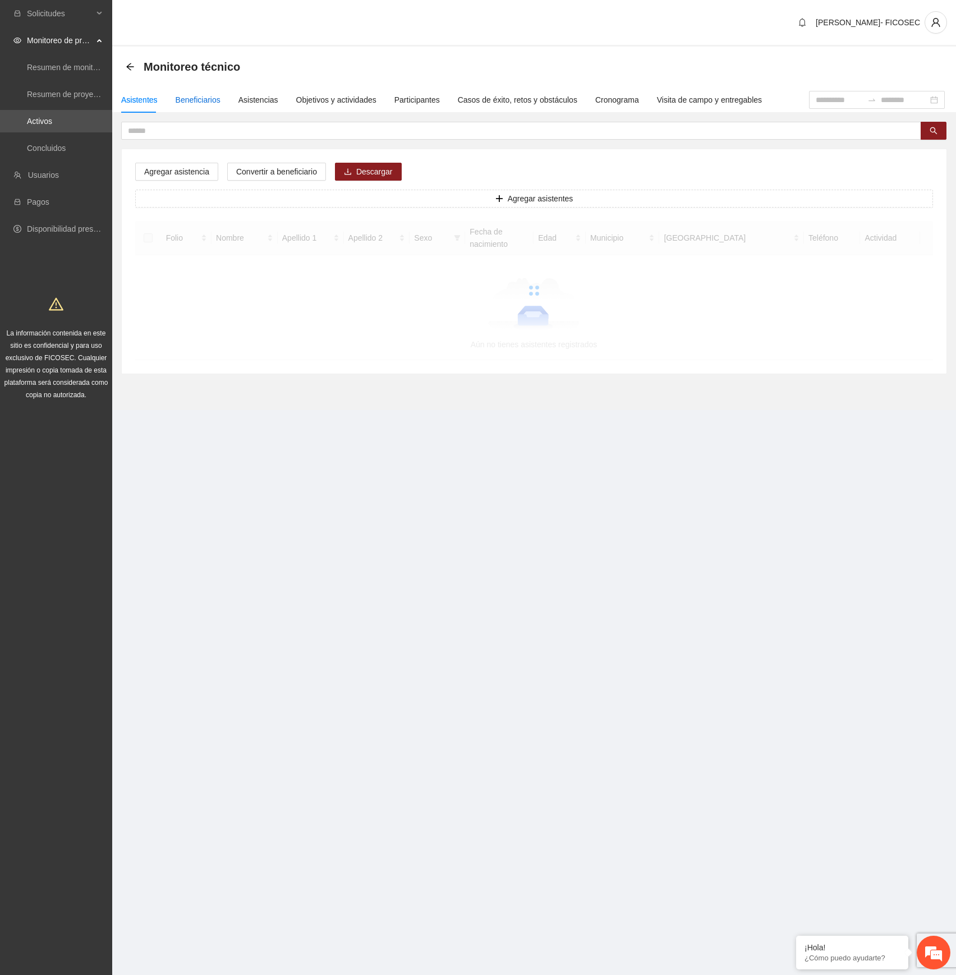
click at [189, 97] on div "Beneficiarios" at bounding box center [198, 100] width 45 height 12
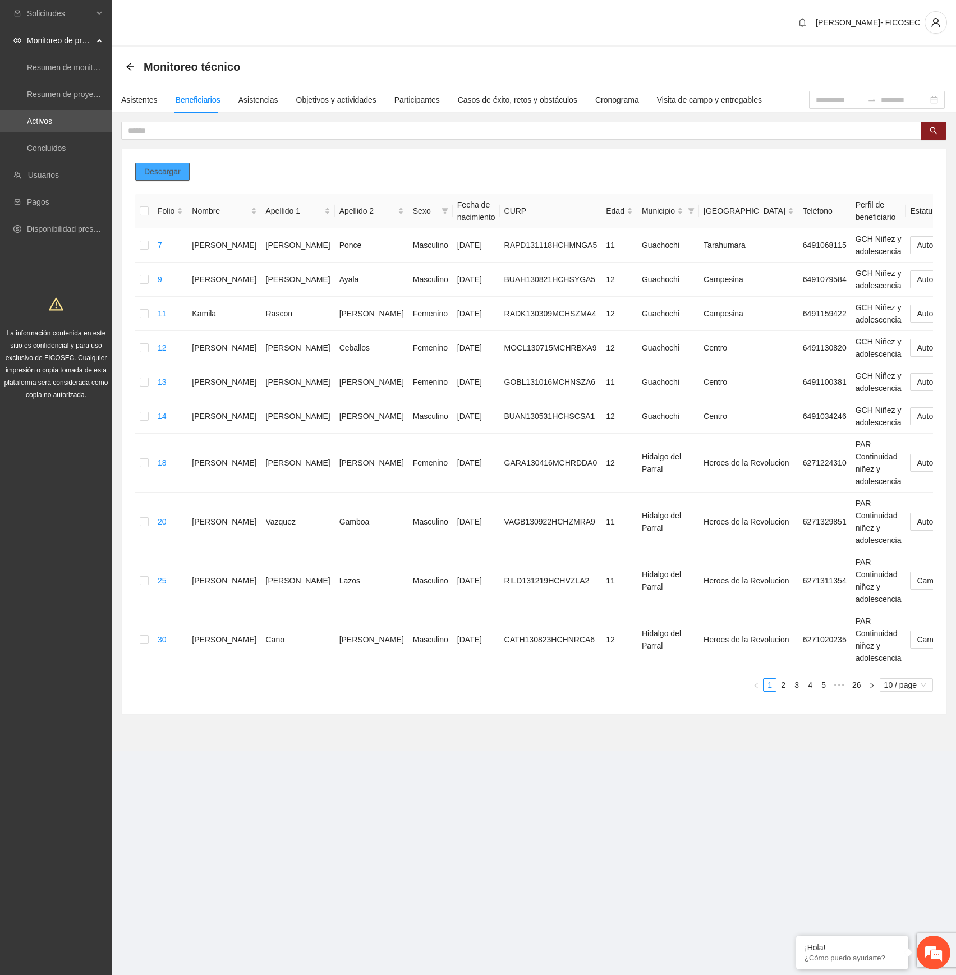
click at [176, 168] on span "Descargar" at bounding box center [162, 171] width 36 height 12
click at [276, 166] on div "Descargar Folio Nombre Apellido 1 Apellido 2 Sexo Fecha de nacimiento CURP Edad…" at bounding box center [534, 431] width 825 height 565
click at [153, 167] on span "Descargar" at bounding box center [162, 171] width 36 height 12
click at [292, 128] on input "text" at bounding box center [517, 131] width 778 height 12
type input "********"
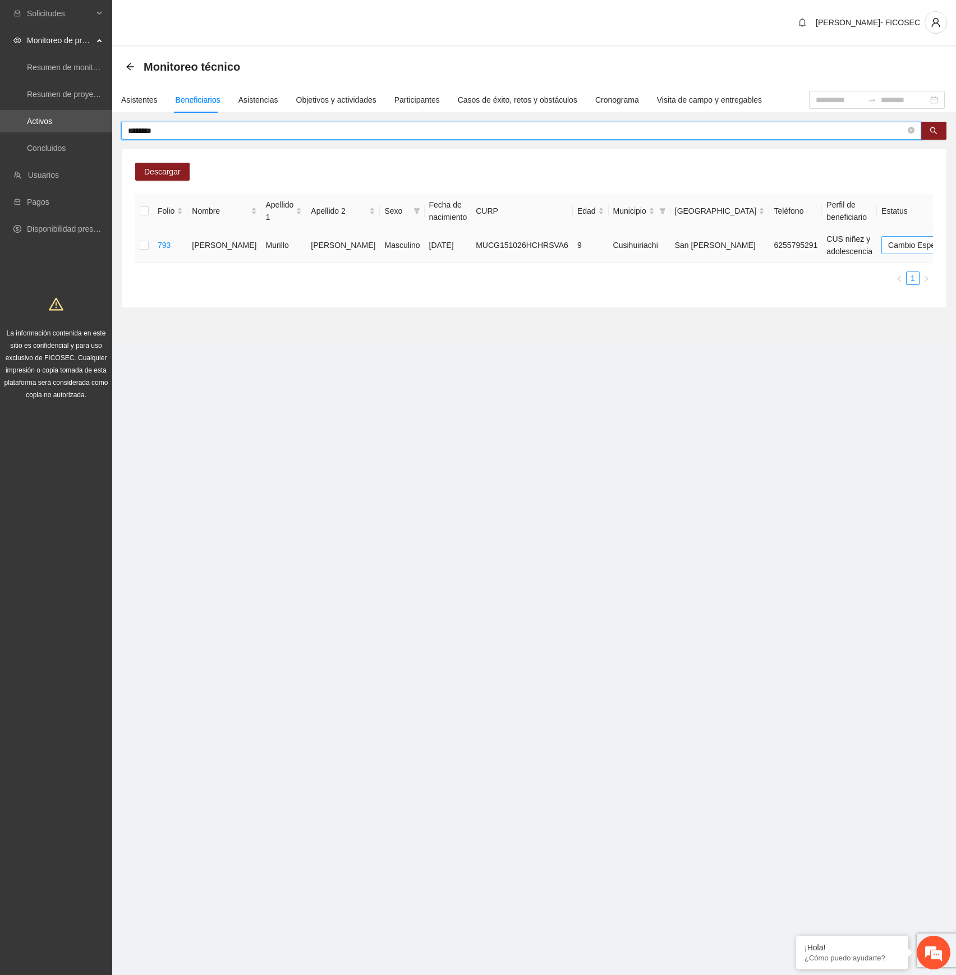
click at [888, 254] on span "Cambio Esperado" at bounding box center [924, 245] width 73 height 17
click at [799, 268] on div "Automático" at bounding box center [813, 268] width 71 height 12
